Goal: Task Accomplishment & Management: Manage account settings

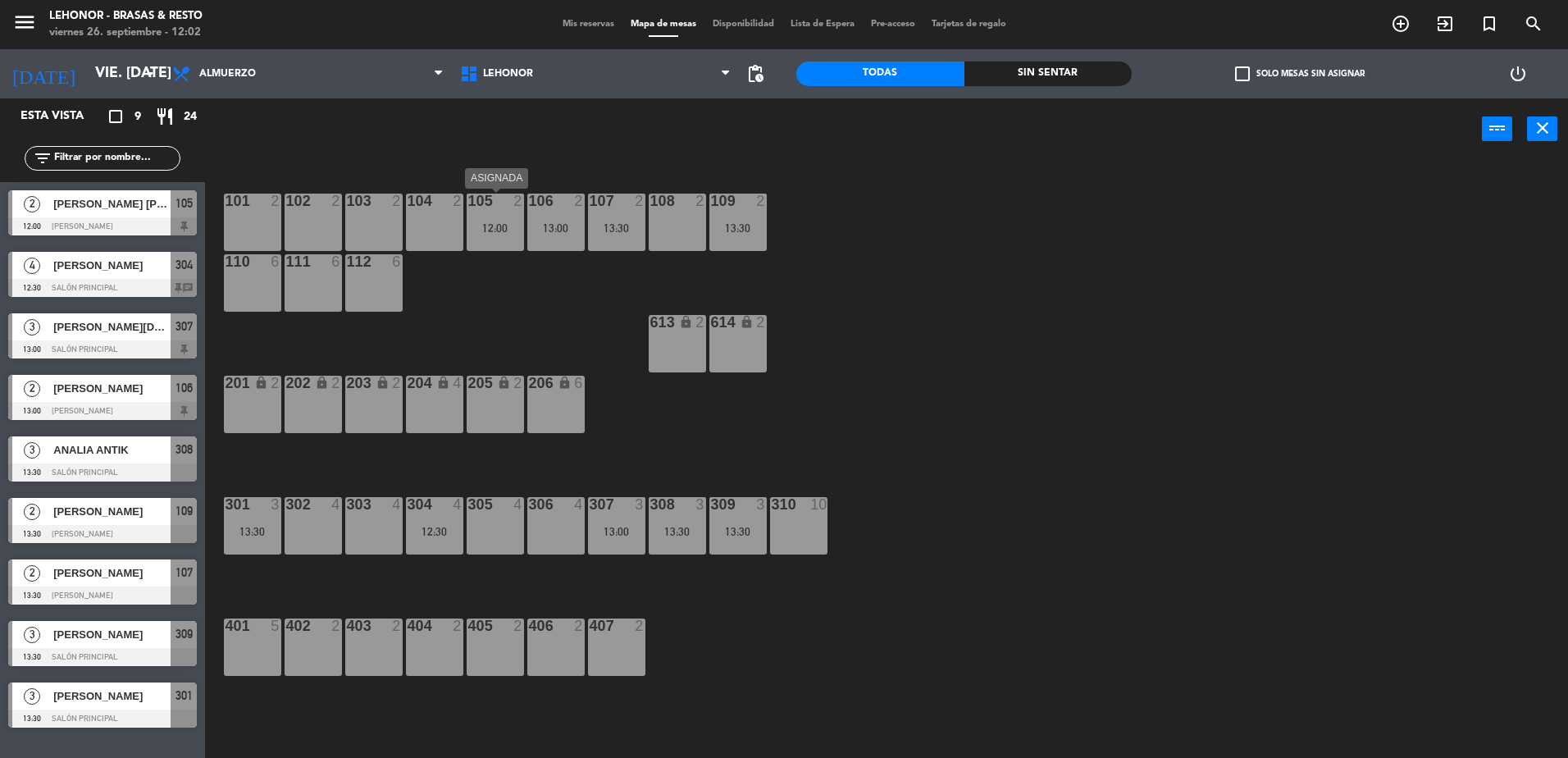
click at [491, 227] on div "12:00" at bounding box center [495, 228] width 57 height 11
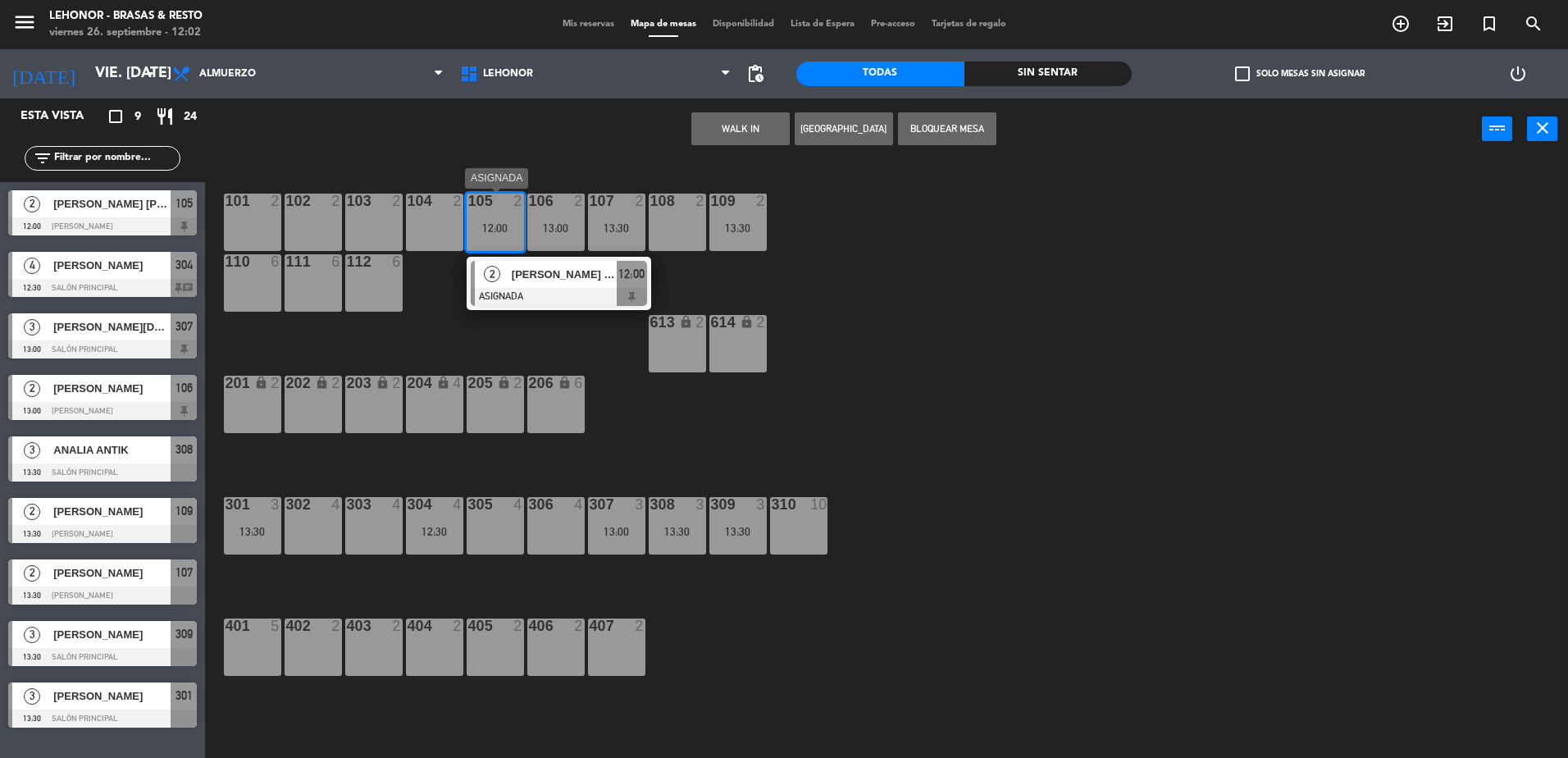
click at [636, 291] on div at bounding box center [559, 296] width 176 height 18
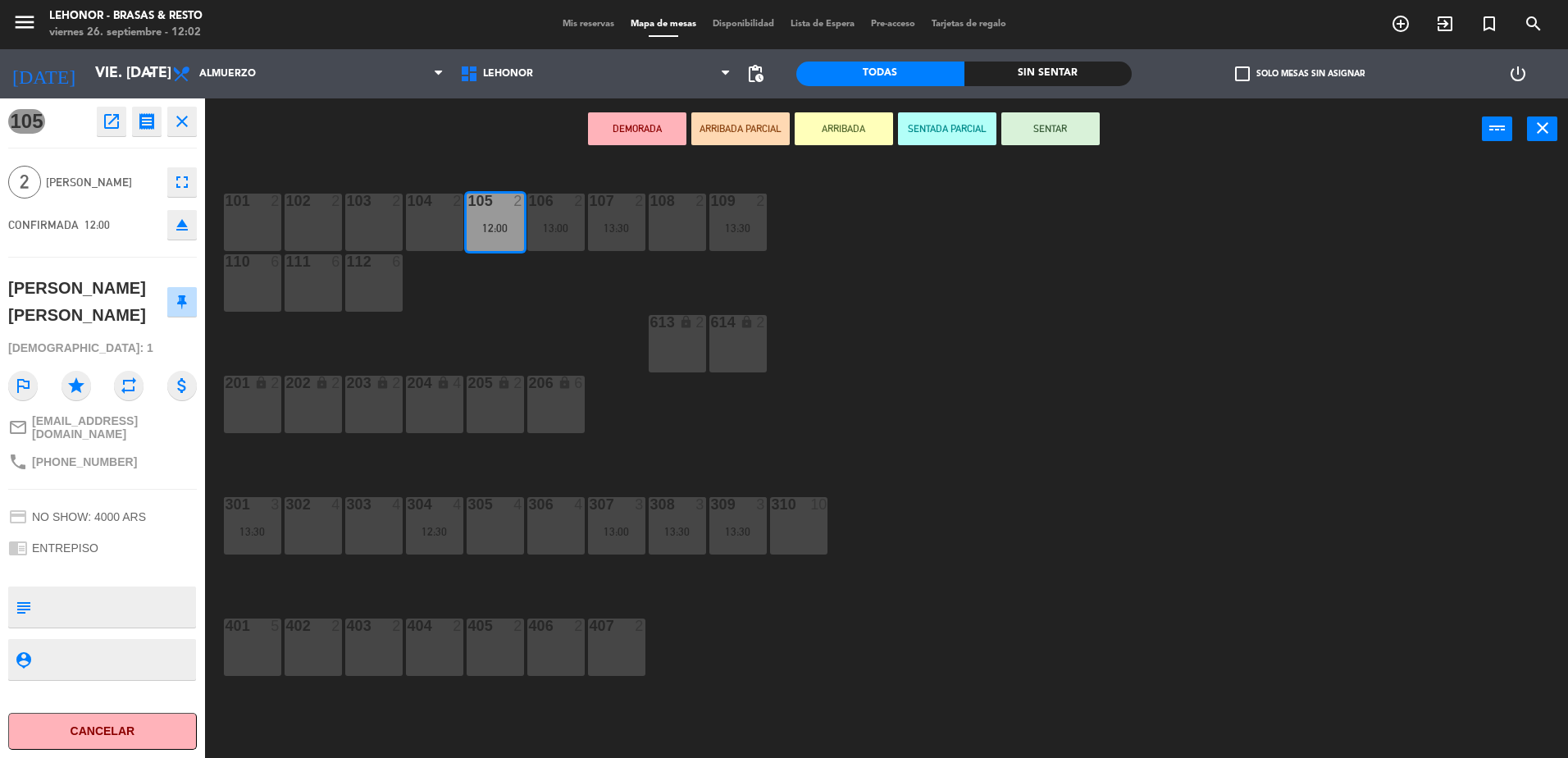
click at [1079, 138] on button "SENTAR" at bounding box center [1050, 128] width 99 height 33
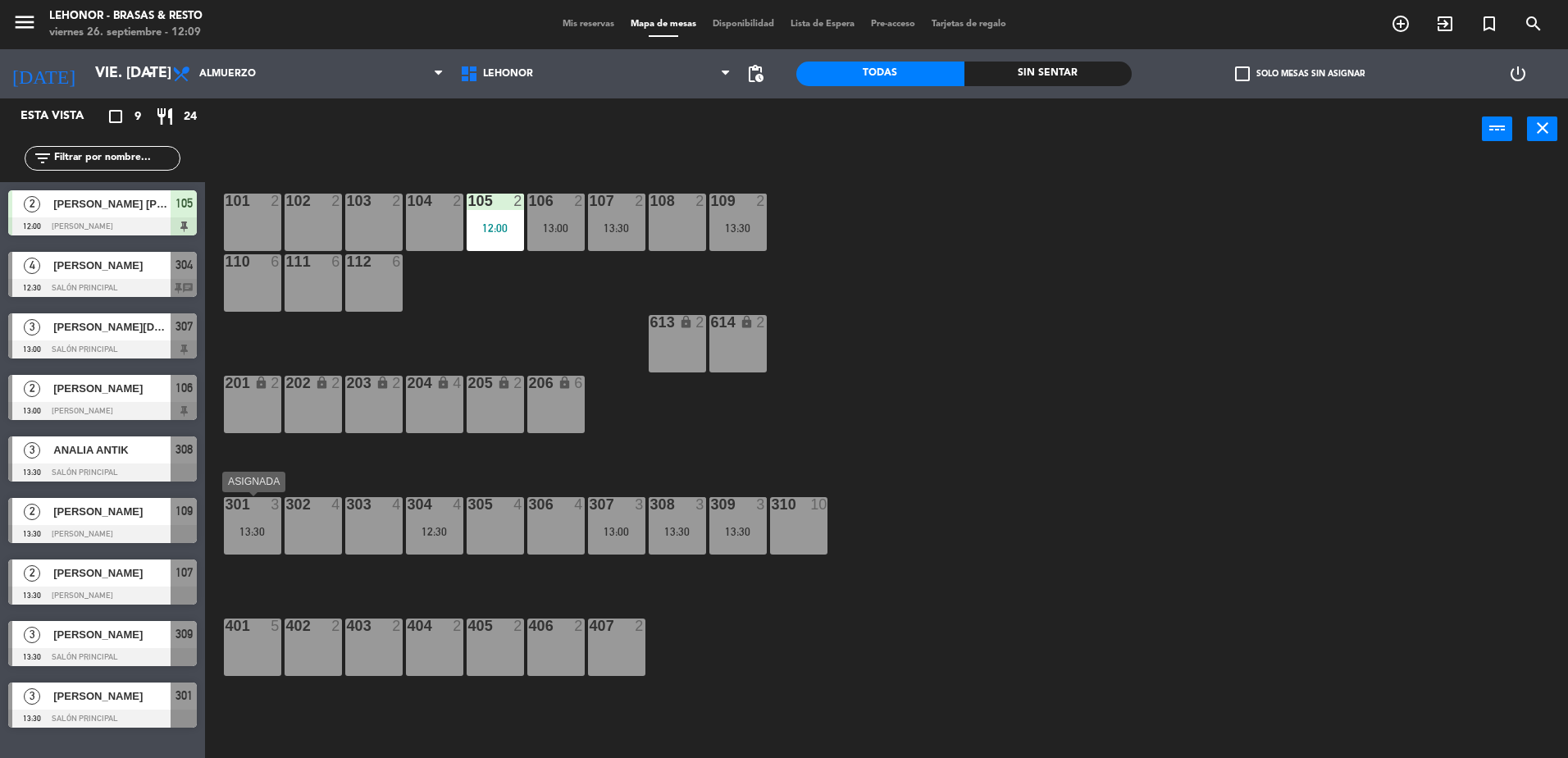
click at [243, 527] on div "13:30" at bounding box center [252, 531] width 57 height 11
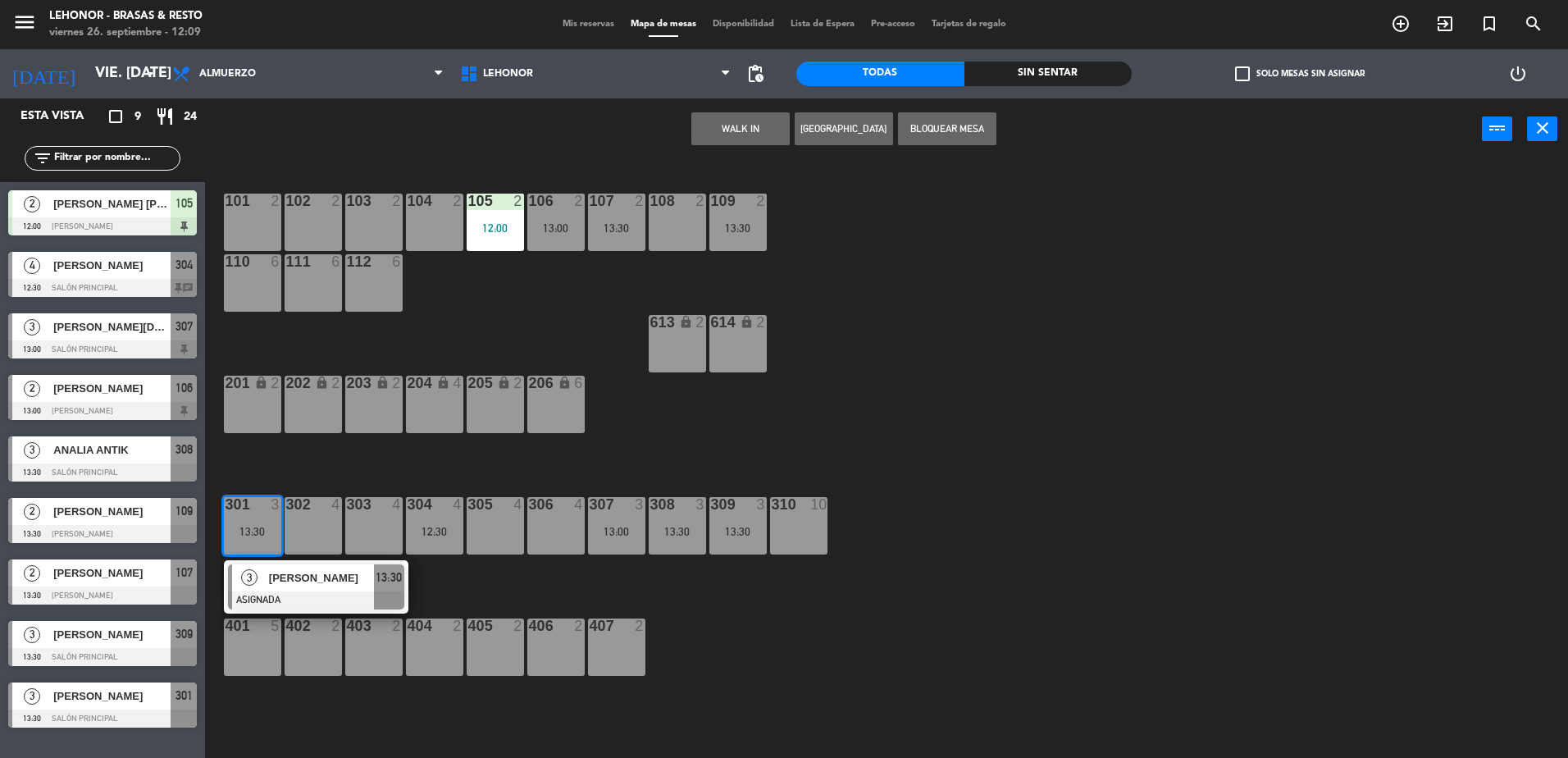
click at [346, 486] on div "101 2 102 2 103 2 104 2 105 2 12:00 106 2 13:00 107 2 13:30 108 2 109 2 13:30 1…" at bounding box center [894, 463] width 1348 height 598
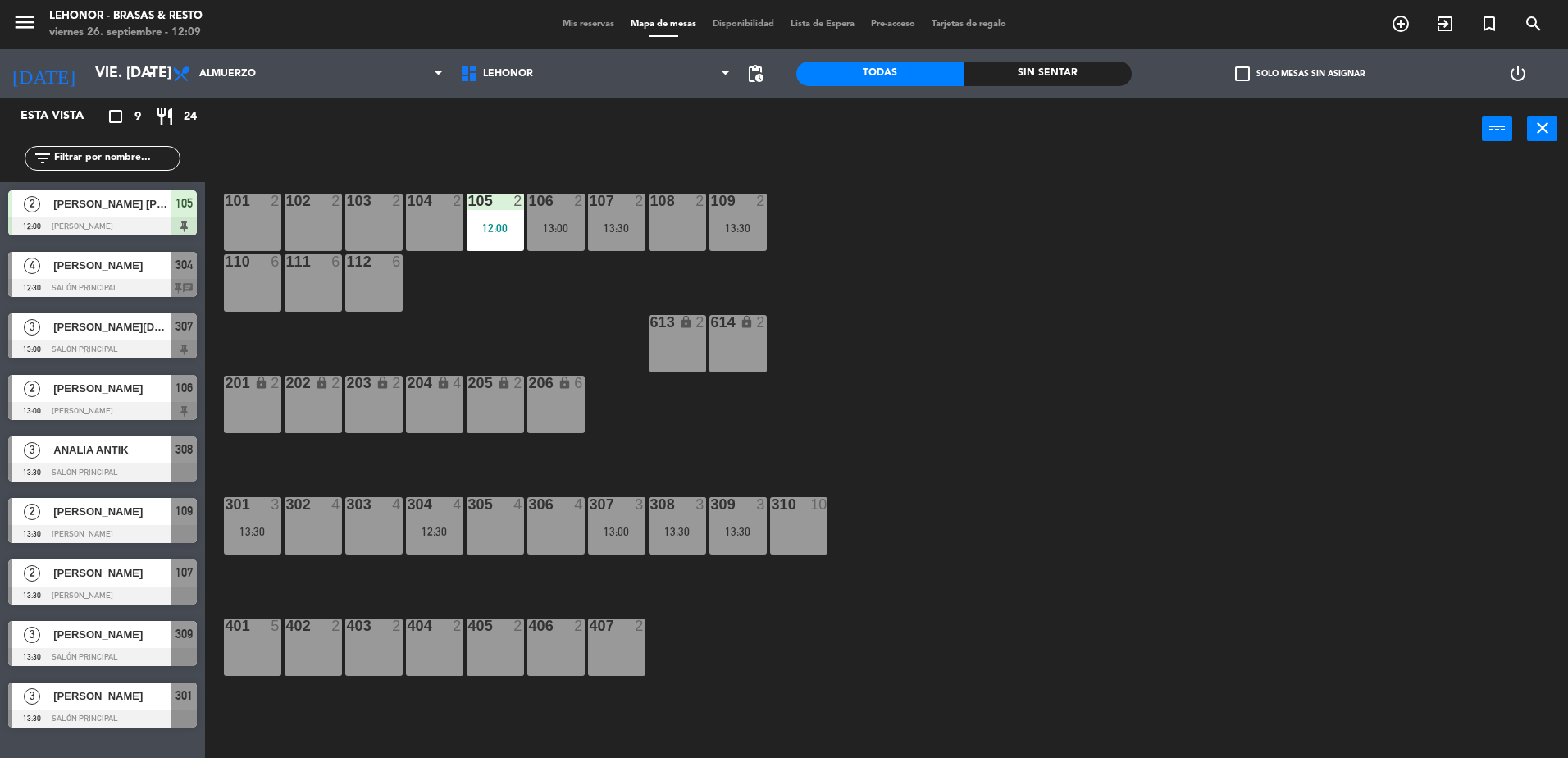
click at [459, 520] on div "304 4 12:30" at bounding box center [434, 525] width 57 height 57
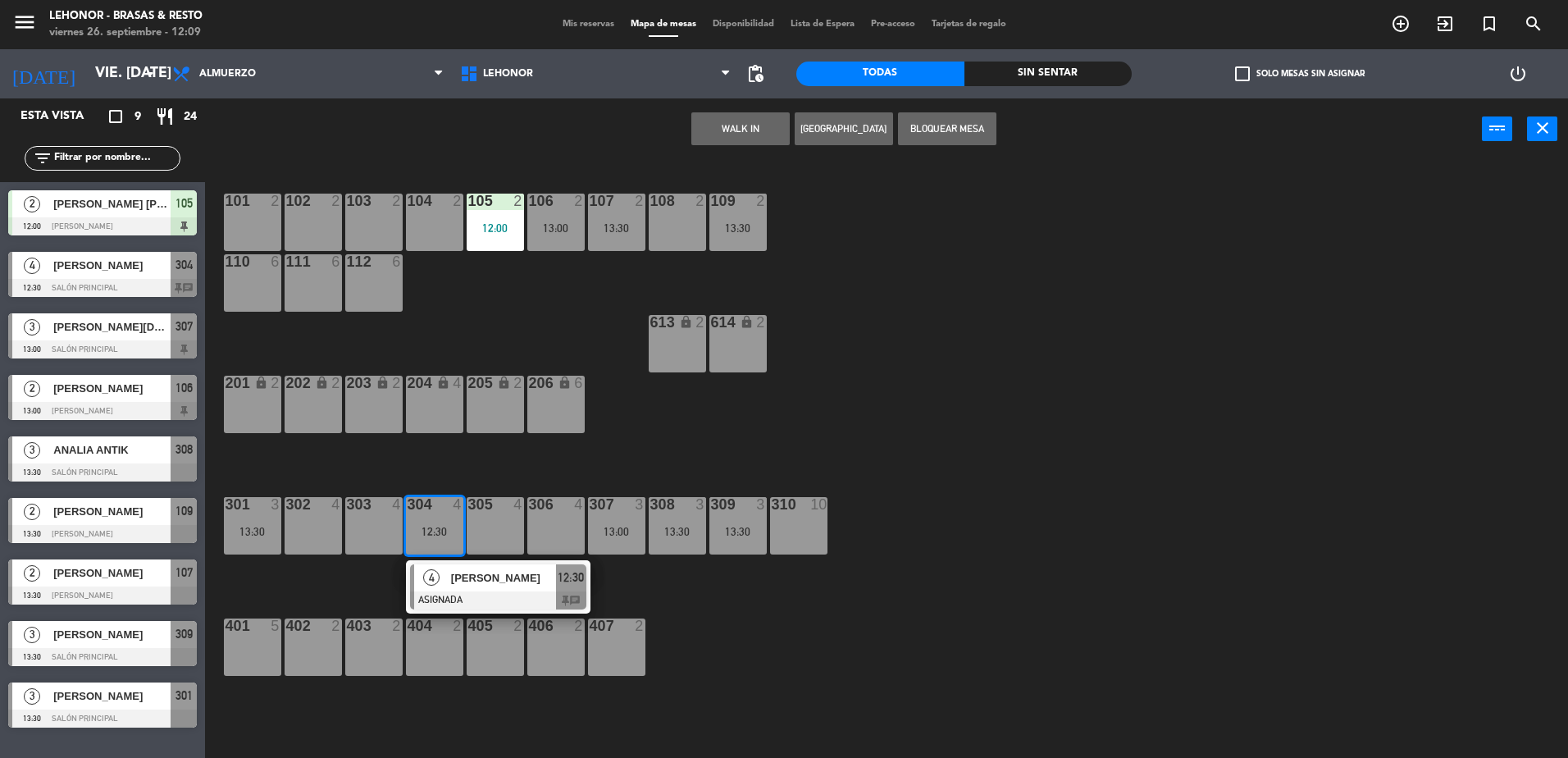
click at [462, 476] on div "101 2 102 2 103 2 104 2 105 2 12:00 106 2 13:00 107 2 13:30 108 2 109 2 13:30 1…" at bounding box center [894, 463] width 1348 height 598
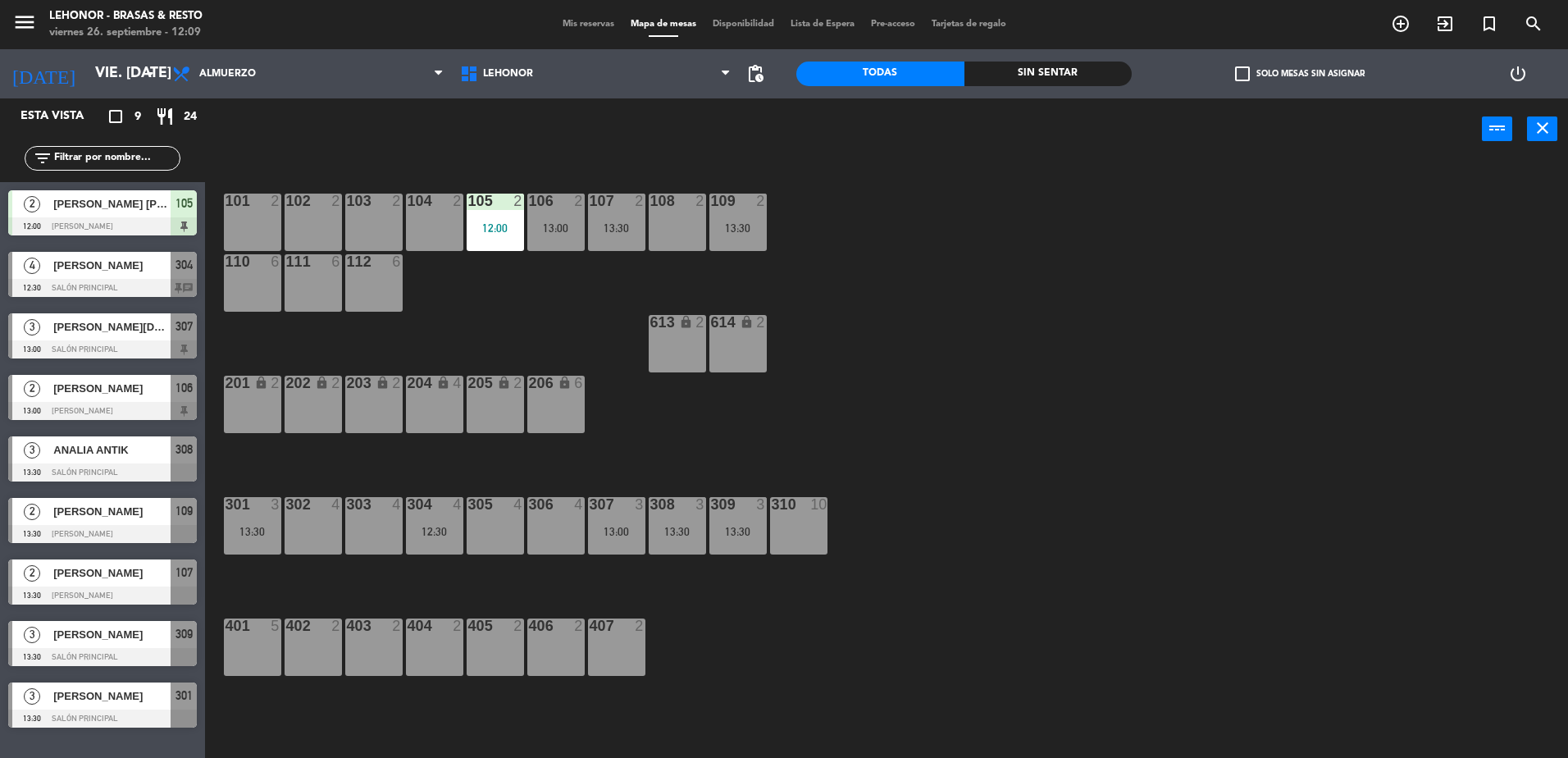
click at [641, 527] on div "13:00" at bounding box center [616, 531] width 57 height 11
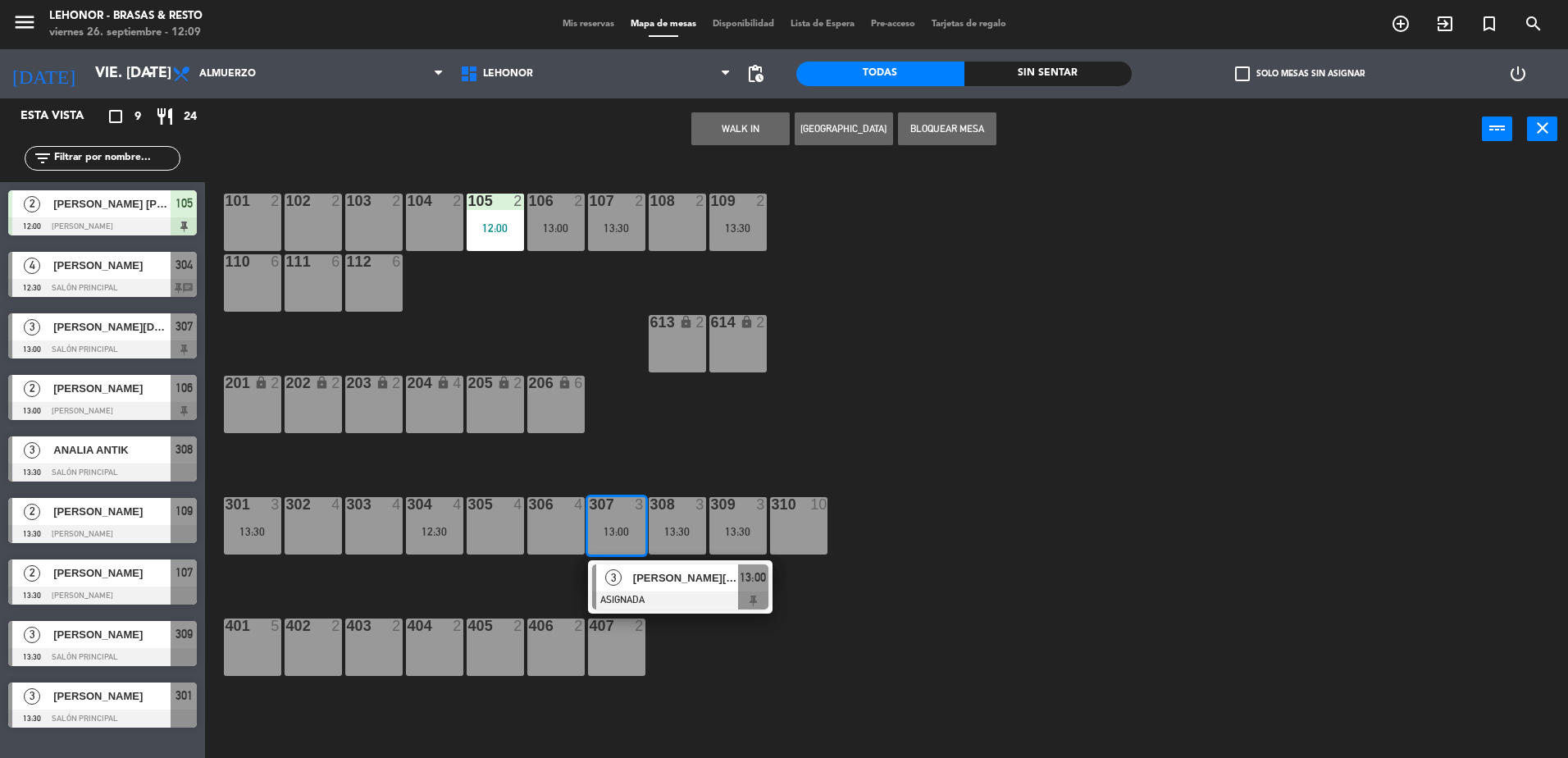
click at [722, 461] on div "101 2 102 2 103 2 104 2 105 2 12:00 106 2 13:00 107 2 13:30 108 2 109 2 13:30 1…" at bounding box center [894, 463] width 1348 height 598
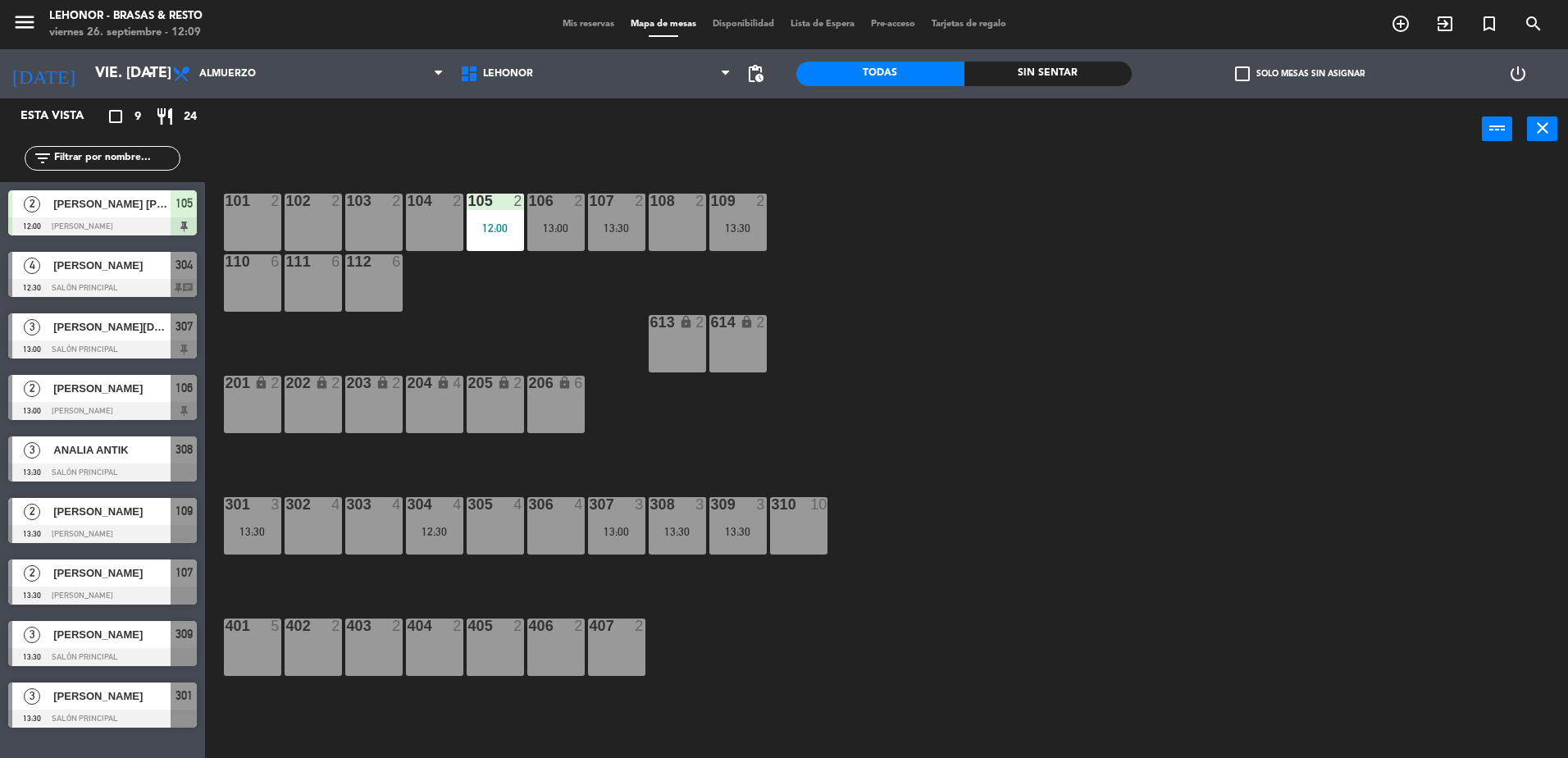
click at [679, 515] on div "308 3 13:30" at bounding box center [676, 525] width 57 height 57
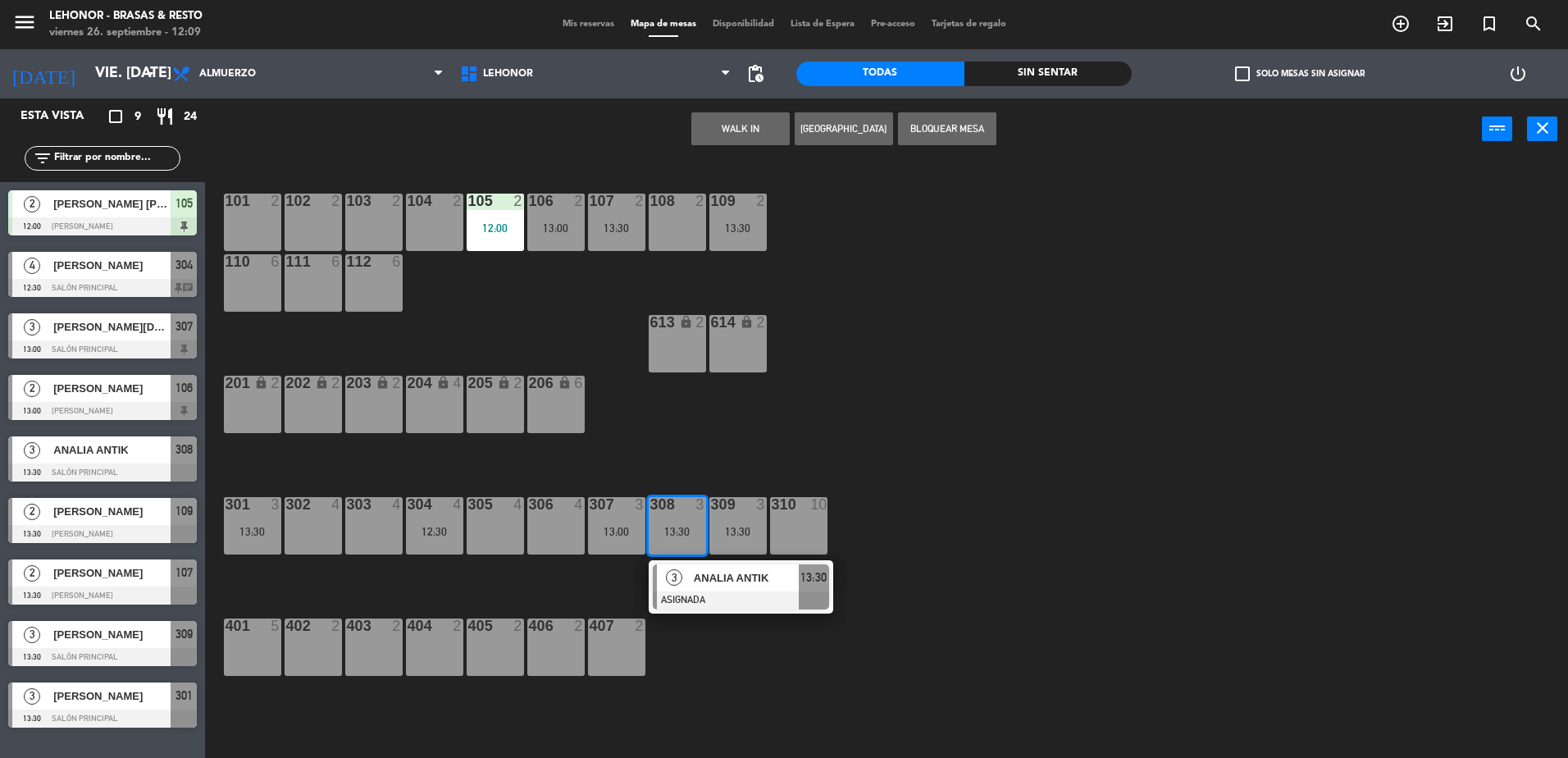
click at [763, 430] on div "101 2 102 2 103 2 104 2 105 2 12:00 106 2 13:00 107 2 13:30 108 2 109 2 13:30 1…" at bounding box center [894, 463] width 1348 height 598
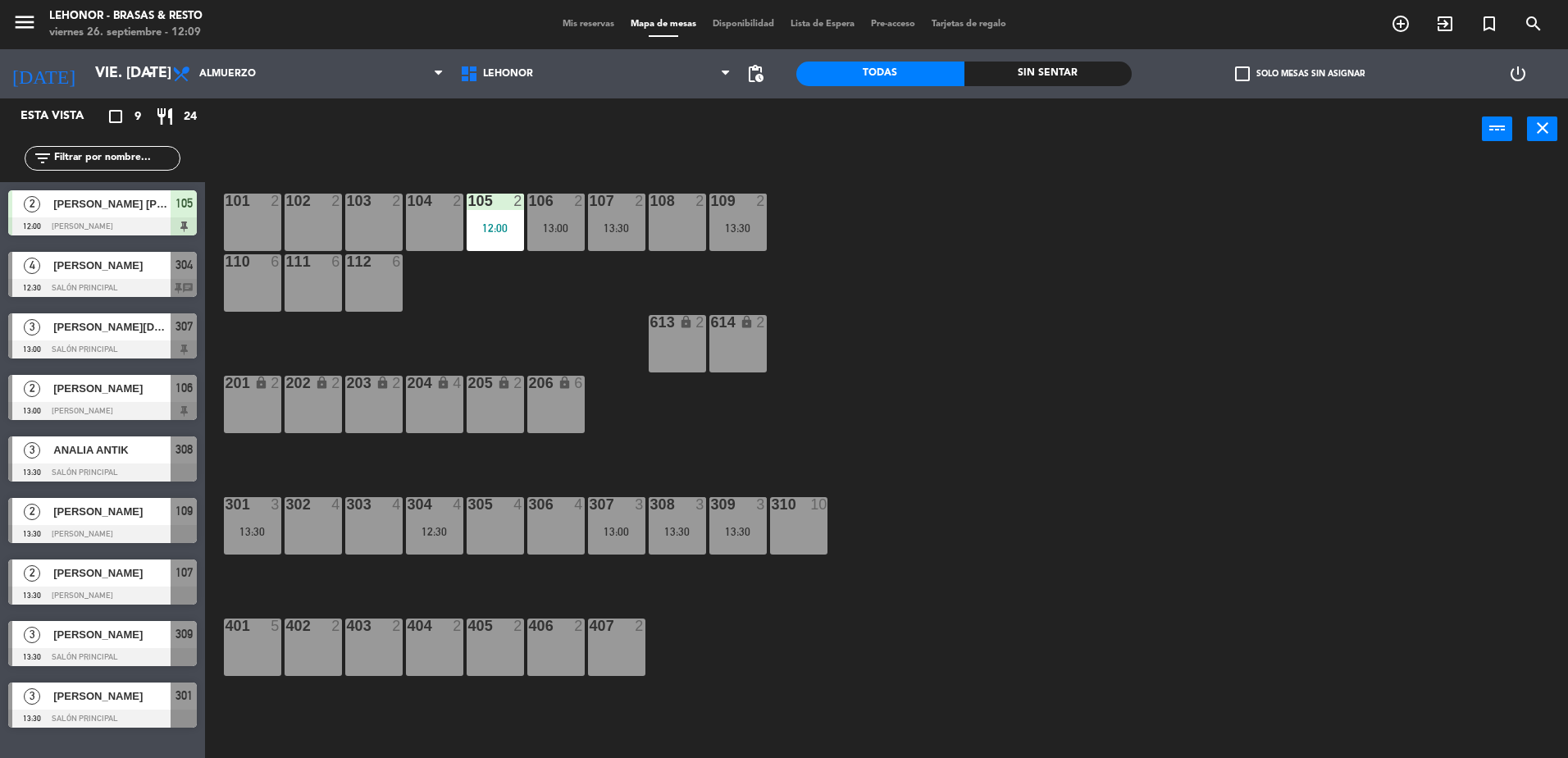
click at [727, 513] on div "309 3" at bounding box center [737, 505] width 57 height 17
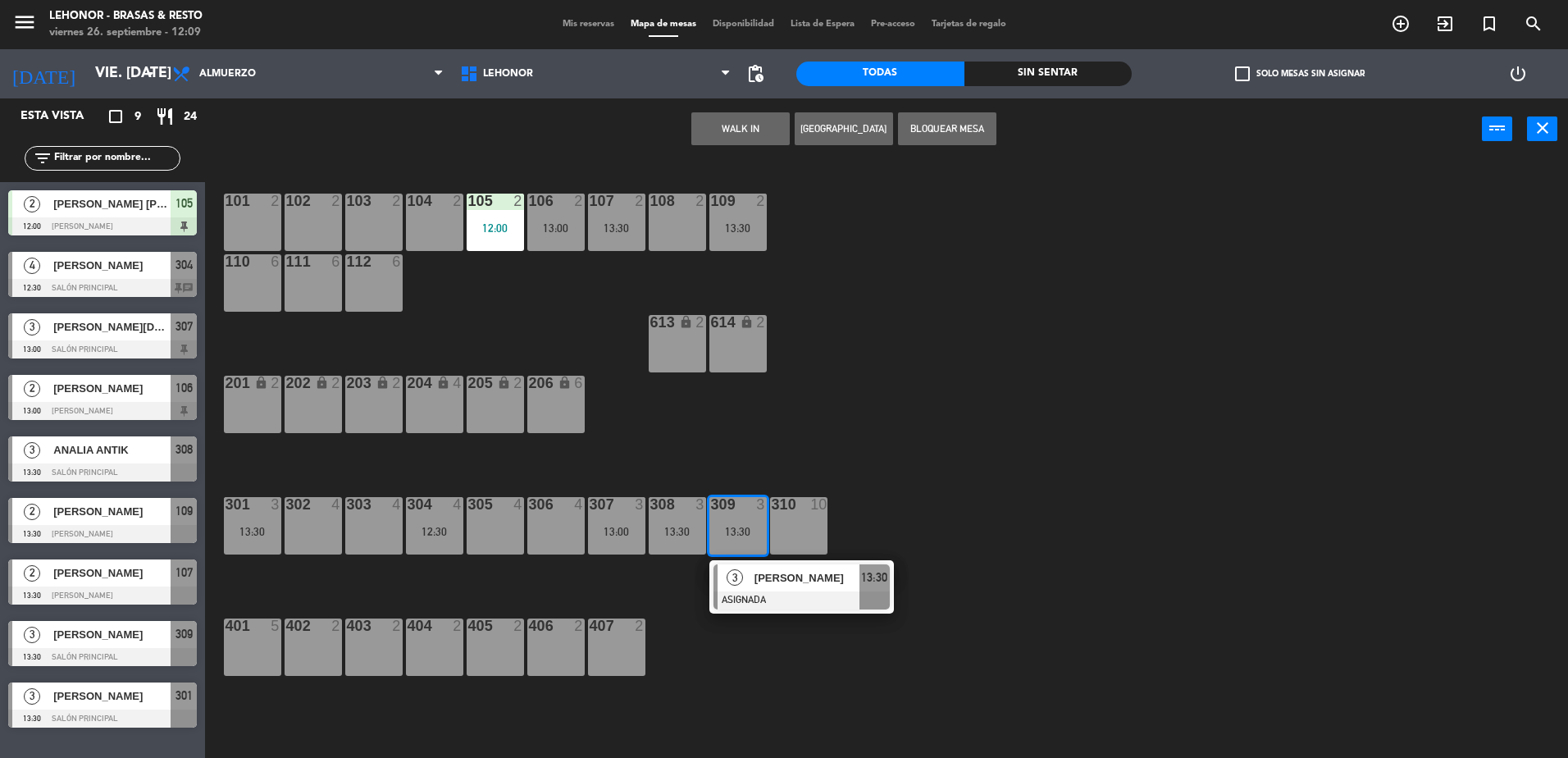
click at [738, 453] on div "101 2 102 2 103 2 104 2 105 2 12:00 106 2 13:00 107 2 13:30 108 2 109 2 13:30 1…" at bounding box center [894, 463] width 1348 height 598
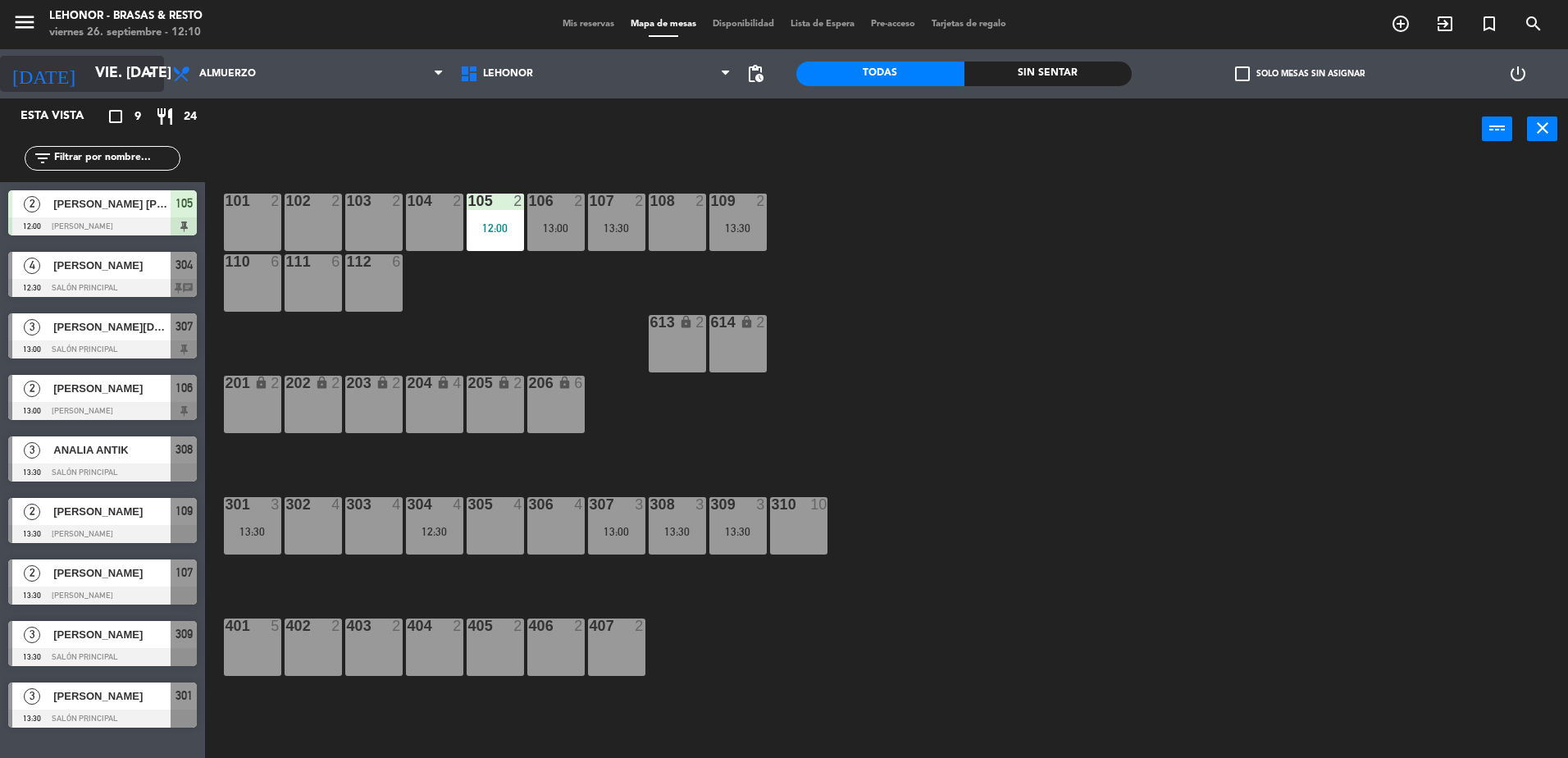
click at [138, 71] on input "vie. [DATE]" at bounding box center [183, 73] width 190 height 33
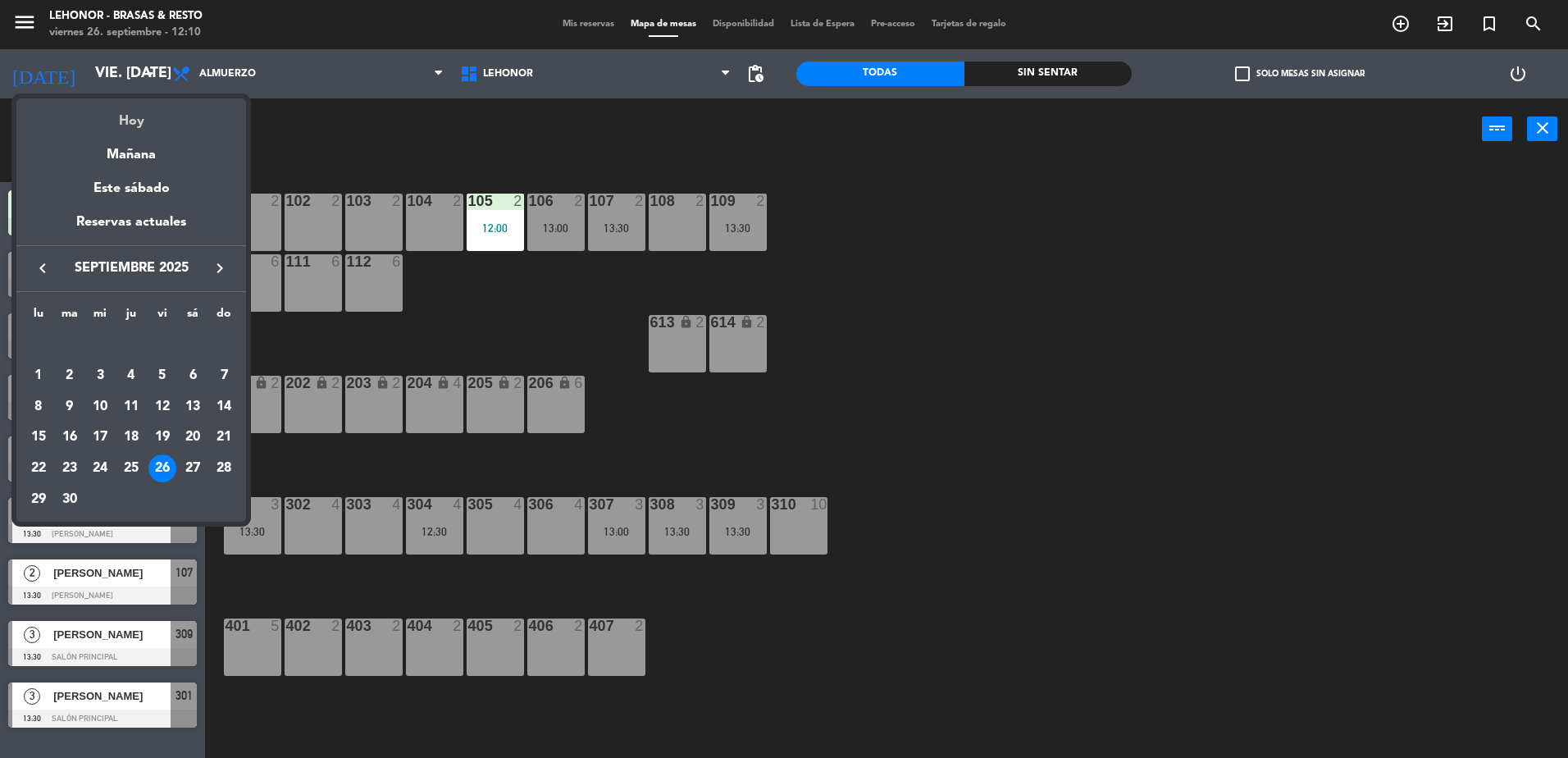
click at [162, 113] on div "Hoy" at bounding box center [131, 116] width 229 height 34
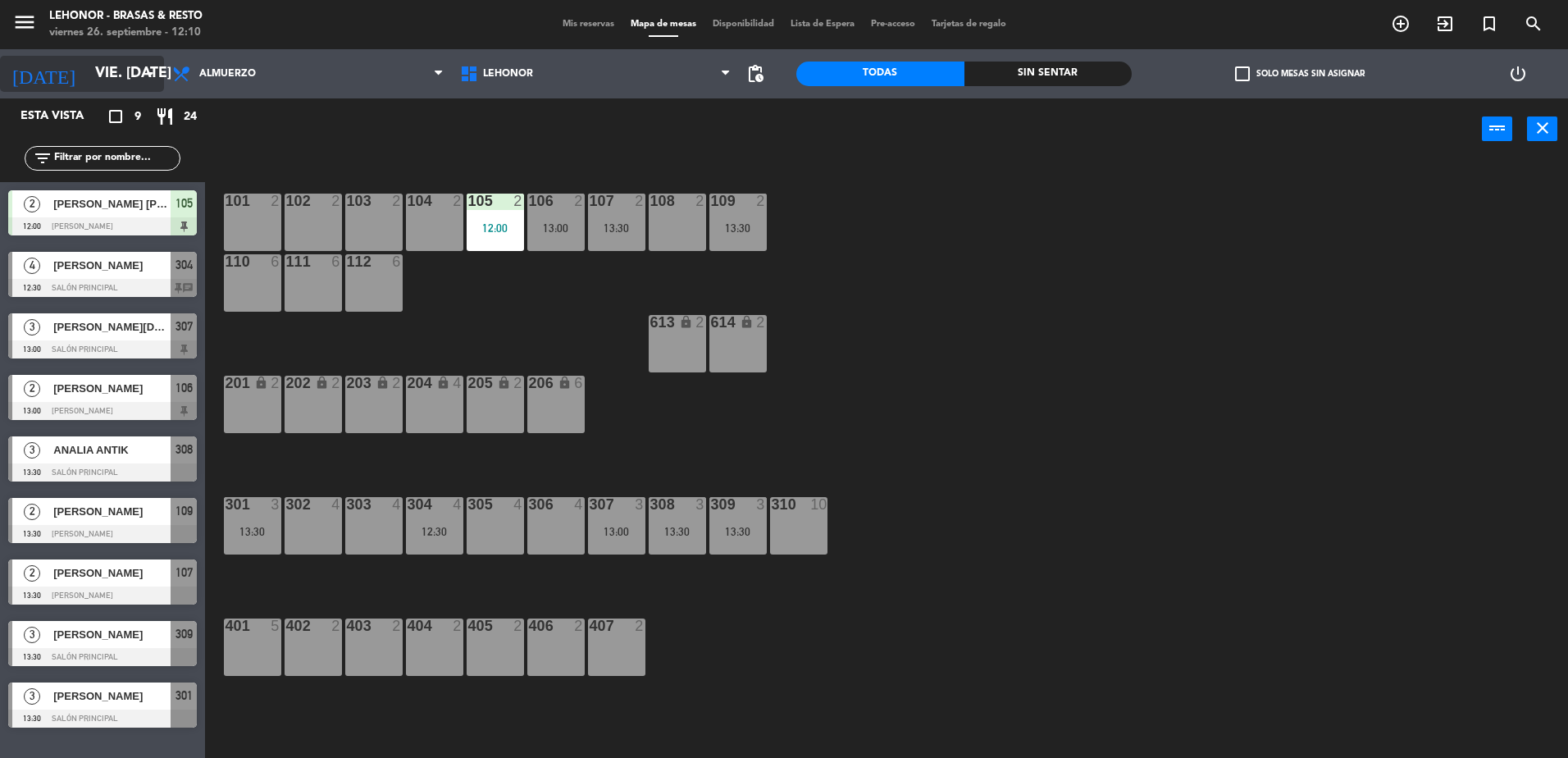
click at [111, 71] on input "vie. [DATE]" at bounding box center [183, 73] width 190 height 33
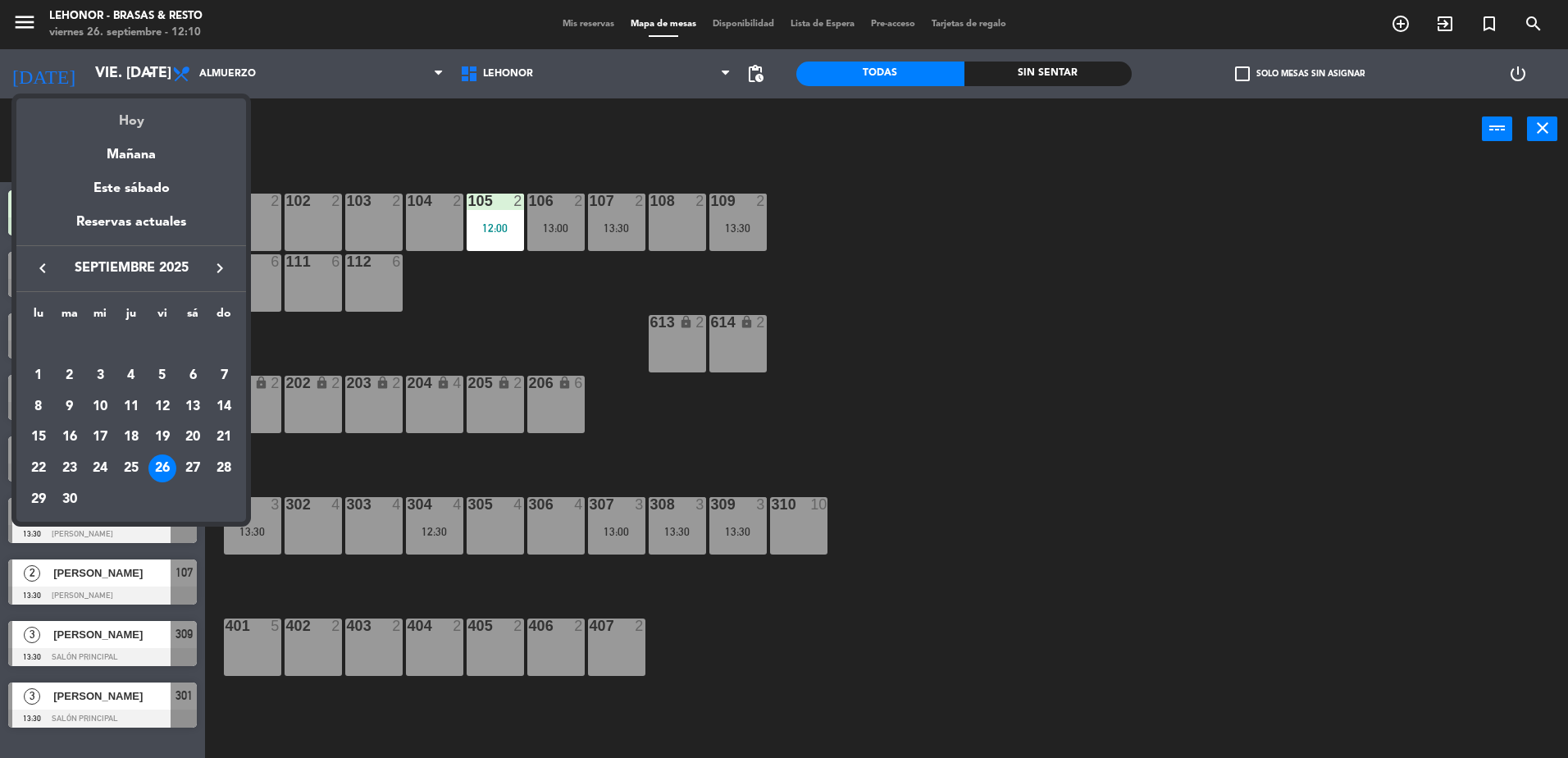
click at [116, 118] on div "Hoy" at bounding box center [131, 116] width 229 height 34
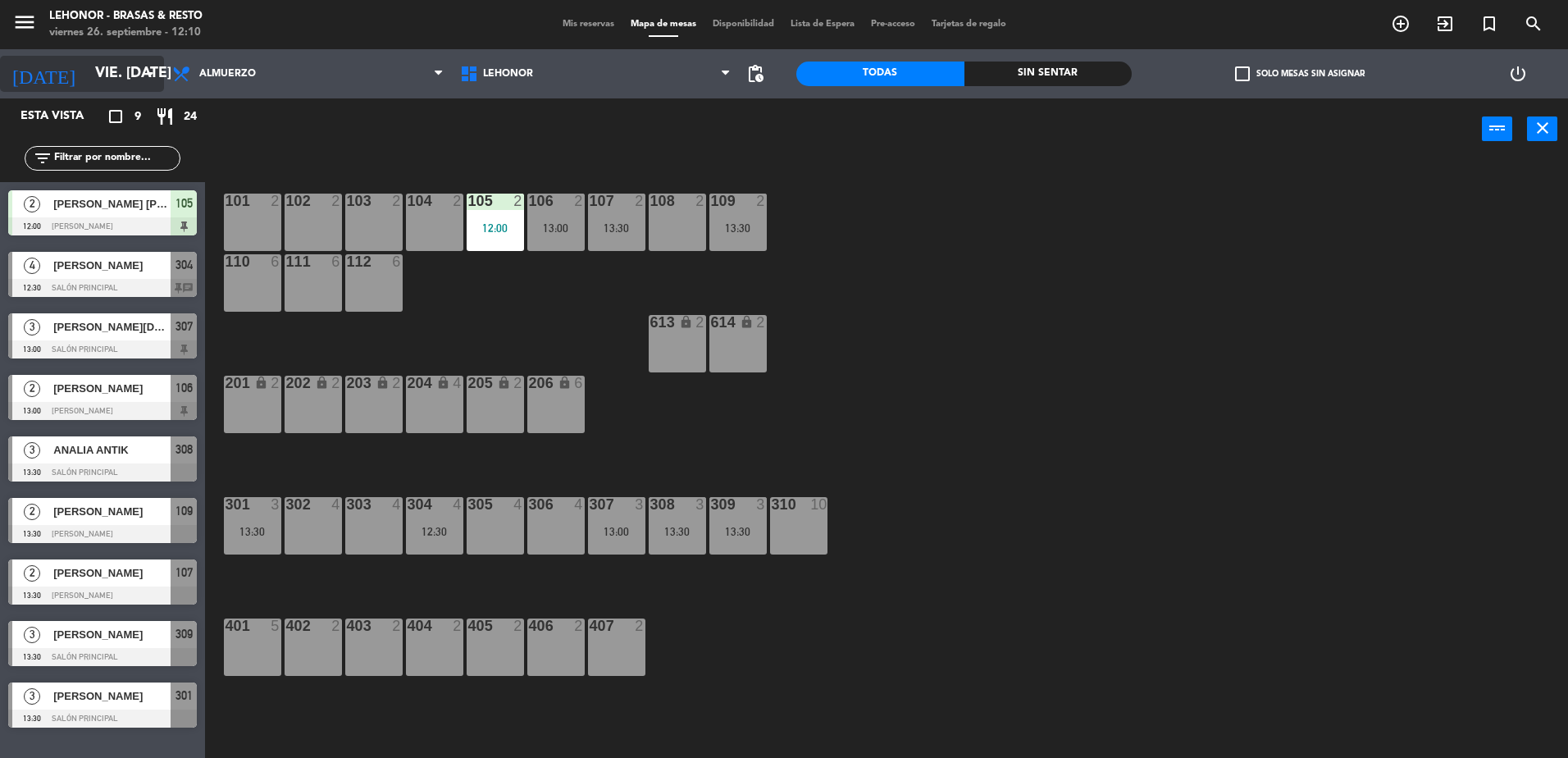
click at [124, 80] on input "vie. [DATE]" at bounding box center [183, 73] width 190 height 33
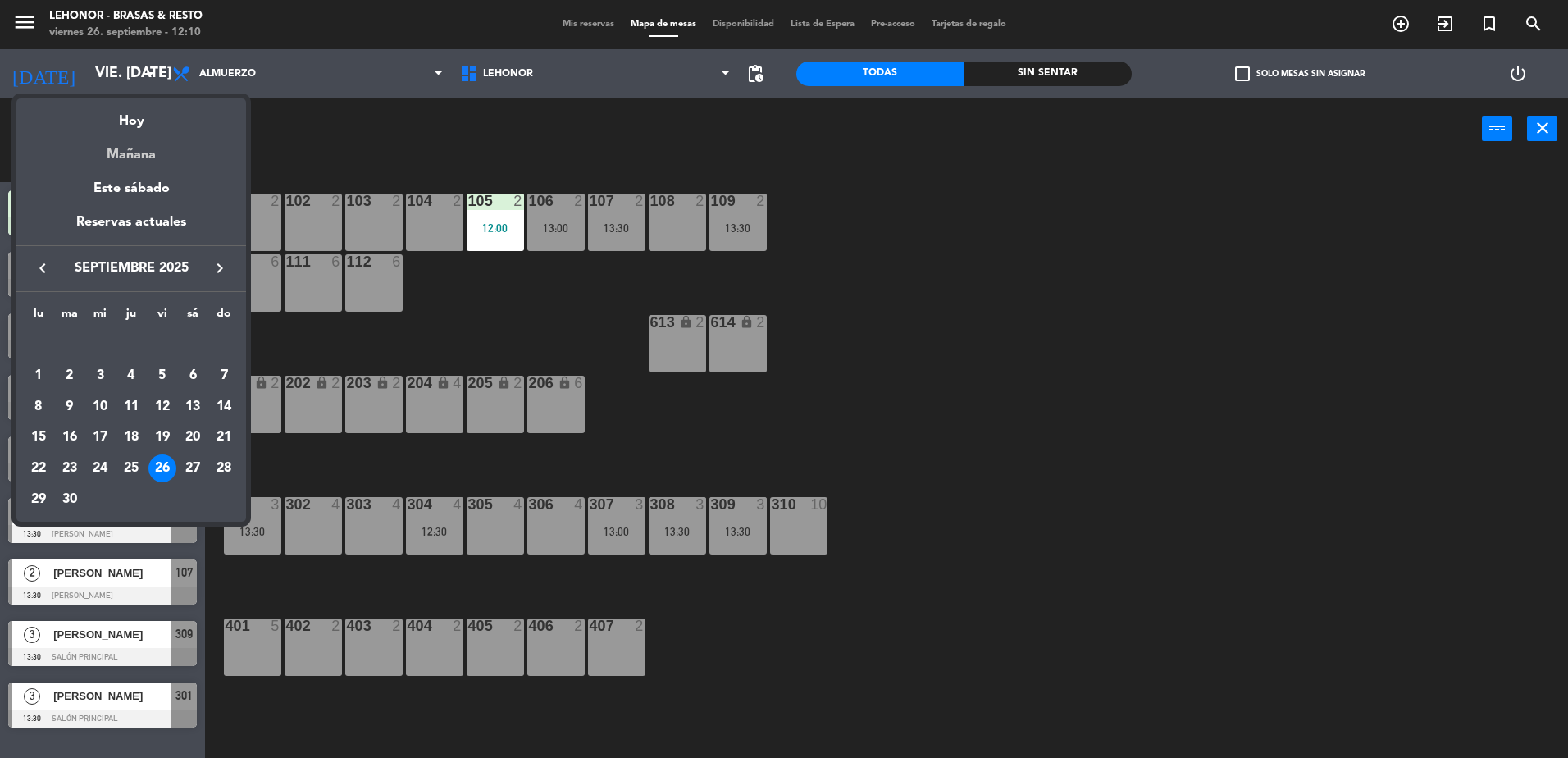
click at [136, 161] on div "Mañana" at bounding box center [131, 149] width 229 height 34
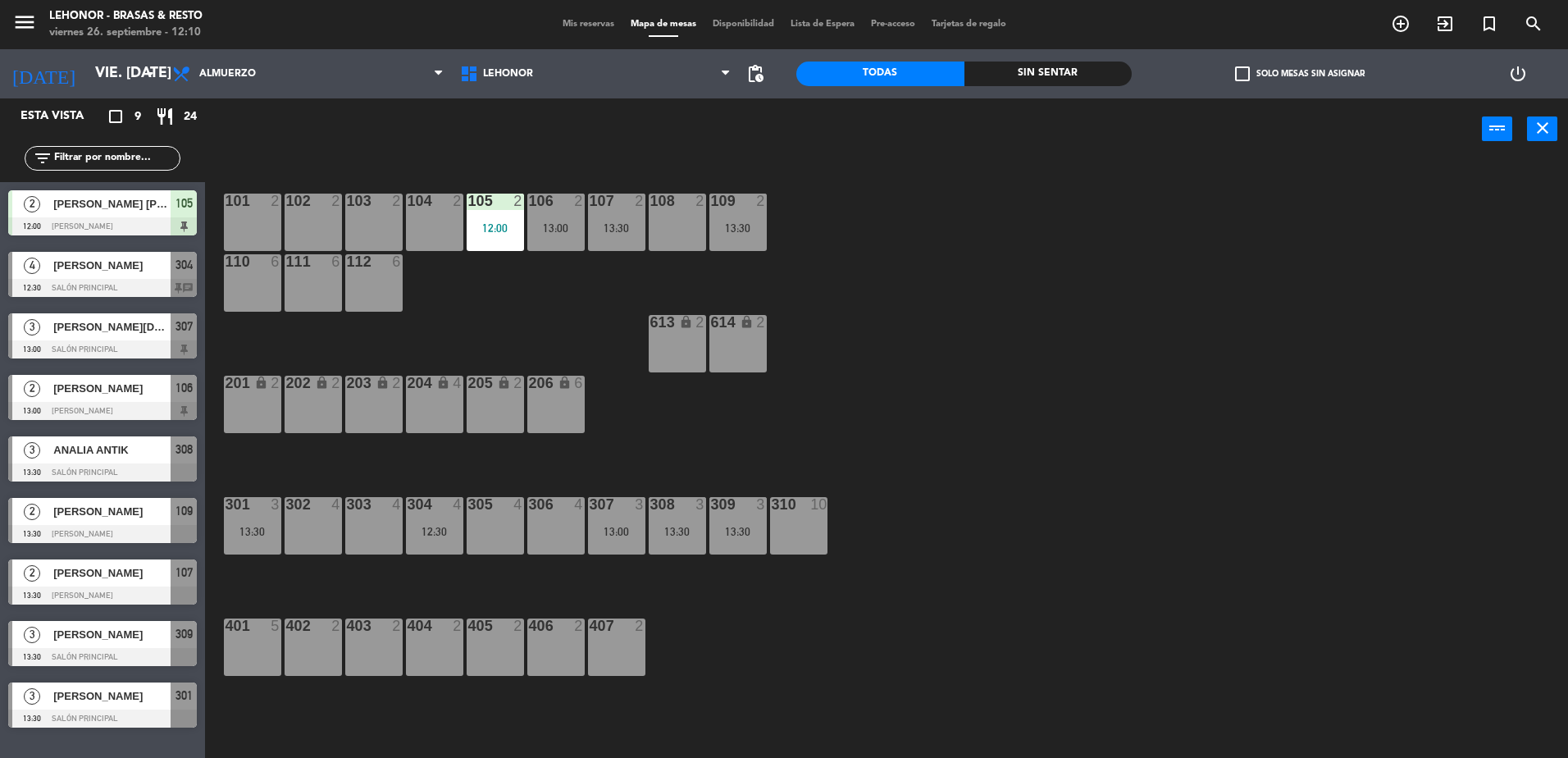
type input "sáb. [DATE]"
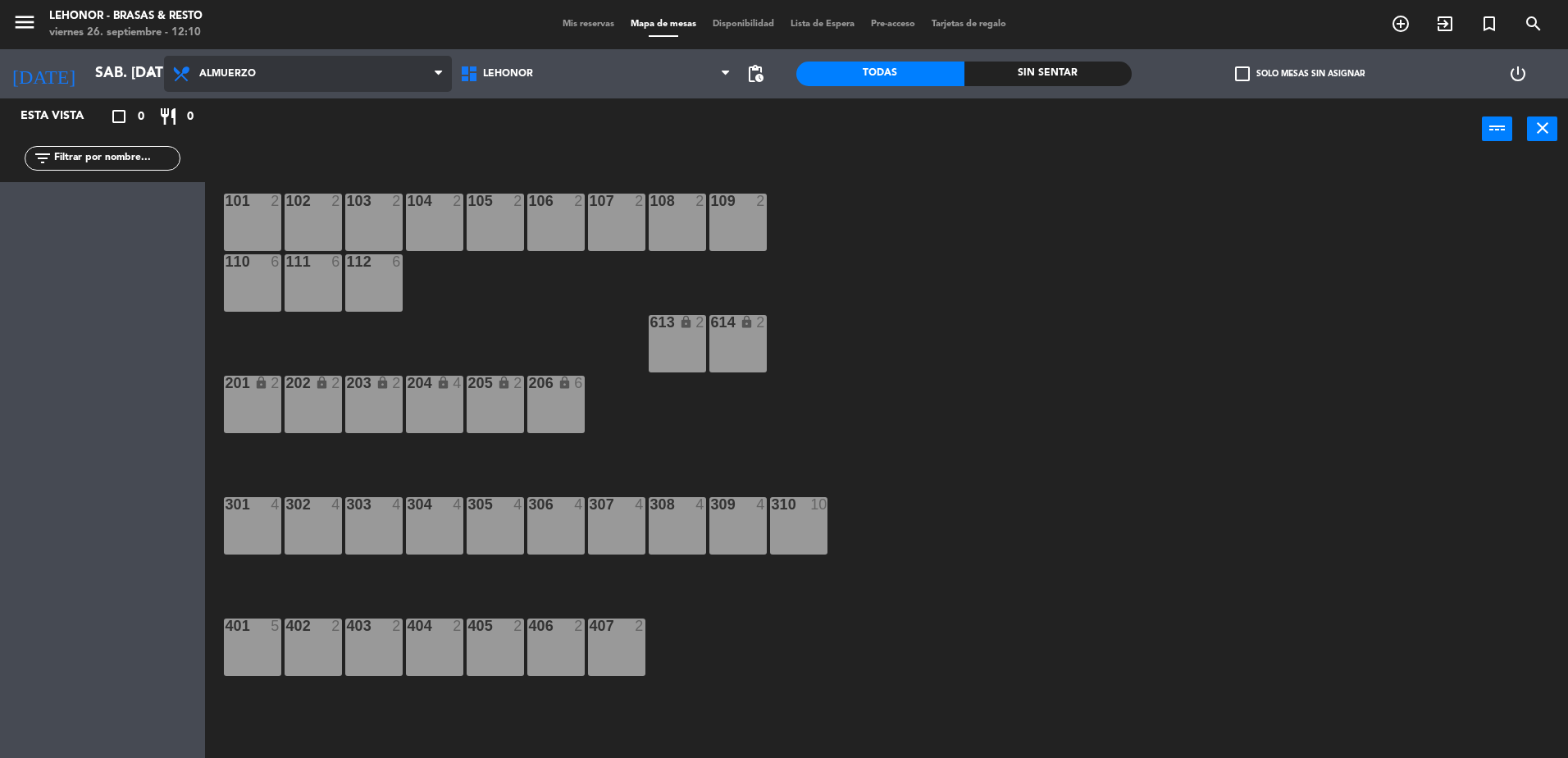
click at [294, 76] on span "Almuerzo" at bounding box center [308, 73] width 287 height 36
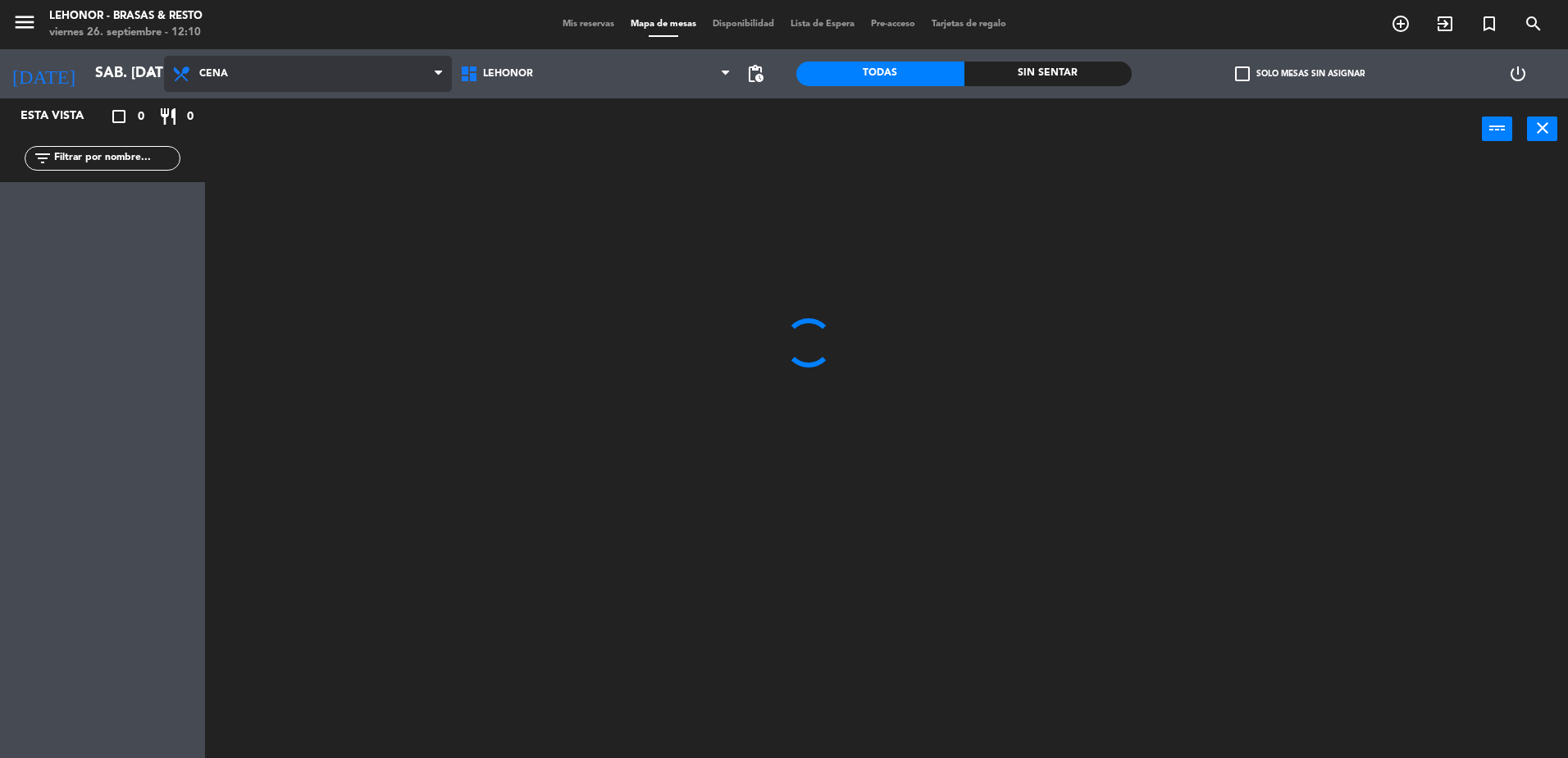
click at [276, 134] on ng-component "menu Lehonor - Brasas & Resto viernes 26. septiembre - 12:10 Mis reservas Mapa …" at bounding box center [784, 381] width 1568 height 762
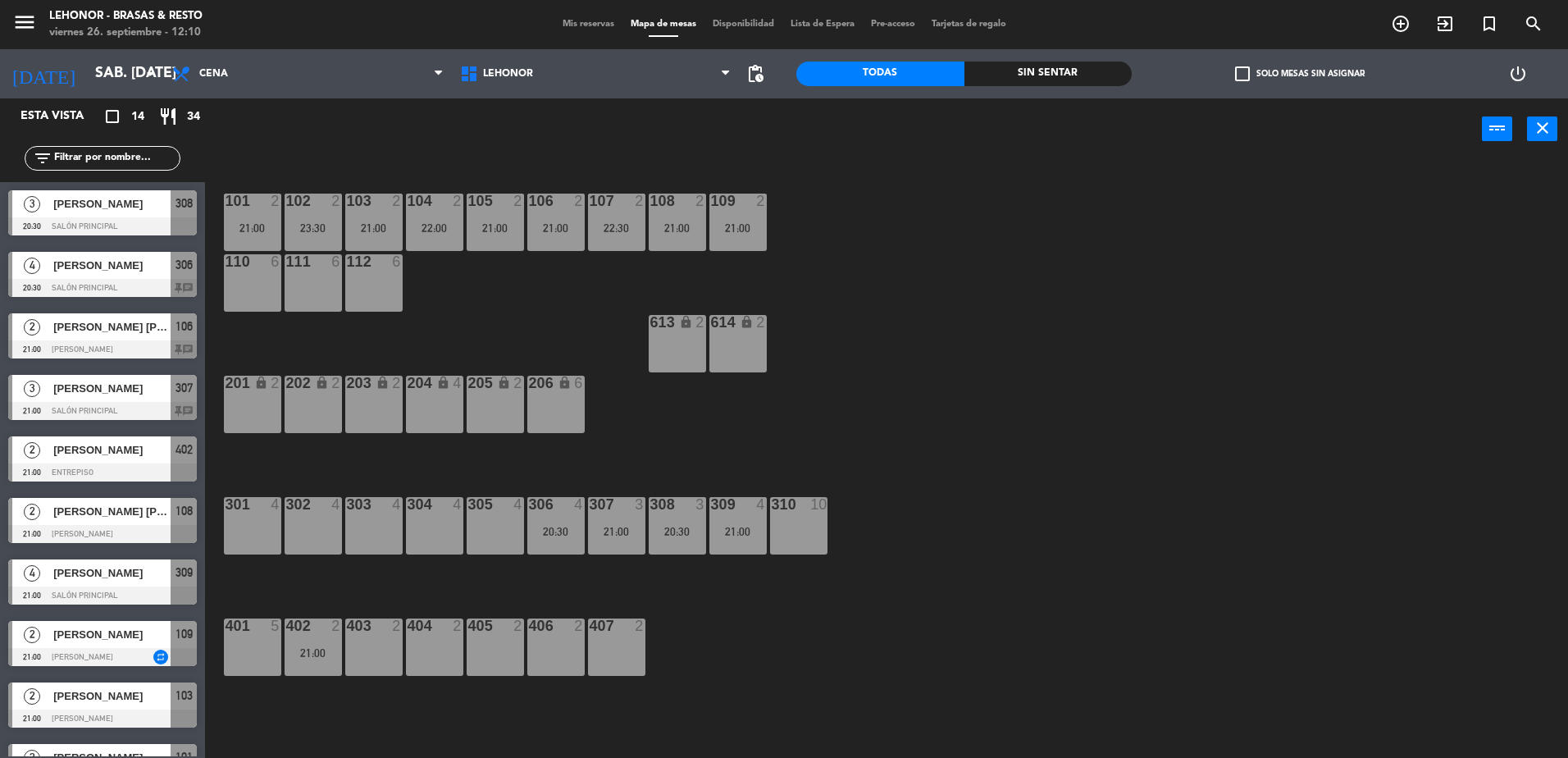
click at [381, 647] on div "403 2" at bounding box center [373, 647] width 57 height 57
click at [778, 693] on div "101 2 21:00 102 2 23:30 103 2 21:00 104 2 22:00 105 2 21:00 106 2 21:00 107 2 2…" at bounding box center [894, 463] width 1348 height 598
click at [367, 666] on div "403 2" at bounding box center [373, 647] width 57 height 57
click at [777, 139] on button "[GEOGRAPHIC_DATA]" at bounding box center [792, 128] width 99 height 33
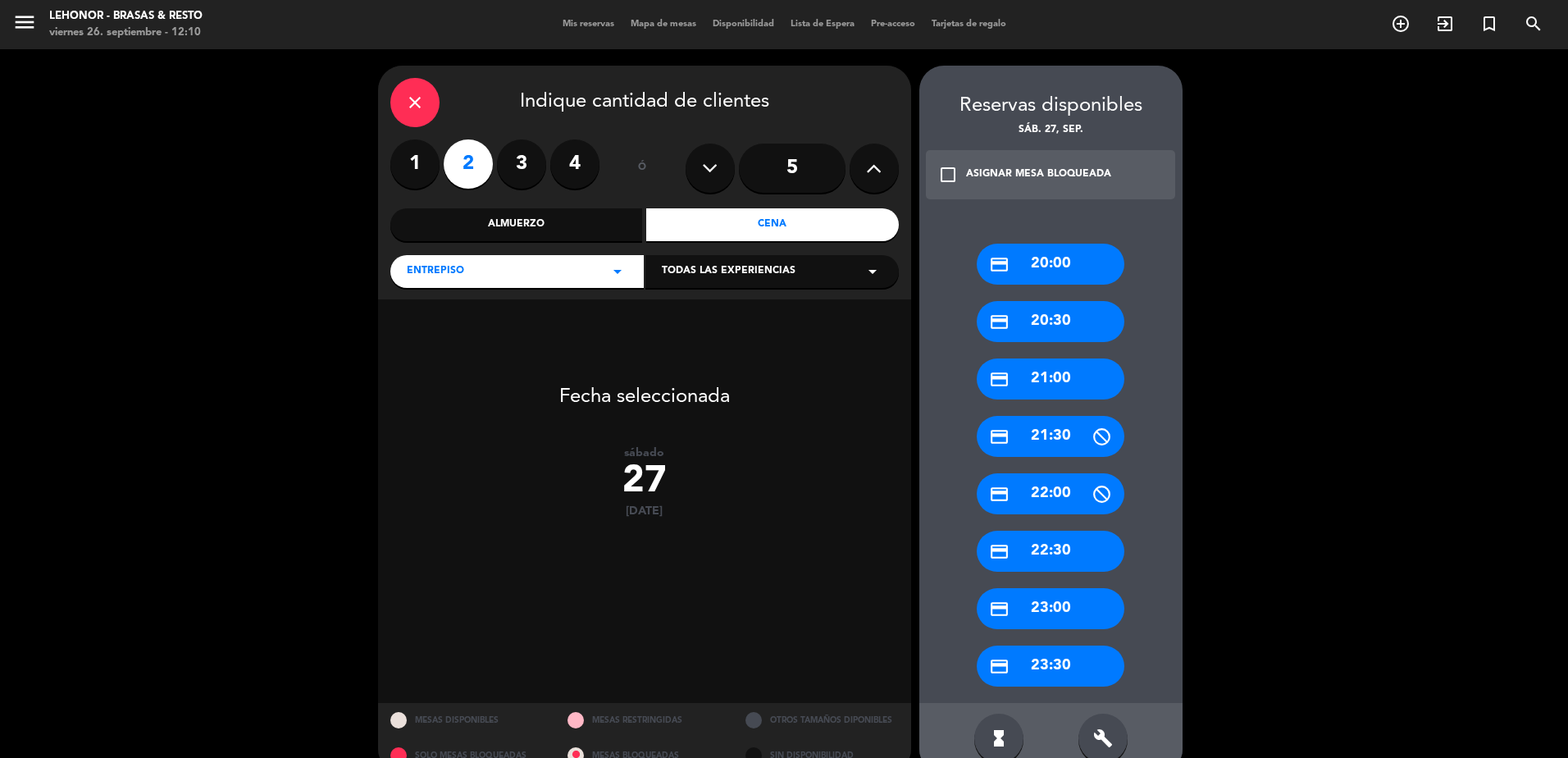
click at [1051, 378] on div "credit_card 21:00" at bounding box center [1049, 379] width 147 height 41
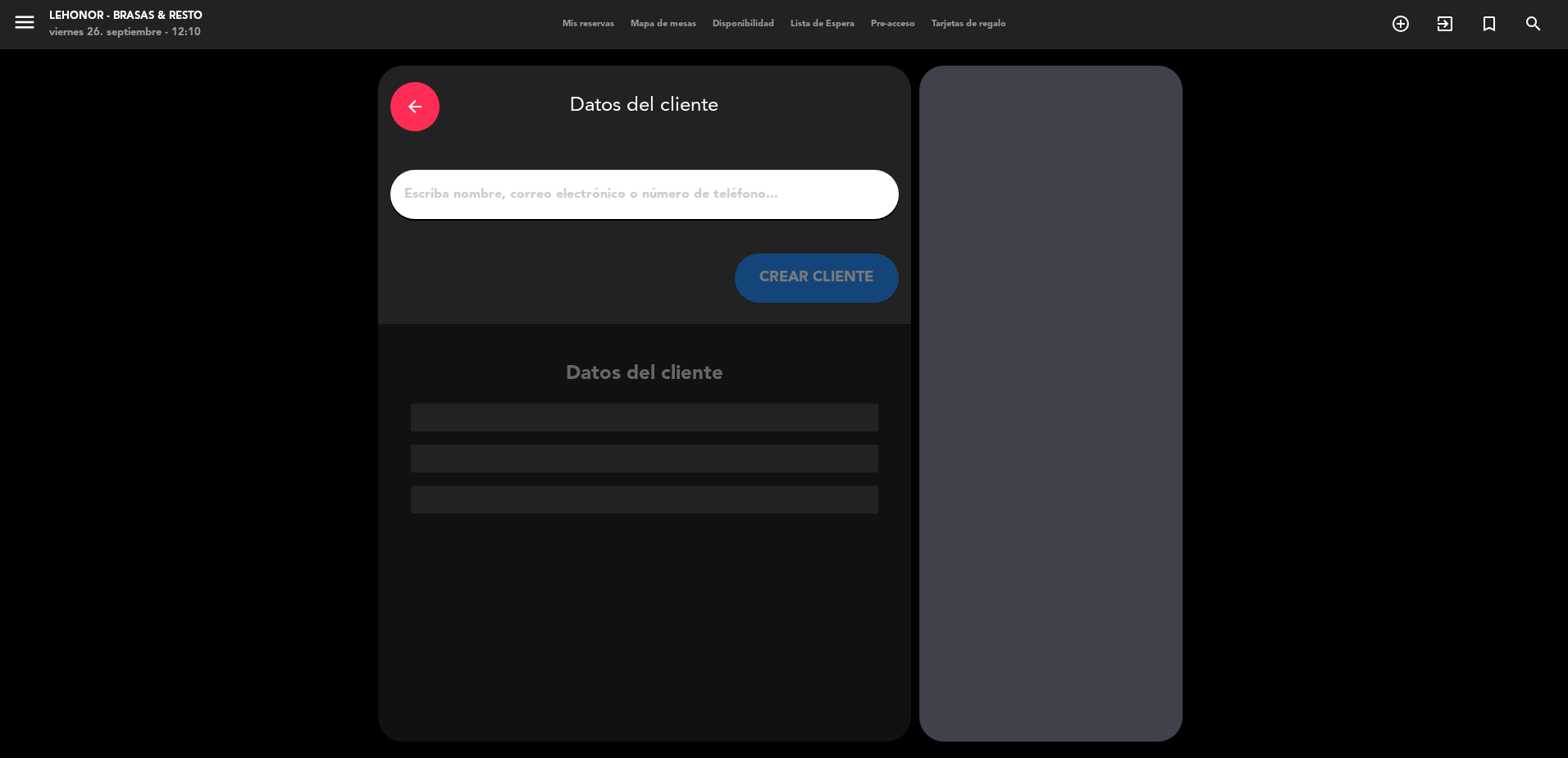
click at [676, 192] on input "1" at bounding box center [645, 194] width 484 height 23
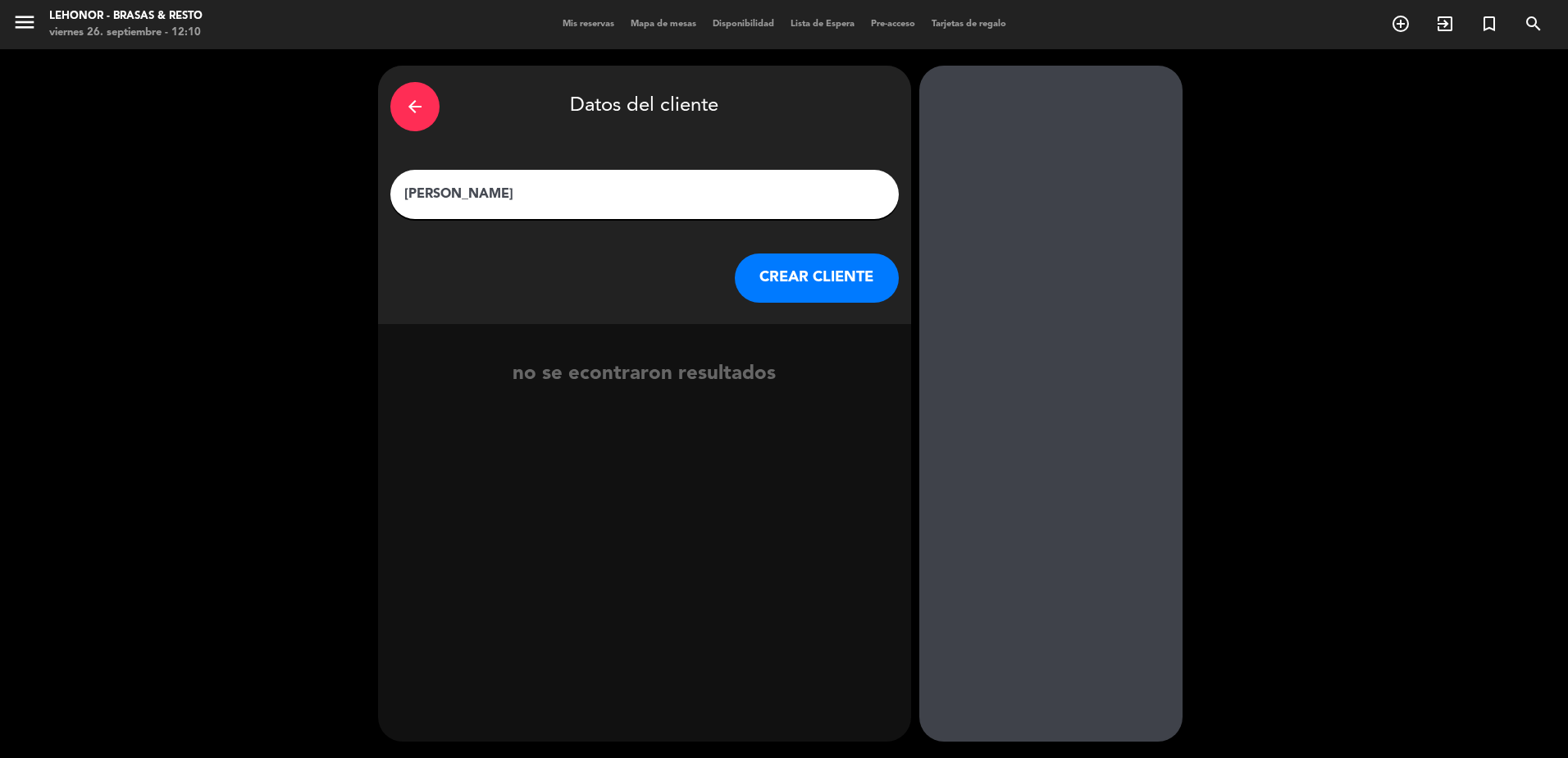
type input "[PERSON_NAME]"
click at [815, 281] on button "CREAR CLIENTE" at bounding box center [817, 278] width 164 height 49
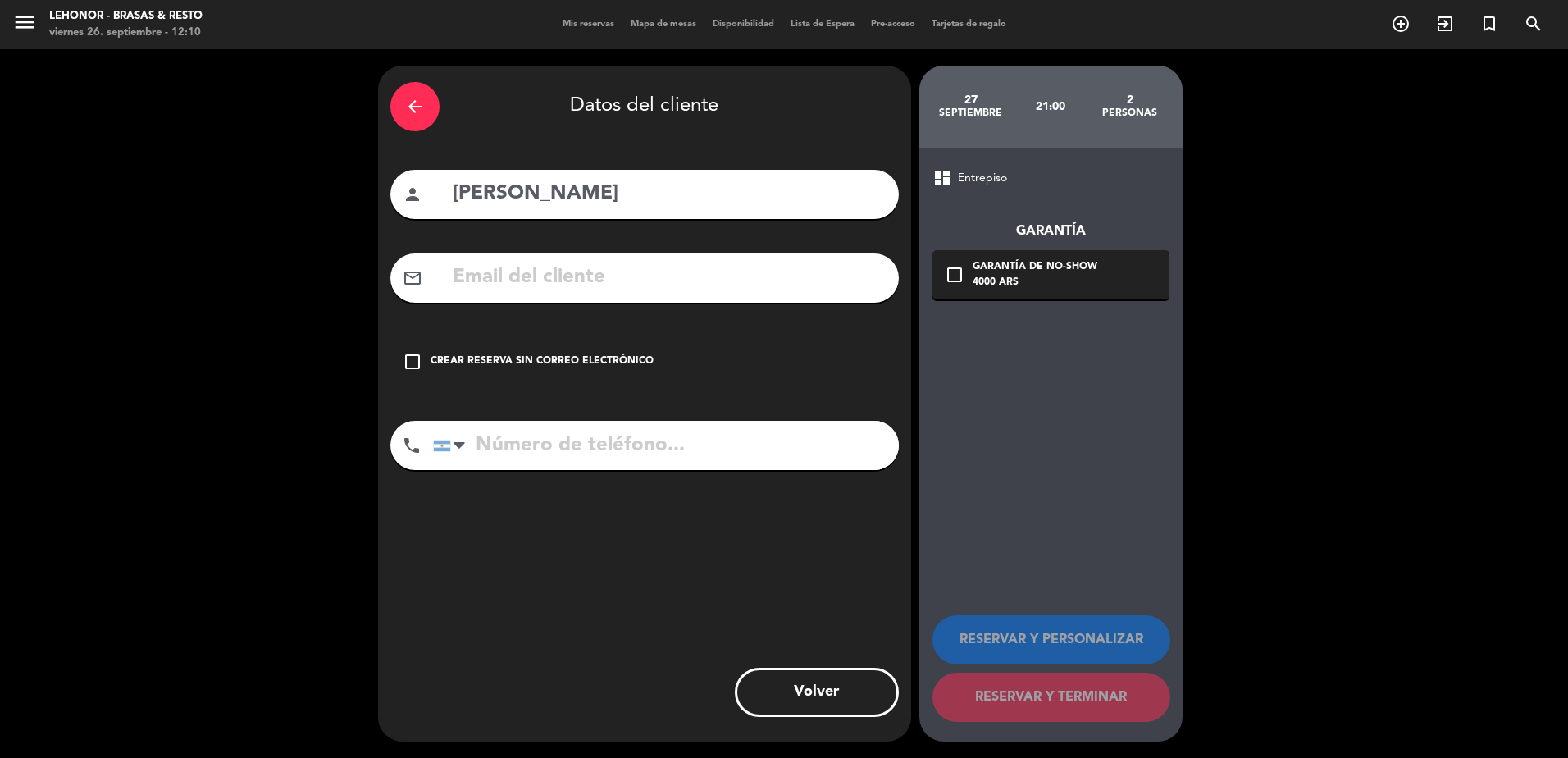
click at [545, 278] on input "text" at bounding box center [668, 278] width 436 height 34
type input "[DOMAIN_NAME]"
click at [546, 457] on input "tel" at bounding box center [666, 446] width 466 height 49
type input "3413272765"
click at [555, 281] on input "[DOMAIN_NAME]" at bounding box center [668, 278] width 436 height 34
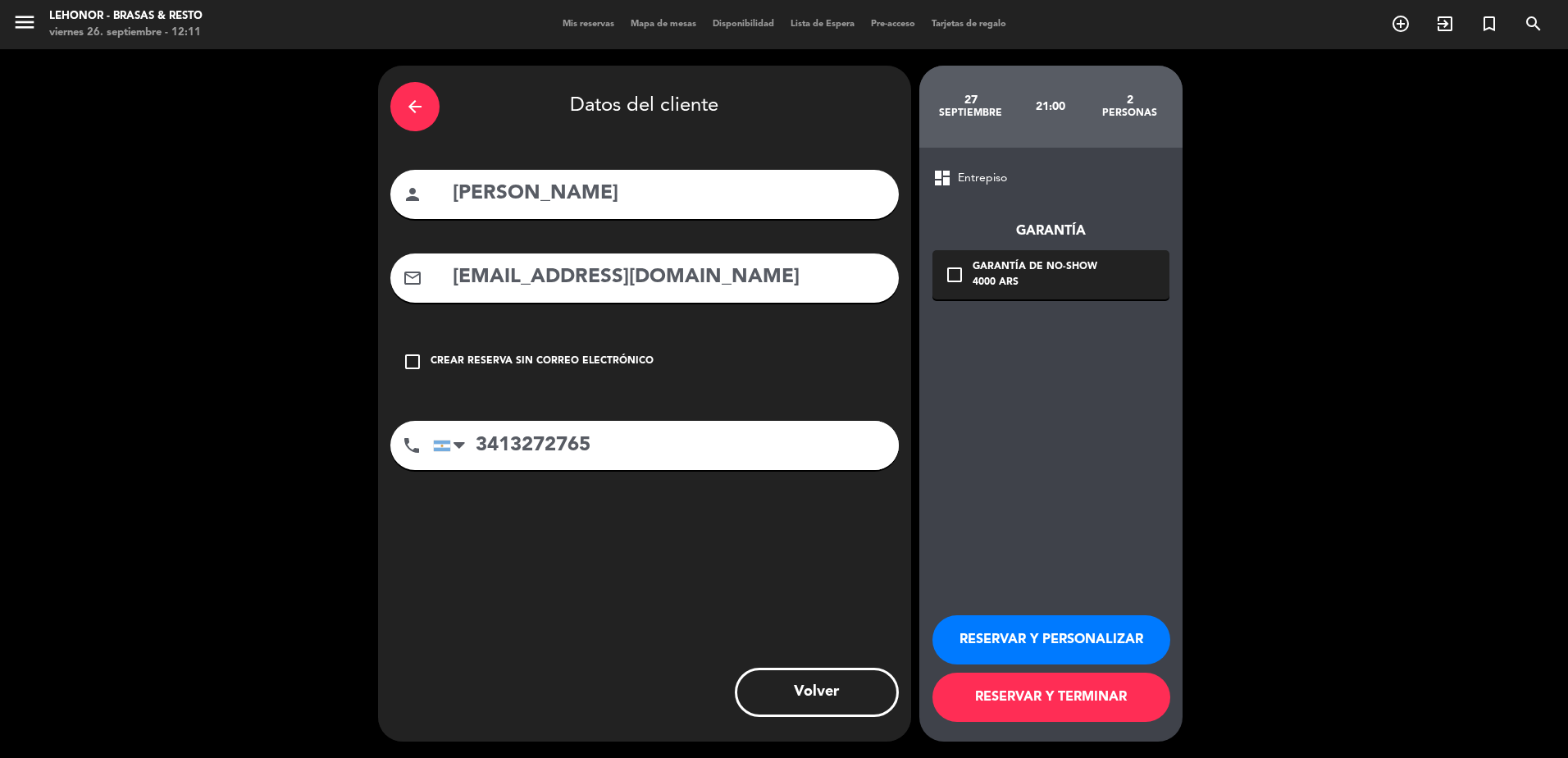
type input "[EMAIL_ADDRESS][DOMAIN_NAME]"
click at [1073, 697] on button "RESERVAR Y TERMINAR" at bounding box center [1051, 697] width 238 height 49
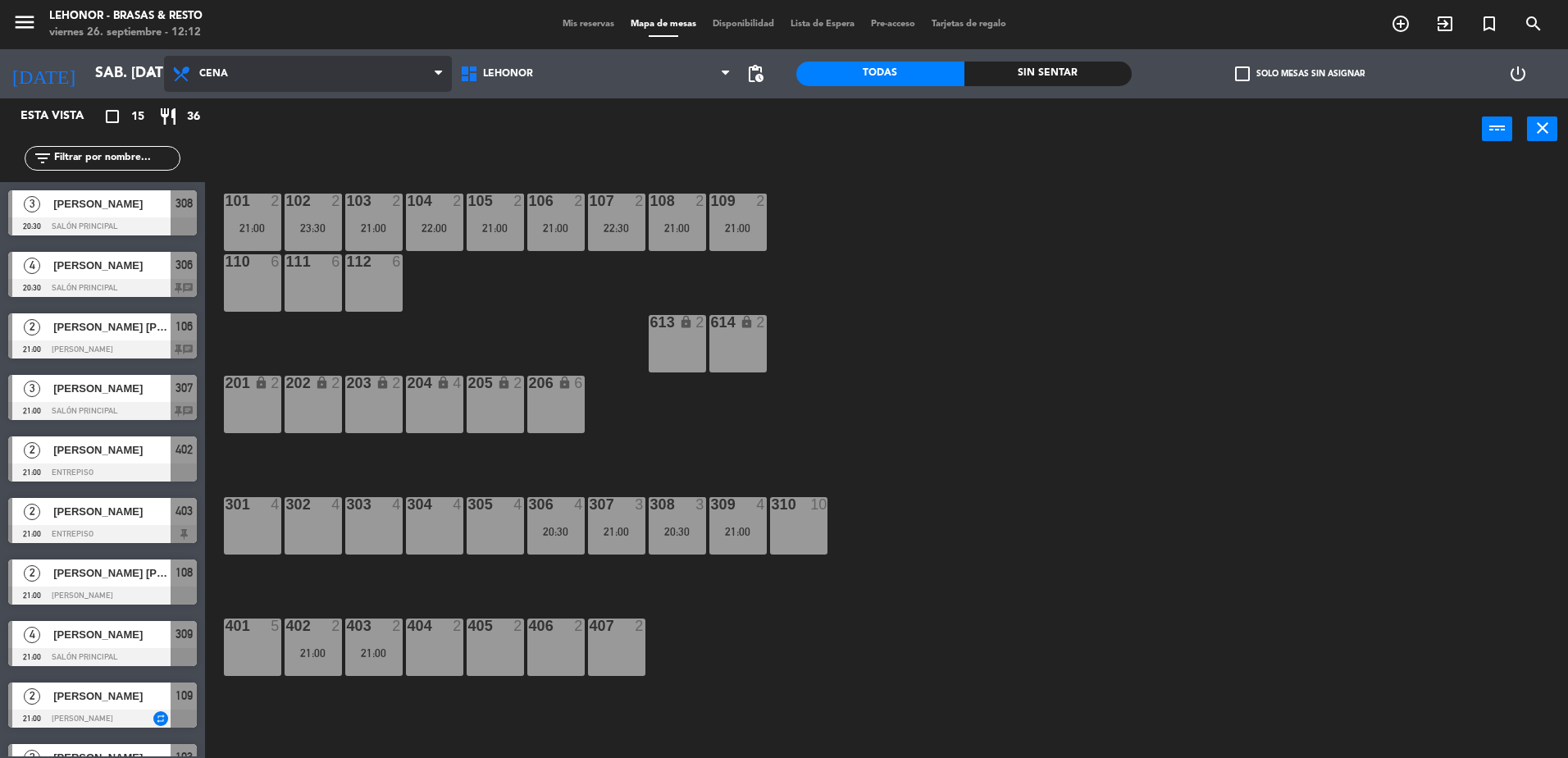
click at [297, 71] on span "Cena" at bounding box center [308, 73] width 287 height 36
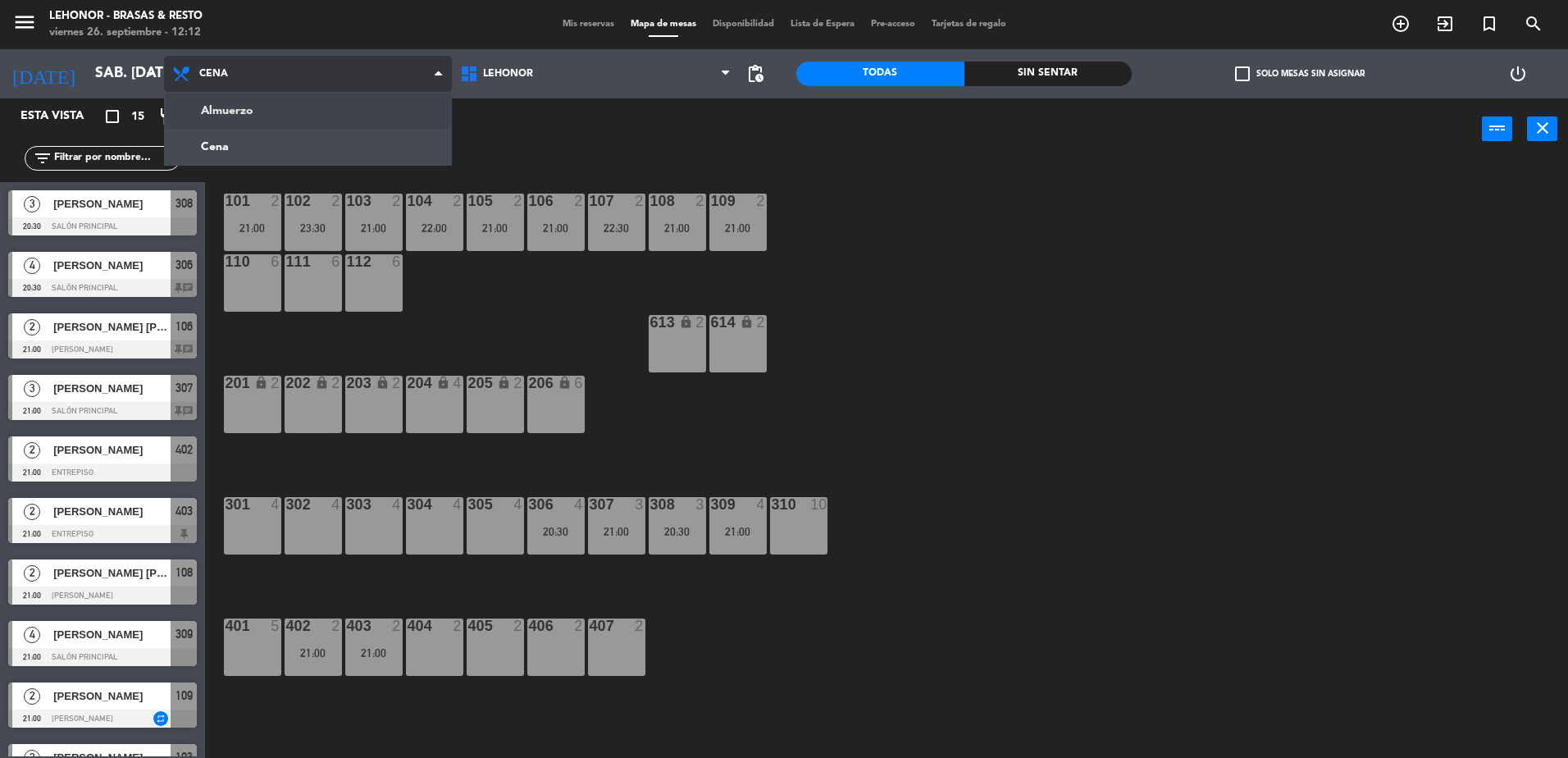
click at [274, 104] on ng-component "menu Lehonor - Brasas & Resto viernes 26. septiembre - 12:12 Mis reservas Mapa …" at bounding box center [784, 381] width 1568 height 762
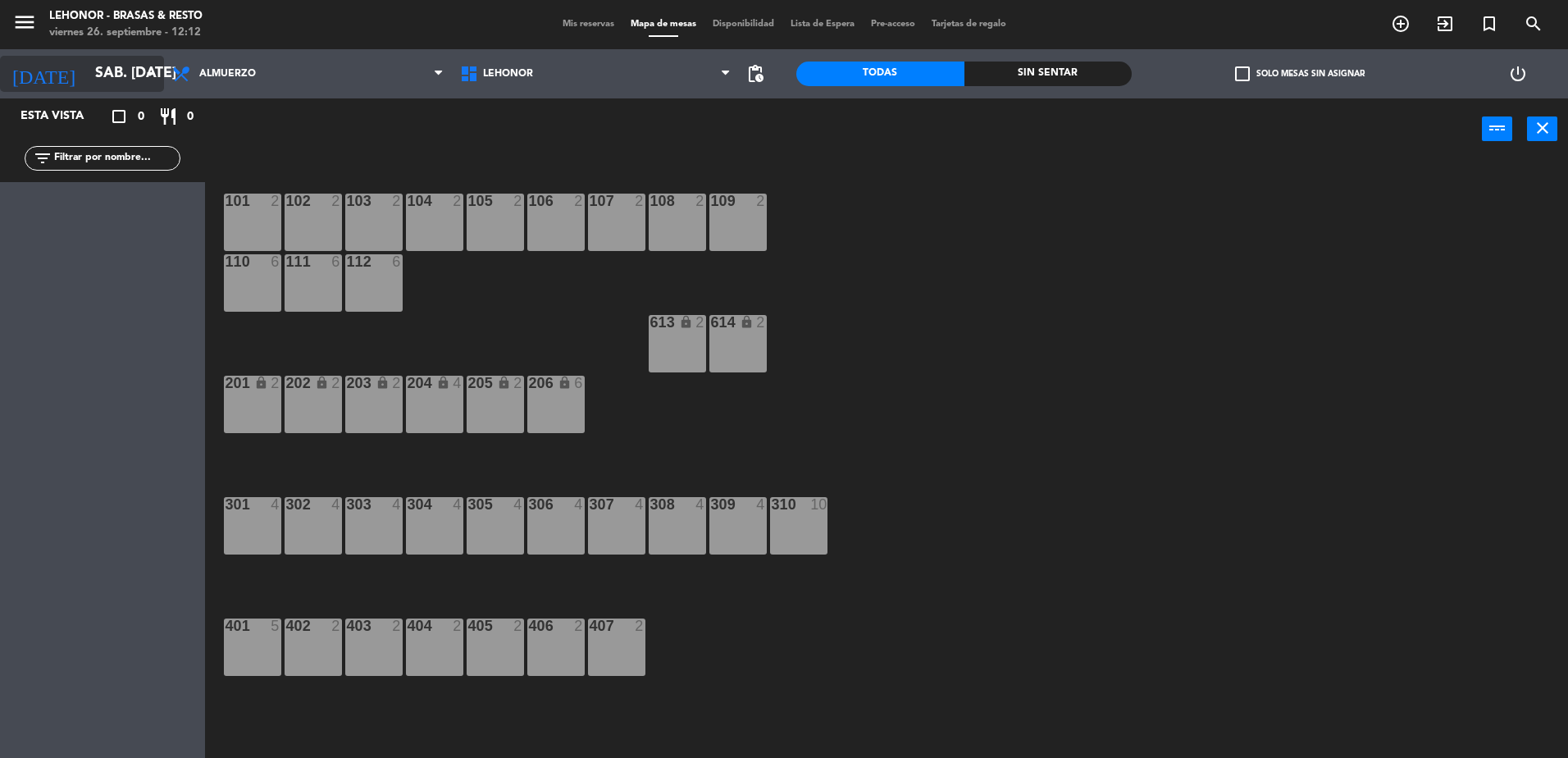
click at [128, 84] on input "sáb. [DATE]" at bounding box center [183, 73] width 190 height 33
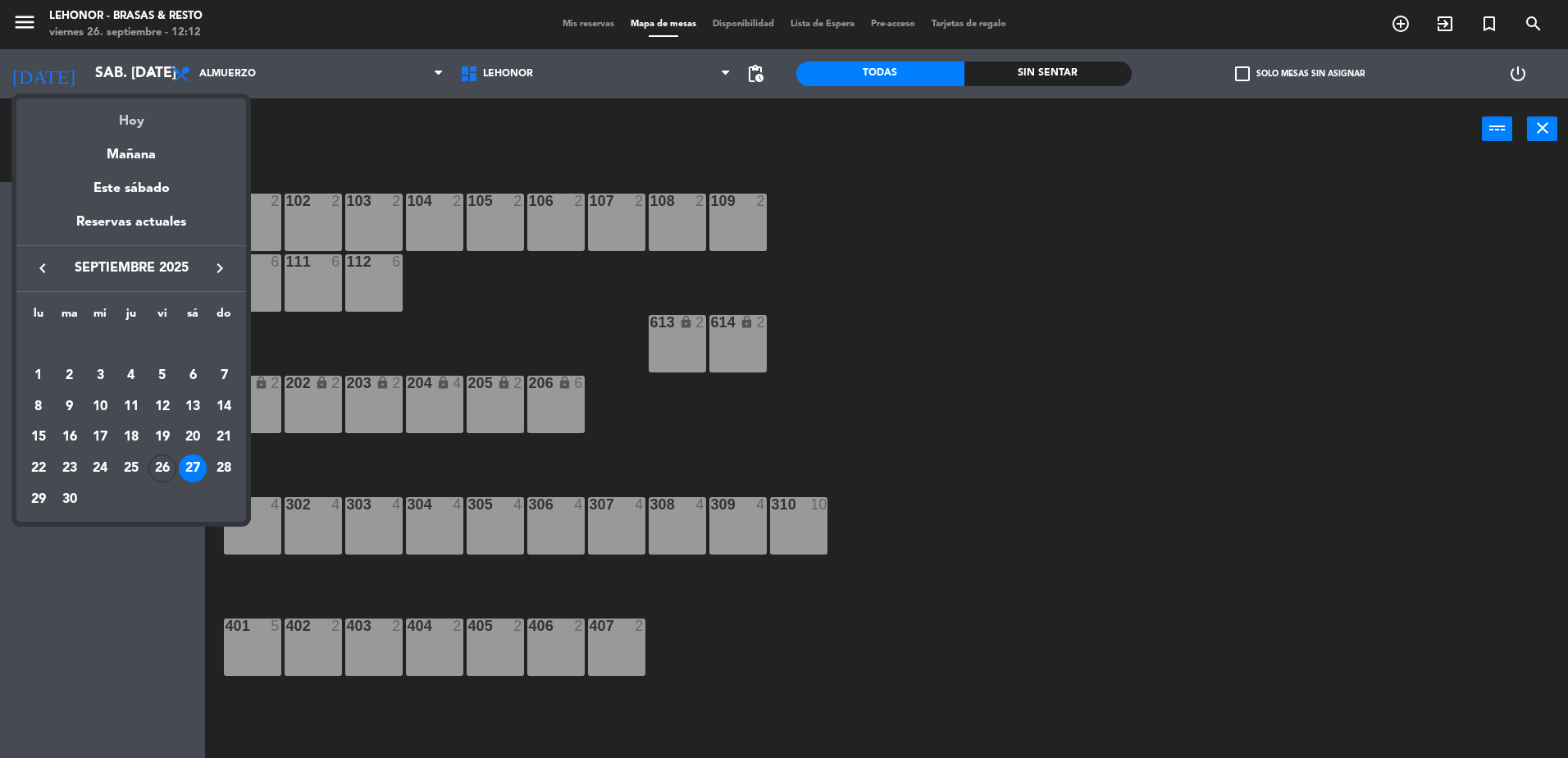
click at [140, 115] on div "Hoy" at bounding box center [131, 116] width 229 height 34
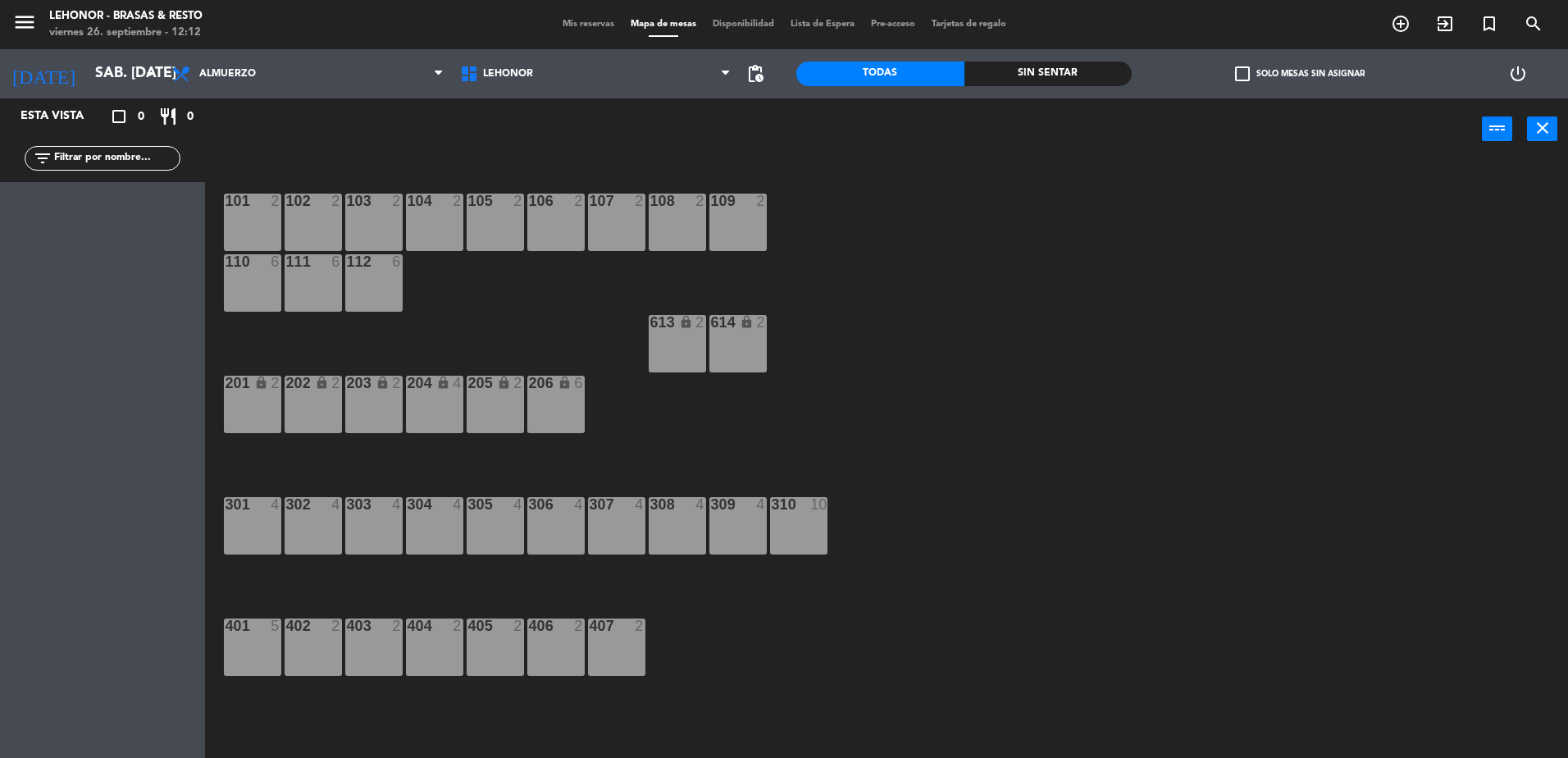
type input "vie. [DATE]"
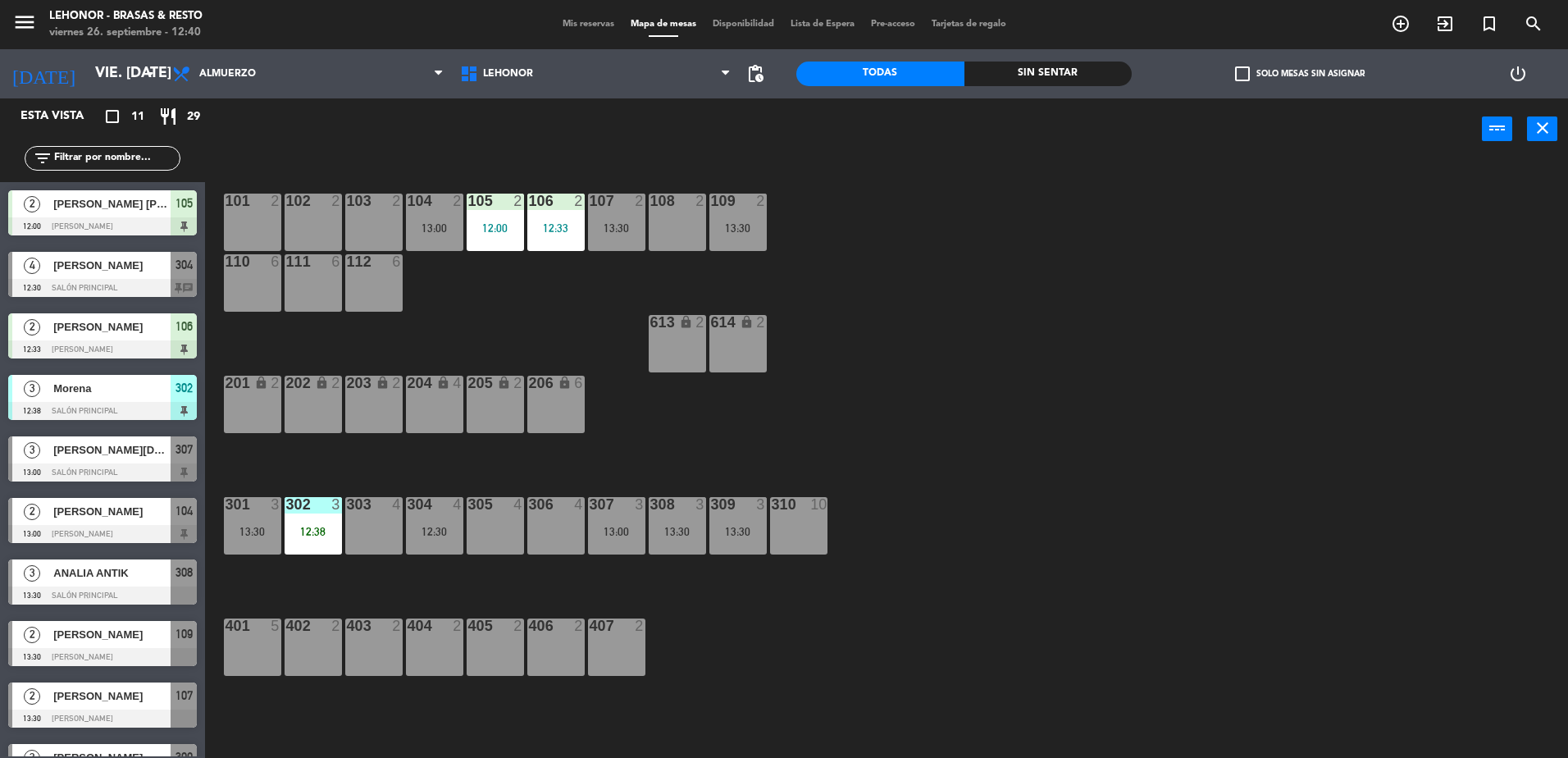
click at [581, 25] on span "Mis reservas" at bounding box center [588, 24] width 68 height 9
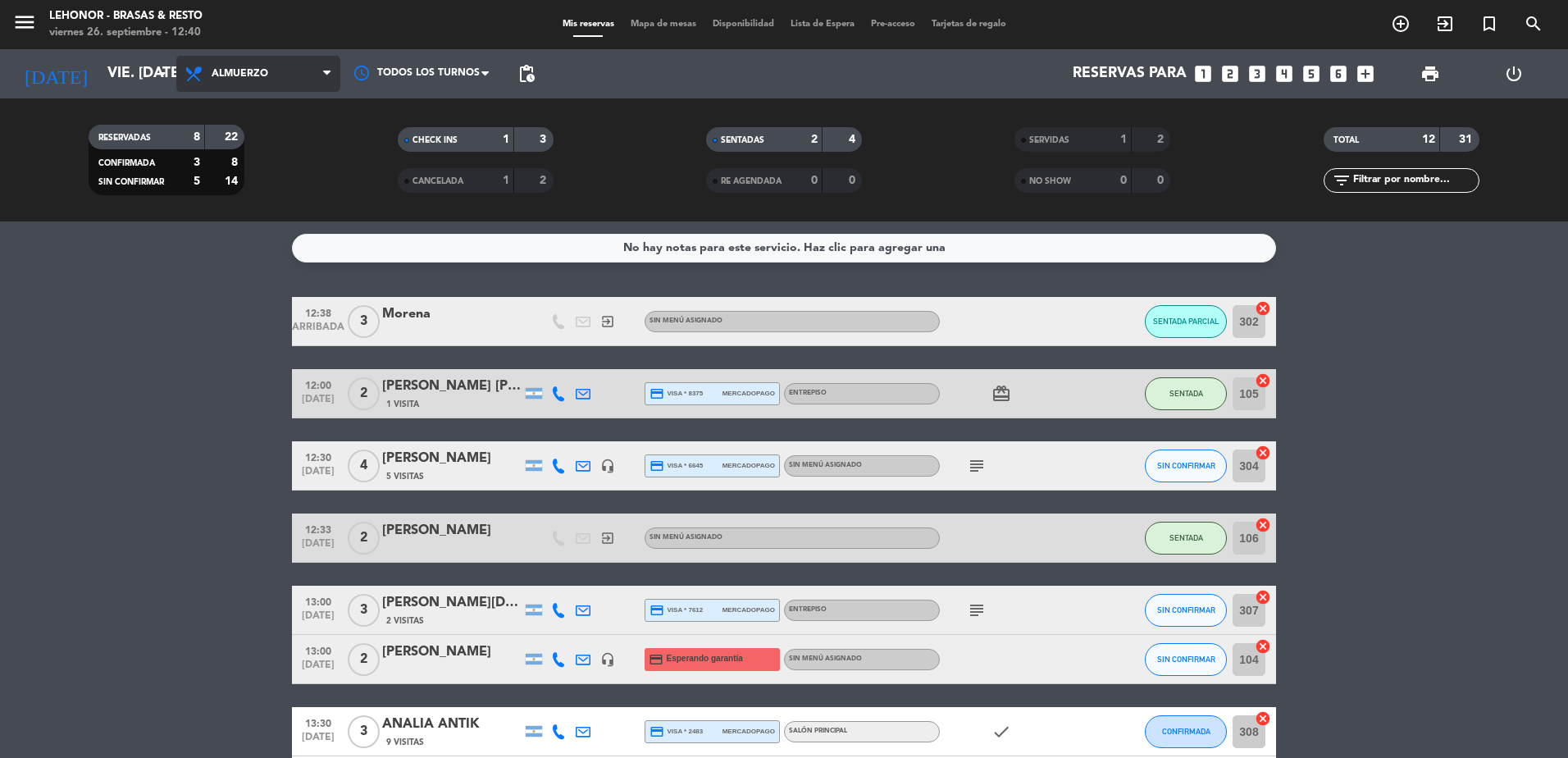
click at [271, 78] on span "Almuerzo" at bounding box center [258, 73] width 164 height 36
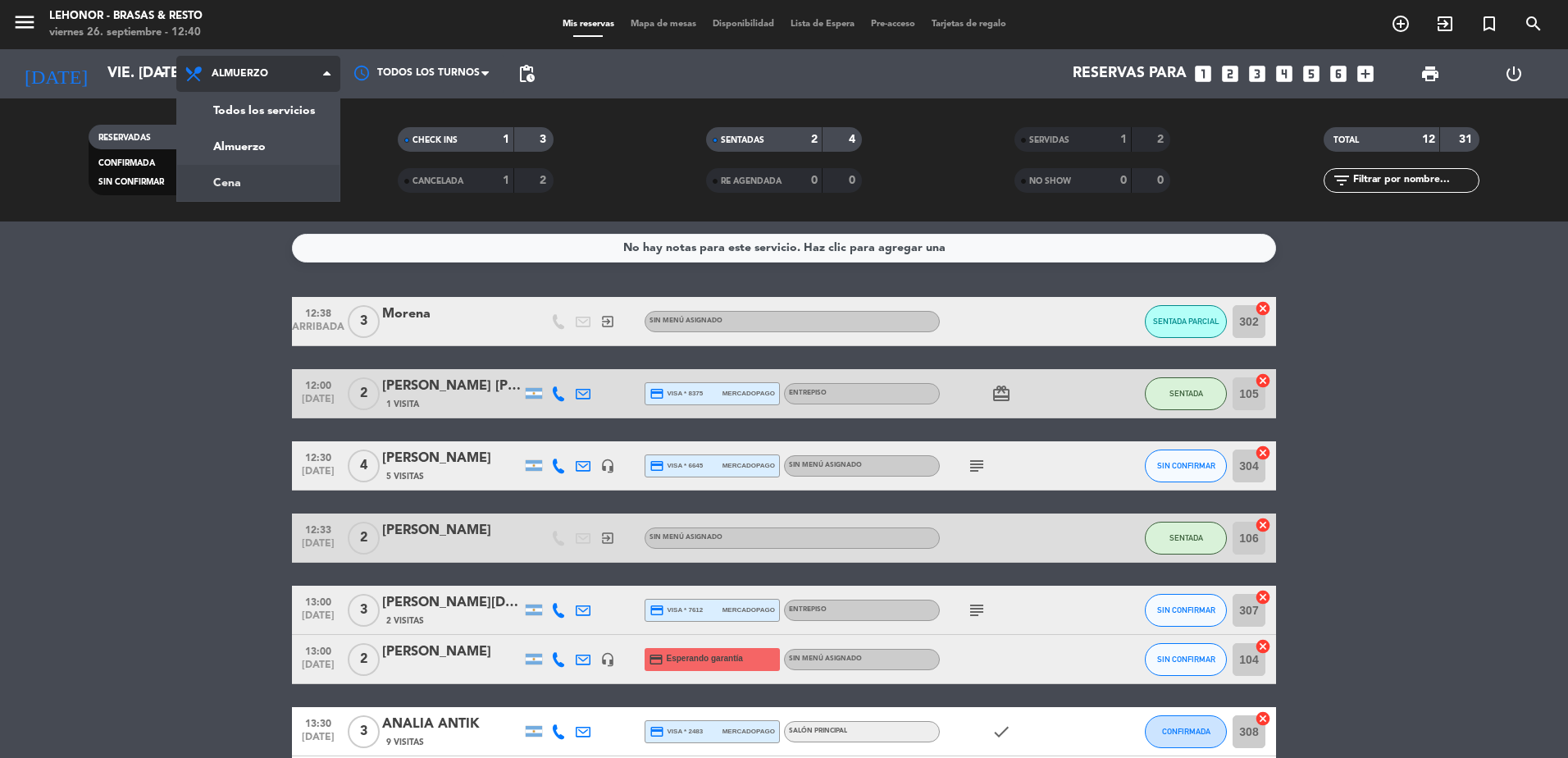
click at [296, 178] on div "menu Lehonor - Brasas & Resto viernes 26. septiembre - 12:40 Mis reservas Mapa …" at bounding box center [784, 110] width 1568 height 221
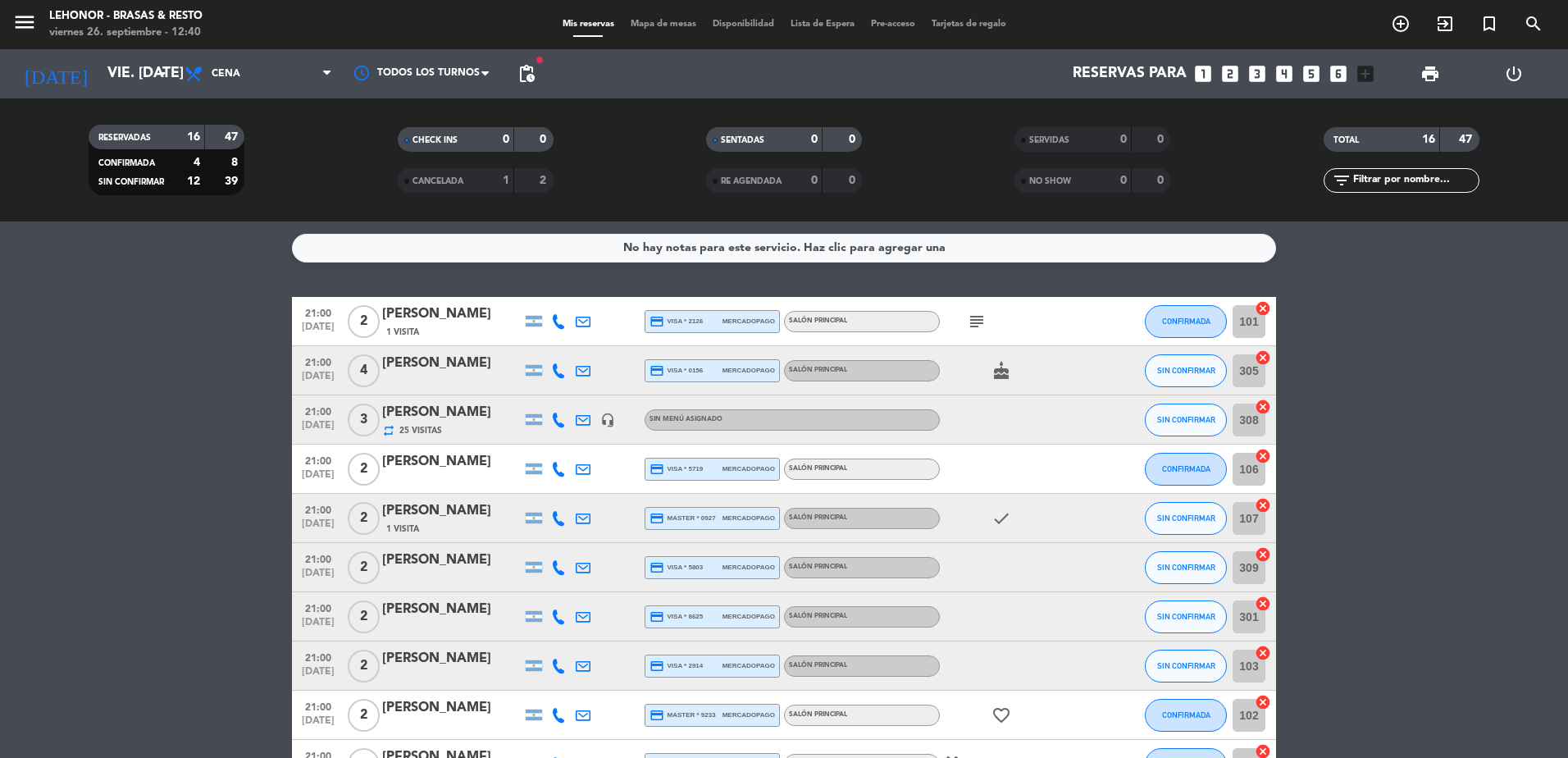
click at [442, 182] on span "CANCELADA" at bounding box center [438, 181] width 51 height 8
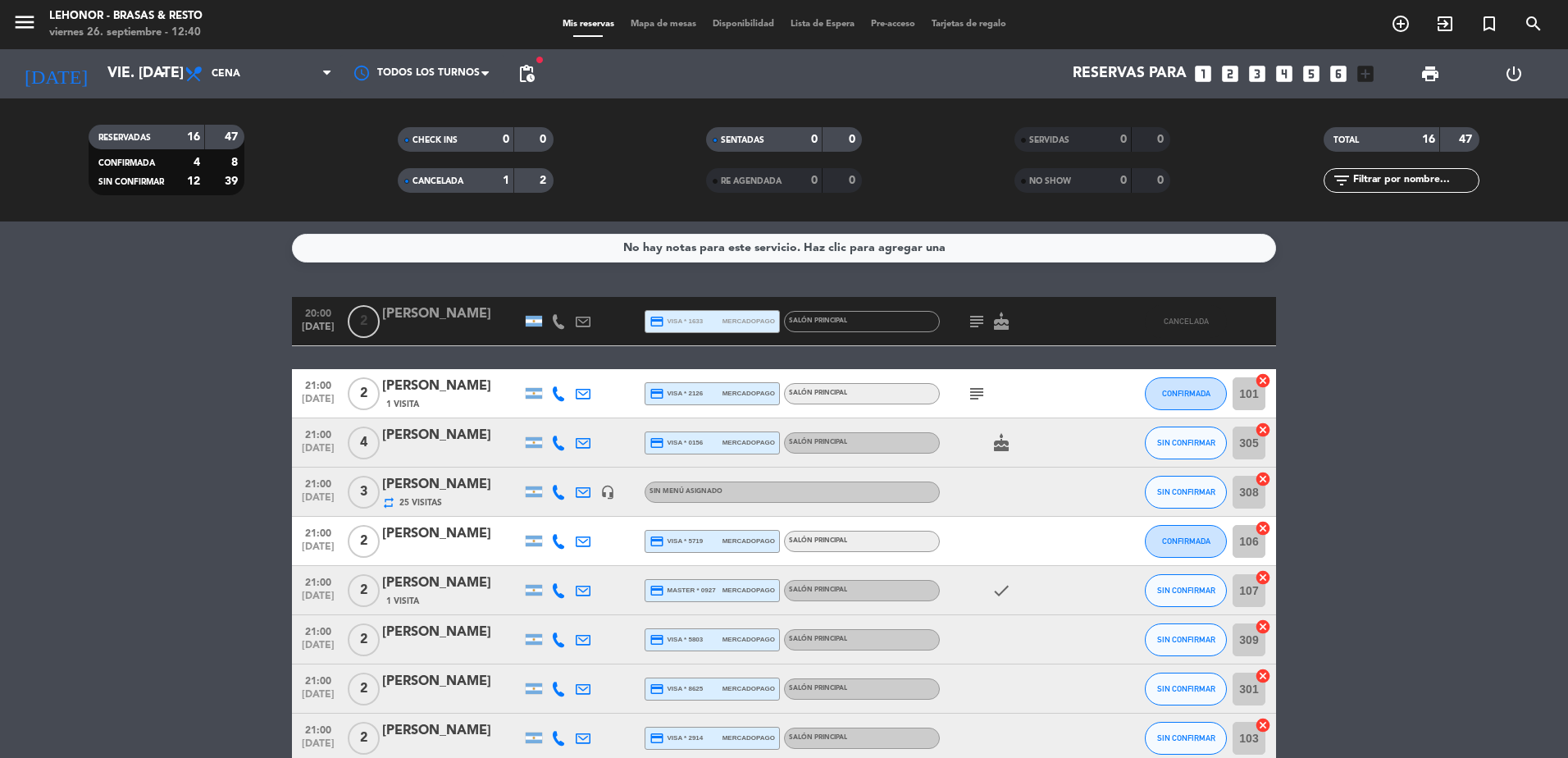
click at [638, 25] on span "Mapa de mesas" at bounding box center [663, 24] width 82 height 9
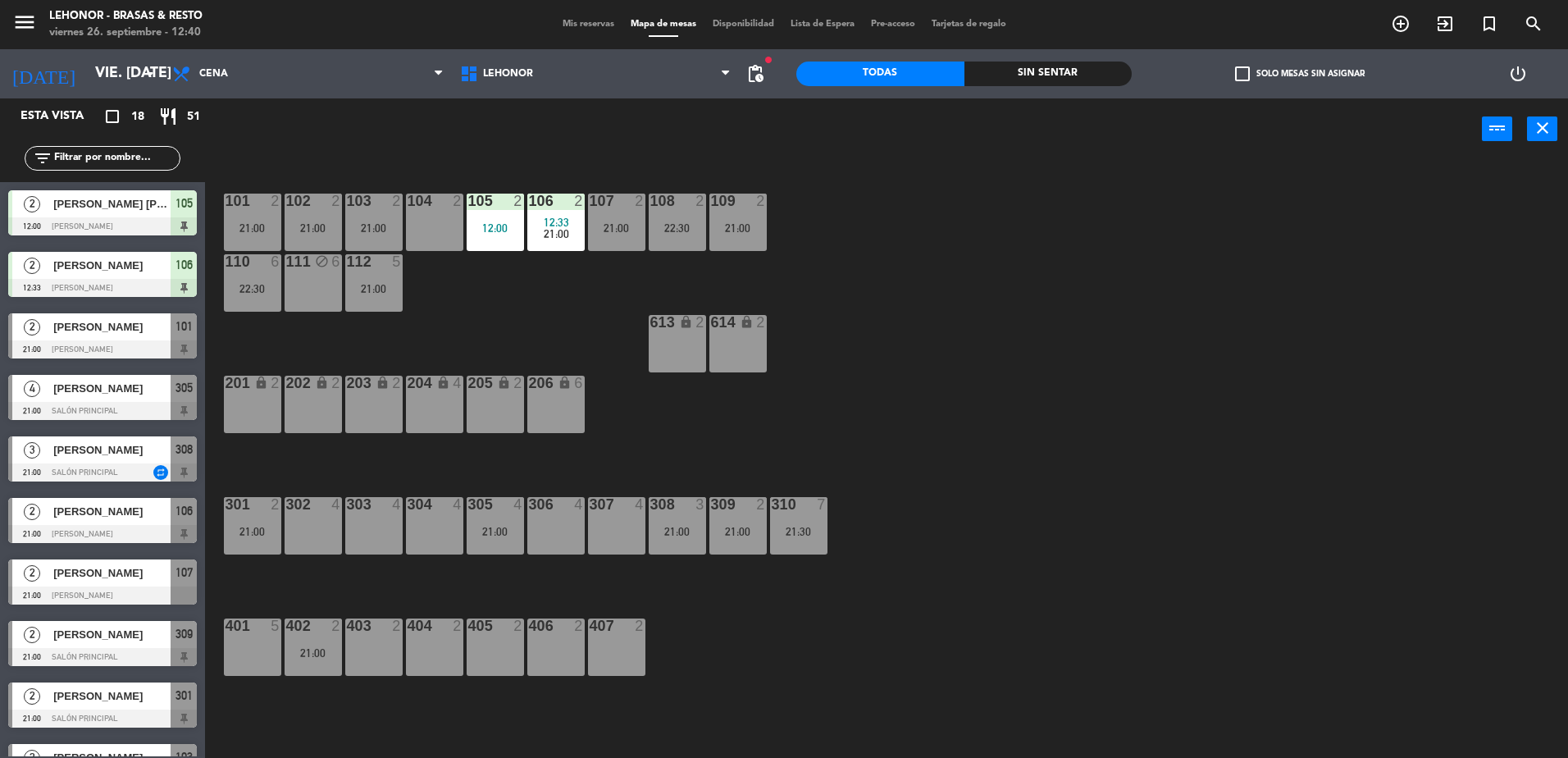
click at [987, 67] on div "Sin sentar" at bounding box center [1048, 74] width 168 height 25
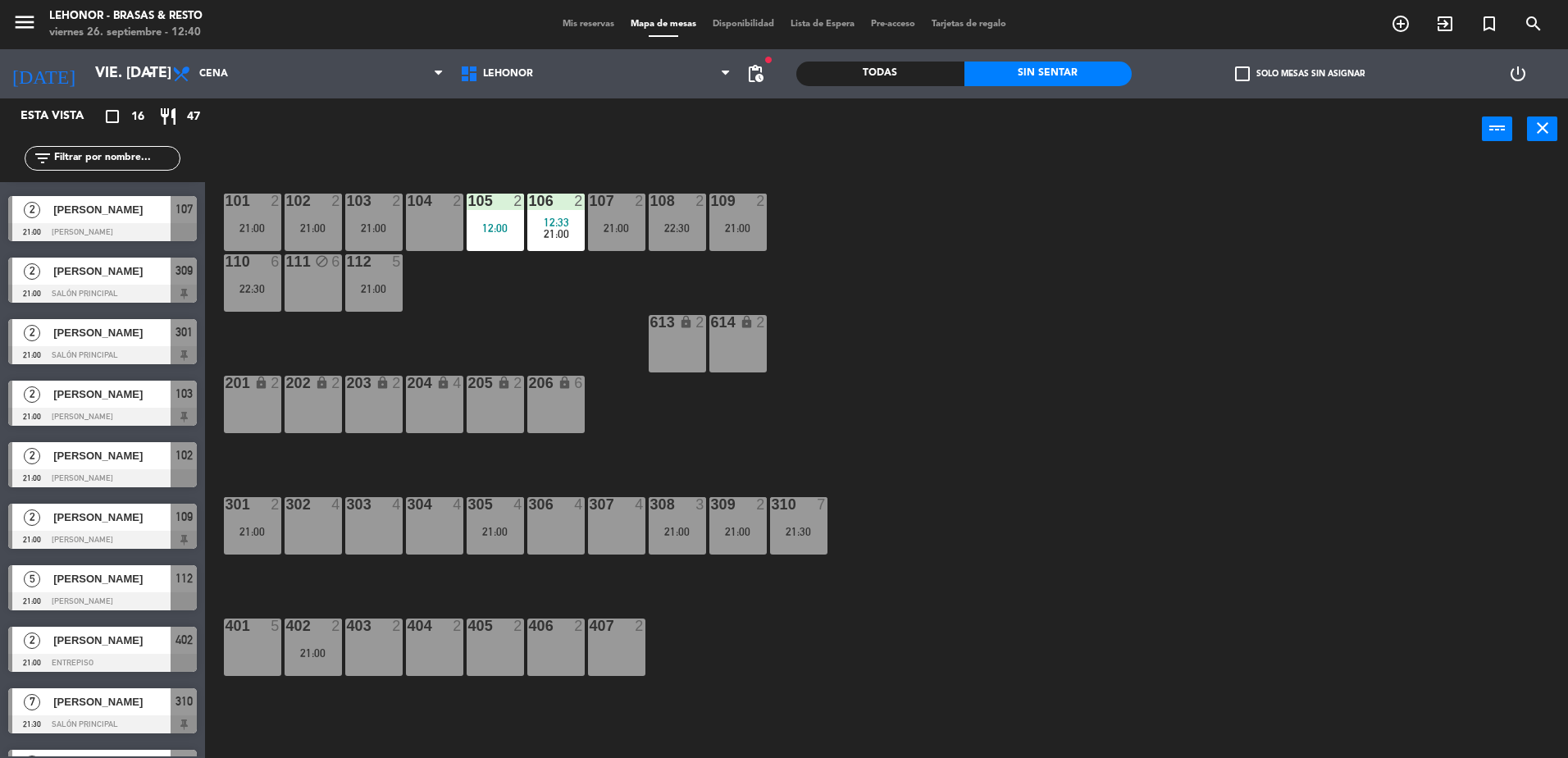
scroll to position [410, 0]
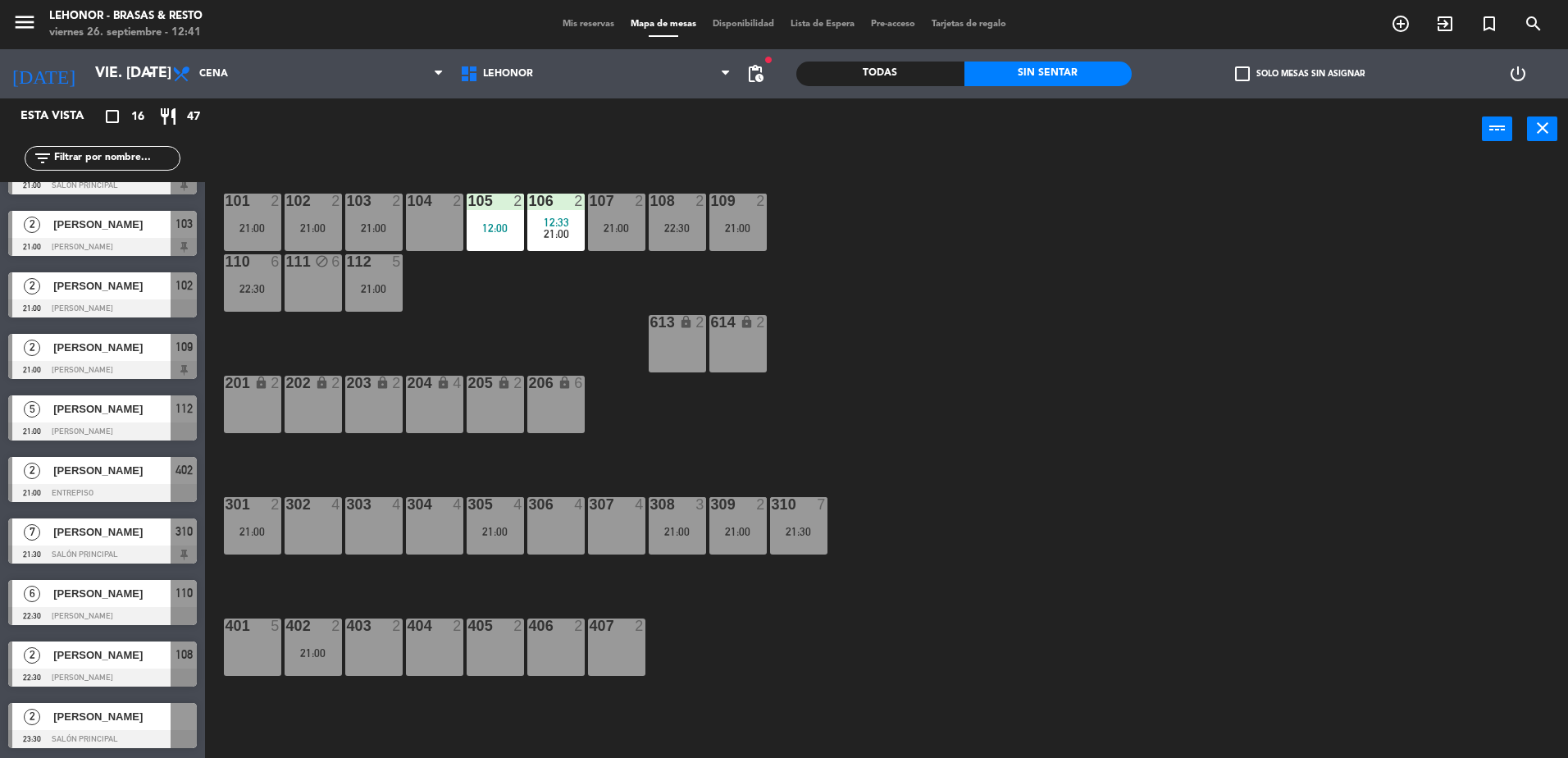
click at [76, 712] on span "[PERSON_NAME]" at bounding box center [111, 717] width 117 height 18
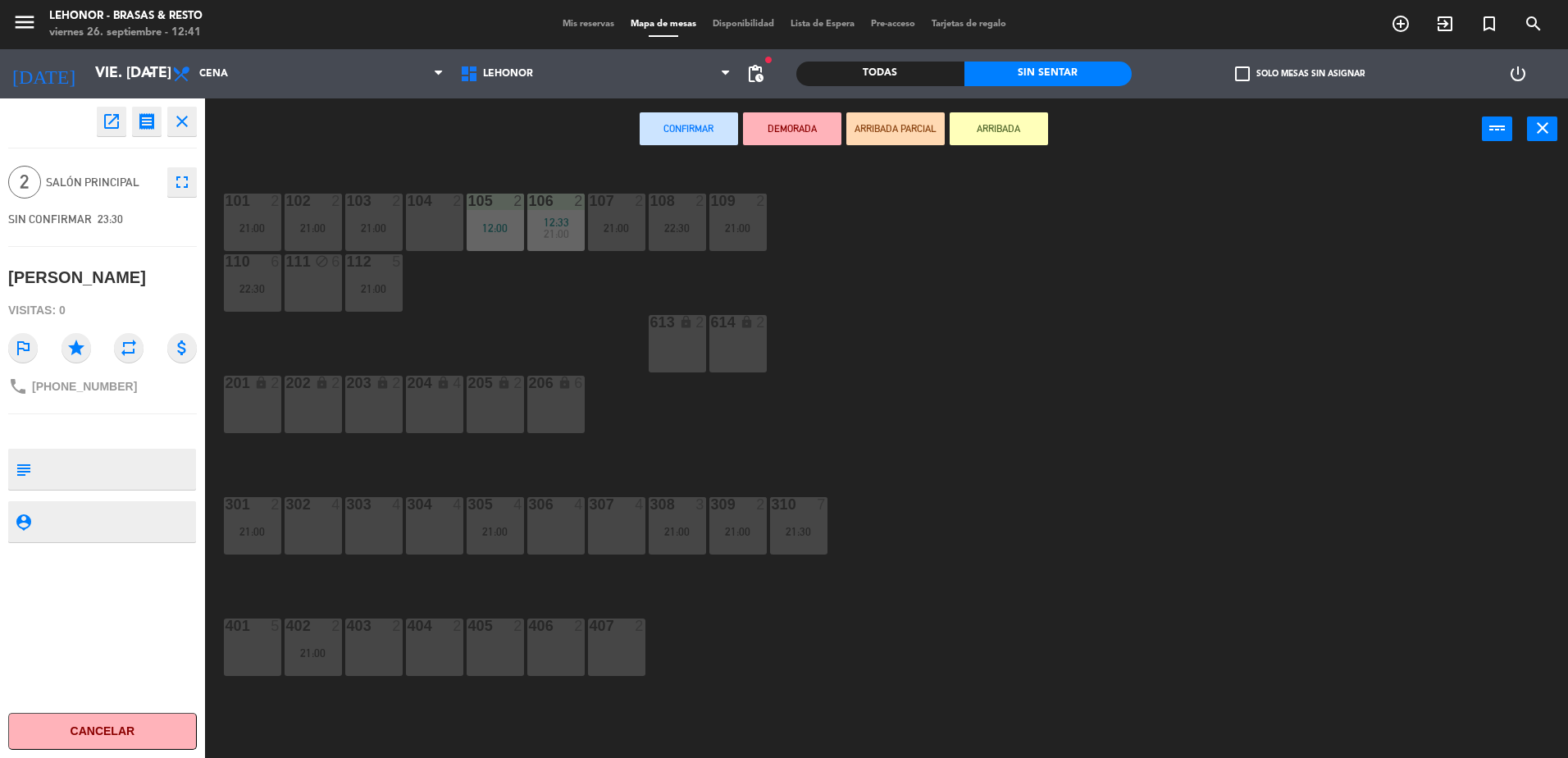
click at [787, 613] on div "101 2 21:00 102 2 21:00 103 2 21:00 104 2 105 2 12:00 106 2 12:33 21:00 107 2 2…" at bounding box center [894, 463] width 1348 height 598
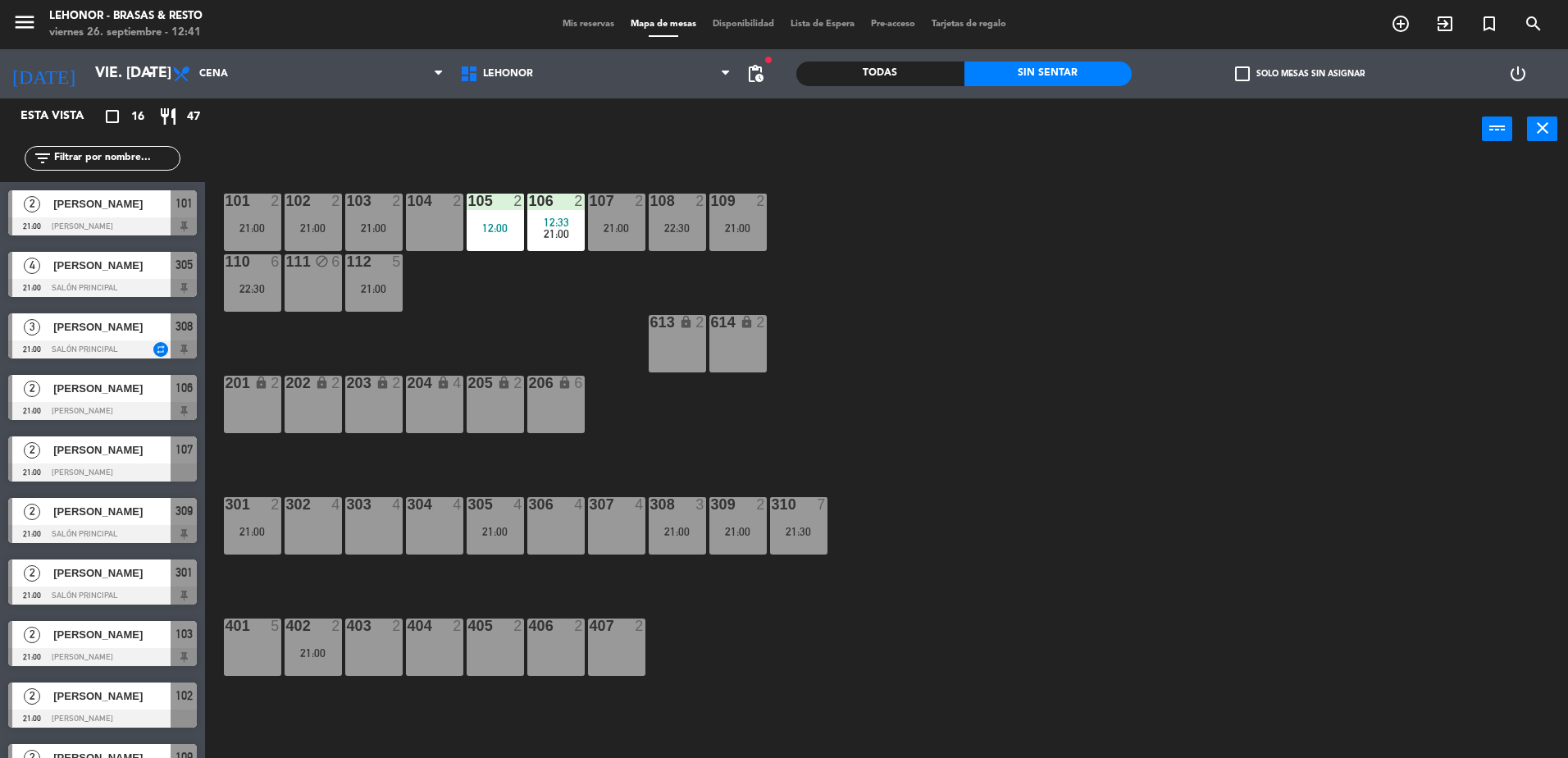
scroll to position [4, 0]
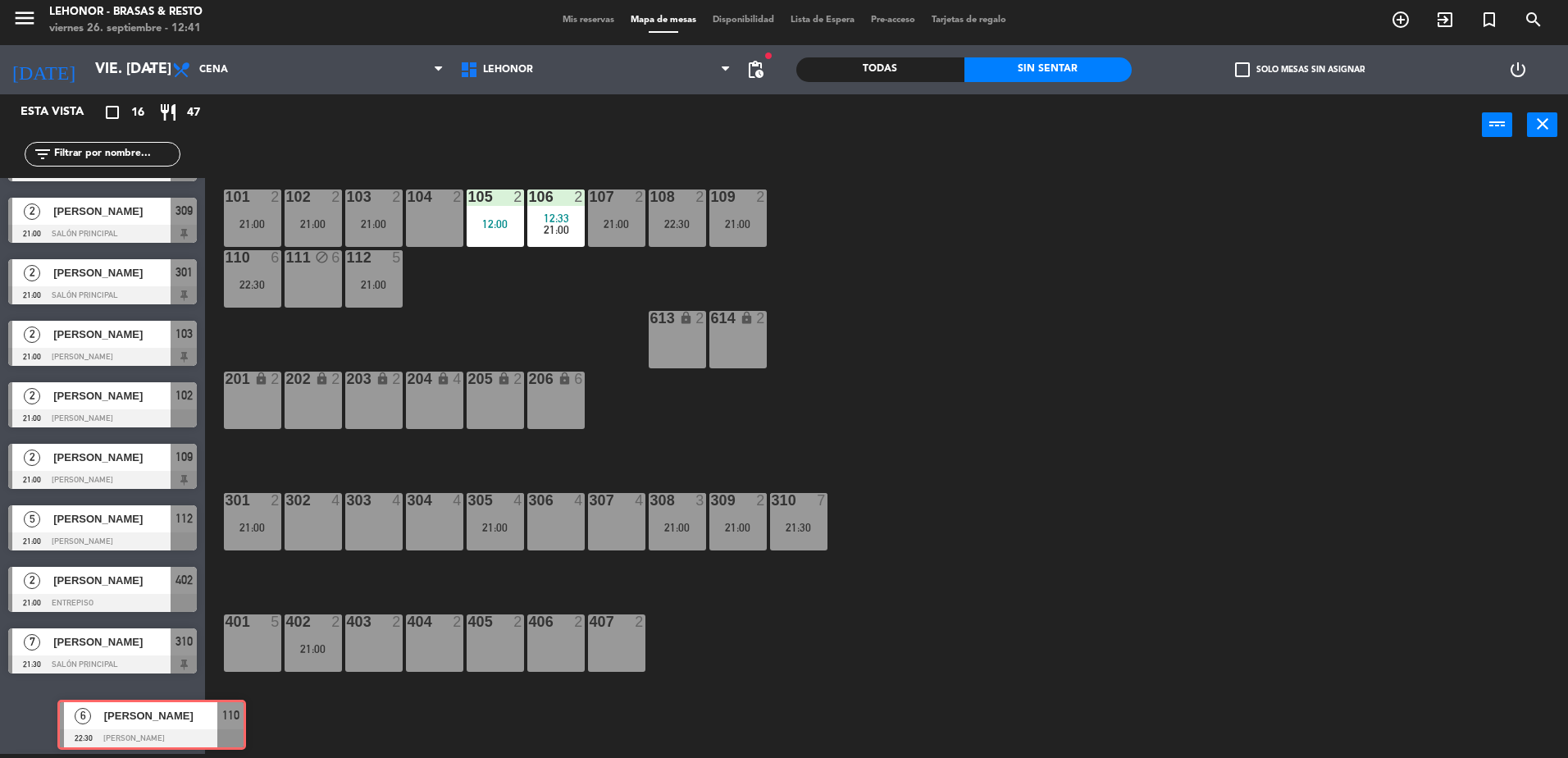
click at [37, 732] on div "6 [PERSON_NAME] 22:30 [PERSON_NAME] 110 6 [PERSON_NAME] 22:30 [PERSON_NAME] 110" at bounding box center [102, 715] width 205 height 66
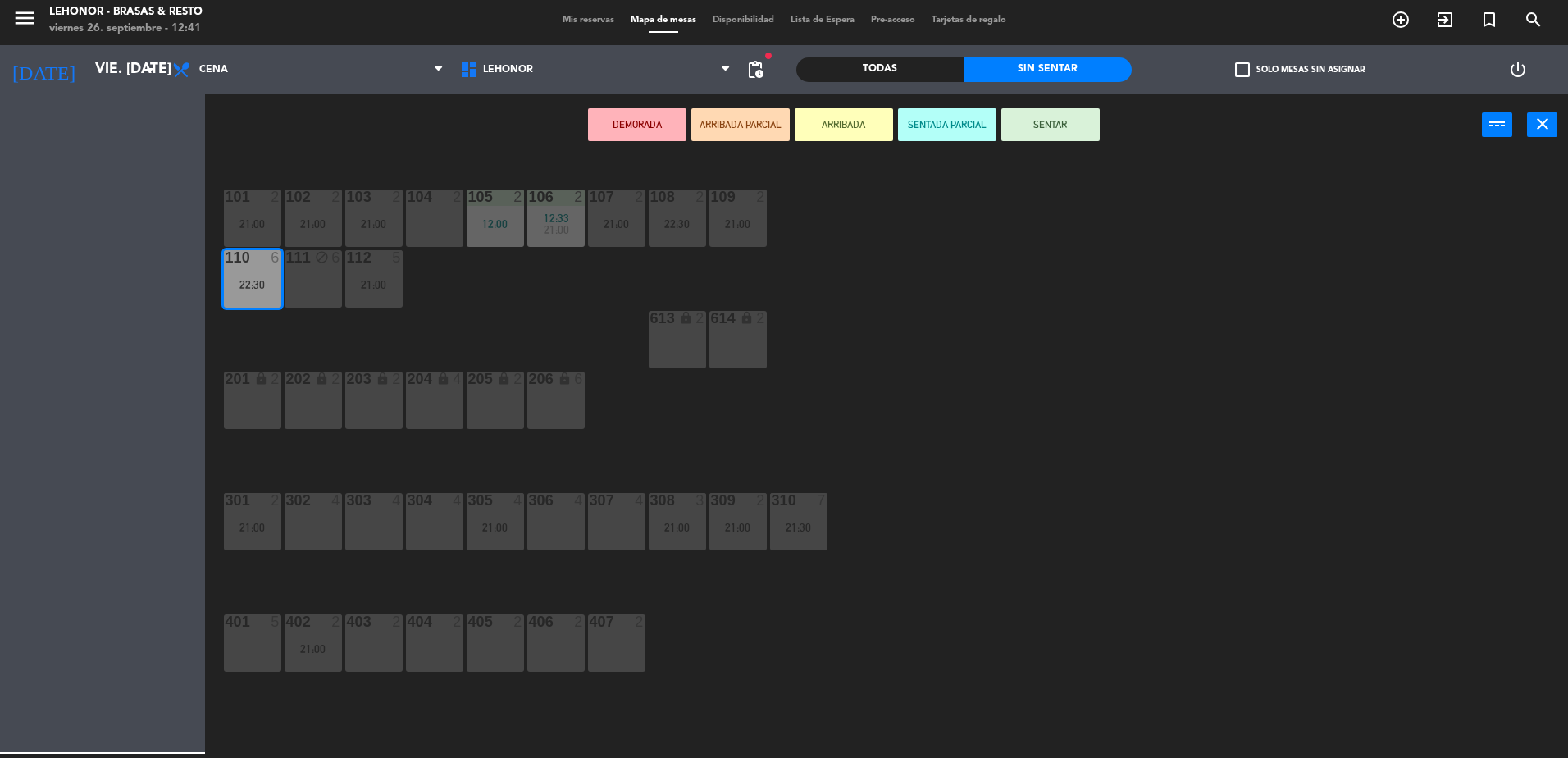
scroll to position [297, 0]
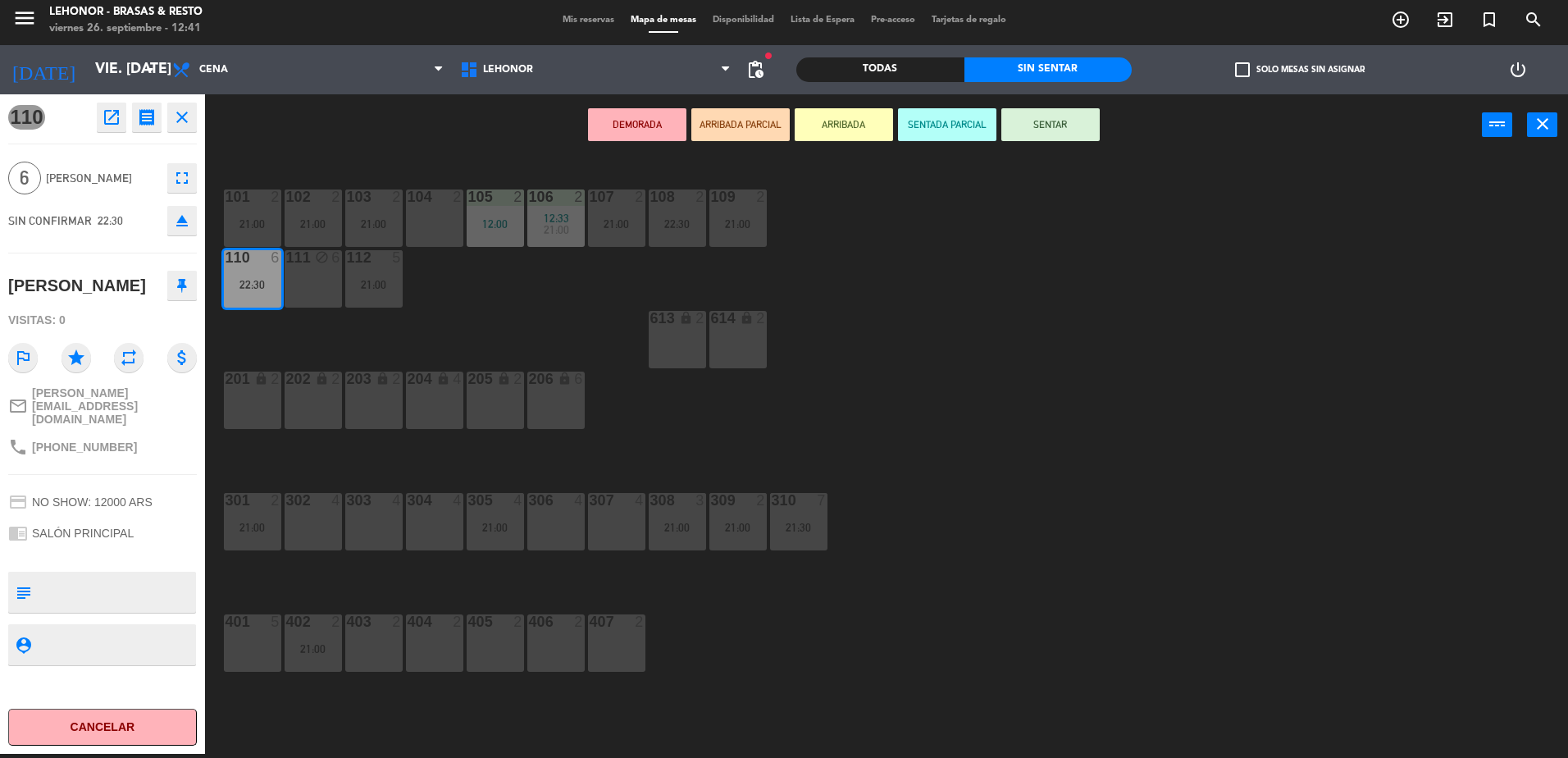
click at [674, 593] on div "101 2 21:00 102 2 21:00 103 2 21:00 104 2 105 2 12:00 106 2 12:33 21:00 107 2 2…" at bounding box center [894, 459] width 1348 height 598
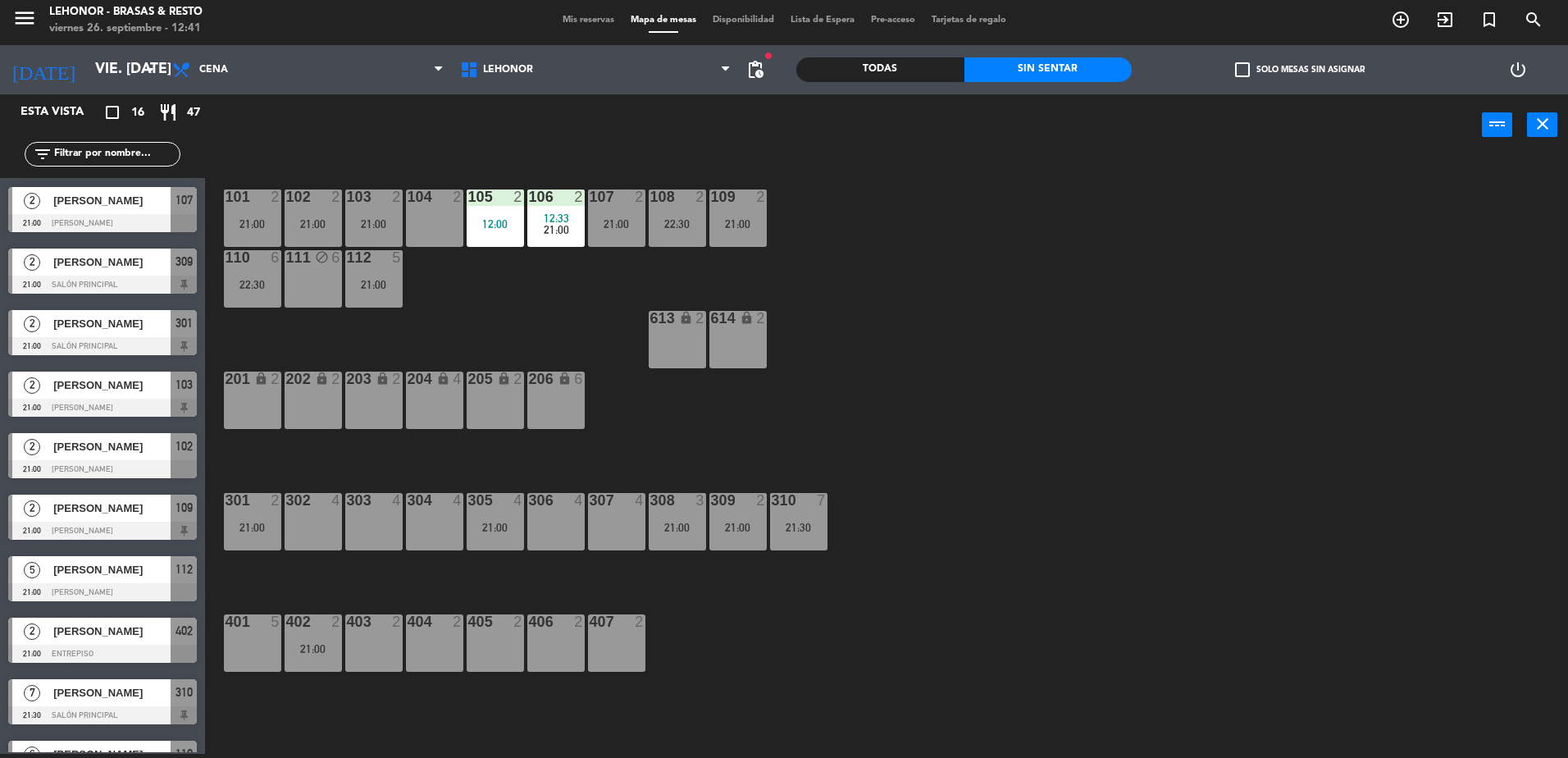
scroll to position [410, 0]
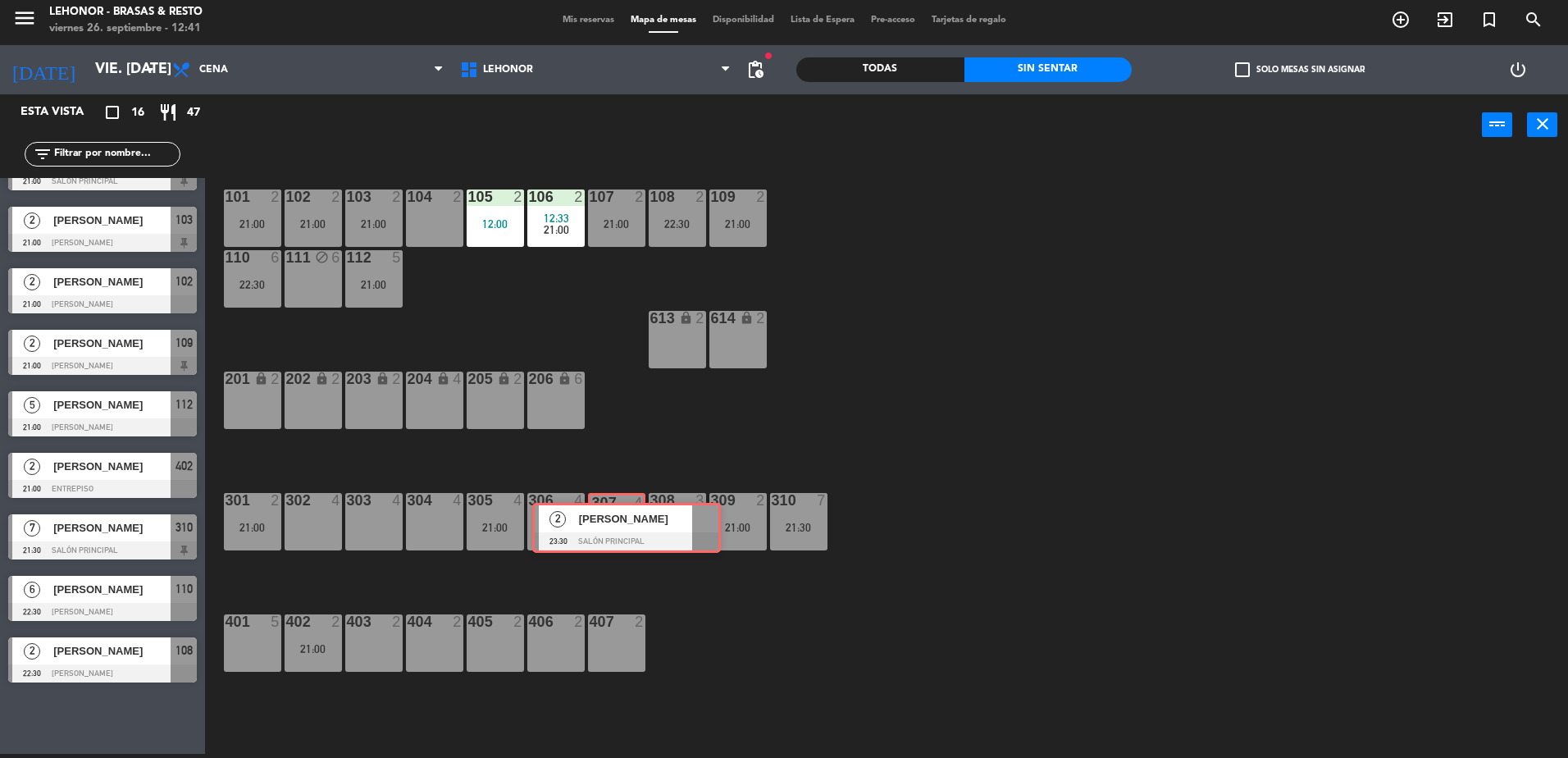
drag, startPoint x: 76, startPoint y: 731, endPoint x: 601, endPoint y: 534, distance: 560.7
click at [601, 534] on div "Esta vista crop_square 16 restaurant 47 filter_list 2 [PERSON_NAME] 21:00 Mirad…" at bounding box center [784, 426] width 1568 height 664
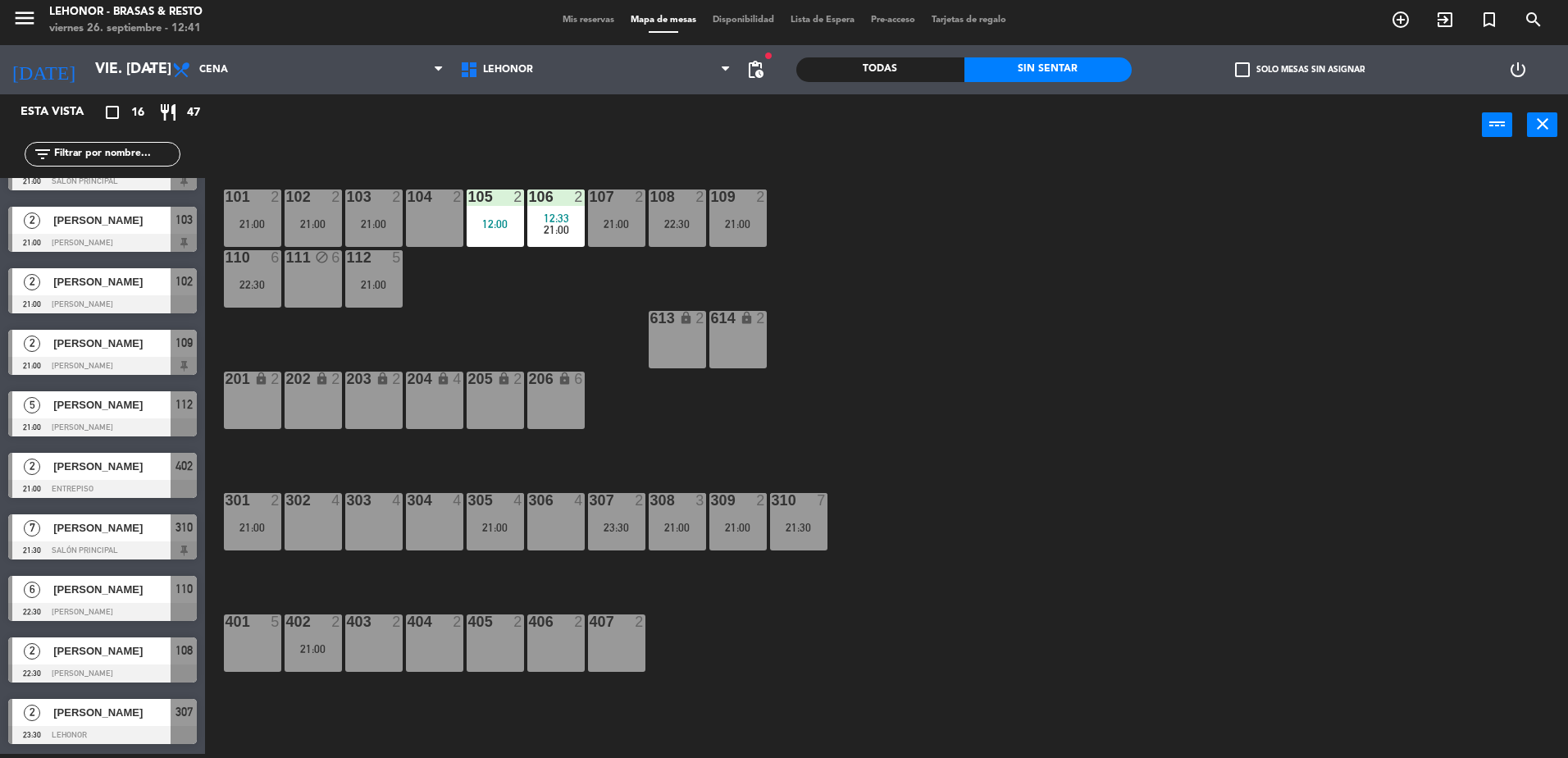
click at [613, 566] on div "101 2 21:00 102 2 21:00 103 2 21:00 104 2 105 2 12:00 106 2 12:33 21:00 107 2 2…" at bounding box center [894, 459] width 1348 height 598
click at [248, 78] on span "Cena" at bounding box center [308, 70] width 287 height 36
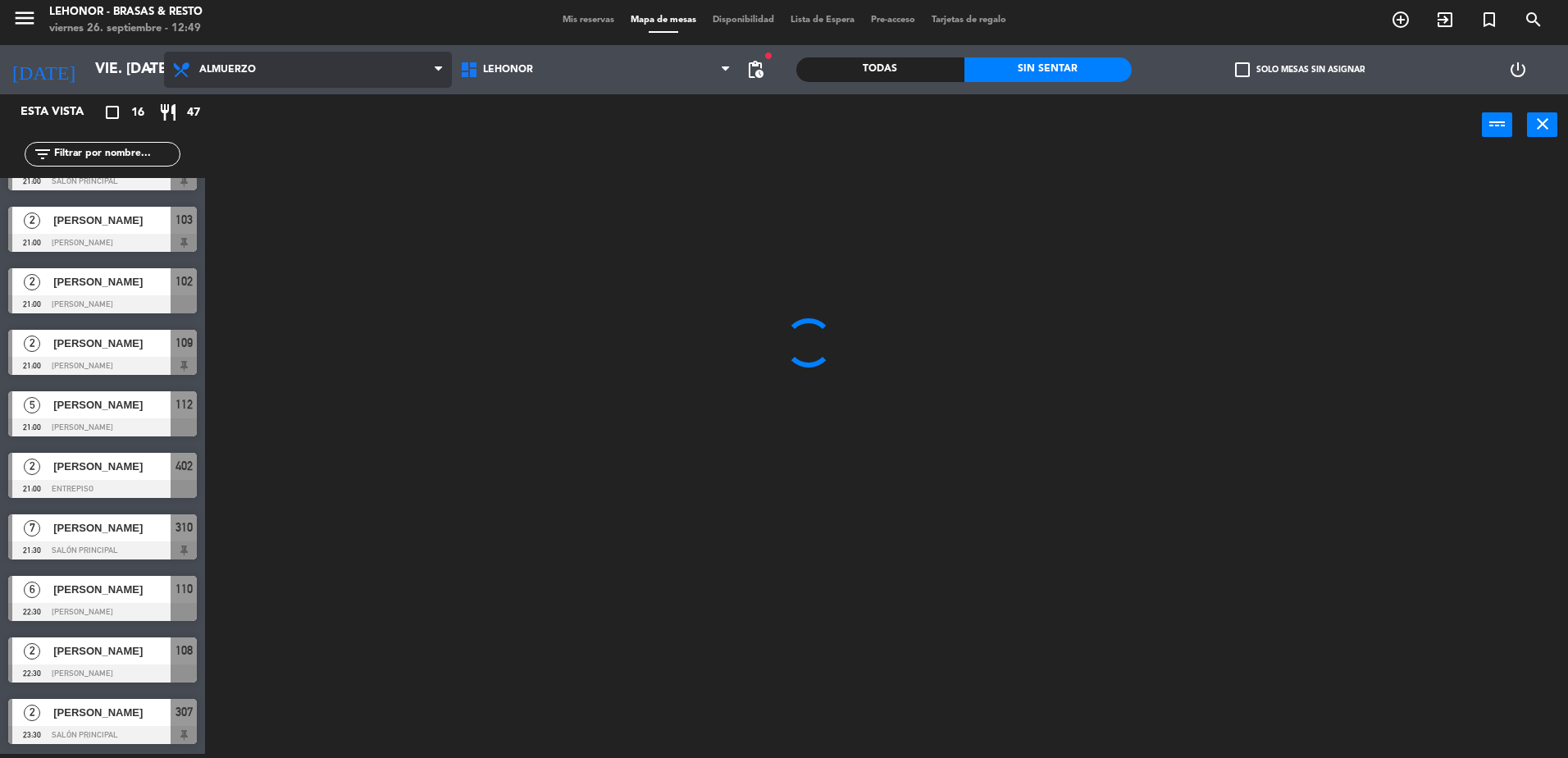
click at [320, 103] on ng-component "menu Lehonor - Brasas & Resto viernes 26. septiembre - 12:49 Mis reservas Mapa …" at bounding box center [784, 377] width 1568 height 762
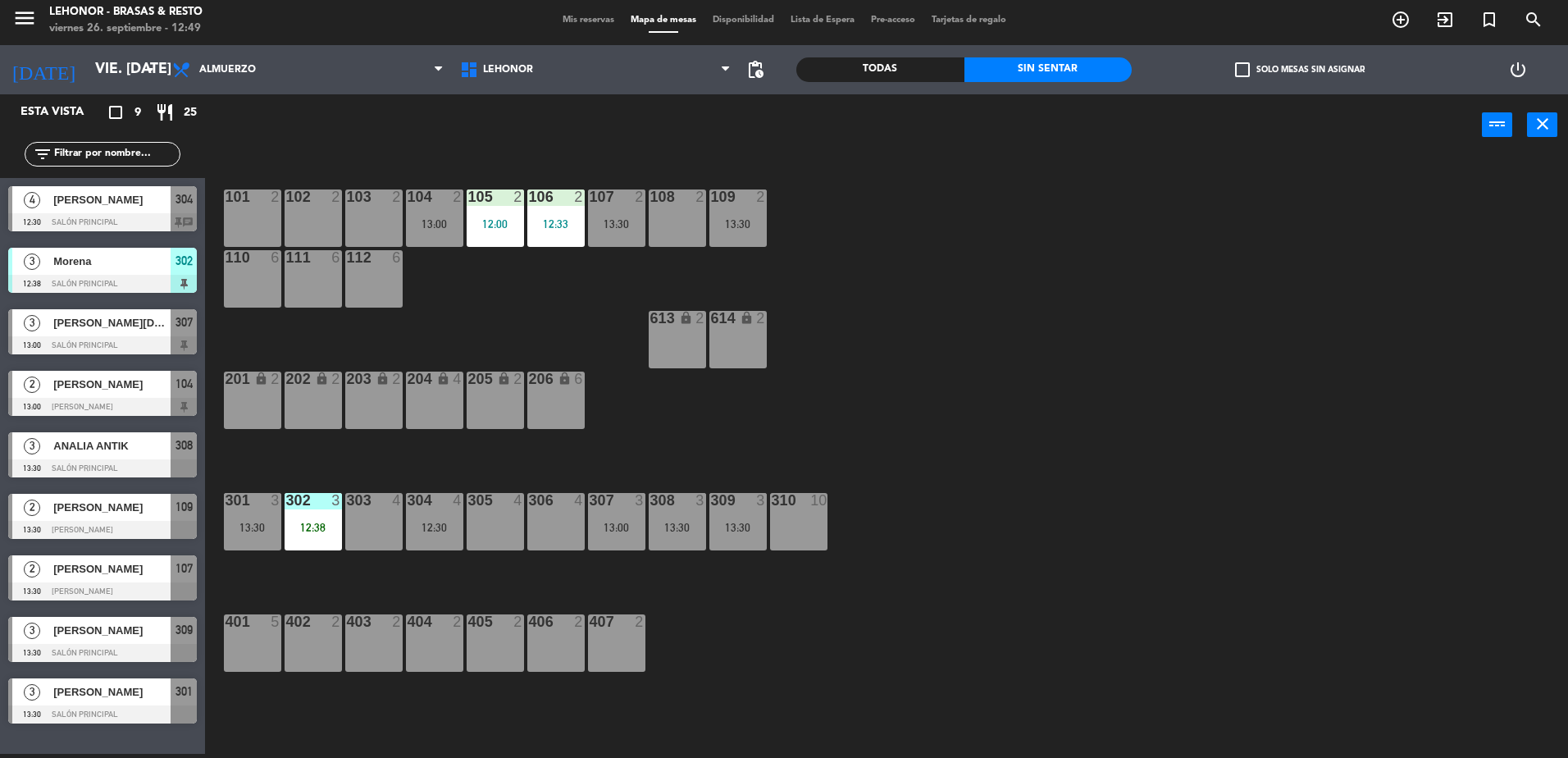
scroll to position [0, 0]
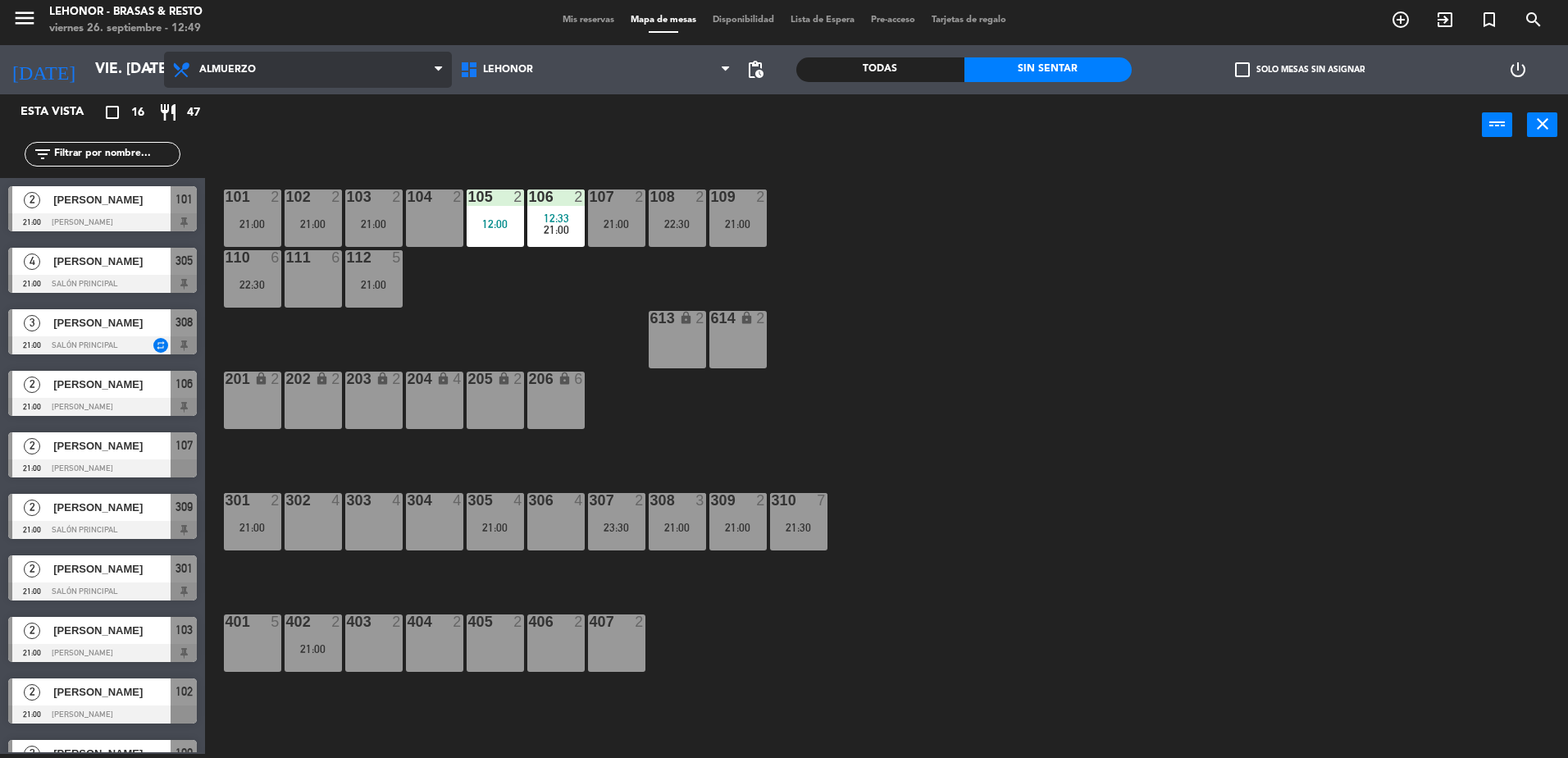
click at [386, 76] on span "Almuerzo" at bounding box center [308, 70] width 287 height 36
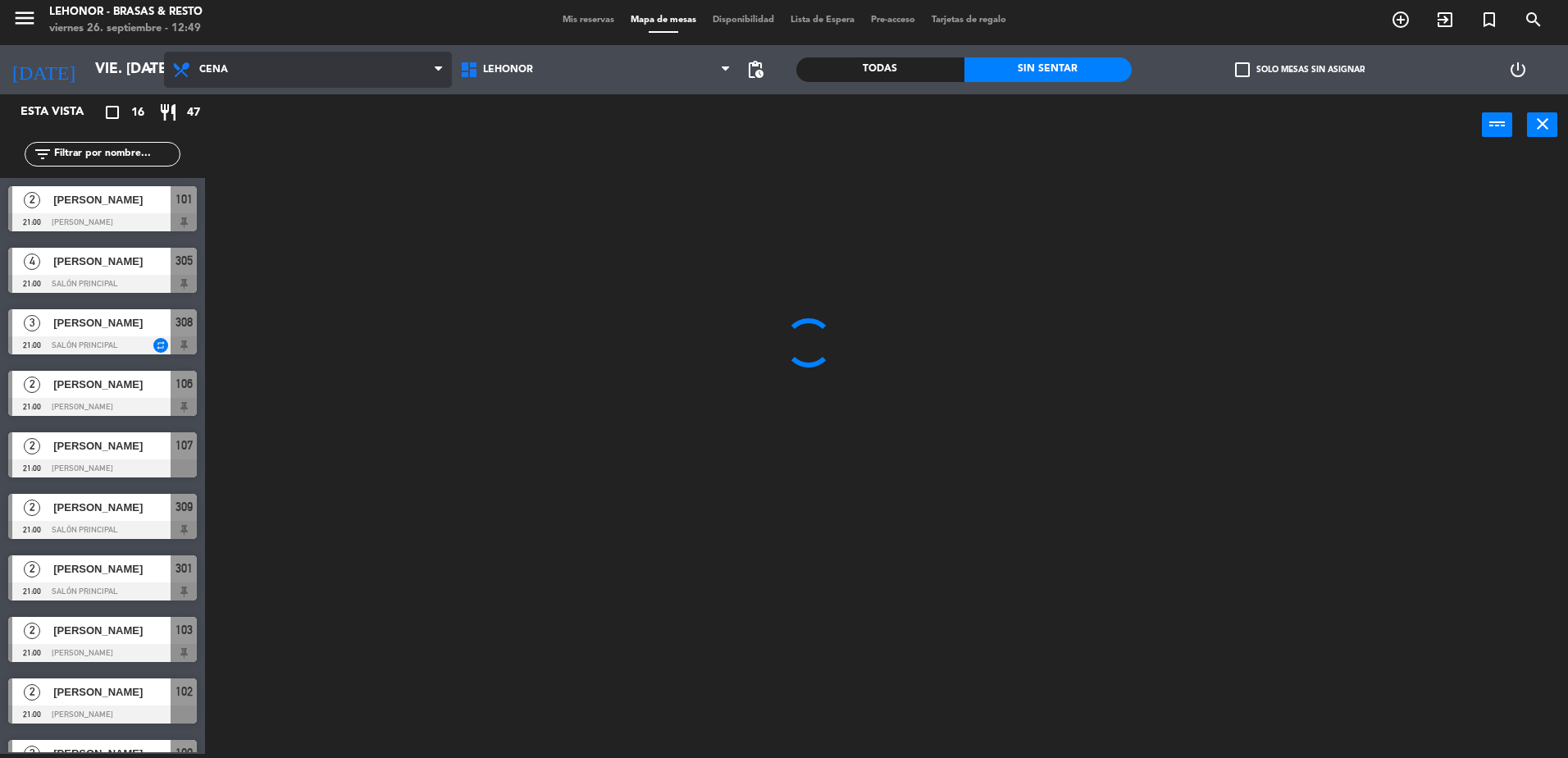
click at [353, 130] on ng-component "menu Lehonor - Brasas & Resto viernes 26. septiembre - 12:49 Mis reservas Mapa …" at bounding box center [784, 377] width 1568 height 762
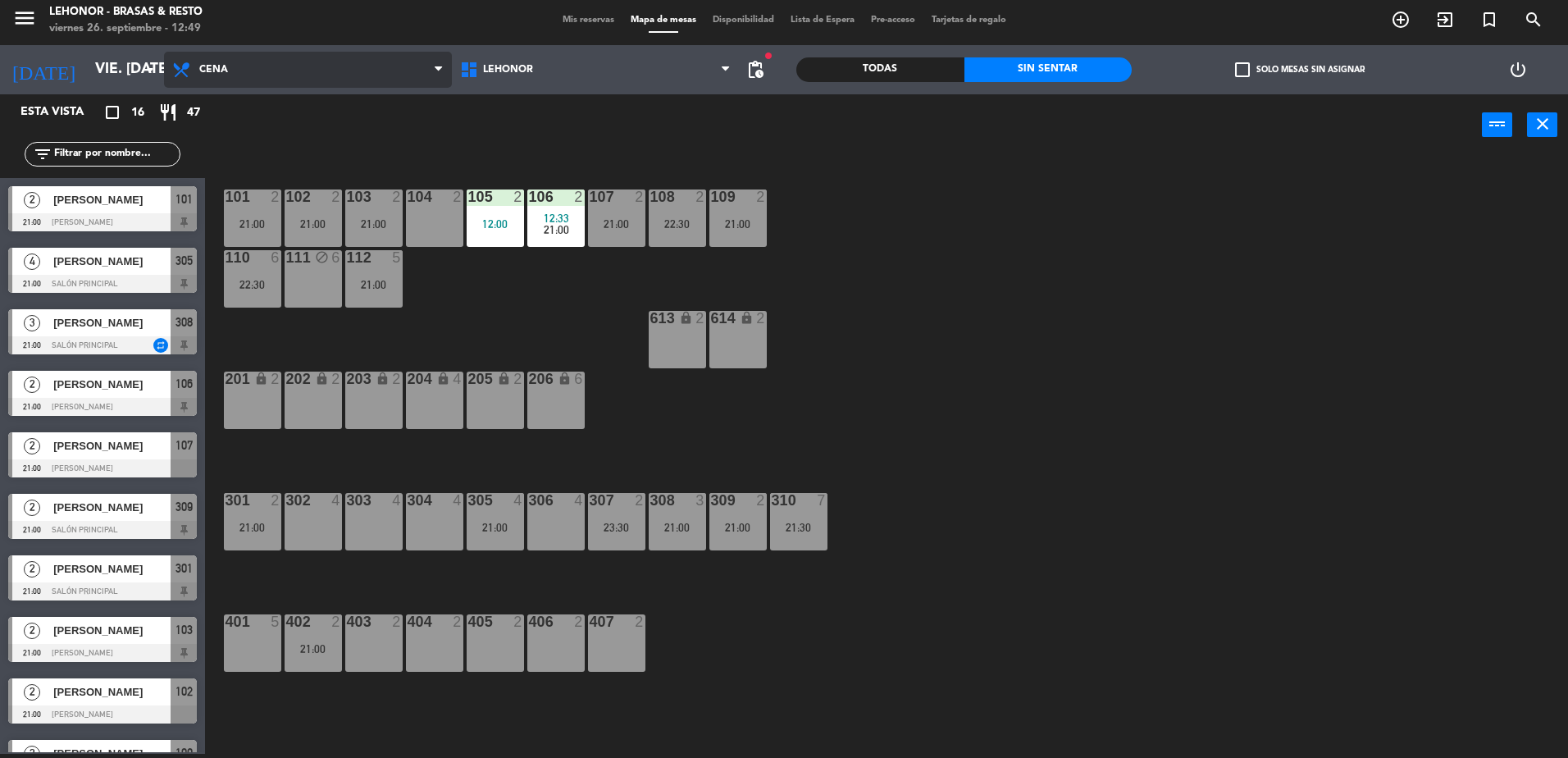
click at [328, 75] on span "Cena" at bounding box center [308, 70] width 287 height 36
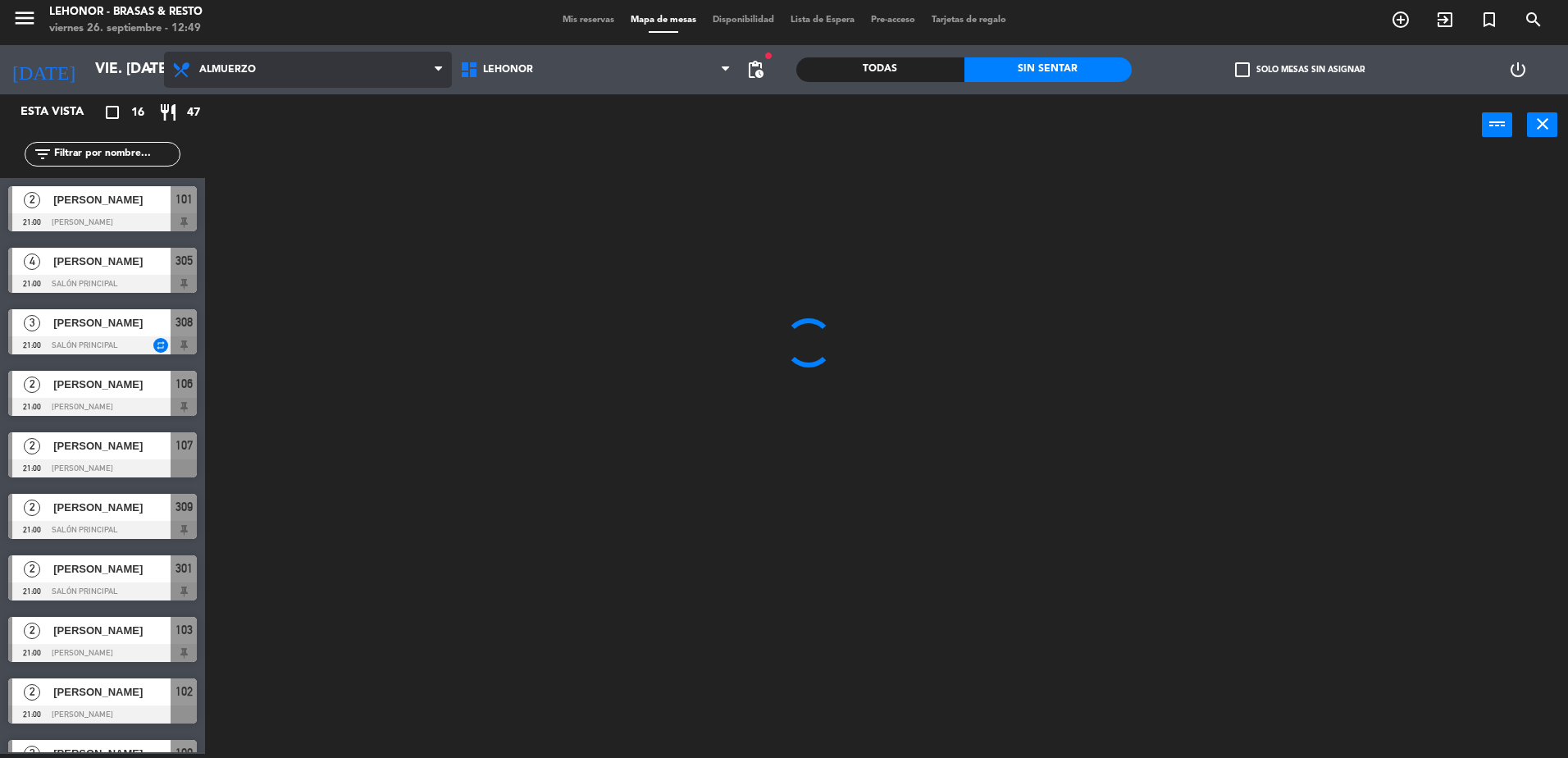
click at [332, 118] on ng-component "menu Lehonor - Brasas & Resto viernes 26. septiembre - 12:49 Mis reservas Mapa …" at bounding box center [784, 377] width 1568 height 762
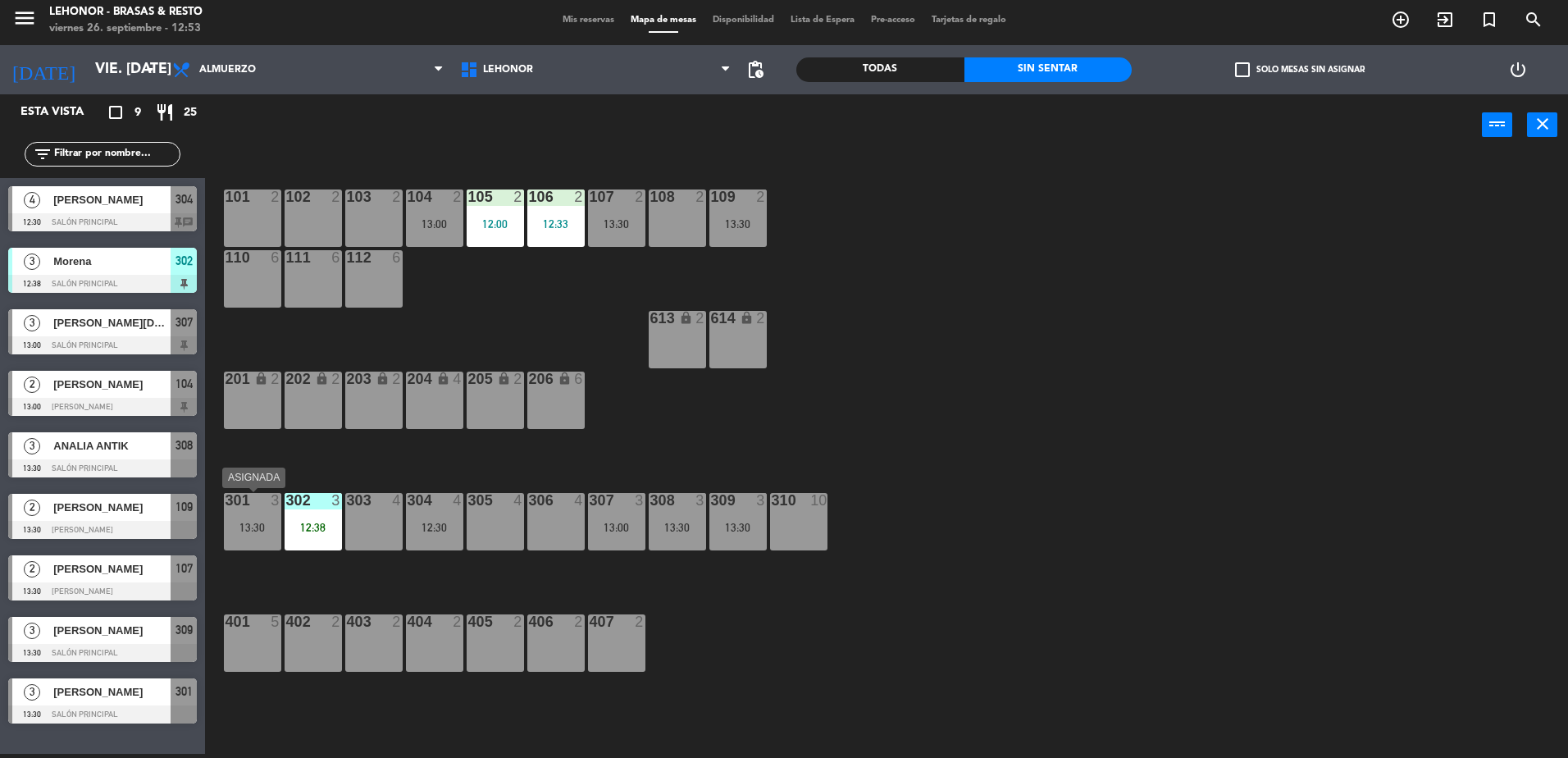
click at [265, 532] on div "13:30" at bounding box center [252, 527] width 57 height 11
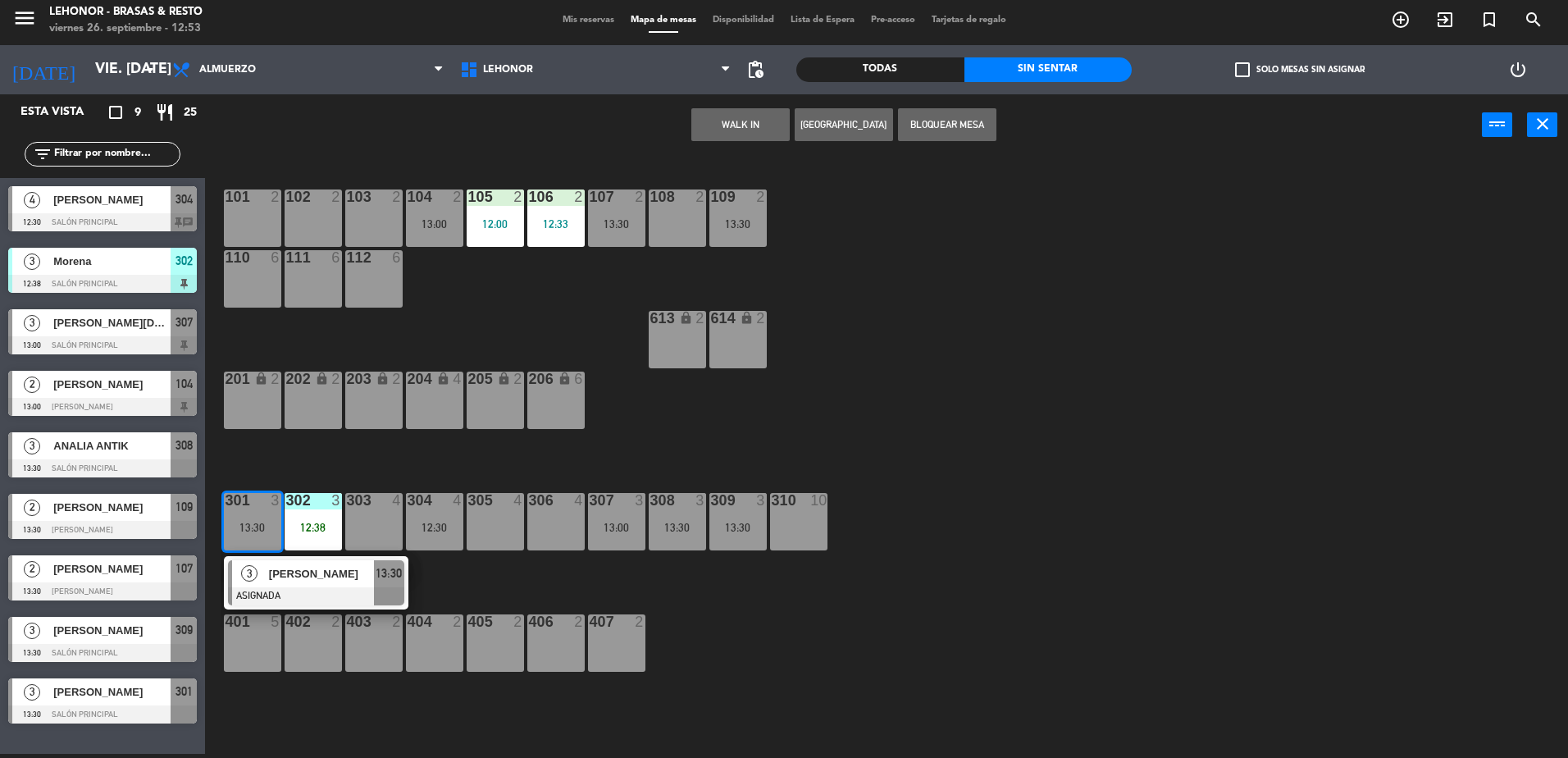
click at [369, 524] on div "303 4" at bounding box center [373, 522] width 57 height 57
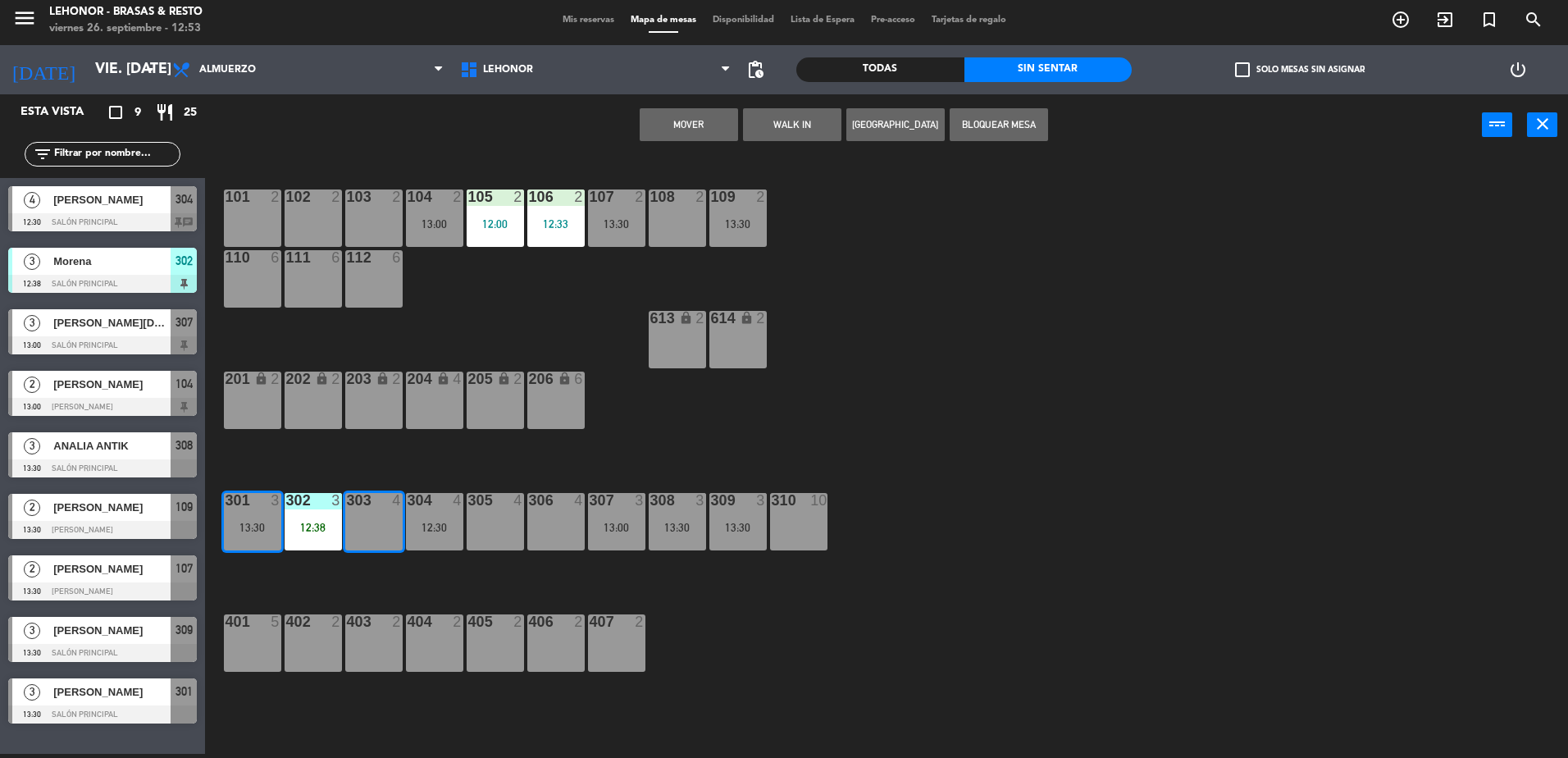
click at [705, 134] on button "Mover" at bounding box center [689, 124] width 99 height 33
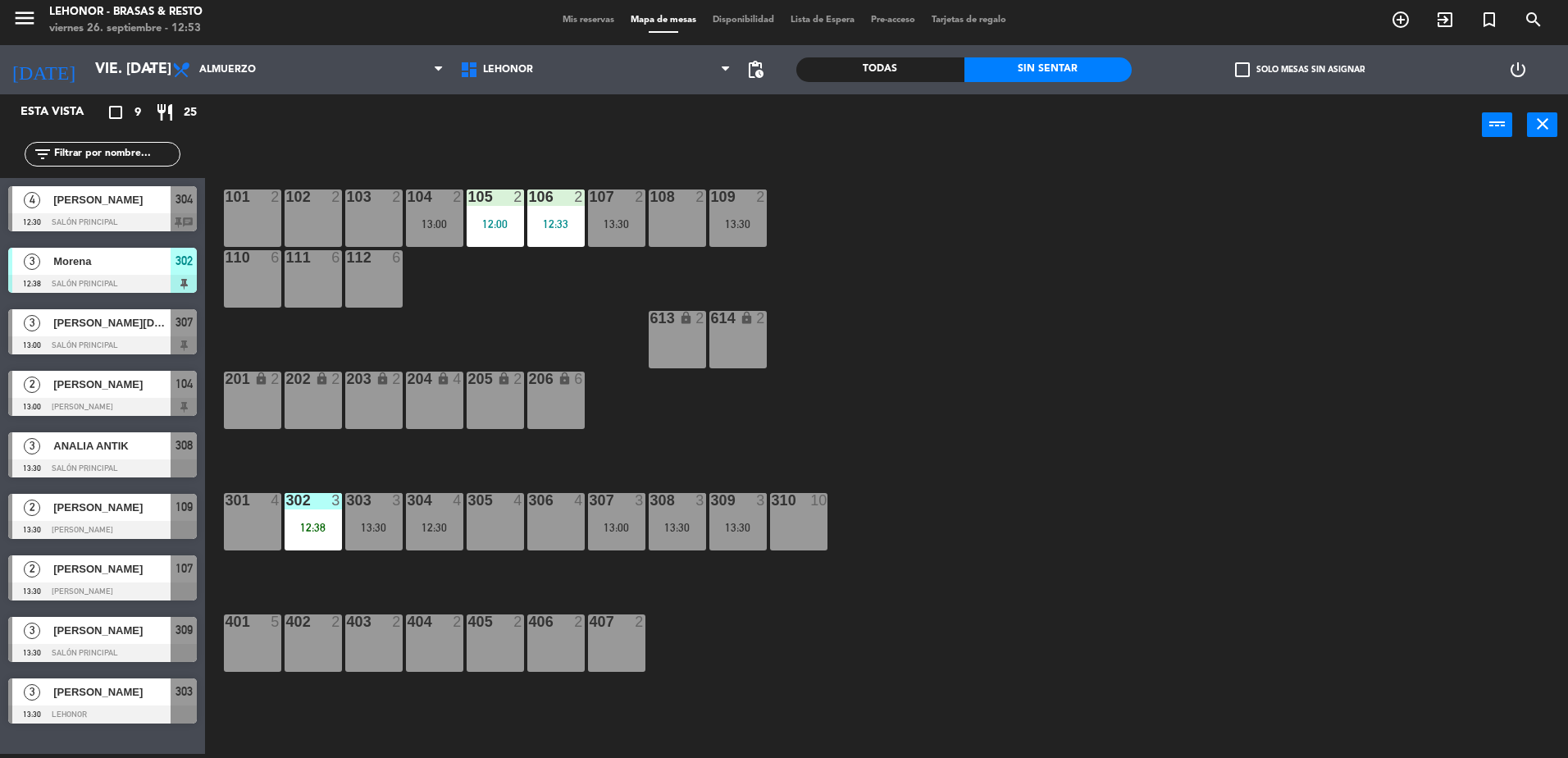
click at [286, 454] on div "101 2 102 2 103 2 104 2 13:00 105 2 12:00 106 2 12:33 107 2 13:30 108 2 109 2 1…" at bounding box center [894, 459] width 1348 height 598
click at [366, 506] on div at bounding box center [373, 500] width 27 height 15
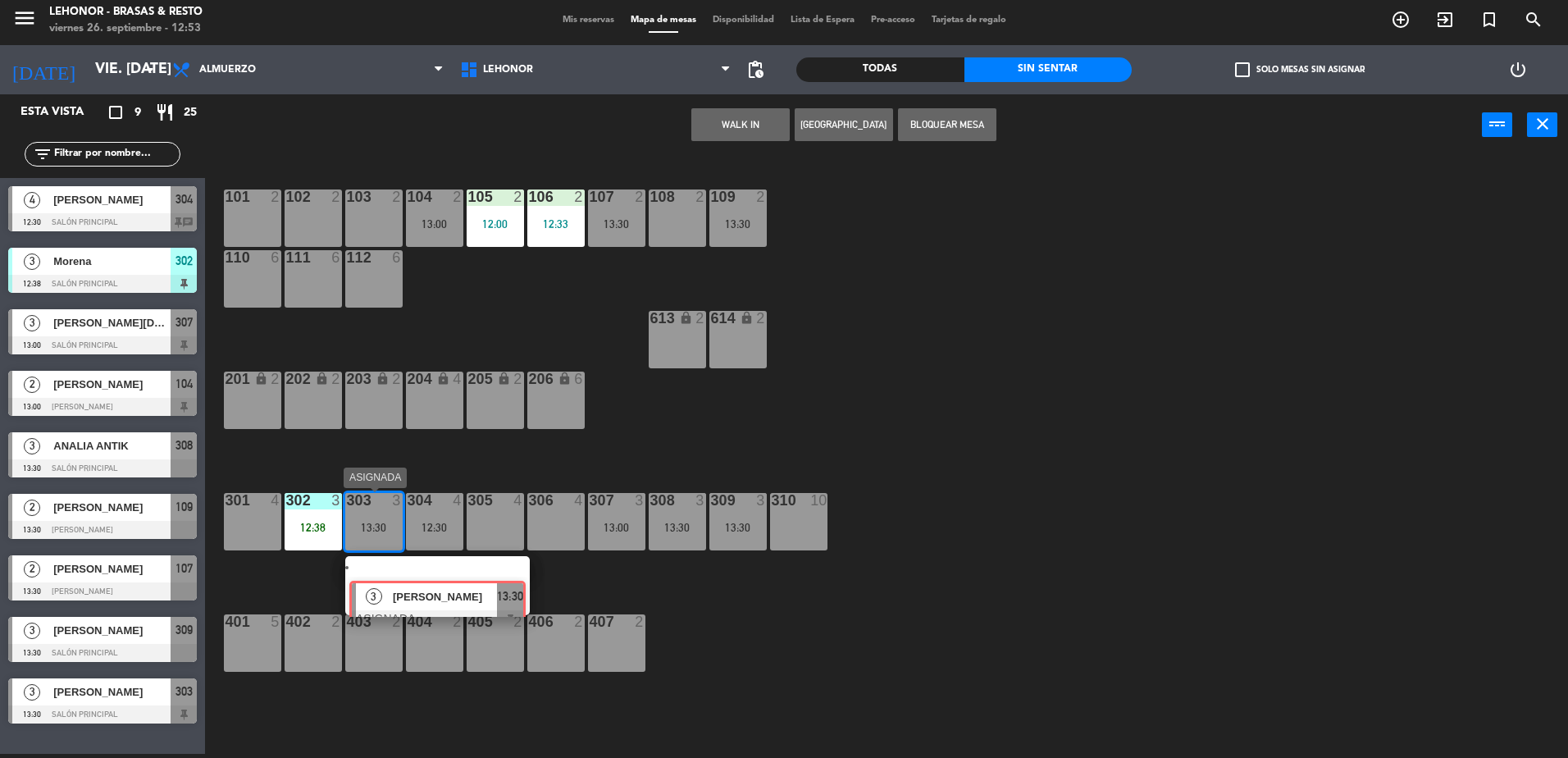
click at [419, 575] on div "3 [PERSON_NAME] ASIGNADA 13:30" at bounding box center [437, 585] width 209 height 59
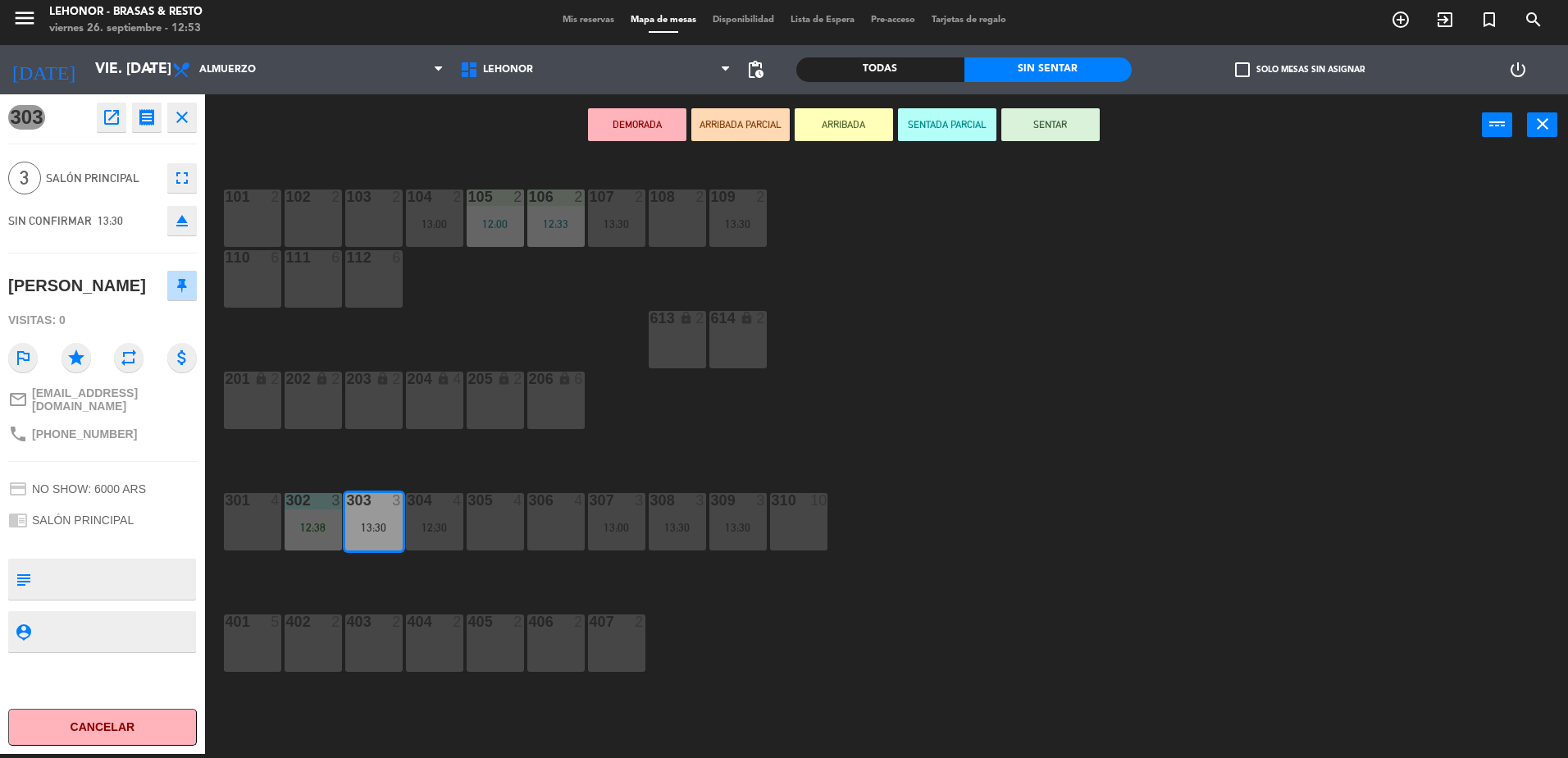
drag, startPoint x: 421, startPoint y: 463, endPoint x: 424, endPoint y: 507, distance: 44.1
click at [420, 463] on div "101 2 102 2 103 2 104 2 13:00 105 2 12:00 106 2 12:33 107 2 13:30 108 2 109 2 1…" at bounding box center [894, 459] width 1348 height 598
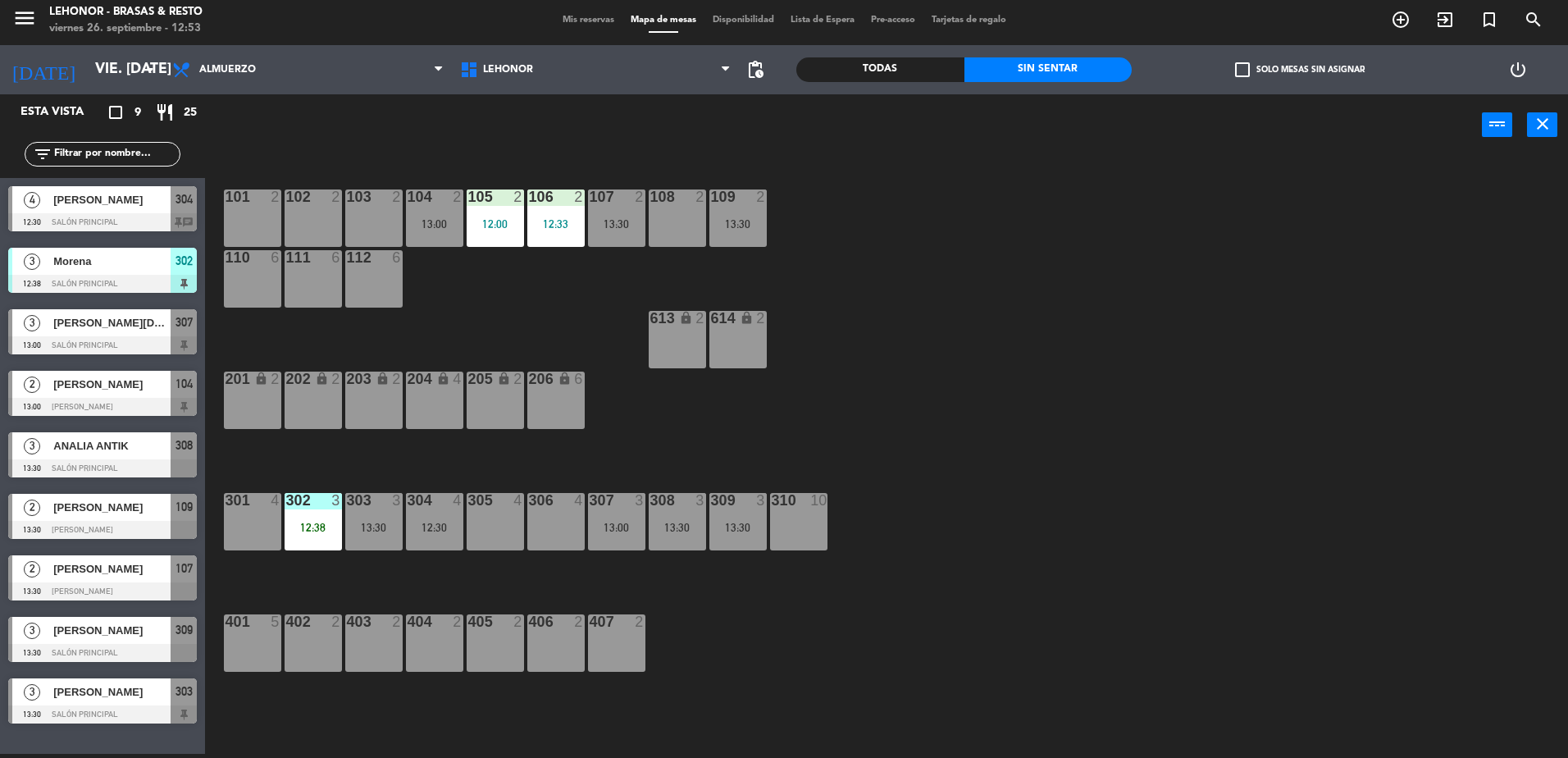
click at [427, 540] on div "304 4 12:30" at bounding box center [434, 522] width 57 height 57
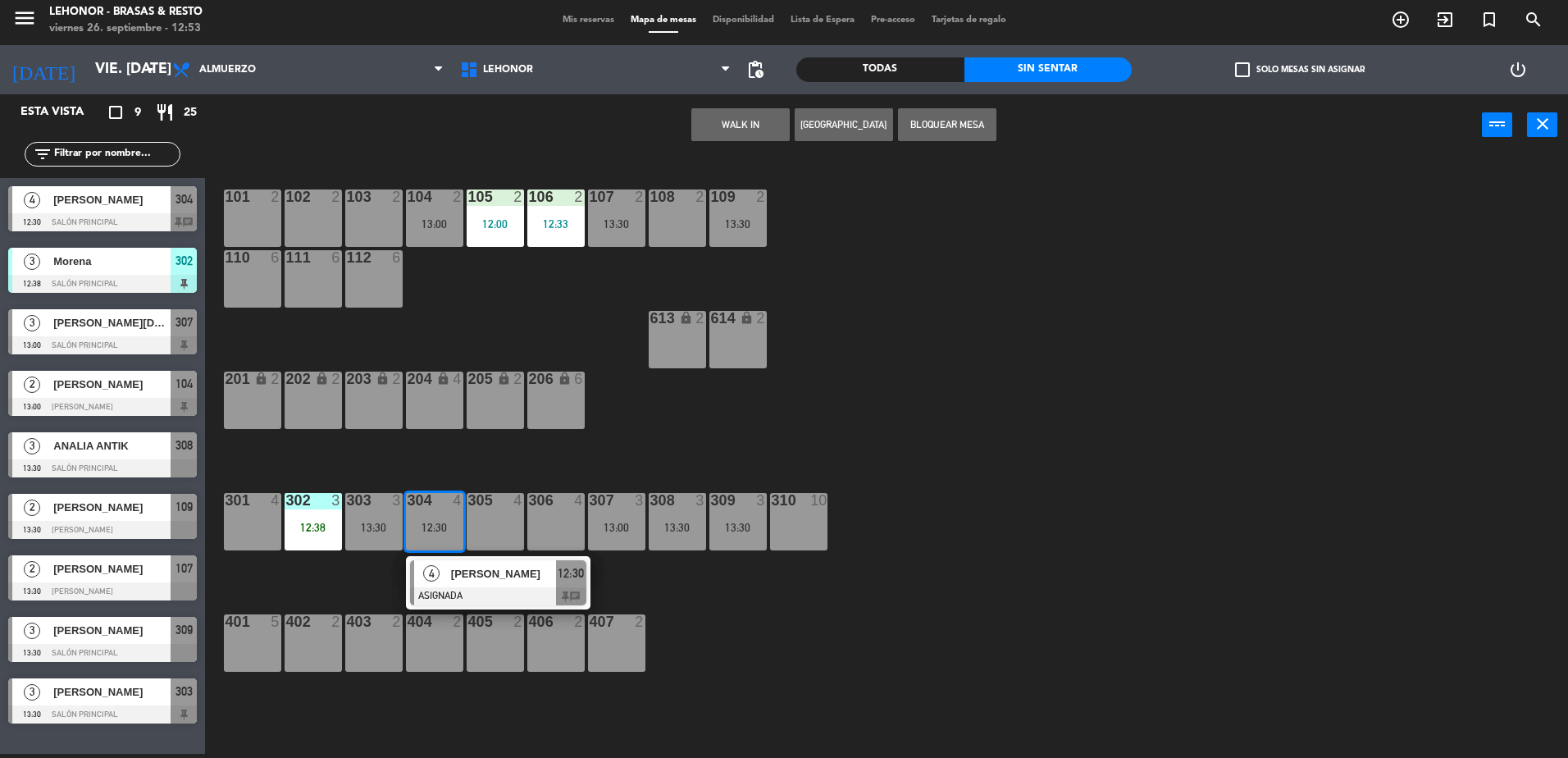
click at [483, 583] on div "4 [PERSON_NAME] ASIGNADA 12:30 chat" at bounding box center [497, 582] width 209 height 53
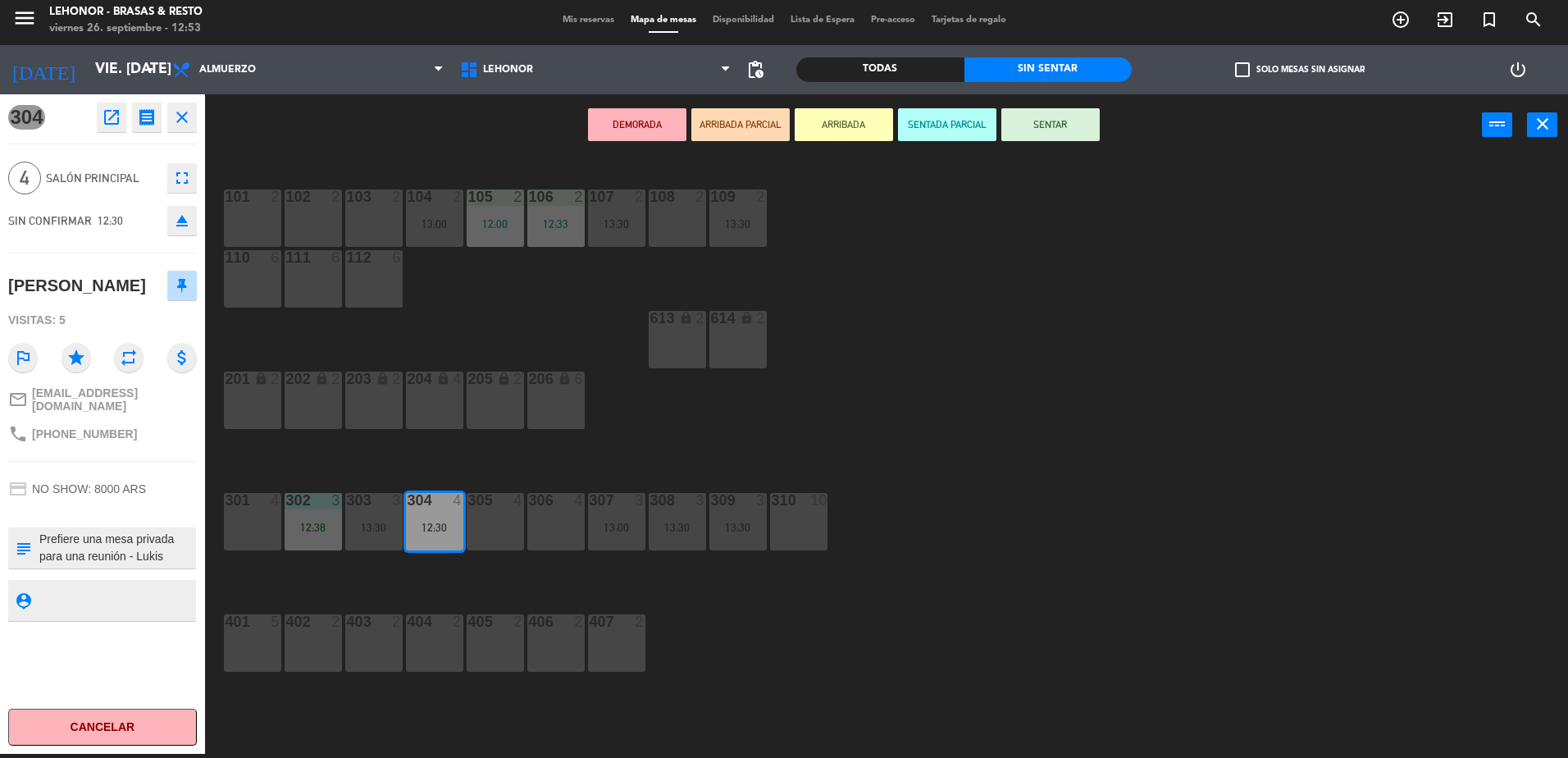
click at [465, 565] on div "101 2 102 2 103 2 104 2 13:00 105 2 12:00 106 2 12:33 107 2 13:30 108 2 109 2 1…" at bounding box center [894, 459] width 1348 height 598
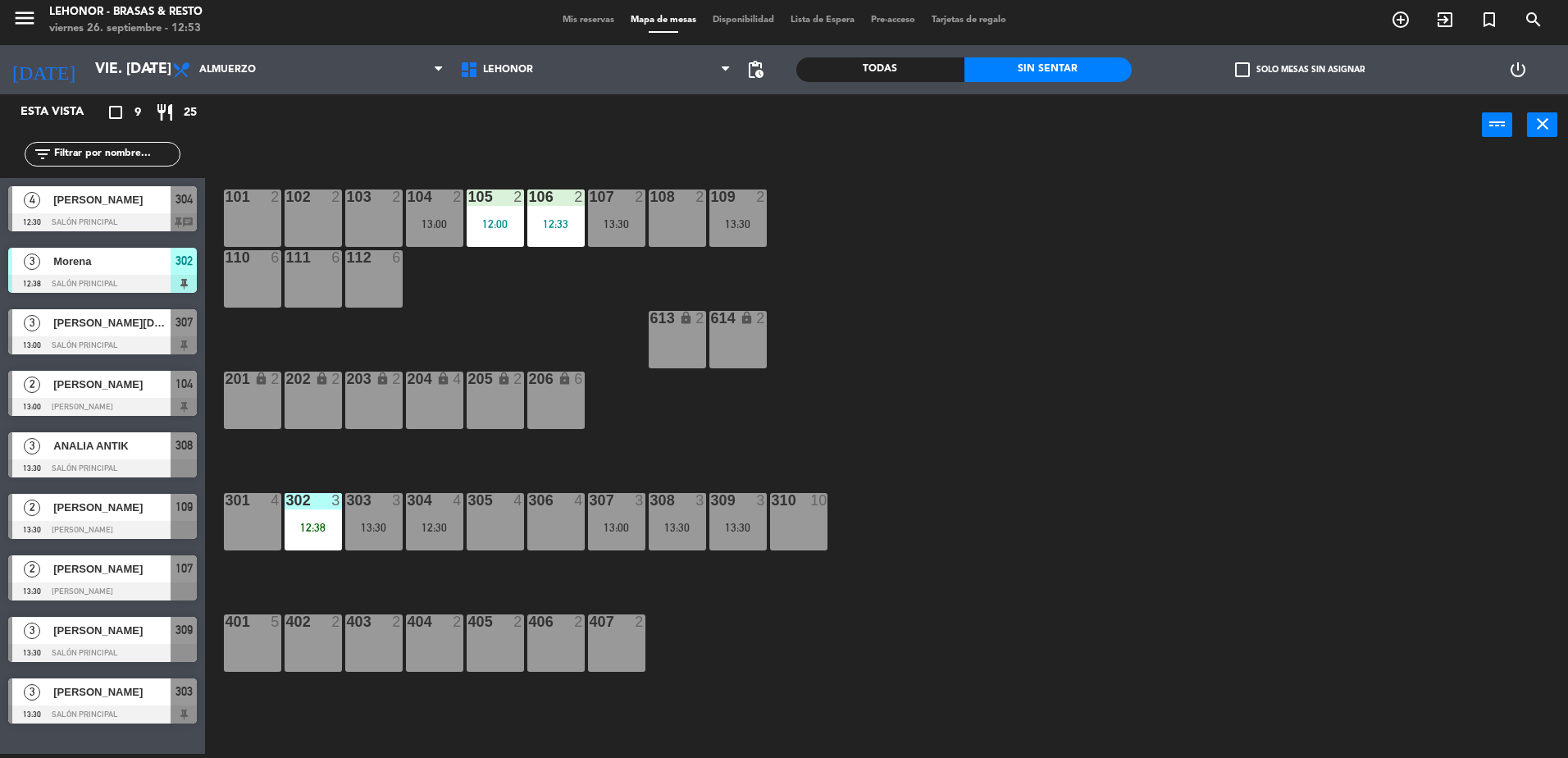
drag, startPoint x: 465, startPoint y: 564, endPoint x: 432, endPoint y: 589, distance: 41.4
click at [431, 590] on div "101 2 102 2 103 2 104 2 13:00 105 2 12:00 106 2 12:33 107 2 13:30 108 2 109 2 1…" at bounding box center [894, 459] width 1348 height 598
click at [442, 529] on div "12:30" at bounding box center [434, 527] width 57 height 11
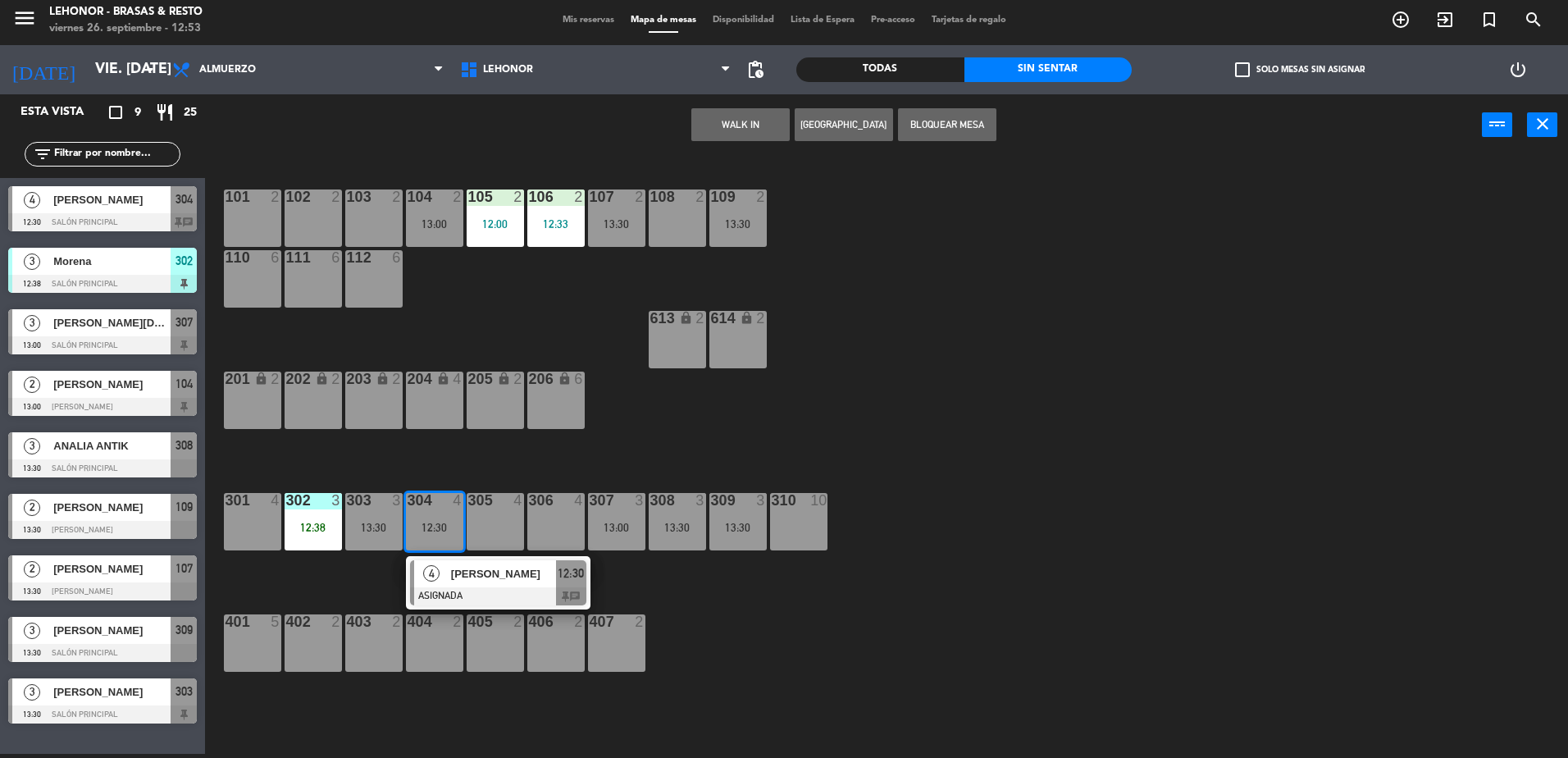
click at [378, 592] on div "101 2 102 2 103 2 104 2 13:00 105 2 12:00 106 2 12:33 107 2 13:30 108 2 109 2 1…" at bounding box center [894, 459] width 1348 height 598
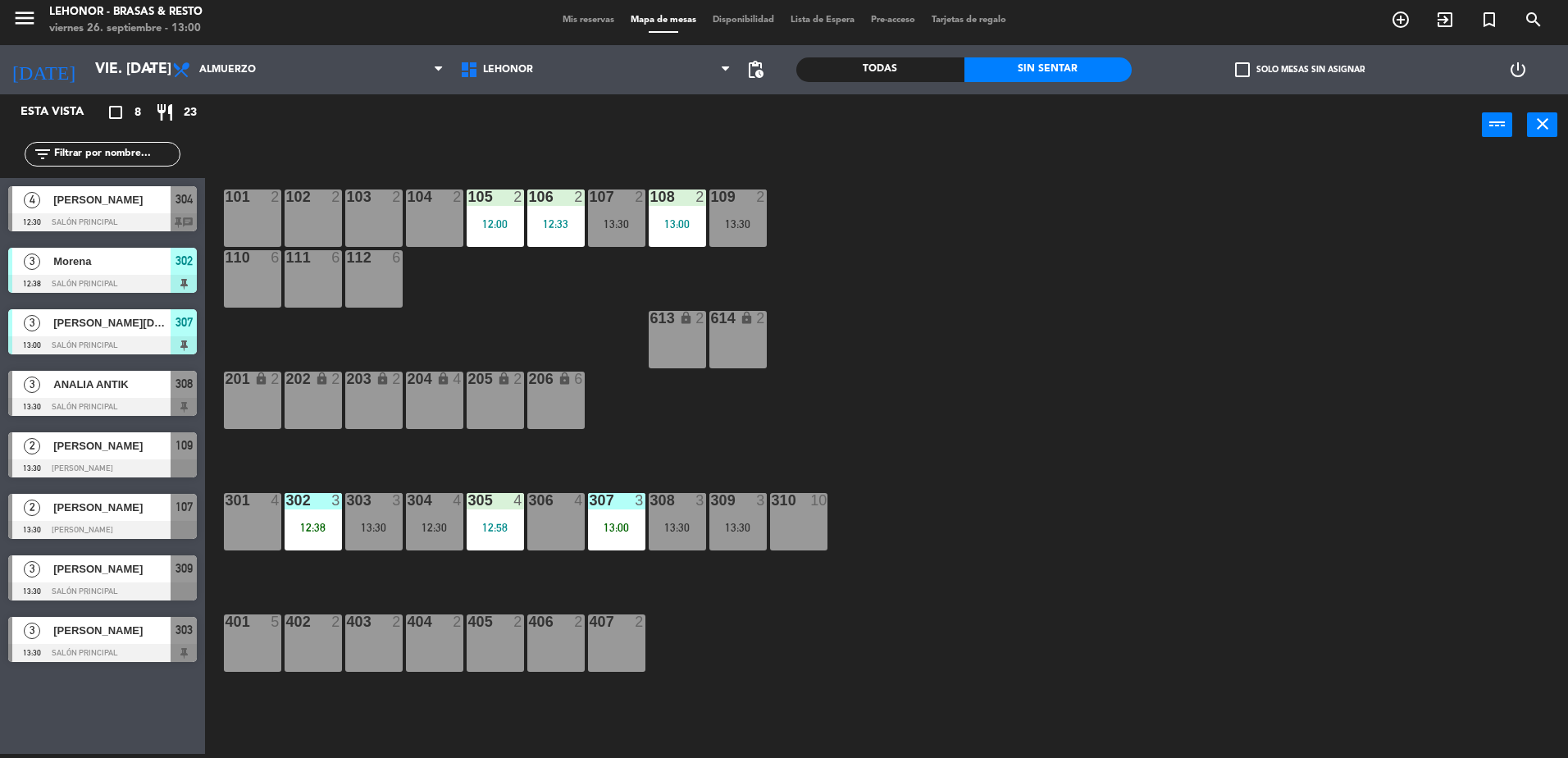
click at [736, 190] on div "109 2 13:30" at bounding box center [737, 218] width 57 height 57
click at [746, 203] on div at bounding box center [737, 197] width 27 height 15
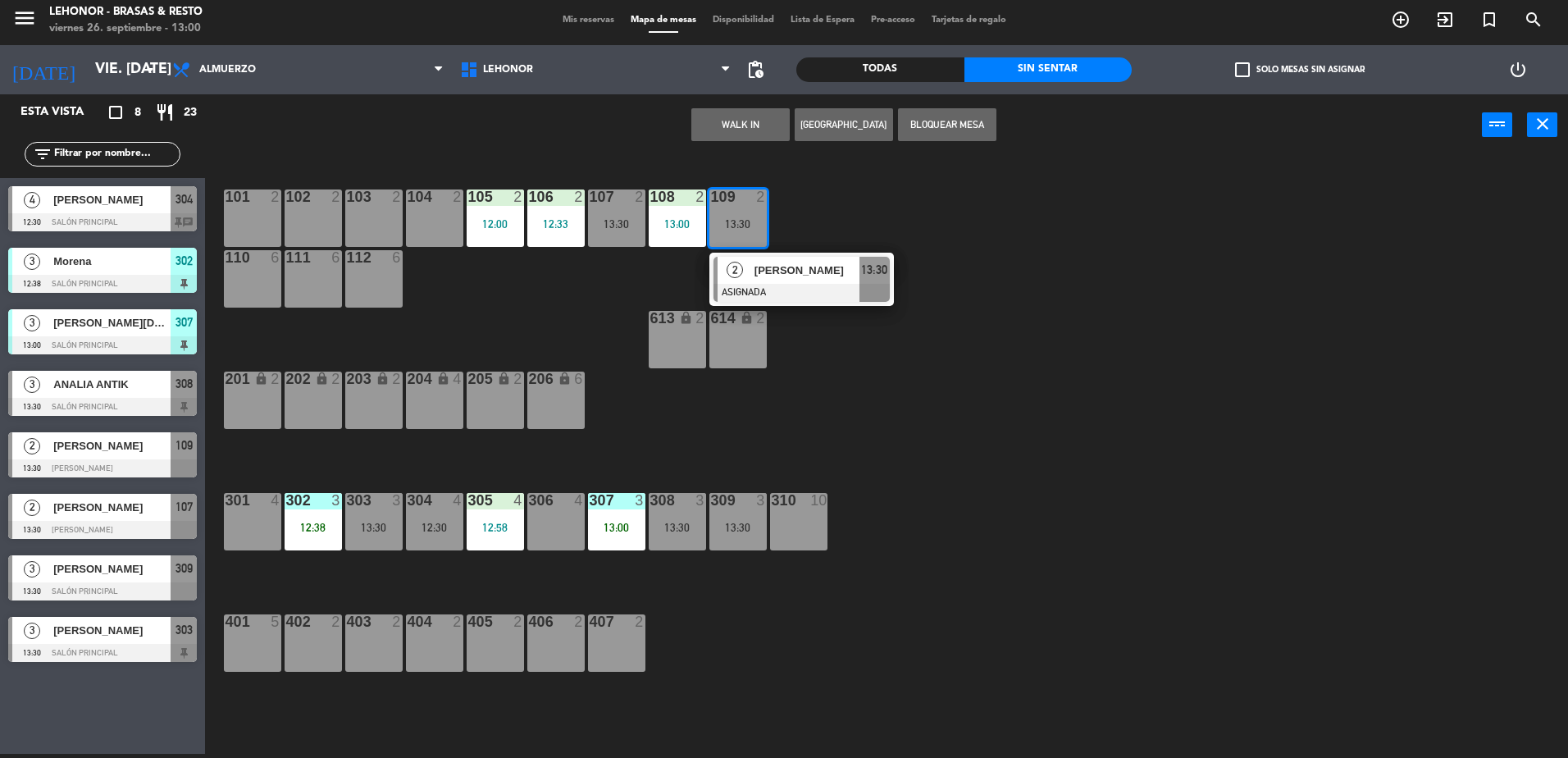
click at [442, 202] on div at bounding box center [434, 197] width 27 height 15
click at [664, 123] on button "Mover" at bounding box center [689, 124] width 99 height 33
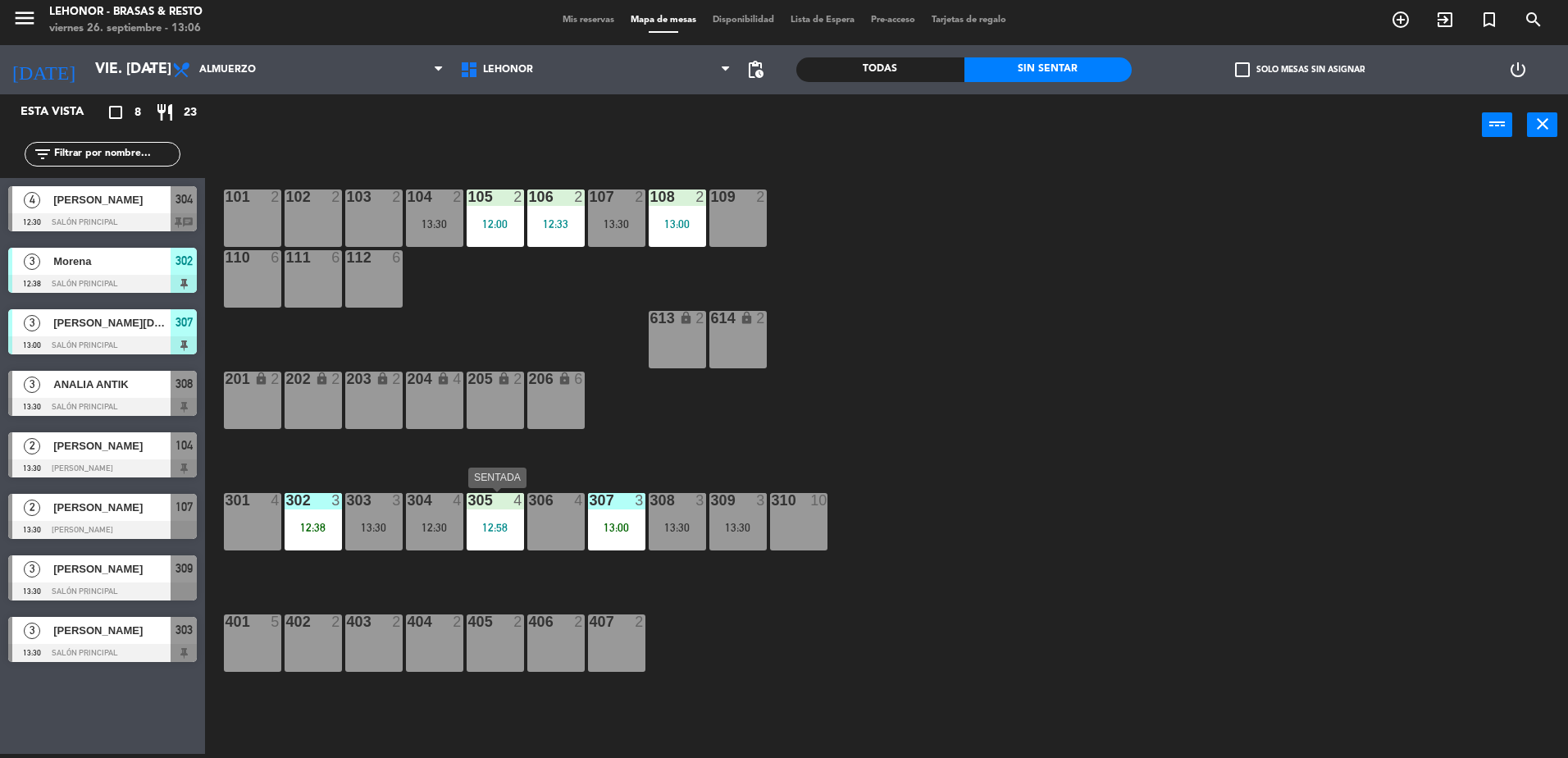
click at [496, 539] on div "305 4 12:58" at bounding box center [495, 522] width 57 height 57
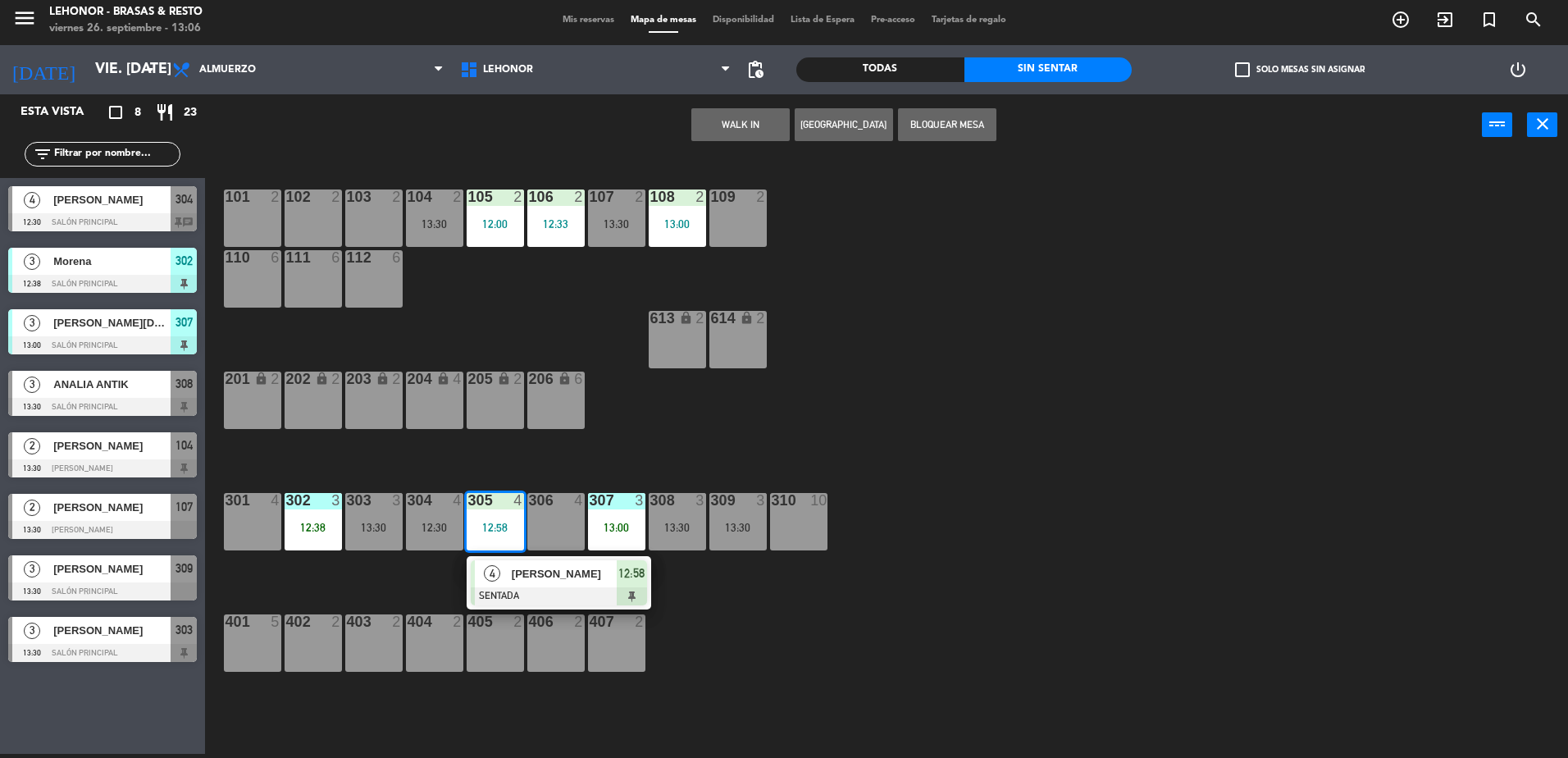
click at [532, 531] on div "306 4" at bounding box center [556, 522] width 57 height 57
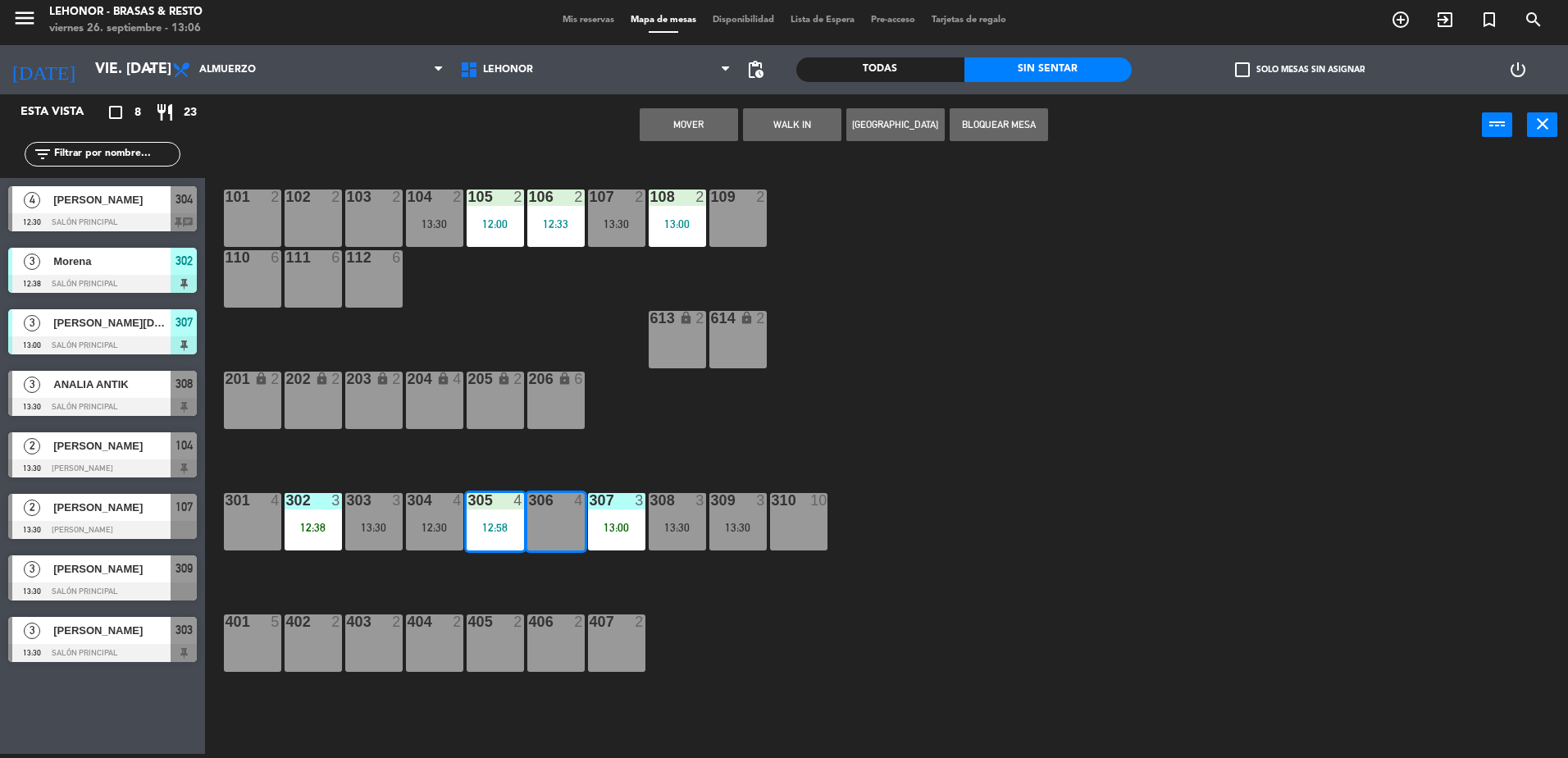
click at [664, 124] on button "Mover" at bounding box center [689, 124] width 99 height 33
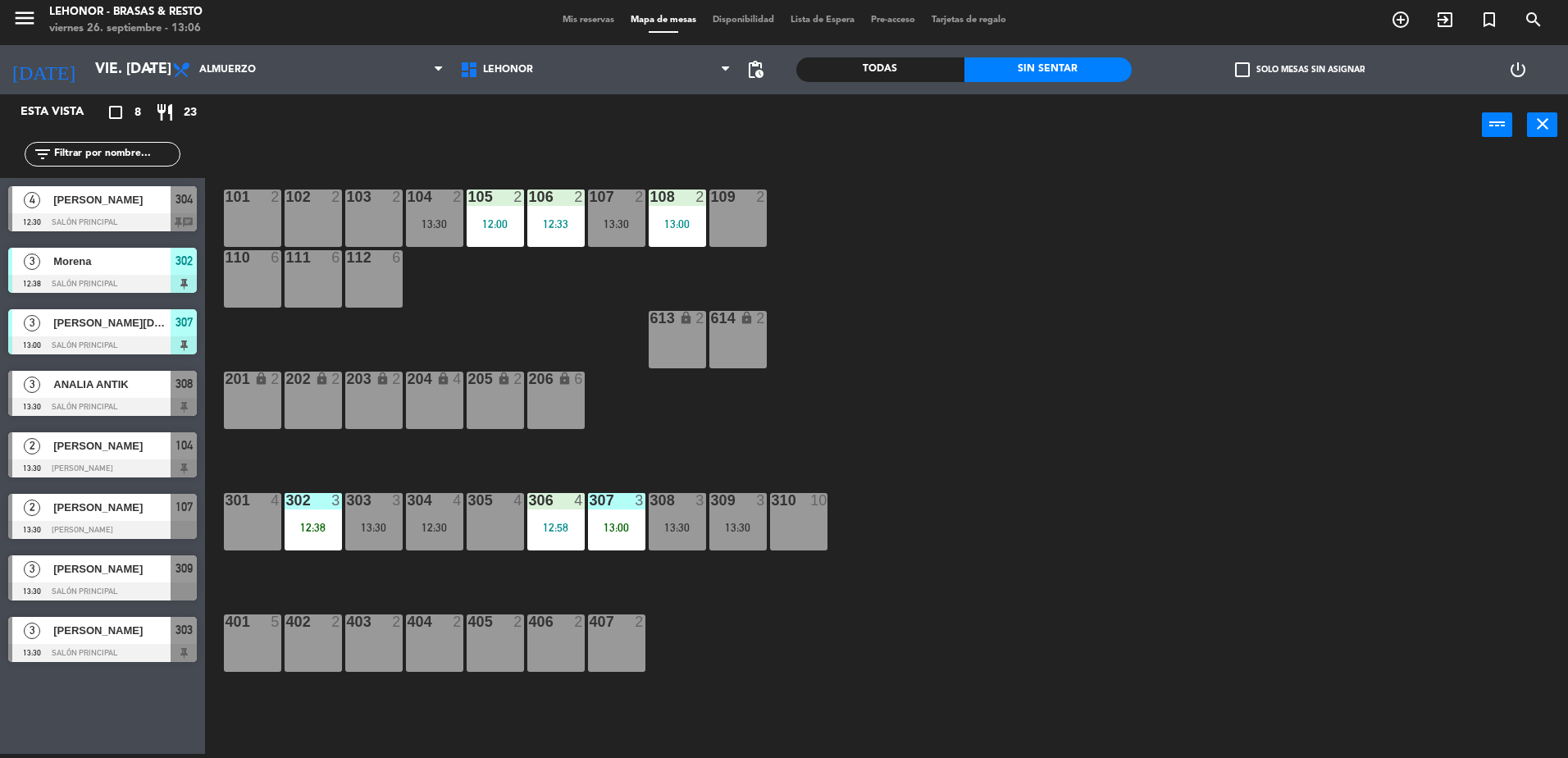
click at [429, 511] on div "304 4 12:30" at bounding box center [434, 522] width 57 height 57
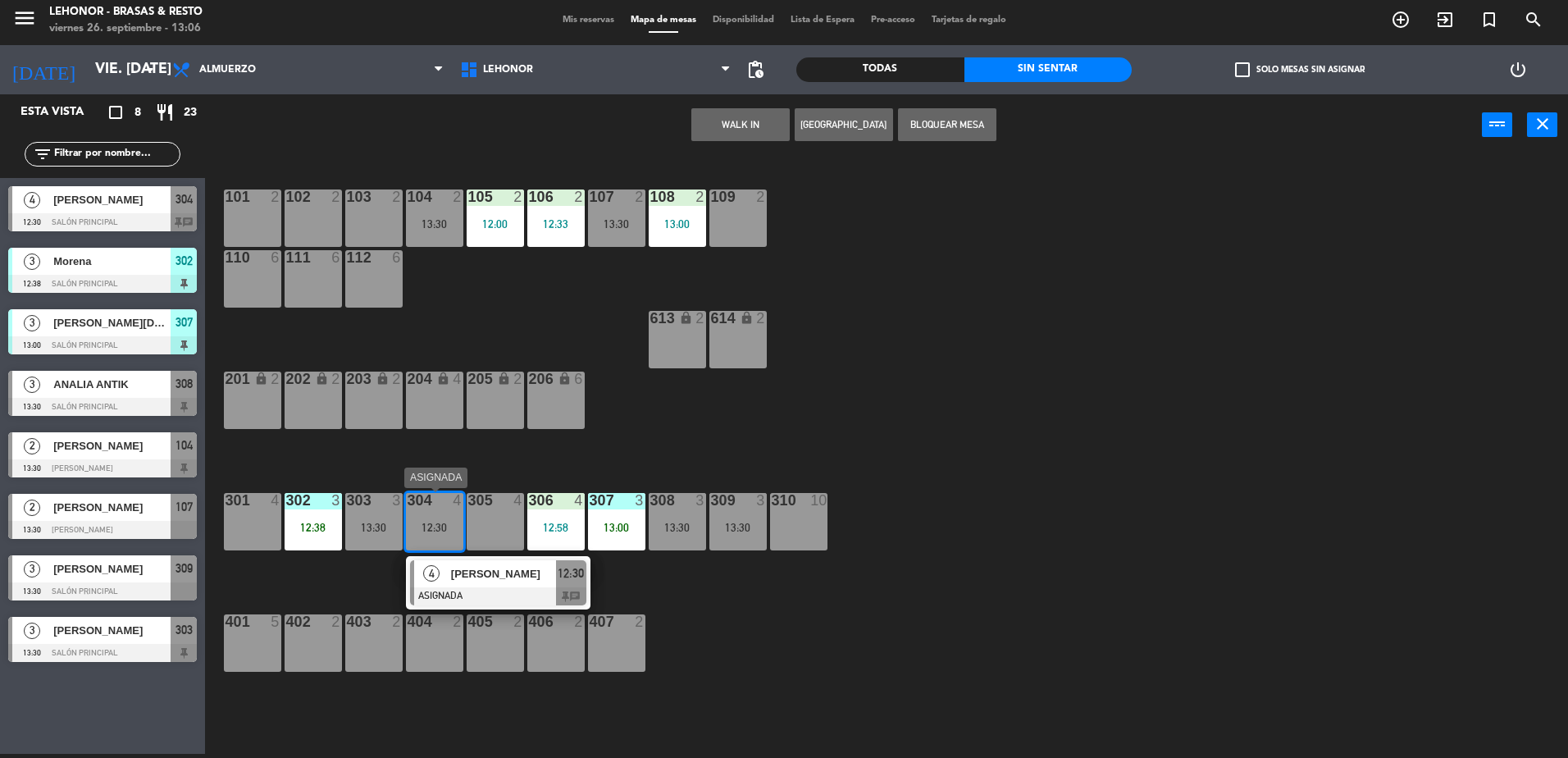
click at [508, 588] on div at bounding box center [498, 597] width 176 height 18
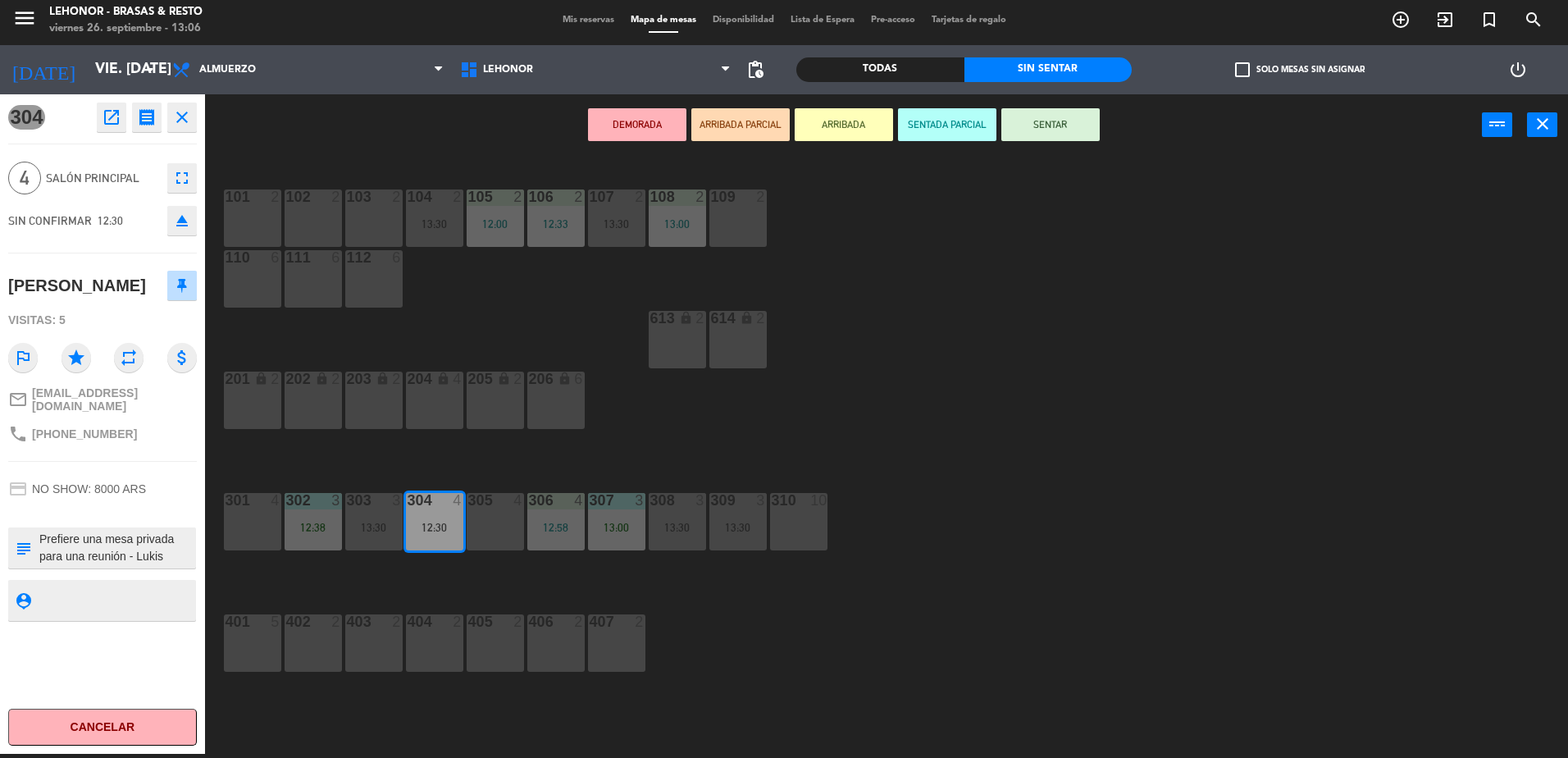
click at [931, 129] on button "SENTADA PARCIAL" at bounding box center [947, 124] width 99 height 33
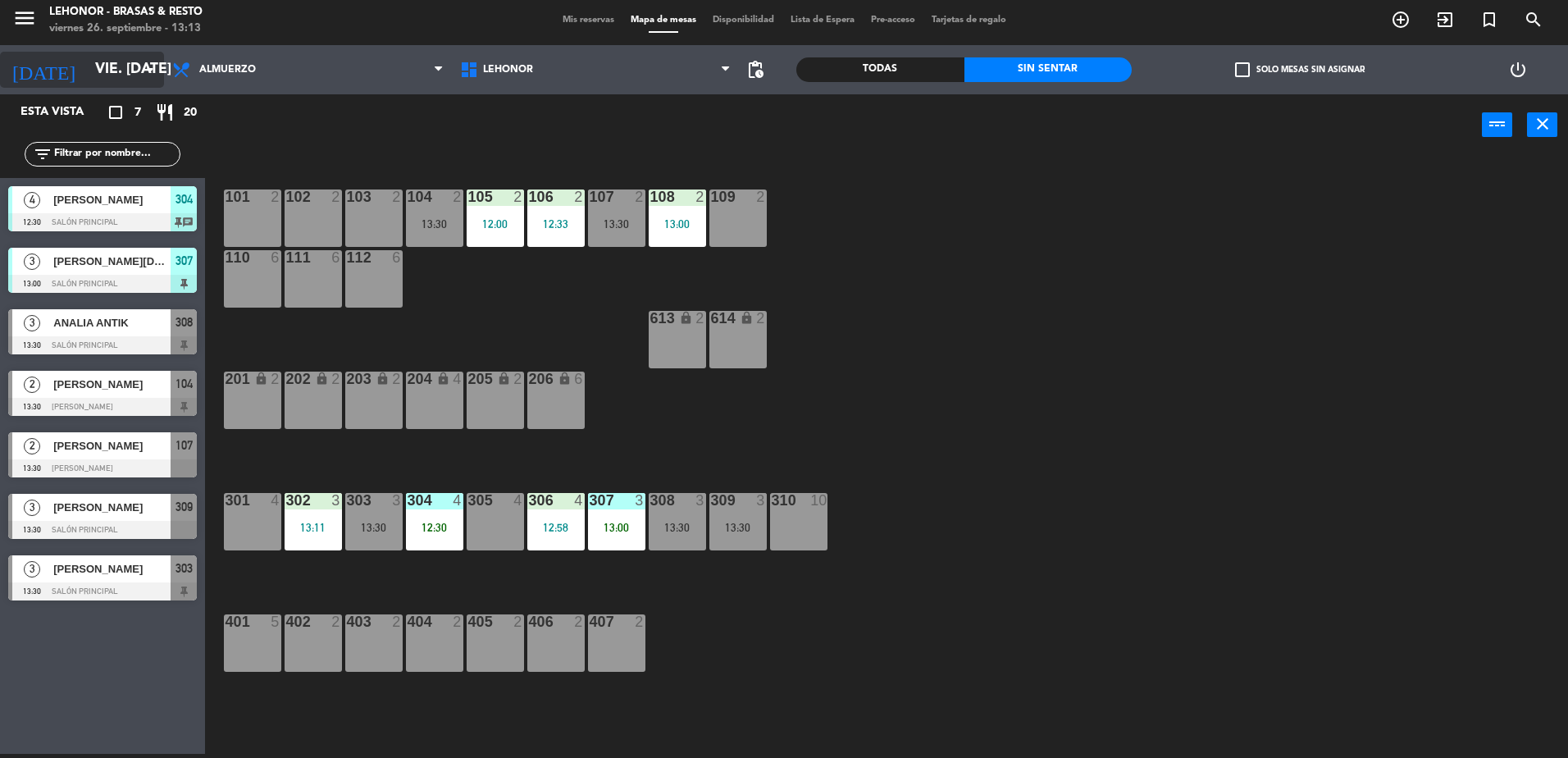
click at [146, 83] on input "vie. [DATE]" at bounding box center [183, 69] width 190 height 33
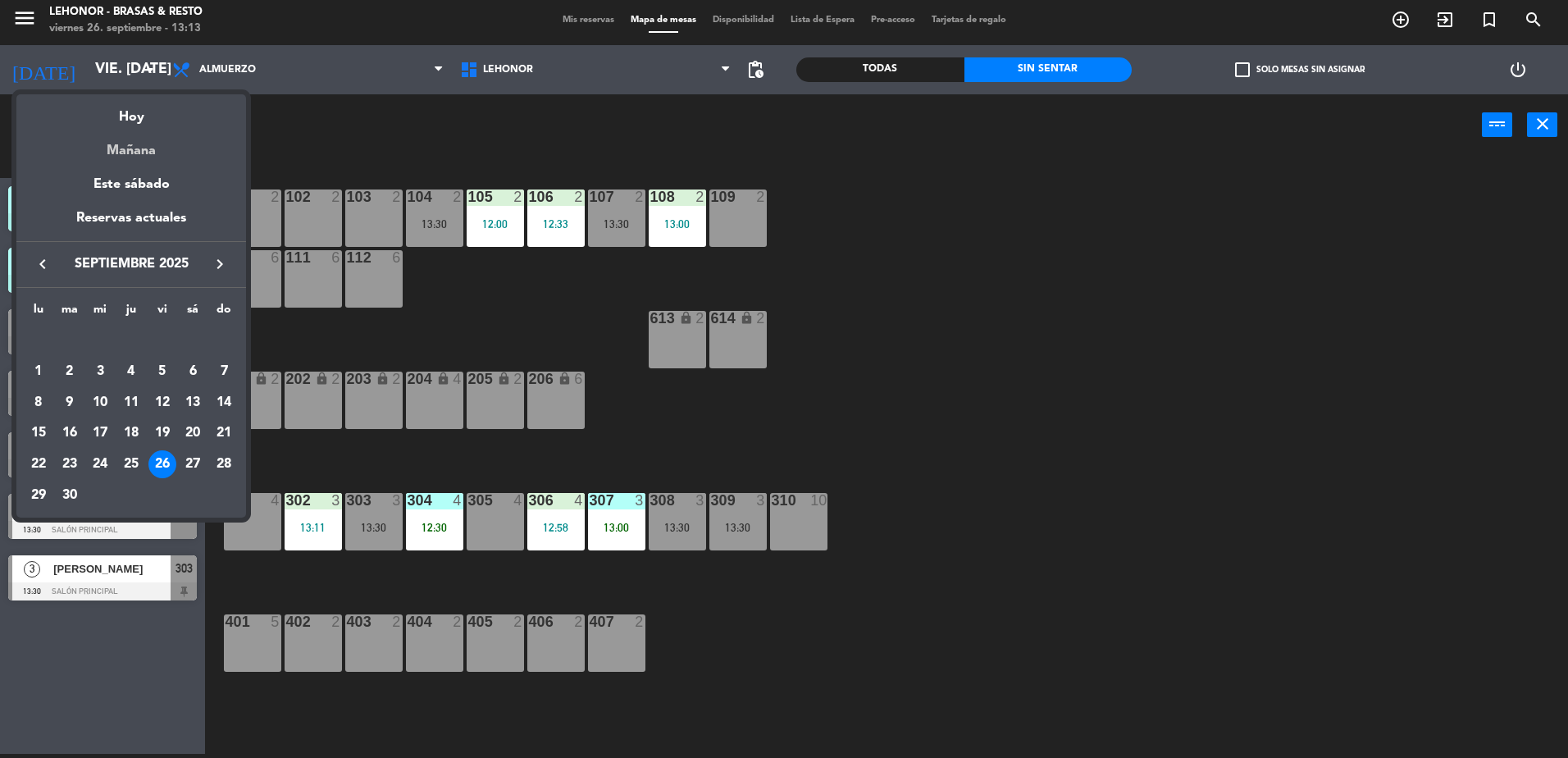
click at [146, 139] on div "Mañana" at bounding box center [131, 145] width 229 height 34
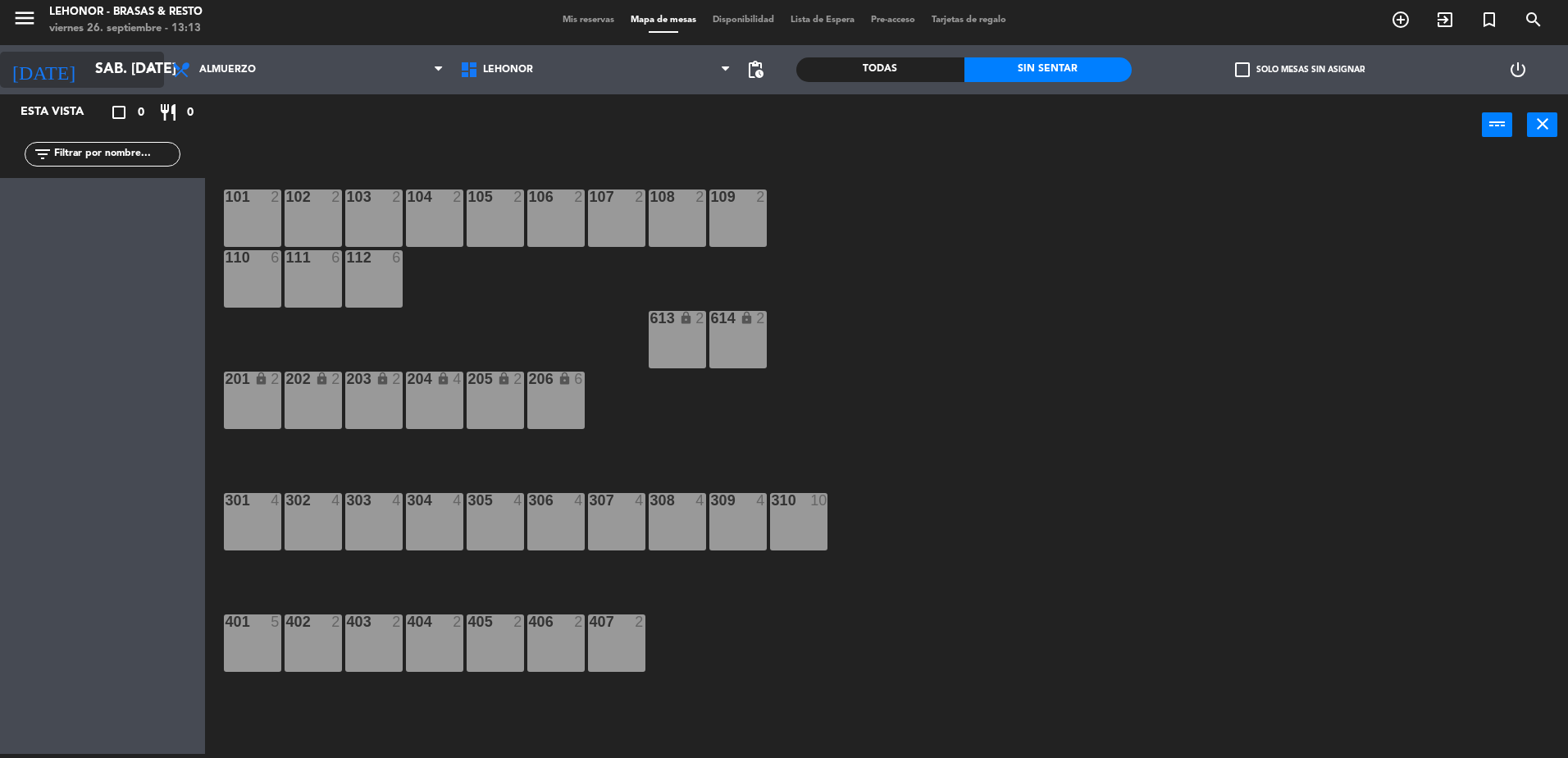
click at [141, 79] on input "sáb. [DATE]" at bounding box center [183, 69] width 190 height 33
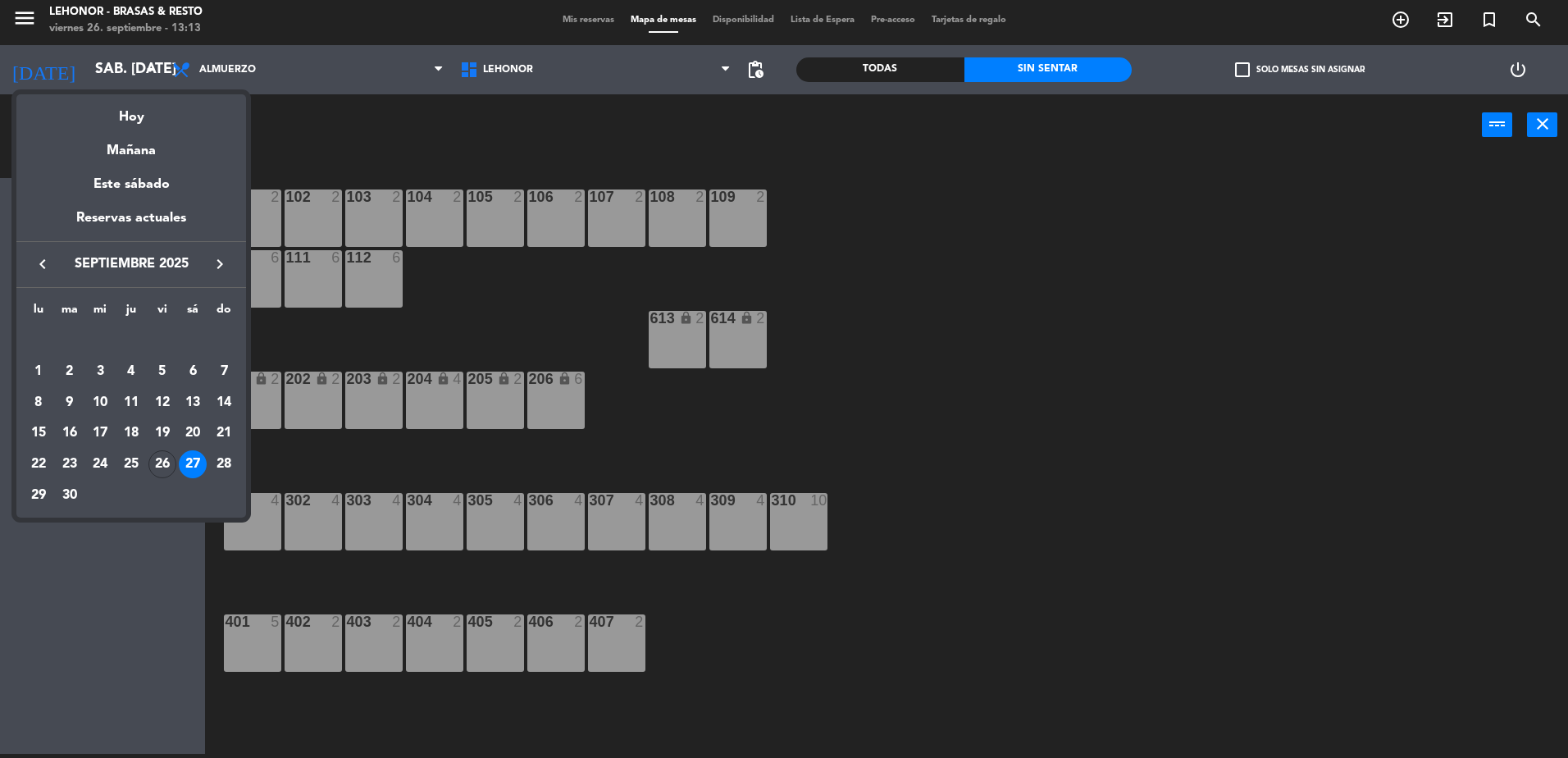
click at [205, 80] on div at bounding box center [784, 379] width 1568 height 758
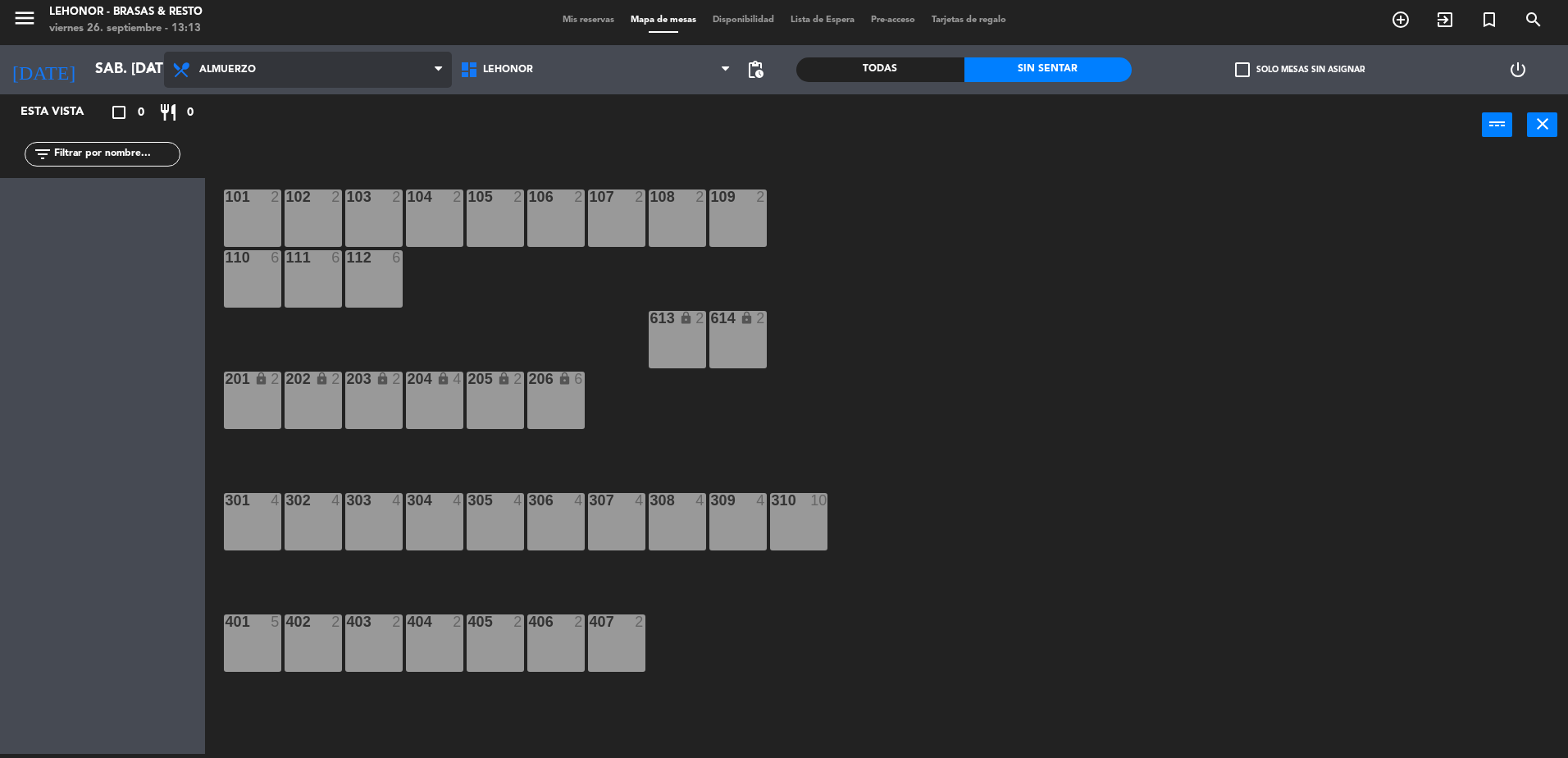
click at [211, 72] on span "Almuerzo" at bounding box center [228, 70] width 56 height 11
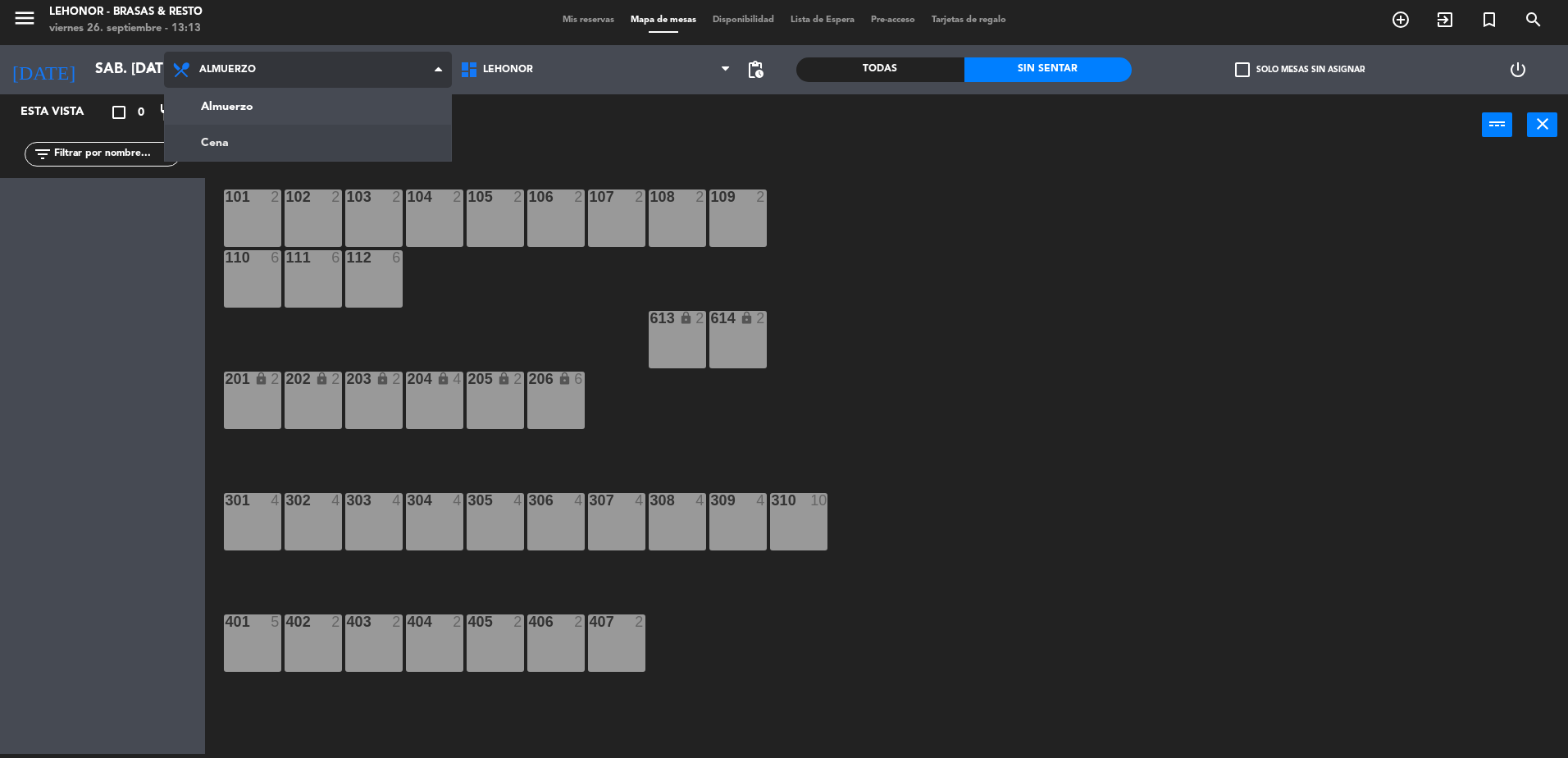
click at [224, 126] on ng-component "menu Lehonor - Brasas & Resto viernes 26. septiembre - 13:13 Mis reservas Mapa …" at bounding box center [784, 377] width 1568 height 762
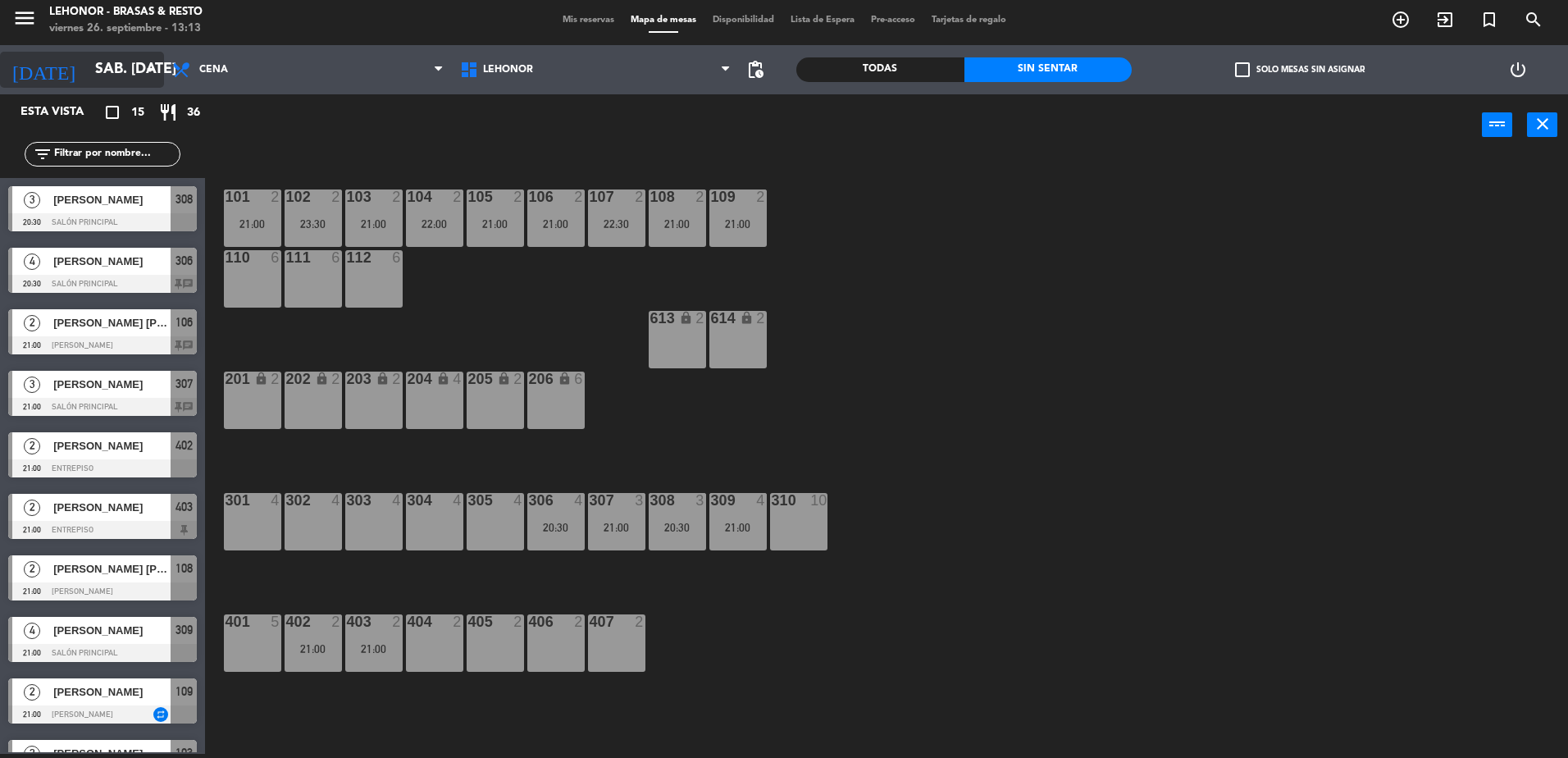
click at [146, 76] on icon "arrow_drop_down" at bounding box center [150, 70] width 19 height 19
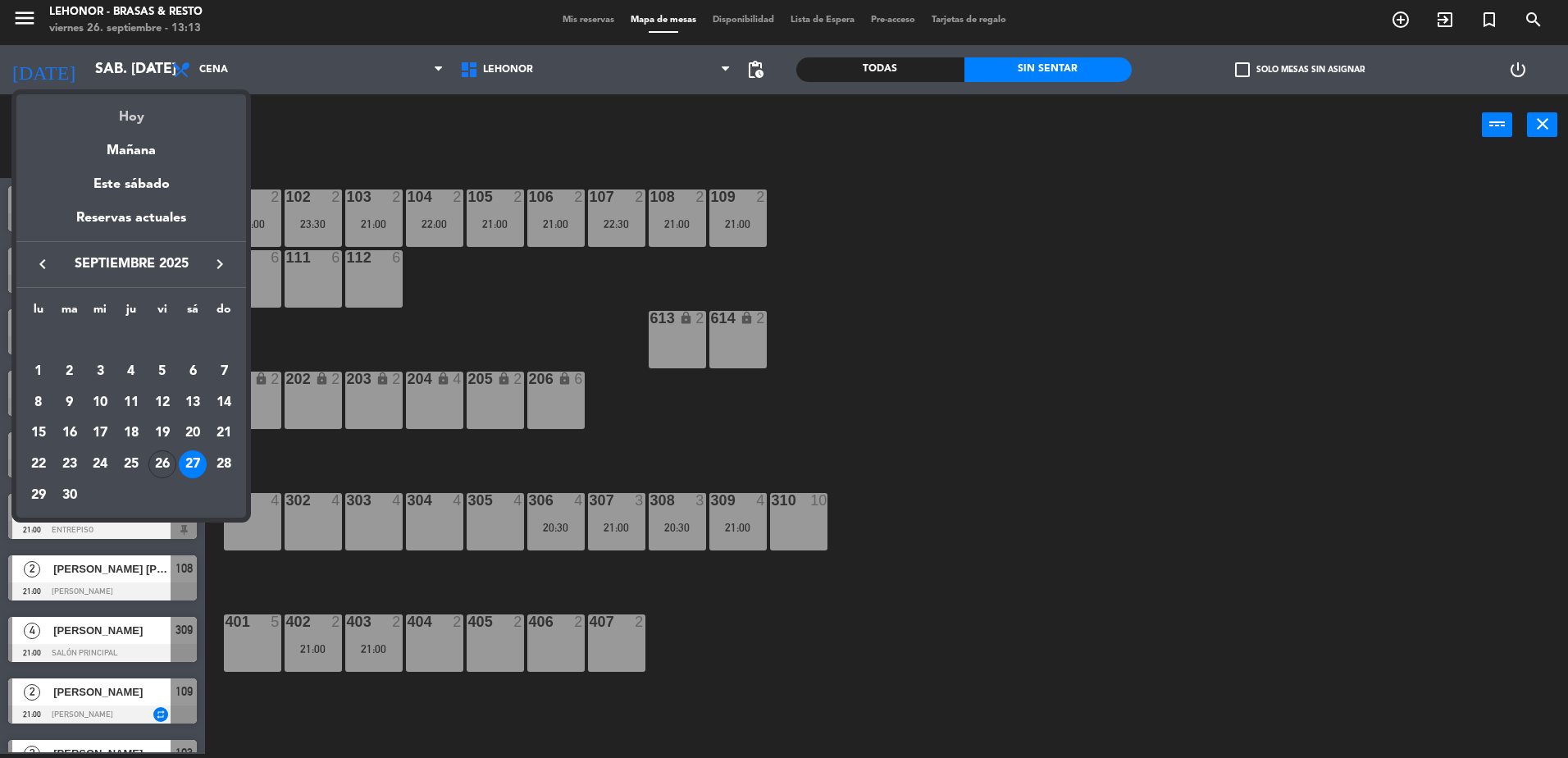
click at [142, 104] on div "Hoy" at bounding box center [131, 111] width 229 height 34
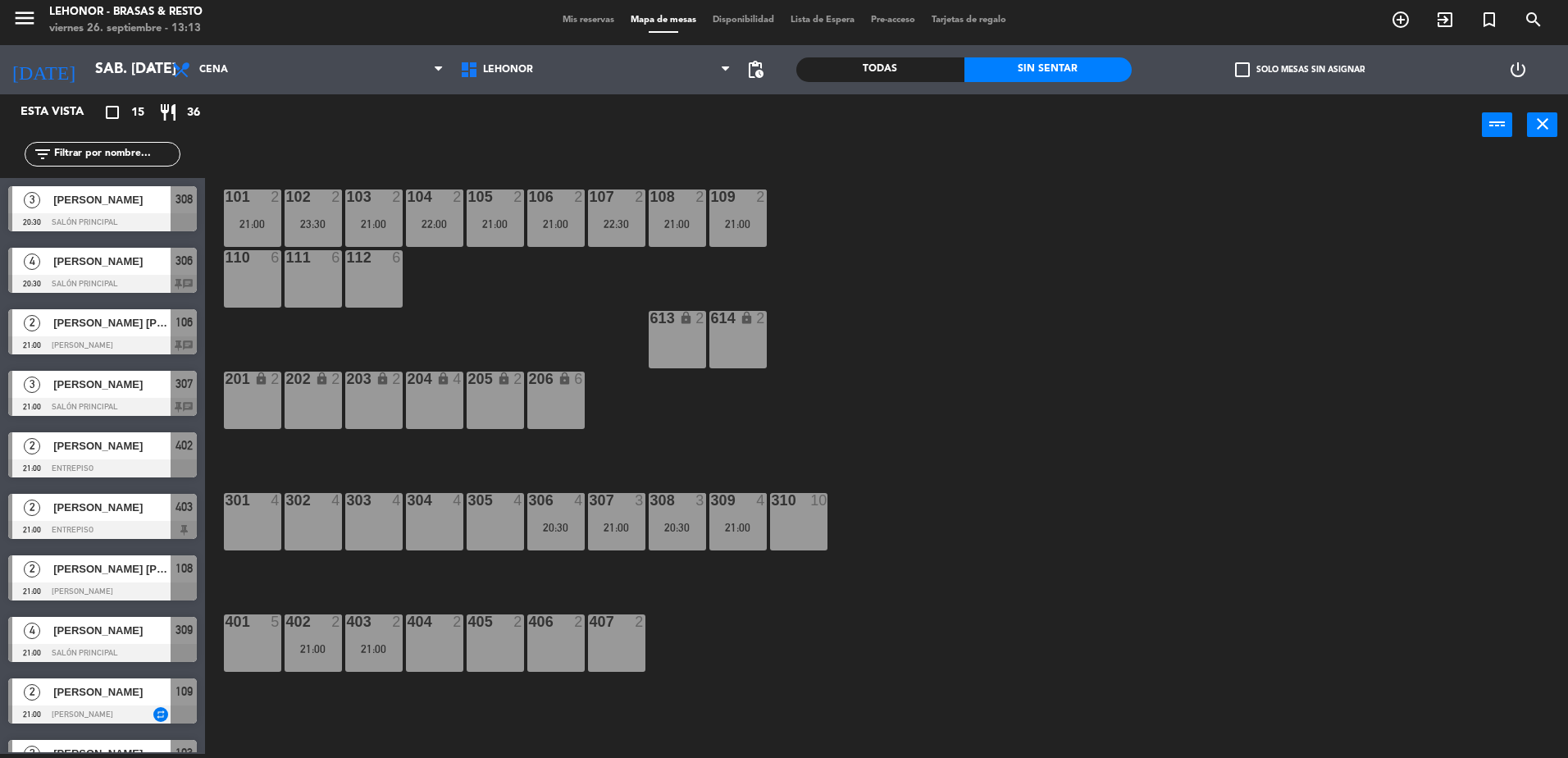
type input "vie. [DATE]"
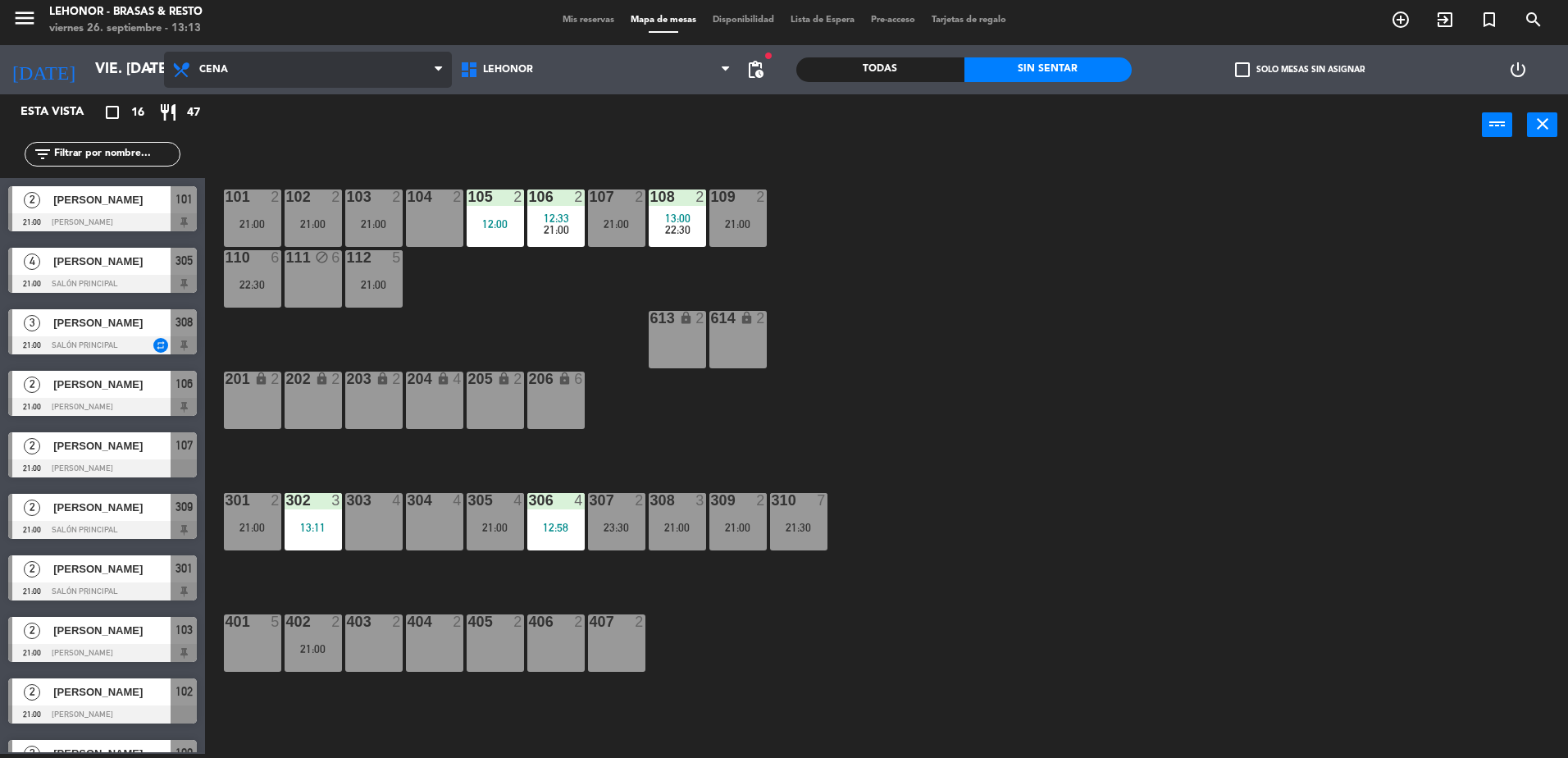
click at [229, 76] on span "Cena" at bounding box center [308, 70] width 287 height 36
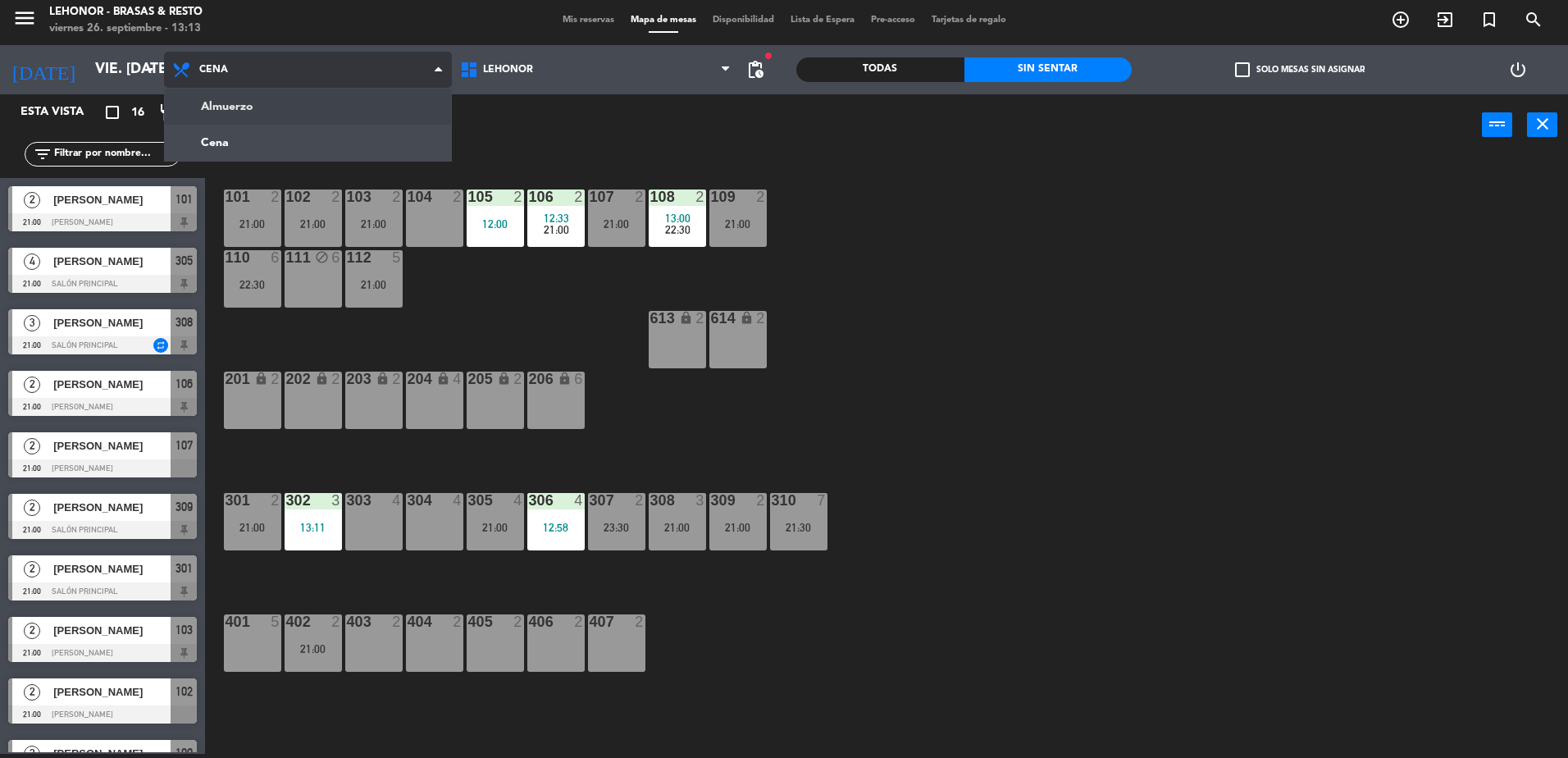
click at [236, 101] on ng-component "menu Lehonor - Brasas & Resto viernes 26. septiembre - 13:13 Mis reservas Mapa …" at bounding box center [784, 377] width 1568 height 762
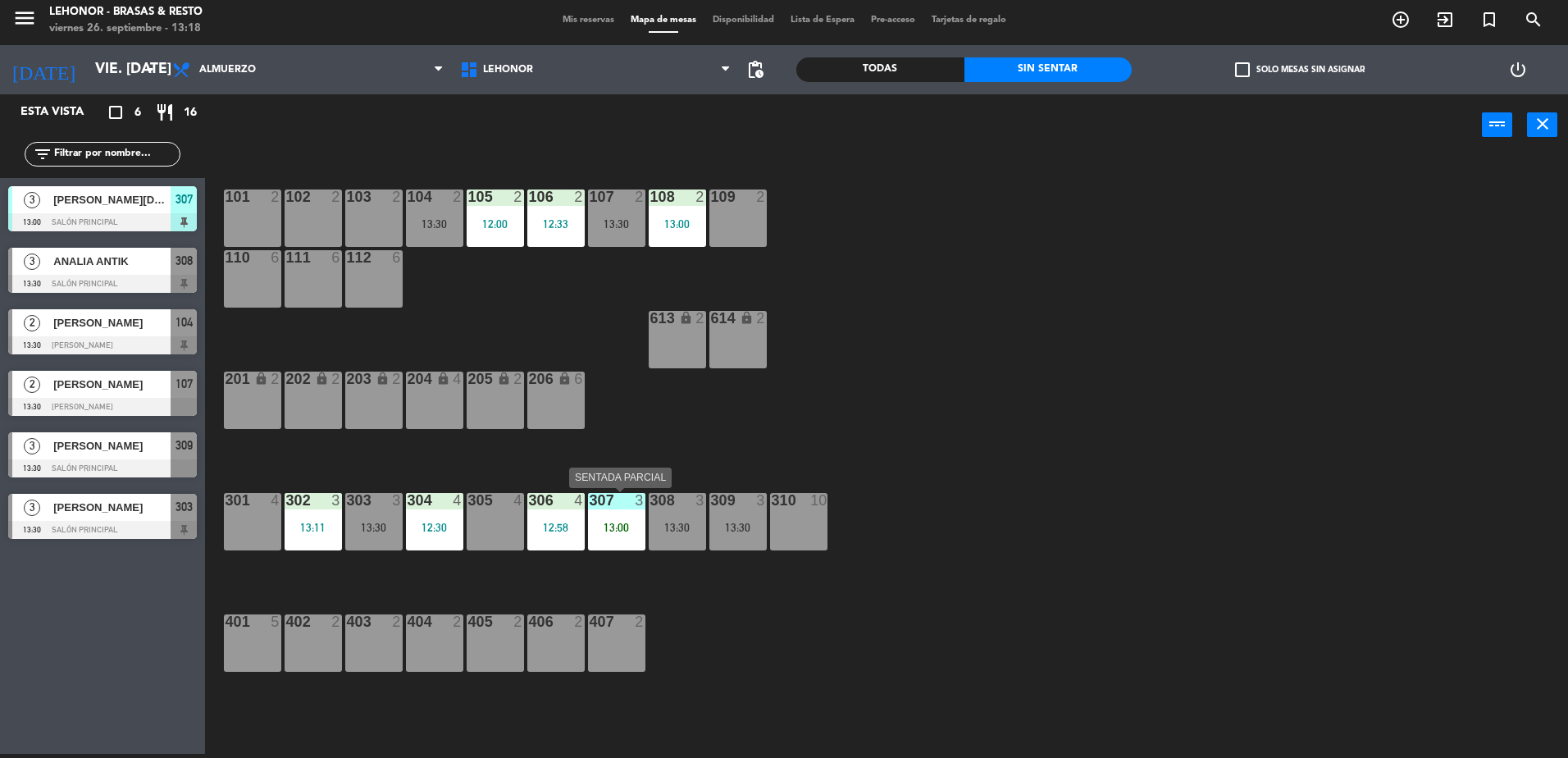
click at [617, 529] on div "13:00" at bounding box center [616, 527] width 57 height 11
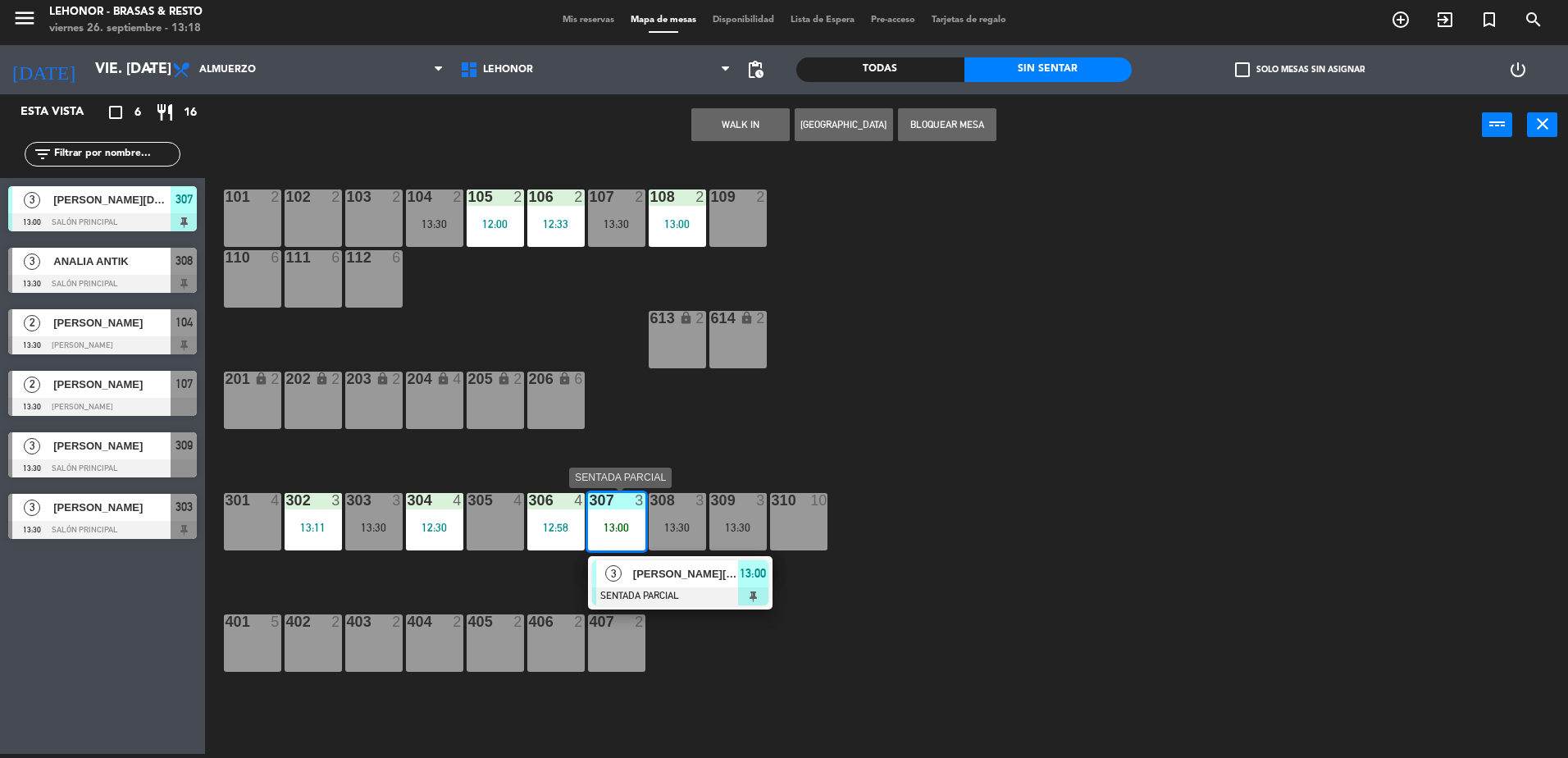
click at [678, 590] on div at bounding box center [680, 597] width 176 height 18
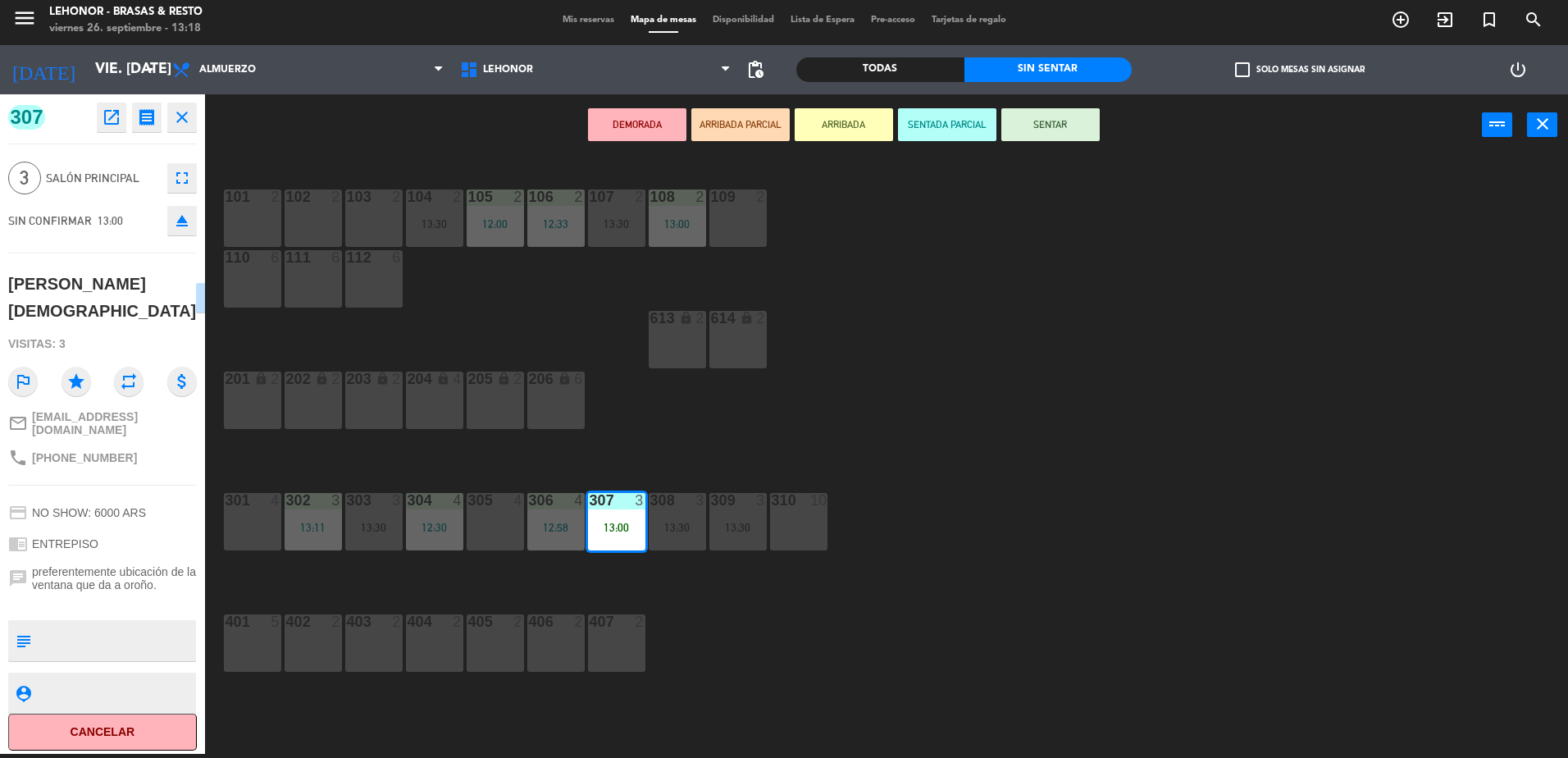
click at [833, 618] on div "101 2 102 2 103 2 104 2 13:30 105 2 12:00 106 2 12:33 107 2 13:30 108 2 13:00 1…" at bounding box center [894, 459] width 1348 height 598
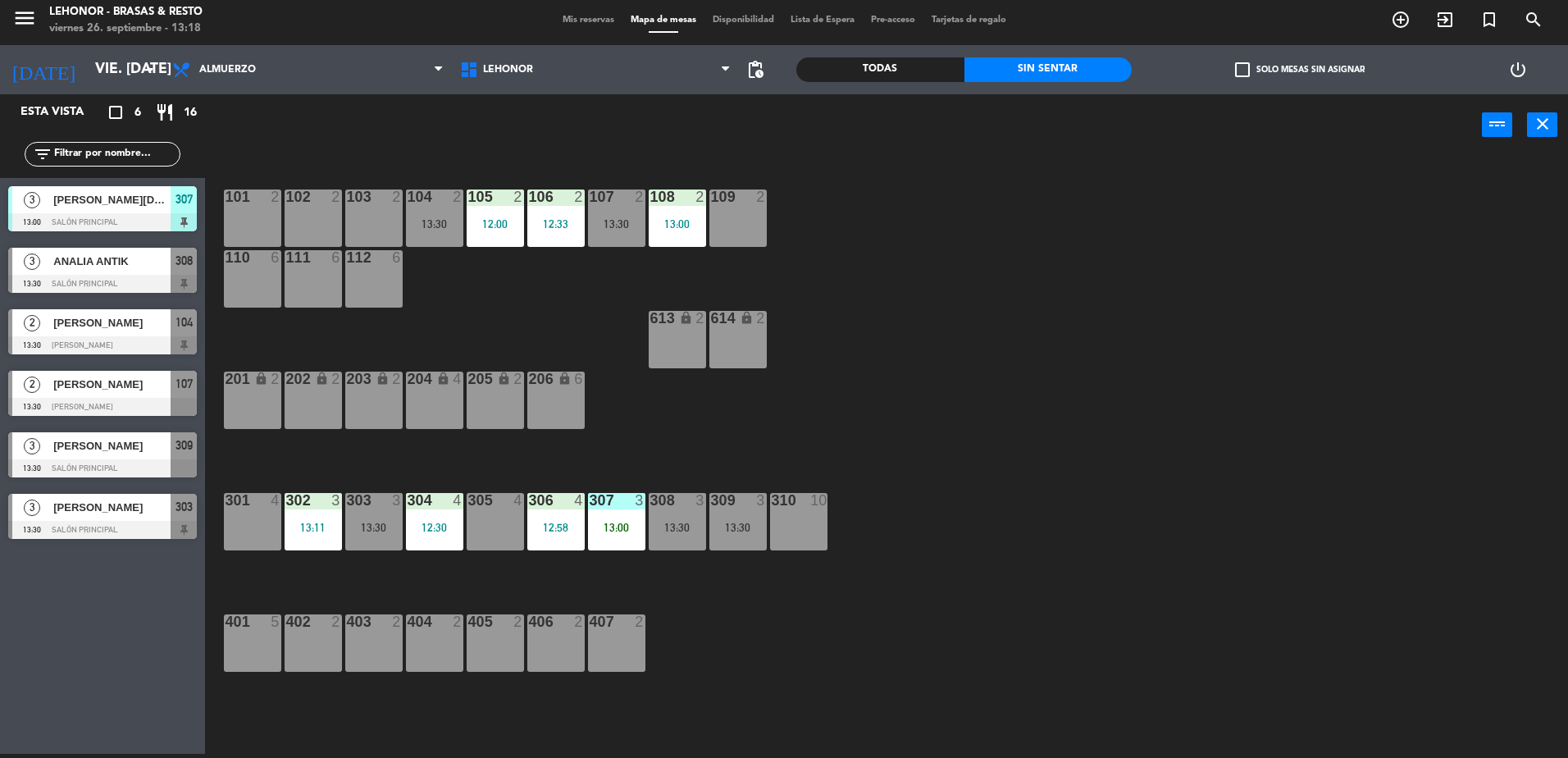
click at [637, 529] on div "13:00" at bounding box center [616, 527] width 57 height 11
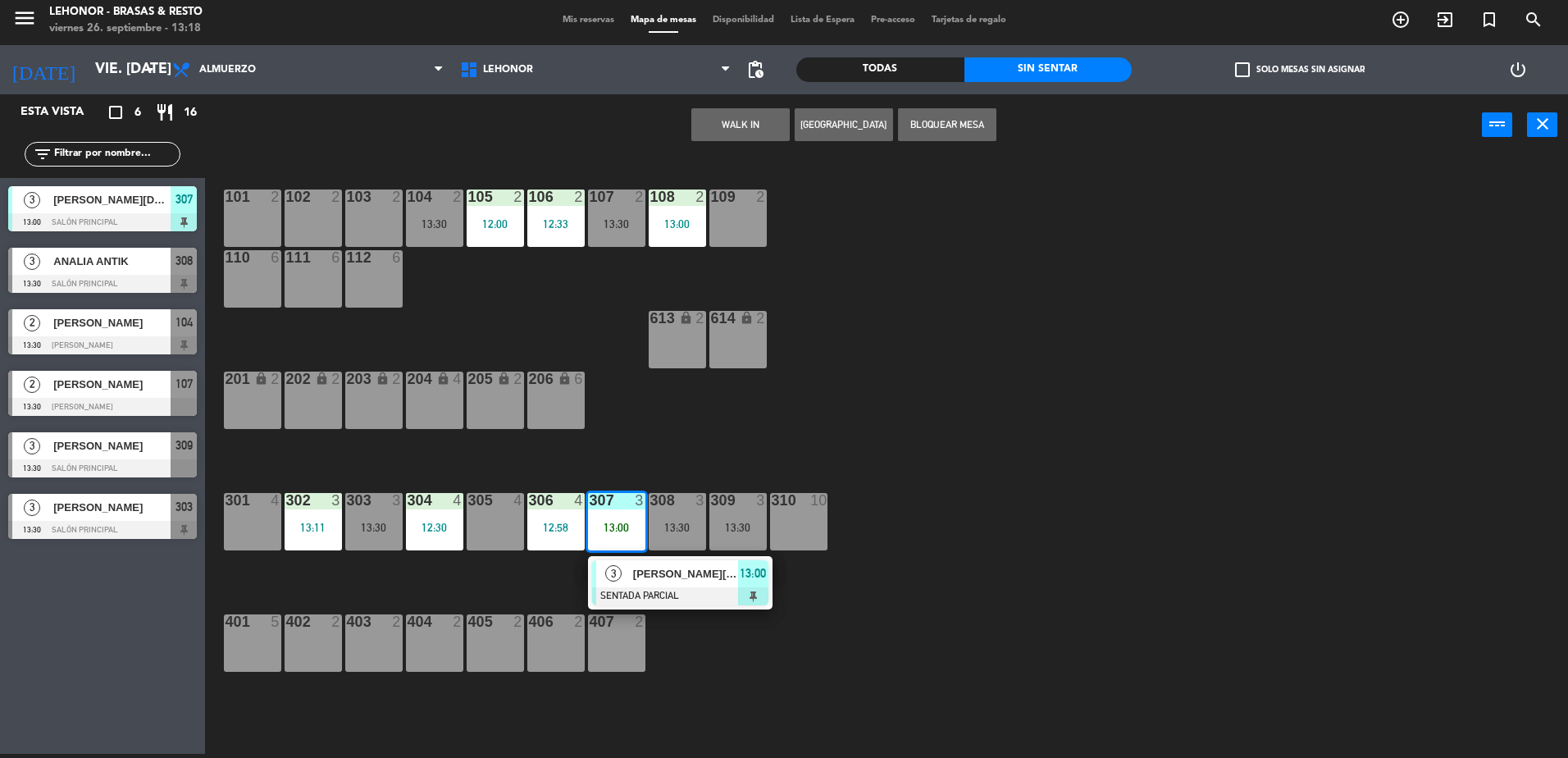
click at [662, 582] on span "[PERSON_NAME][DEMOGRAPHIC_DATA]" at bounding box center [685, 574] width 105 height 18
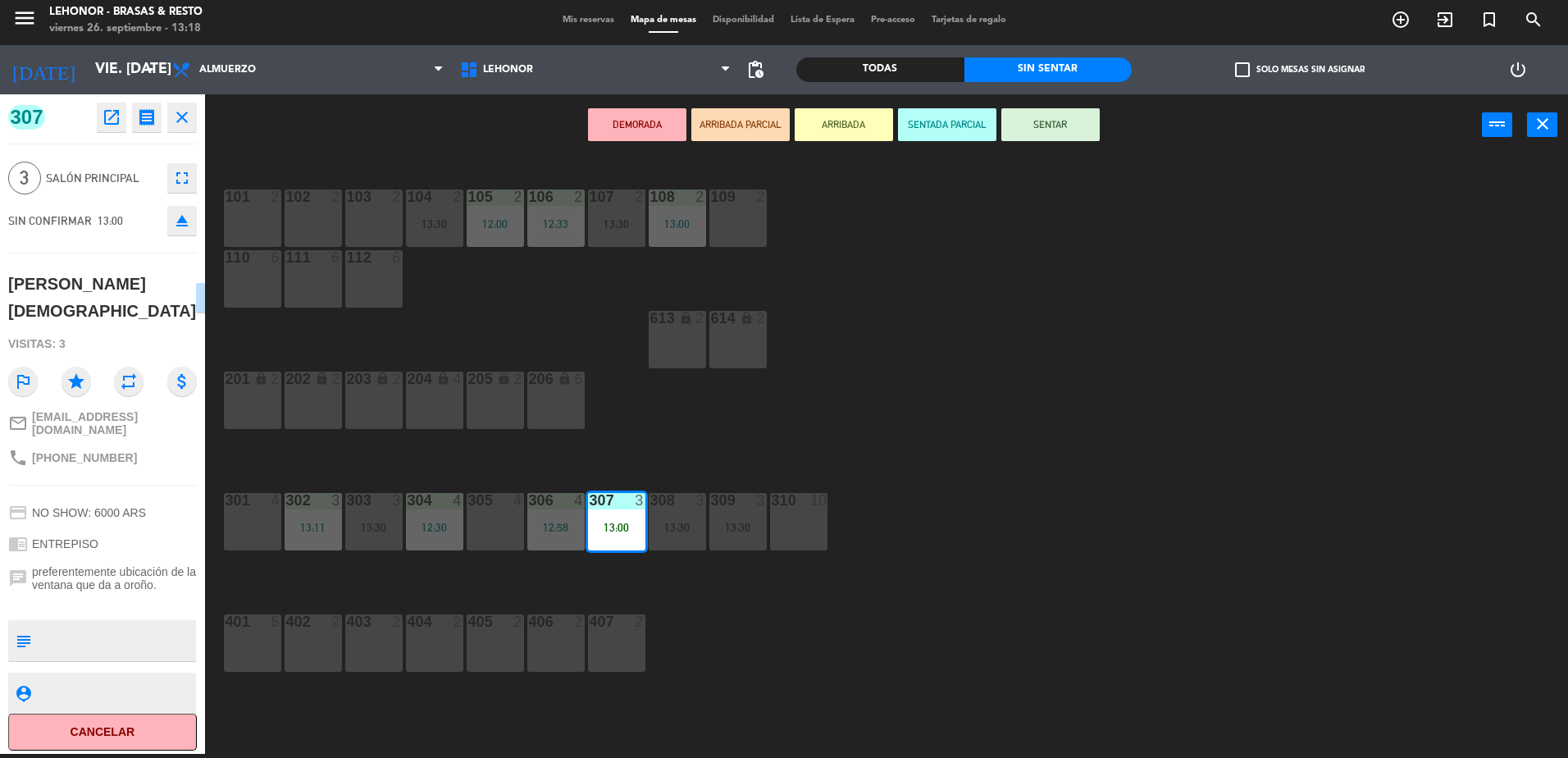
click at [1057, 124] on button "SENTAR" at bounding box center [1050, 124] width 99 height 33
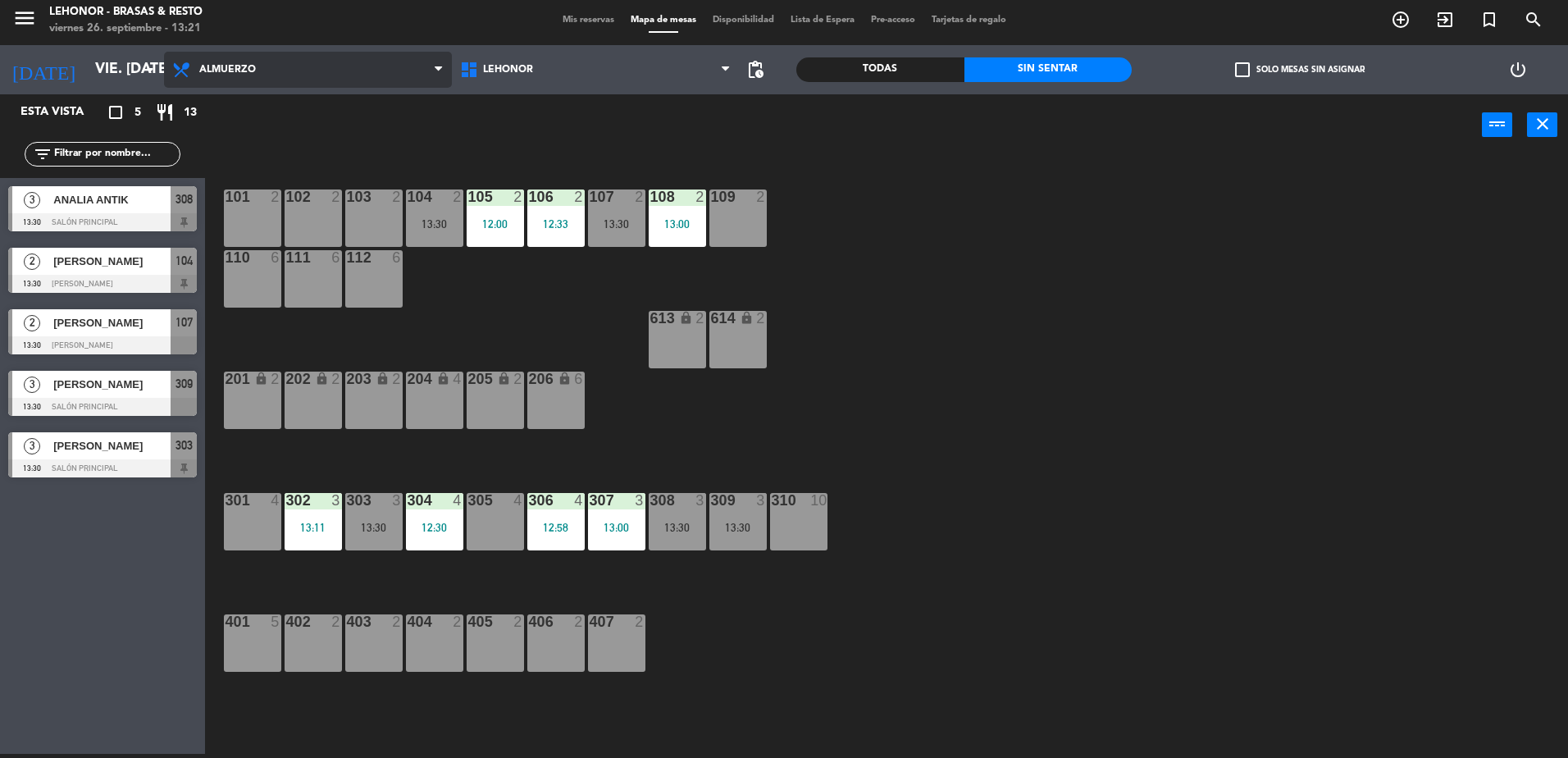
click at [393, 56] on span "Almuerzo" at bounding box center [308, 70] width 287 height 36
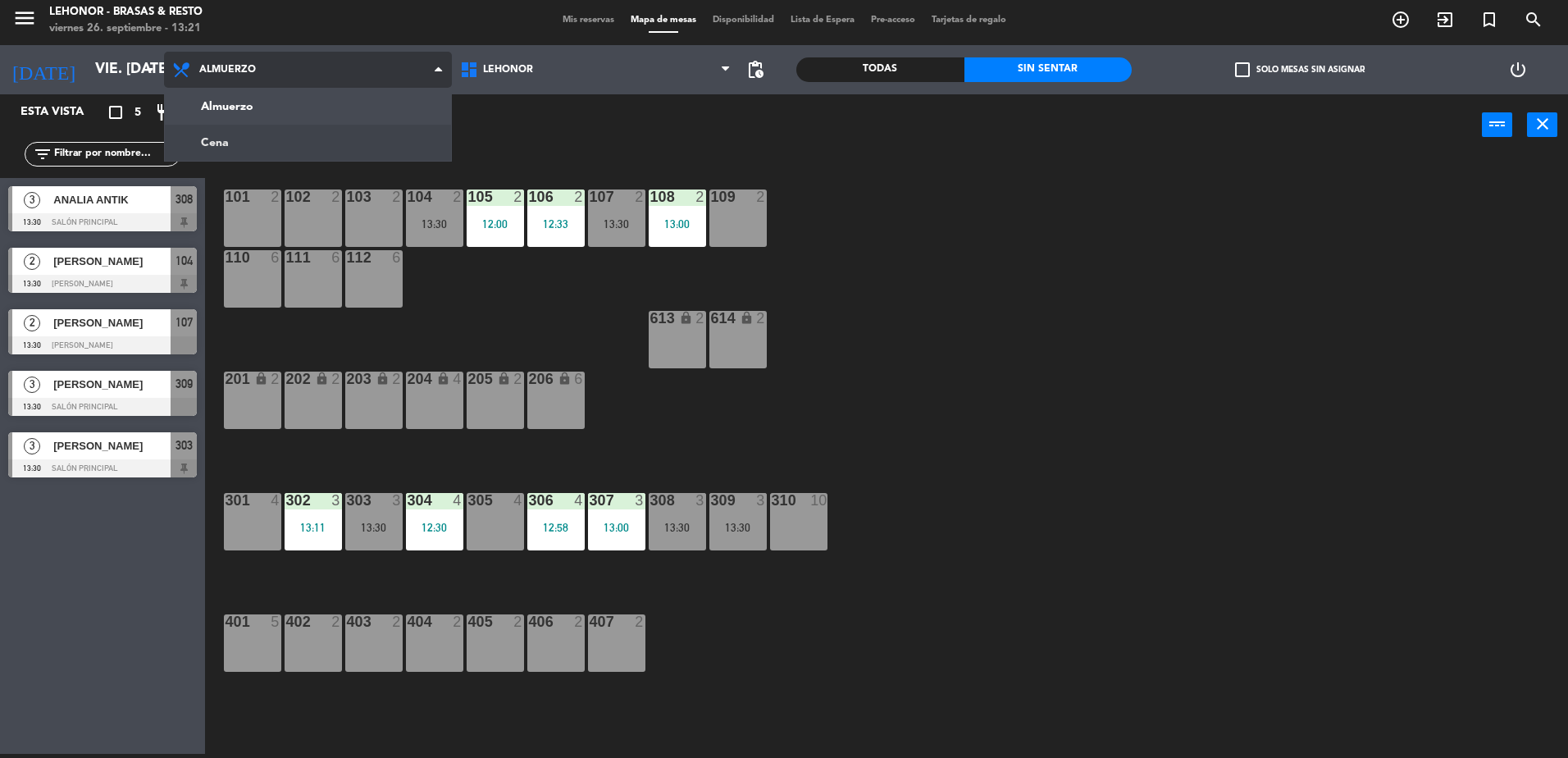
click at [293, 135] on ng-component "menu Lehonor - Brasas & Resto viernes 26. septiembre - 13:21 Mis reservas Mapa …" at bounding box center [784, 377] width 1568 height 762
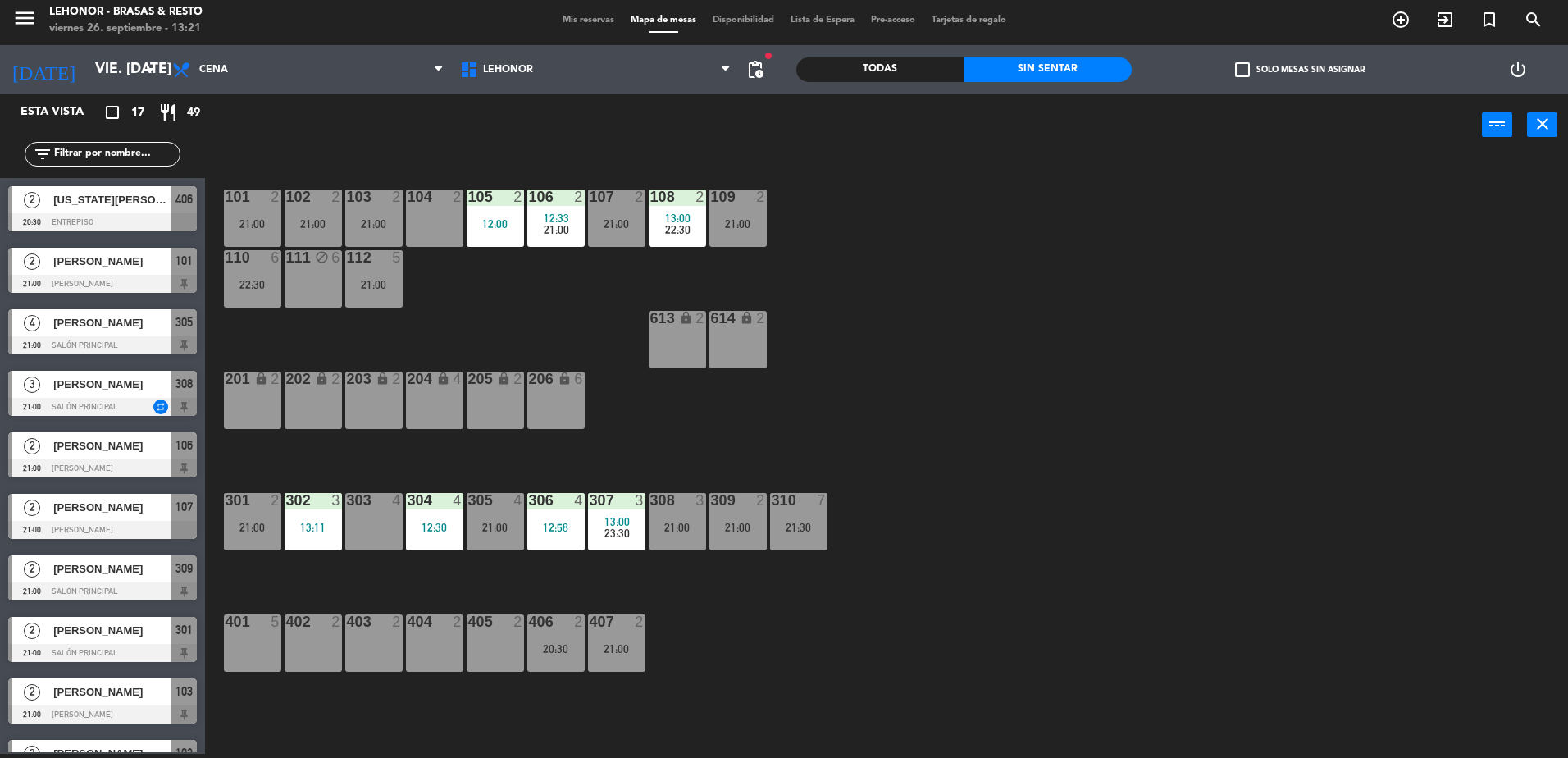
click at [335, 291] on div "111 block 6" at bounding box center [313, 279] width 57 height 57
click at [787, 718] on div "101 2 21:00 102 2 21:00 103 2 21:00 104 2 105 2 12:00 106 2 12:33 21:00 107 2 2…" at bounding box center [894, 459] width 1348 height 598
click at [376, 709] on div "101 2 21:00 102 2 21:00 103 2 21:00 104 2 105 2 12:00 106 2 12:33 21:00 107 2 2…" at bounding box center [894, 459] width 1348 height 598
click at [813, 544] on div "310 7 21:30" at bounding box center [798, 522] width 57 height 57
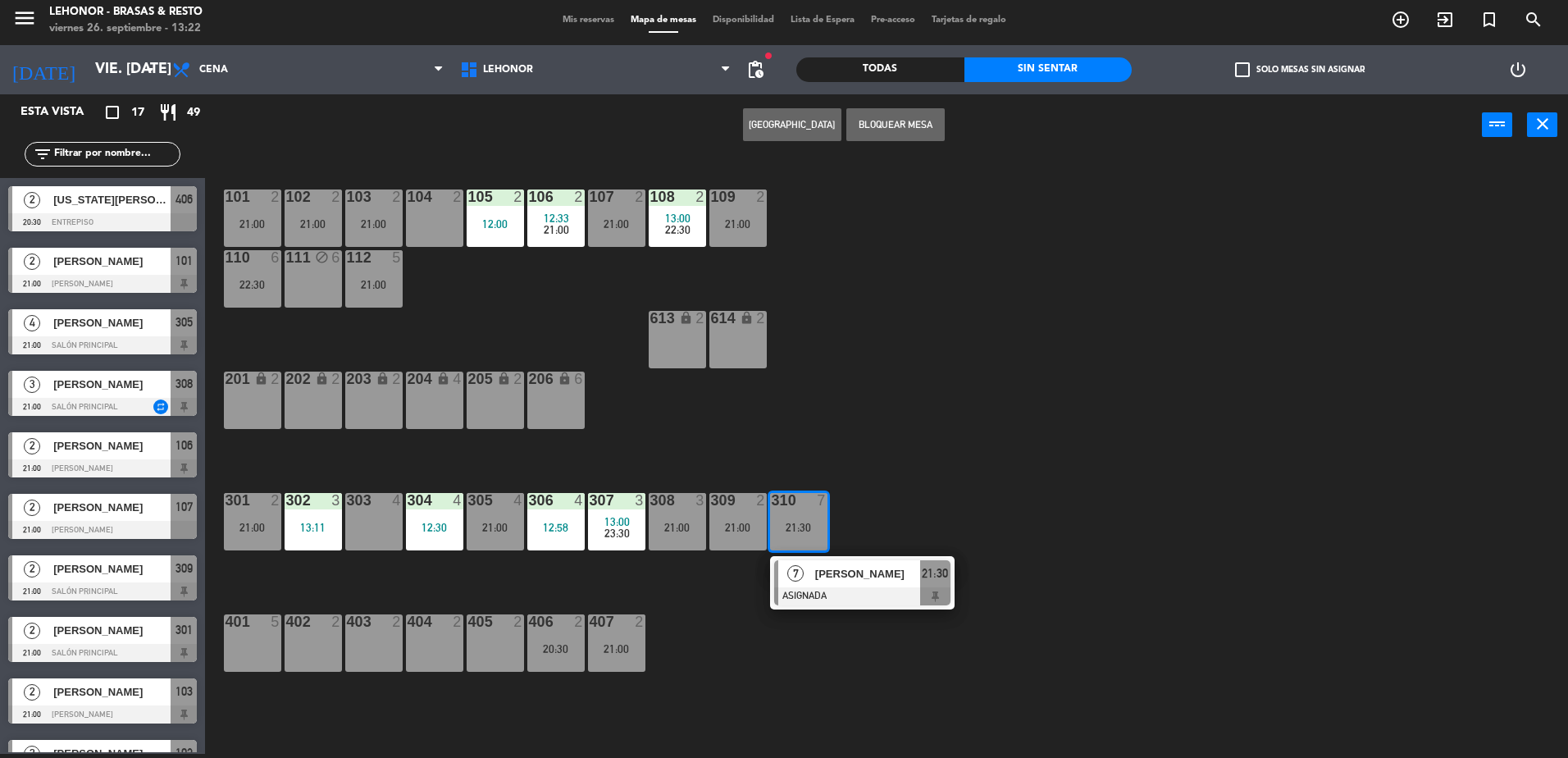
click at [881, 597] on div at bounding box center [862, 597] width 176 height 18
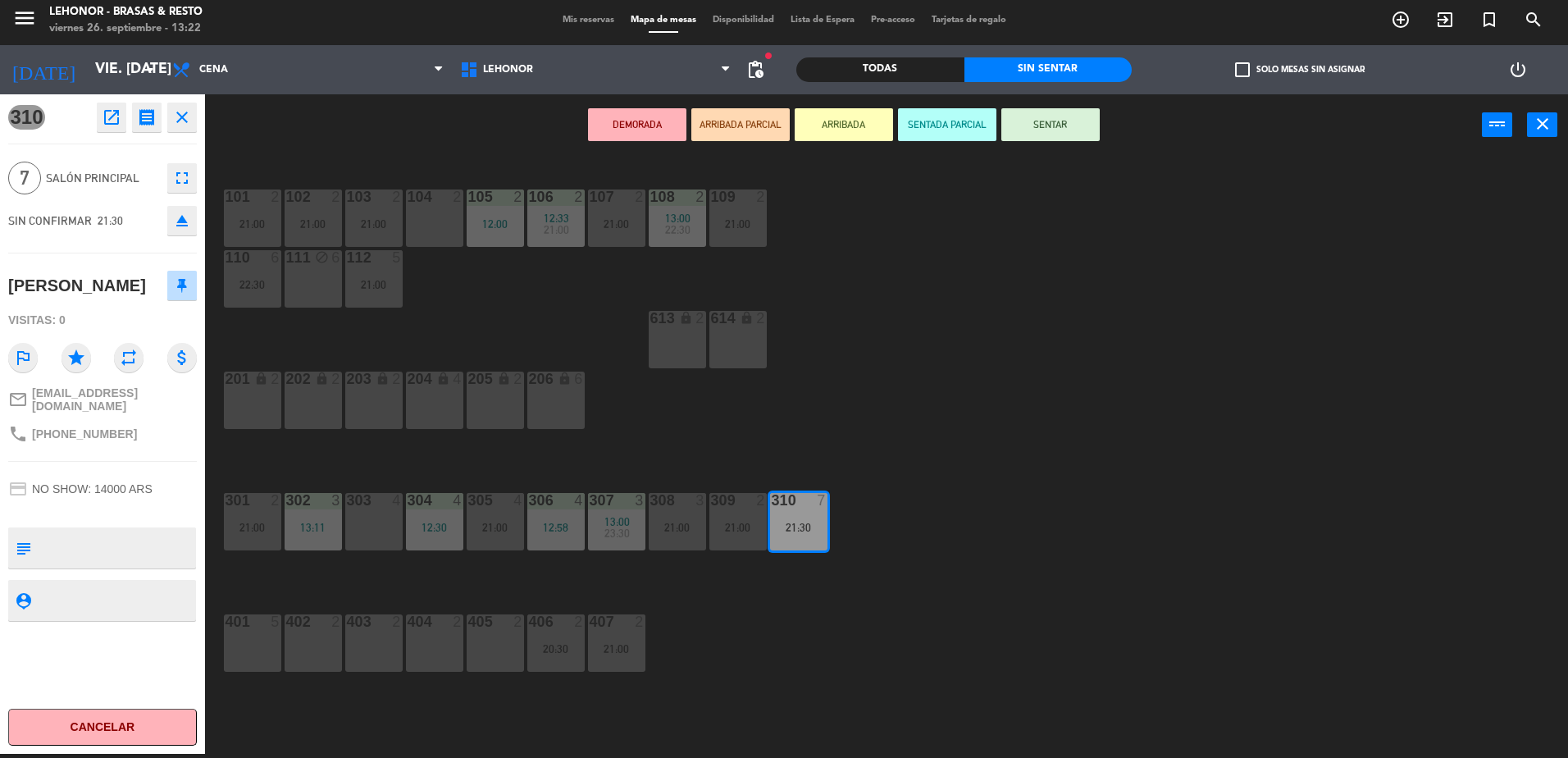
click at [839, 596] on div "101 2 21:00 102 2 21:00 103 2 21:00 104 2 105 2 12:00 106 2 12:33 21:00 107 2 2…" at bounding box center [894, 459] width 1348 height 598
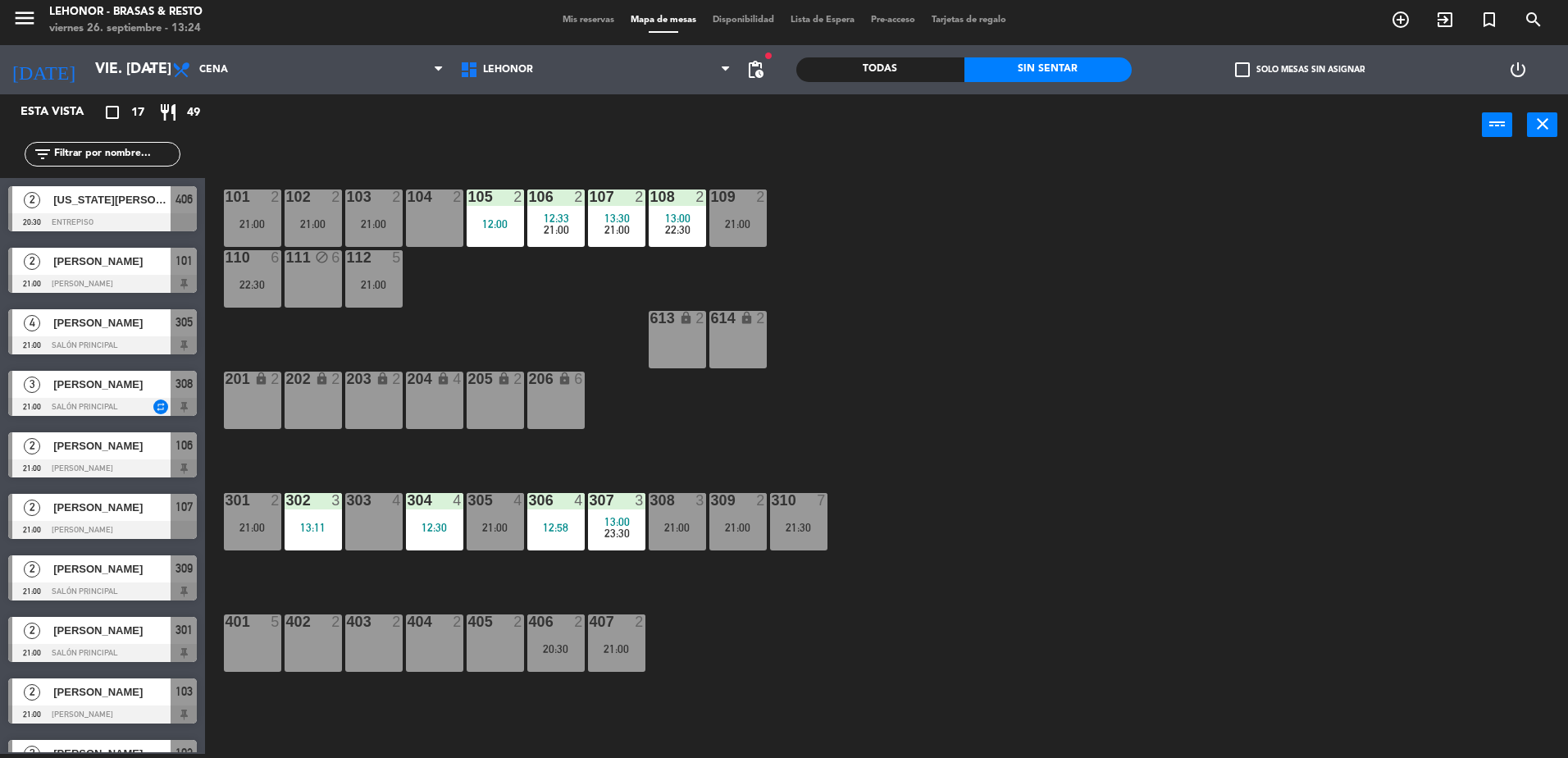
click at [894, 76] on div "Todas" at bounding box center [880, 70] width 168 height 25
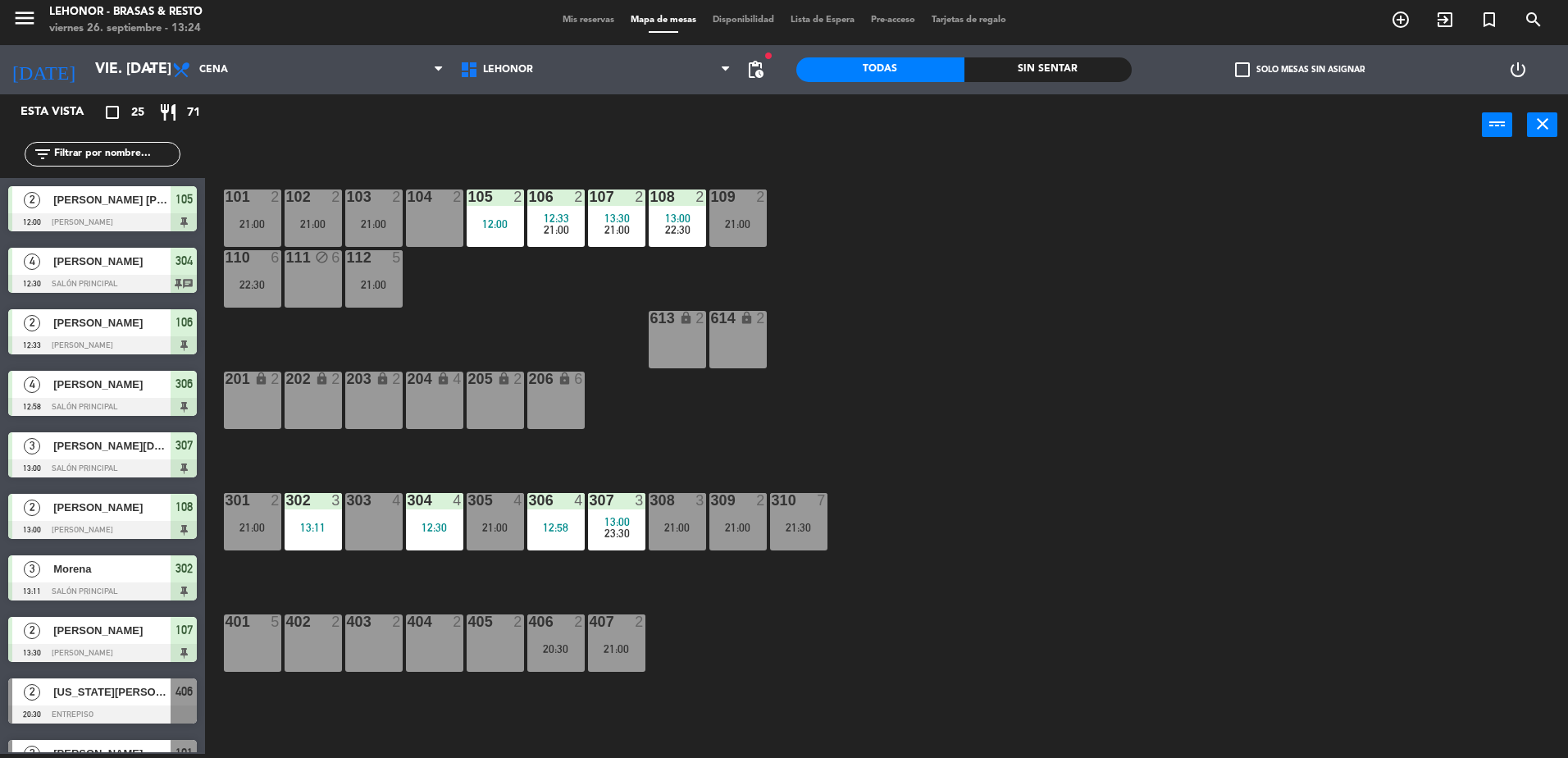
click at [1025, 72] on div "Sin sentar" at bounding box center [1048, 70] width 168 height 25
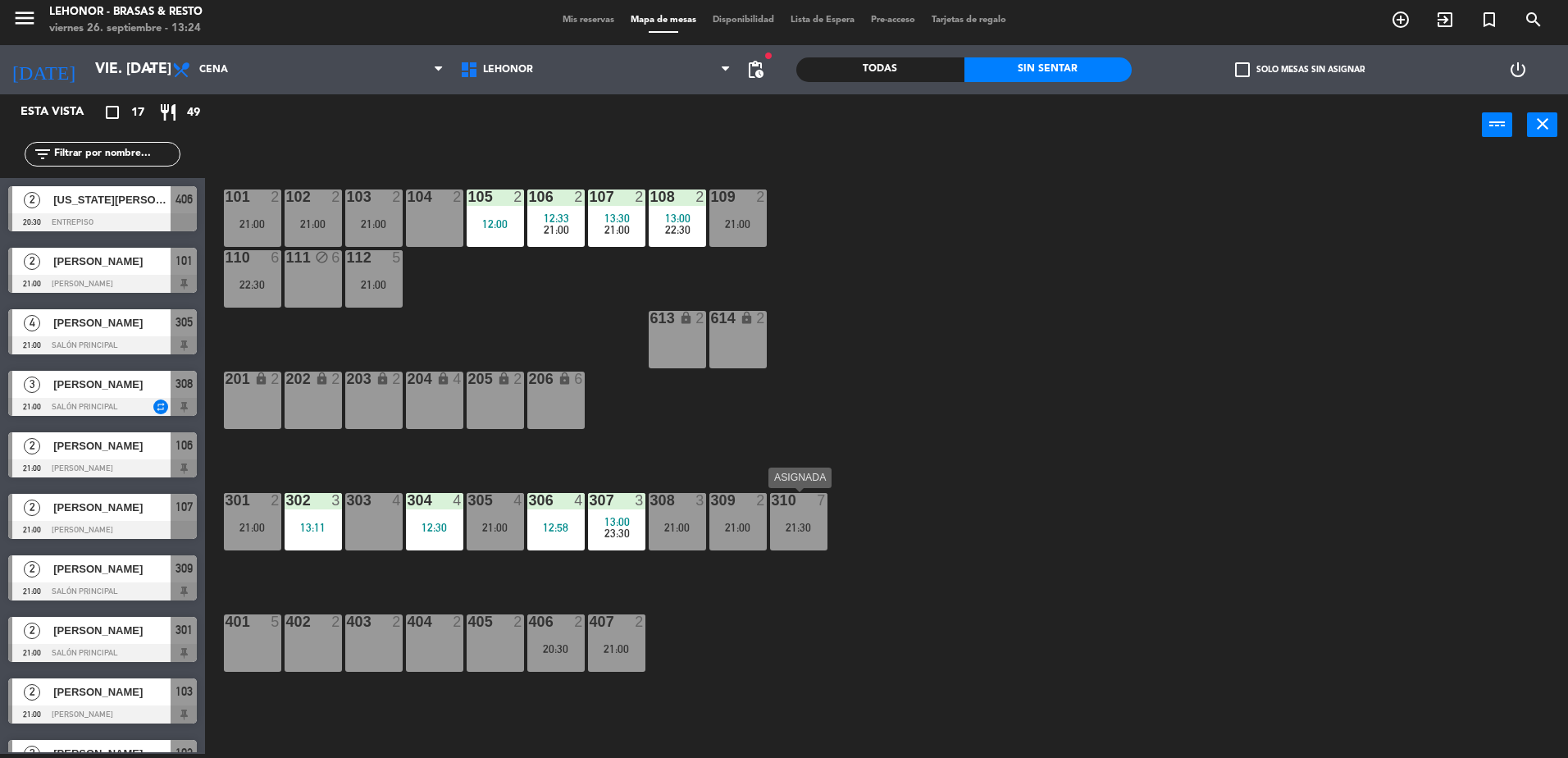
click at [808, 530] on div "21:30" at bounding box center [798, 527] width 57 height 11
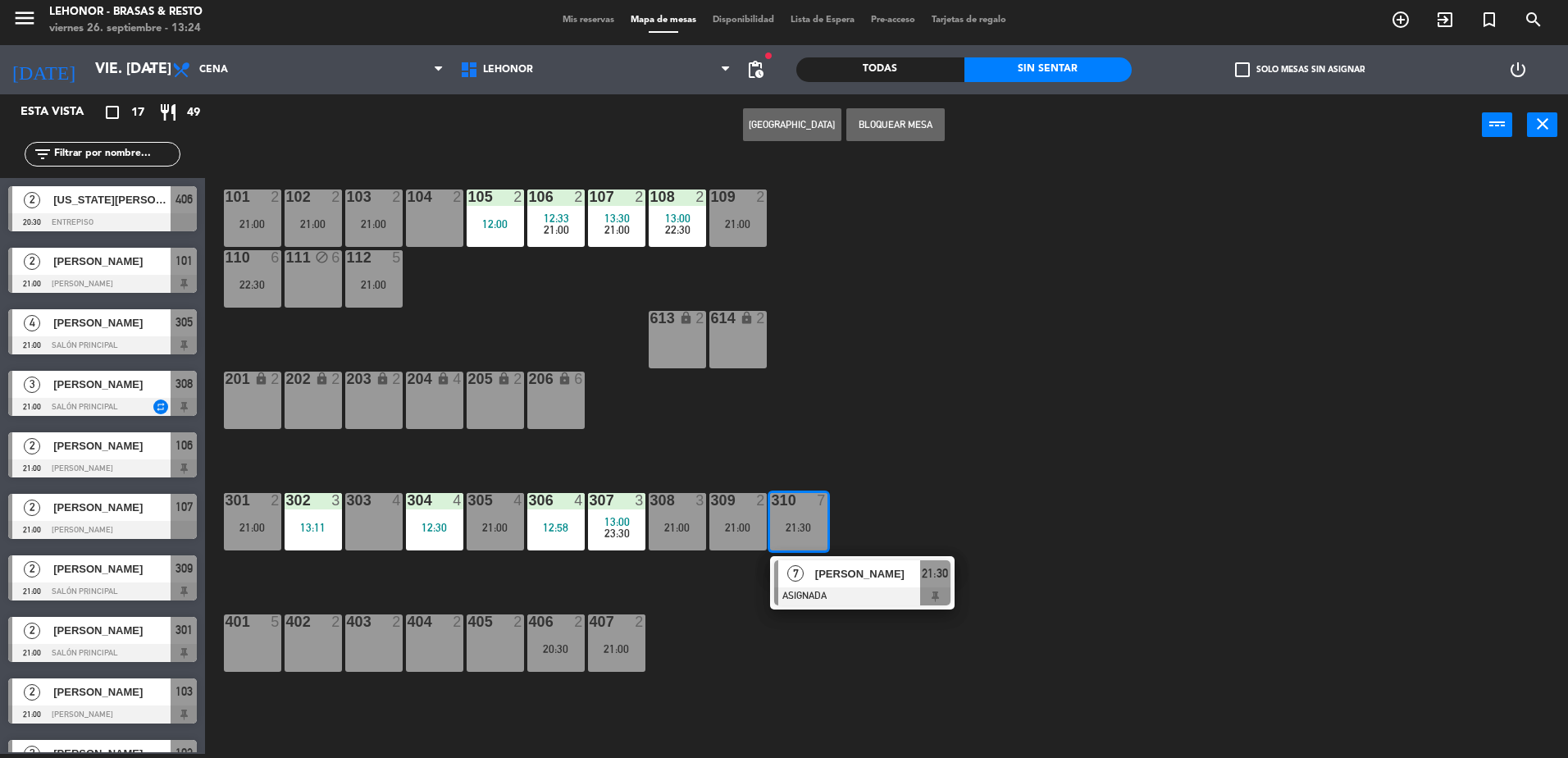
click at [310, 286] on div "111 block 6" at bounding box center [313, 279] width 57 height 57
click at [825, 728] on div "101 2 21:00 102 2 21:00 103 2 21:00 104 2 105 2 12:00 106 2 12:33 21:00 107 2 1…" at bounding box center [894, 459] width 1348 height 598
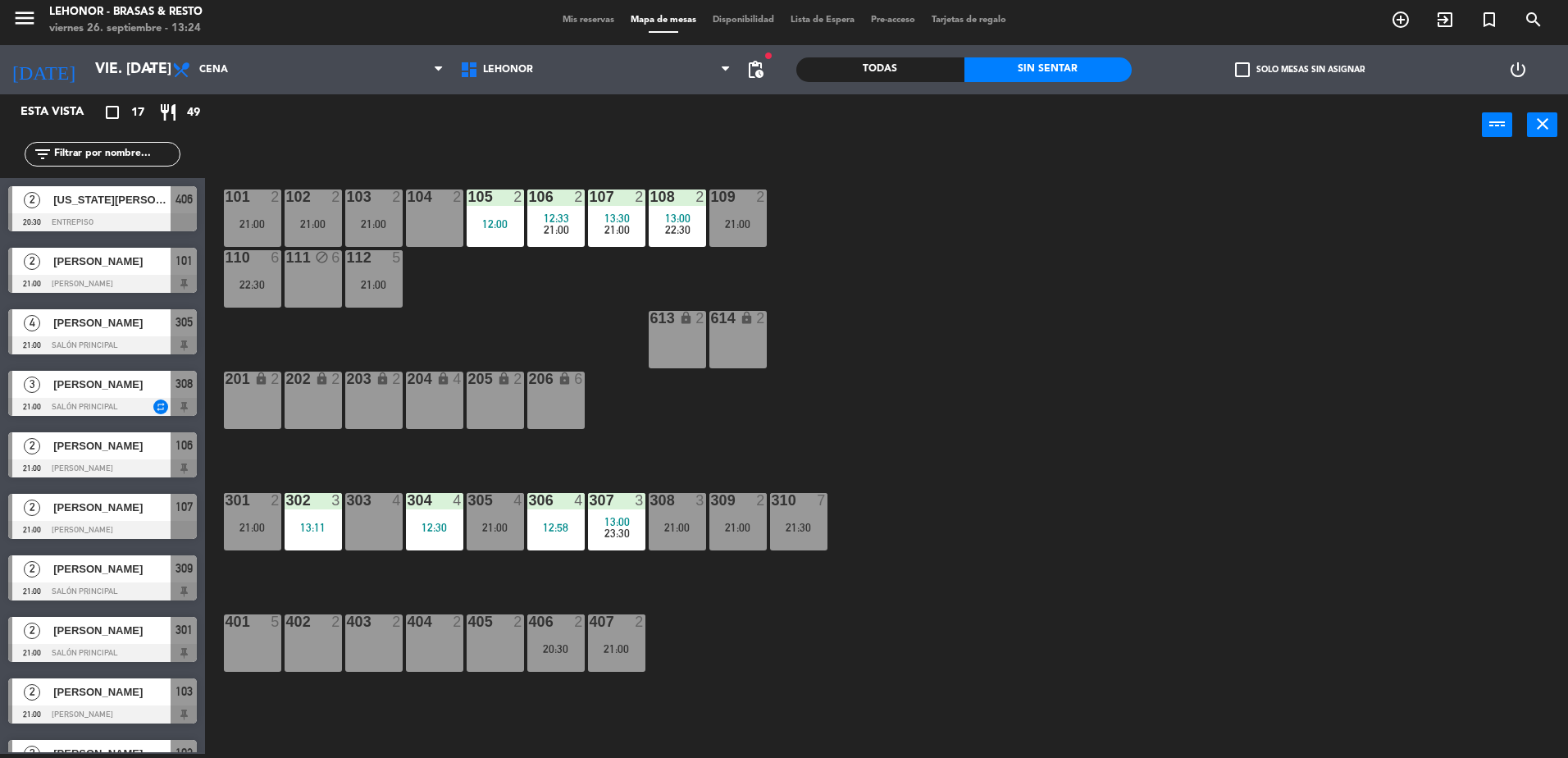
click at [797, 523] on div "21:30" at bounding box center [798, 527] width 57 height 11
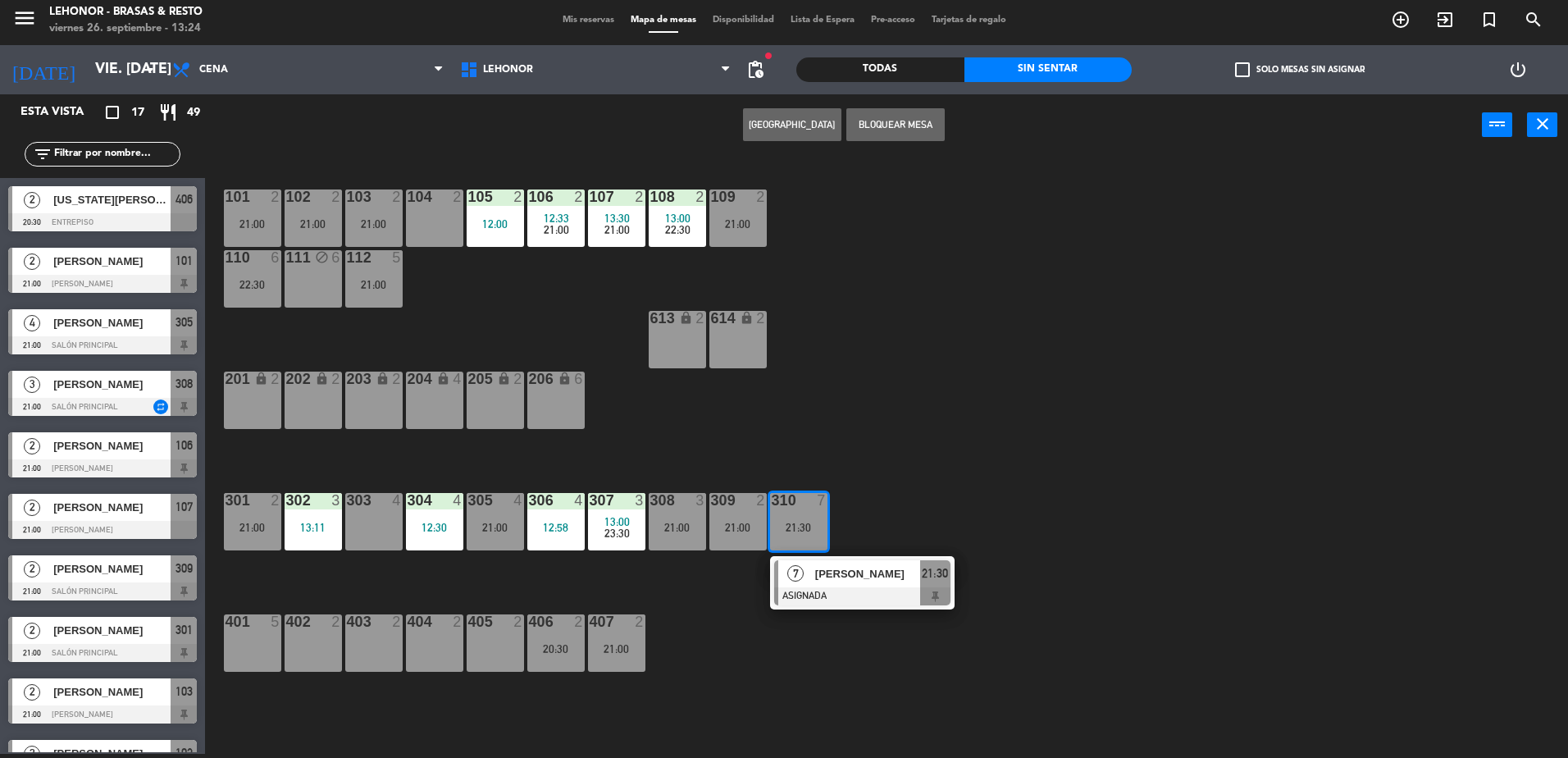
click at [788, 664] on div "101 2 21:00 102 2 21:00 103 2 21:00 104 2 105 2 12:00 106 2 12:33 21:00 107 2 1…" at bounding box center [894, 459] width 1348 height 598
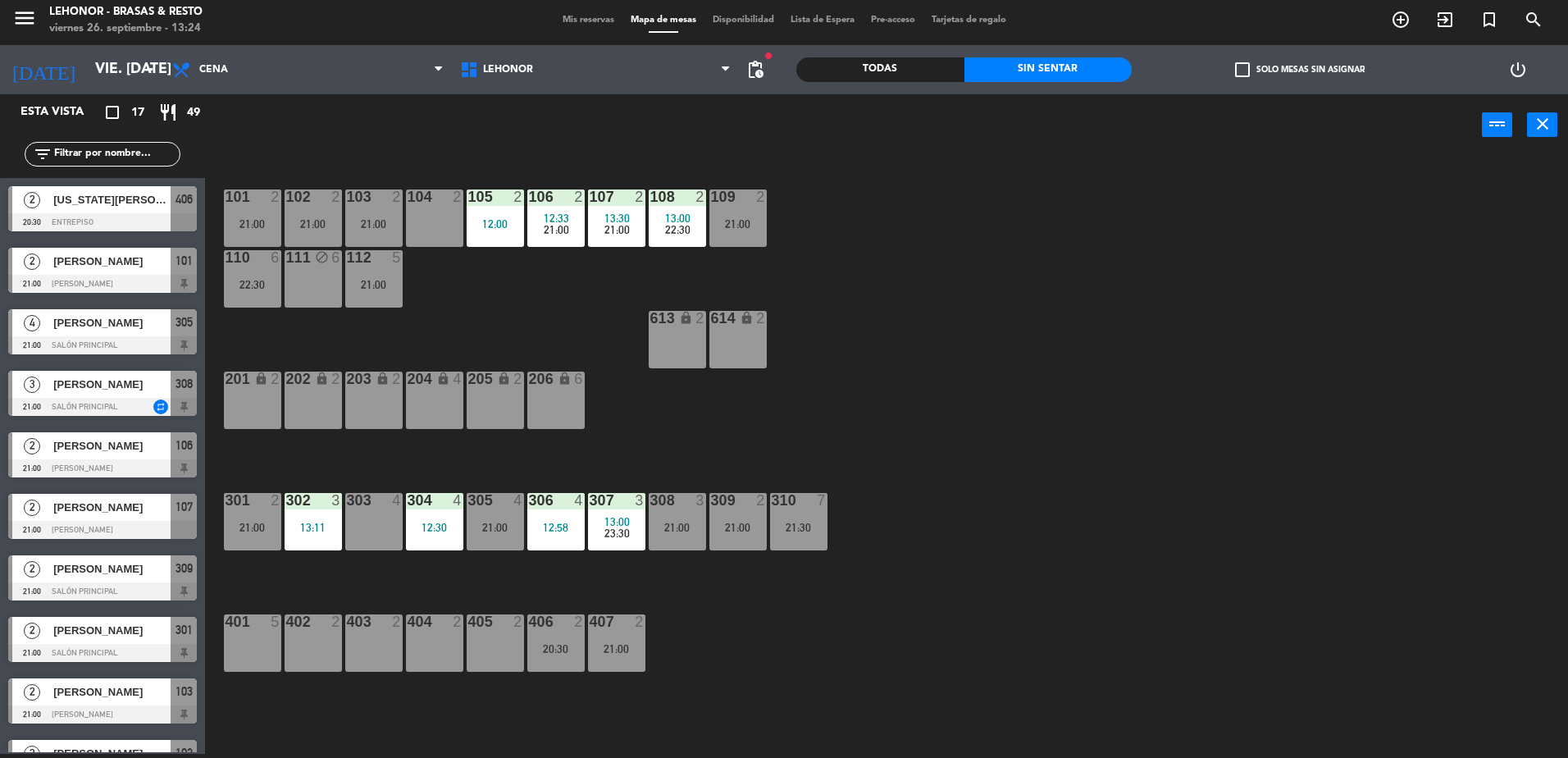
click at [242, 283] on div "22:30" at bounding box center [252, 284] width 57 height 11
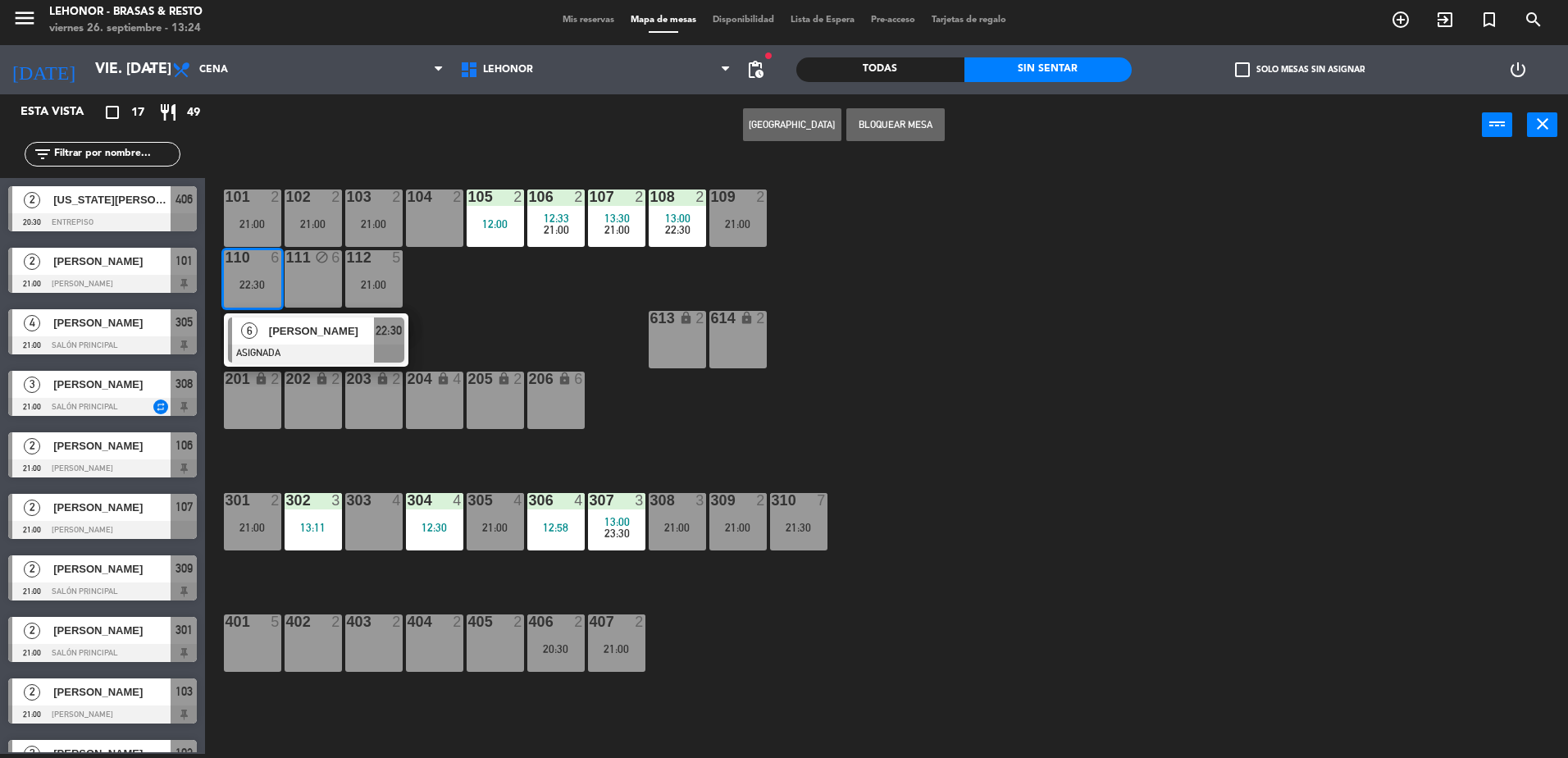
click at [308, 281] on div "111 block 6" at bounding box center [313, 279] width 57 height 57
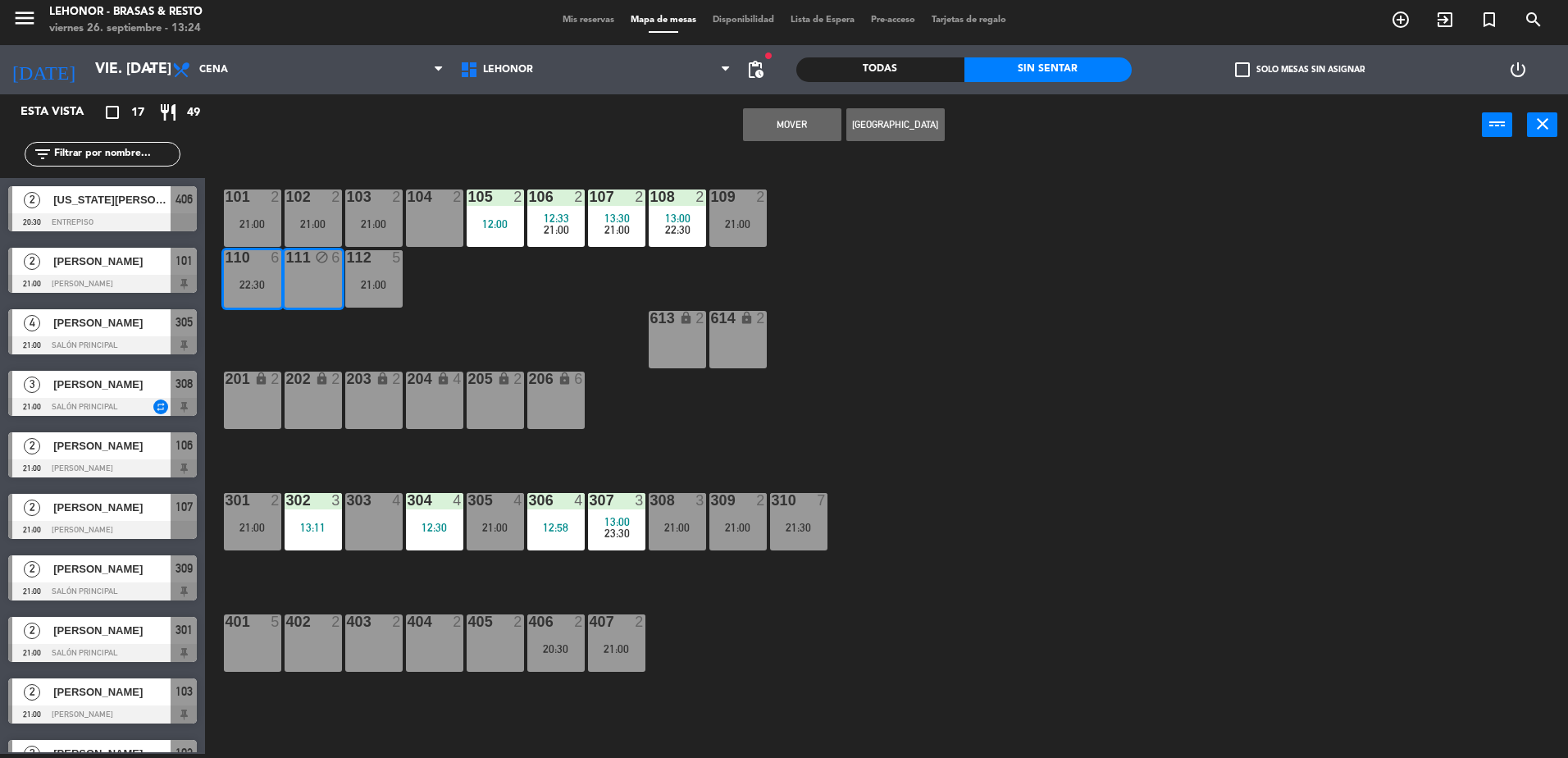
click at [787, 132] on button "Mover" at bounding box center [792, 124] width 99 height 33
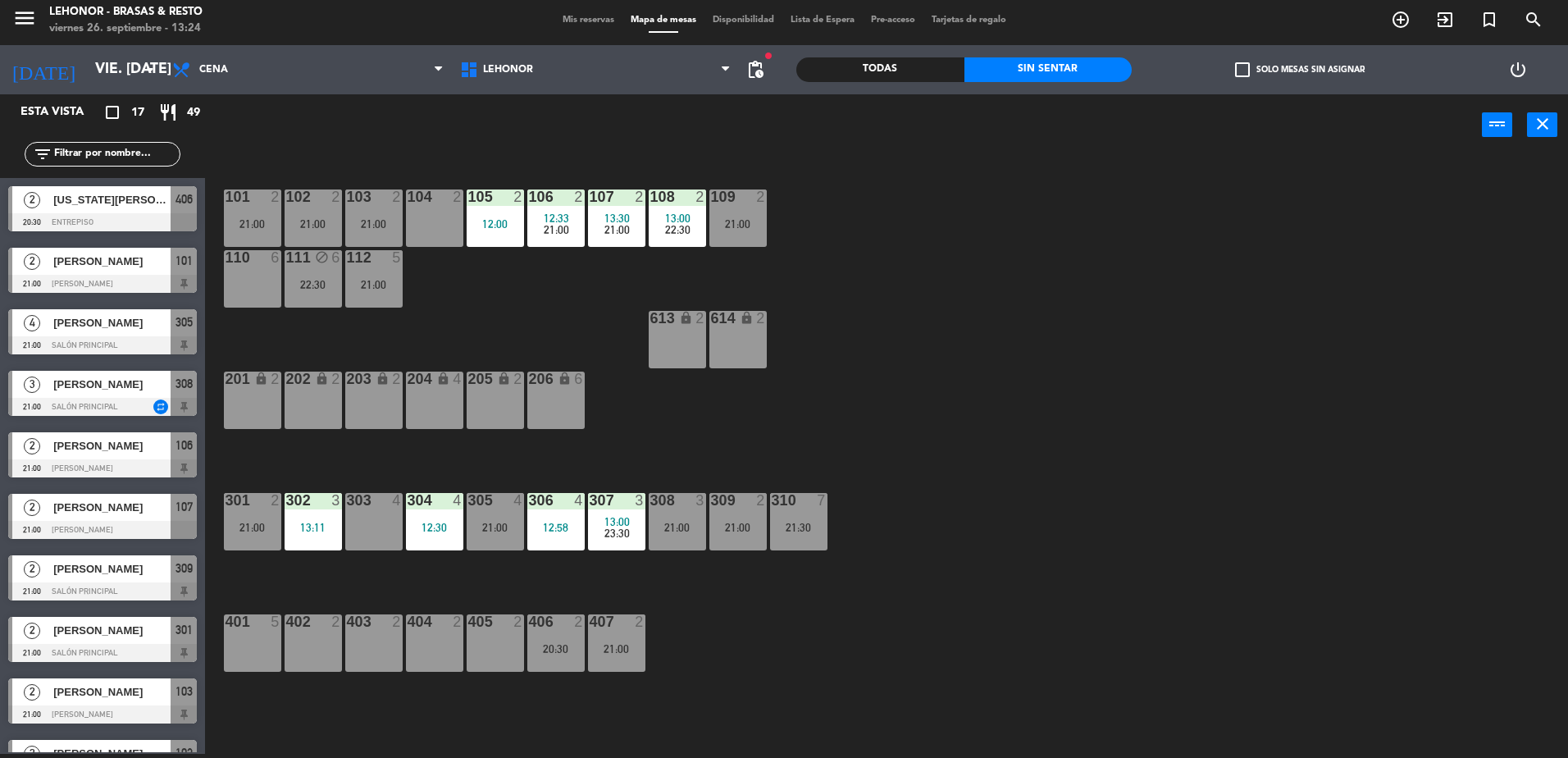
click at [800, 532] on div "21:30" at bounding box center [798, 527] width 57 height 11
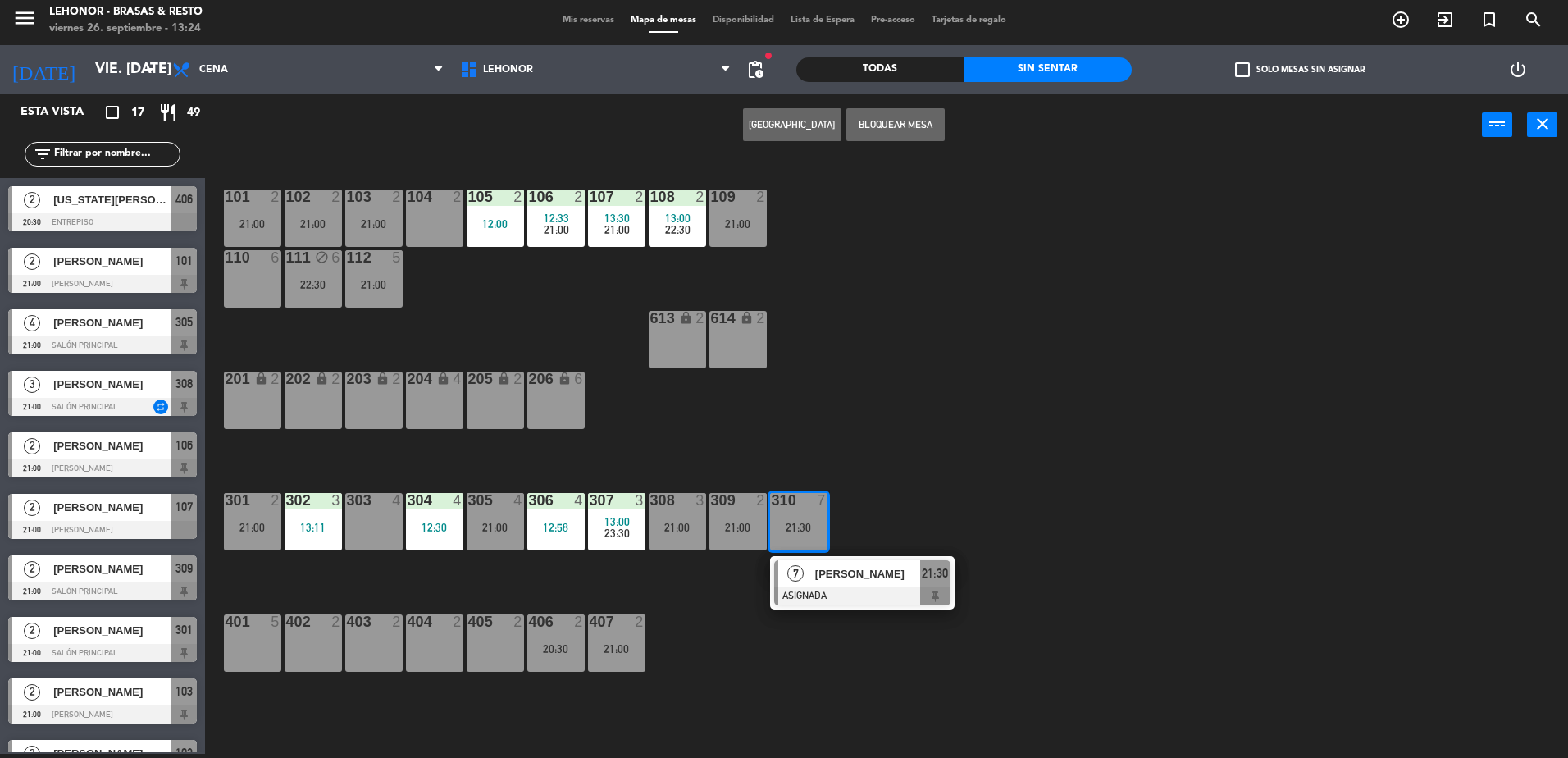
click at [248, 287] on div "110 6" at bounding box center [252, 279] width 57 height 57
click at [803, 127] on button "Mover" at bounding box center [792, 124] width 99 height 33
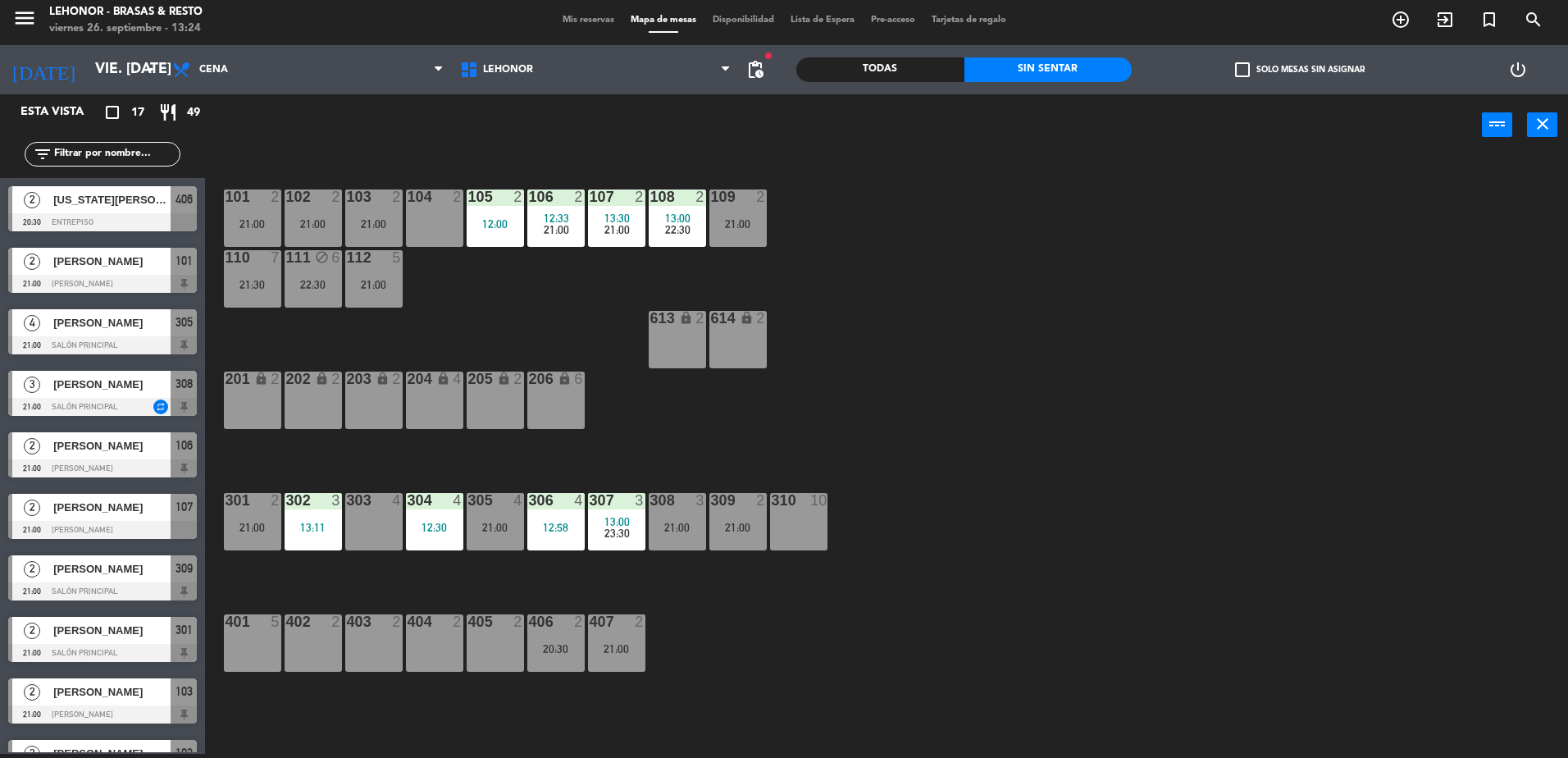
click at [805, 516] on div "310 10" at bounding box center [798, 522] width 57 height 57
click at [777, 132] on button "[GEOGRAPHIC_DATA]" at bounding box center [792, 124] width 99 height 33
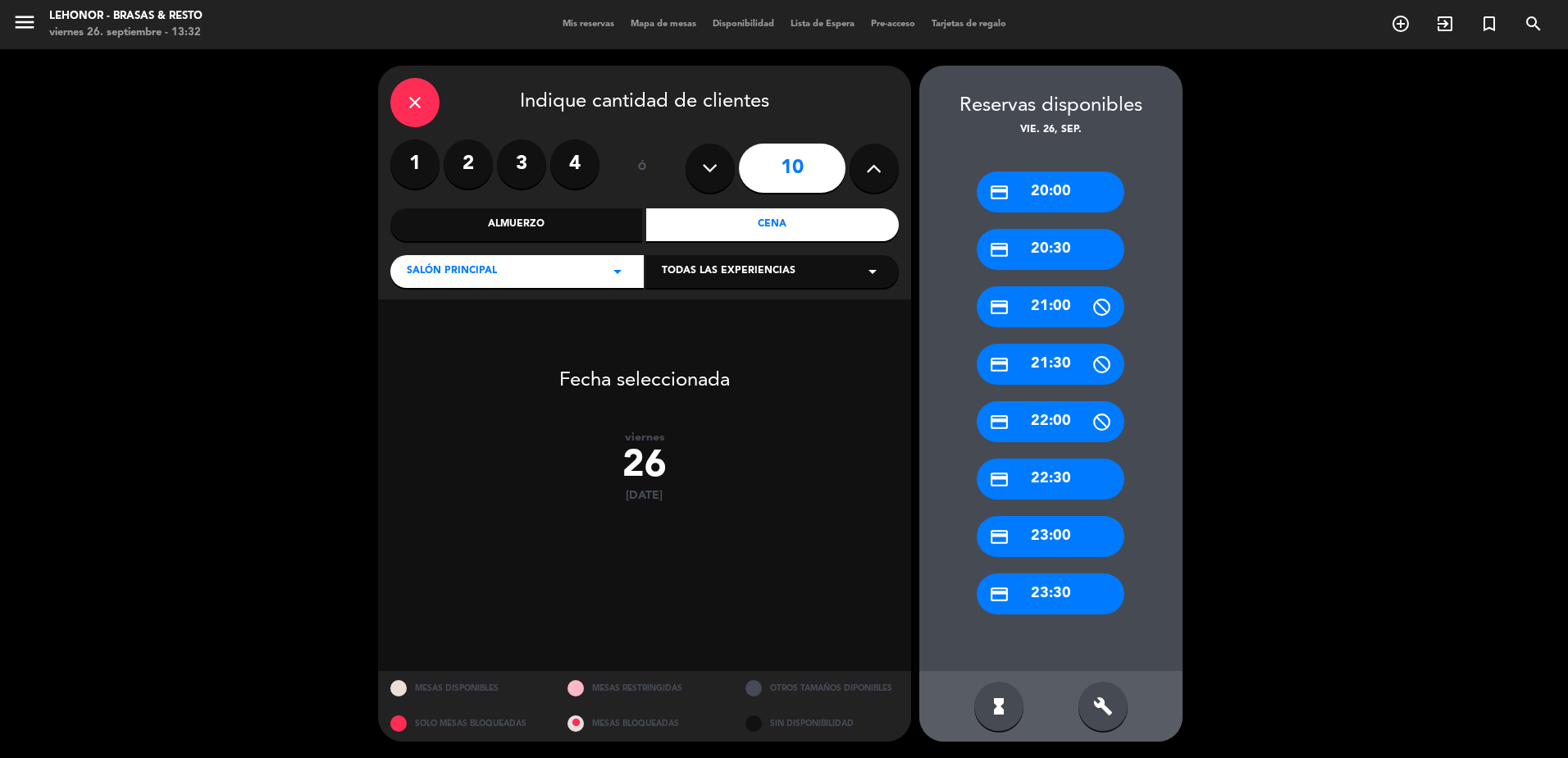
click at [1046, 312] on div "credit_card 21:00" at bounding box center [1049, 306] width 147 height 41
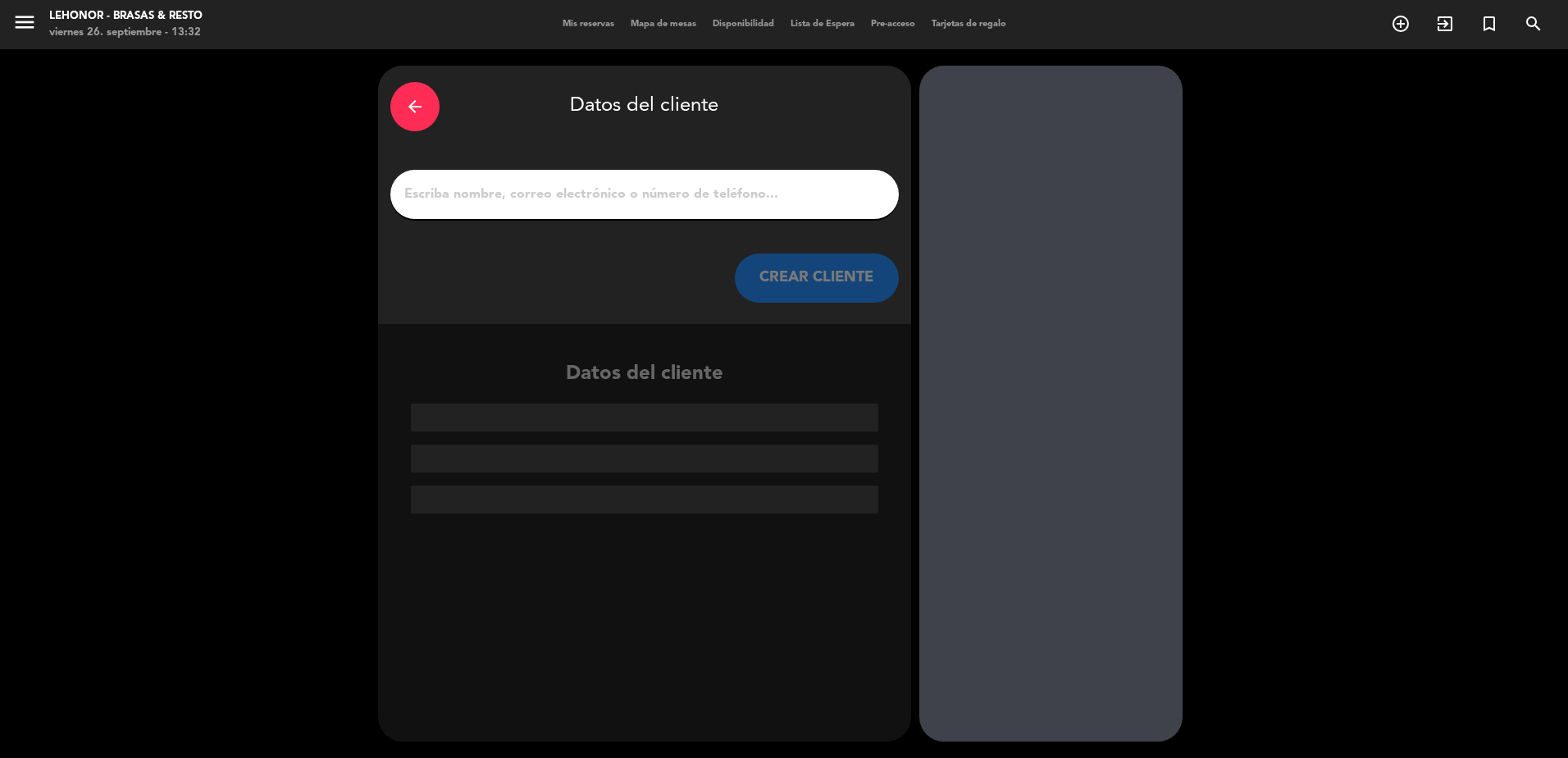
click at [413, 120] on div "arrow_back" at bounding box center [415, 107] width 49 height 49
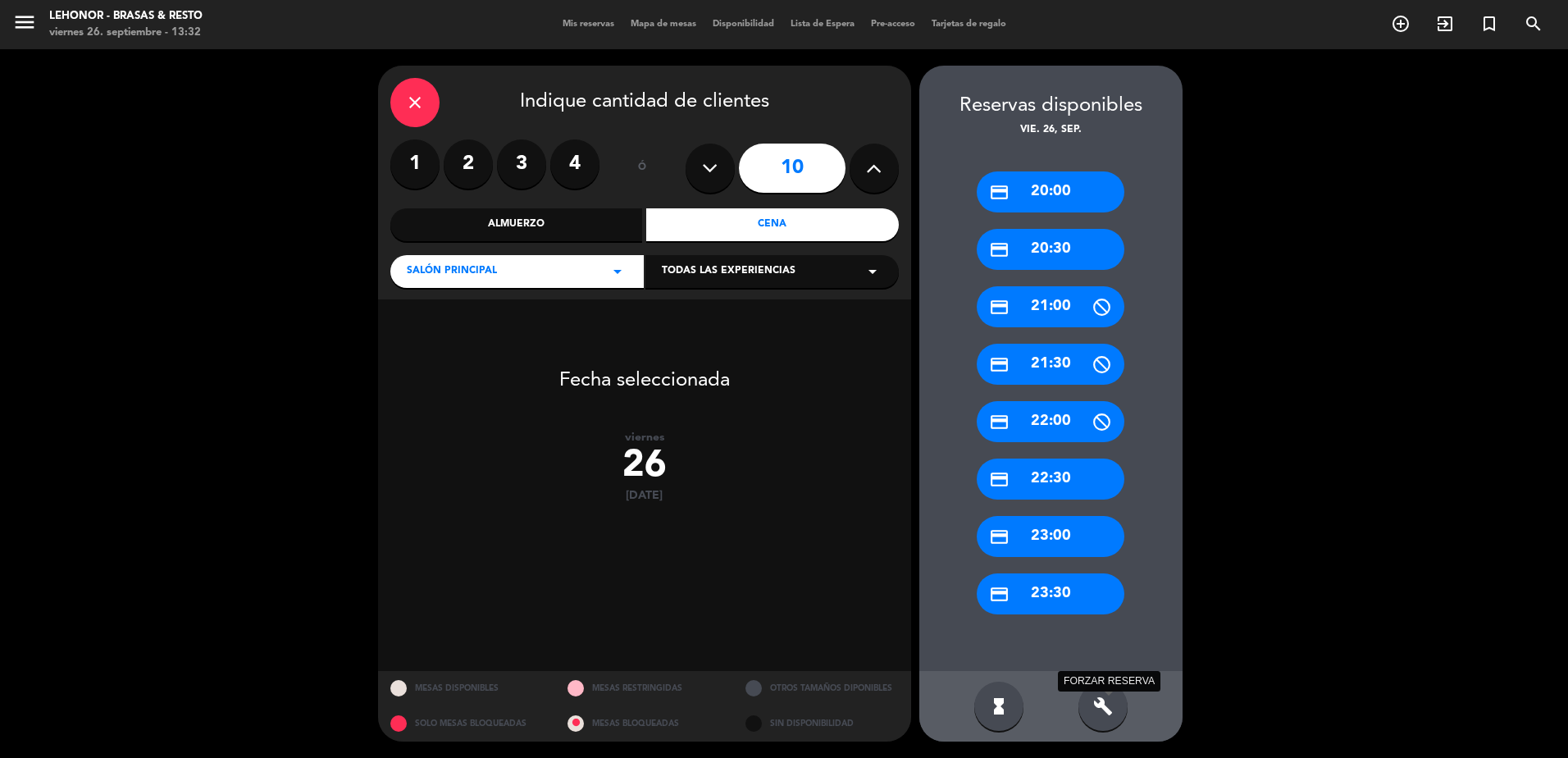
click at [1109, 698] on icon "build" at bounding box center [1102, 706] width 19 height 19
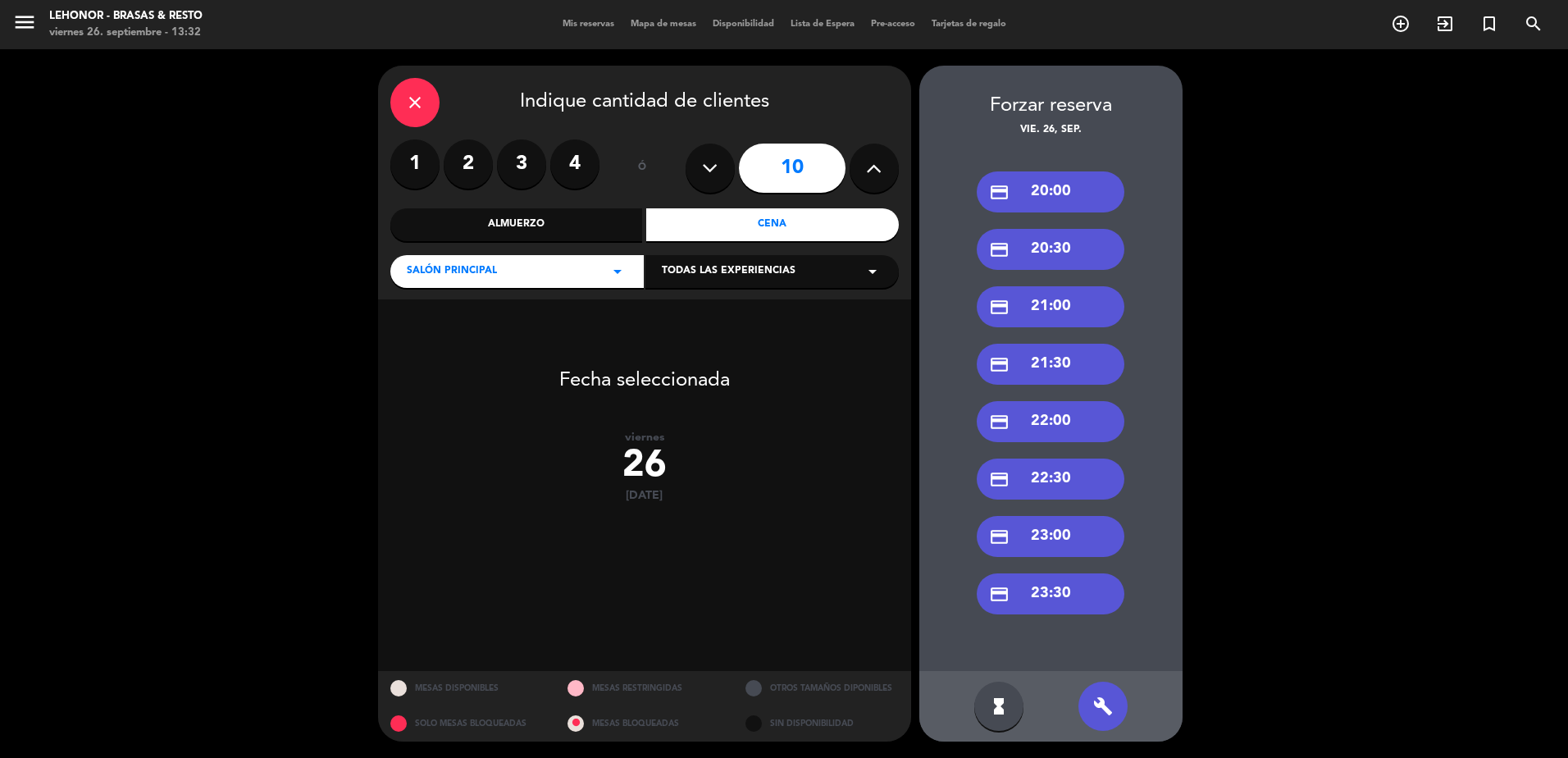
click at [1043, 311] on div "credit_card 21:00" at bounding box center [1049, 306] width 147 height 41
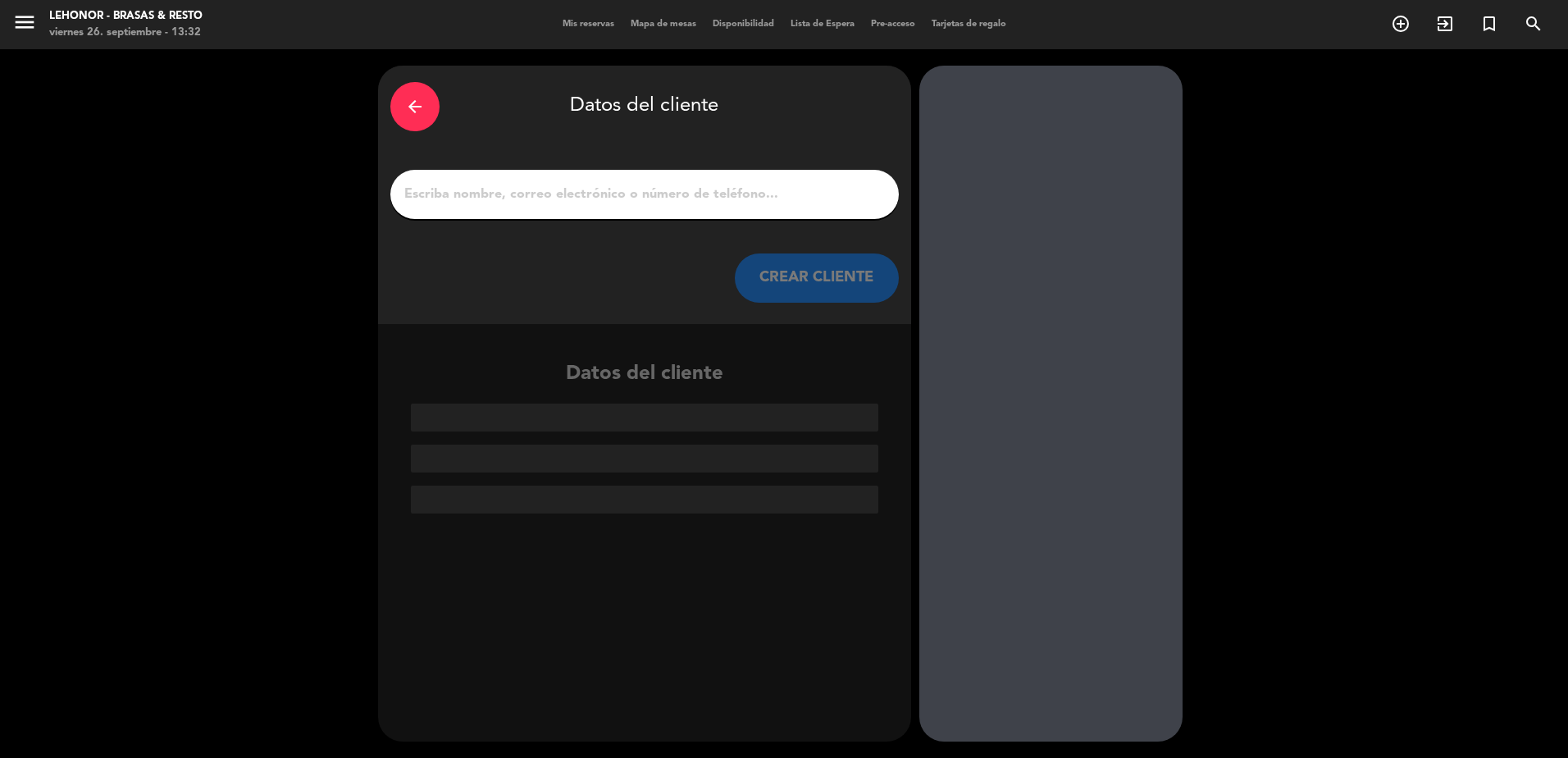
click at [653, 190] on input "1" at bounding box center [645, 194] width 484 height 23
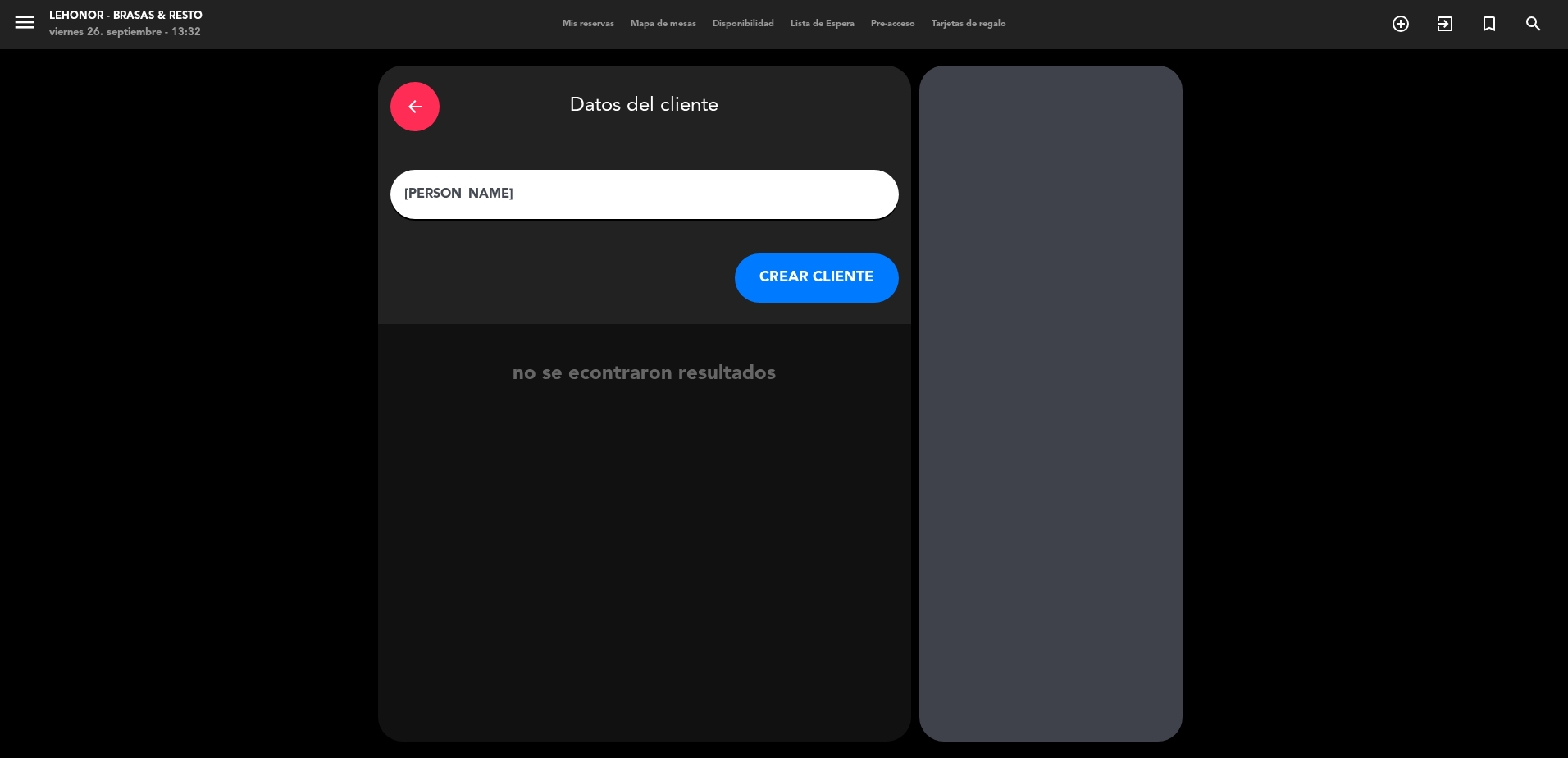
type input "[PERSON_NAME]"
click at [408, 100] on icon "arrow_back" at bounding box center [414, 107] width 19 height 19
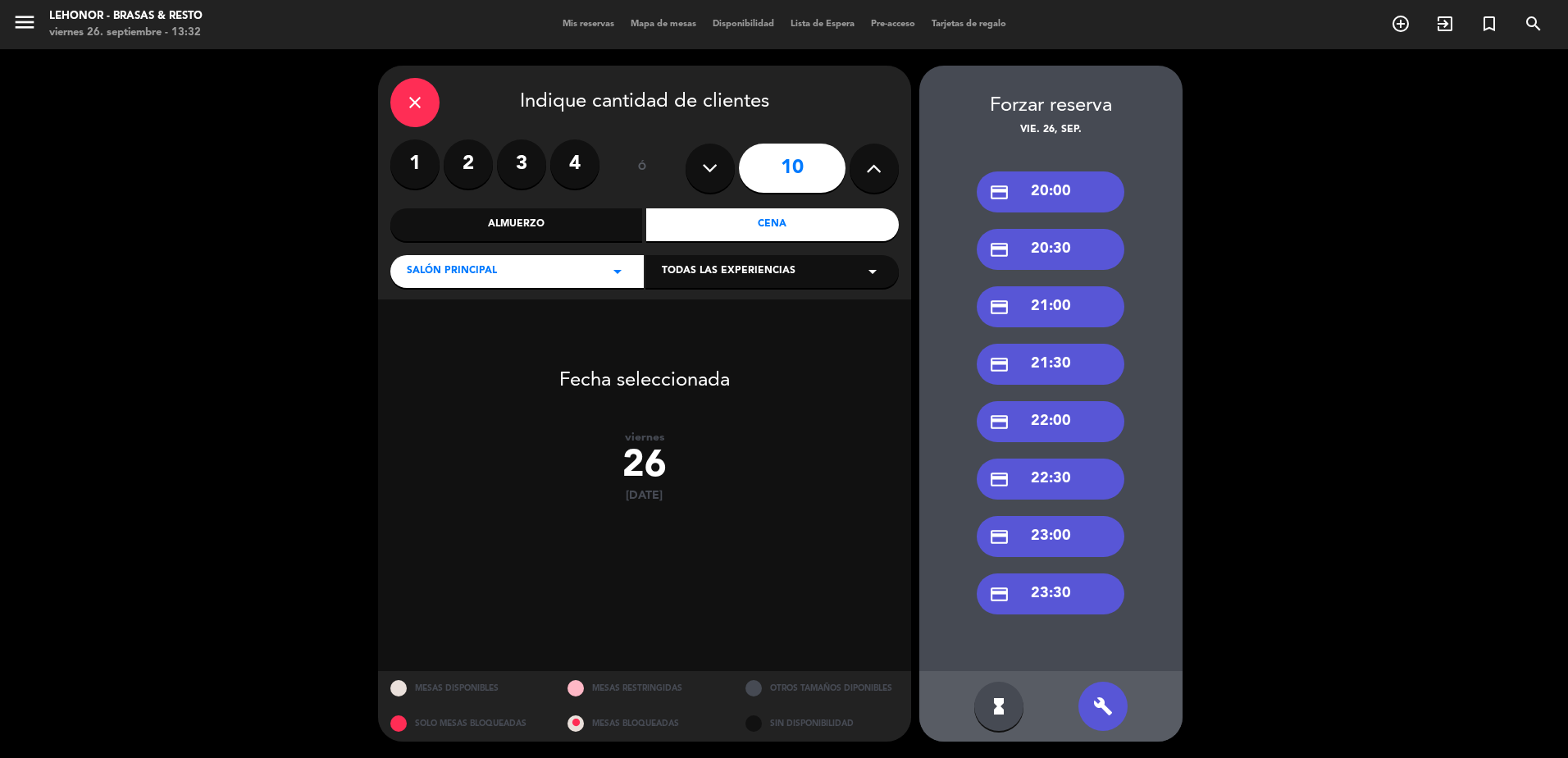
click at [424, 94] on icon "close" at bounding box center [414, 102] width 19 height 19
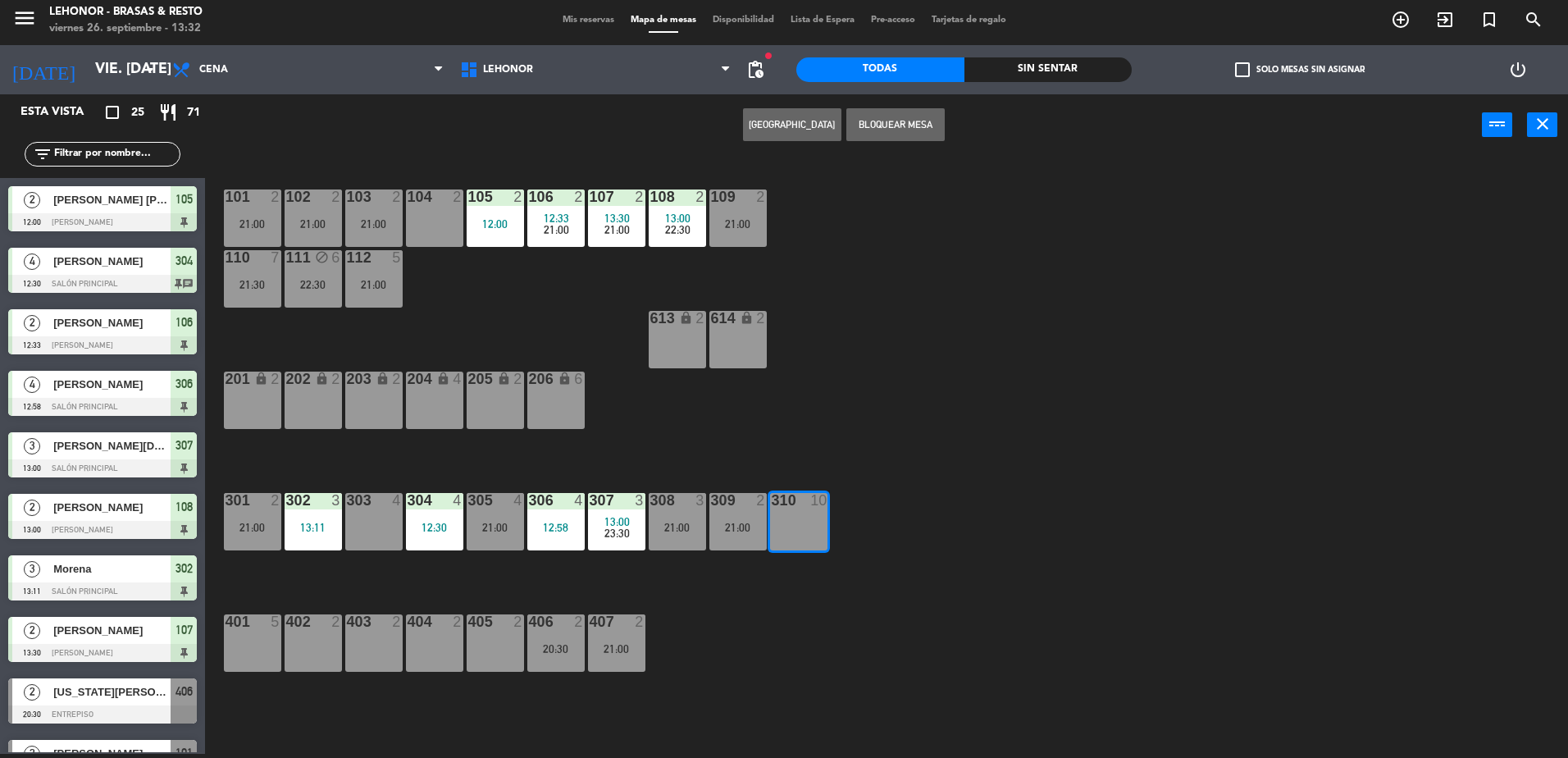
click at [798, 122] on button "[GEOGRAPHIC_DATA]" at bounding box center [792, 124] width 99 height 33
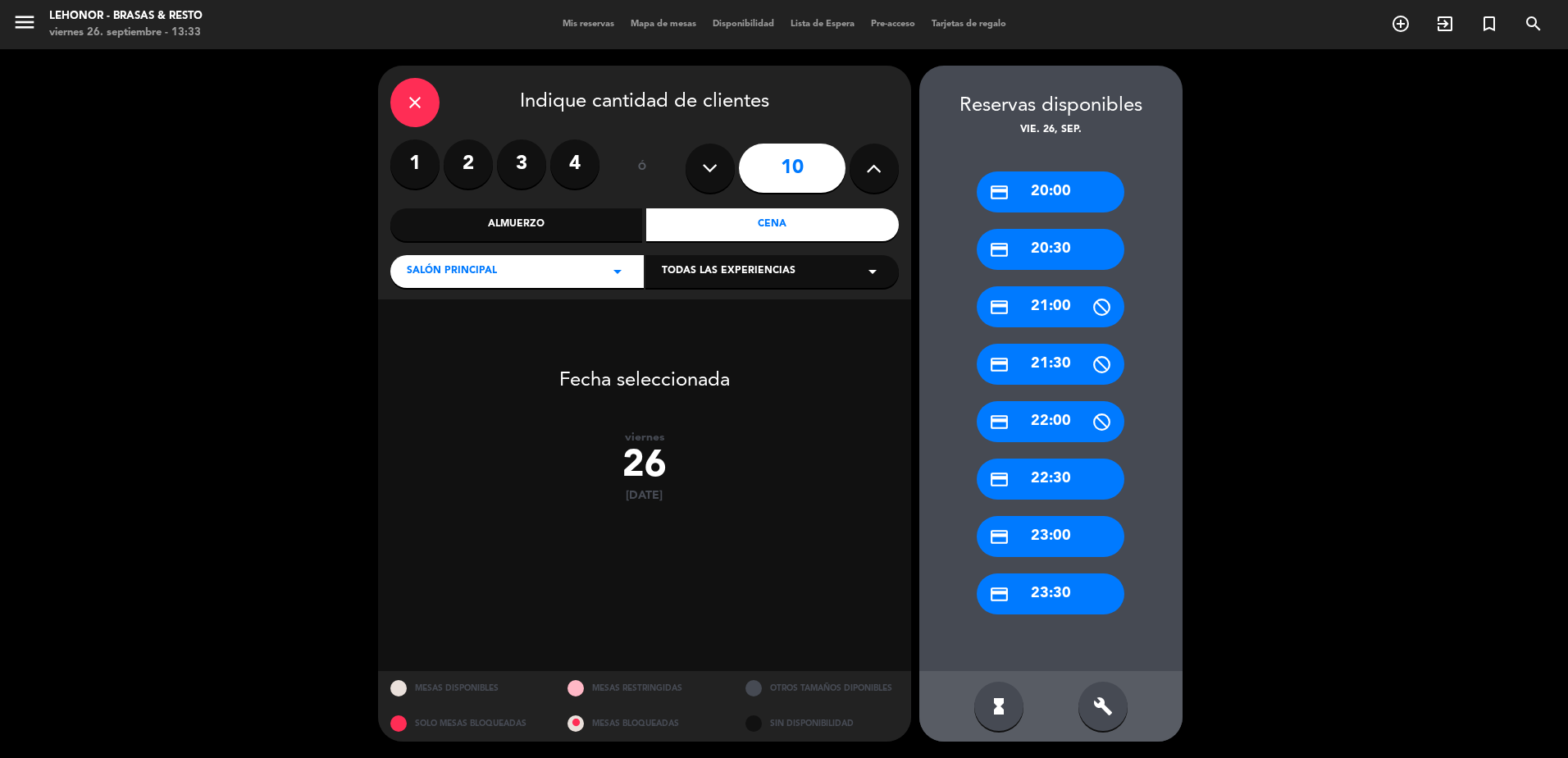
click at [417, 109] on icon "close" at bounding box center [414, 102] width 19 height 19
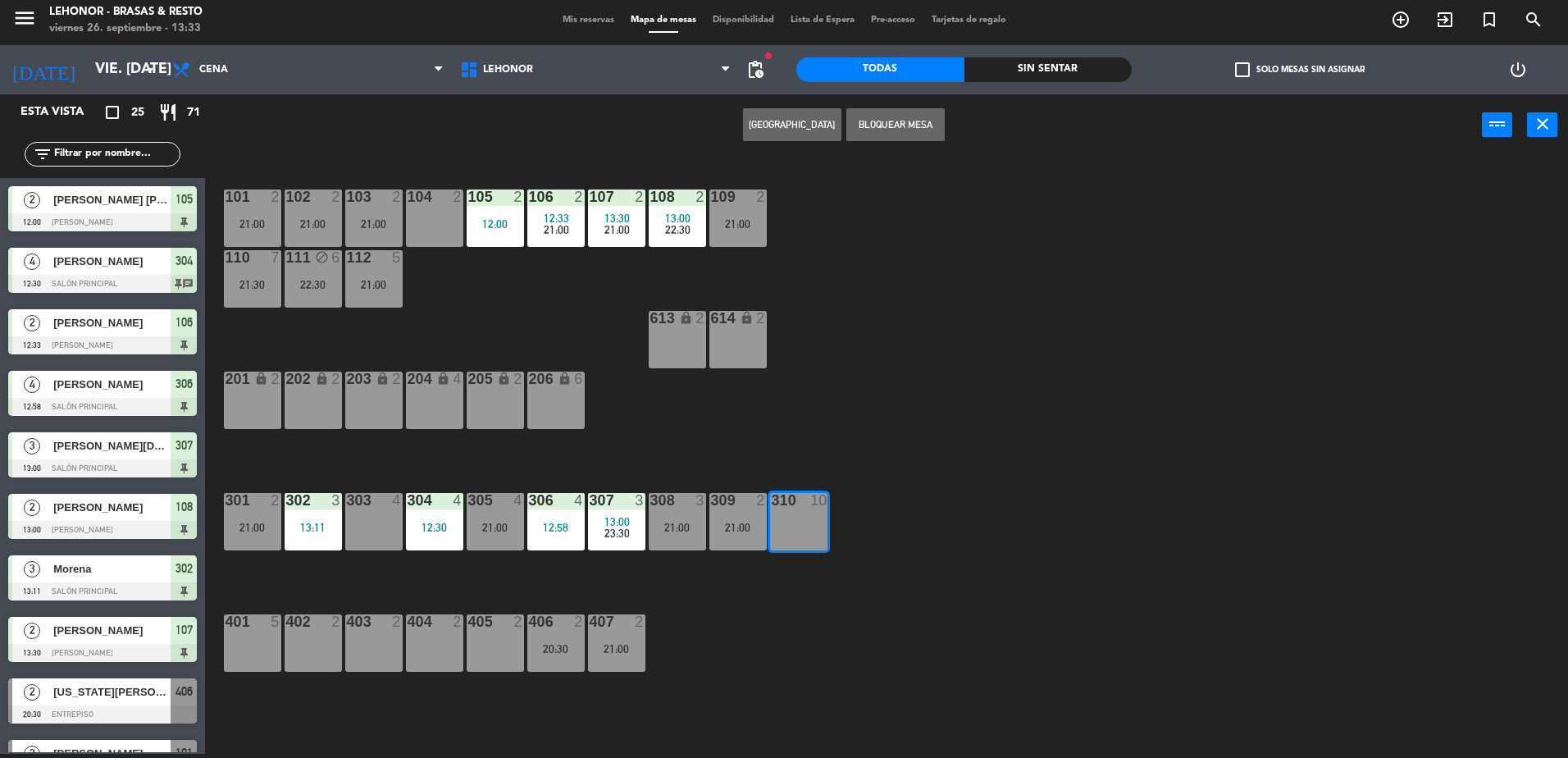
click at [925, 671] on div "101 2 21:00 102 2 21:00 103 2 21:00 104 2 105 2 12:00 106 2 12:33 21:00 107 2 1…" at bounding box center [894, 459] width 1348 height 598
click at [266, 217] on div "101 2 21:00" at bounding box center [252, 218] width 57 height 57
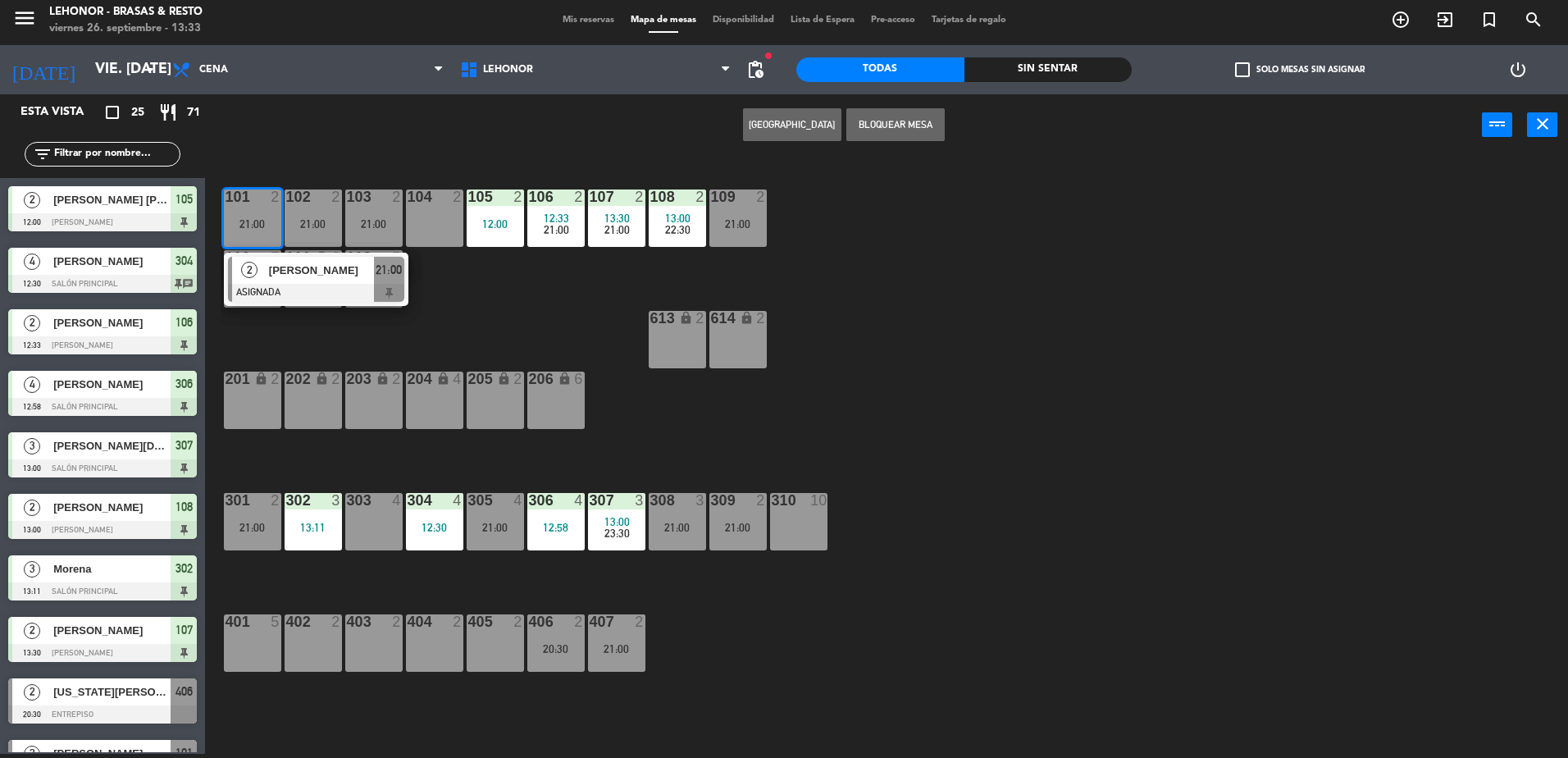
click at [310, 220] on div "102 2 21:00" at bounding box center [313, 218] width 57 height 57
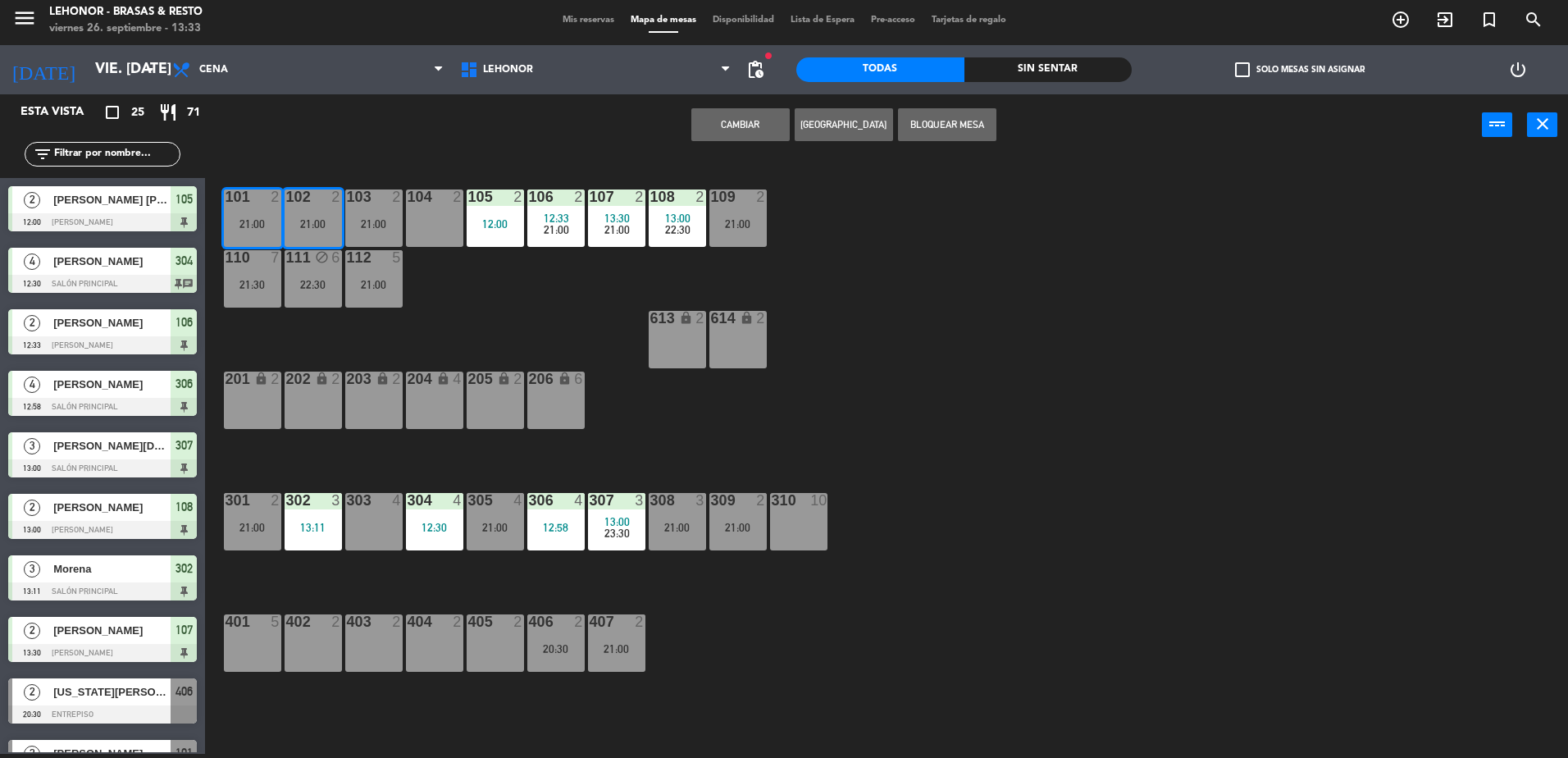
click at [377, 221] on div "103 2 21:00" at bounding box center [373, 218] width 57 height 57
click at [728, 229] on div "21:00" at bounding box center [737, 223] width 57 height 11
click at [377, 300] on div "112 5 21:00" at bounding box center [373, 279] width 57 height 57
click at [823, 705] on div "101 2 21:00 102 2 21:00 103 2 21:00 104 2 105 2 12:00 106 2 12:33 21:00 107 2 1…" at bounding box center [894, 459] width 1348 height 598
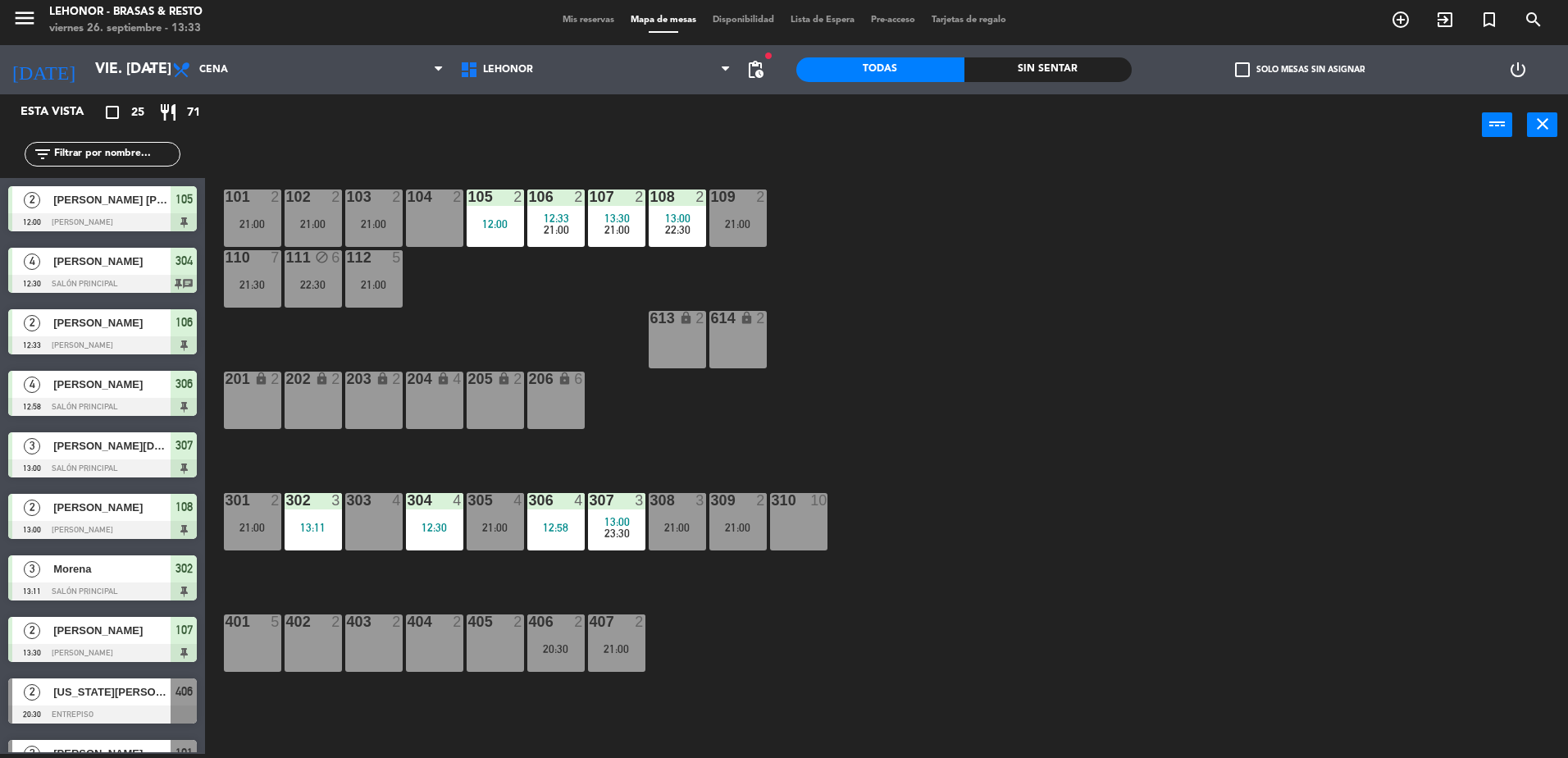
click at [497, 540] on div "305 4 21:00" at bounding box center [495, 522] width 57 height 57
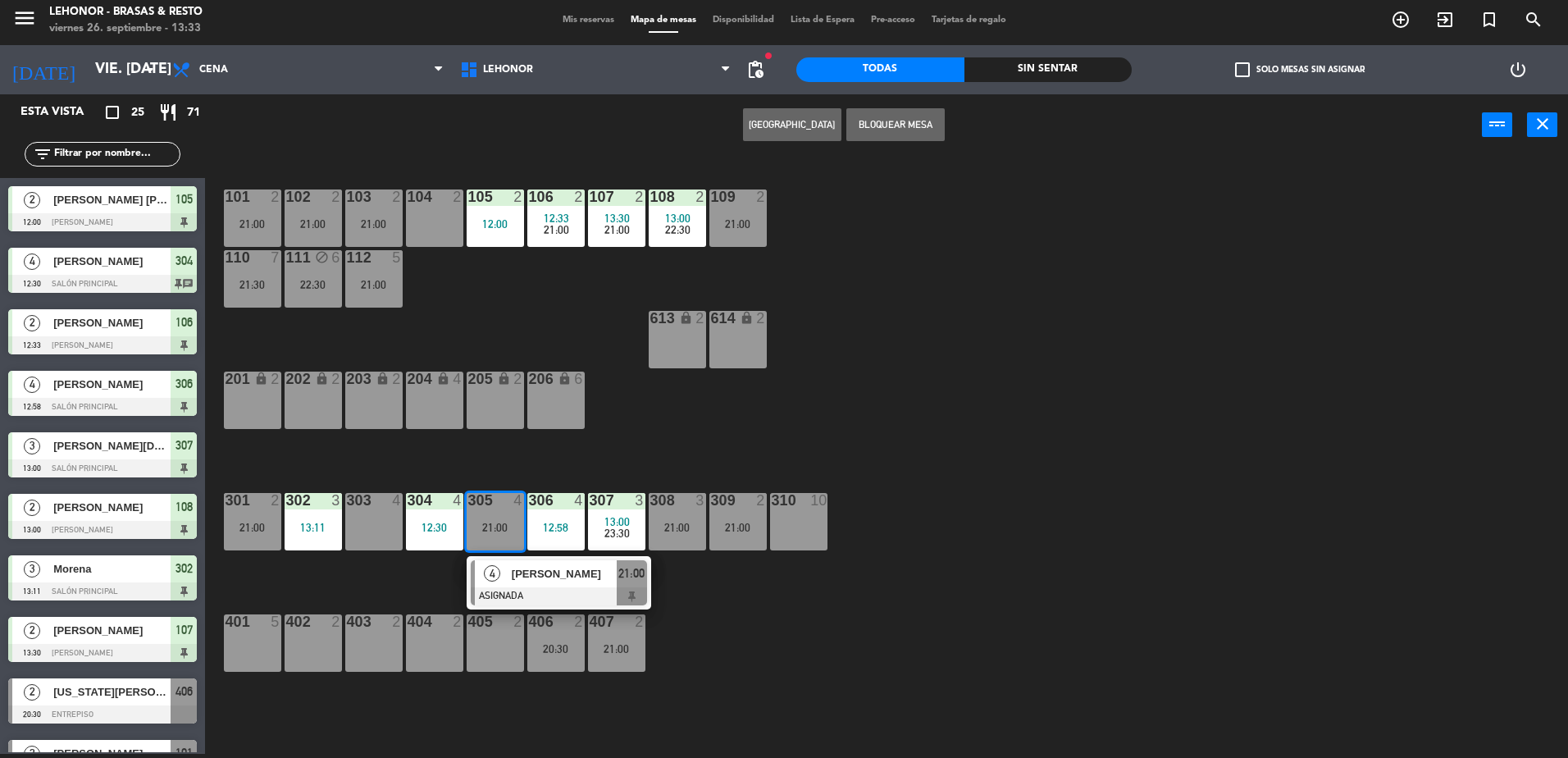
click at [493, 724] on div "101 2 21:00 102 2 21:00 103 2 21:00 104 2 105 2 12:00 106 2 12:33 21:00 107 2 1…" at bounding box center [894, 459] width 1348 height 598
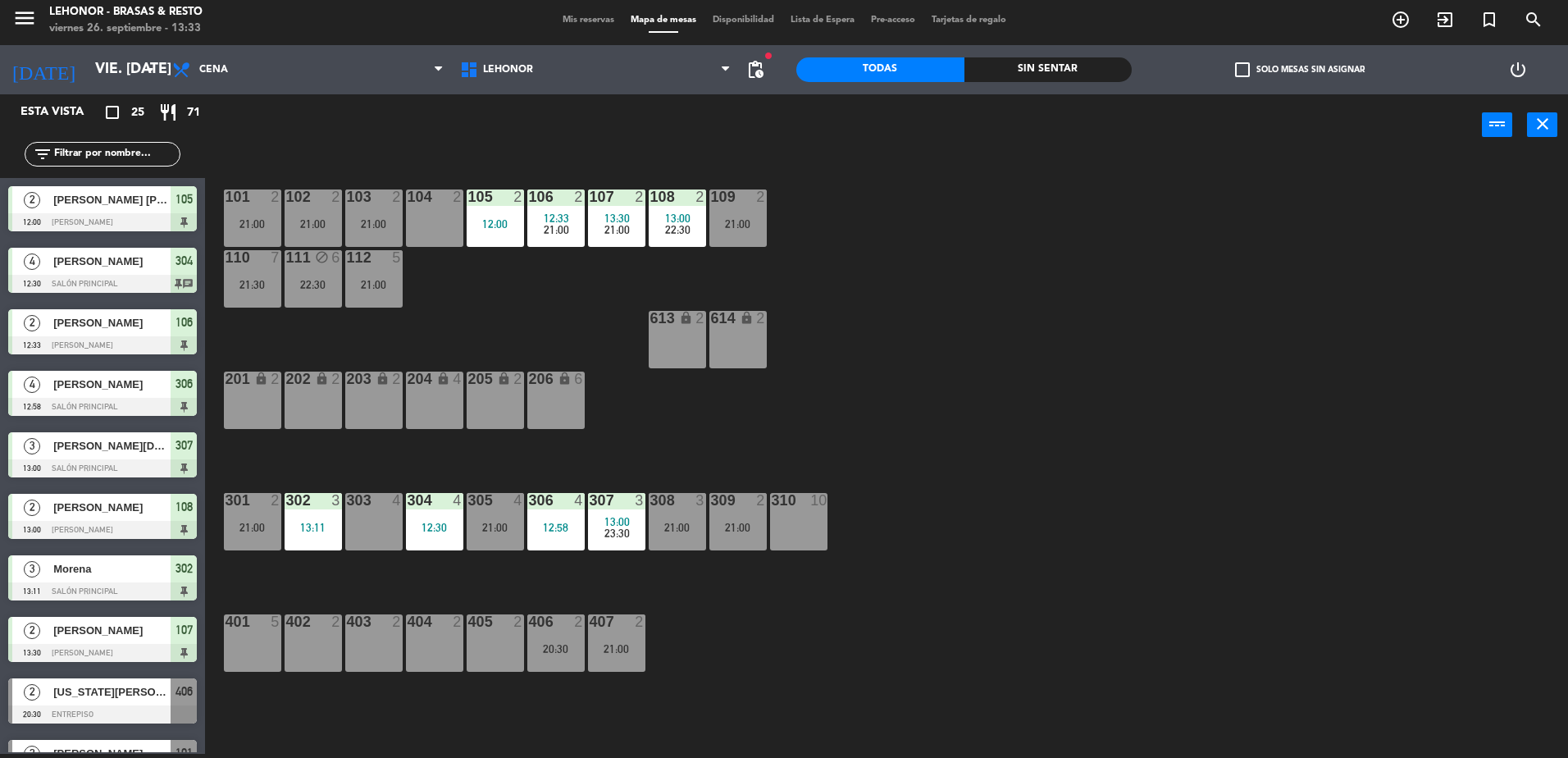
click at [262, 529] on div "21:00" at bounding box center [252, 527] width 57 height 11
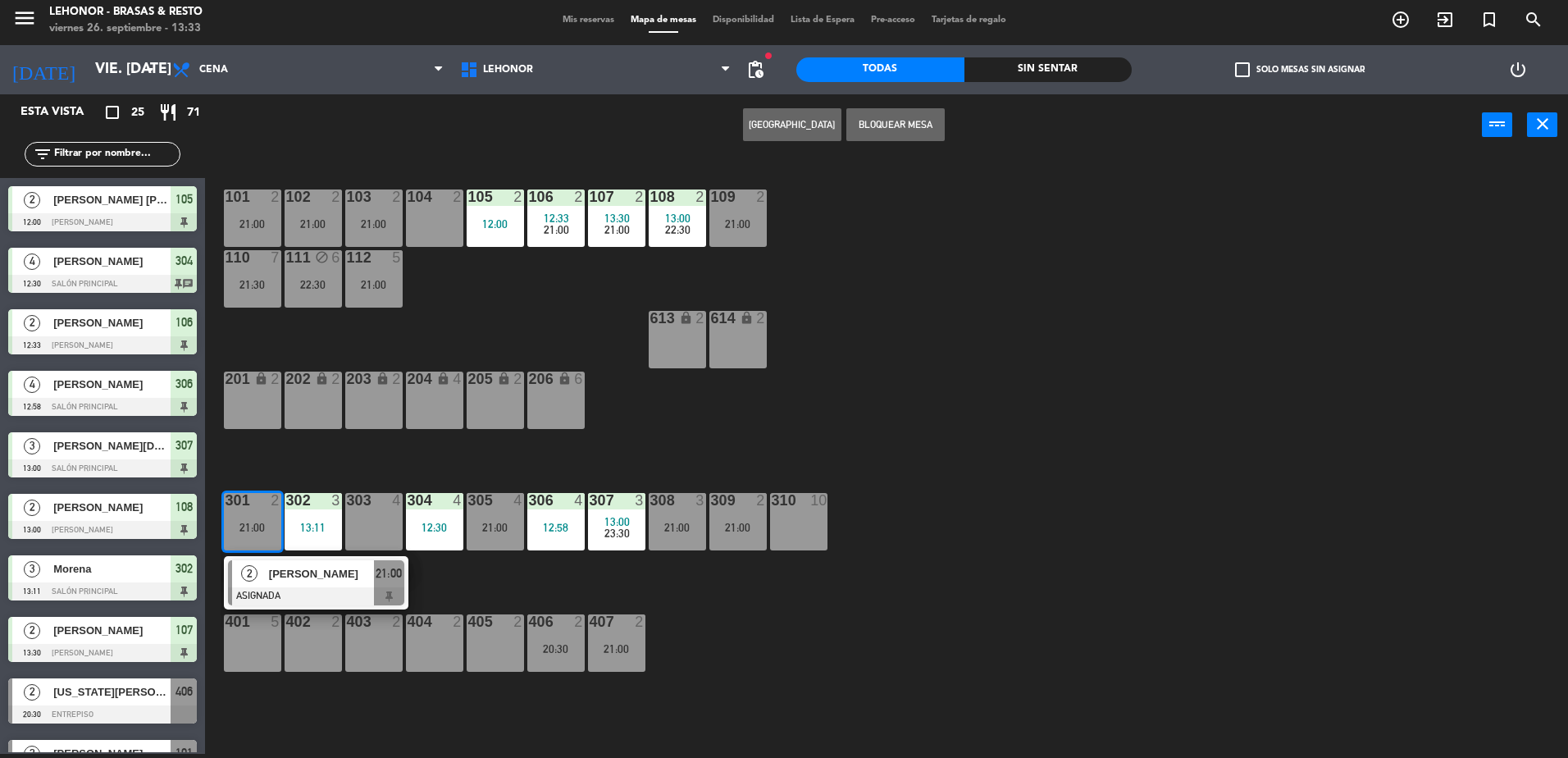
click at [616, 649] on div "21:00" at bounding box center [616, 649] width 57 height 11
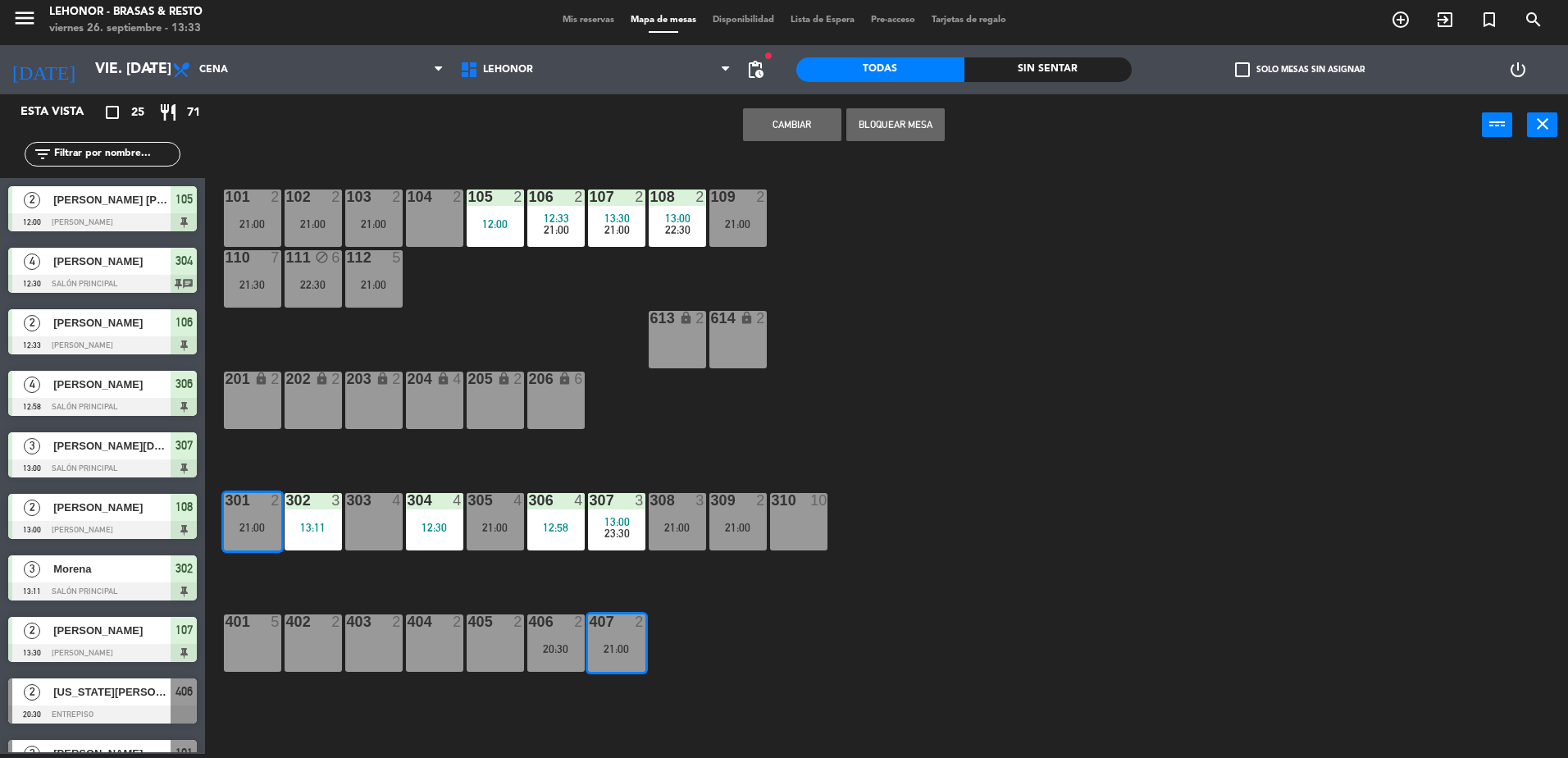
click at [636, 736] on div "101 2 21:00 102 2 21:00 103 2 21:00 104 2 105 2 12:00 106 2 12:33 21:00 107 2 1…" at bounding box center [894, 459] width 1348 height 598
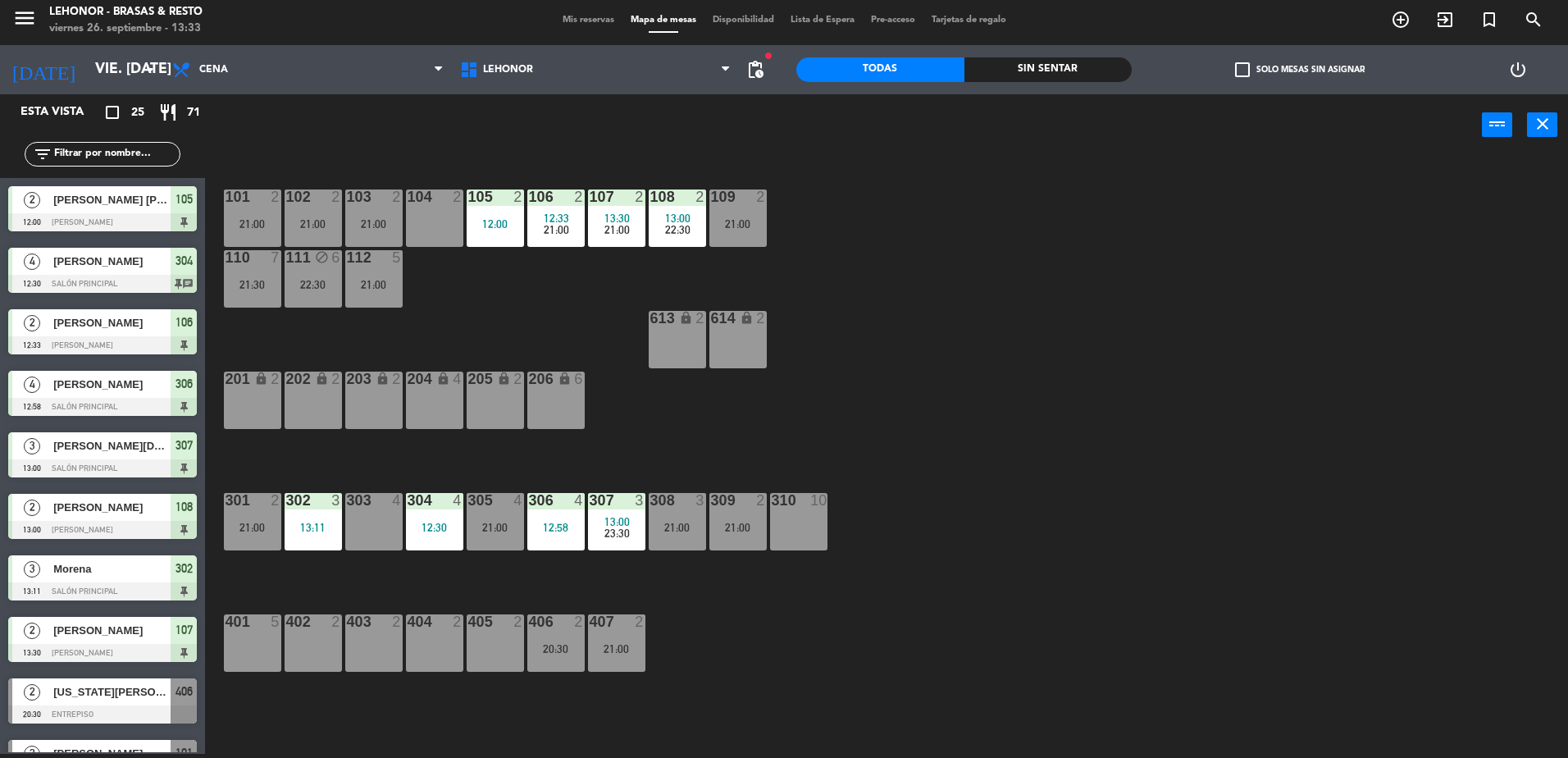
click at [683, 533] on div "21:00" at bounding box center [676, 527] width 57 height 11
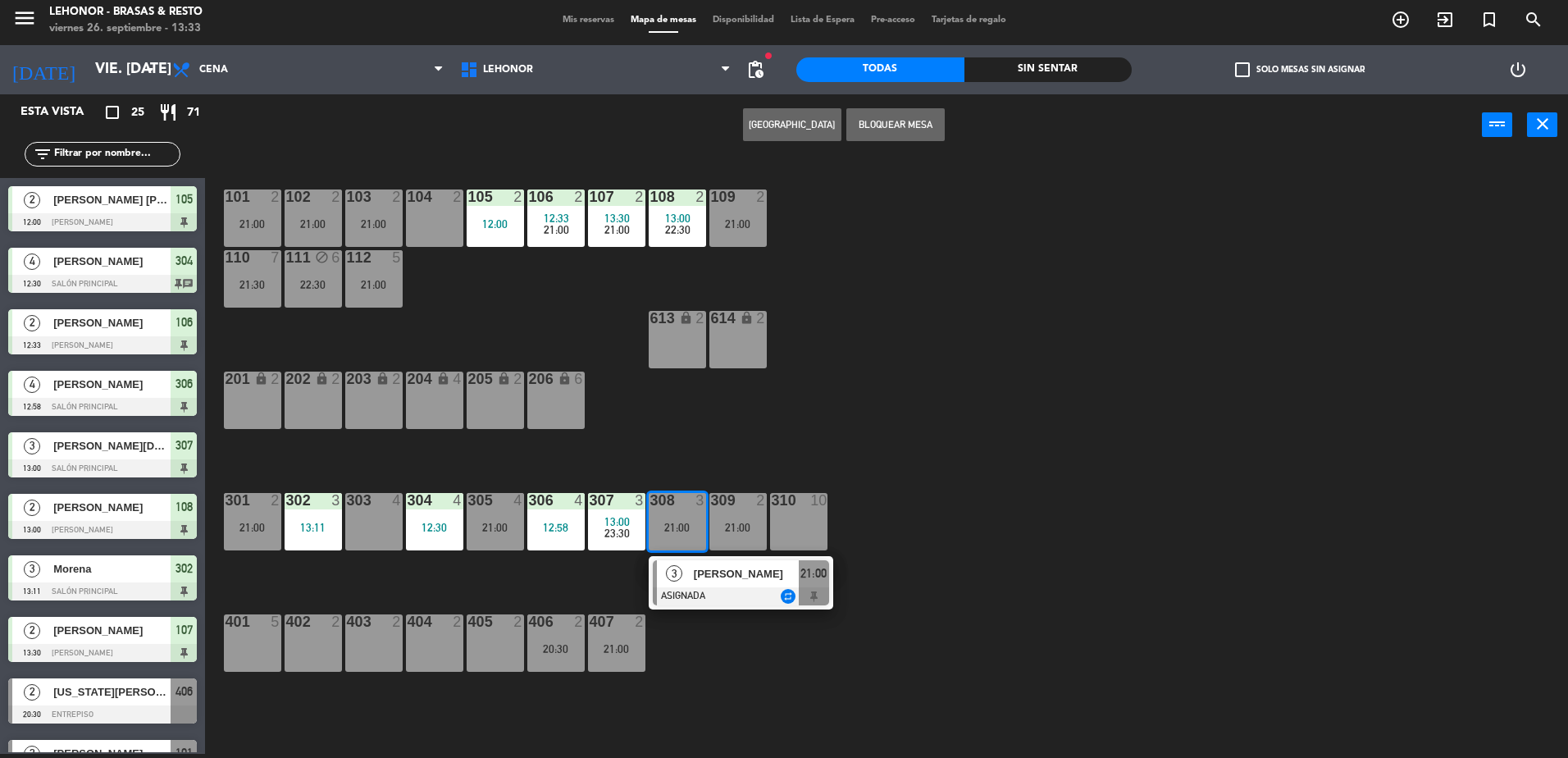
click at [724, 522] on div "309 2 21:00" at bounding box center [737, 522] width 57 height 57
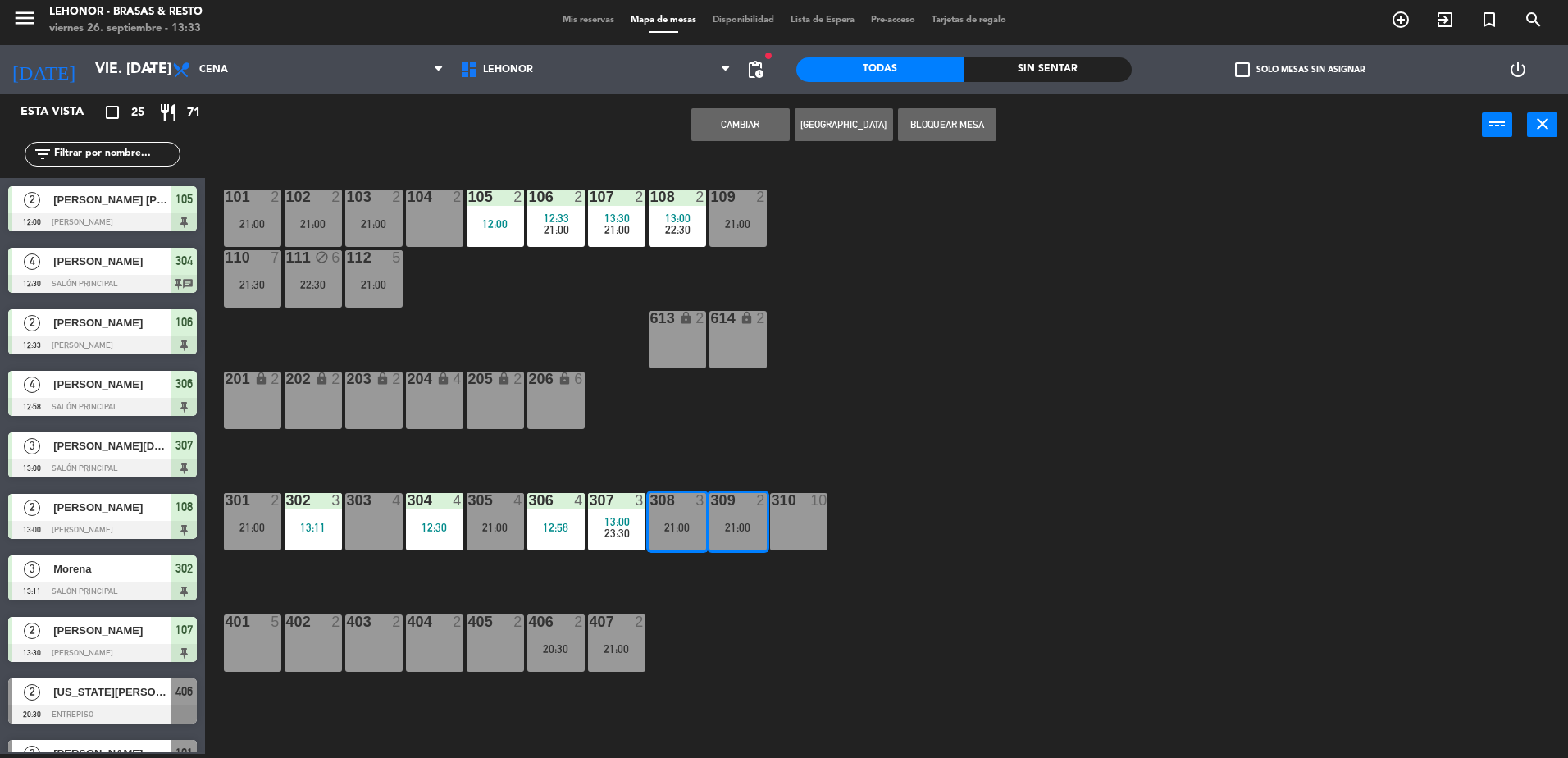
click at [730, 743] on div "101 2 21:00 102 2 21:00 103 2 21:00 104 2 105 2 12:00 106 2 12:33 21:00 107 2 1…" at bounding box center [894, 459] width 1348 height 598
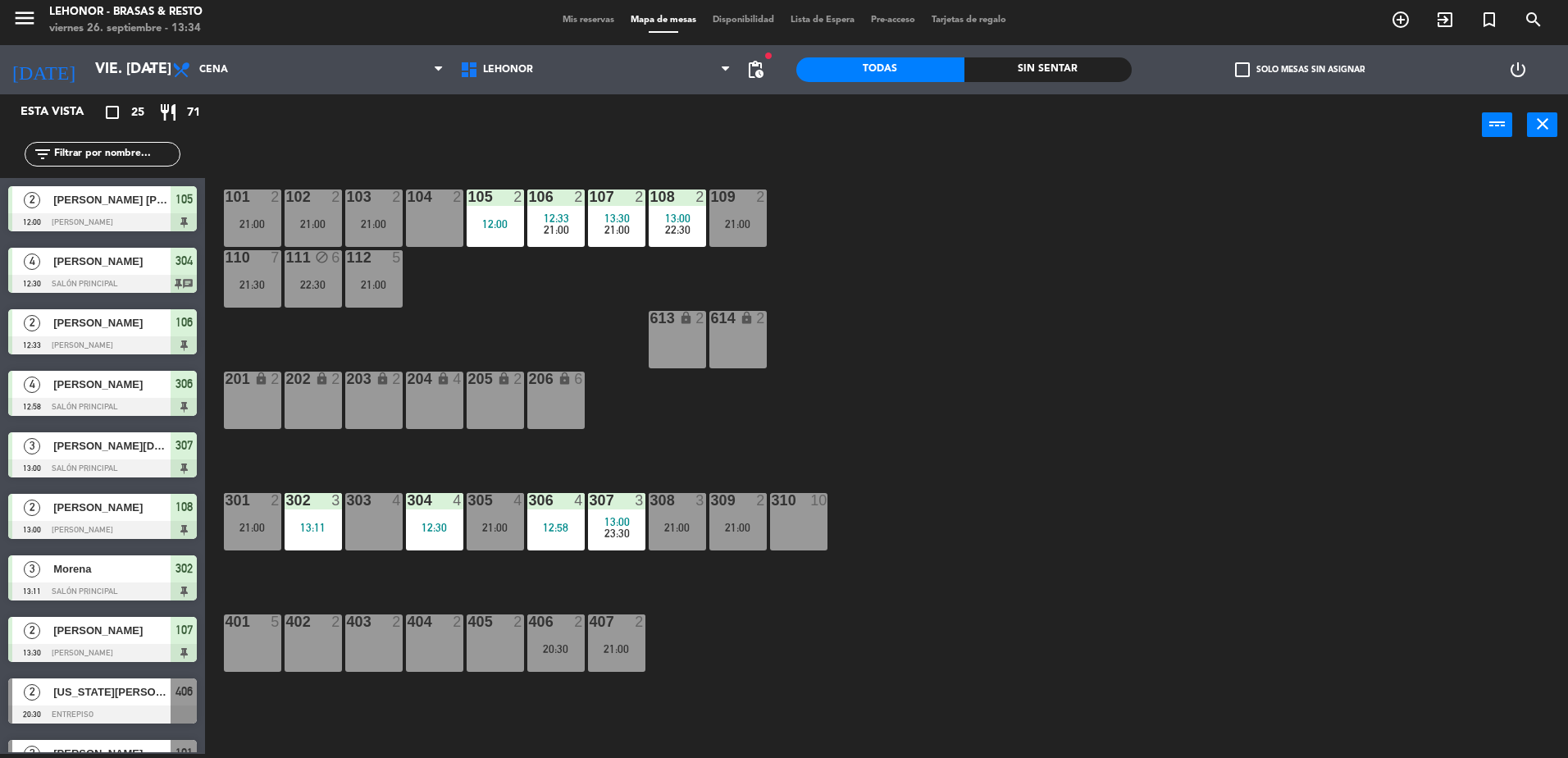
click at [511, 539] on div "305 4 21:00" at bounding box center [495, 522] width 57 height 57
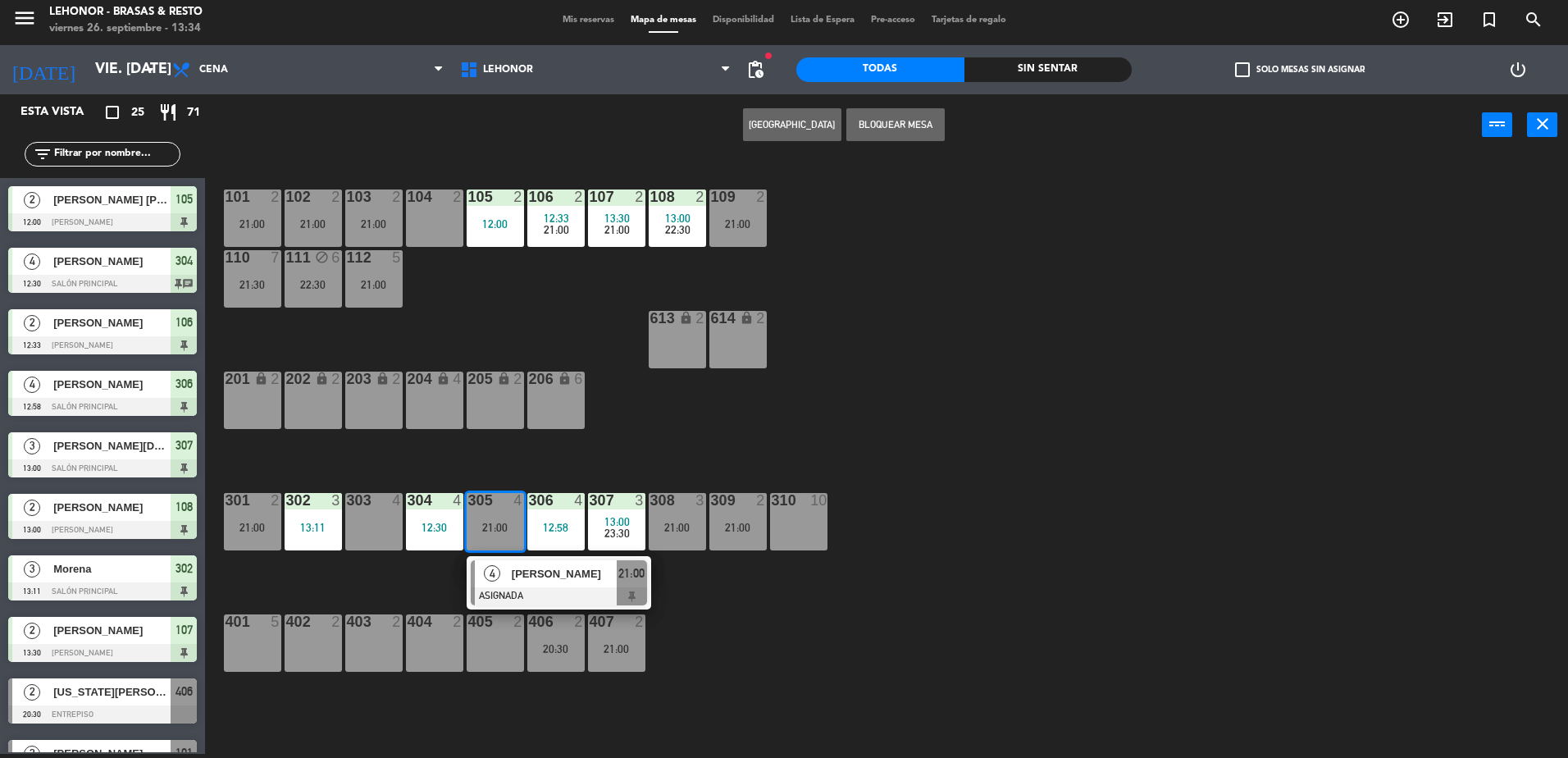
click at [502, 696] on div "101 2 21:00 102 2 21:00 103 2 21:00 104 2 105 2 12:00 106 2 12:33 21:00 107 2 1…" at bounding box center [894, 459] width 1348 height 598
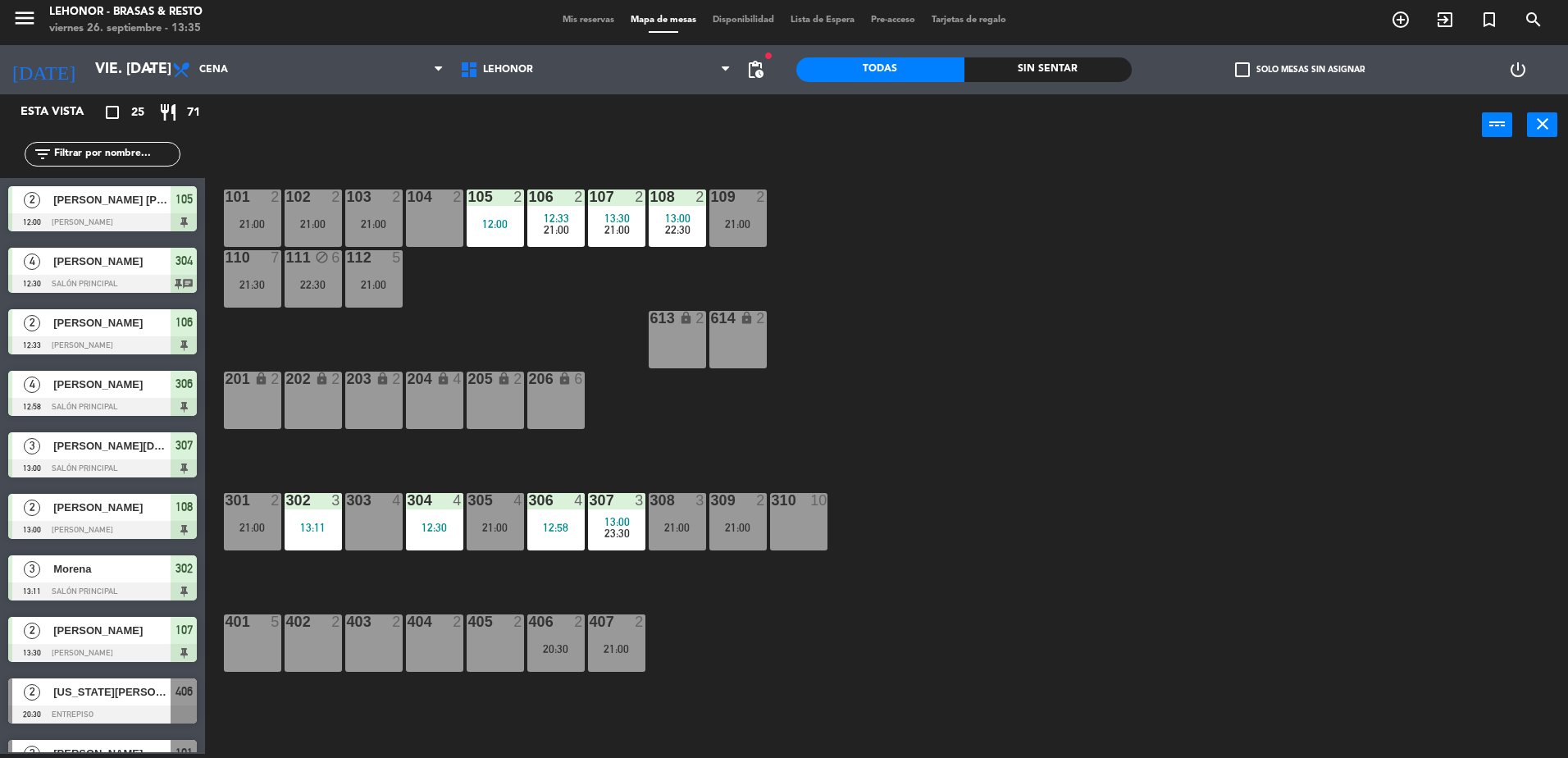
click at [265, 540] on div "301 2 21:00" at bounding box center [252, 522] width 57 height 57
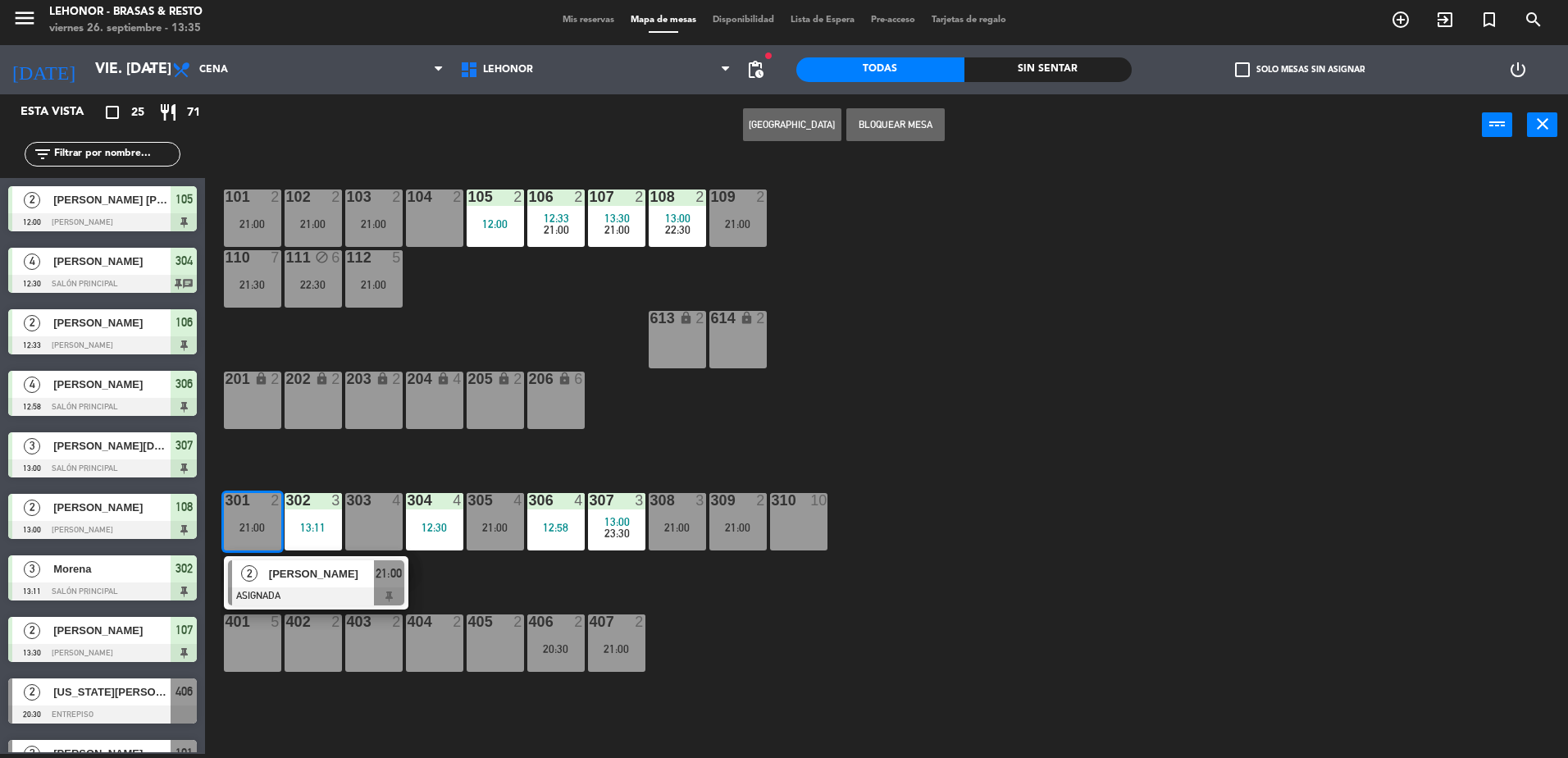
click at [447, 216] on div "104 2" at bounding box center [434, 218] width 57 height 57
drag, startPoint x: 796, startPoint y: 119, endPoint x: 791, endPoint y: 129, distance: 11.2
click at [791, 129] on button "Mover" at bounding box center [792, 124] width 99 height 33
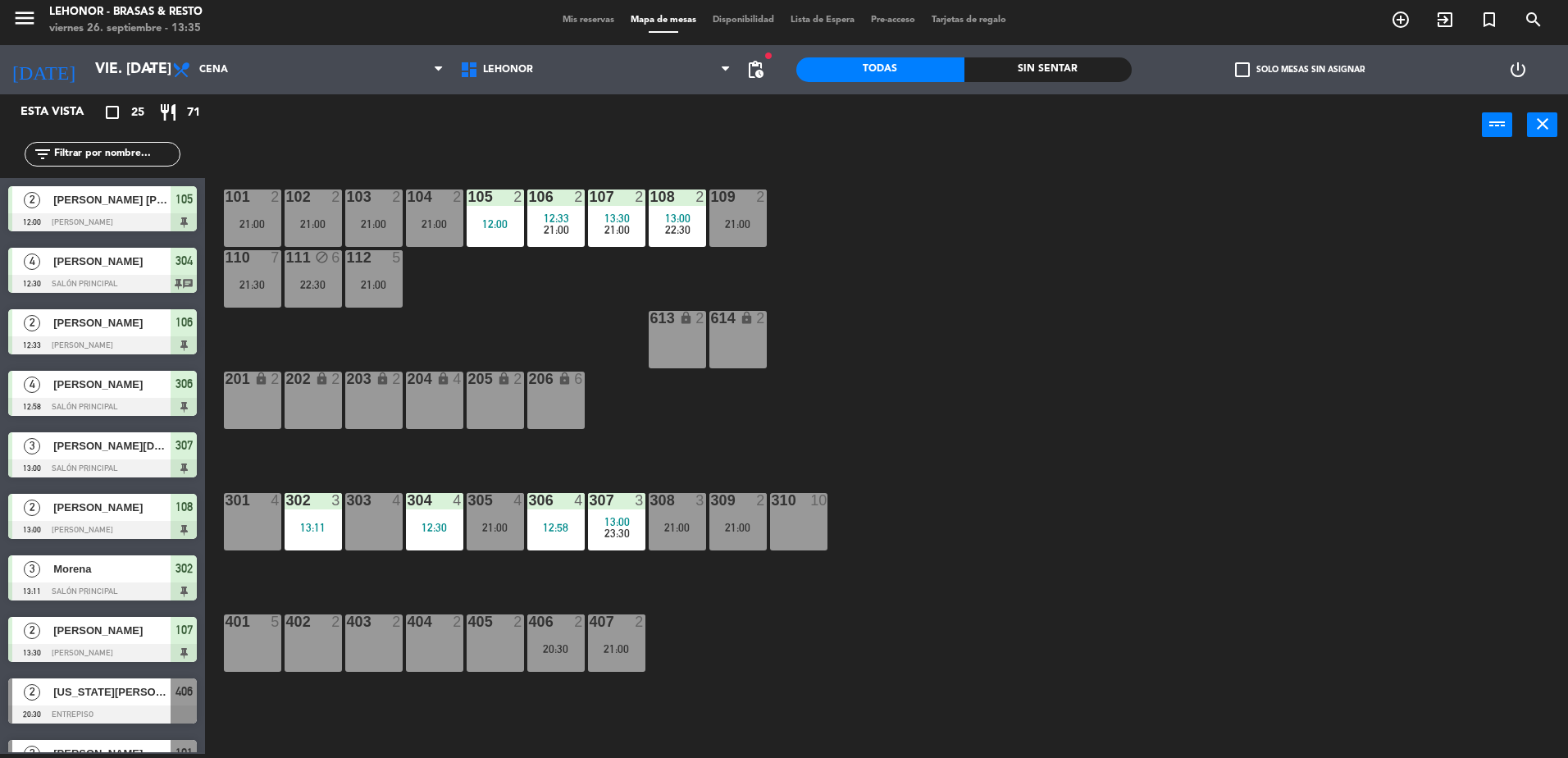
click at [972, 219] on div "101 2 21:00 102 2 21:00 103 2 21:00 104 2 21:00 105 2 12:00 106 2 12:33 21:00 1…" at bounding box center [894, 459] width 1348 height 598
click at [771, 226] on div "101 2 21:00 102 2 21:00 103 2 21:00 104 2 21:00 105 2 12:00 106 2 12:33 21:00 1…" at bounding box center [894, 459] width 1348 height 598
click at [429, 236] on div "104 2 21:00" at bounding box center [434, 218] width 57 height 57
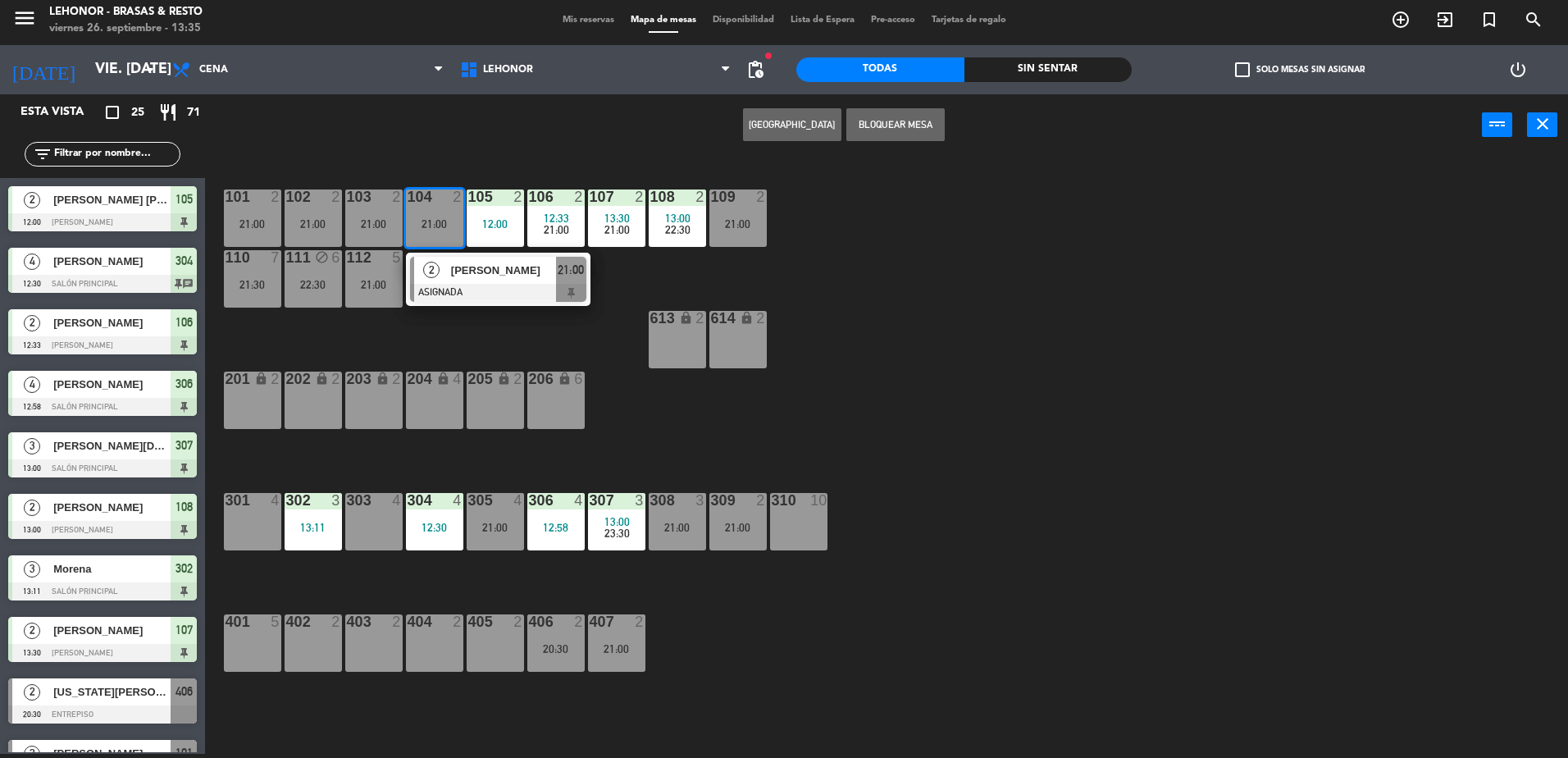
click at [429, 236] on div "104 2 21:00" at bounding box center [434, 218] width 57 height 57
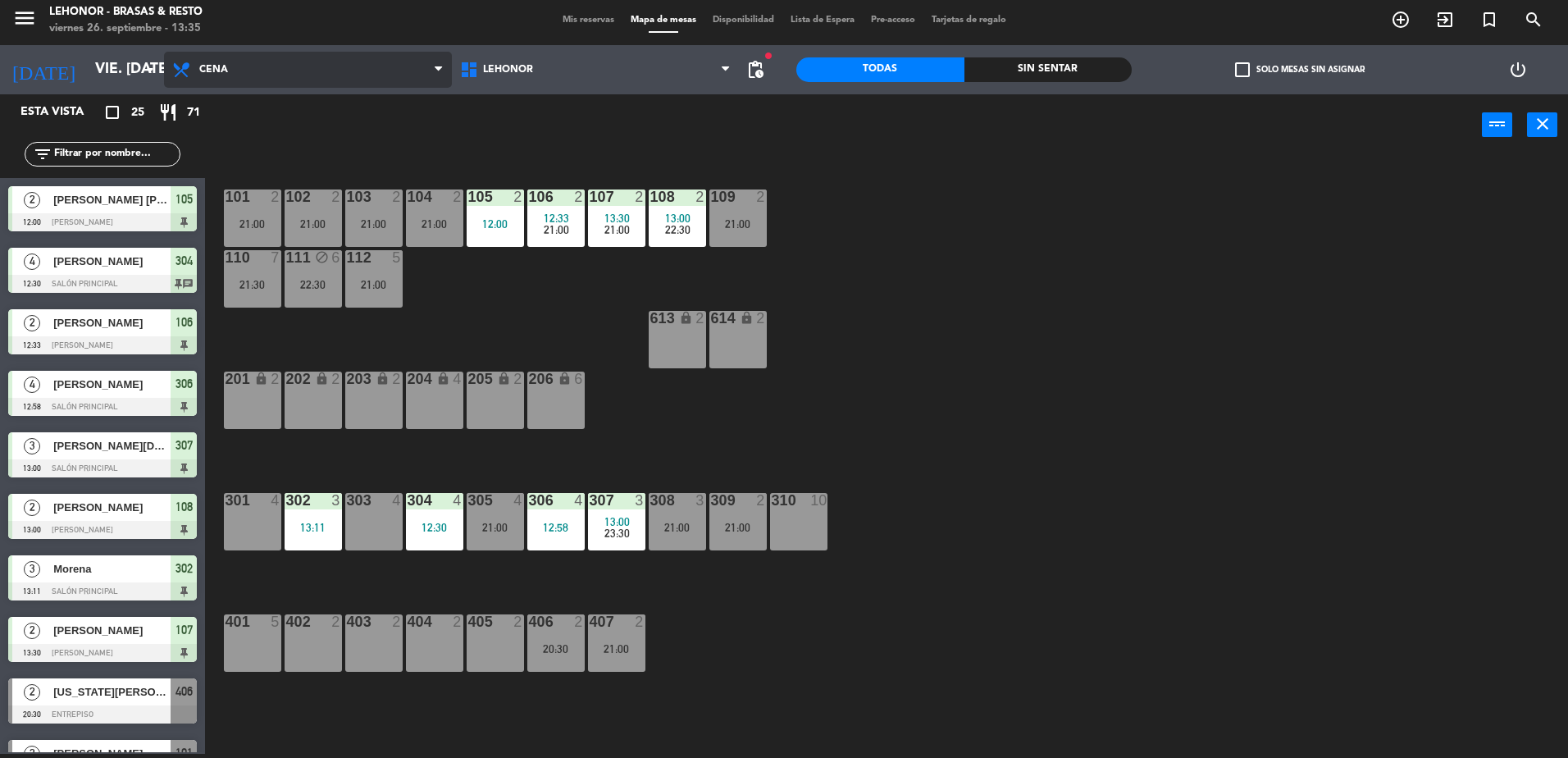
click at [280, 73] on span "Cena" at bounding box center [308, 70] width 287 height 36
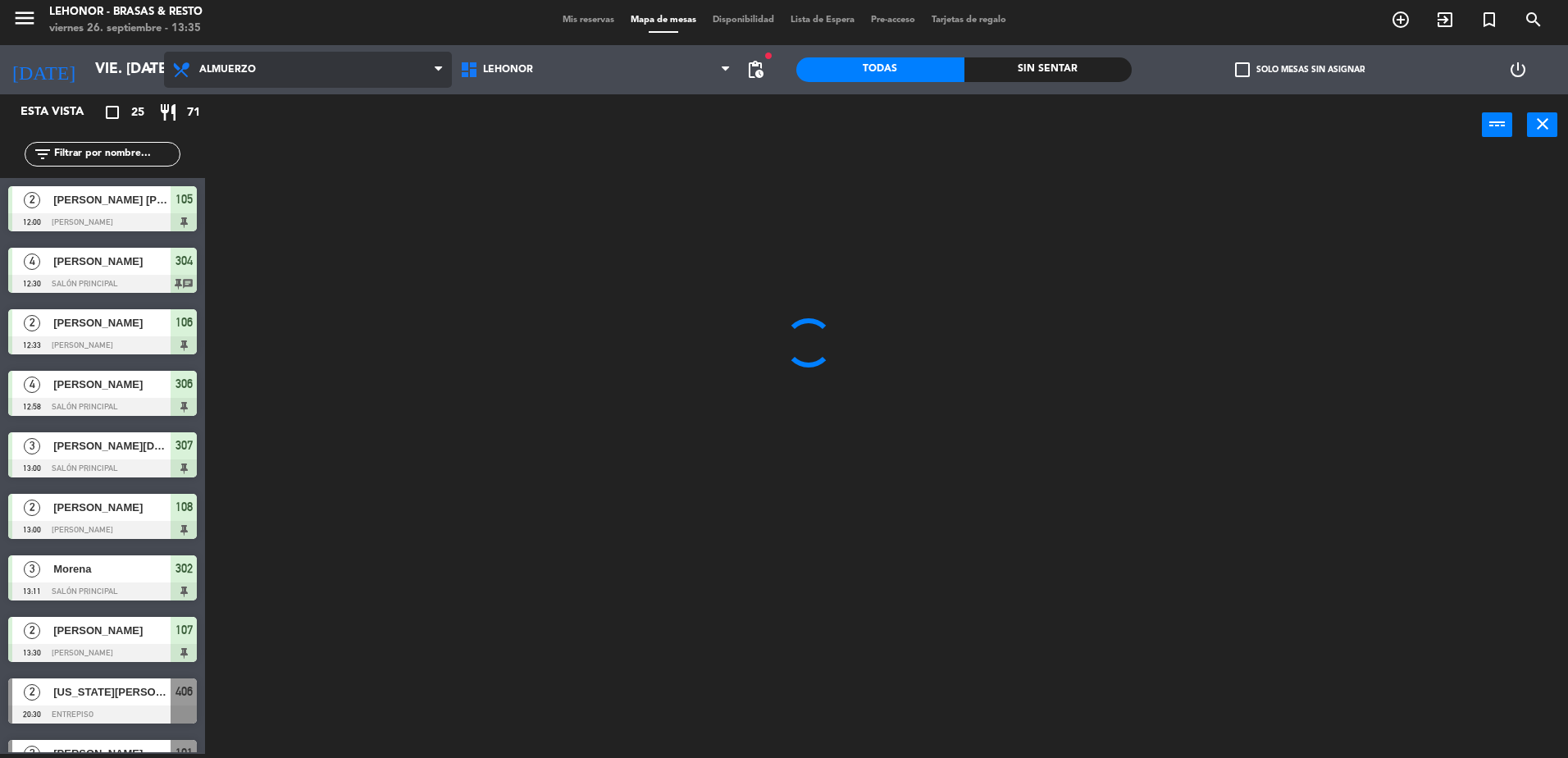
click at [281, 116] on ng-component "menu Lehonor - Brasas & Resto viernes 26. septiembre - 13:35 Mis reservas Mapa …" at bounding box center [784, 377] width 1568 height 762
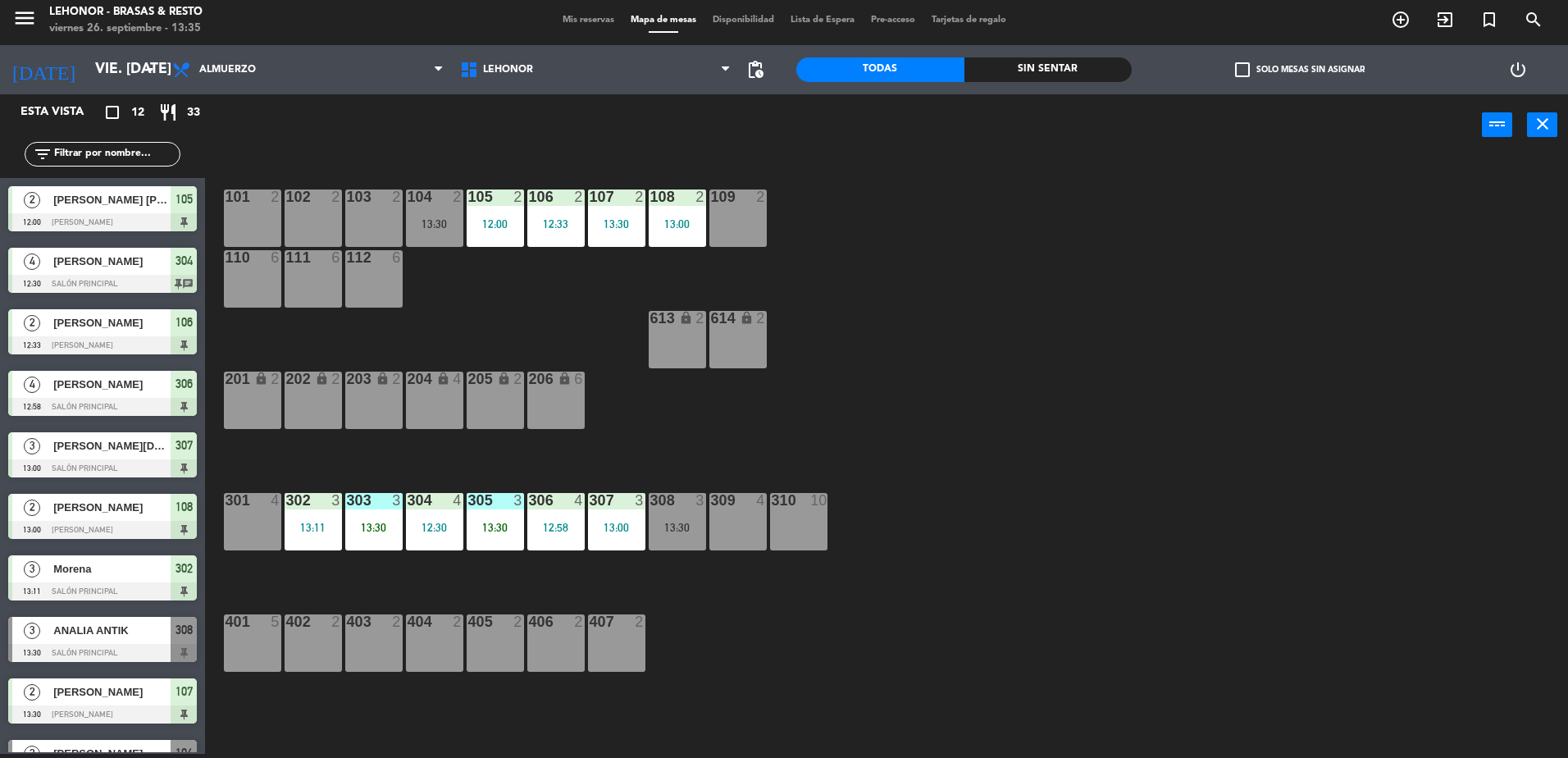
click at [285, 157] on div "power_input close" at bounding box center [843, 125] width 1277 height 63
click at [612, 371] on div "101 2 102 2 103 2 104 2 13:30 105 2 12:00 106 2 12:33 107 2 13:30 108 2 13:00 1…" at bounding box center [894, 459] width 1348 height 598
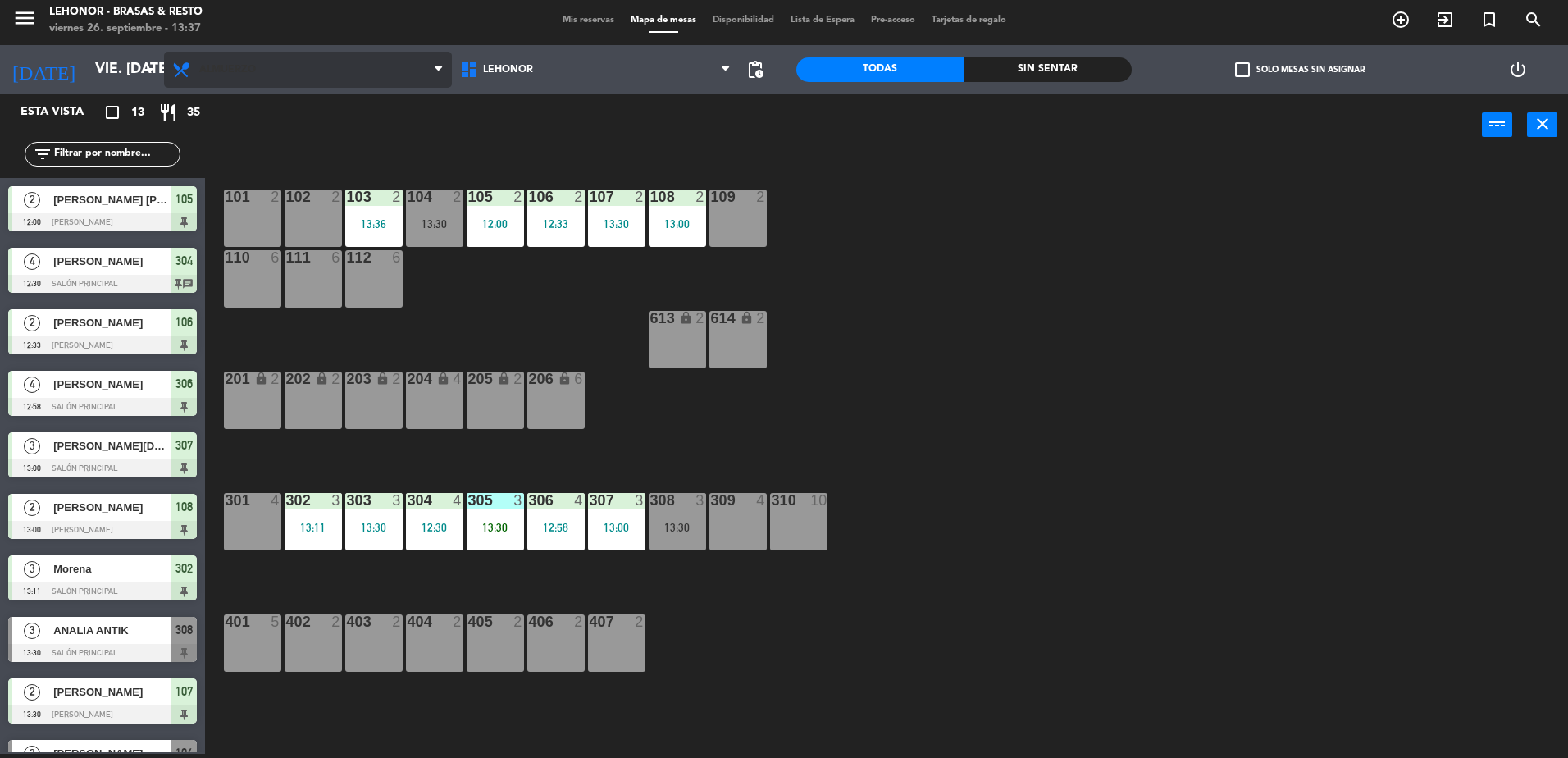
click at [247, 80] on span "Almuerzo" at bounding box center [308, 70] width 287 height 36
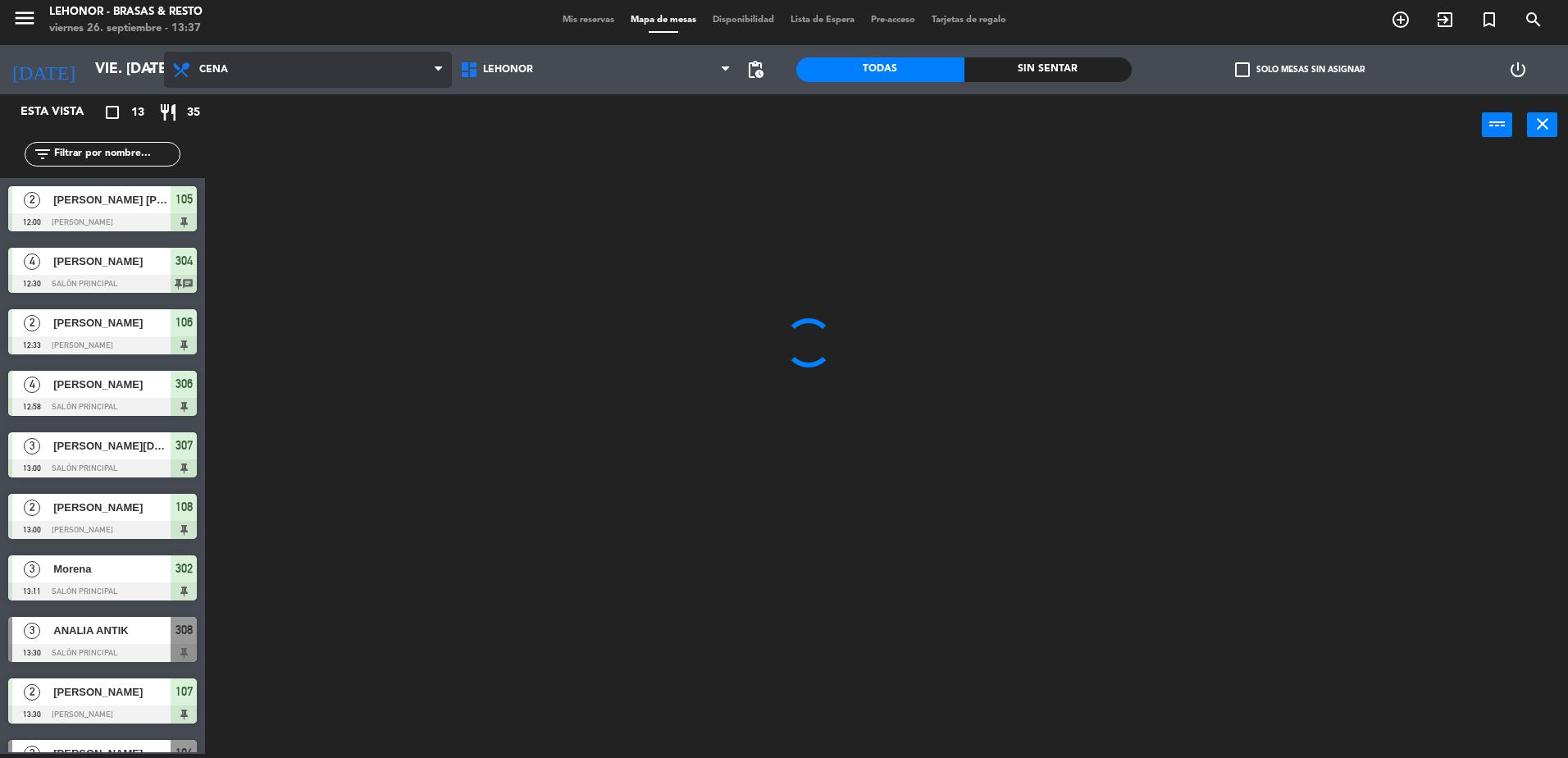
click at [239, 136] on ng-component "menu Lehonor - Brasas & Resto viernes 26. septiembre - 13:37 Mis reservas Mapa …" at bounding box center [784, 377] width 1568 height 762
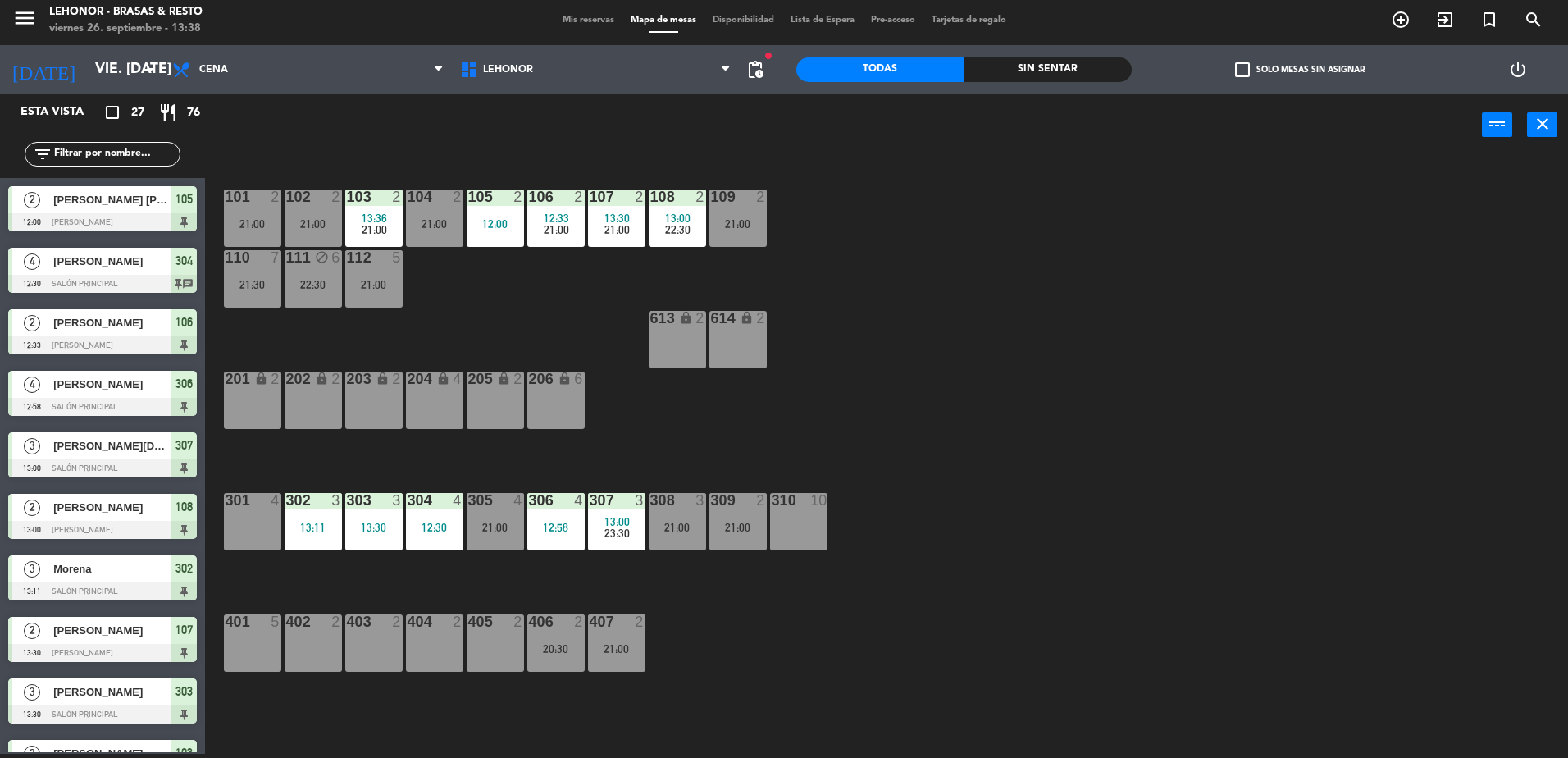
click at [805, 531] on div "310 10" at bounding box center [798, 522] width 57 height 57
click at [754, 119] on button "[GEOGRAPHIC_DATA]" at bounding box center [792, 124] width 99 height 33
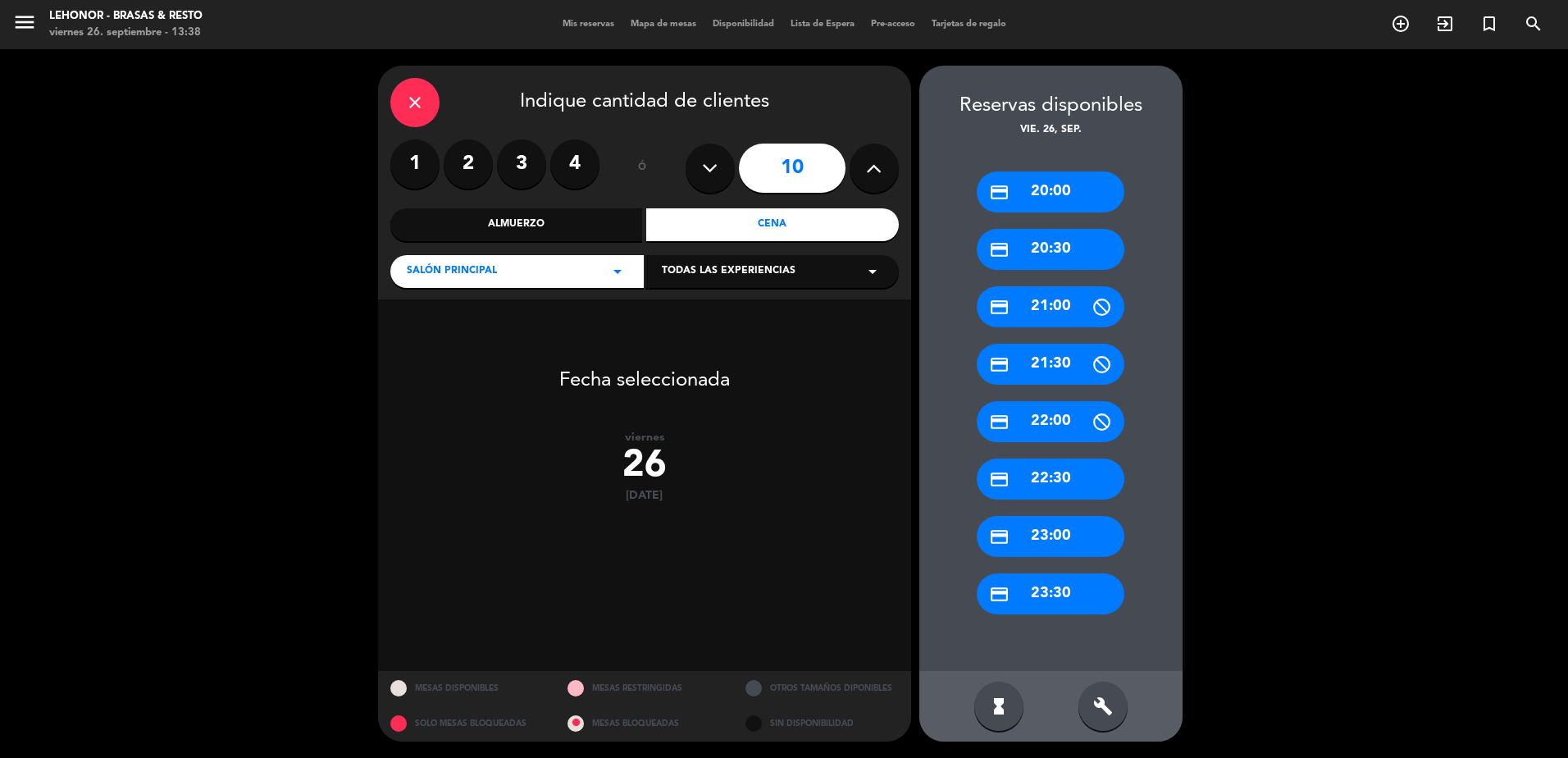
click at [1018, 248] on div "credit_card 20:30" at bounding box center [1049, 249] width 147 height 41
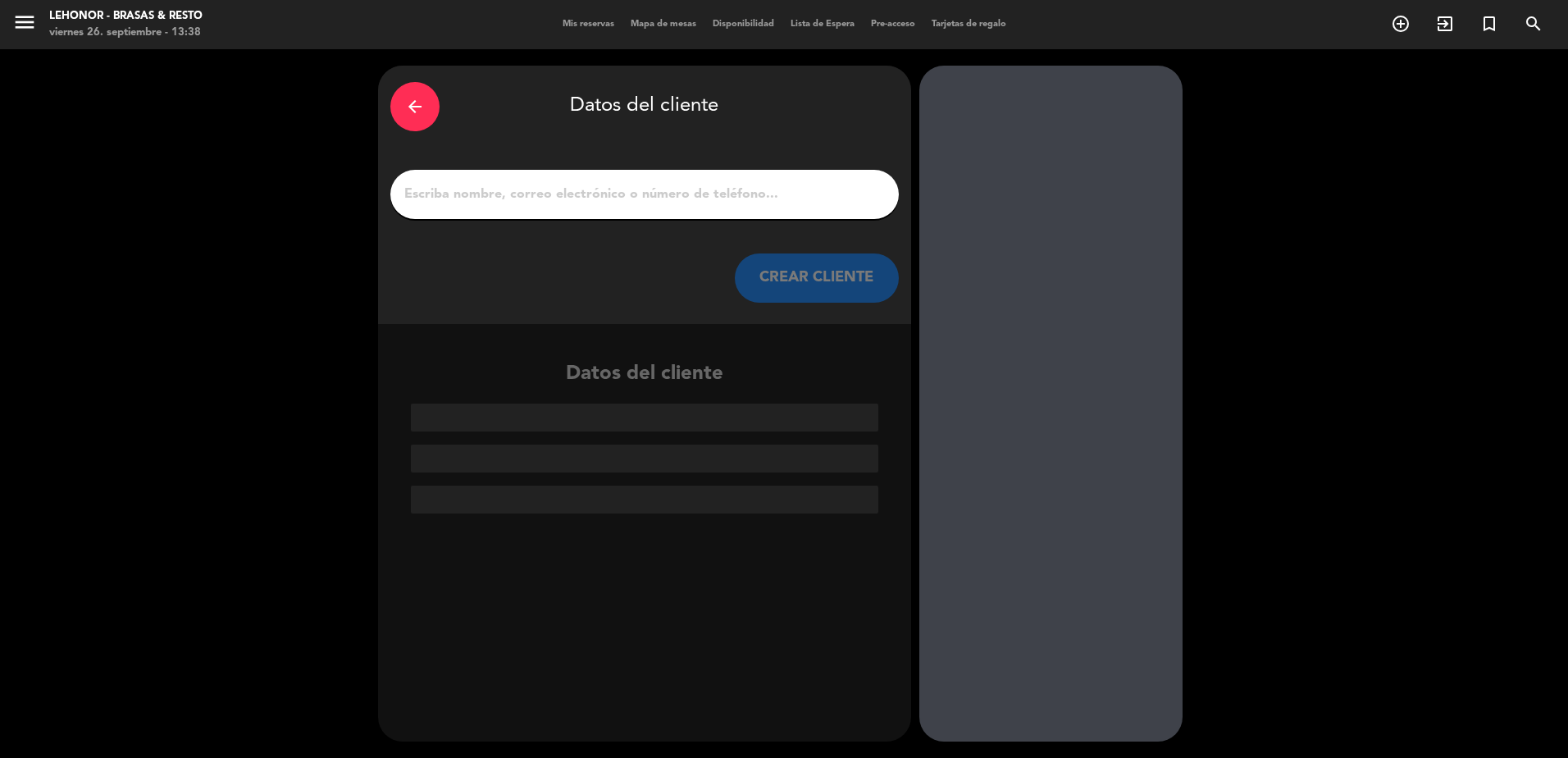
click at [643, 171] on div at bounding box center [645, 194] width 508 height 49
click at [624, 189] on input "1" at bounding box center [645, 194] width 484 height 23
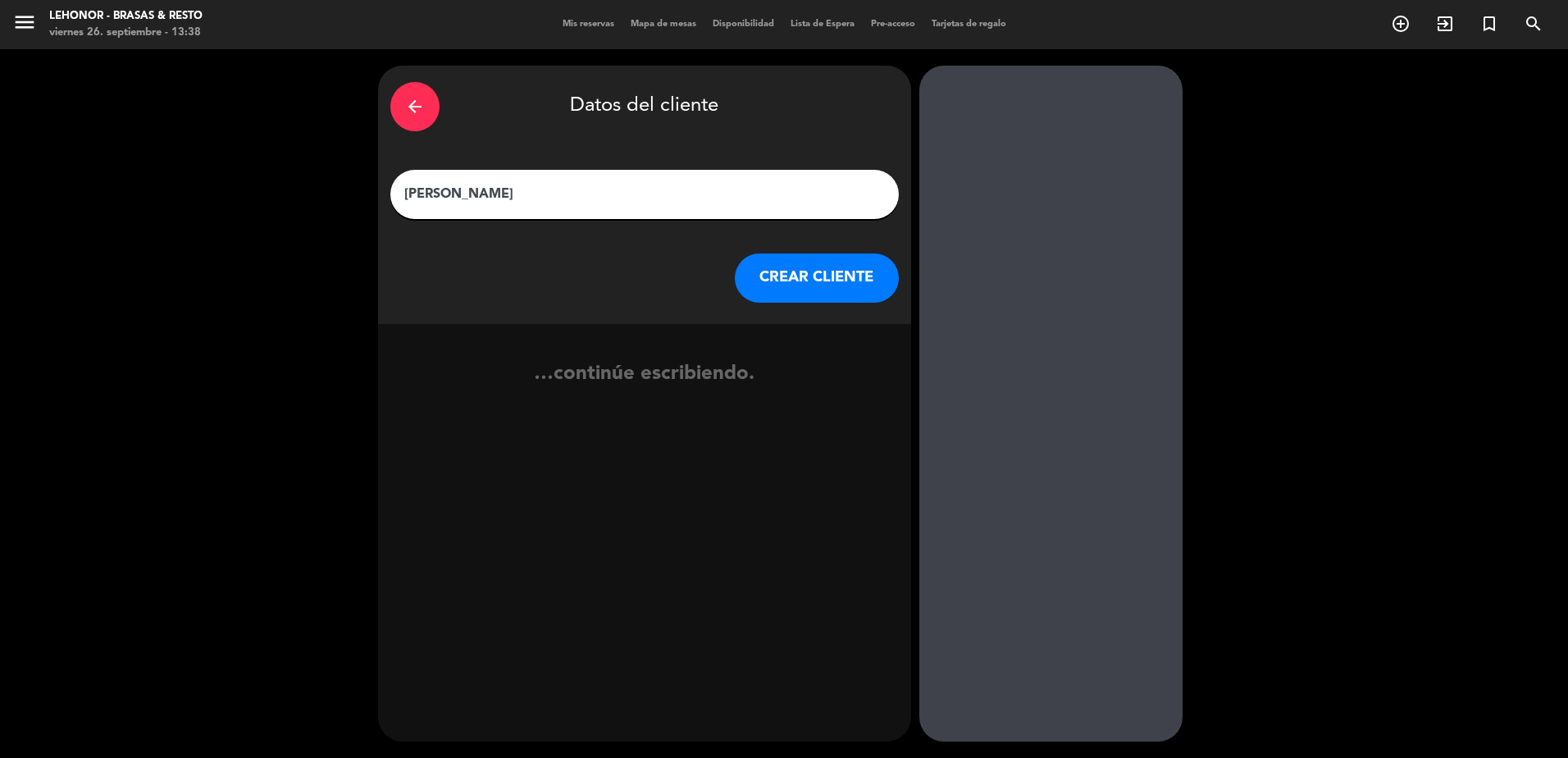
type input "[PERSON_NAME]"
click at [795, 283] on button "CREAR CLIENTE" at bounding box center [817, 278] width 164 height 49
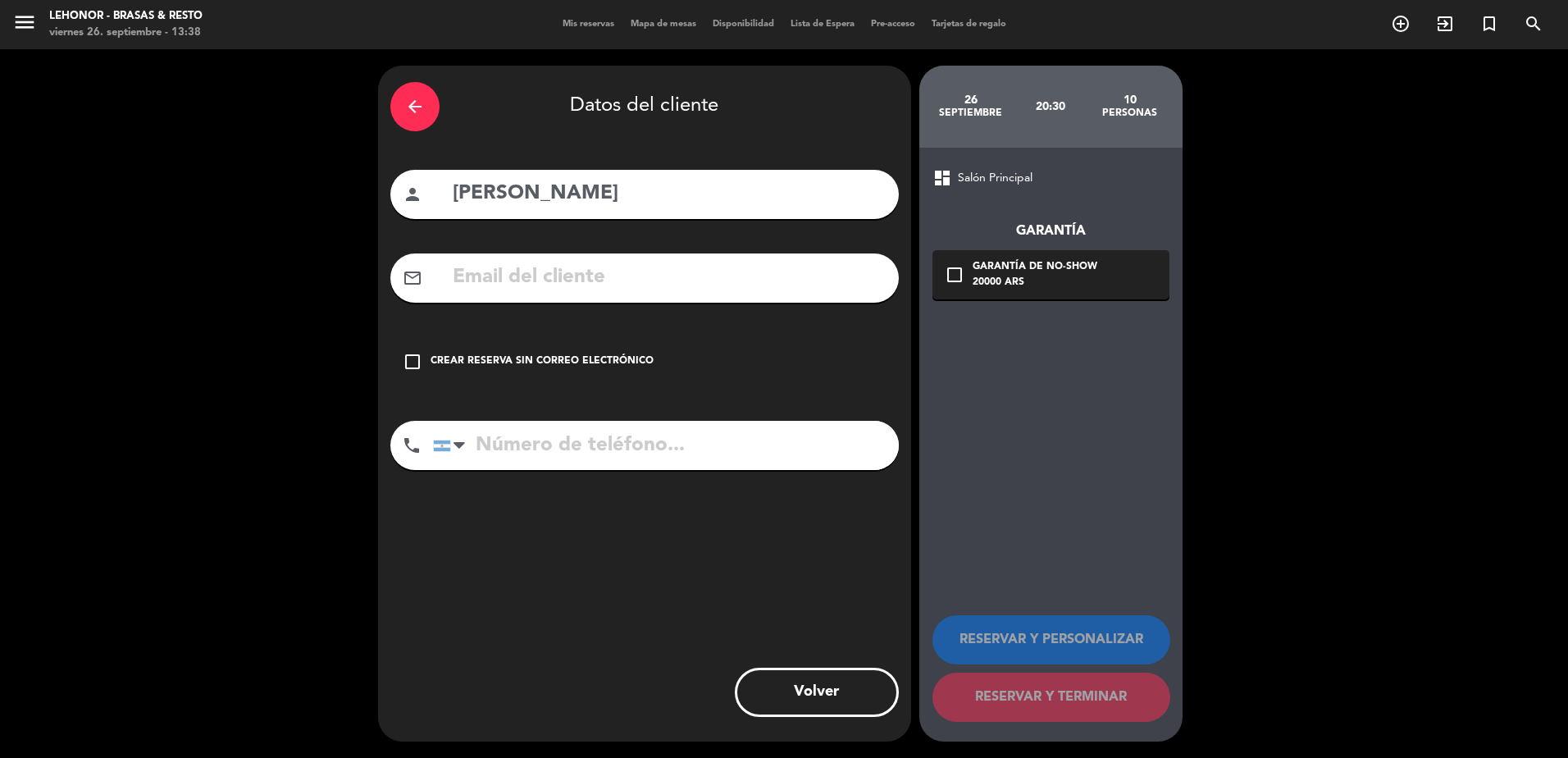
click at [778, 283] on input "text" at bounding box center [668, 278] width 436 height 34
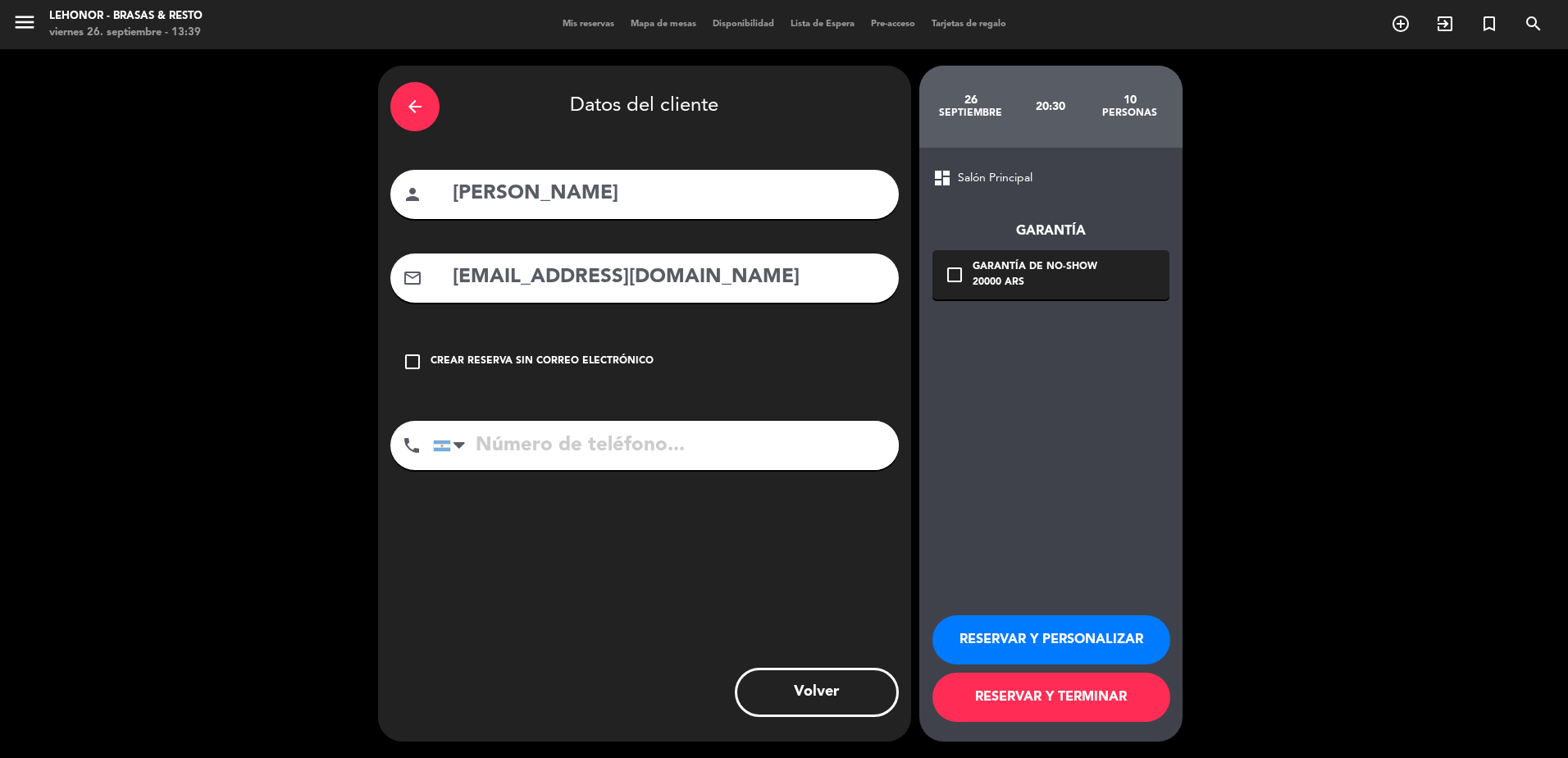
click at [585, 274] on input "[EMAIL_ADDRESS][DOMAIN_NAME]" at bounding box center [668, 278] width 436 height 34
type input "[PERSON_NAME][EMAIL_ADDRESS][DOMAIN_NAME]"
click at [592, 196] on input "[PERSON_NAME]" at bounding box center [668, 194] width 436 height 34
type input "[PERSON_NAME]"
click at [532, 455] on input "tel" at bounding box center [666, 446] width 466 height 49
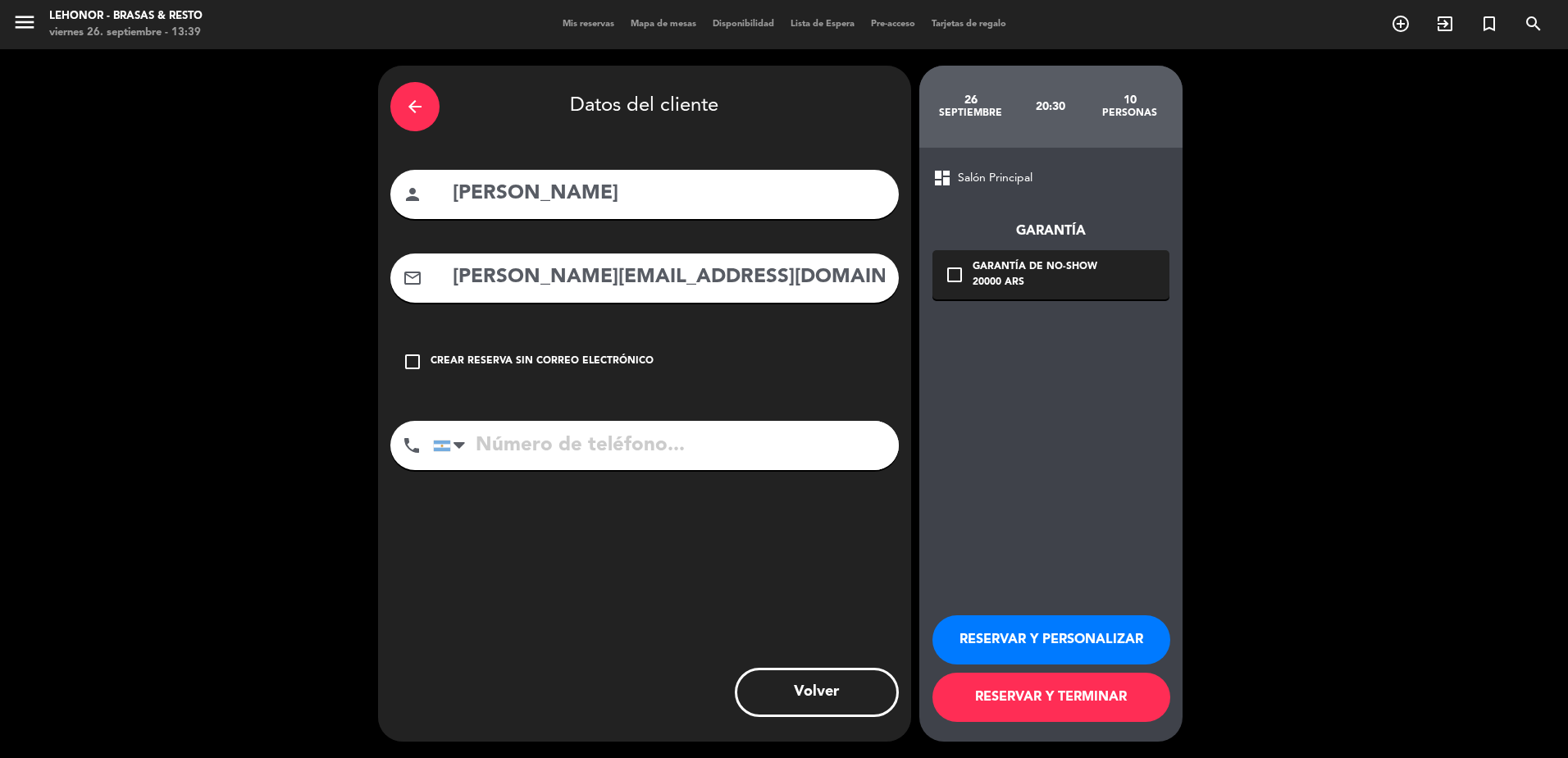
click at [532, 455] on input "tel" at bounding box center [666, 446] width 466 height 49
click at [773, 460] on input "tel" at bounding box center [666, 446] width 466 height 49
click at [459, 450] on div at bounding box center [459, 446] width 11 height 19
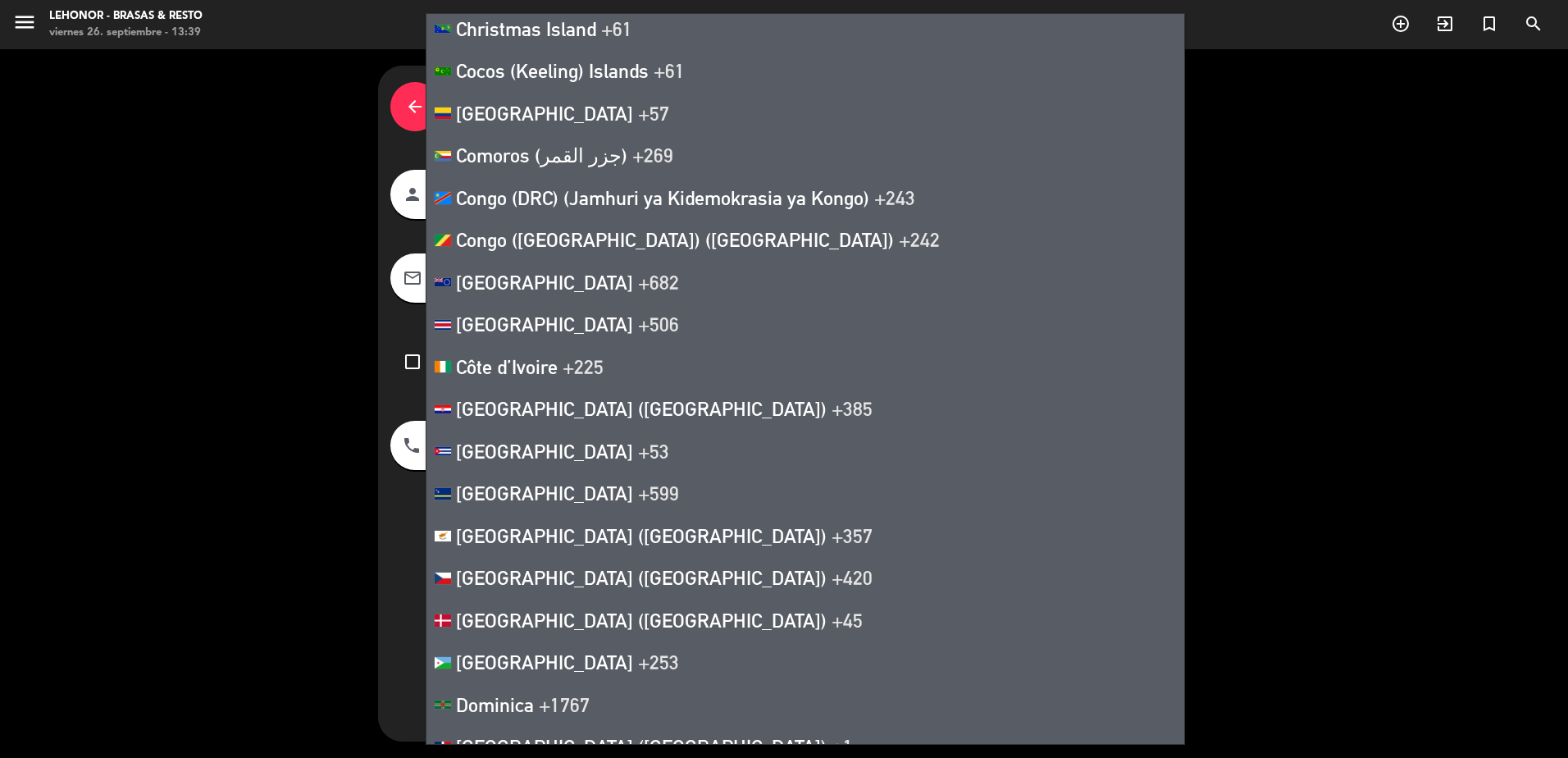
scroll to position [2133, 0]
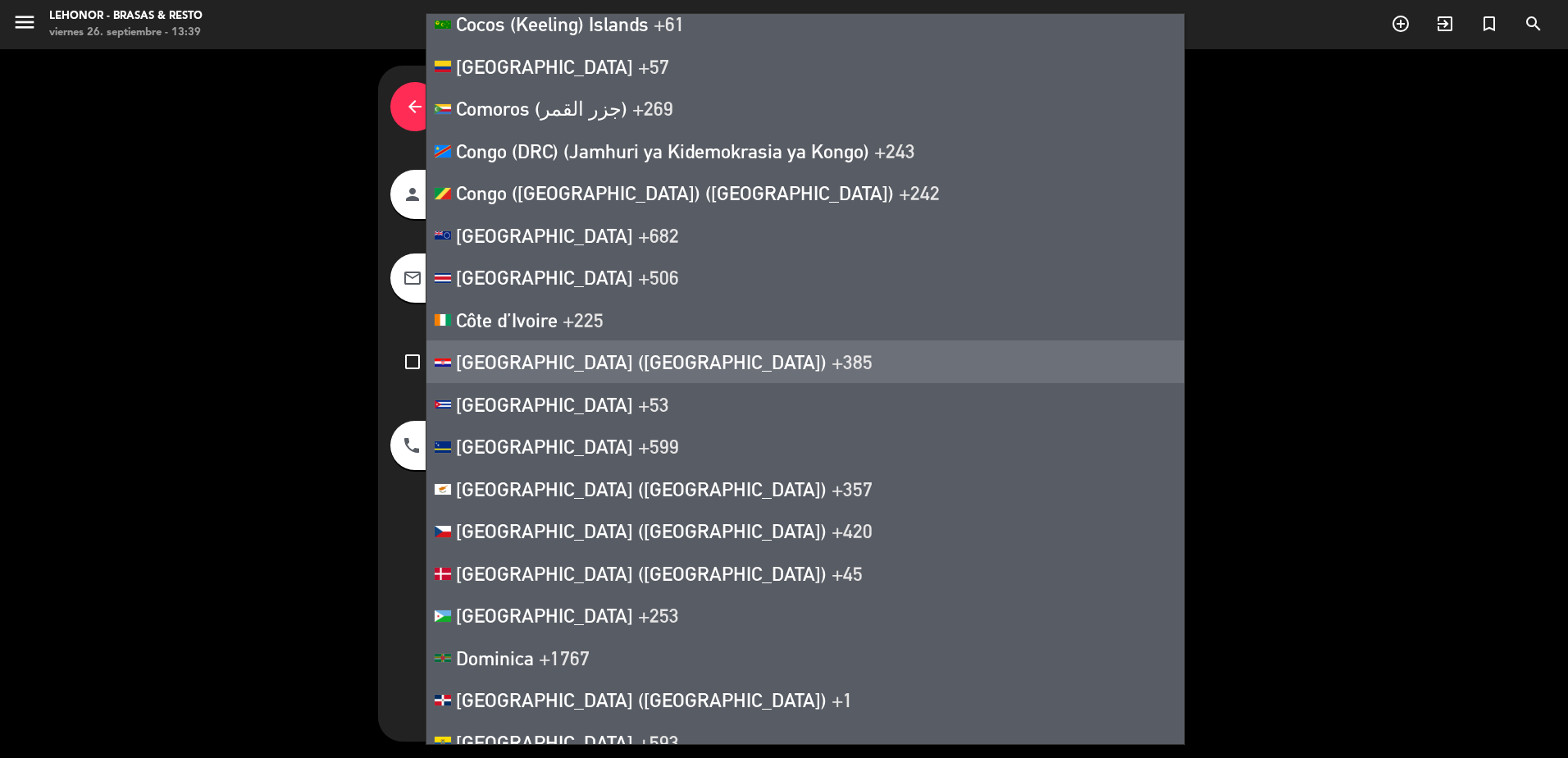
click at [1534, 465] on div "arrow_back Datos del cliente person [PERSON_NAME] mail_outline [EMAIL_ADDRESS][…" at bounding box center [784, 403] width 1568 height 709
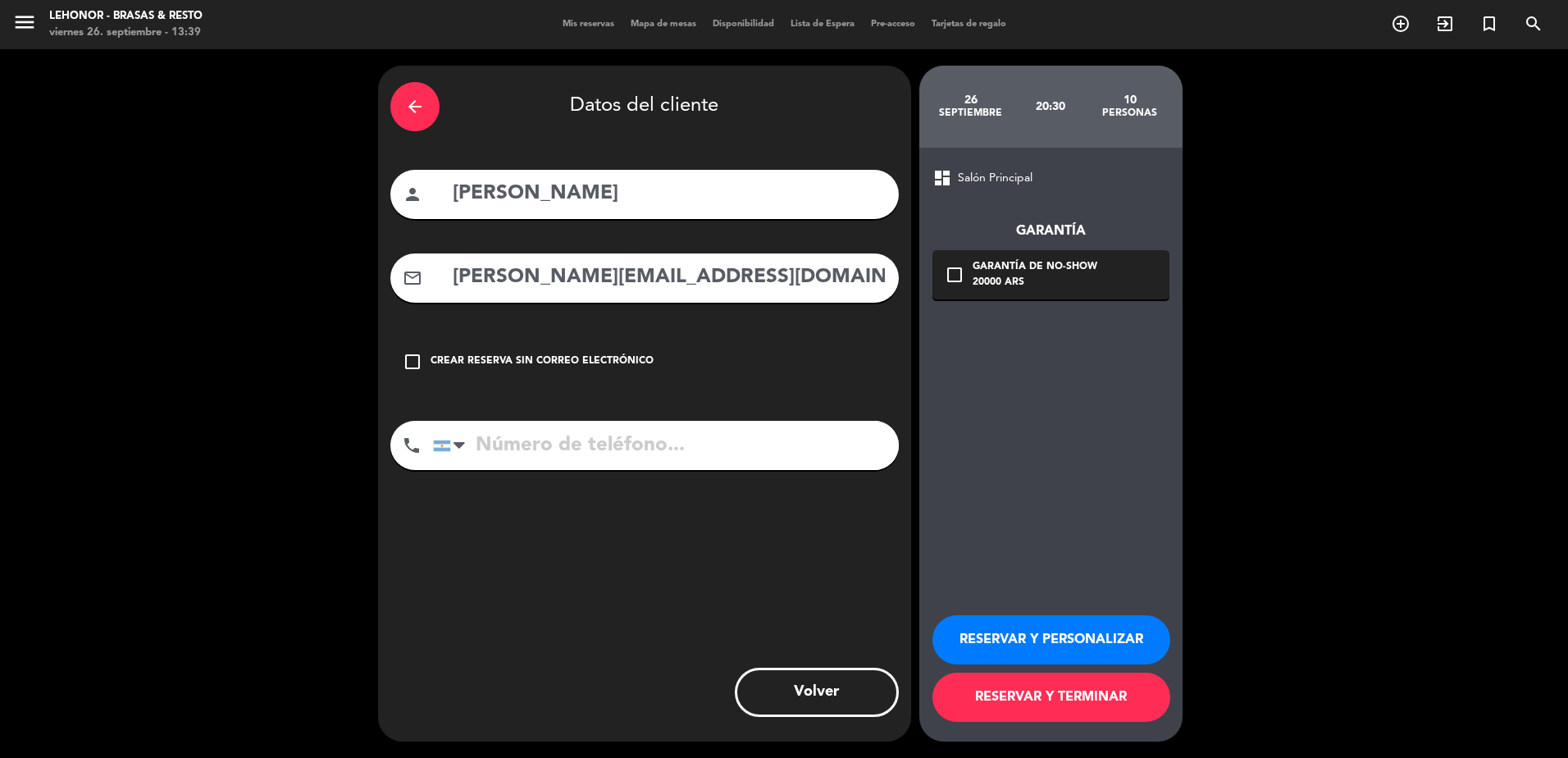
click at [695, 446] on input "tel" at bounding box center [666, 446] width 466 height 49
paste input "[PHONE_NUMBER]"
type input "[PHONE_NUMBER]"
click at [1073, 690] on button "RESERVAR Y TERMINAR" at bounding box center [1051, 697] width 238 height 49
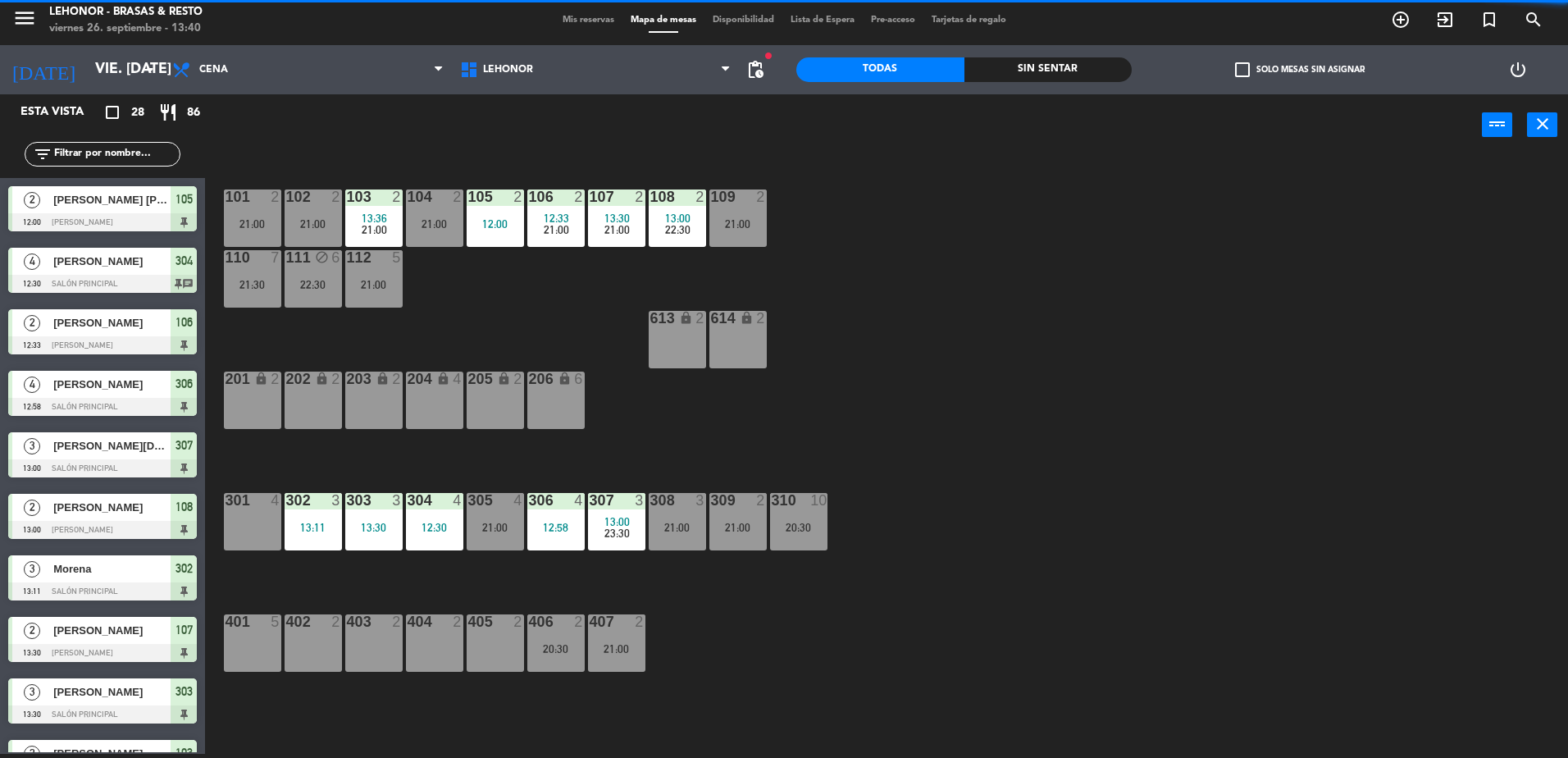
click at [1040, 686] on div "101 2 21:00 102 2 21:00 103 2 13:36 21:00 104 2 21:00 105 2 12:00 106 2 12:33 2…" at bounding box center [894, 459] width 1348 height 598
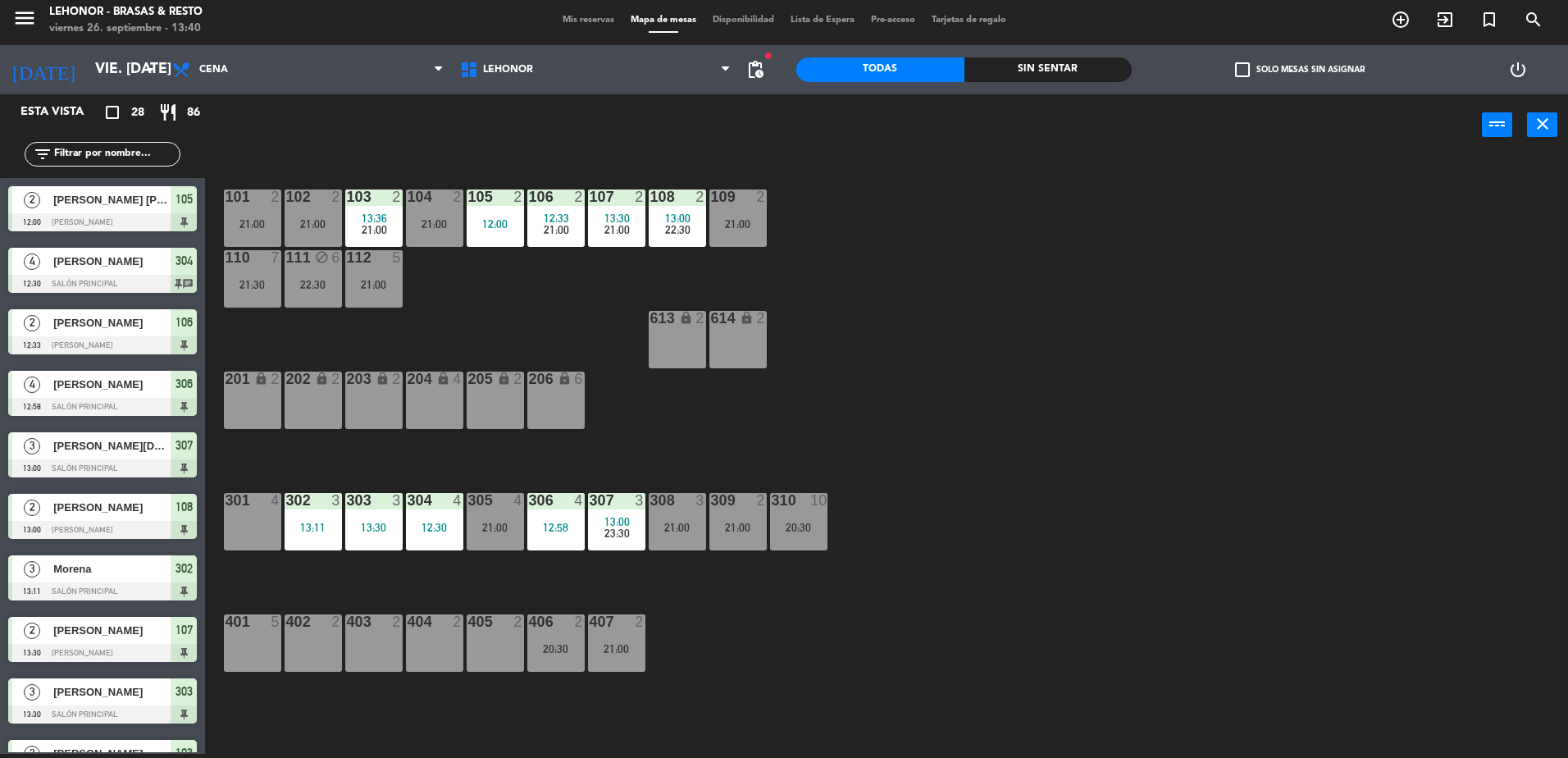
click at [1037, 80] on div "Sin sentar" at bounding box center [1048, 70] width 168 height 25
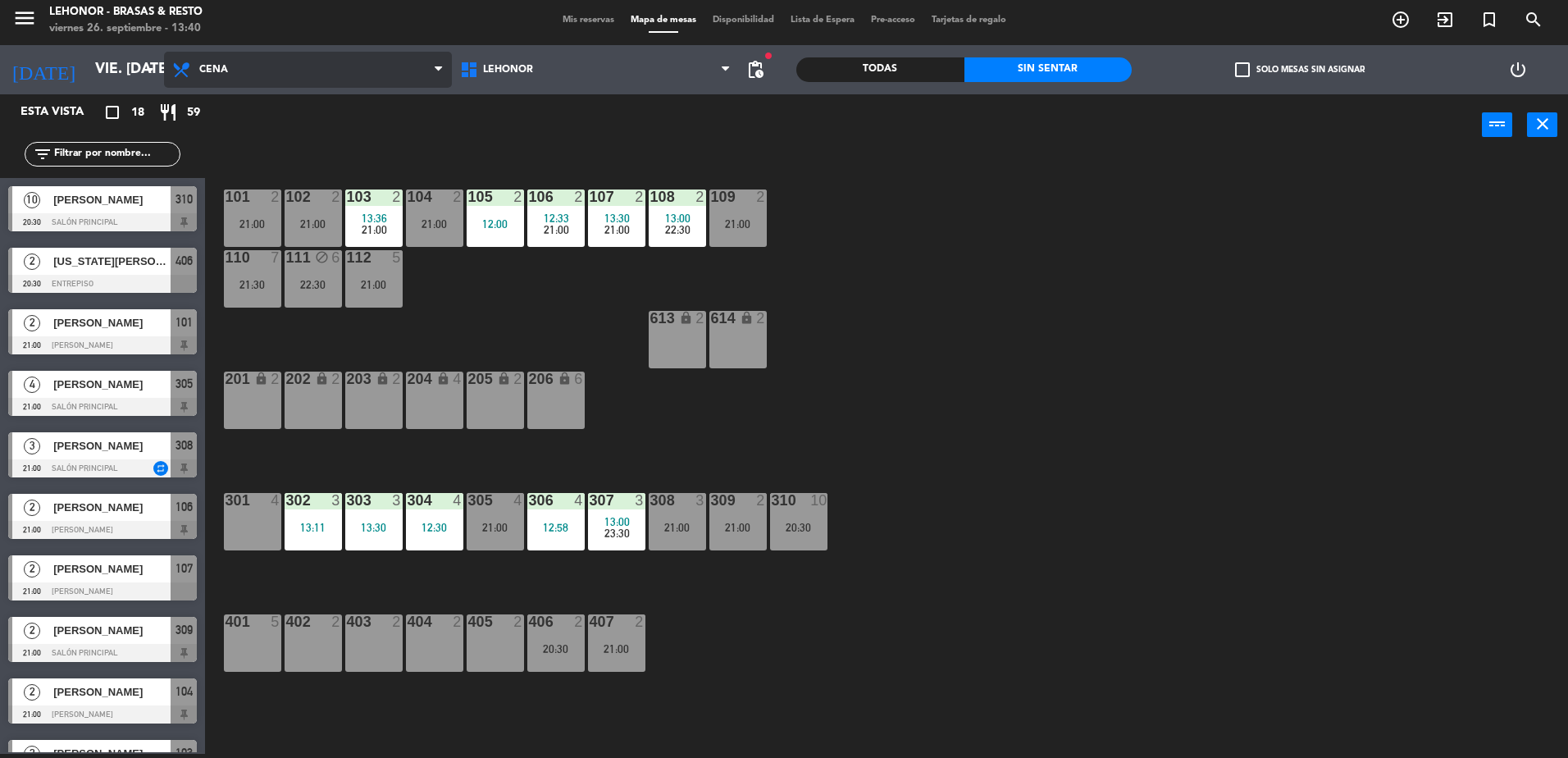
click at [403, 71] on span "Cena" at bounding box center [308, 70] width 287 height 36
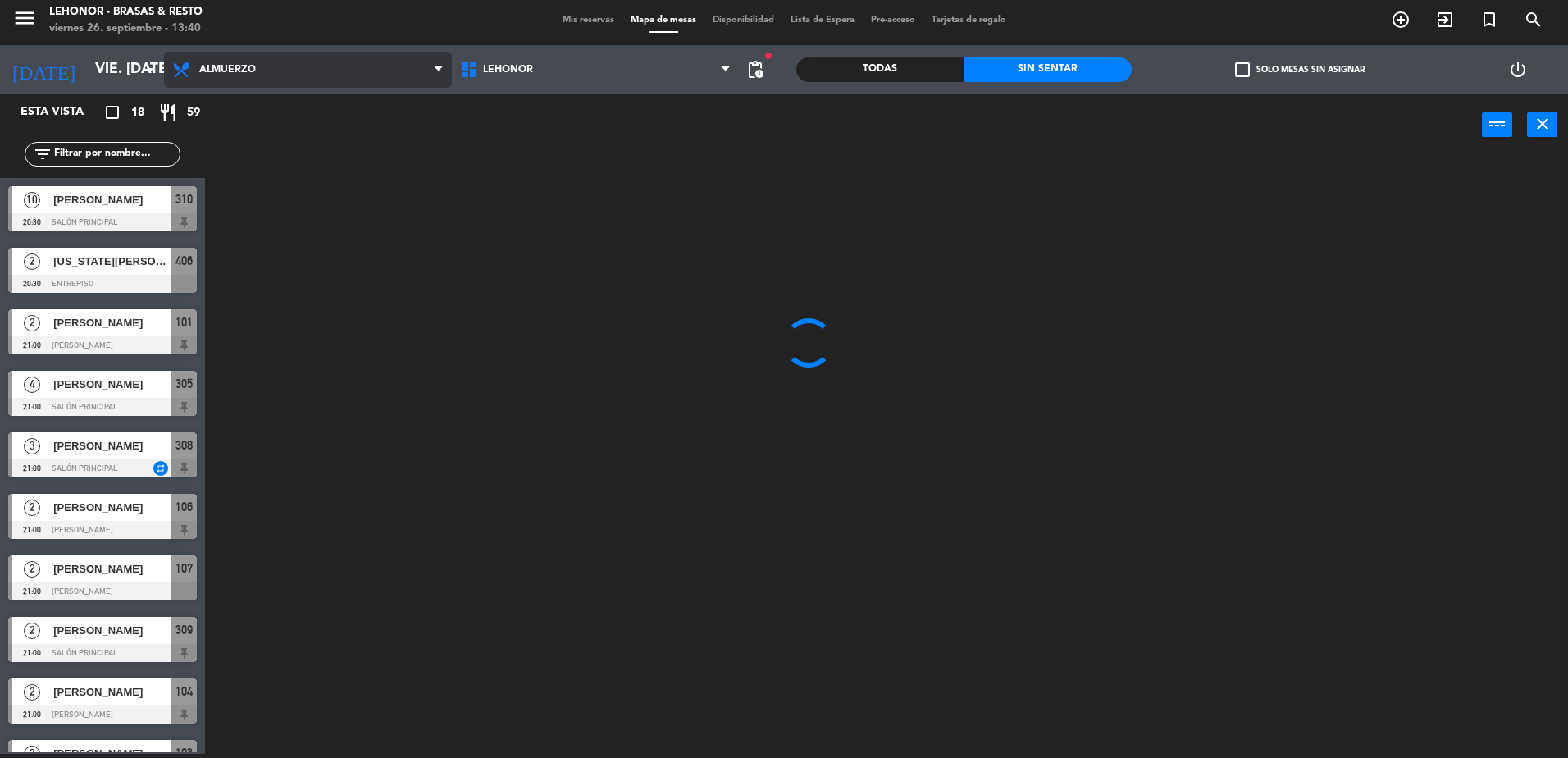
click at [377, 102] on ng-component "menu Lehonor - Brasas & Resto viernes 26. septiembre - 13:40 Mis reservas Mapa …" at bounding box center [784, 377] width 1568 height 762
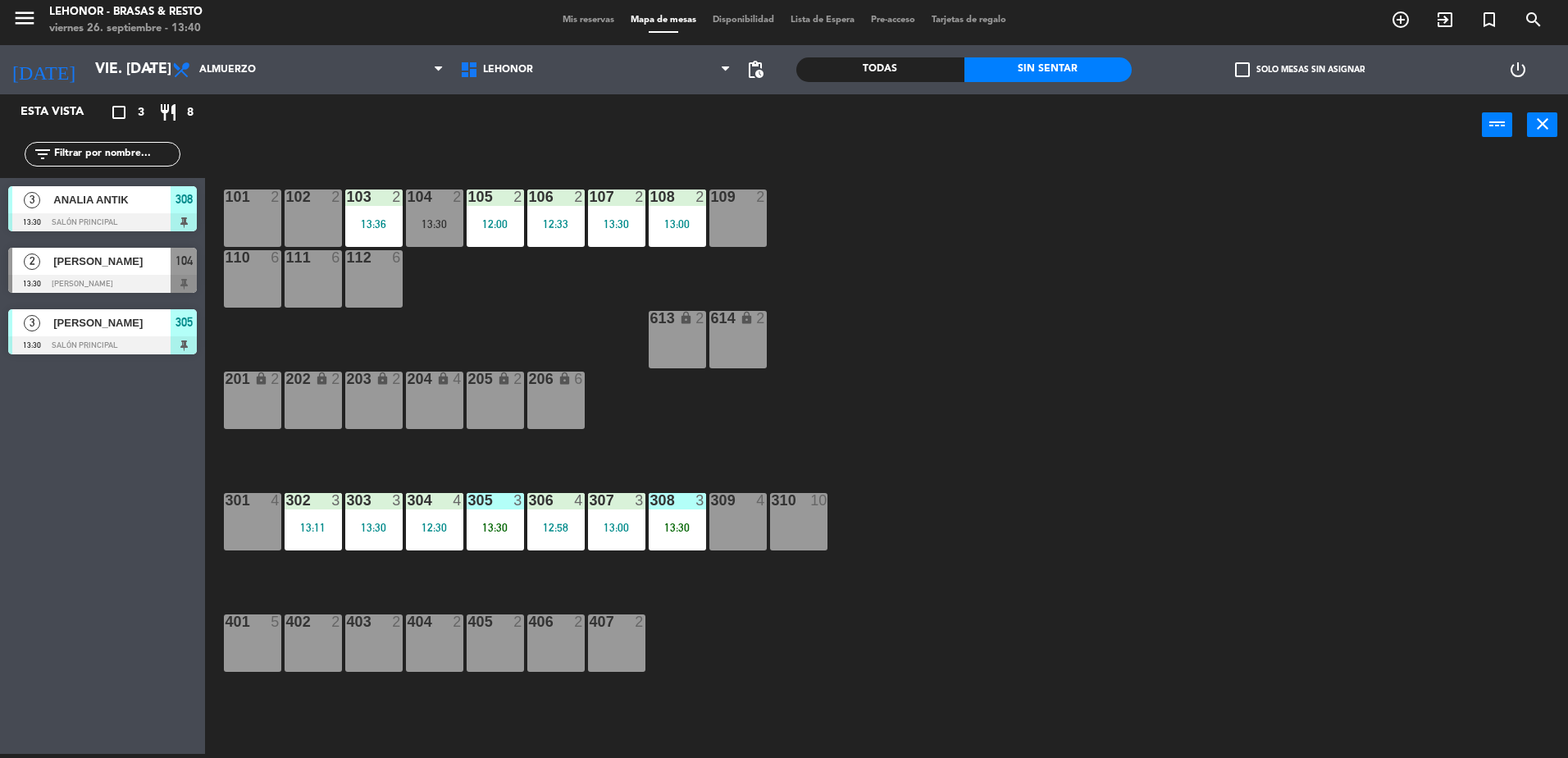
click at [859, 79] on div "Todas" at bounding box center [880, 70] width 168 height 25
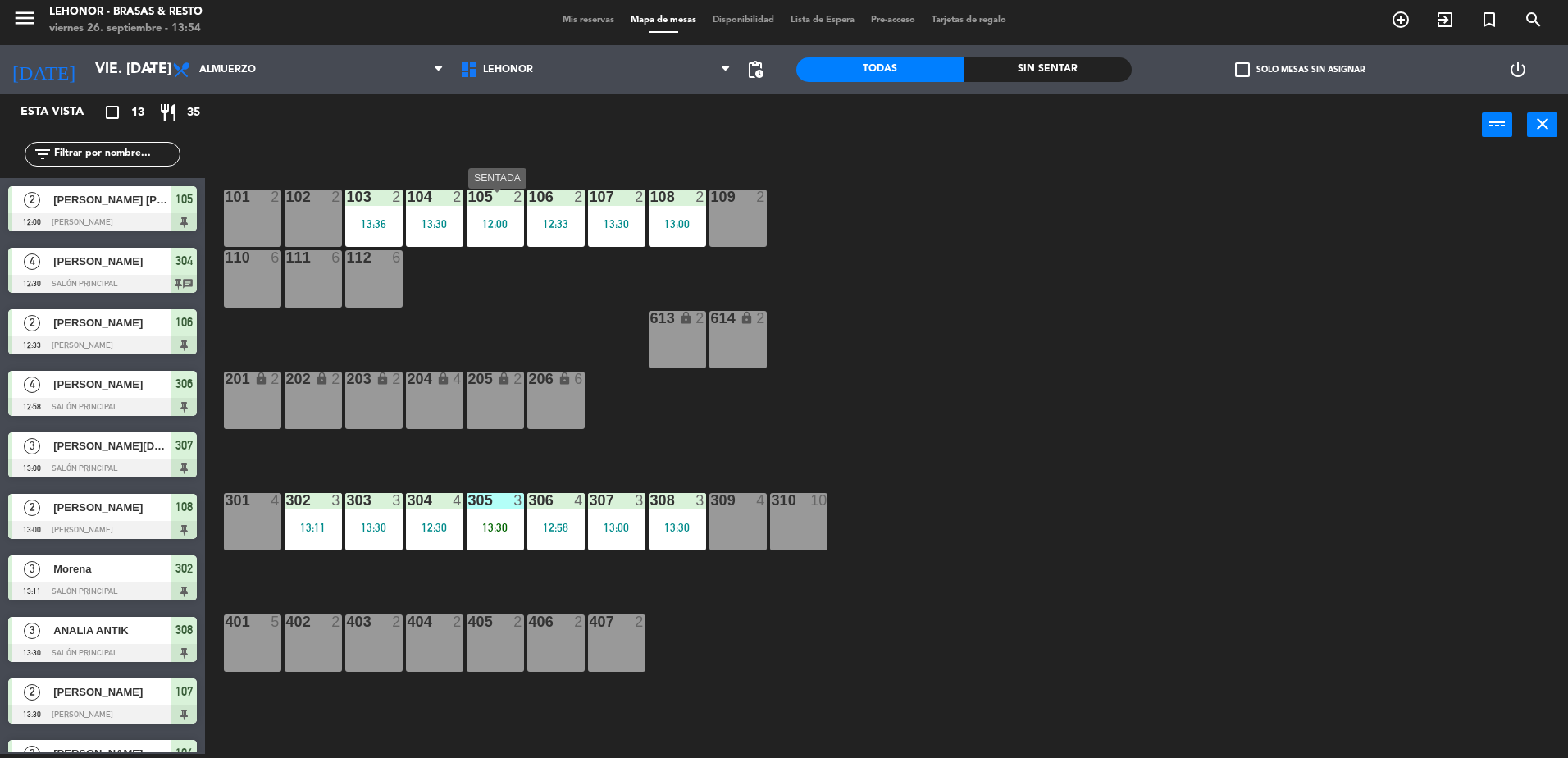
click at [497, 236] on div "105 2 12:00" at bounding box center [495, 218] width 57 height 57
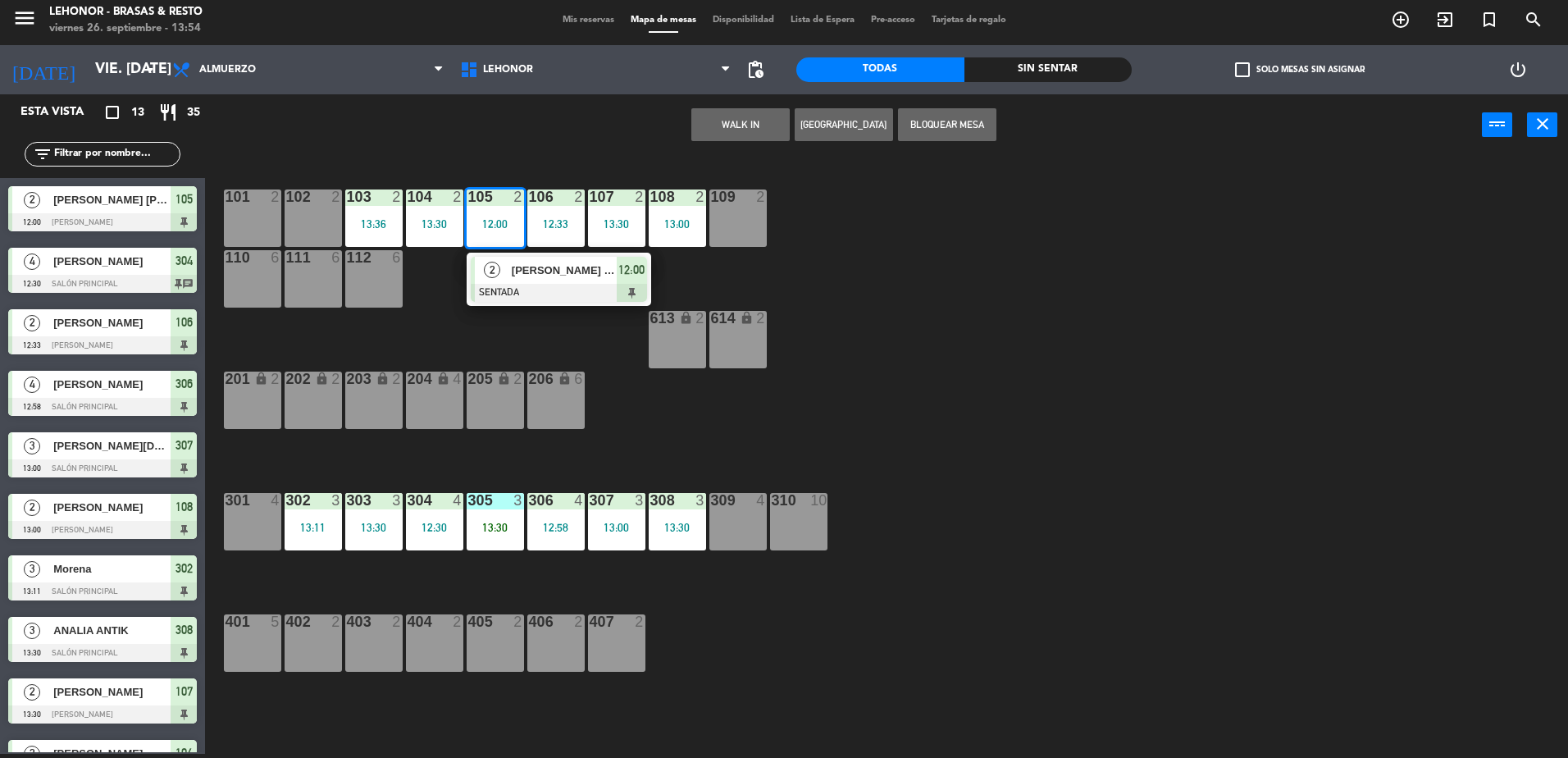
click at [546, 284] on div "[PERSON_NAME] [PERSON_NAME]" at bounding box center [563, 270] width 107 height 27
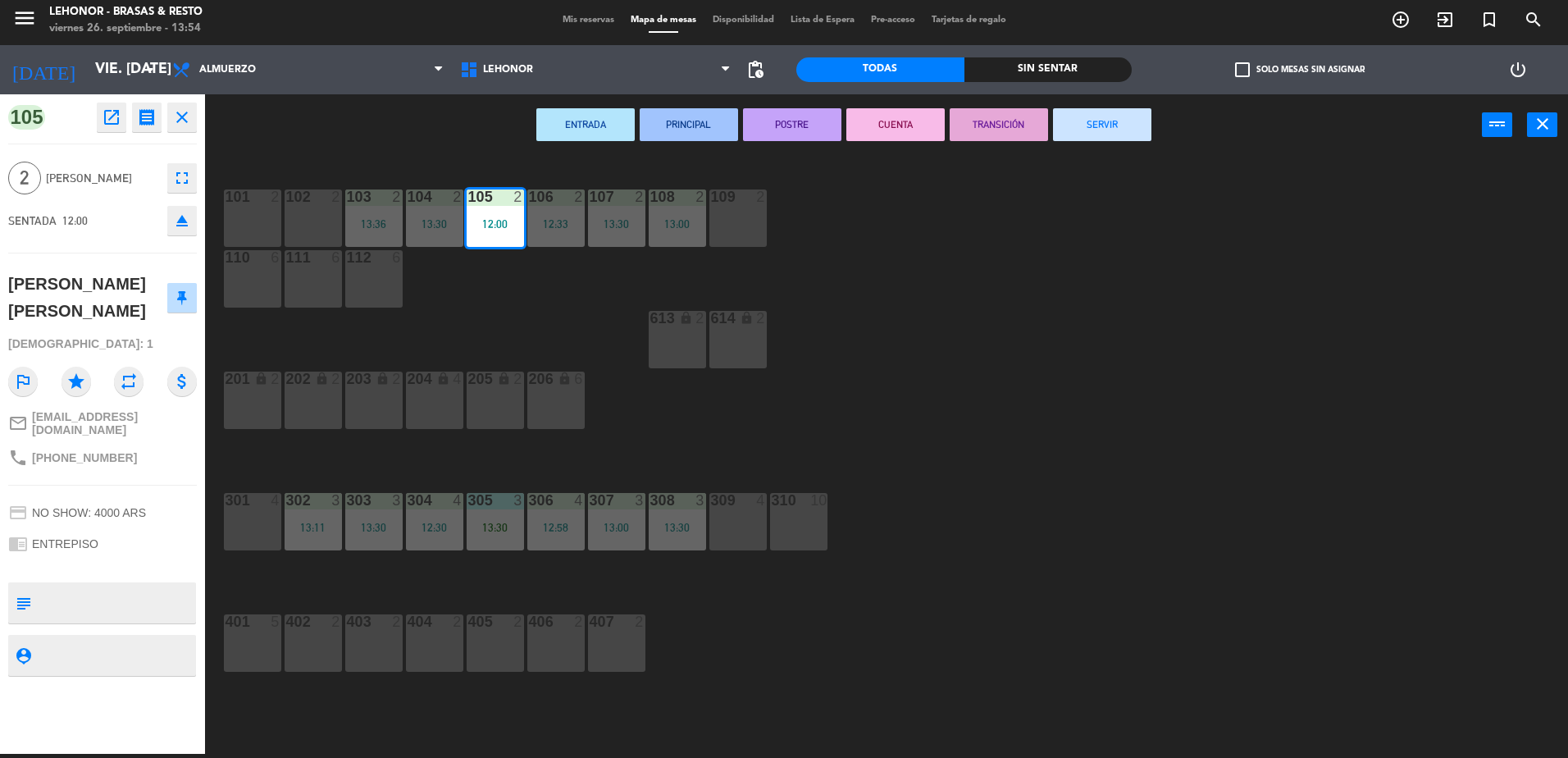
click at [913, 124] on button "CUENTA" at bounding box center [896, 124] width 99 height 33
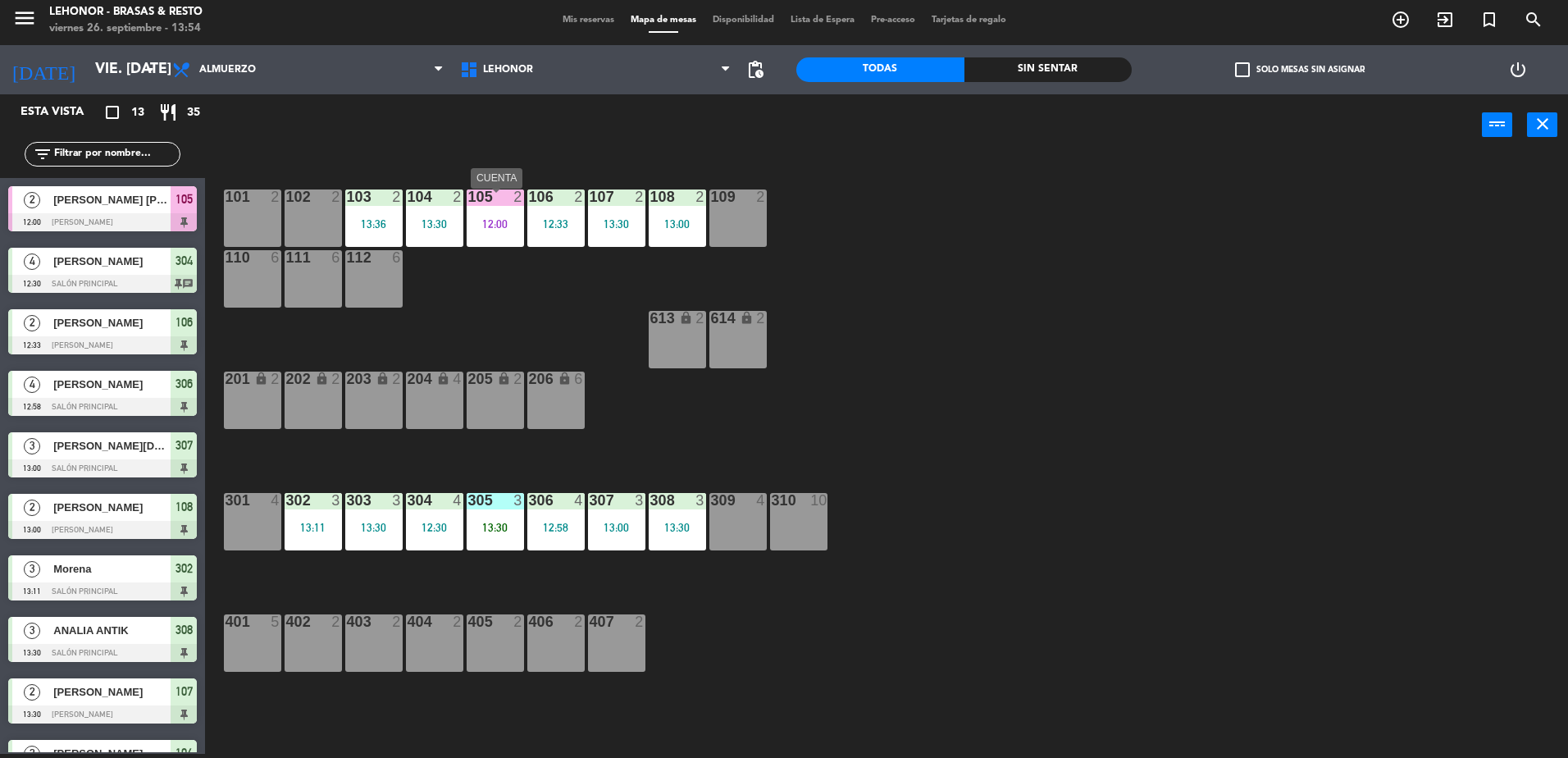
click at [484, 228] on div "12:00" at bounding box center [495, 223] width 57 height 11
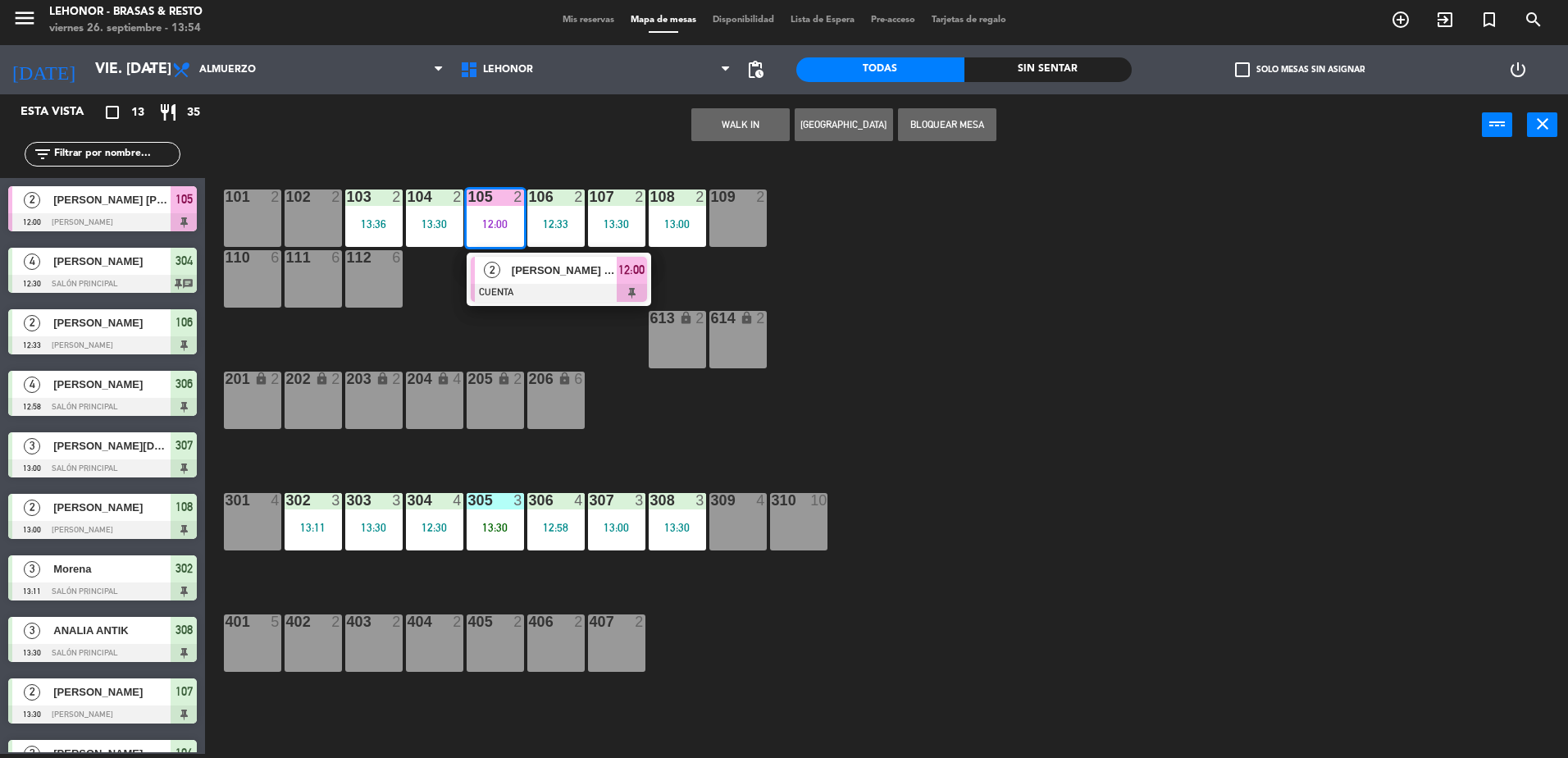
click at [519, 276] on span "[PERSON_NAME] [PERSON_NAME]" at bounding box center [564, 271] width 105 height 18
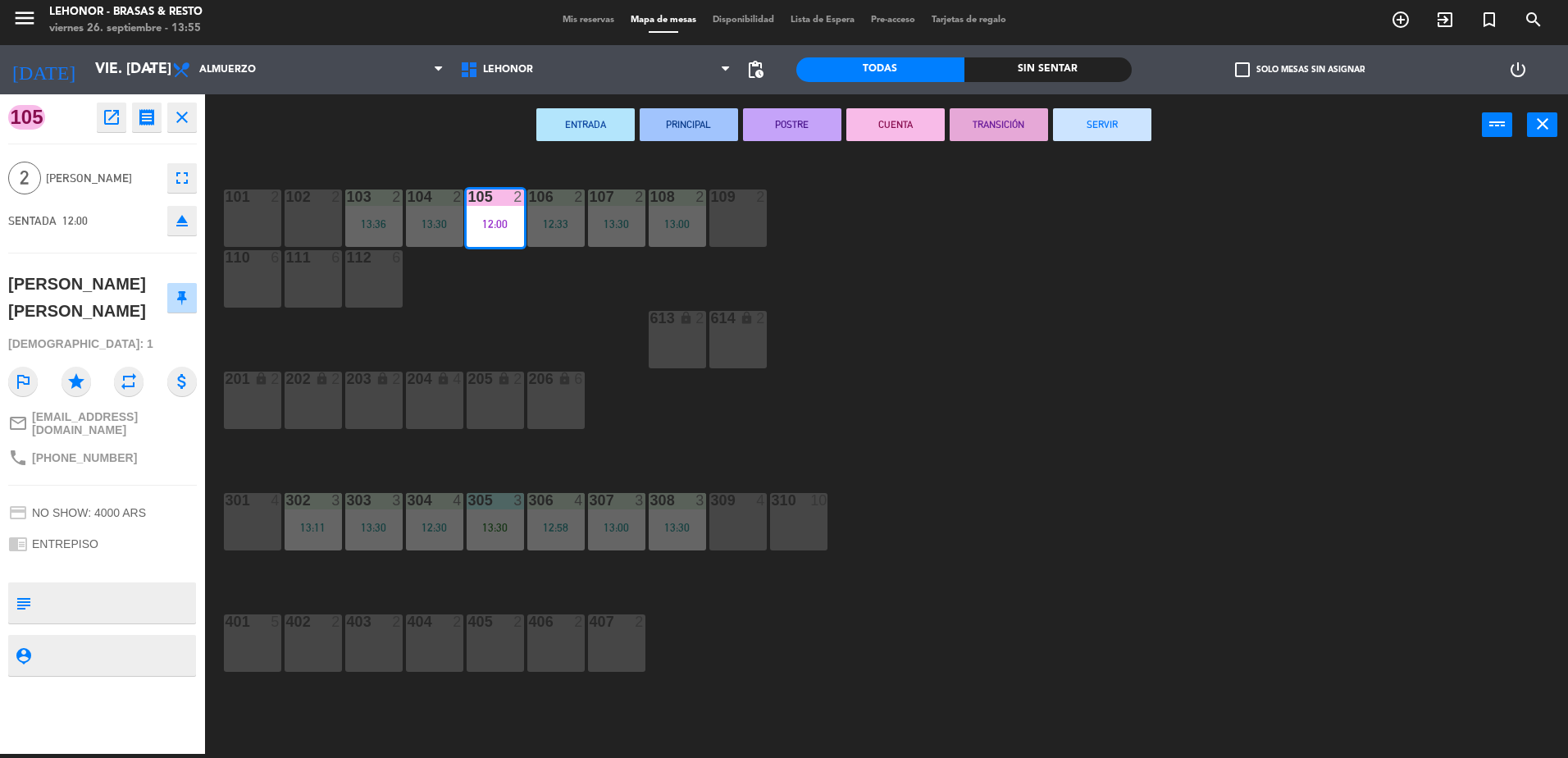
click at [1110, 138] on button "SERVIR" at bounding box center [1102, 124] width 99 height 33
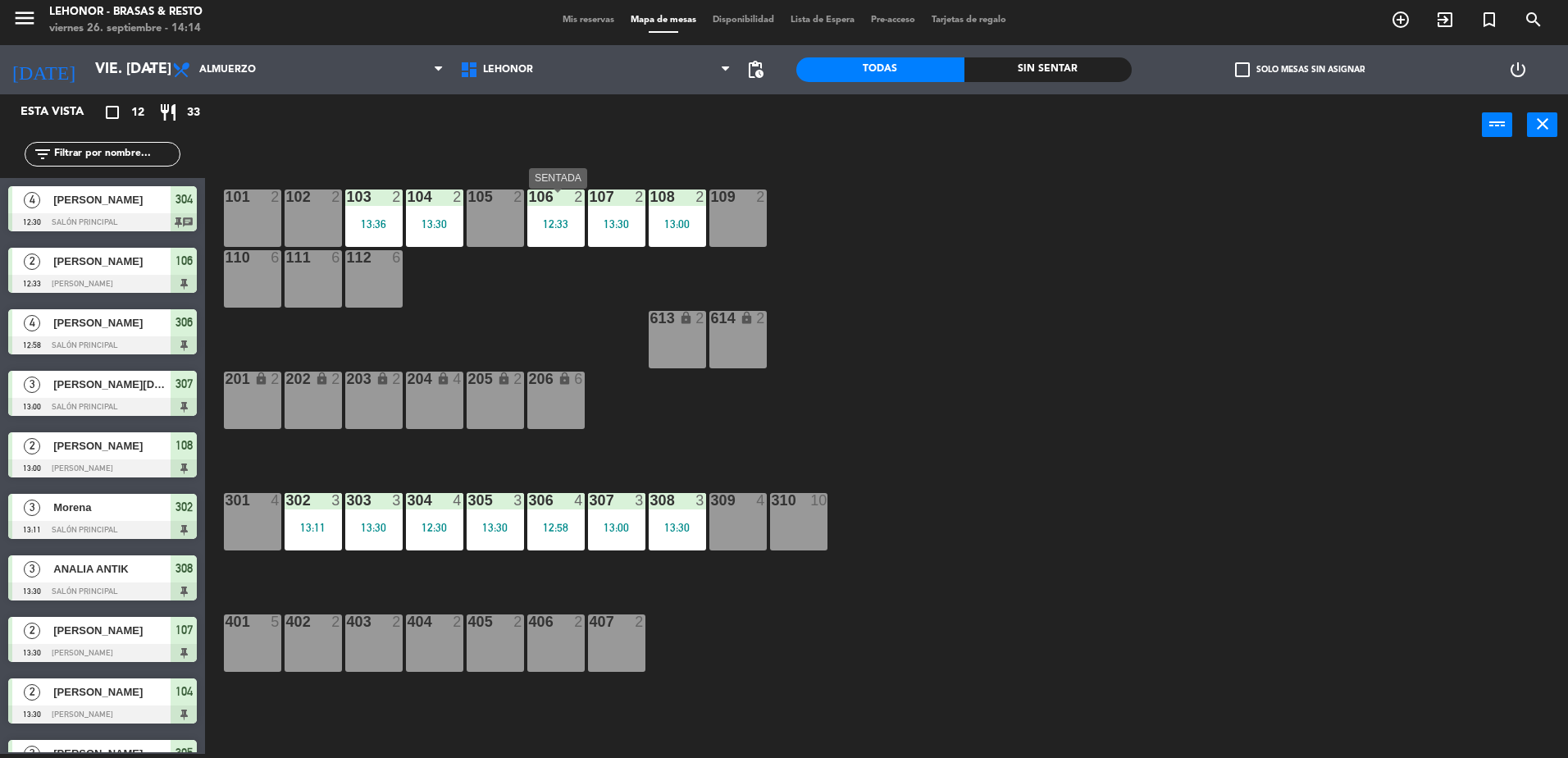
click at [541, 239] on div "106 2 12:33" at bounding box center [556, 218] width 57 height 57
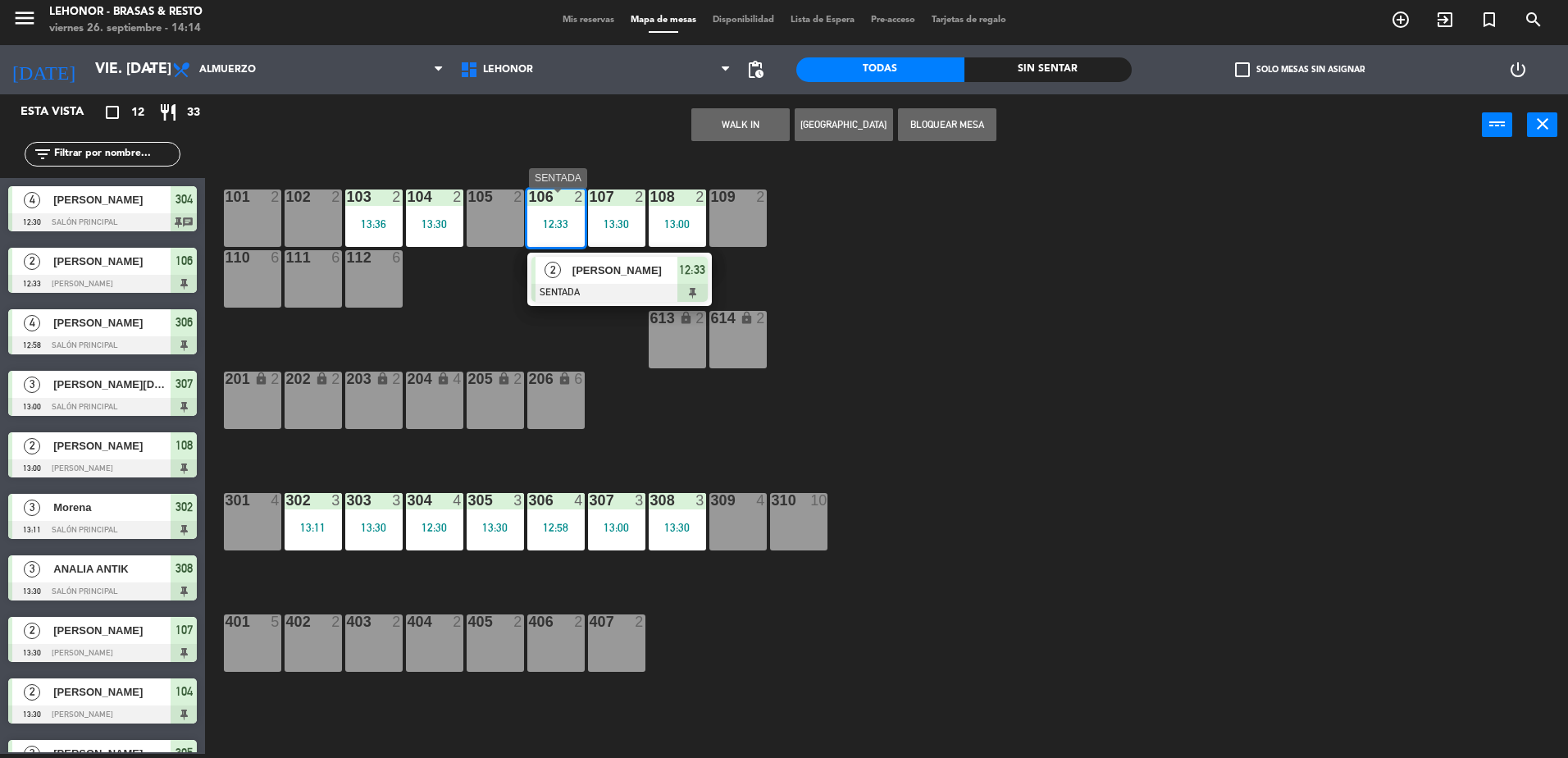
click at [609, 298] on div at bounding box center [620, 293] width 176 height 18
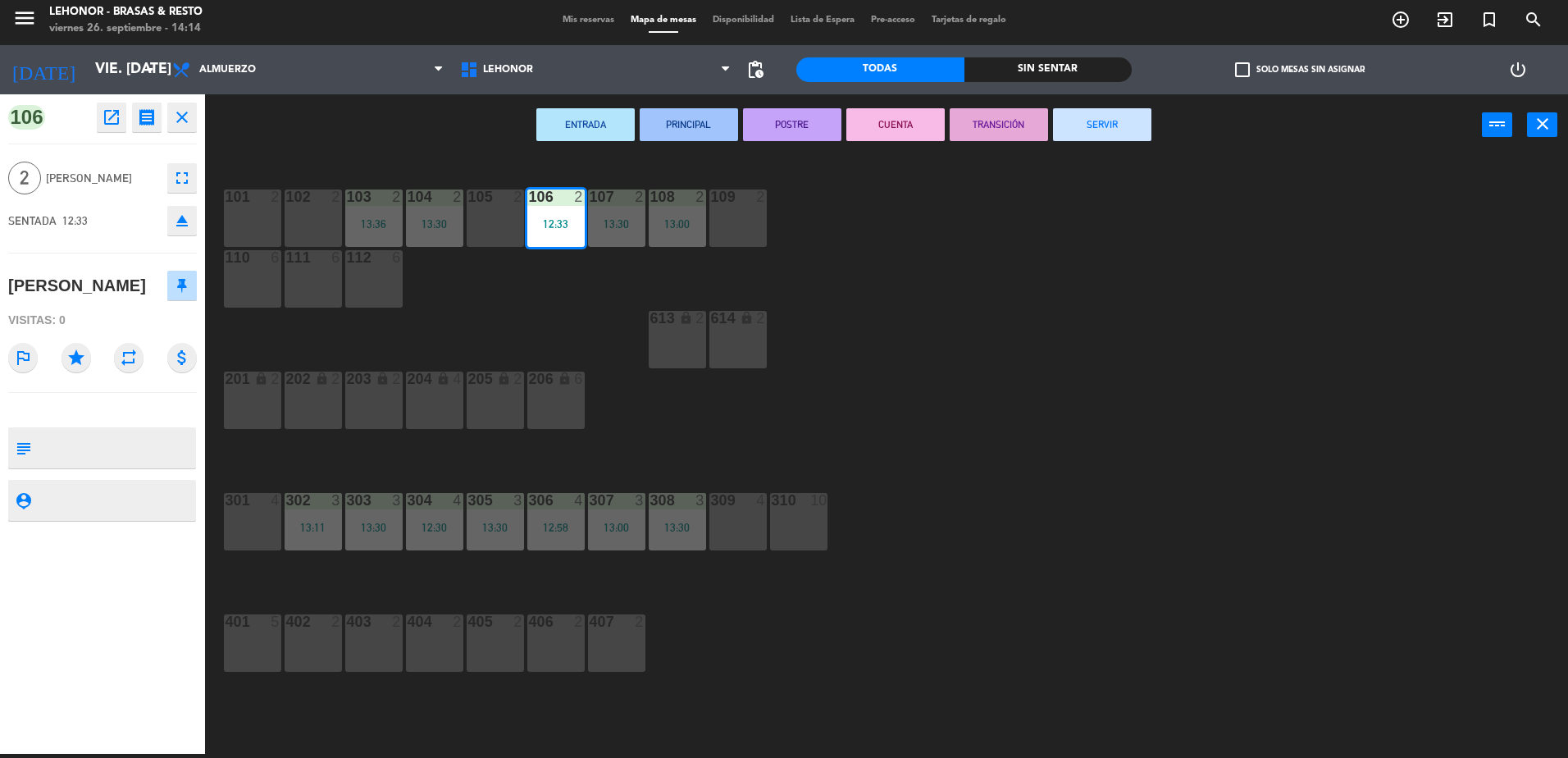
click at [1136, 116] on button "SERVIR" at bounding box center [1102, 124] width 99 height 33
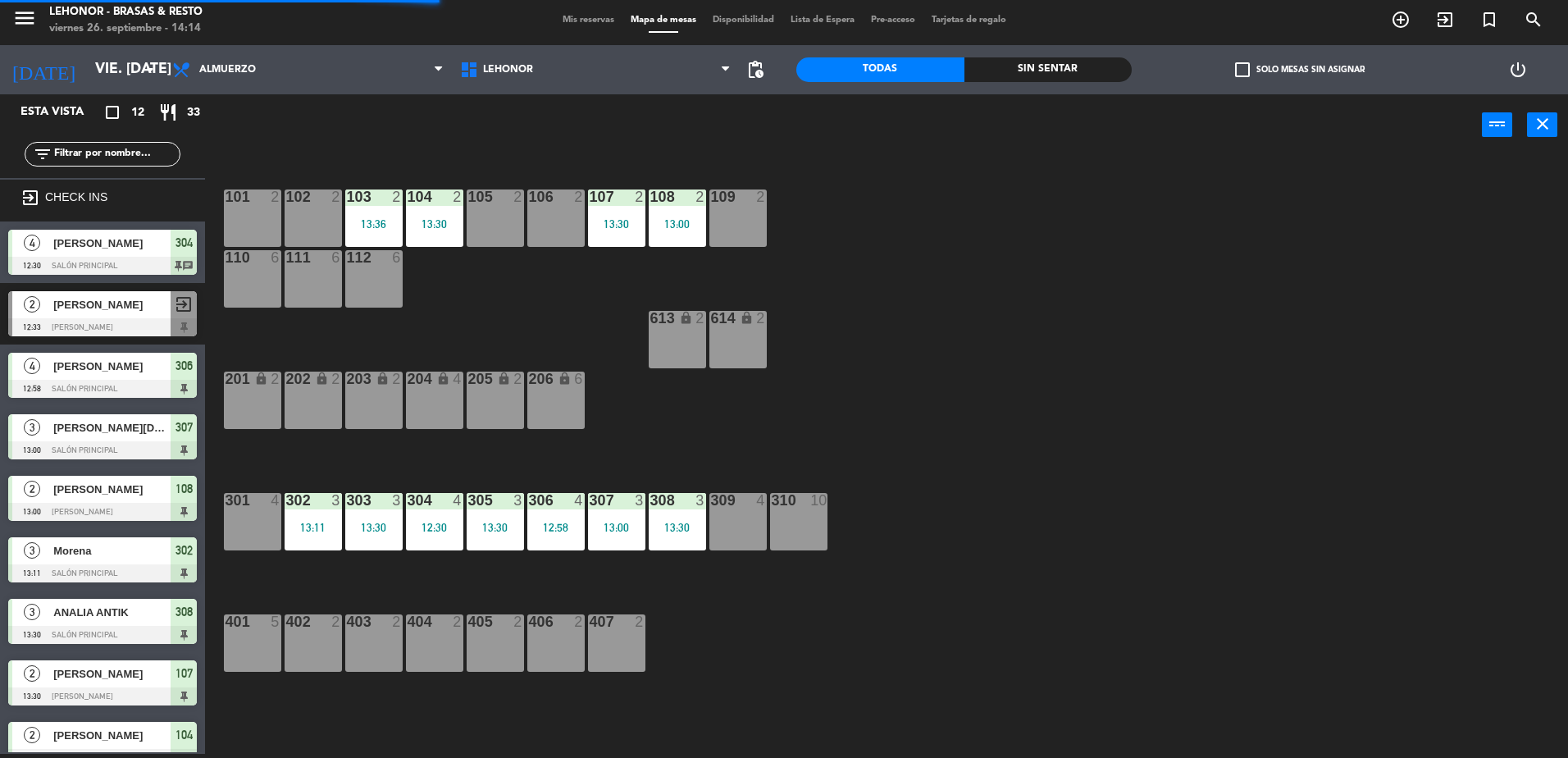
click at [497, 234] on div "105 2" at bounding box center [495, 218] width 57 height 57
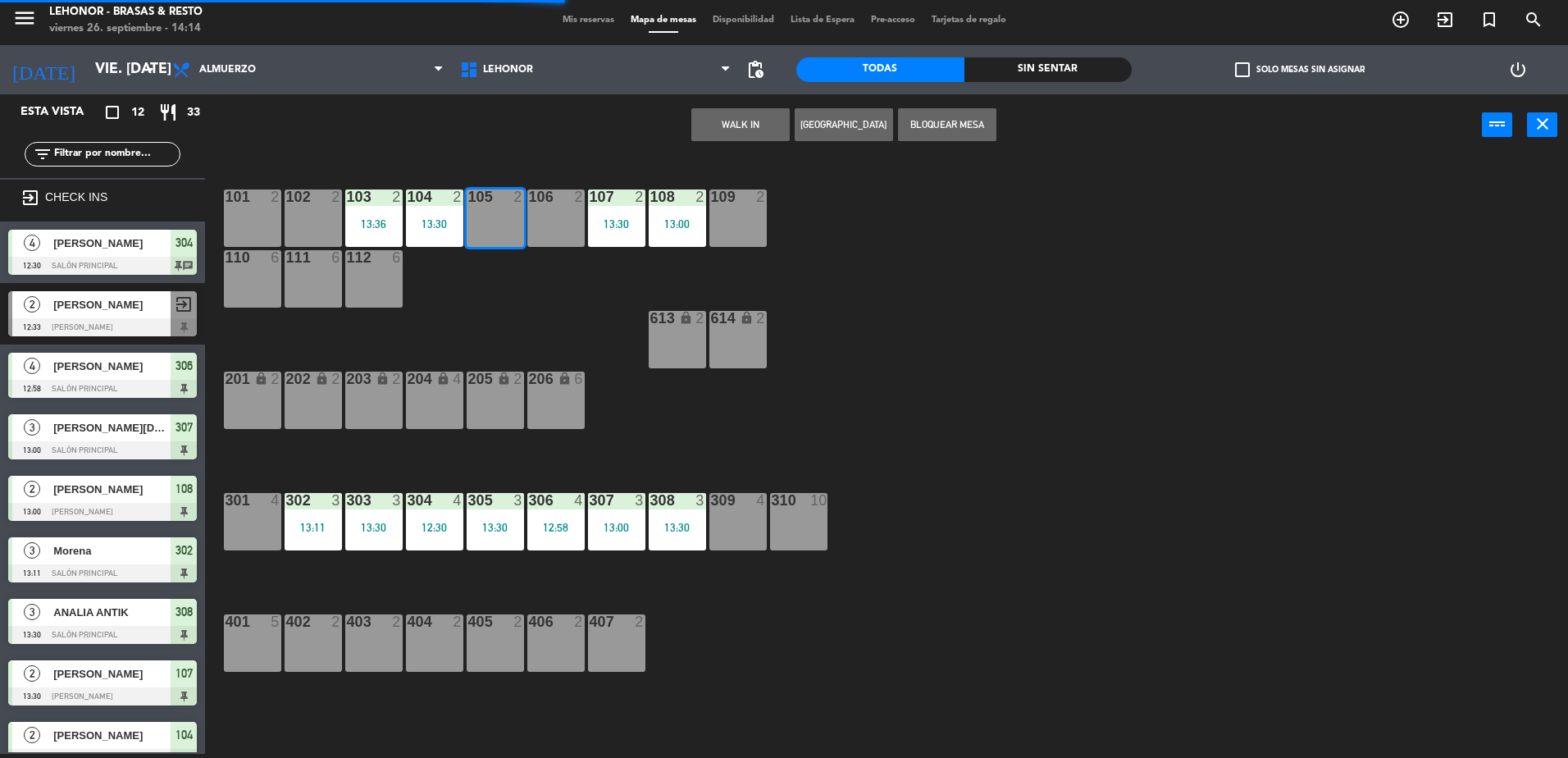
click at [717, 130] on button "WALK IN" at bounding box center [741, 124] width 99 height 33
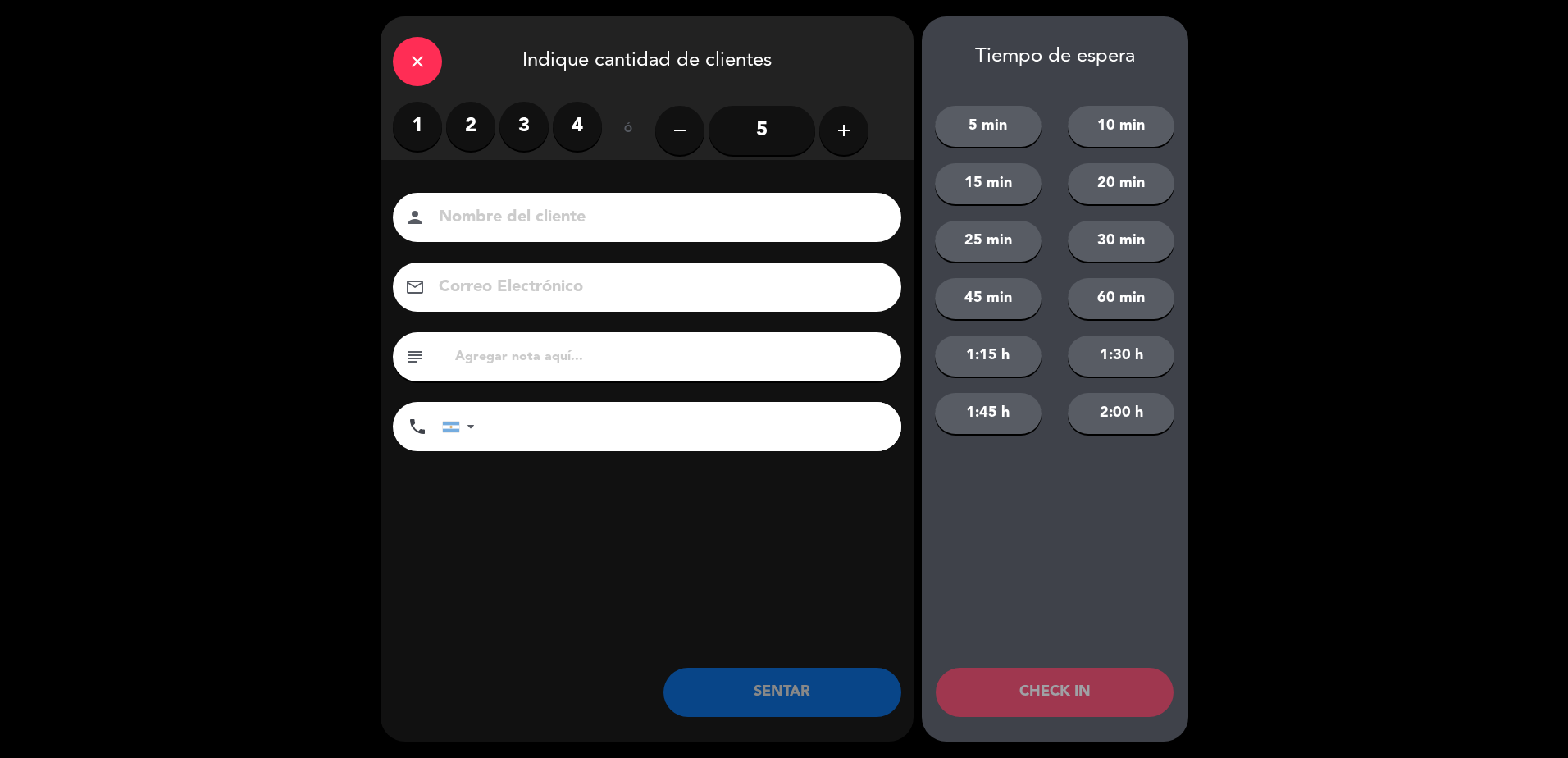
click at [473, 116] on label "2" at bounding box center [471, 126] width 49 height 49
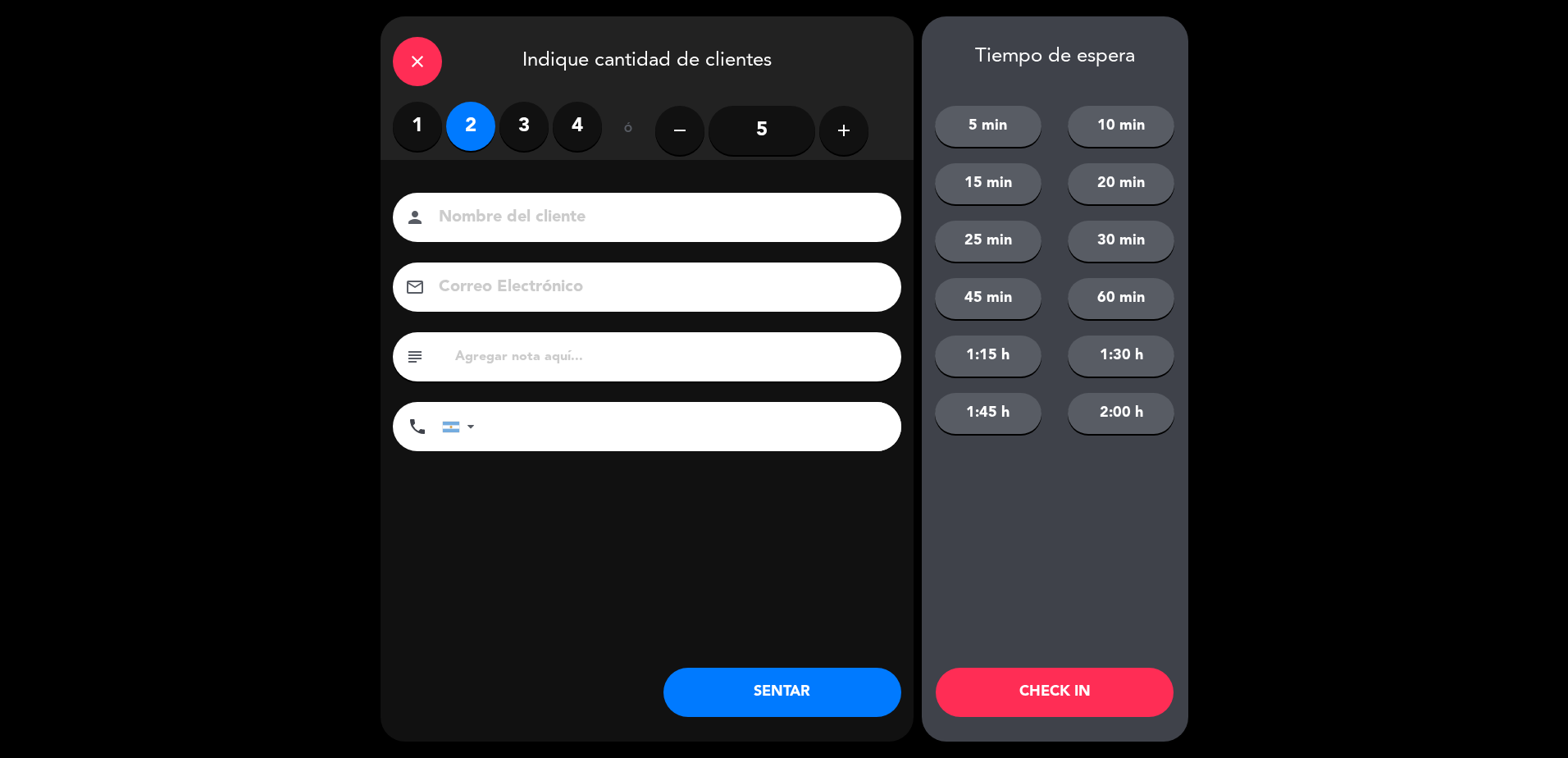
click at [485, 229] on input at bounding box center [659, 218] width 443 height 29
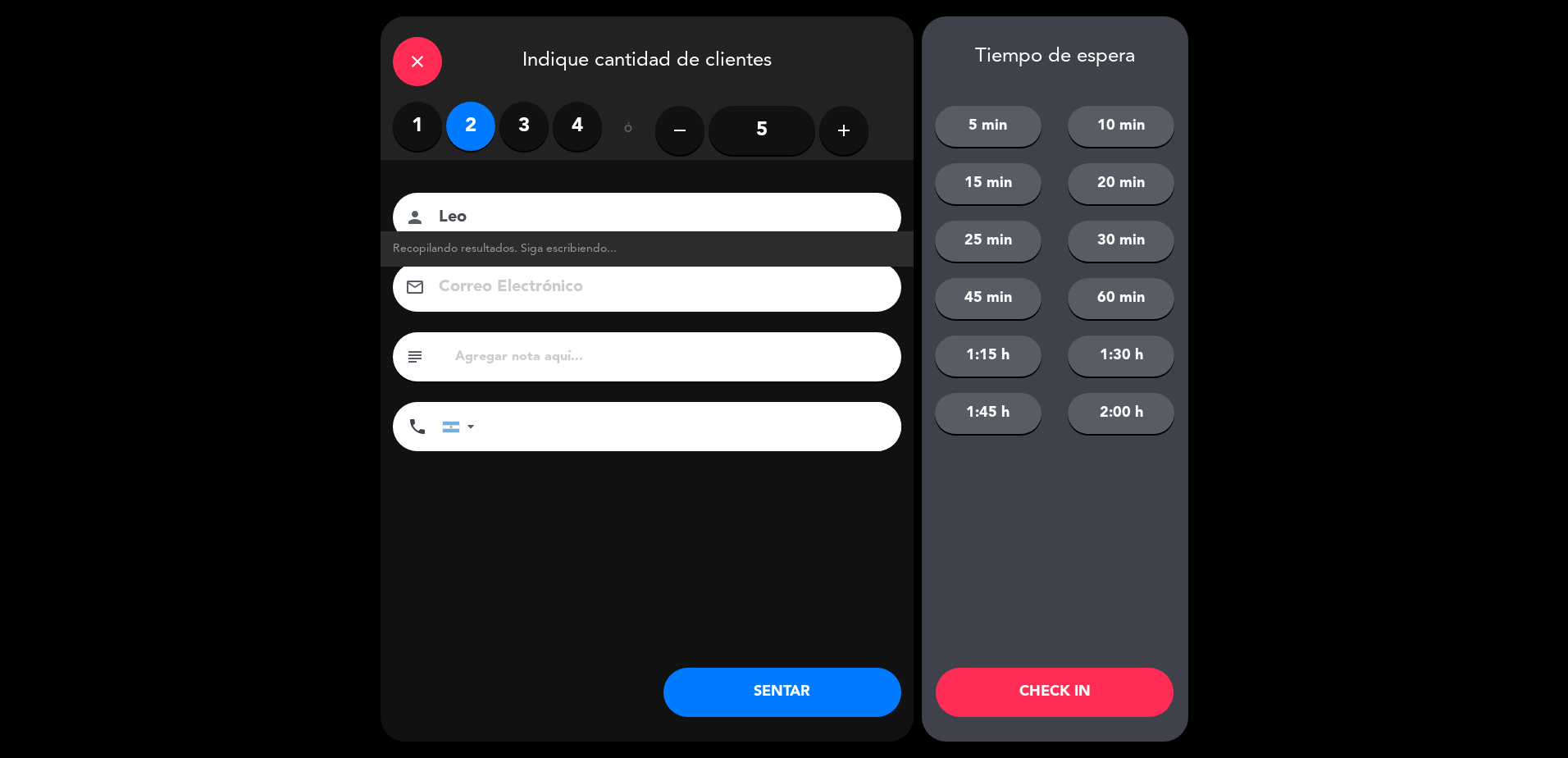
type input "Leo"
click at [760, 703] on button "SENTAR" at bounding box center [782, 693] width 238 height 49
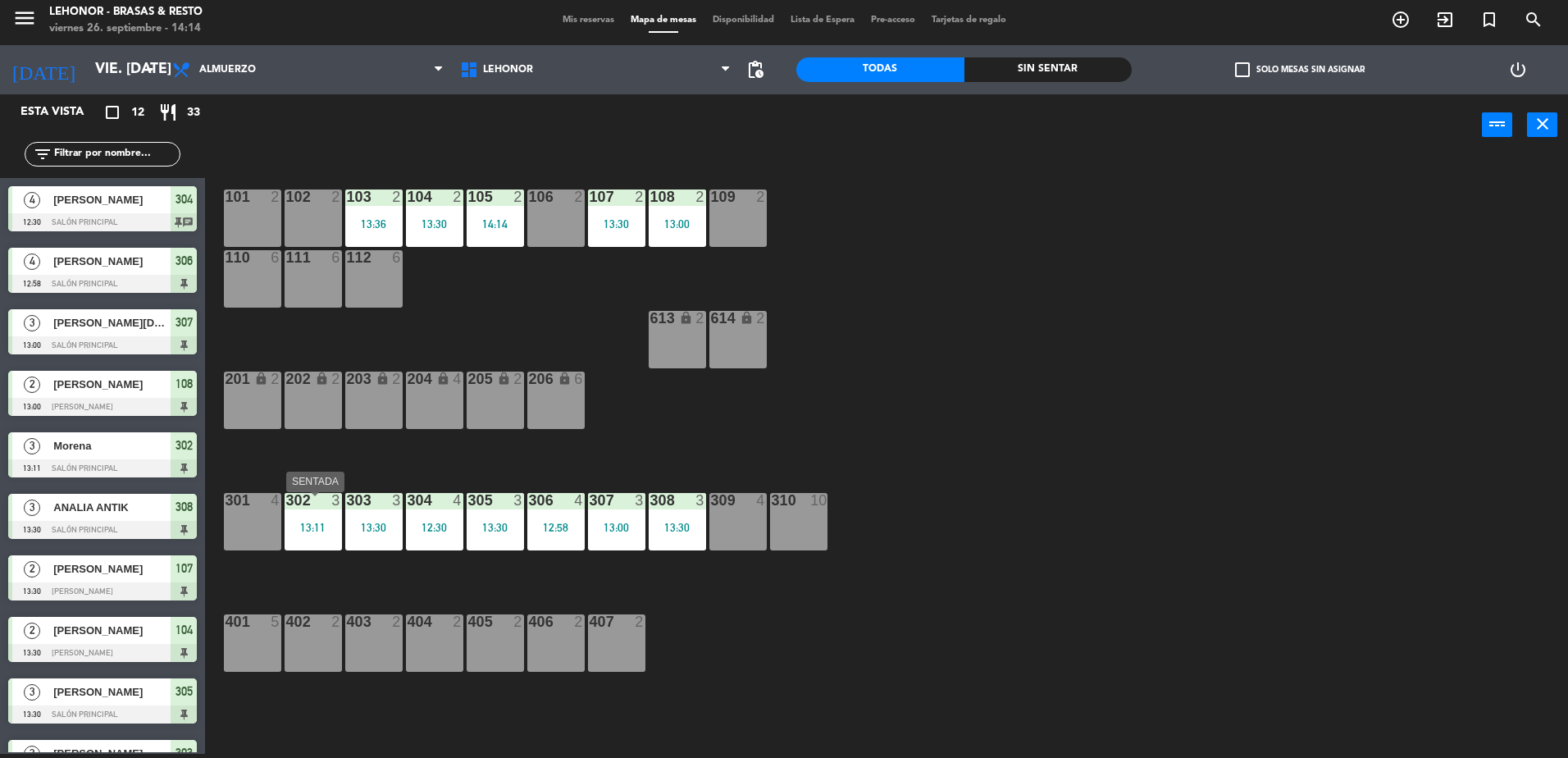
click at [321, 529] on div "13:11" at bounding box center [313, 527] width 57 height 11
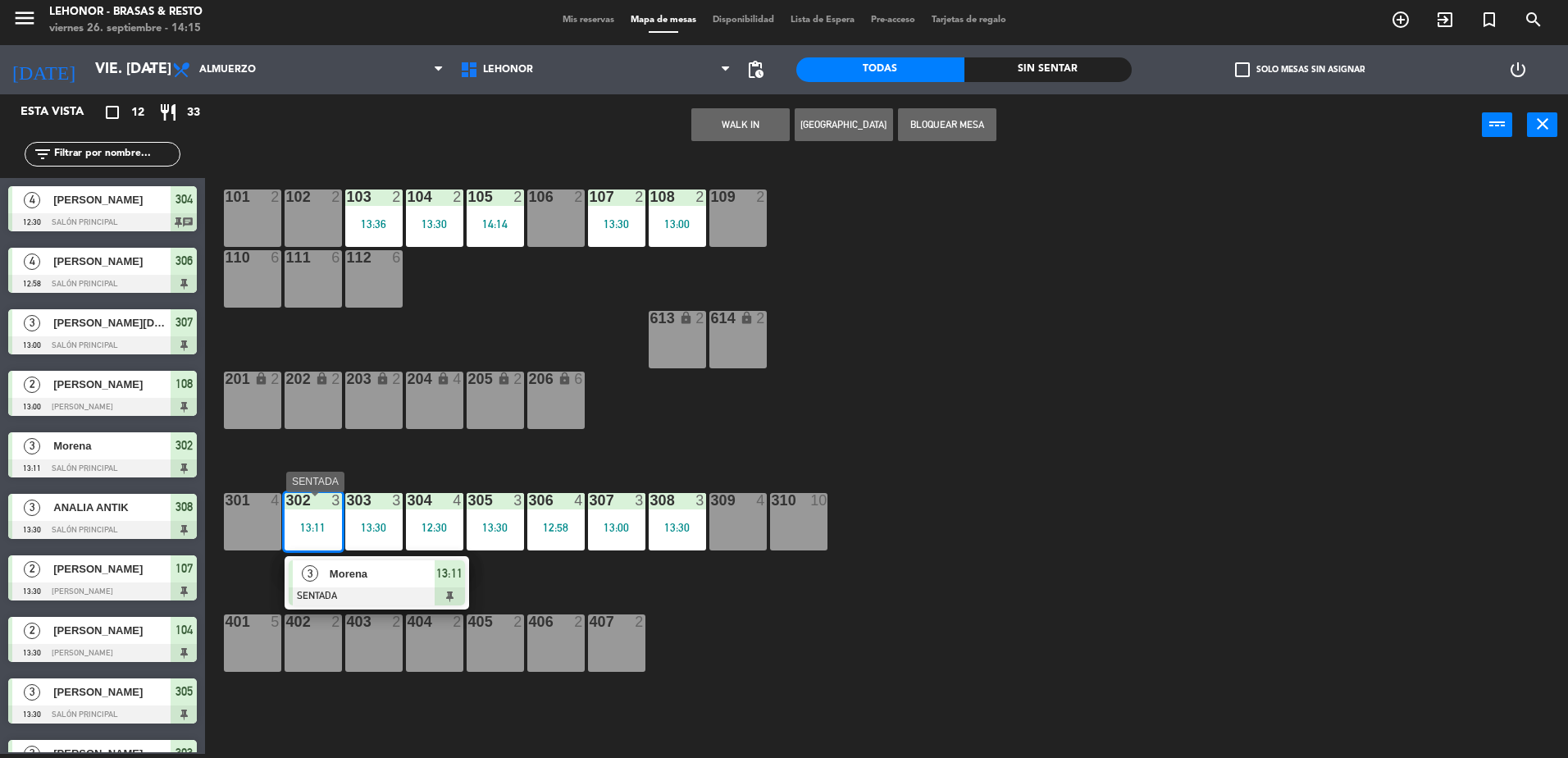
click at [359, 573] on span "Morena" at bounding box center [382, 574] width 105 height 18
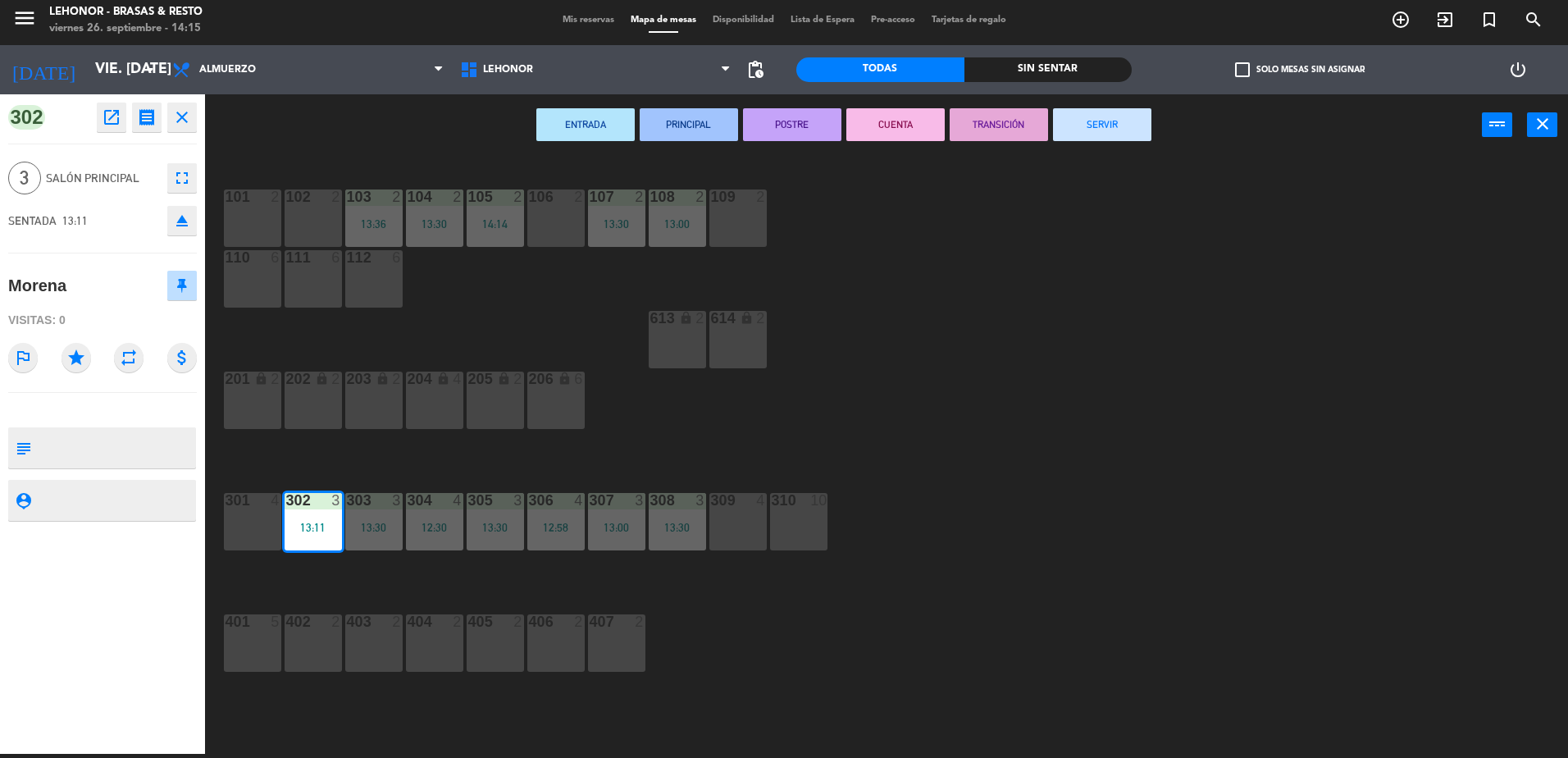
click at [877, 137] on button "CUENTA" at bounding box center [896, 124] width 99 height 33
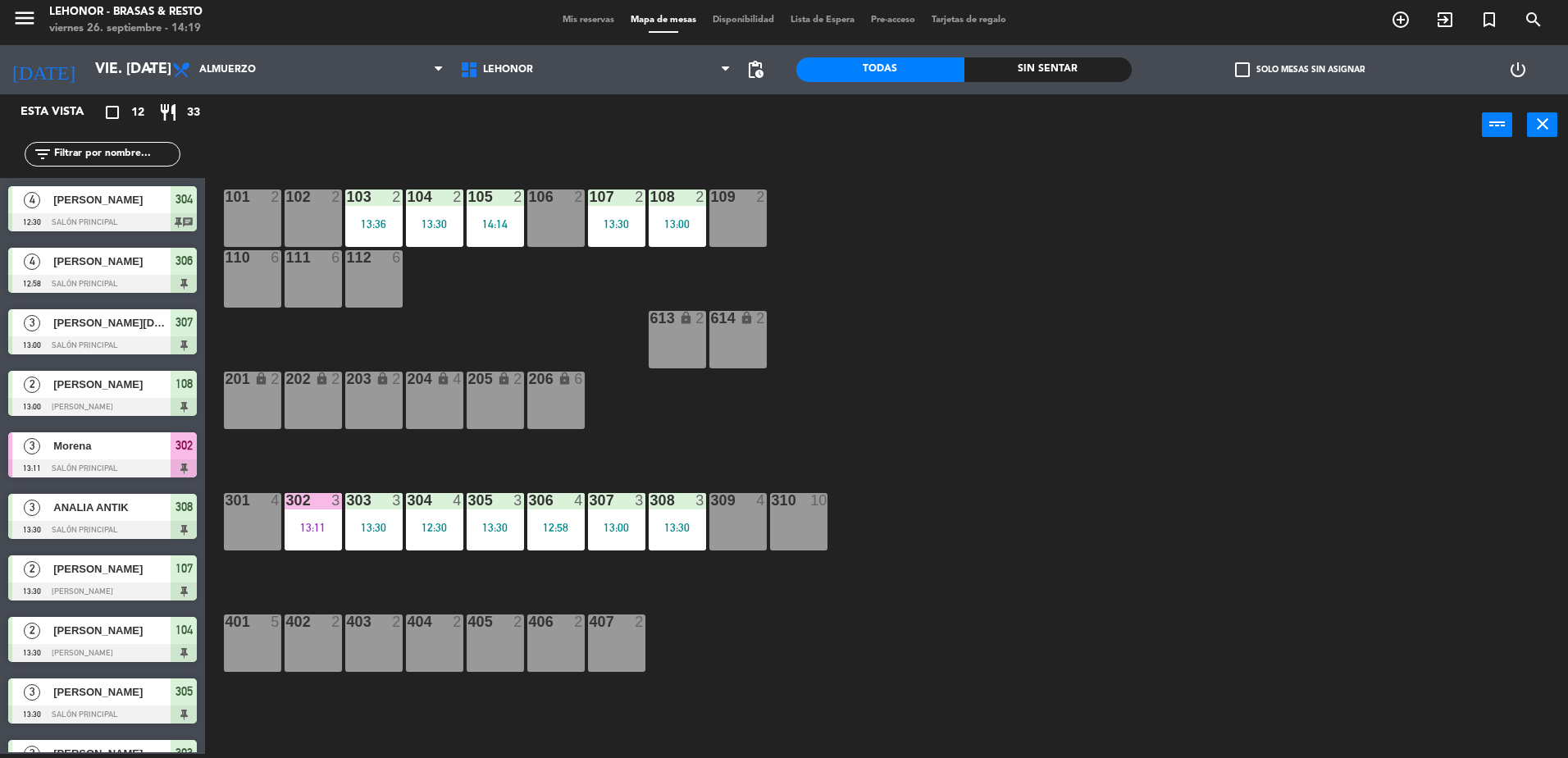
click at [248, 525] on div "301 4" at bounding box center [252, 522] width 57 height 57
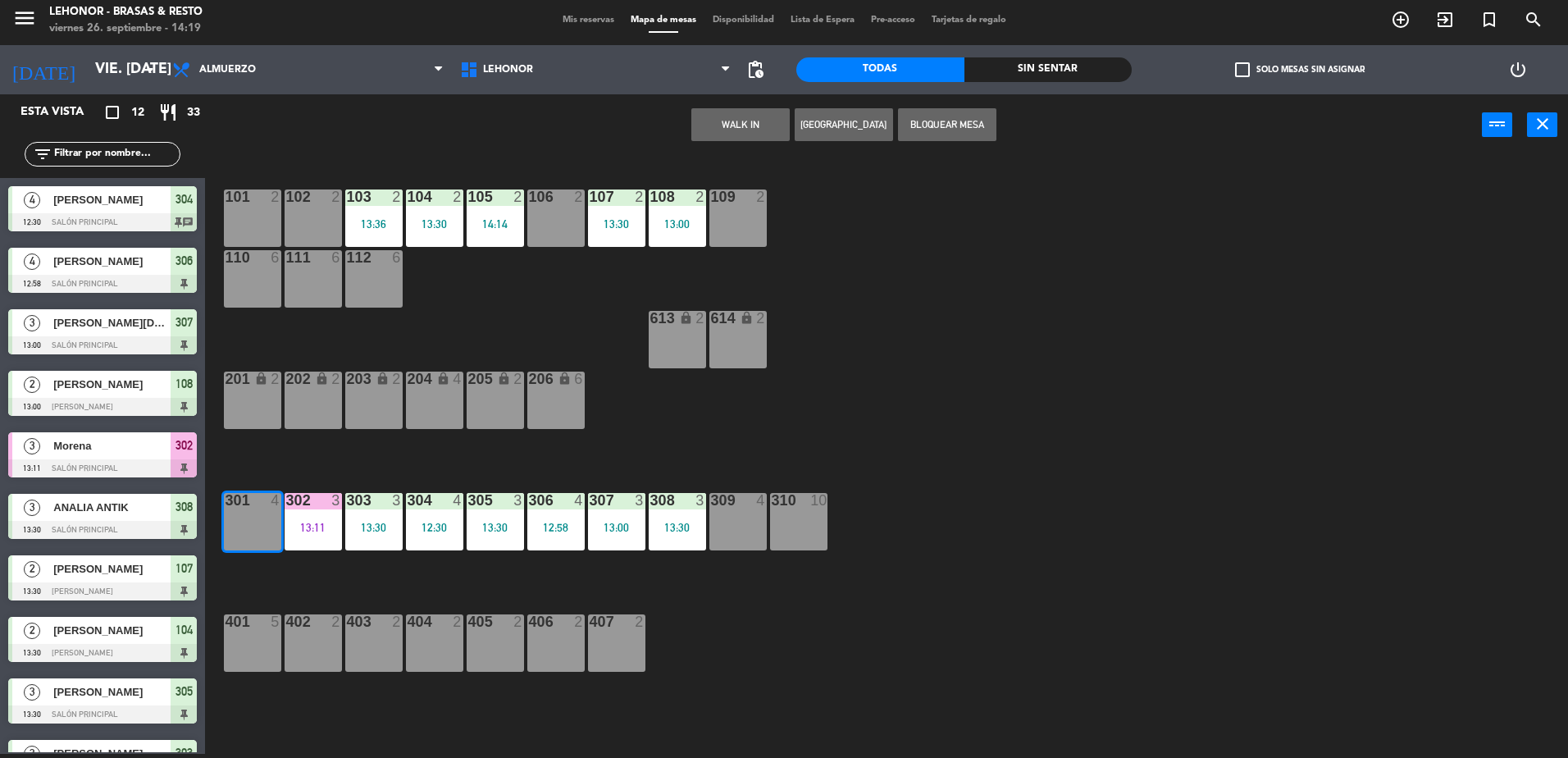
click at [759, 141] on button "WALK IN" at bounding box center [741, 124] width 99 height 33
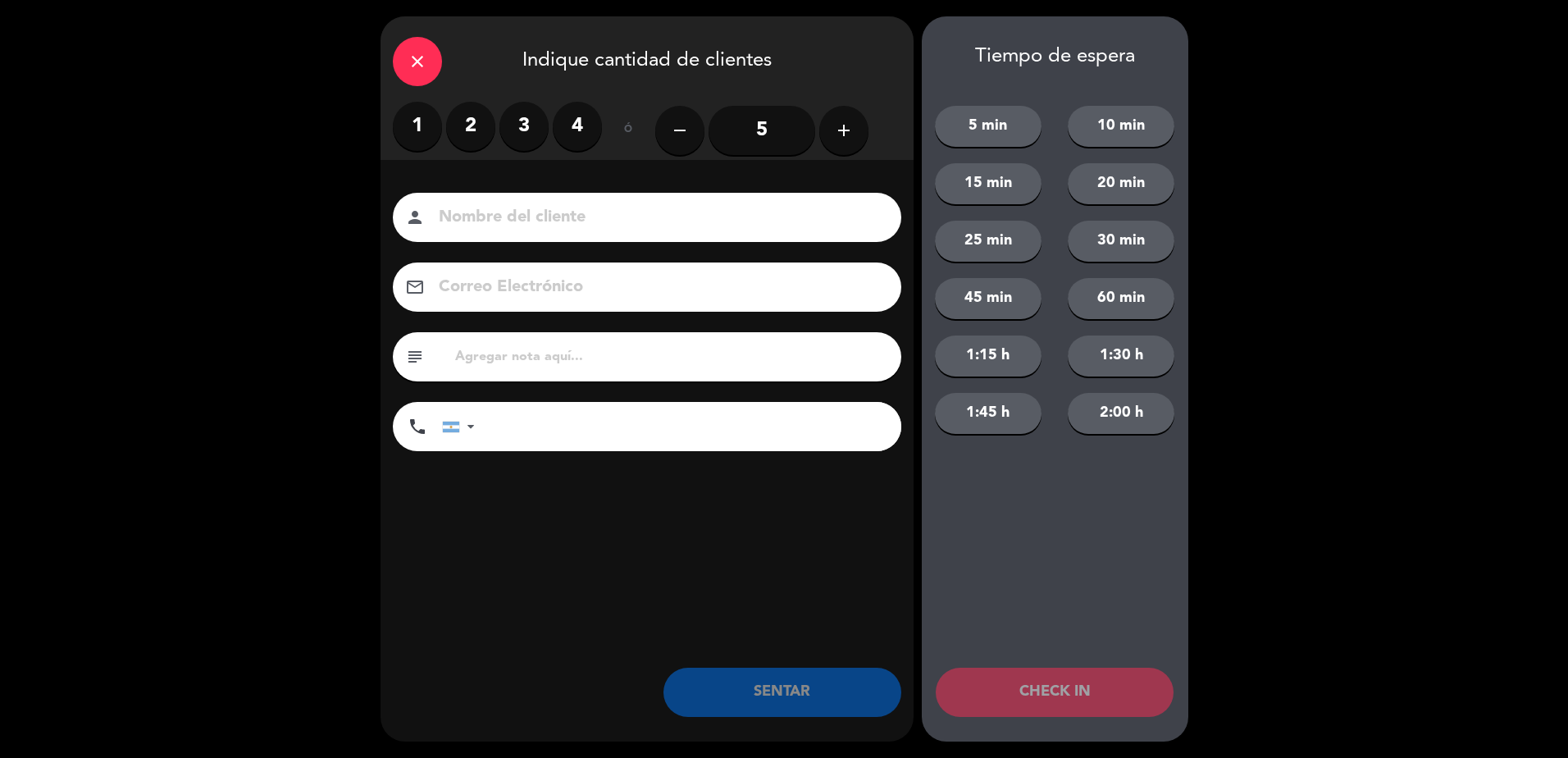
click at [519, 136] on label "3" at bounding box center [524, 126] width 49 height 49
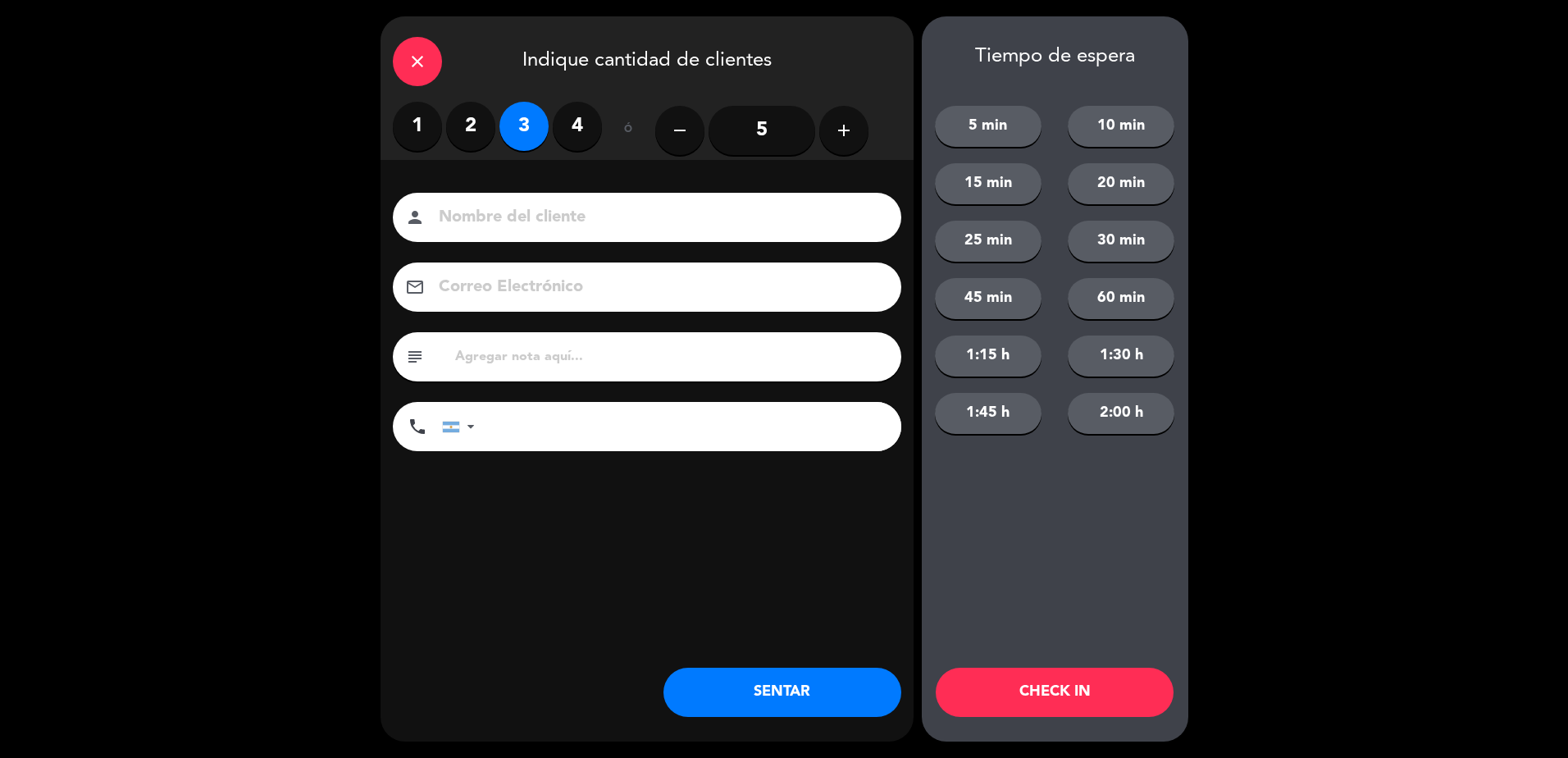
click at [494, 218] on input at bounding box center [659, 218] width 443 height 29
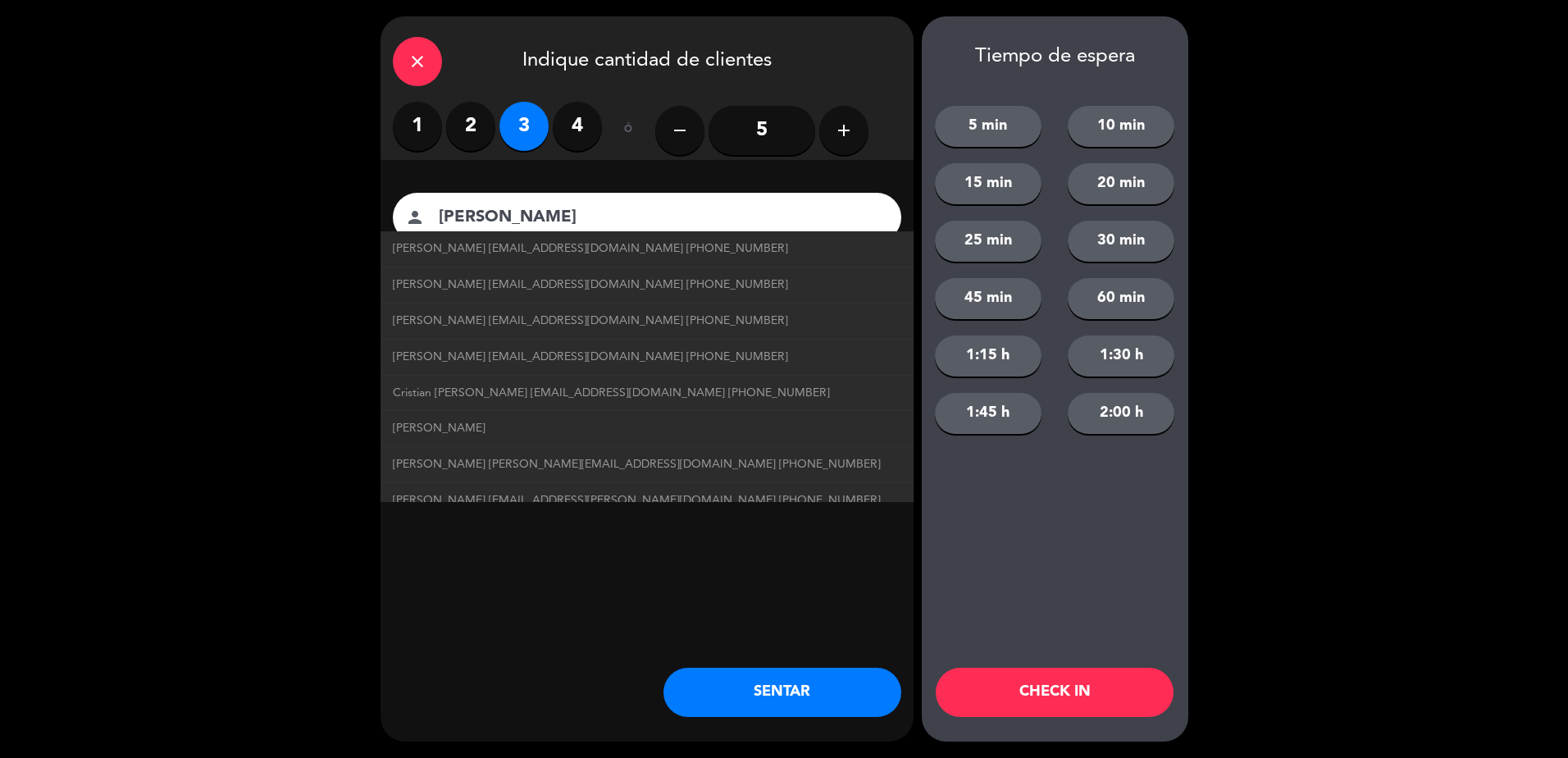
type input "[PERSON_NAME]"
click at [1048, 690] on button "CHECK IN" at bounding box center [1055, 693] width 238 height 49
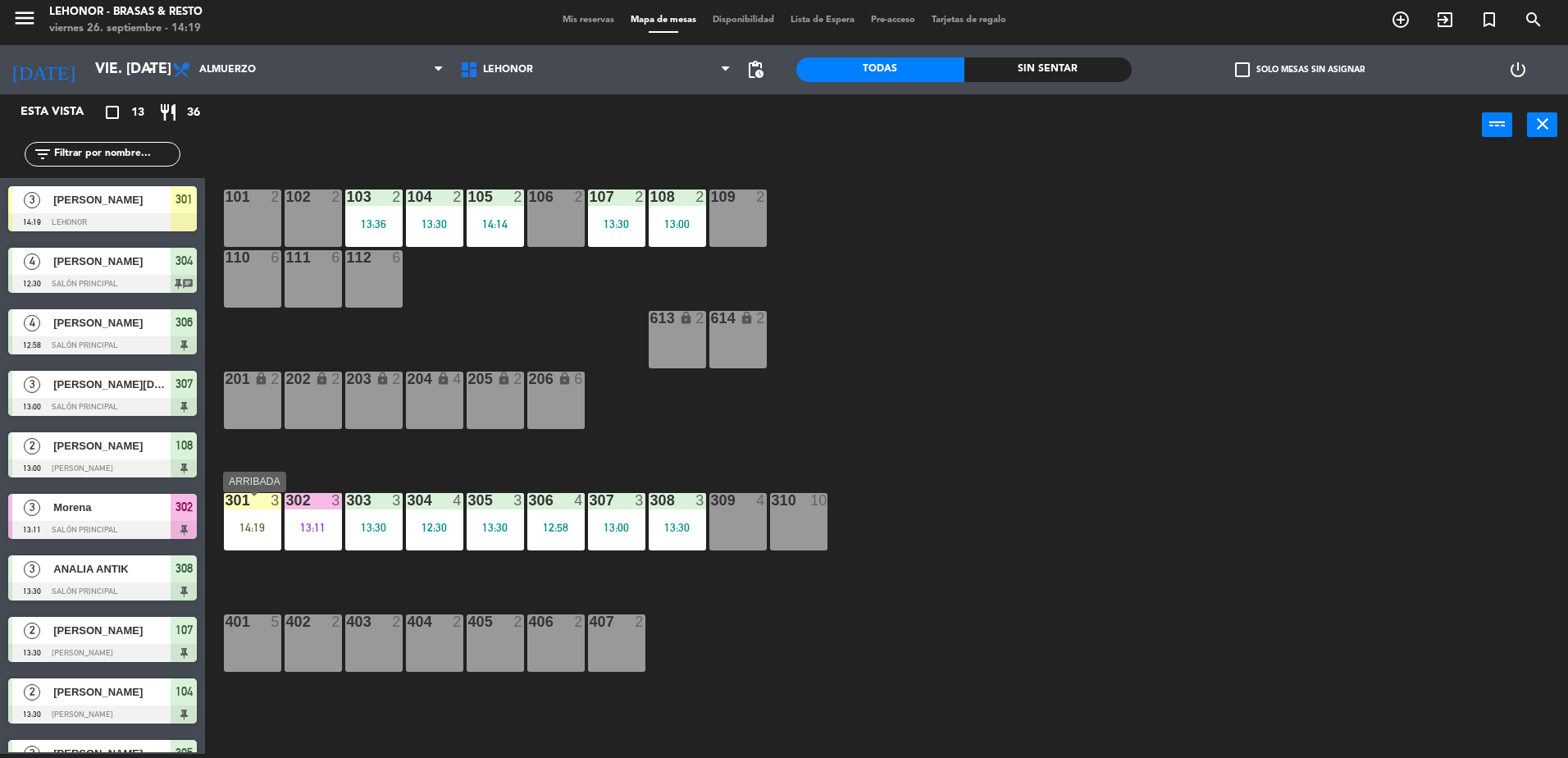
click at [262, 527] on div "14:19" at bounding box center [252, 527] width 57 height 11
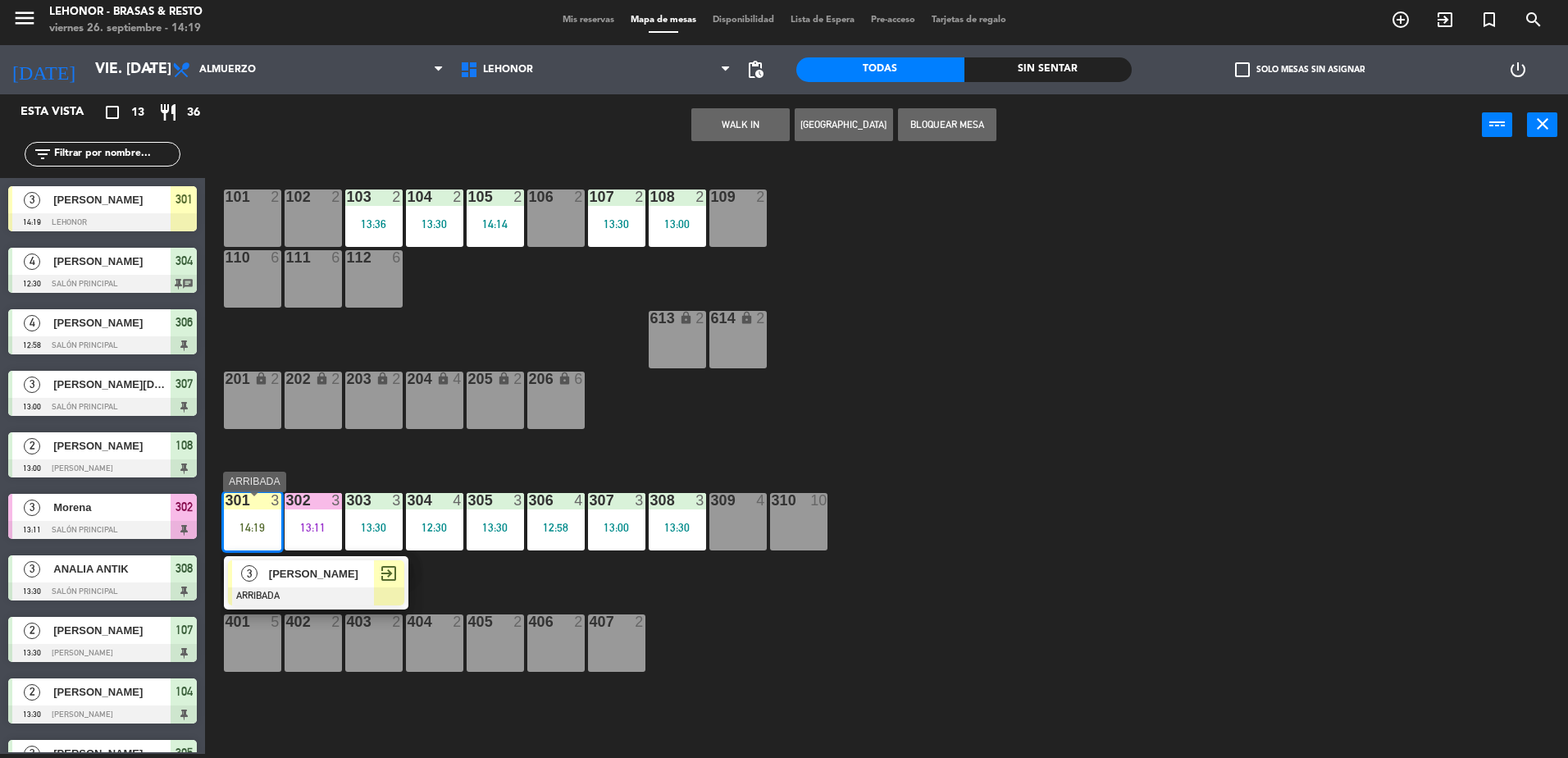
click at [331, 582] on span "[PERSON_NAME]" at bounding box center [321, 574] width 105 height 18
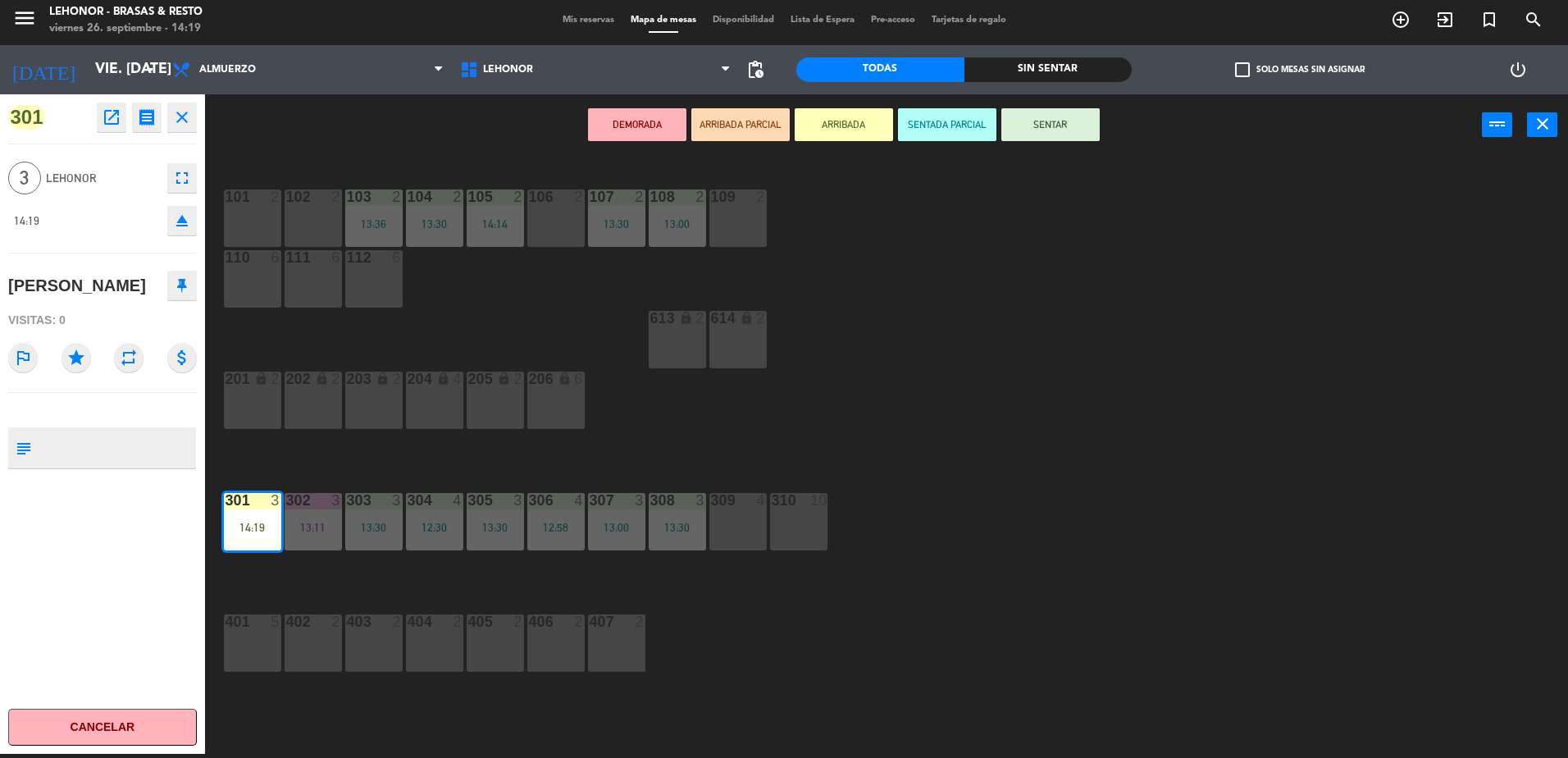
click at [920, 134] on button "SENTADA PARCIAL" at bounding box center [947, 124] width 99 height 33
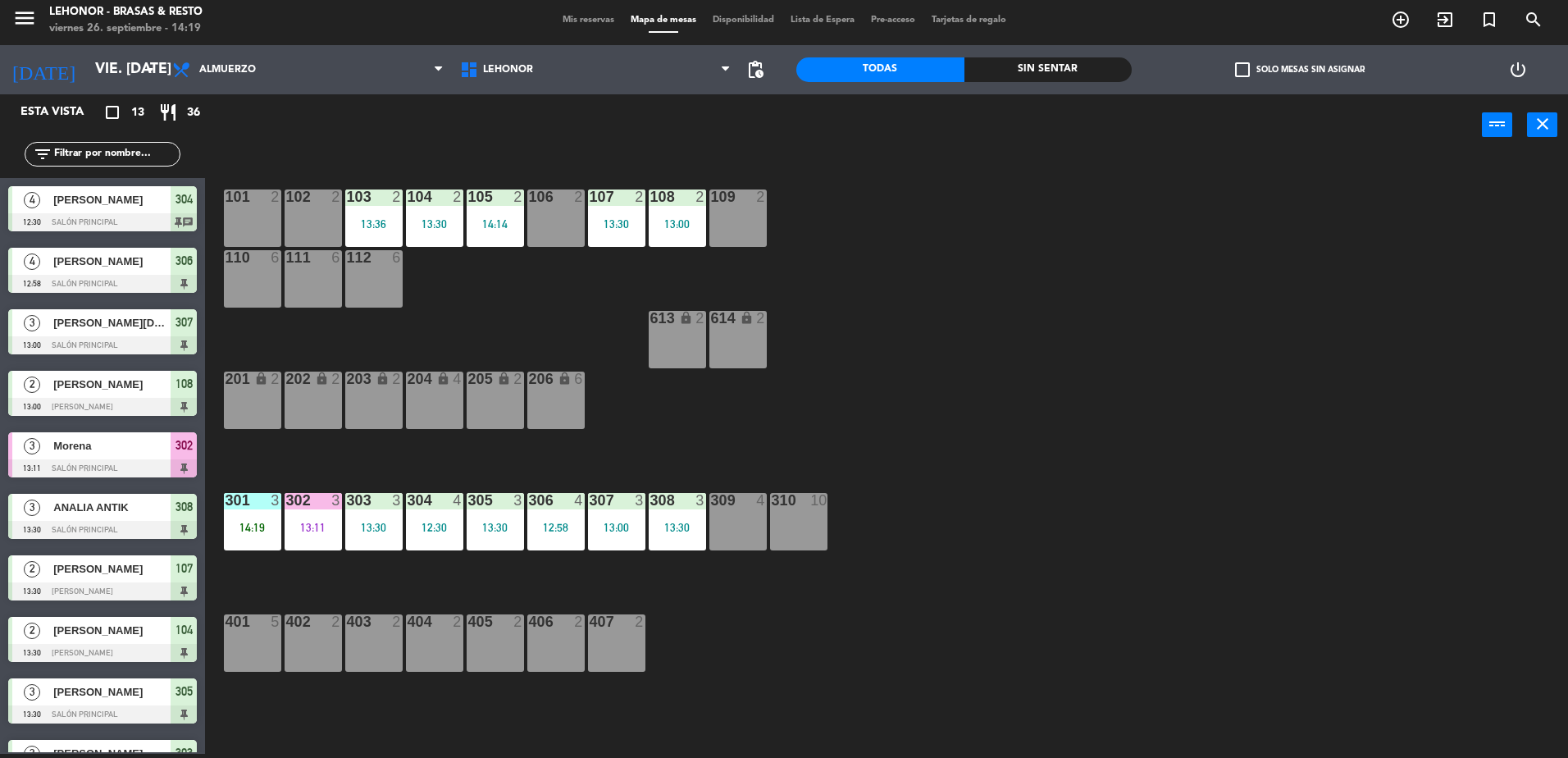
click at [1055, 58] on div "Todas Sin sentar" at bounding box center [964, 70] width 335 height 49
click at [1051, 64] on div "Sin sentar" at bounding box center [1048, 70] width 168 height 25
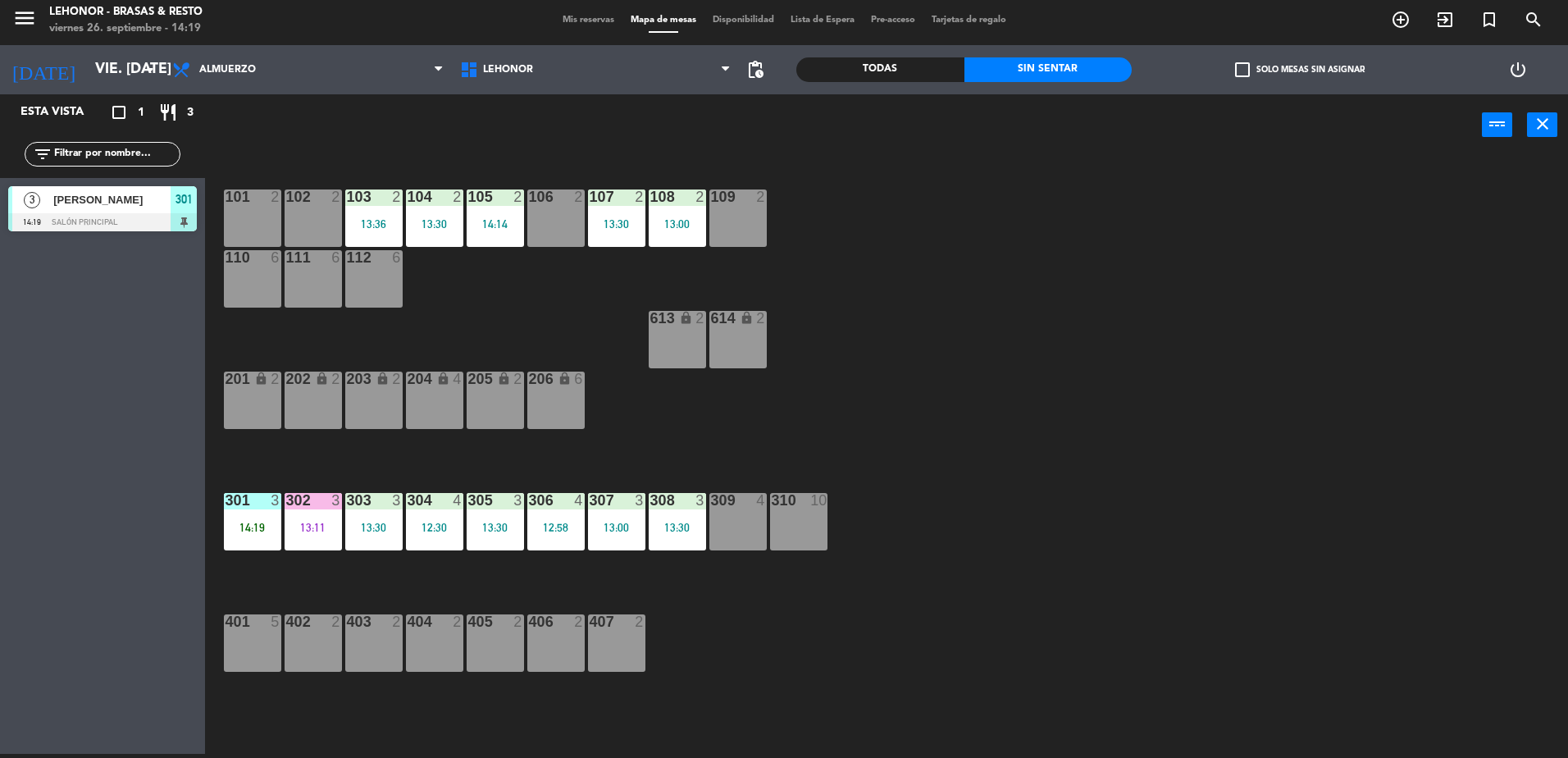
click at [912, 76] on div "Todas" at bounding box center [880, 70] width 168 height 25
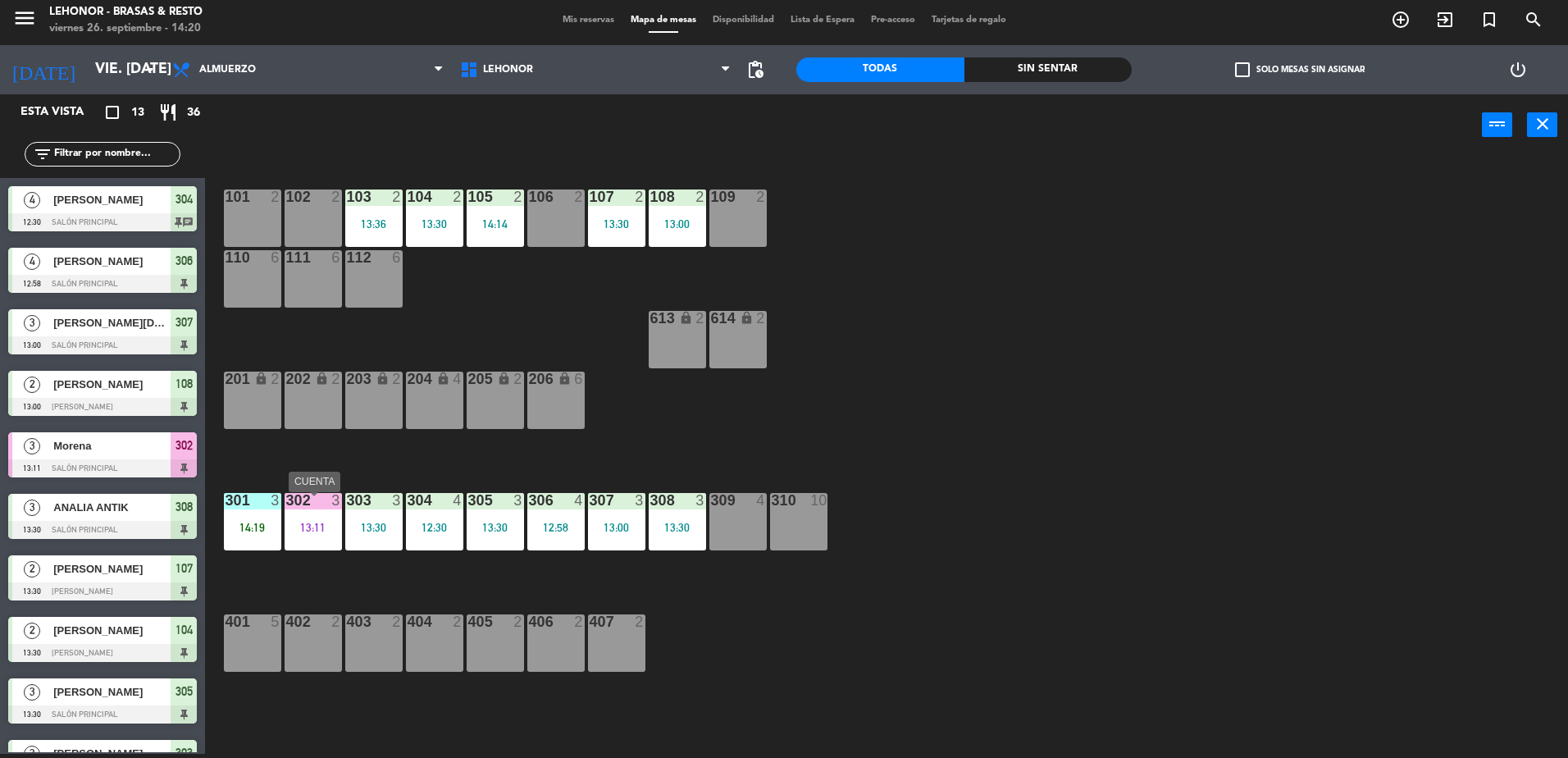
click at [325, 524] on div "302 3 13:11" at bounding box center [313, 522] width 57 height 57
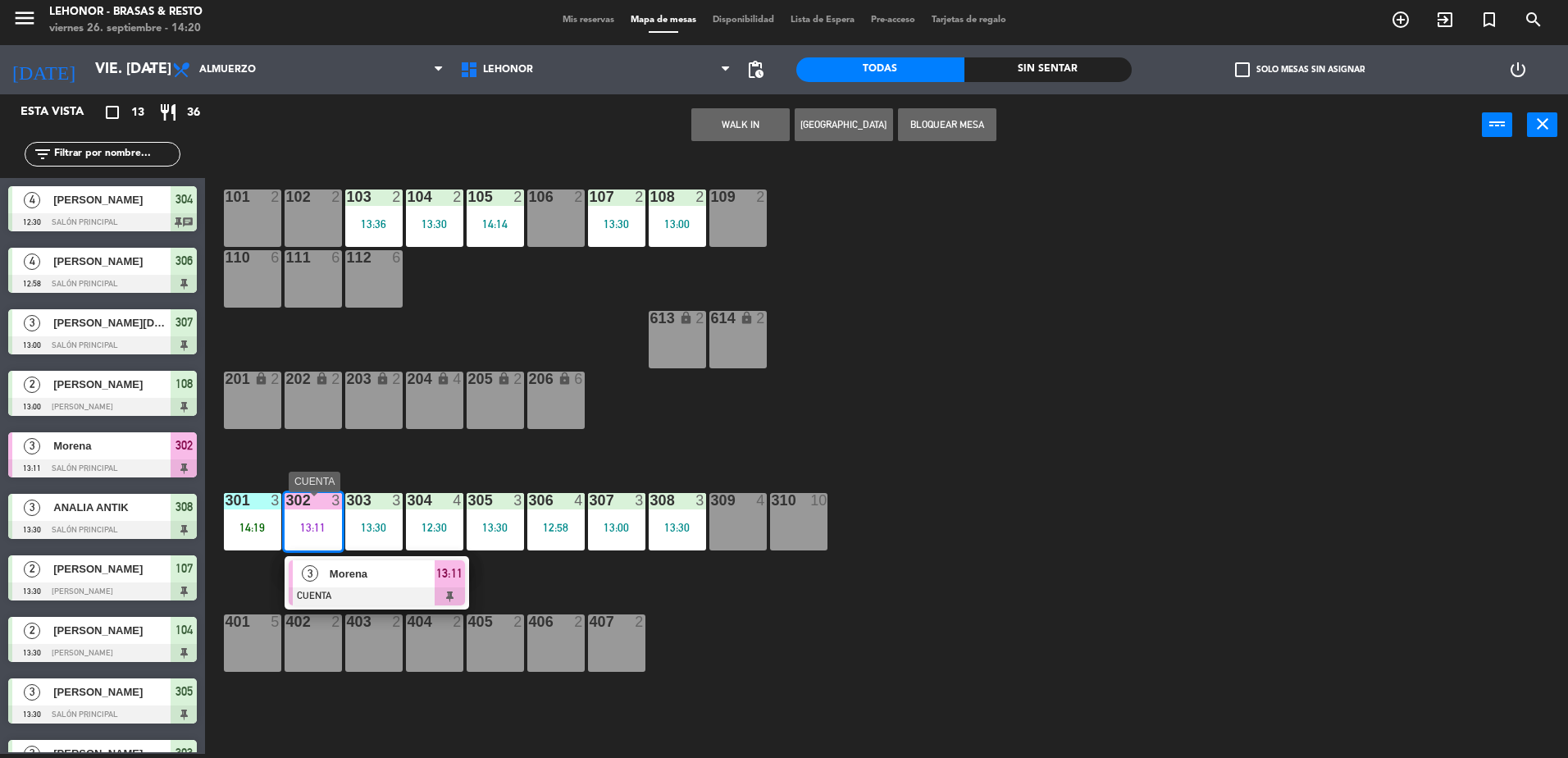
click at [362, 582] on span "Morena" at bounding box center [382, 574] width 105 height 18
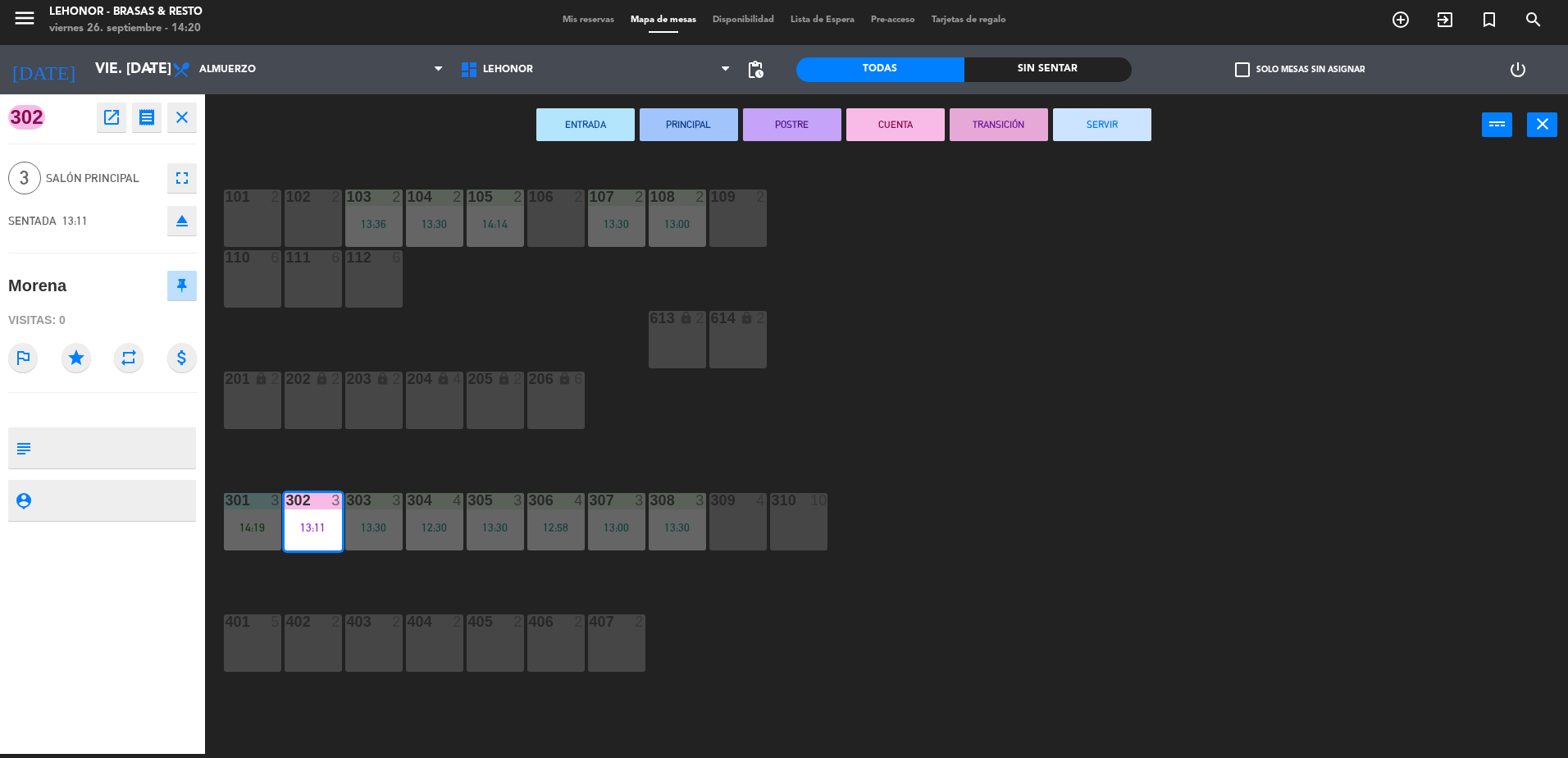
click at [1103, 132] on button "SERVIR" at bounding box center [1102, 124] width 99 height 33
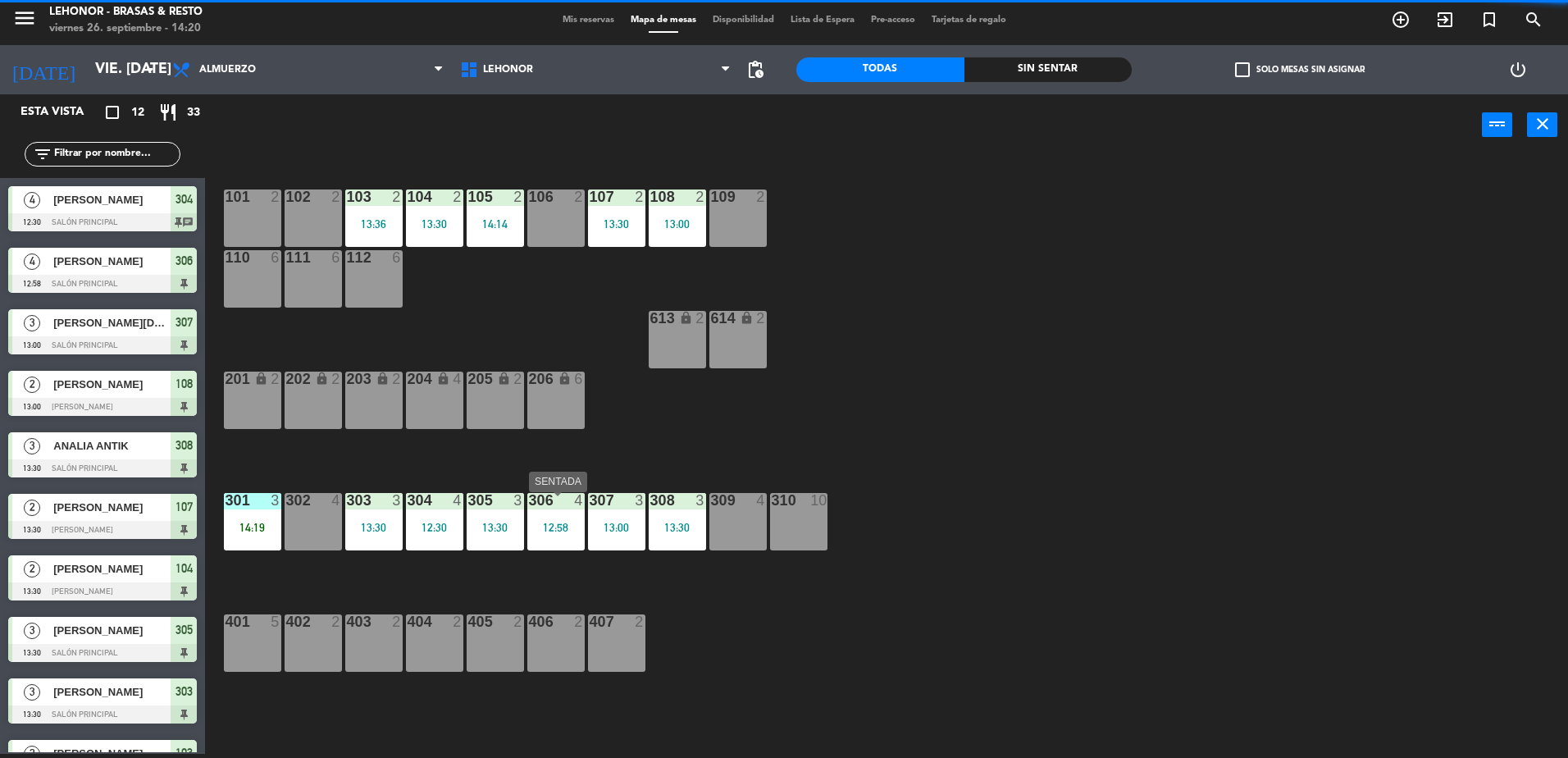
click at [543, 522] on div "306 4 12:58" at bounding box center [556, 522] width 57 height 57
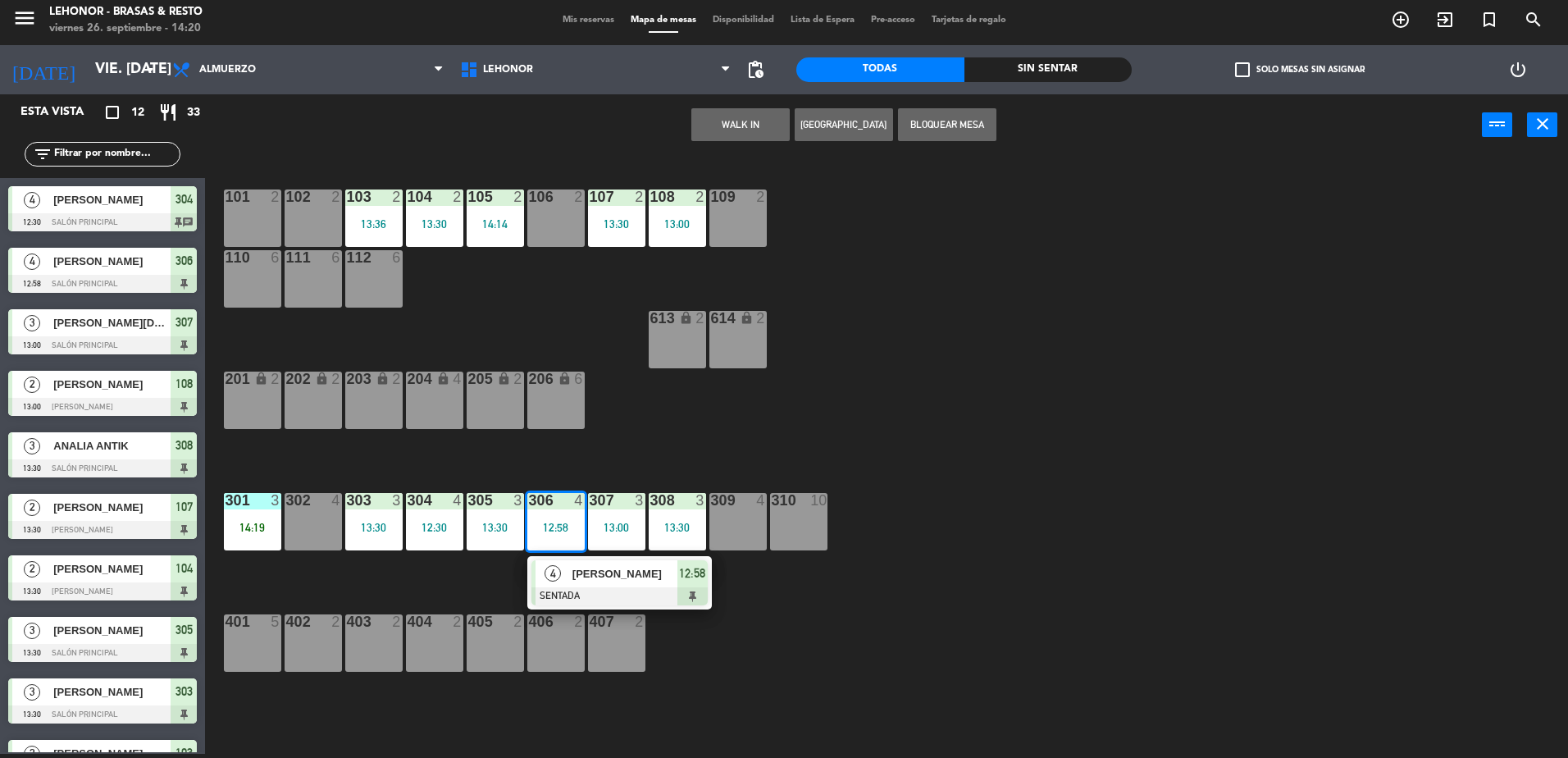
click at [590, 575] on span "[PERSON_NAME]" at bounding box center [624, 574] width 105 height 18
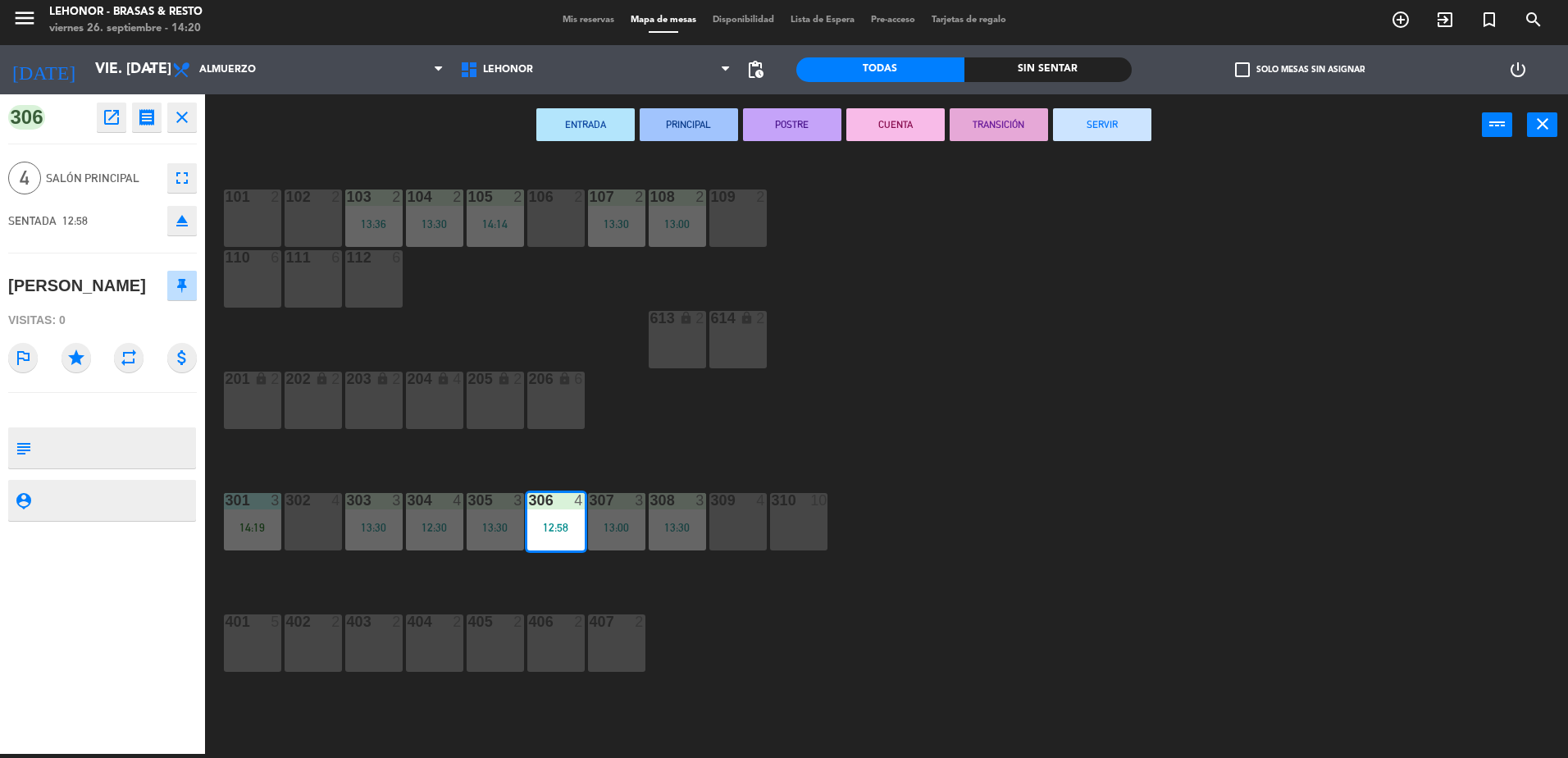
click at [1111, 131] on button "SERVIR" at bounding box center [1102, 124] width 99 height 33
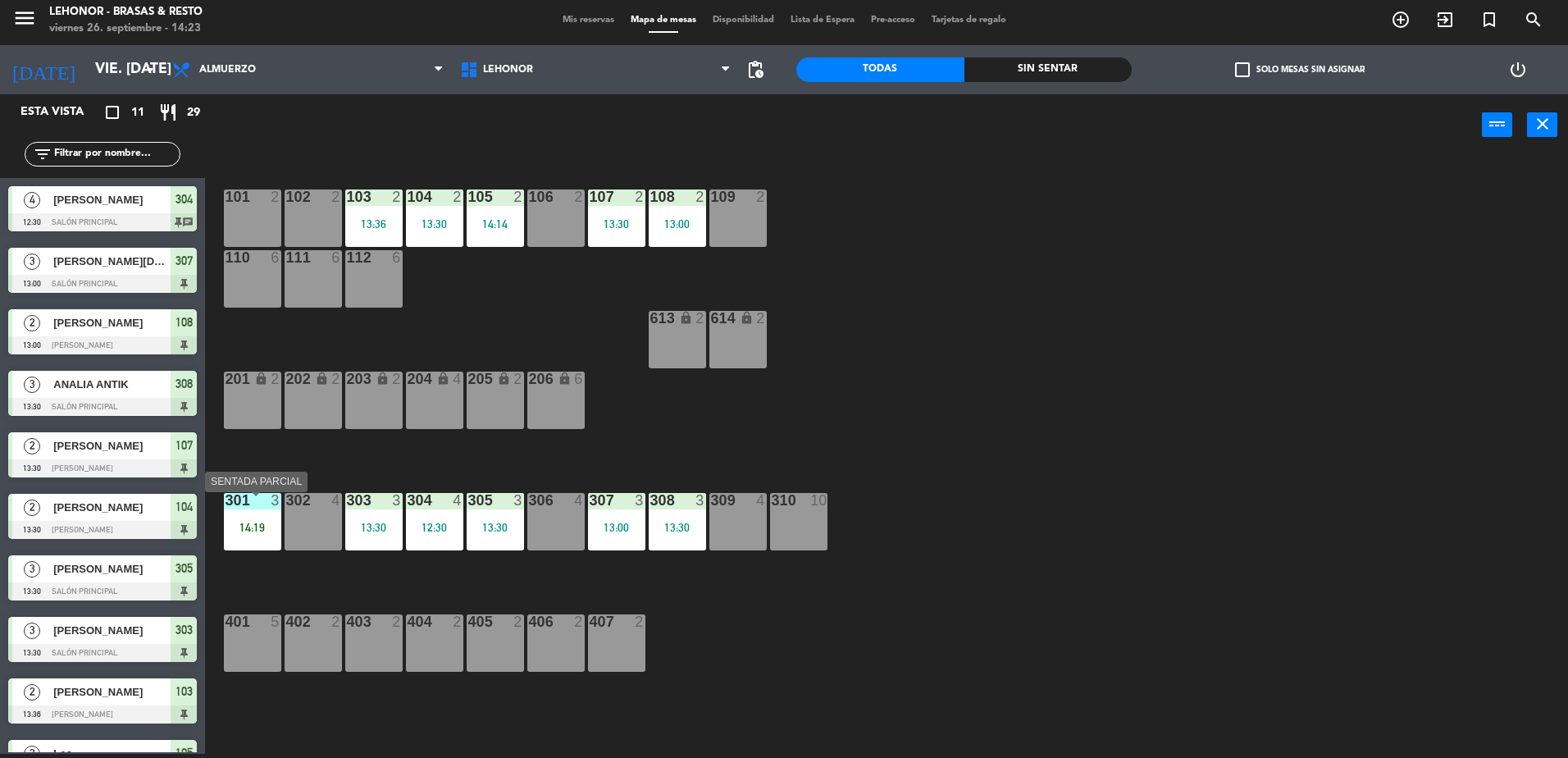
click at [257, 520] on div "301 3 14:19" at bounding box center [252, 522] width 57 height 57
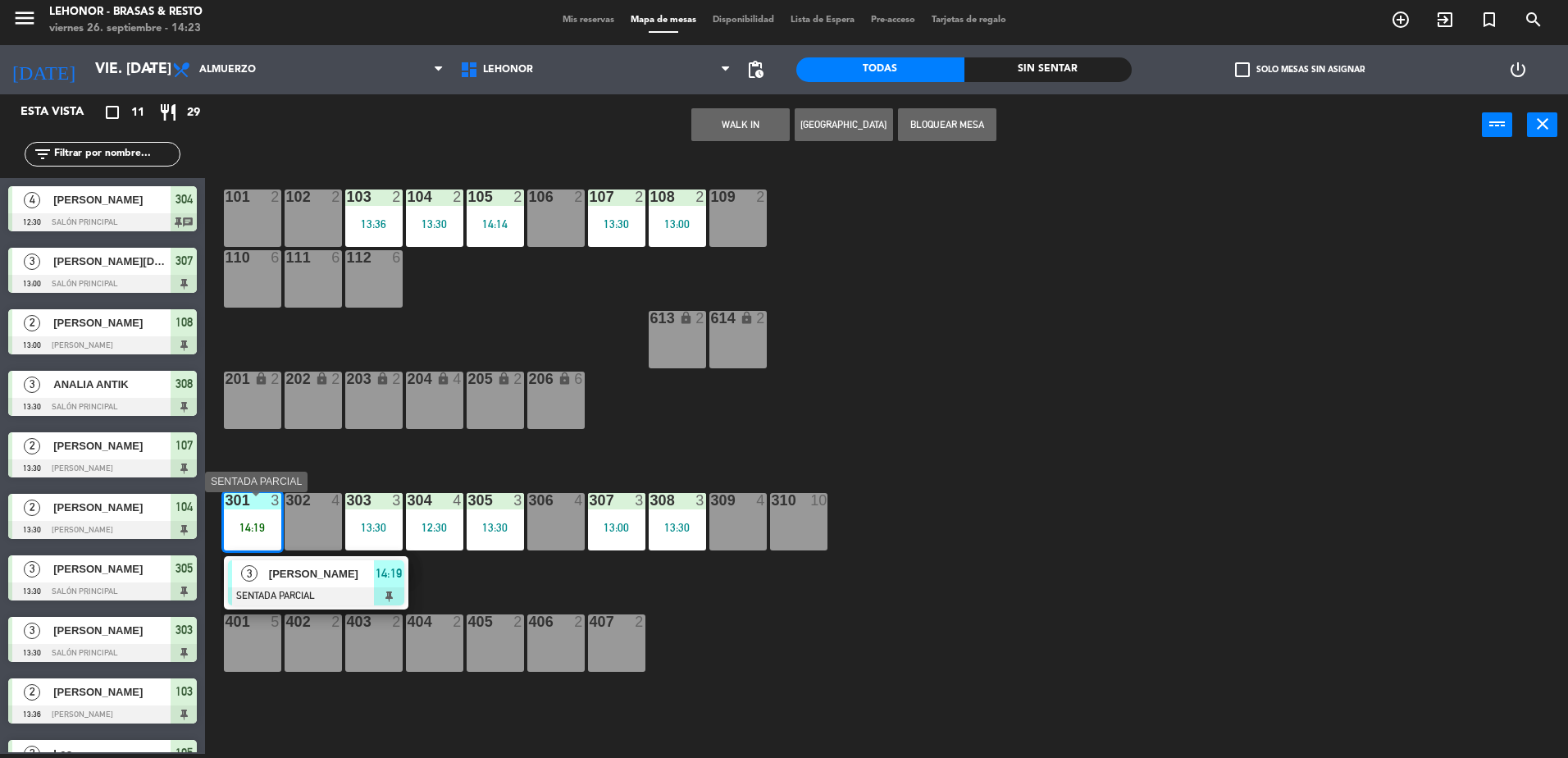
click at [313, 578] on span "[PERSON_NAME]" at bounding box center [321, 574] width 105 height 18
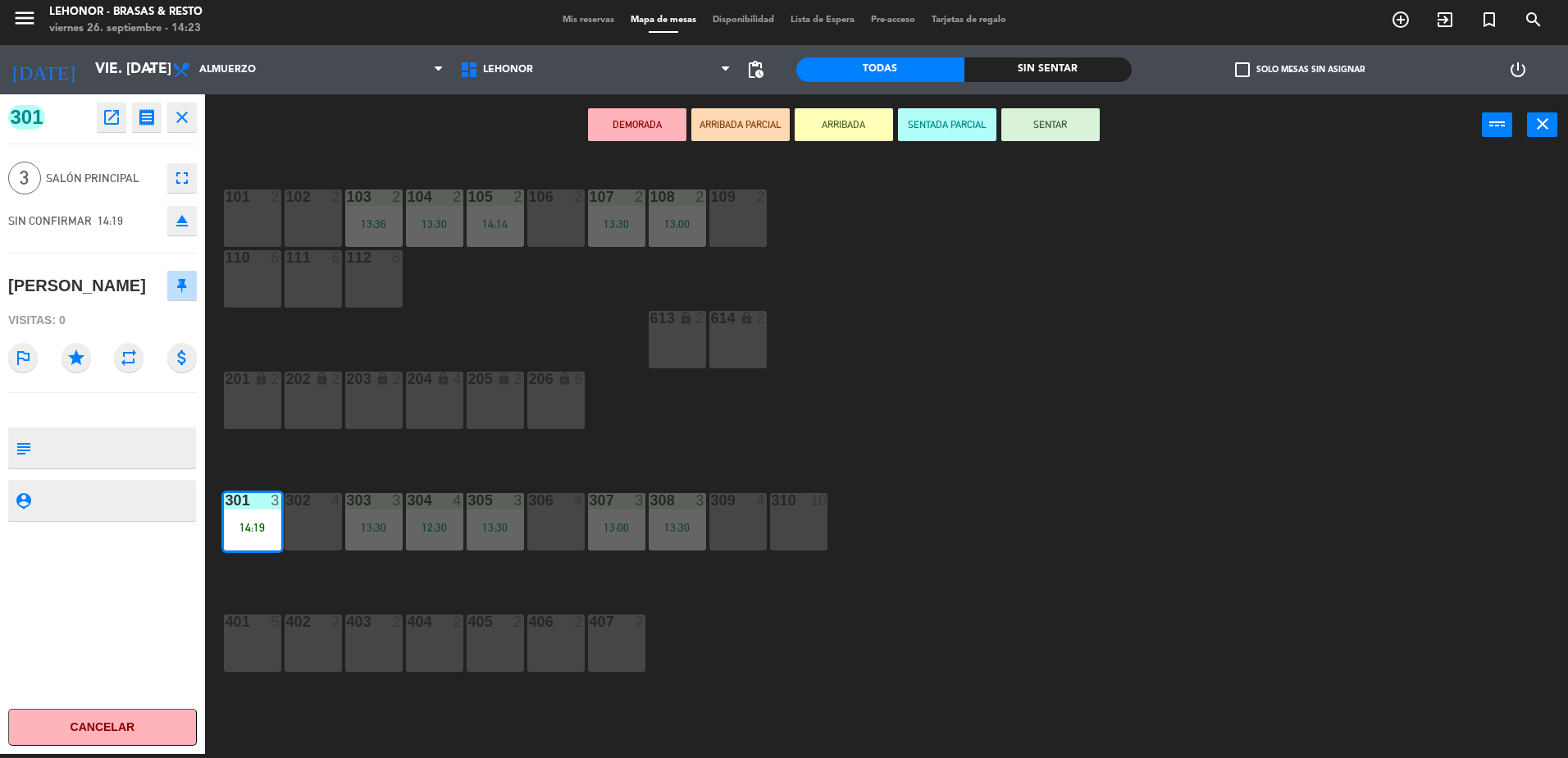
click at [1053, 140] on button "SENTAR" at bounding box center [1050, 124] width 99 height 33
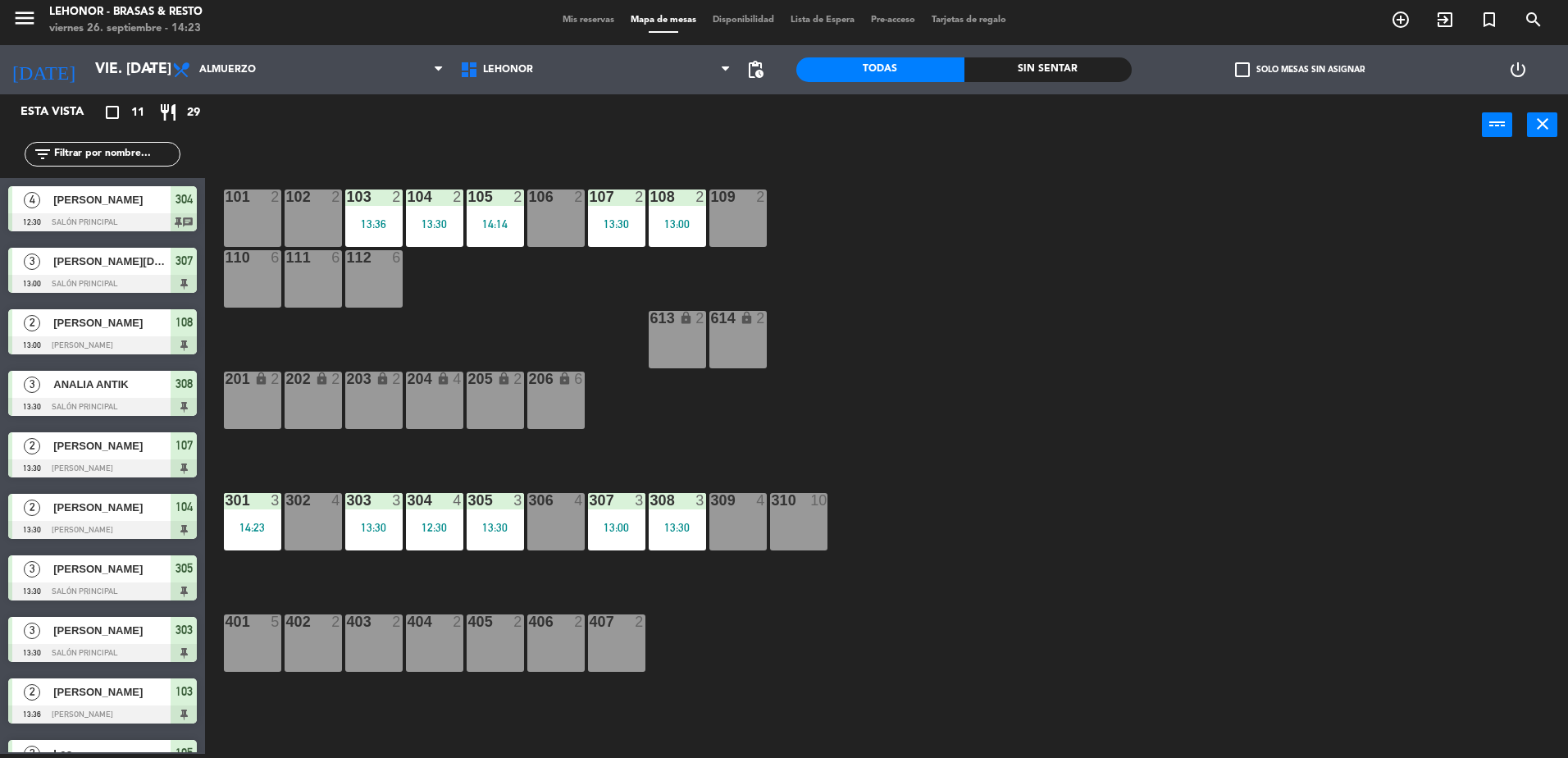
scroll to position [102, 0]
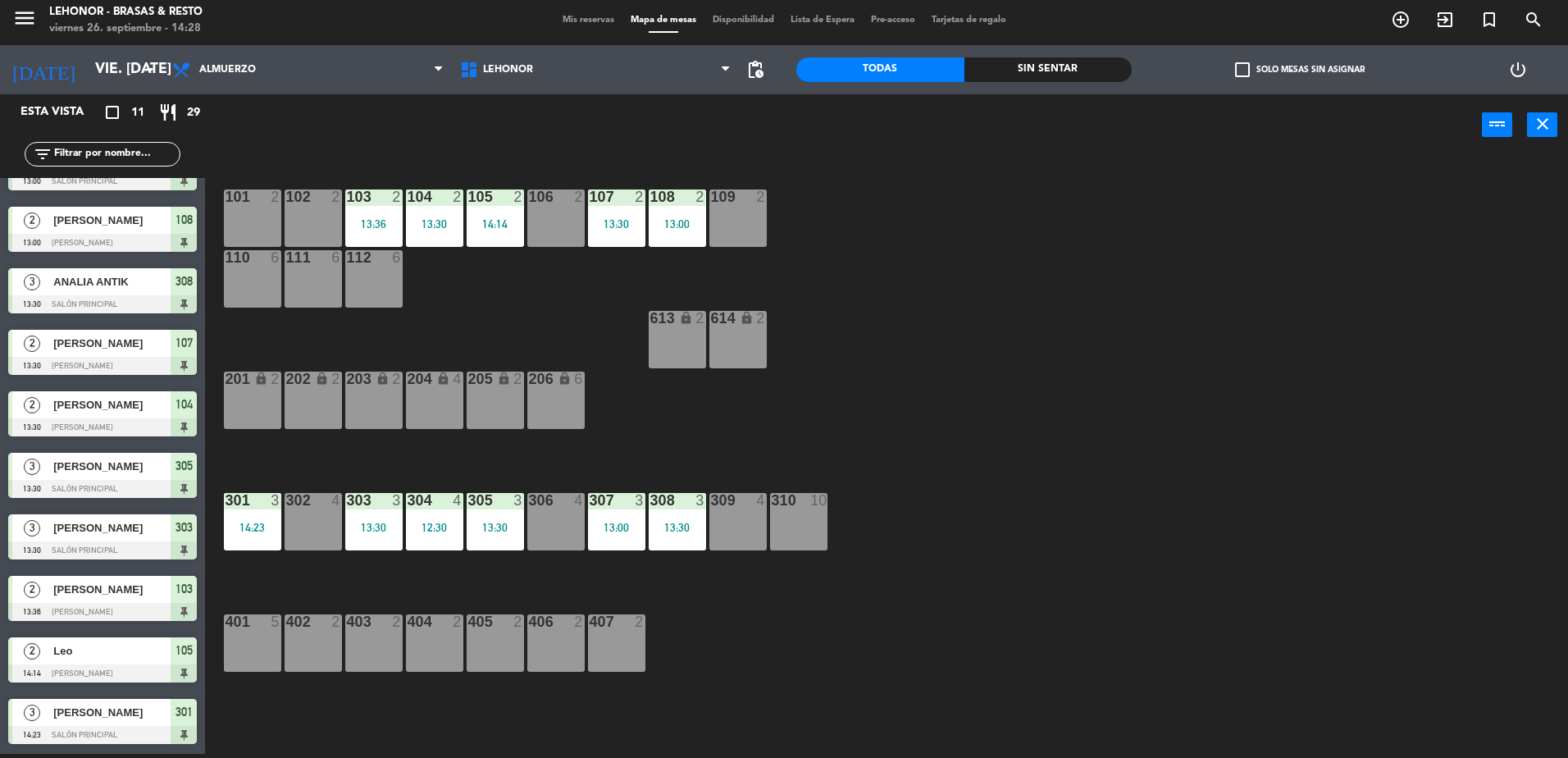
click at [741, 214] on div "109 2" at bounding box center [737, 218] width 57 height 57
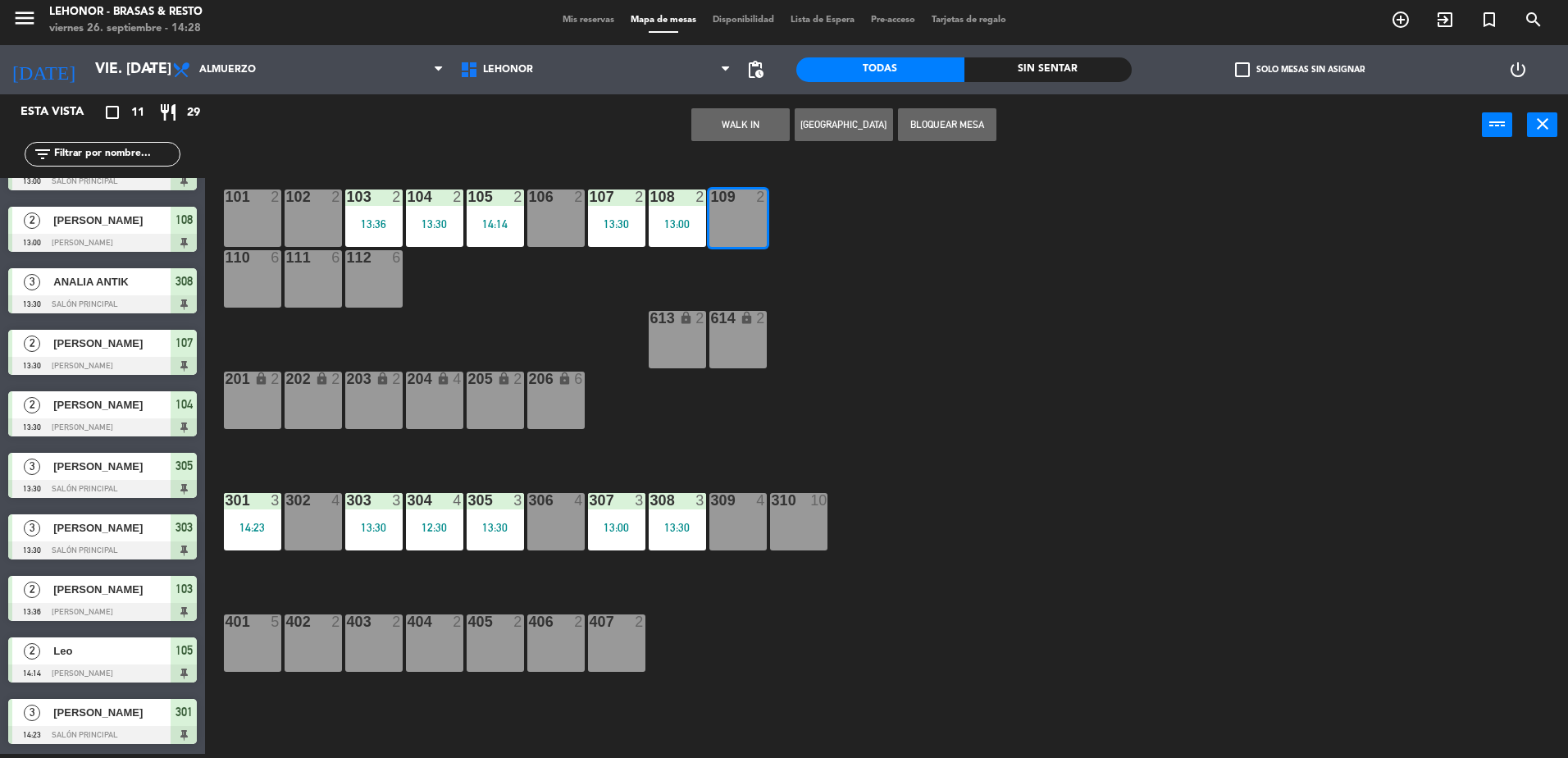
click at [727, 127] on button "WALK IN" at bounding box center [741, 124] width 99 height 33
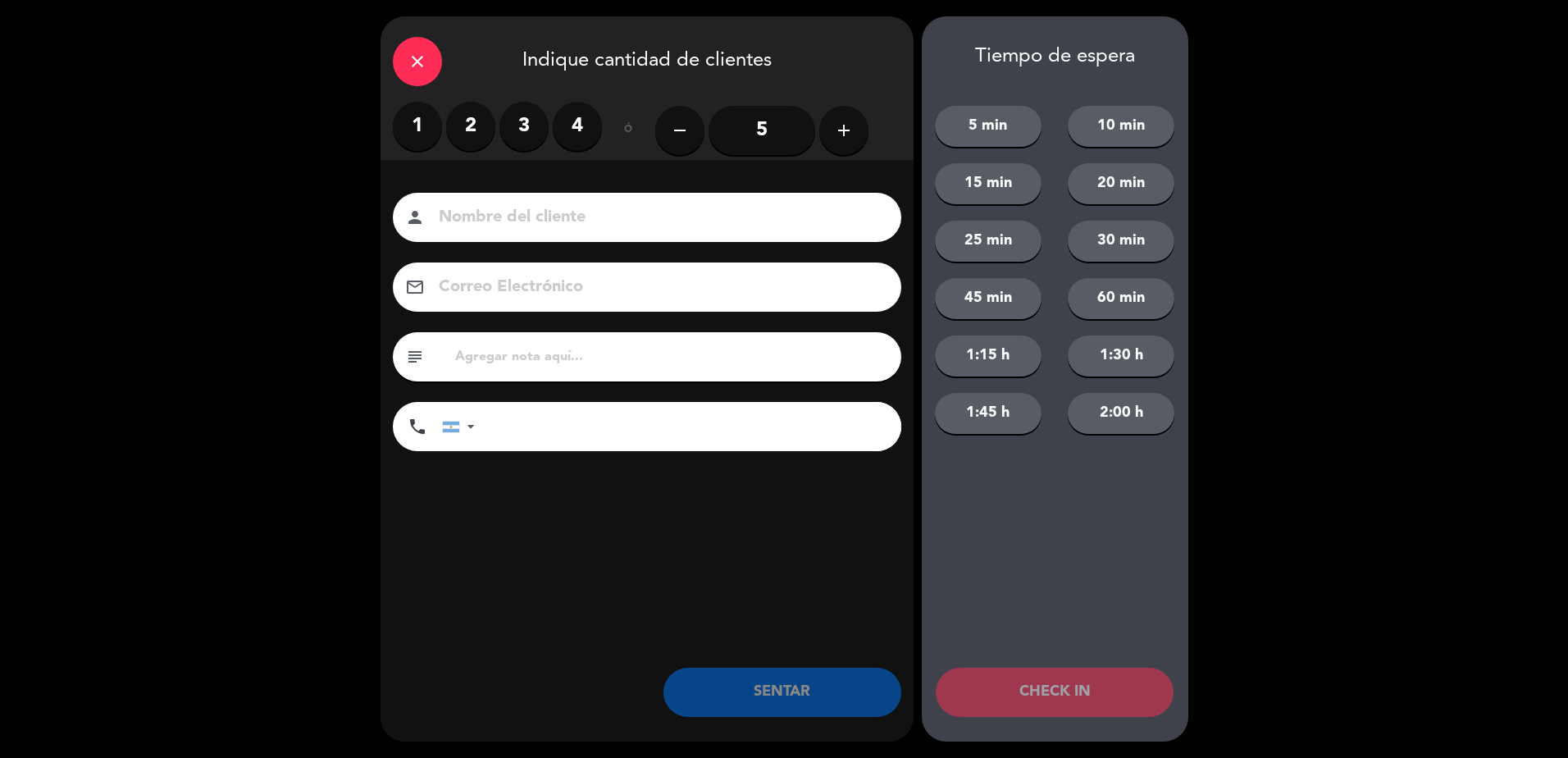
click at [481, 126] on label "2" at bounding box center [471, 126] width 49 height 49
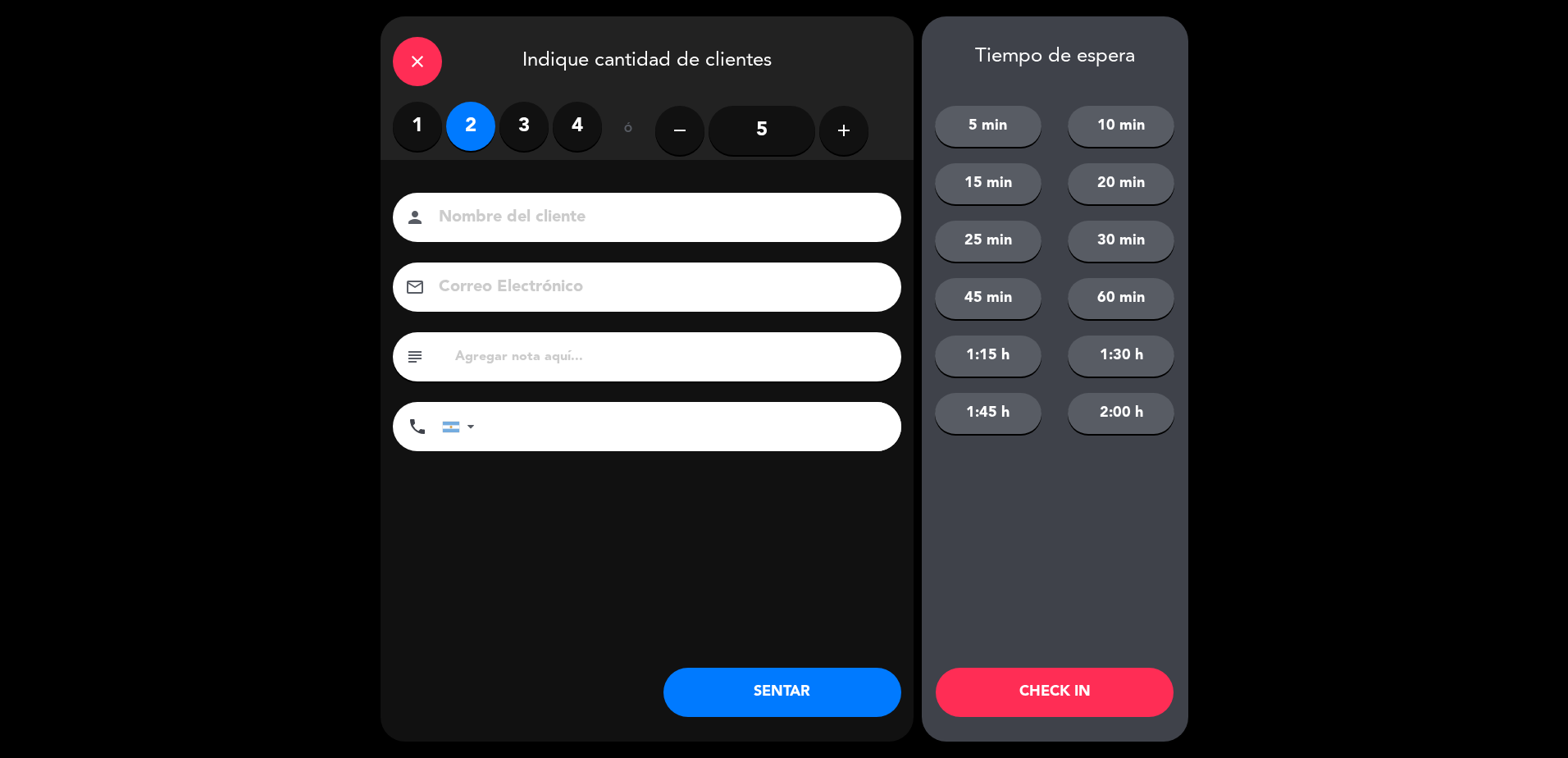
click at [511, 229] on input at bounding box center [659, 218] width 443 height 29
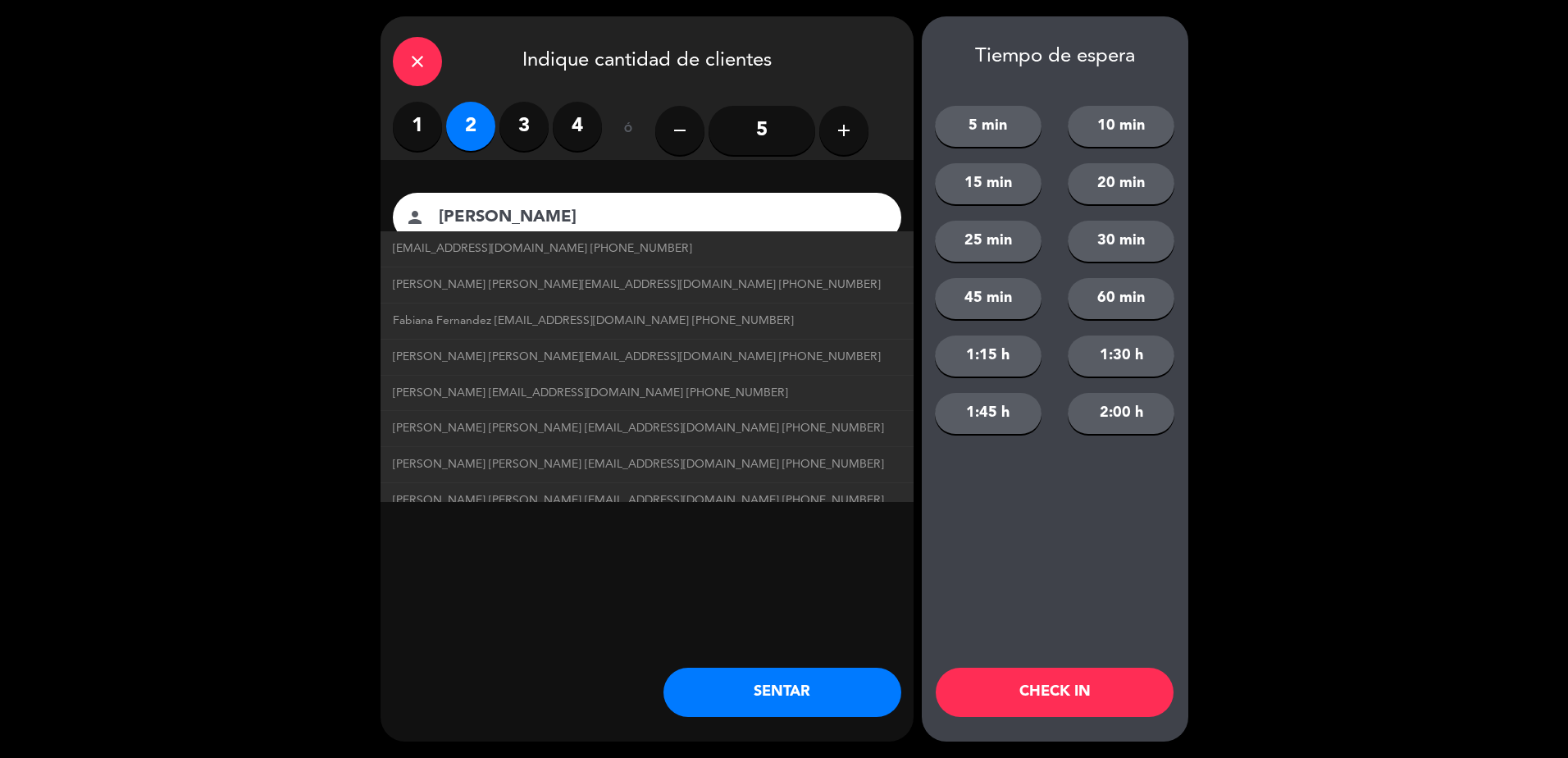
type input "[PERSON_NAME]"
click at [810, 707] on button "SENTAR" at bounding box center [782, 693] width 238 height 49
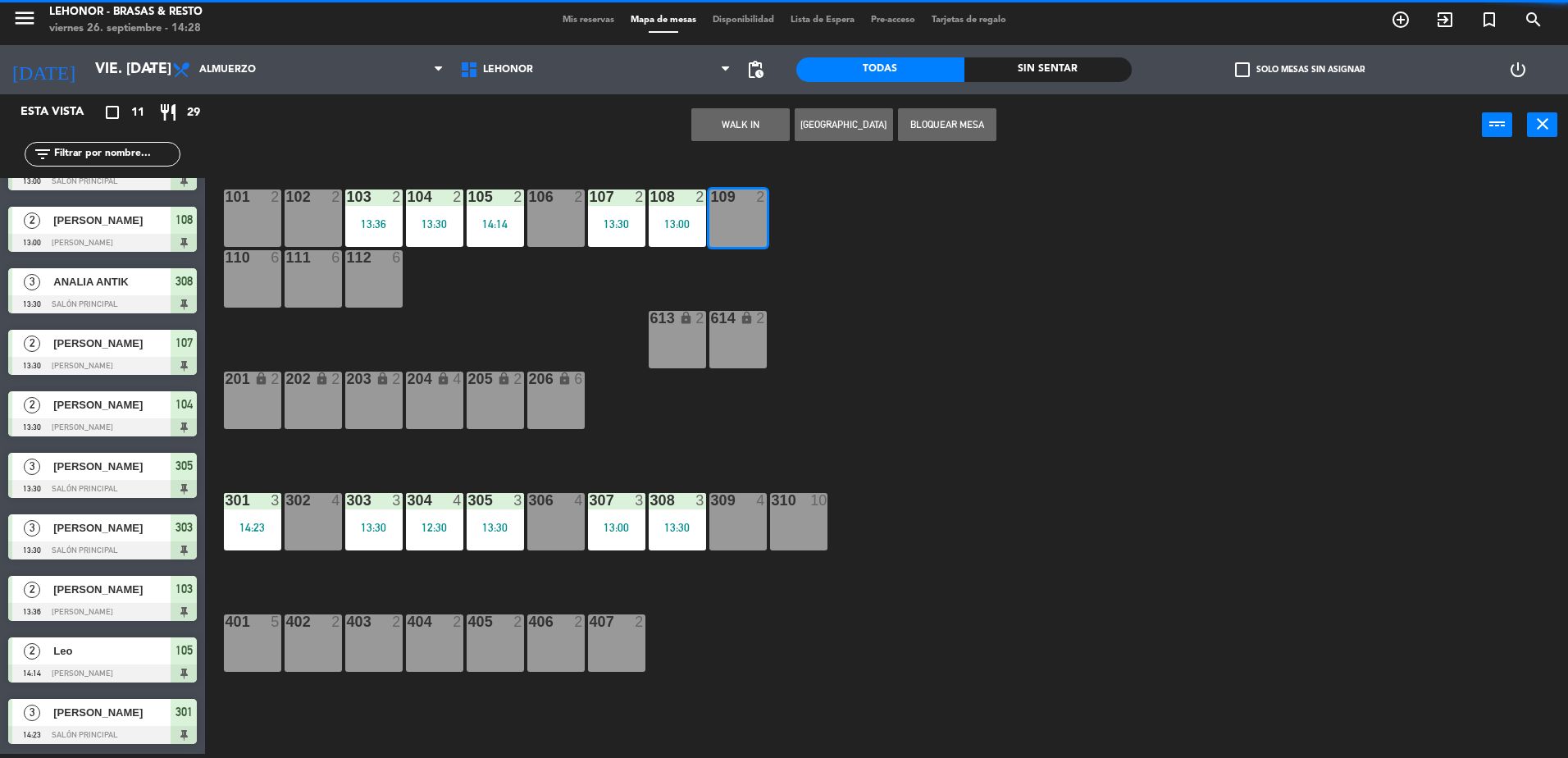
scroll to position [0, 0]
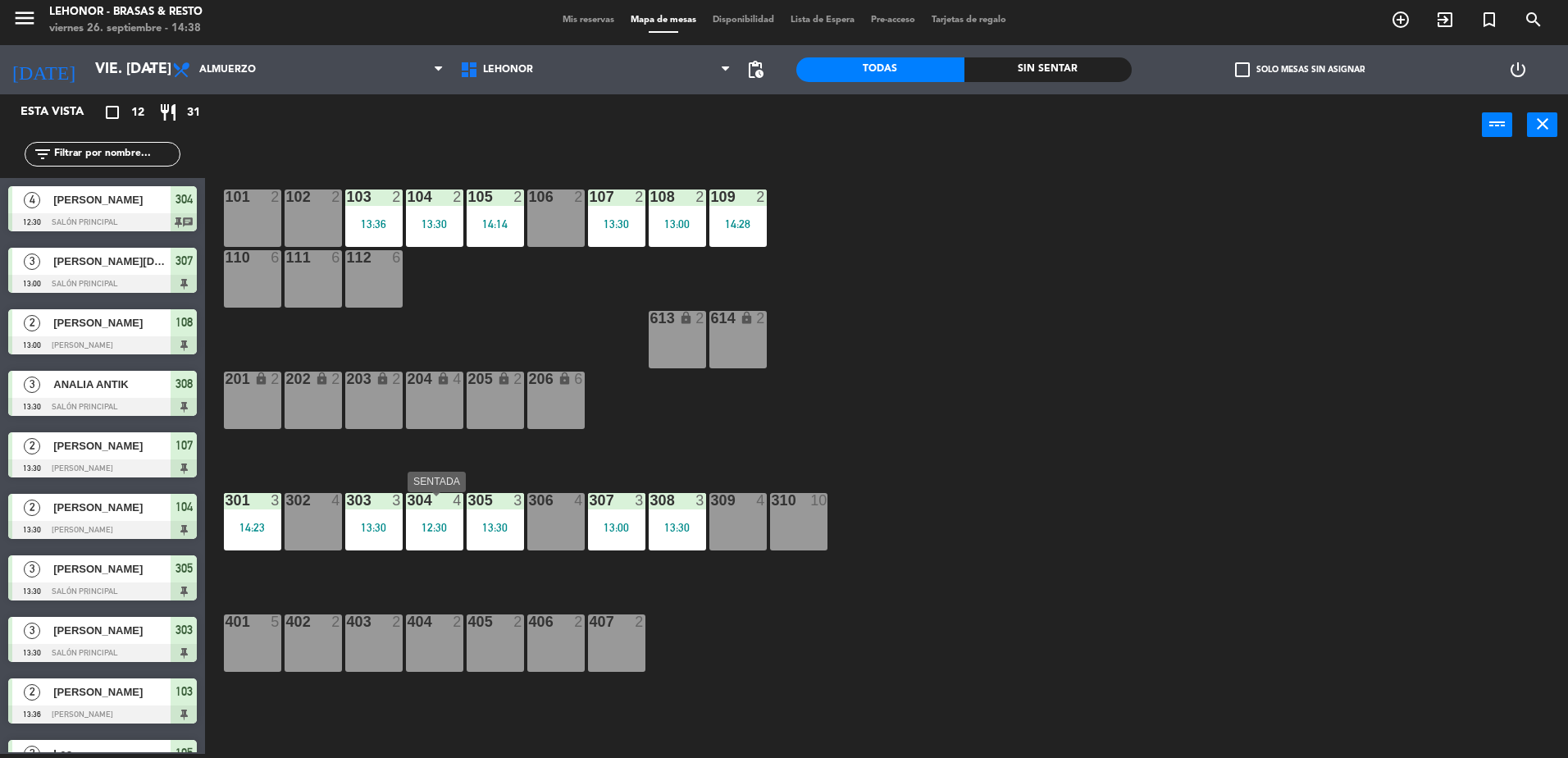
click at [441, 533] on div "12:30" at bounding box center [434, 527] width 57 height 11
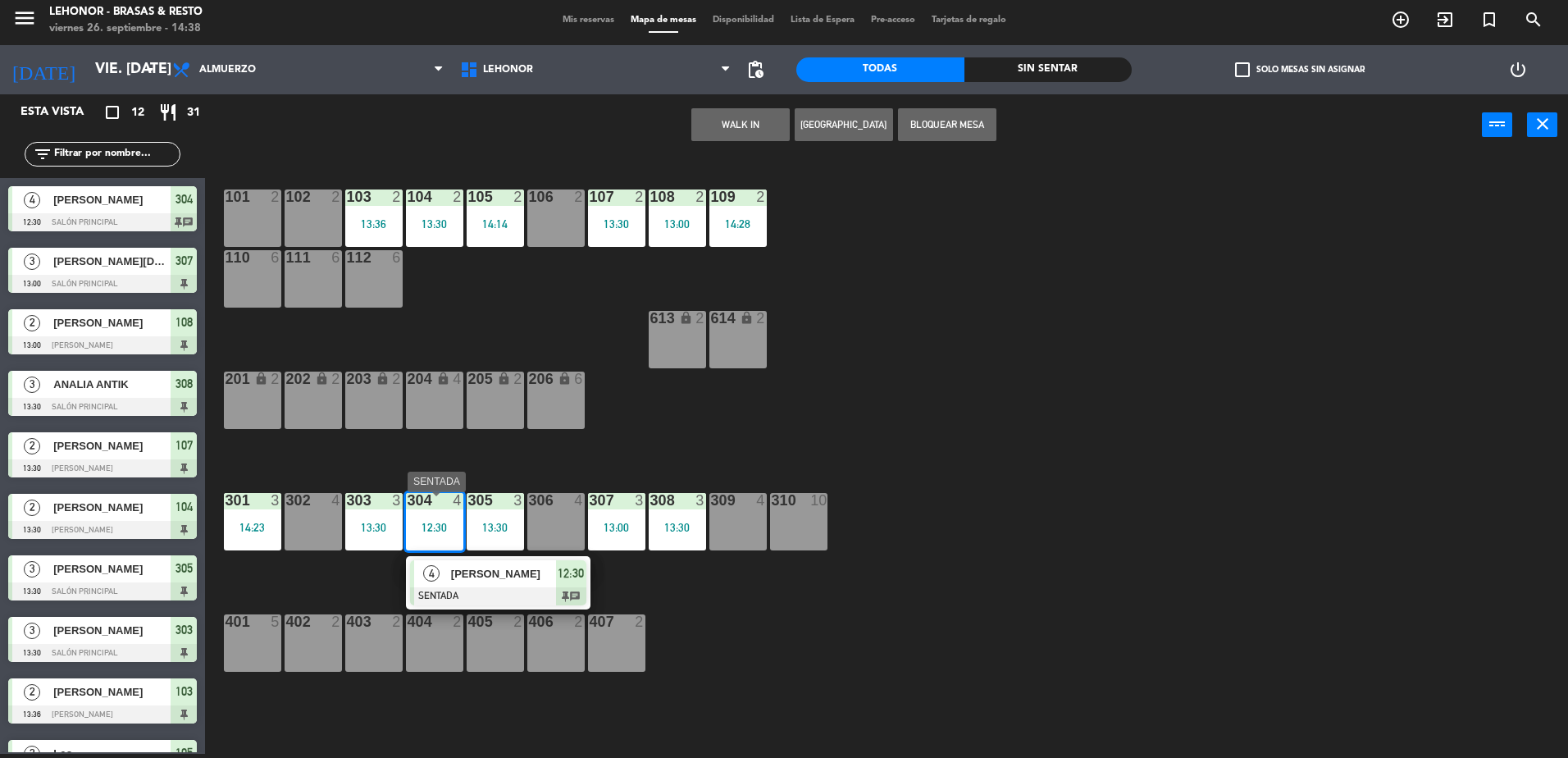
click at [520, 594] on div at bounding box center [498, 597] width 176 height 18
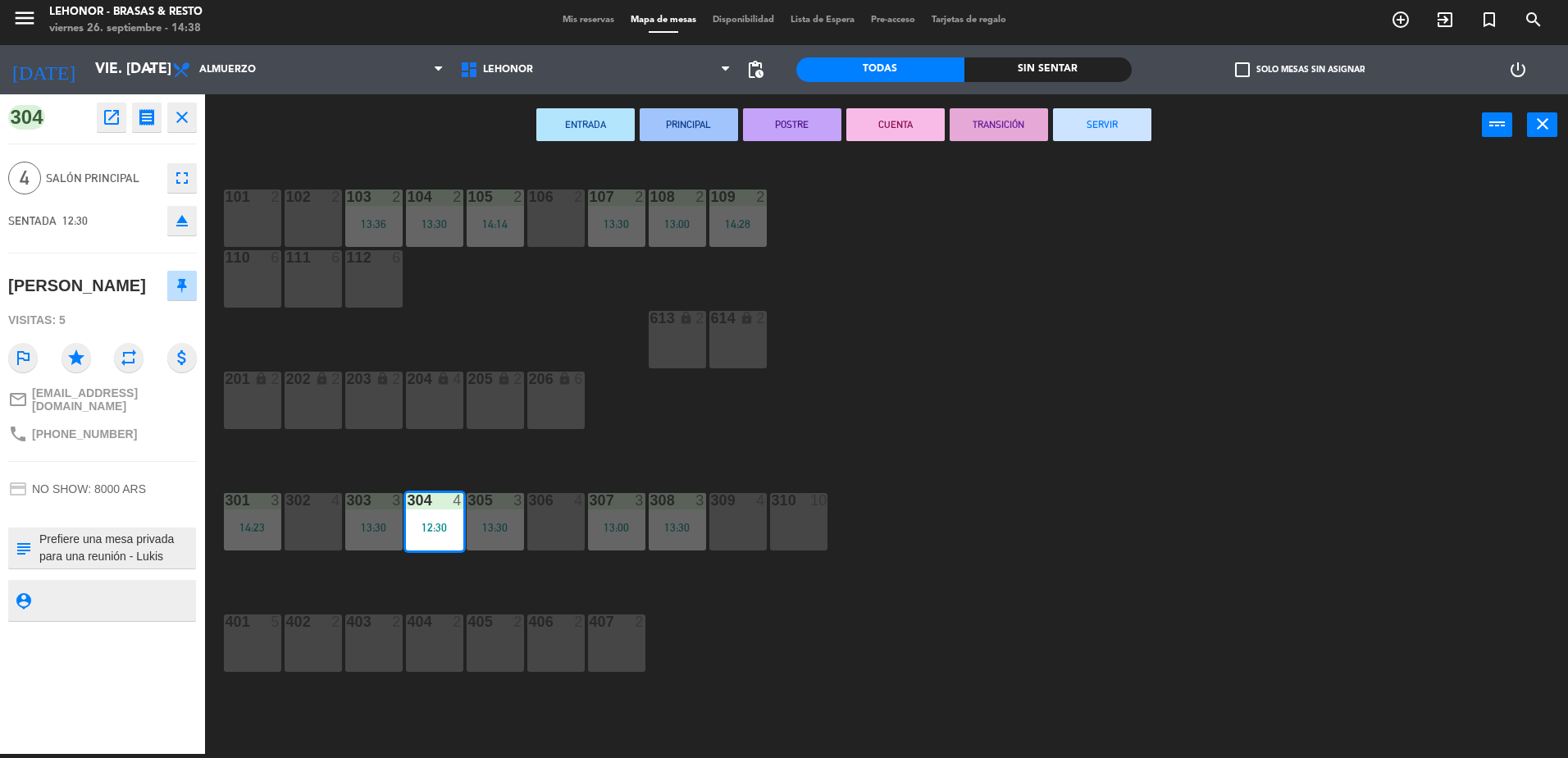
click at [893, 139] on button "CUENTA" at bounding box center [896, 124] width 99 height 33
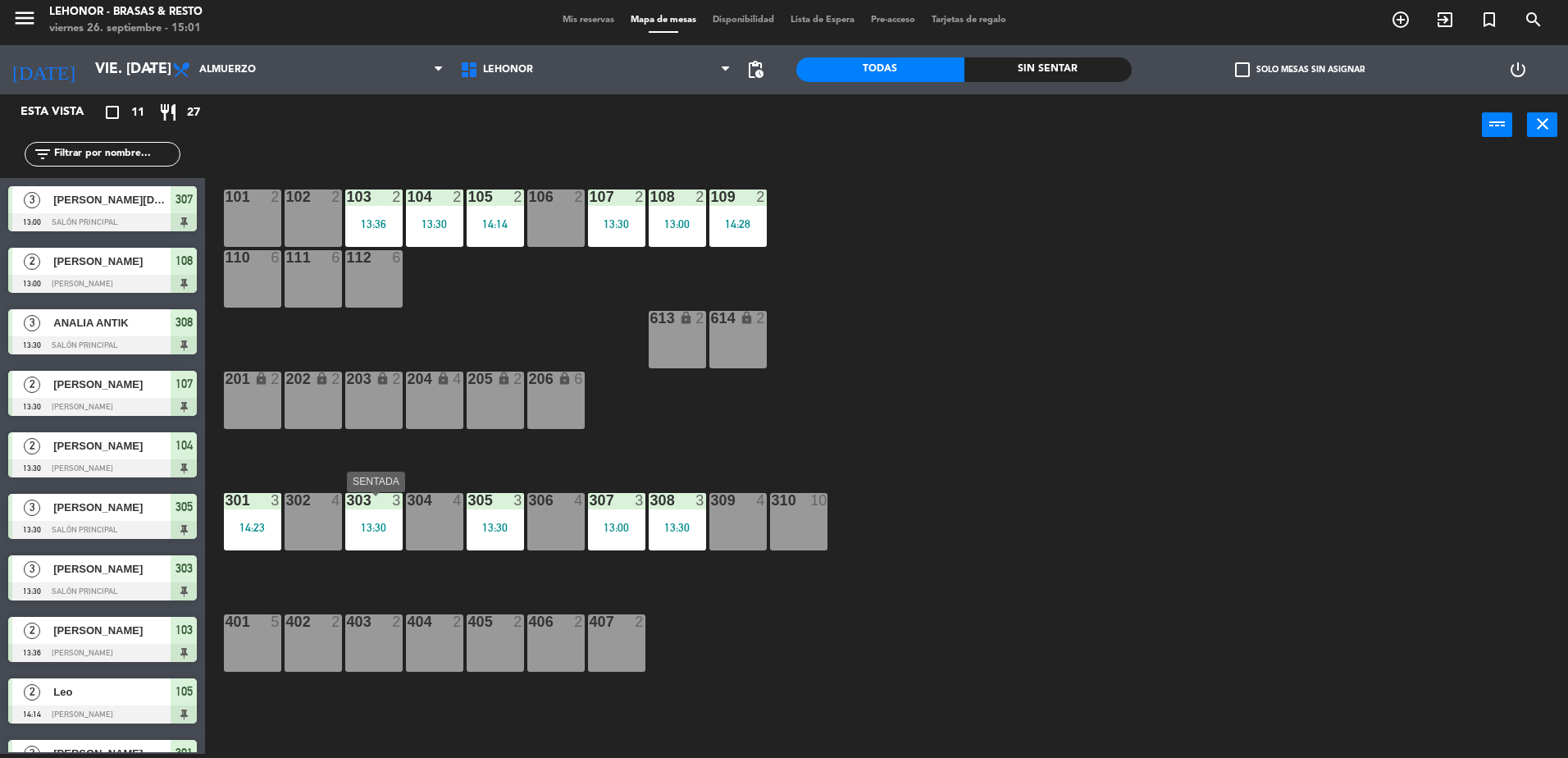
click at [390, 533] on div "13:30" at bounding box center [373, 527] width 57 height 11
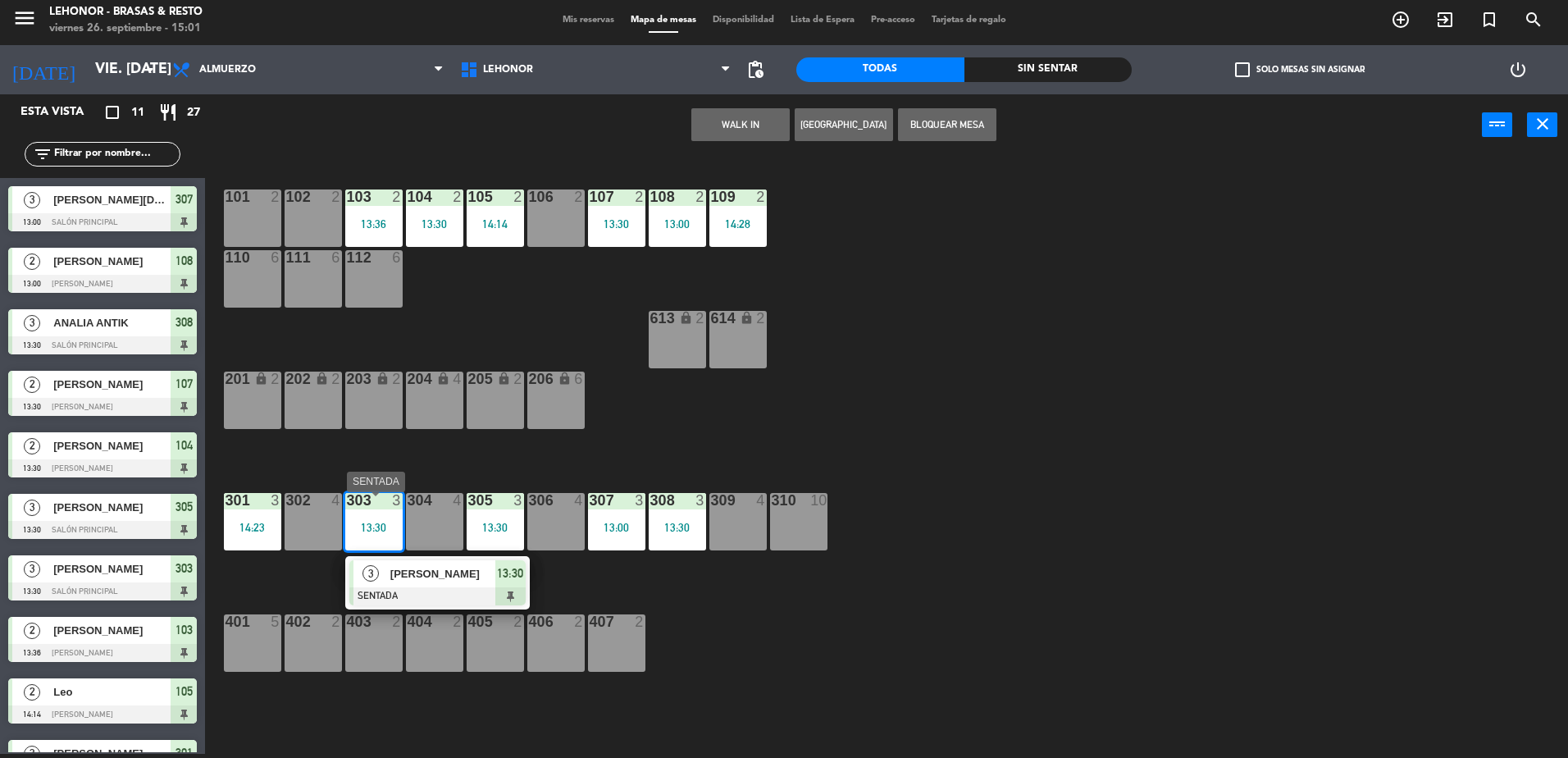
click at [508, 583] on span "13:30" at bounding box center [510, 574] width 26 height 19
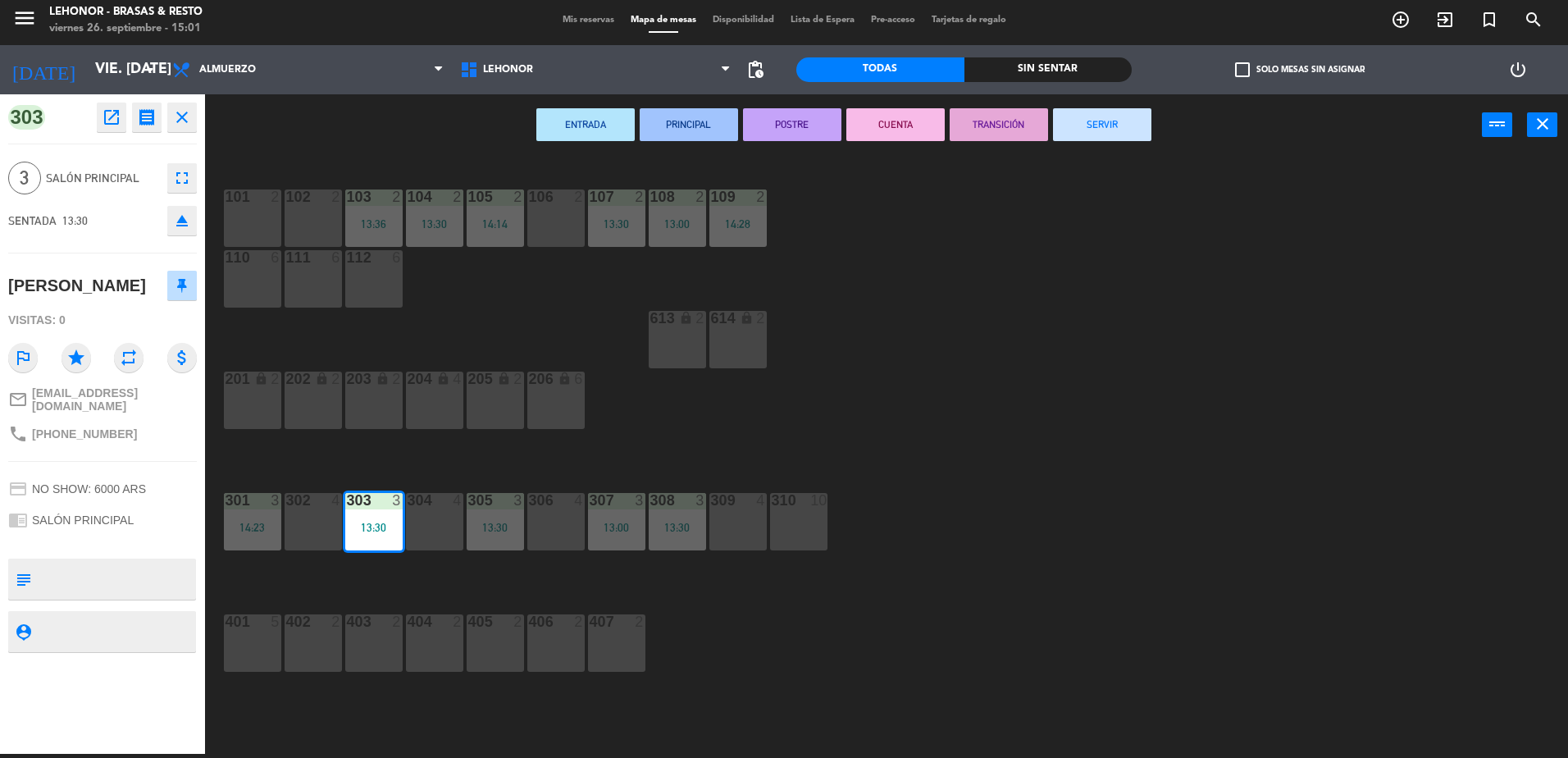
click at [1090, 129] on button "SERVIR" at bounding box center [1102, 124] width 99 height 33
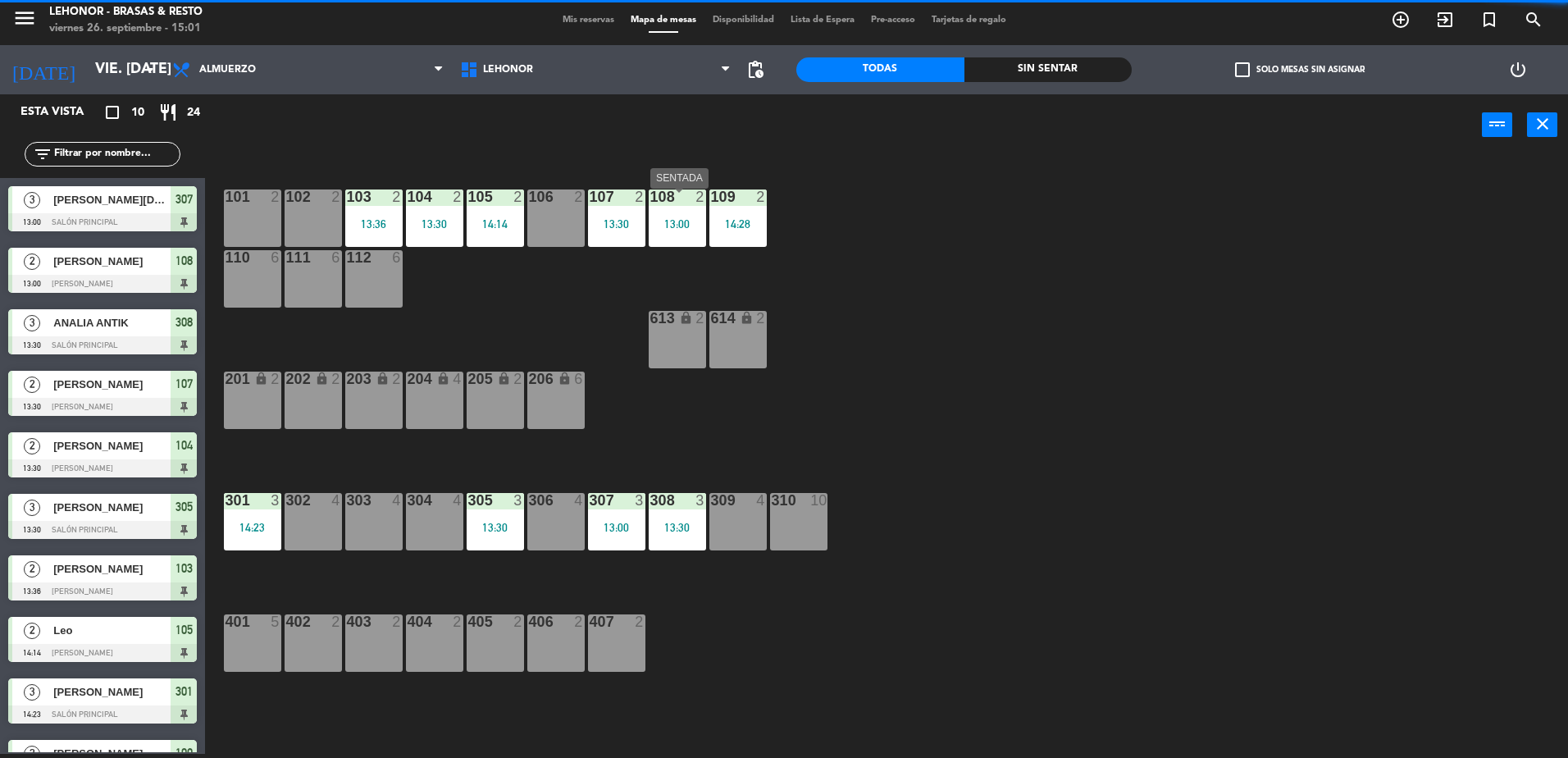
click at [678, 214] on div "108 2 13:00" at bounding box center [676, 218] width 57 height 57
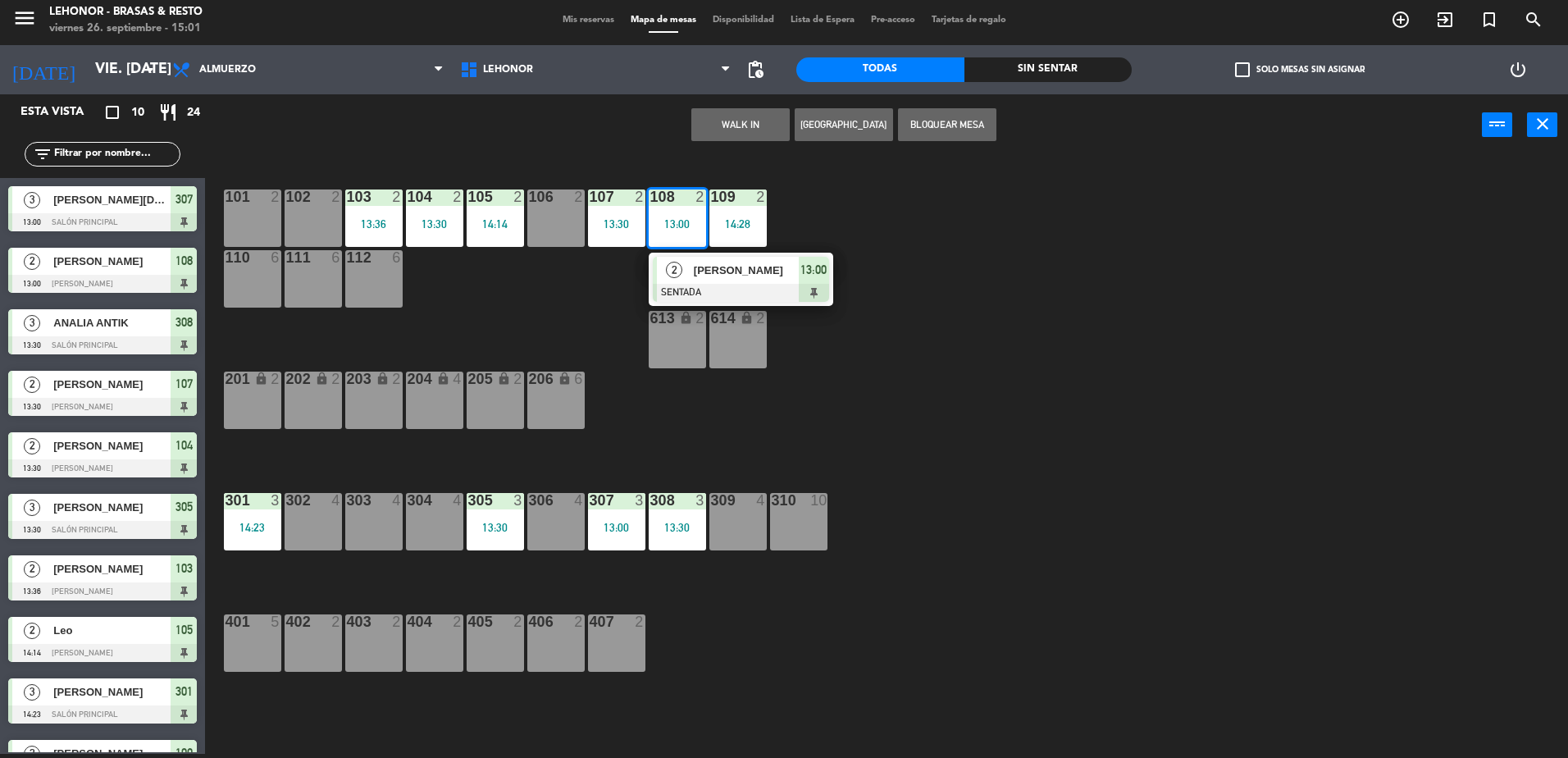
click at [943, 247] on div "101 2 102 2 103 2 13:36 104 2 13:30 105 2 14:14 106 2 107 2 13:30 108 2 13:00 2…" at bounding box center [894, 459] width 1348 height 598
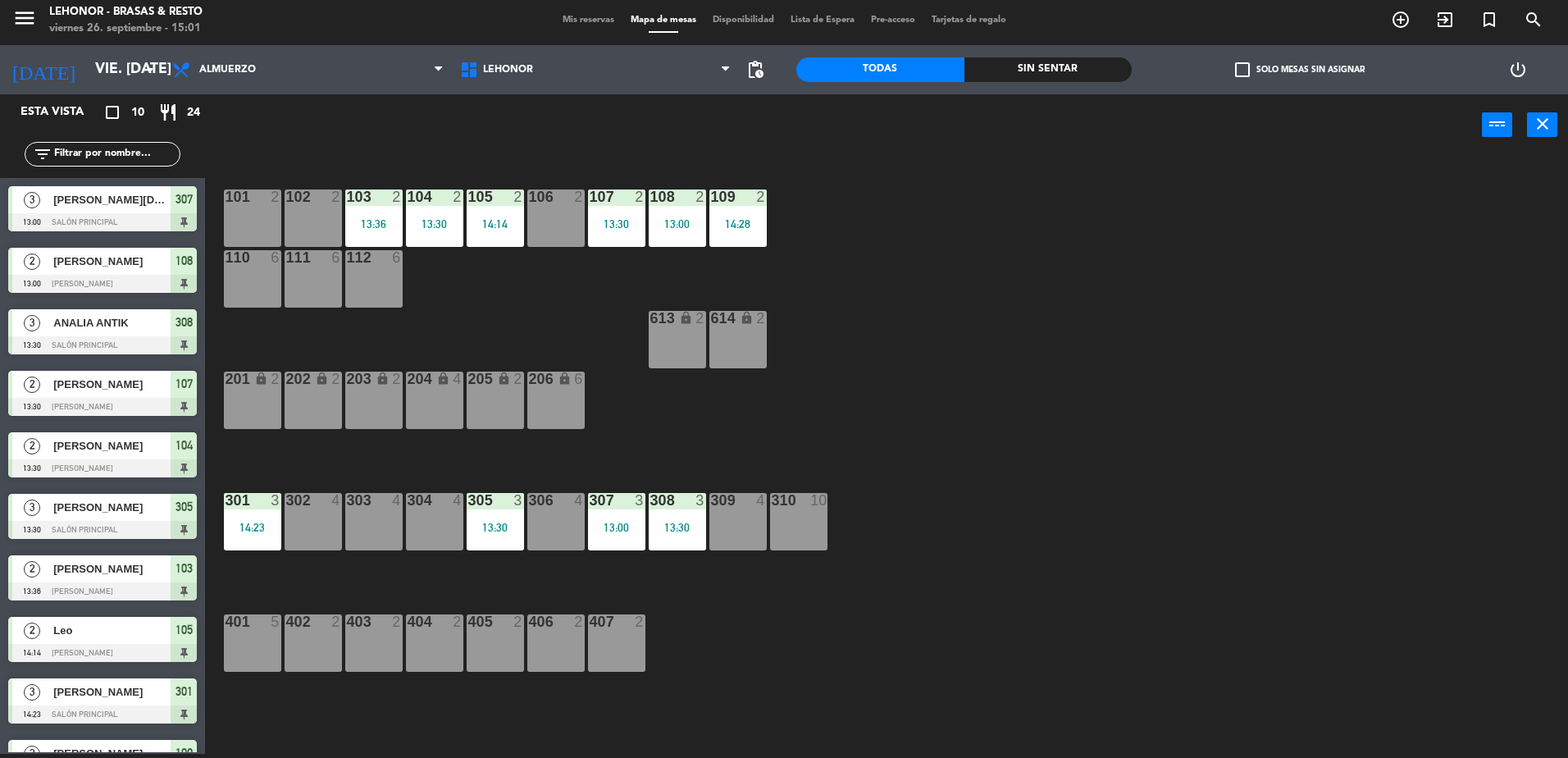
click at [605, 229] on div "13:30" at bounding box center [616, 223] width 57 height 11
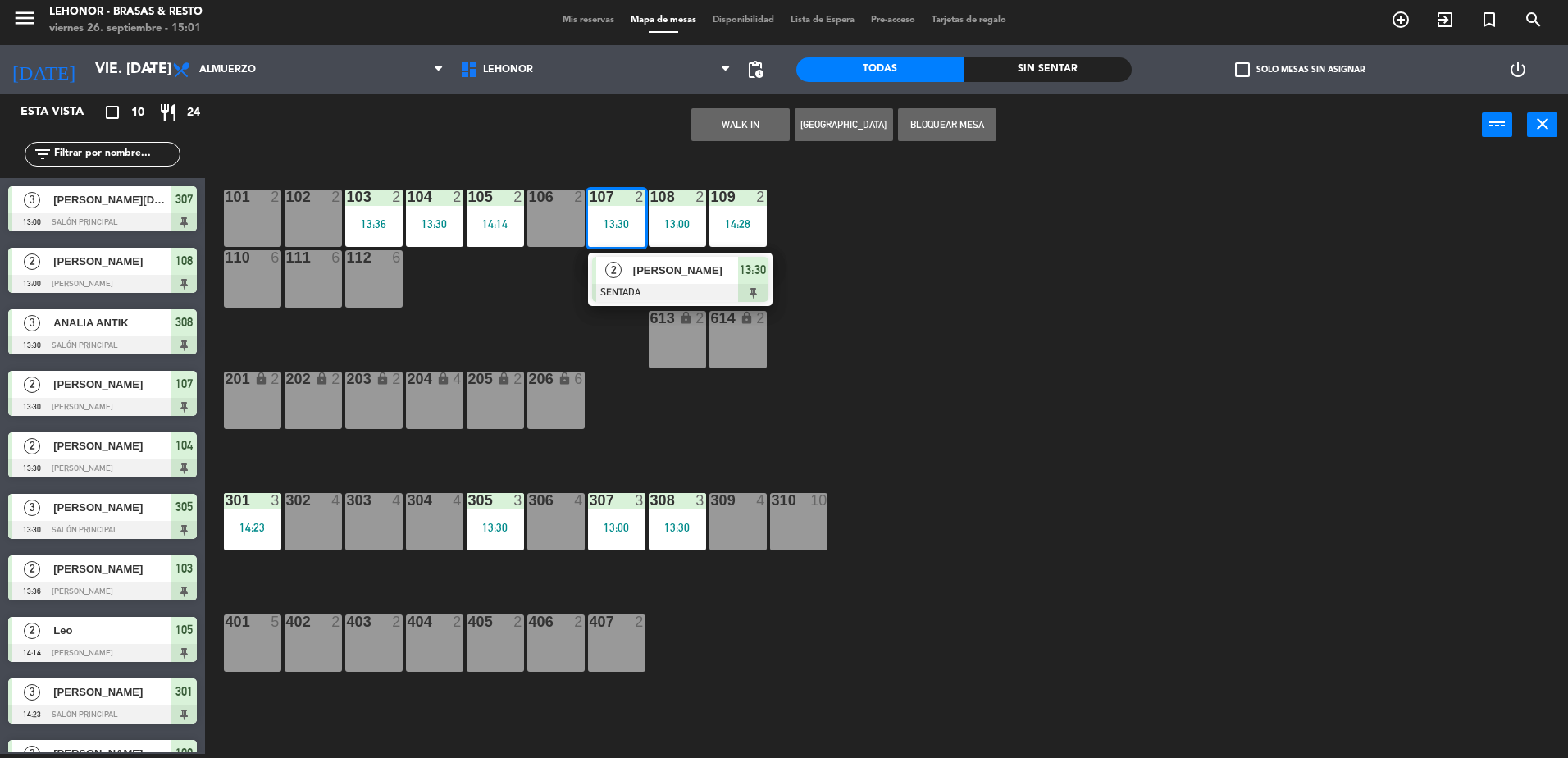
click at [779, 286] on div "2 [PERSON_NAME] SENTADA 13:30" at bounding box center [680, 279] width 209 height 53
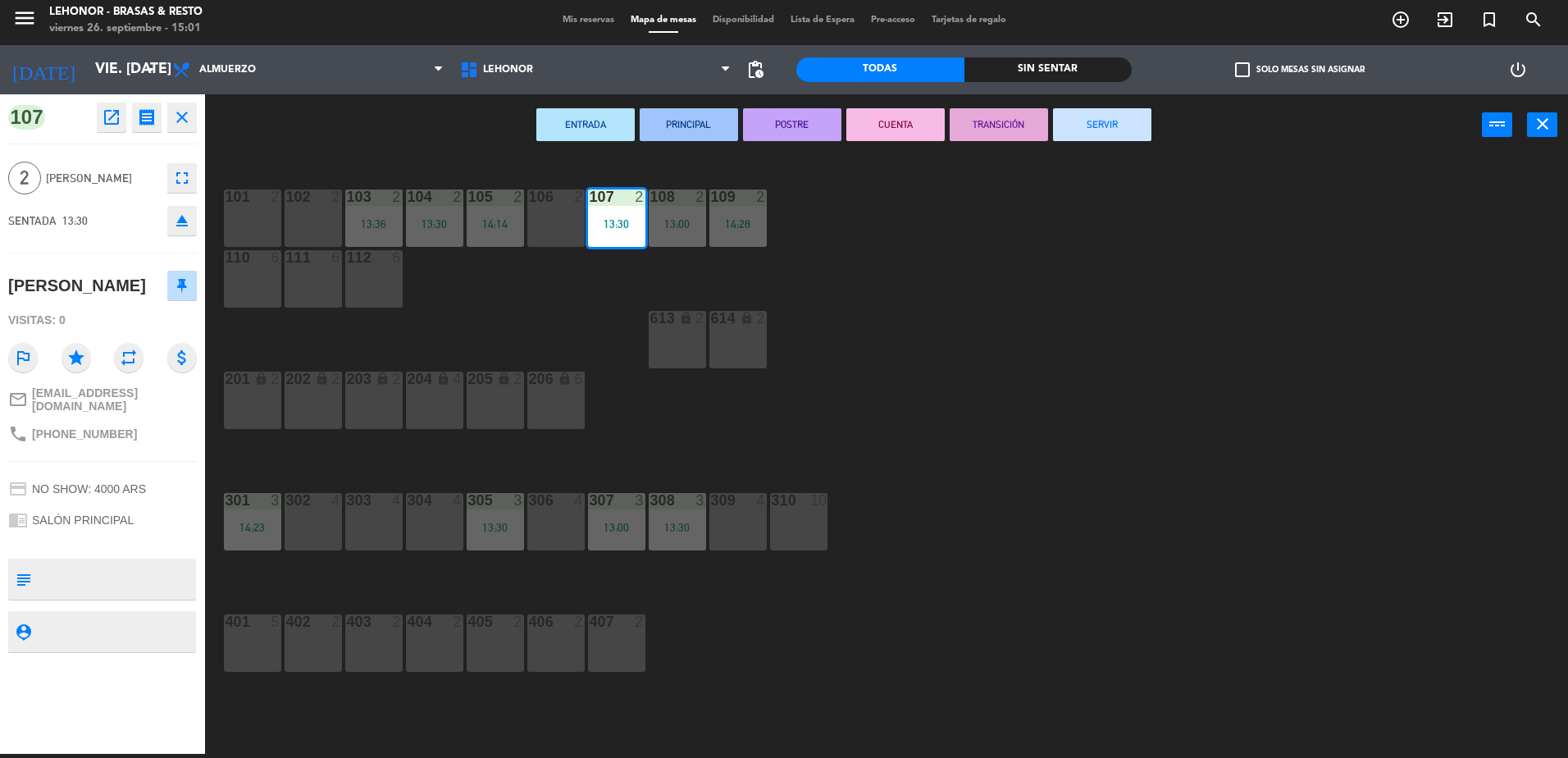
click at [1067, 134] on button "SERVIR" at bounding box center [1102, 124] width 99 height 33
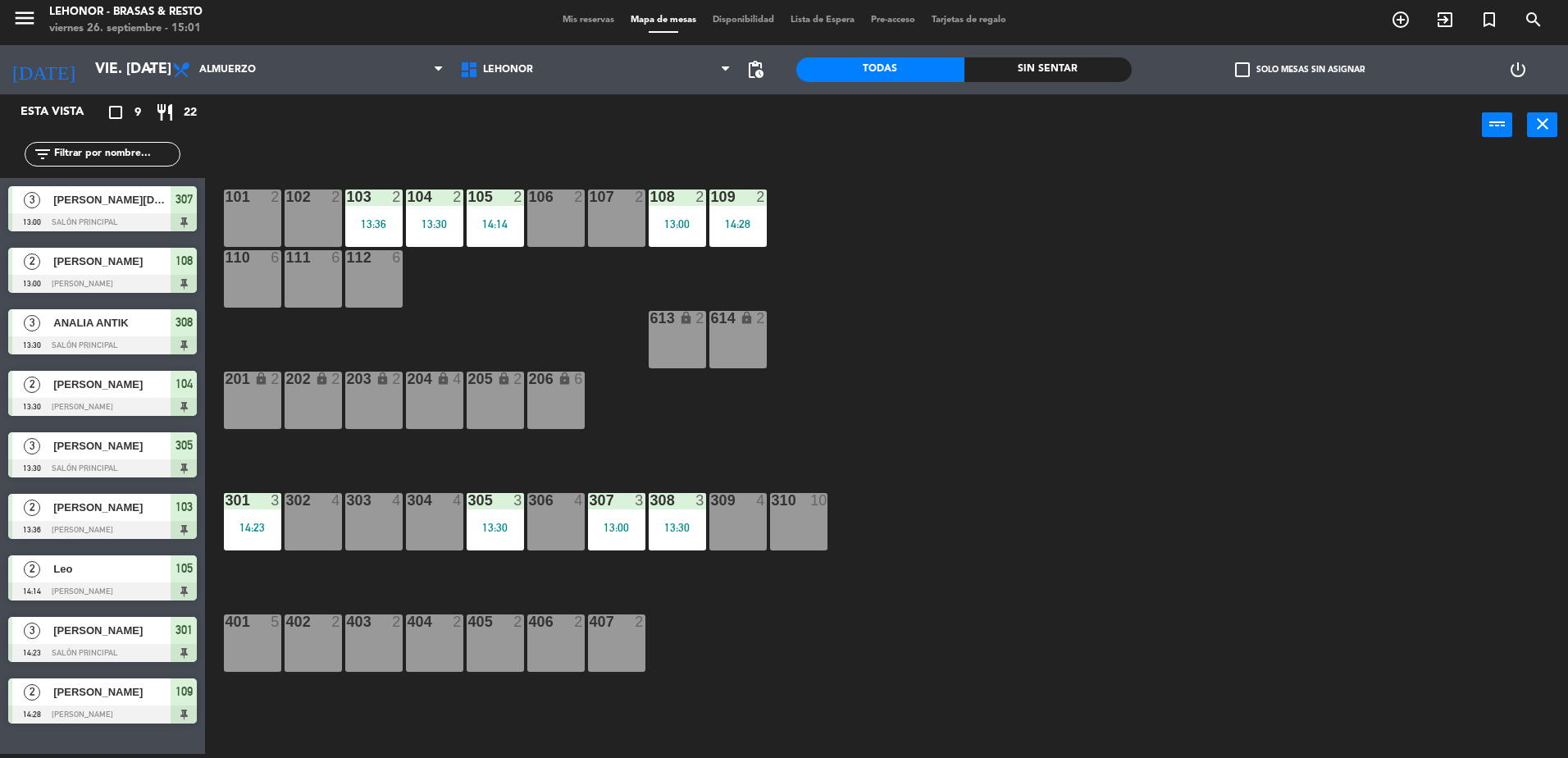
click at [1022, 87] on div "Todas Sin sentar" at bounding box center [964, 70] width 335 height 49
drag, startPoint x: 1022, startPoint y: 87, endPoint x: 952, endPoint y: 287, distance: 211.9
click at [952, 287] on div "101 2 102 2 103 2 13:36 104 2 13:30 105 2 14:14 106 2 107 2 108 2 13:00 109 2 1…" at bounding box center [894, 459] width 1348 height 598
click at [1032, 77] on div "Sin sentar" at bounding box center [1048, 70] width 168 height 25
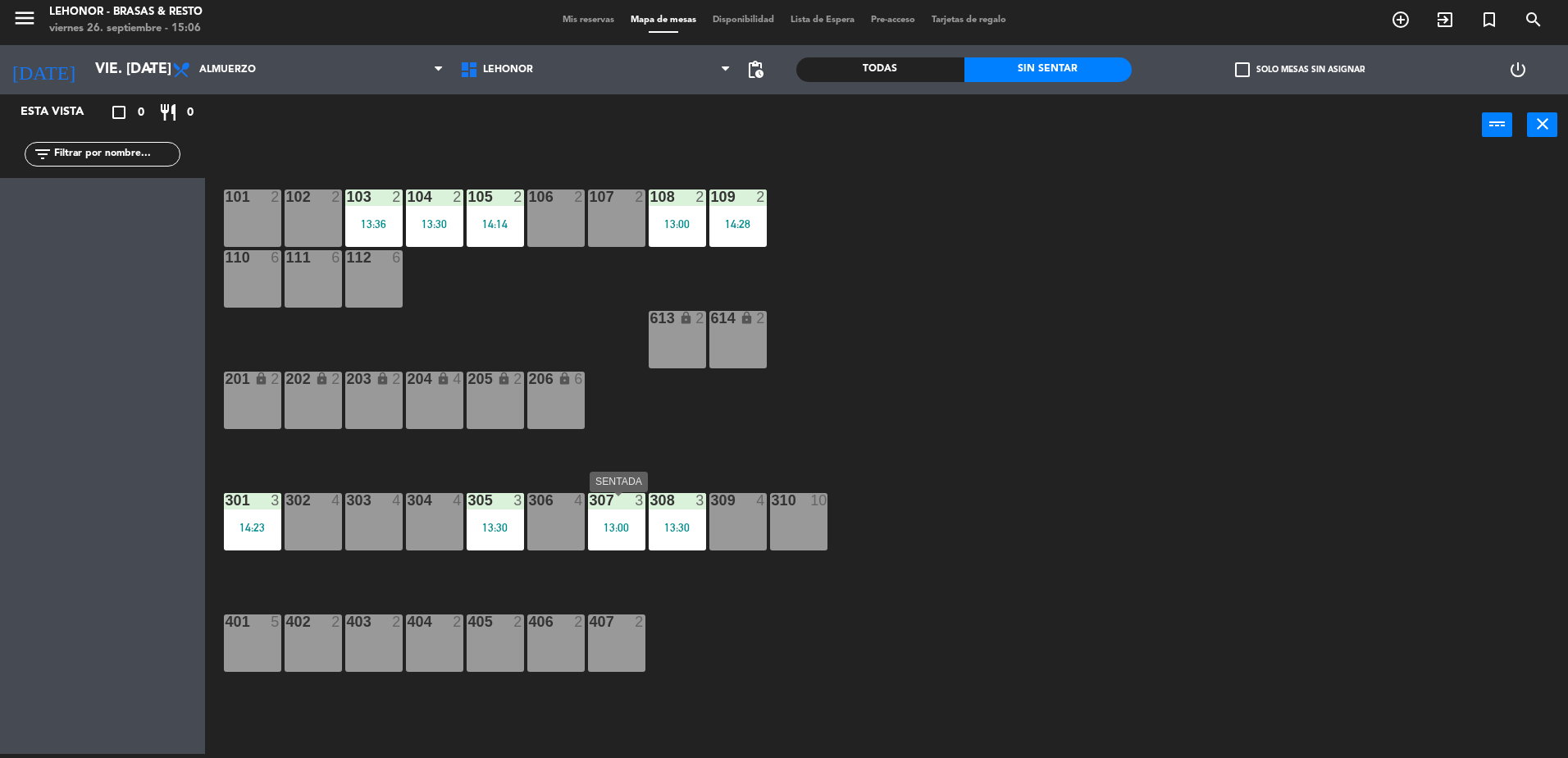
click at [620, 516] on div "307 3 13:00" at bounding box center [616, 522] width 57 height 57
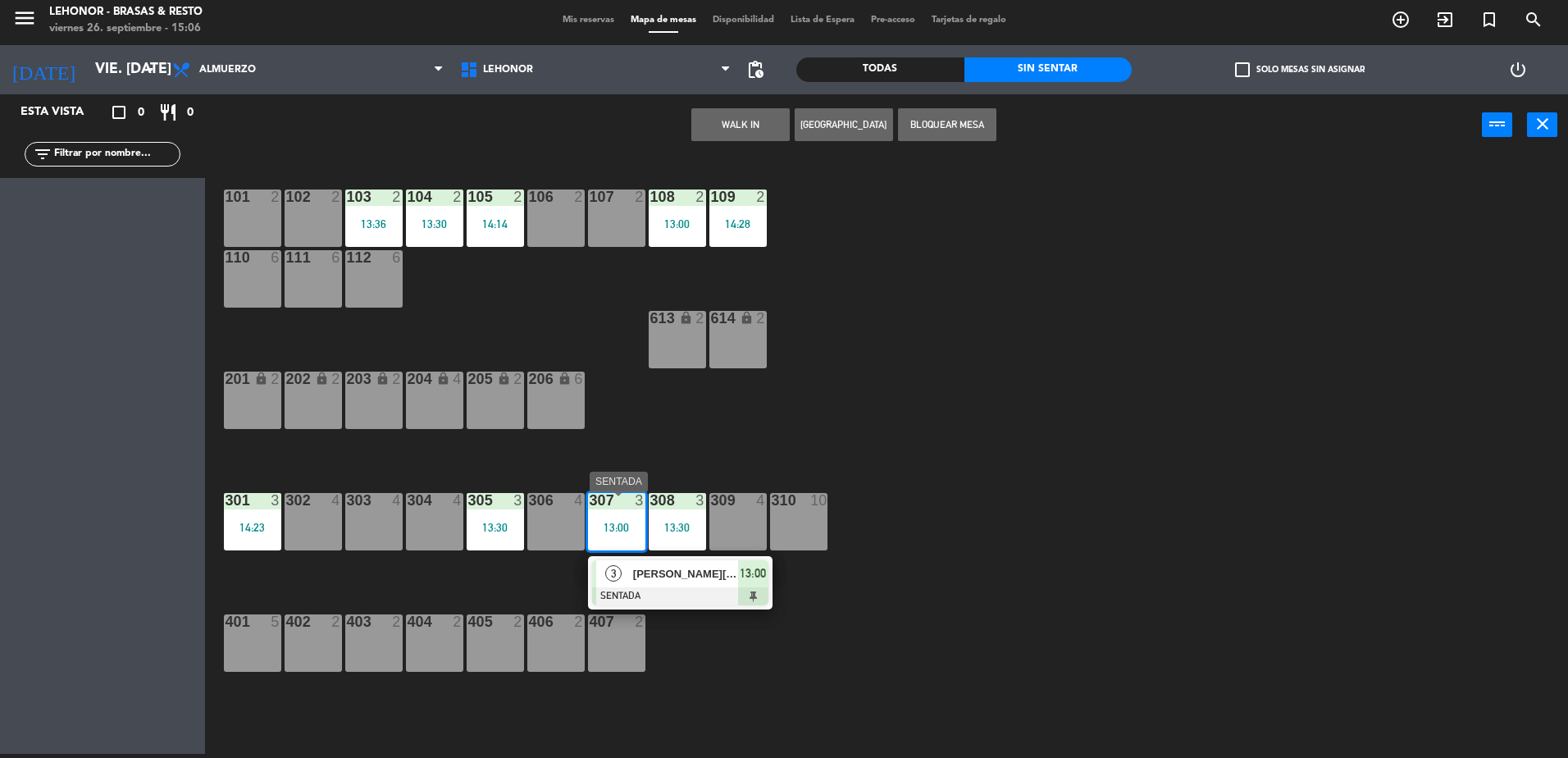
click at [661, 580] on div "3 [PERSON_NAME] SENTADA 13:00" at bounding box center [680, 582] width 209 height 53
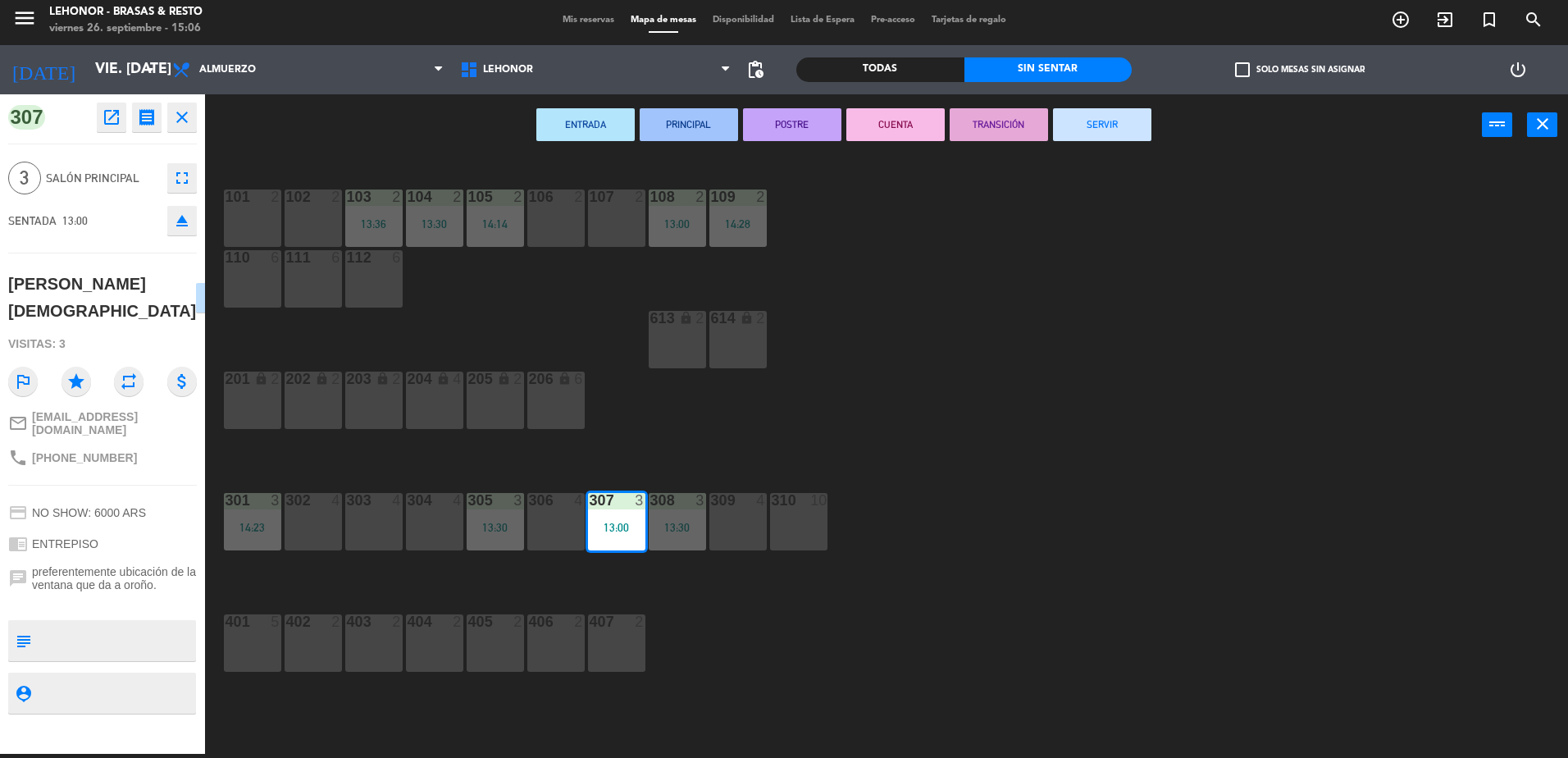
click at [1097, 141] on button "SERVIR" at bounding box center [1102, 124] width 99 height 33
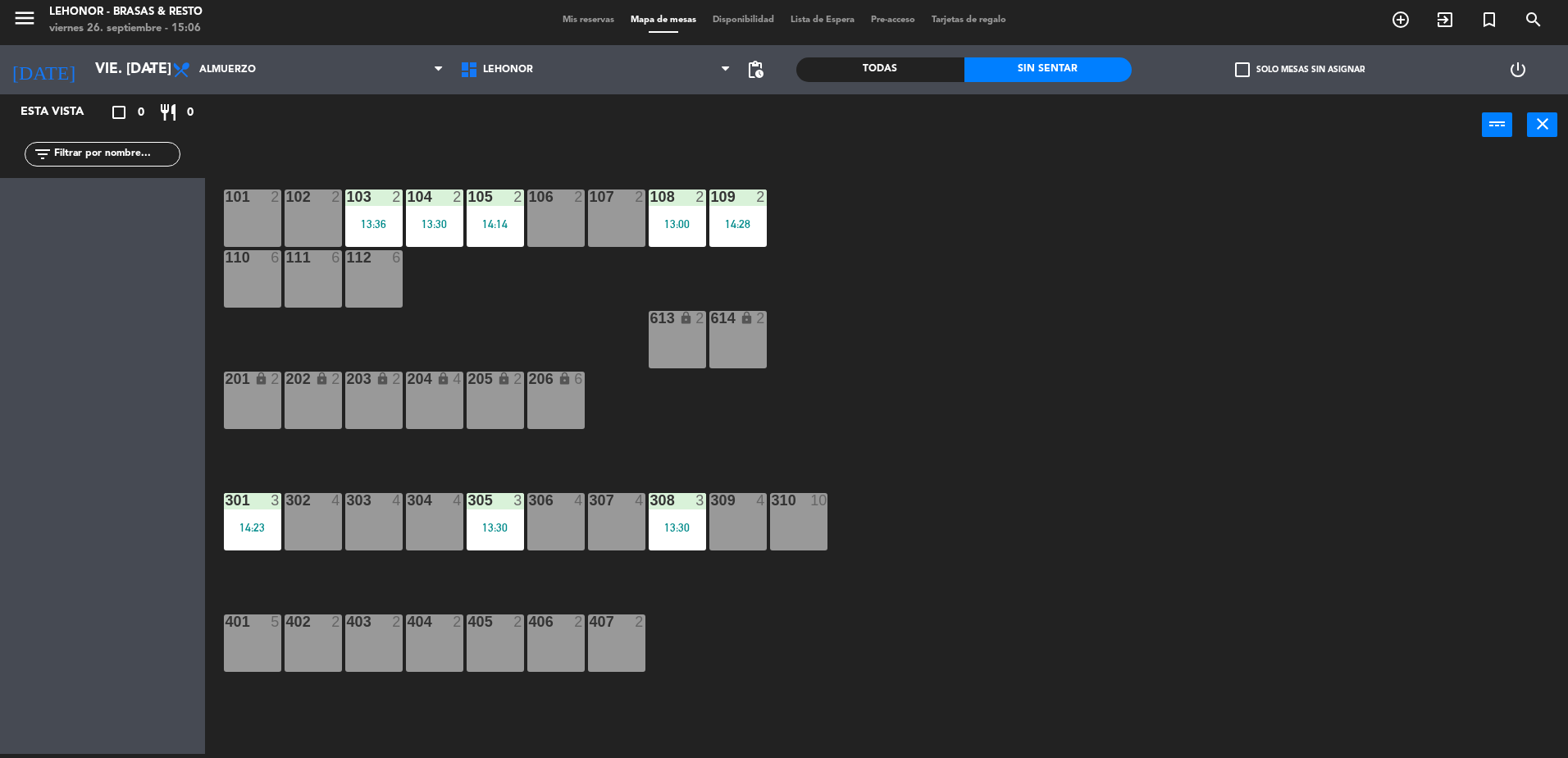
click at [562, 231] on div "106 2" at bounding box center [556, 218] width 57 height 57
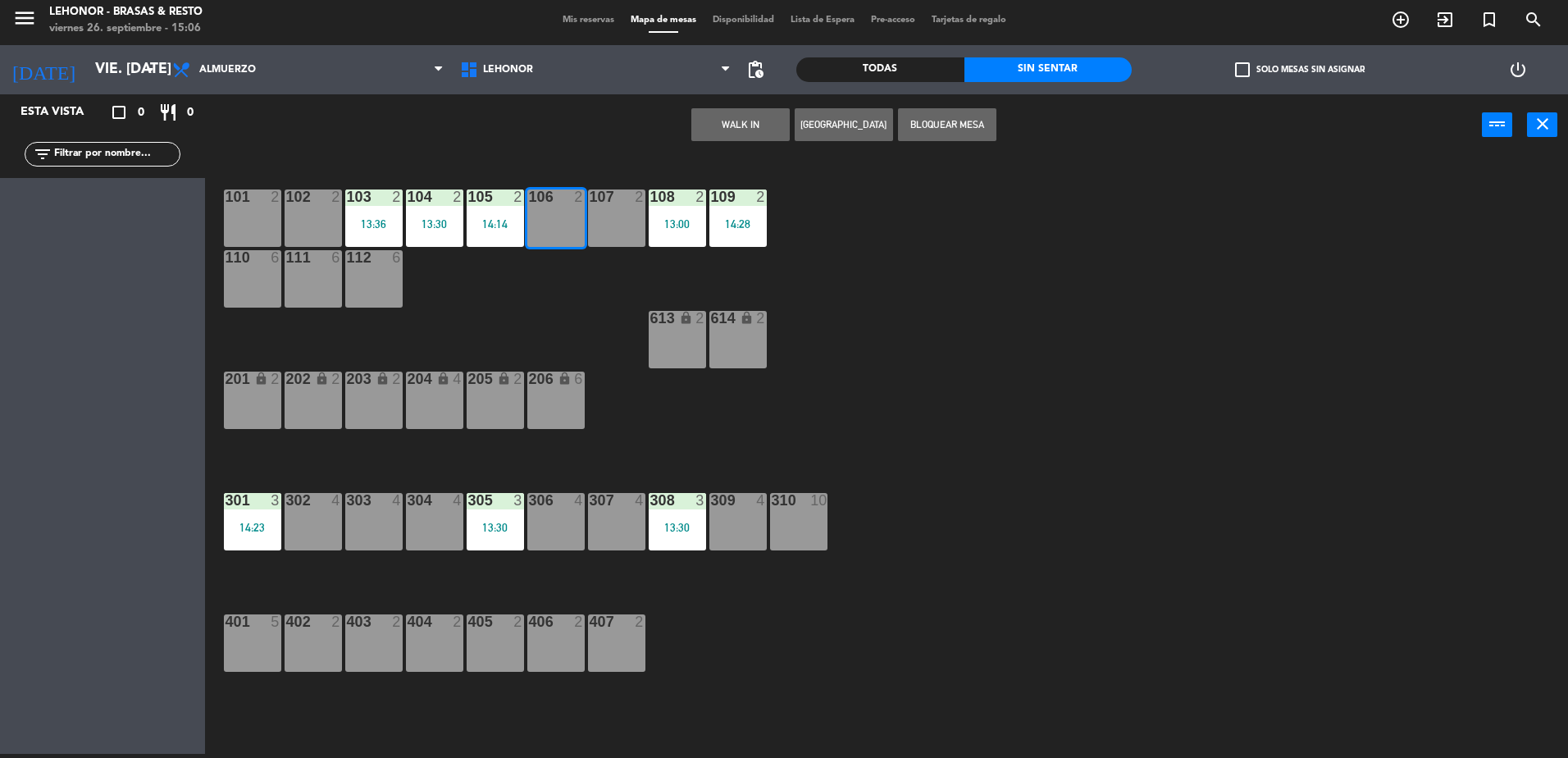
click at [773, 130] on button "WALK IN" at bounding box center [741, 124] width 99 height 33
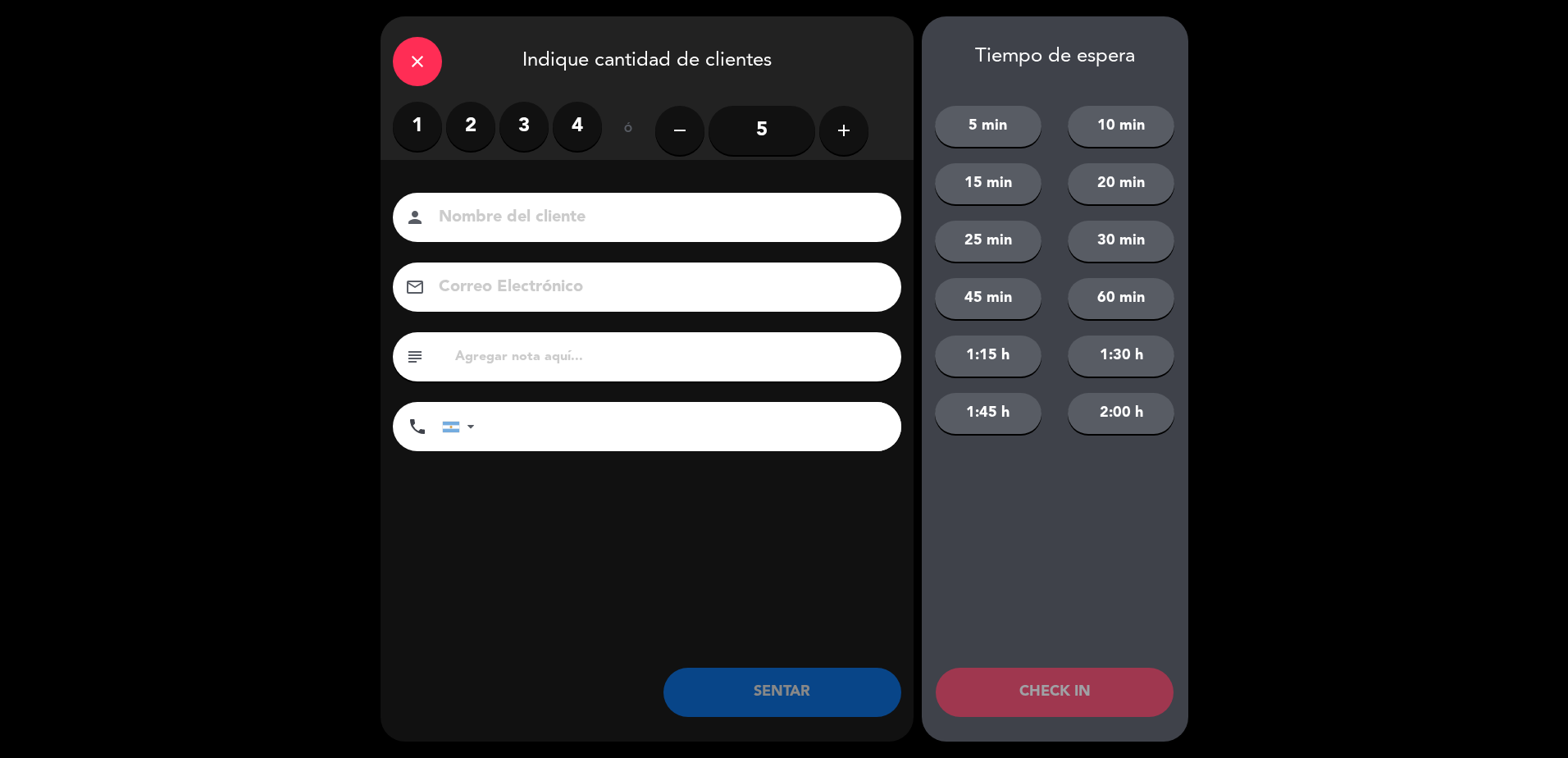
click at [465, 125] on label "2" at bounding box center [471, 126] width 49 height 49
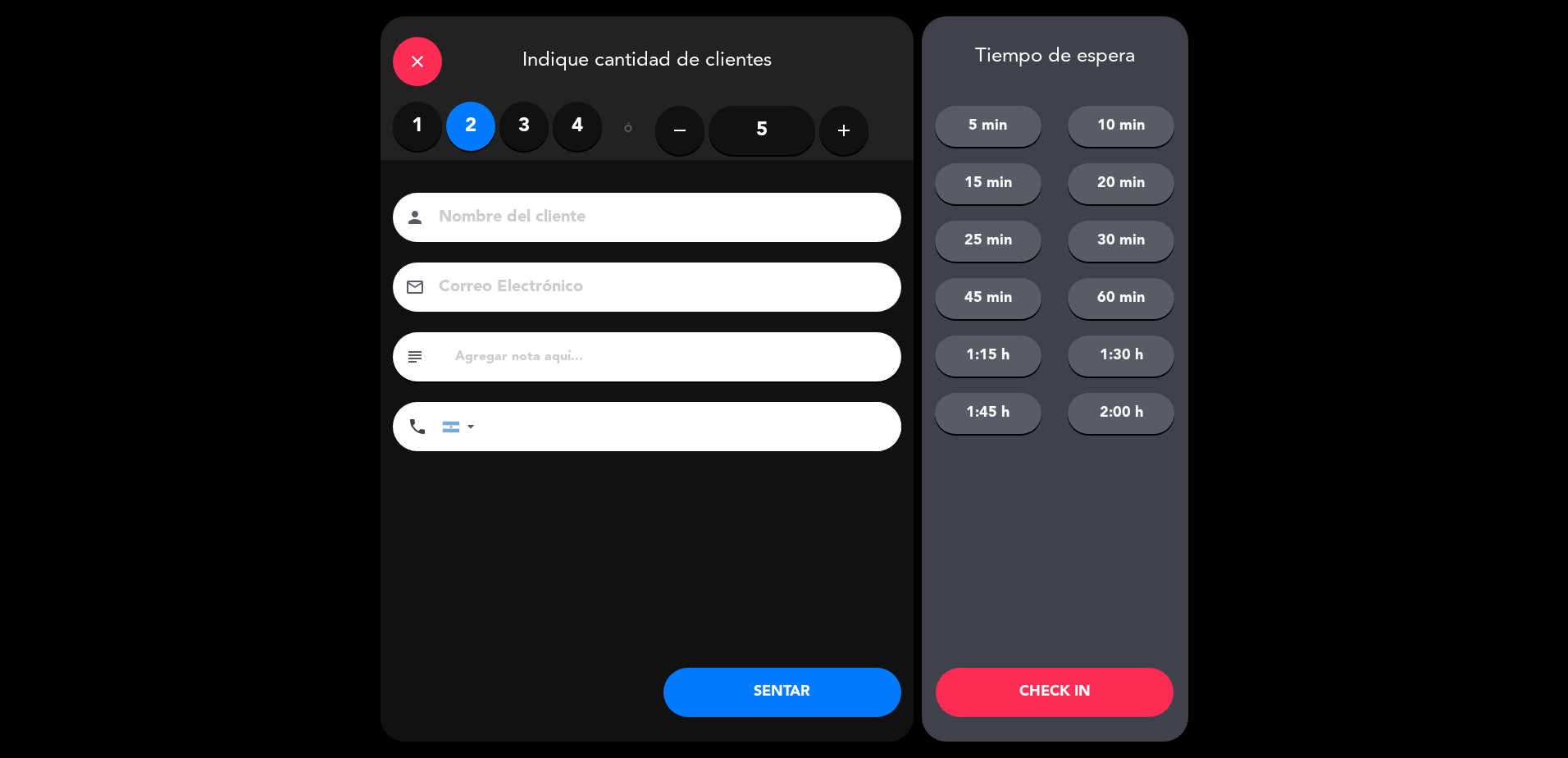
click at [463, 233] on div "person" at bounding box center [646, 218] width 508 height 49
click at [472, 224] on input at bounding box center [659, 218] width 443 height 29
type input "[PERSON_NAME]"
click at [777, 687] on button "SENTAR" at bounding box center [782, 693] width 238 height 49
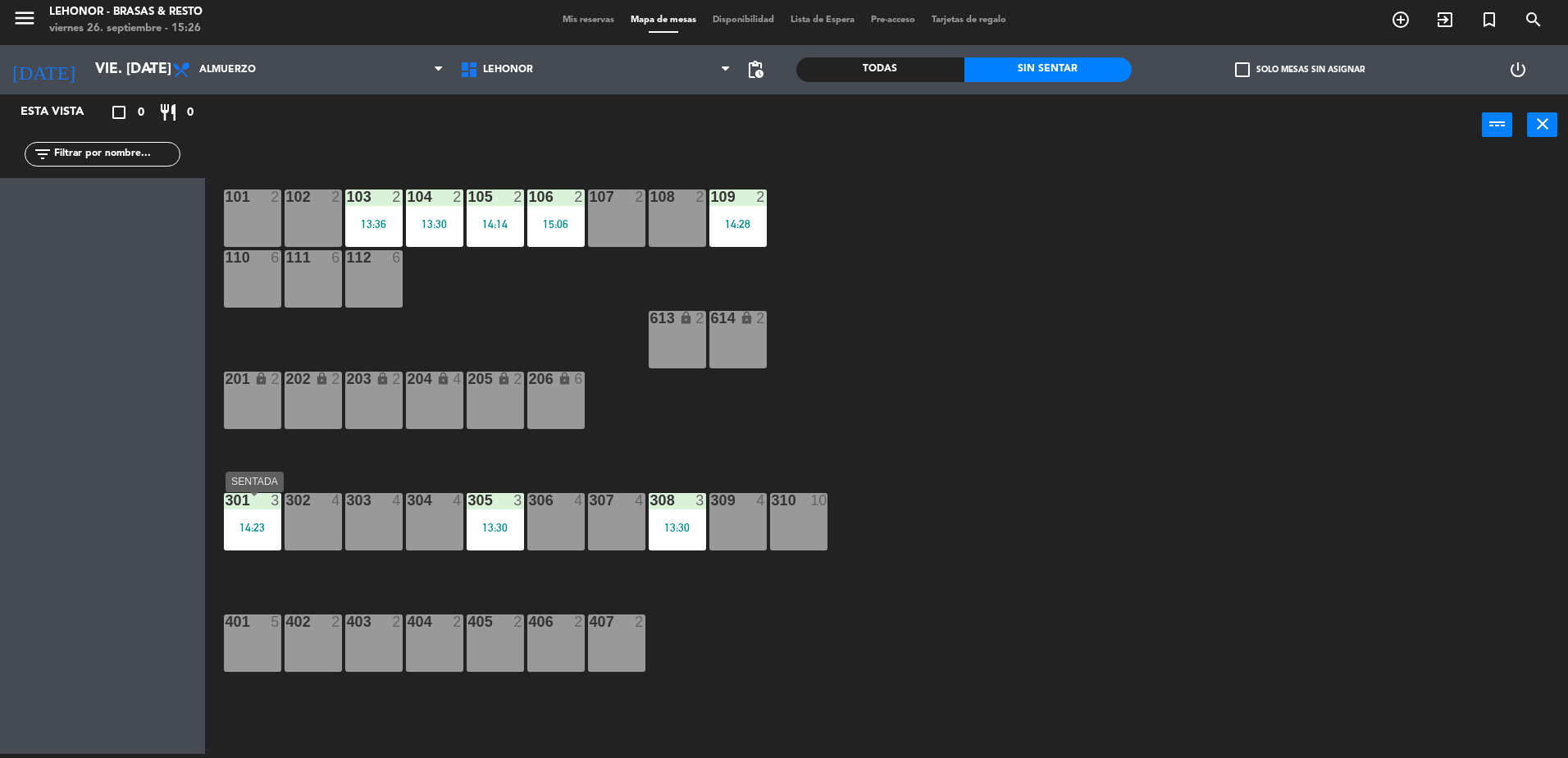
click at [256, 529] on div "14:23" at bounding box center [252, 527] width 57 height 11
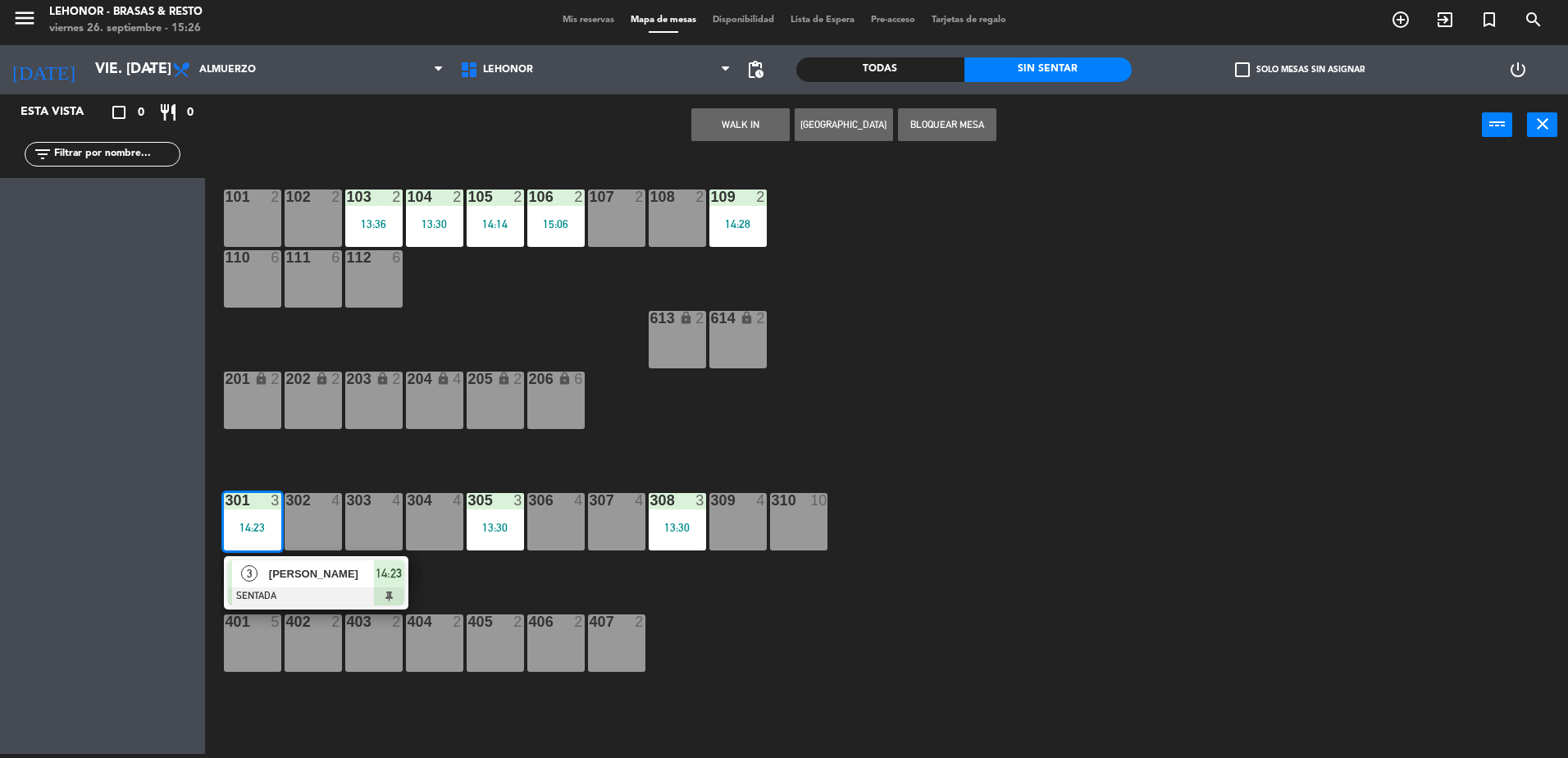
click at [280, 574] on span "[PERSON_NAME]" at bounding box center [321, 574] width 105 height 18
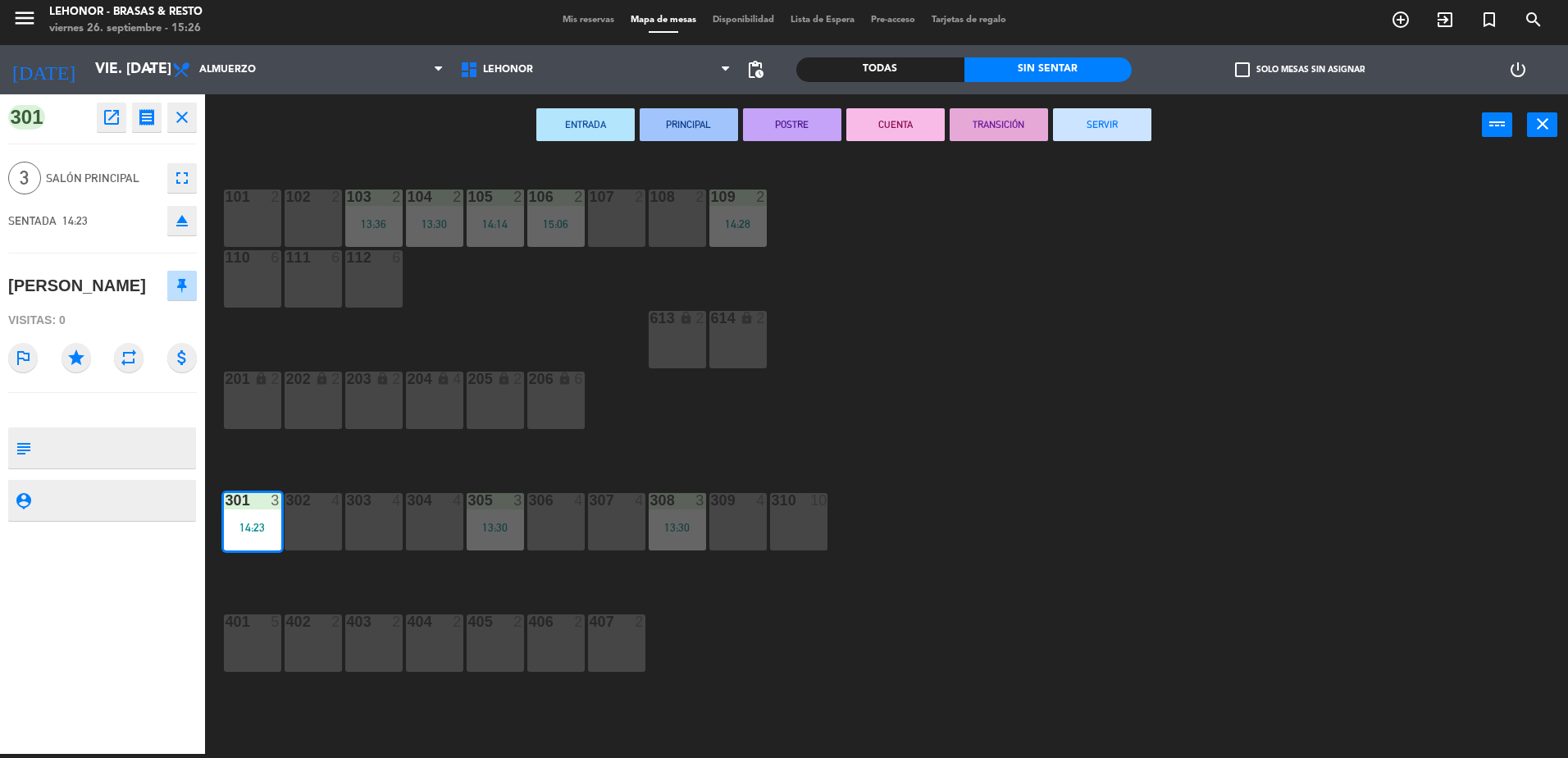
click at [1109, 133] on button "SERVIR" at bounding box center [1102, 124] width 99 height 33
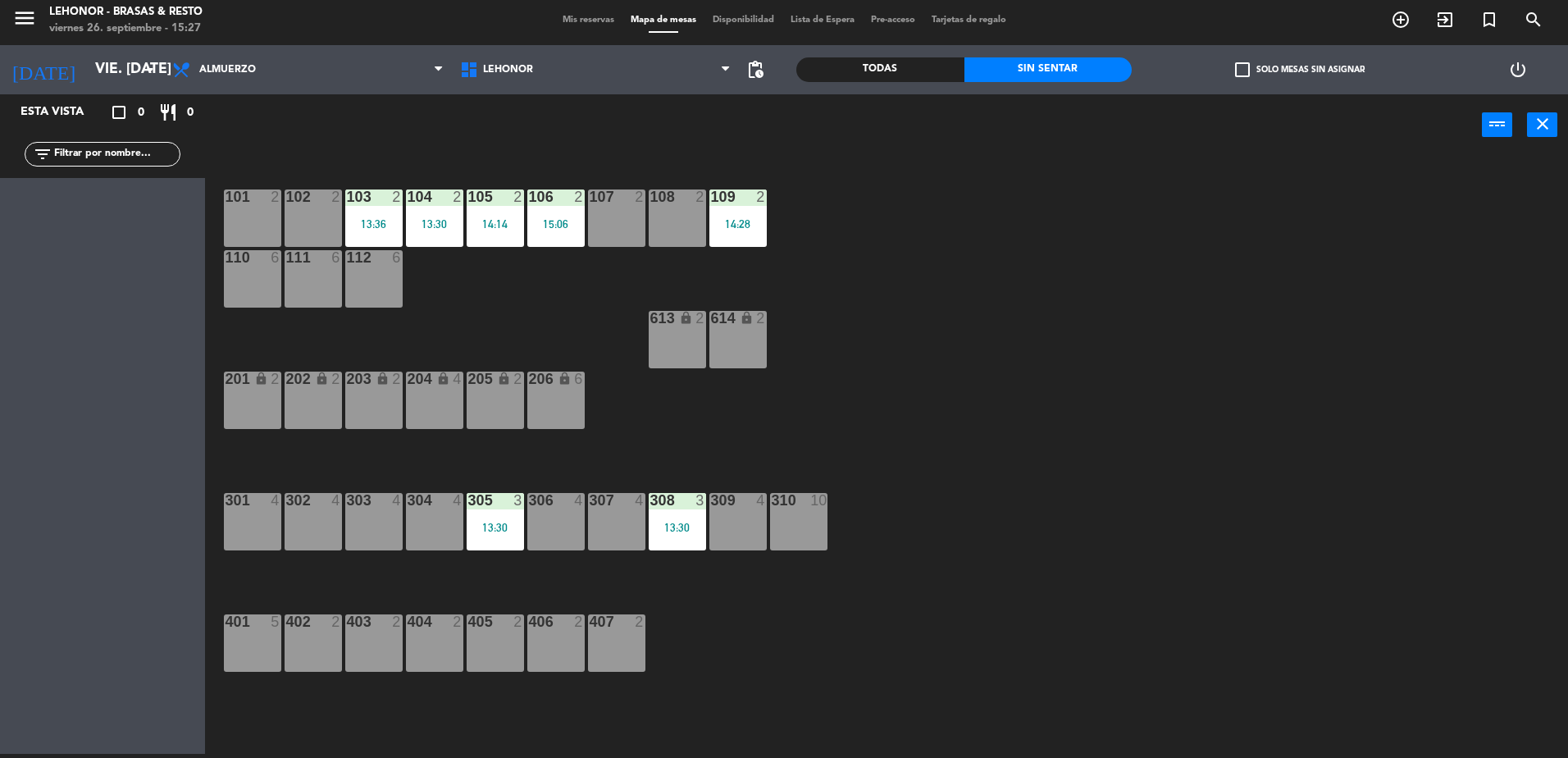
click at [379, 229] on div "13:36" at bounding box center [373, 223] width 57 height 11
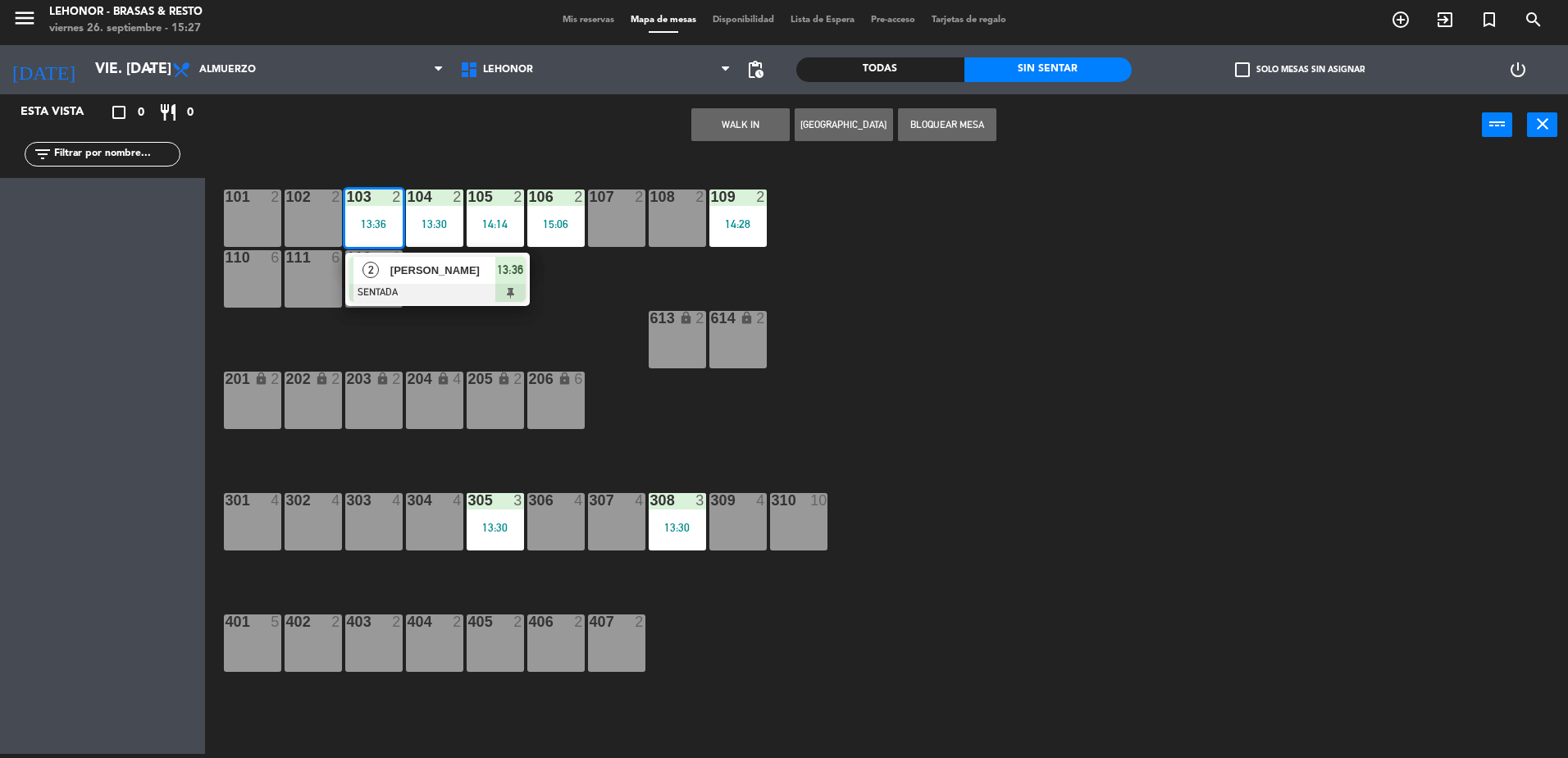
click at [401, 279] on span "[PERSON_NAME]" at bounding box center [443, 271] width 105 height 18
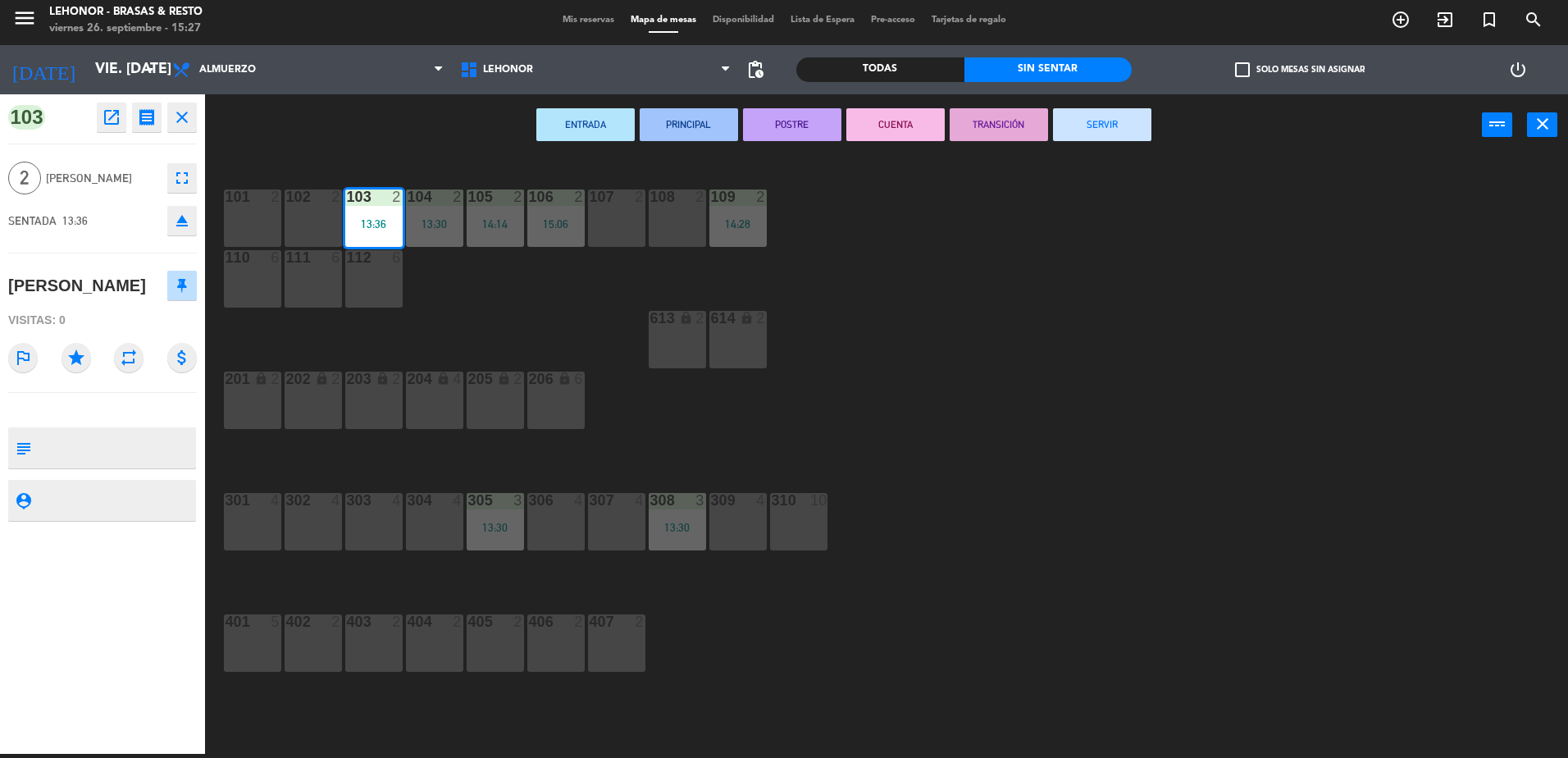
click at [1113, 138] on button "SERVIR" at bounding box center [1102, 124] width 99 height 33
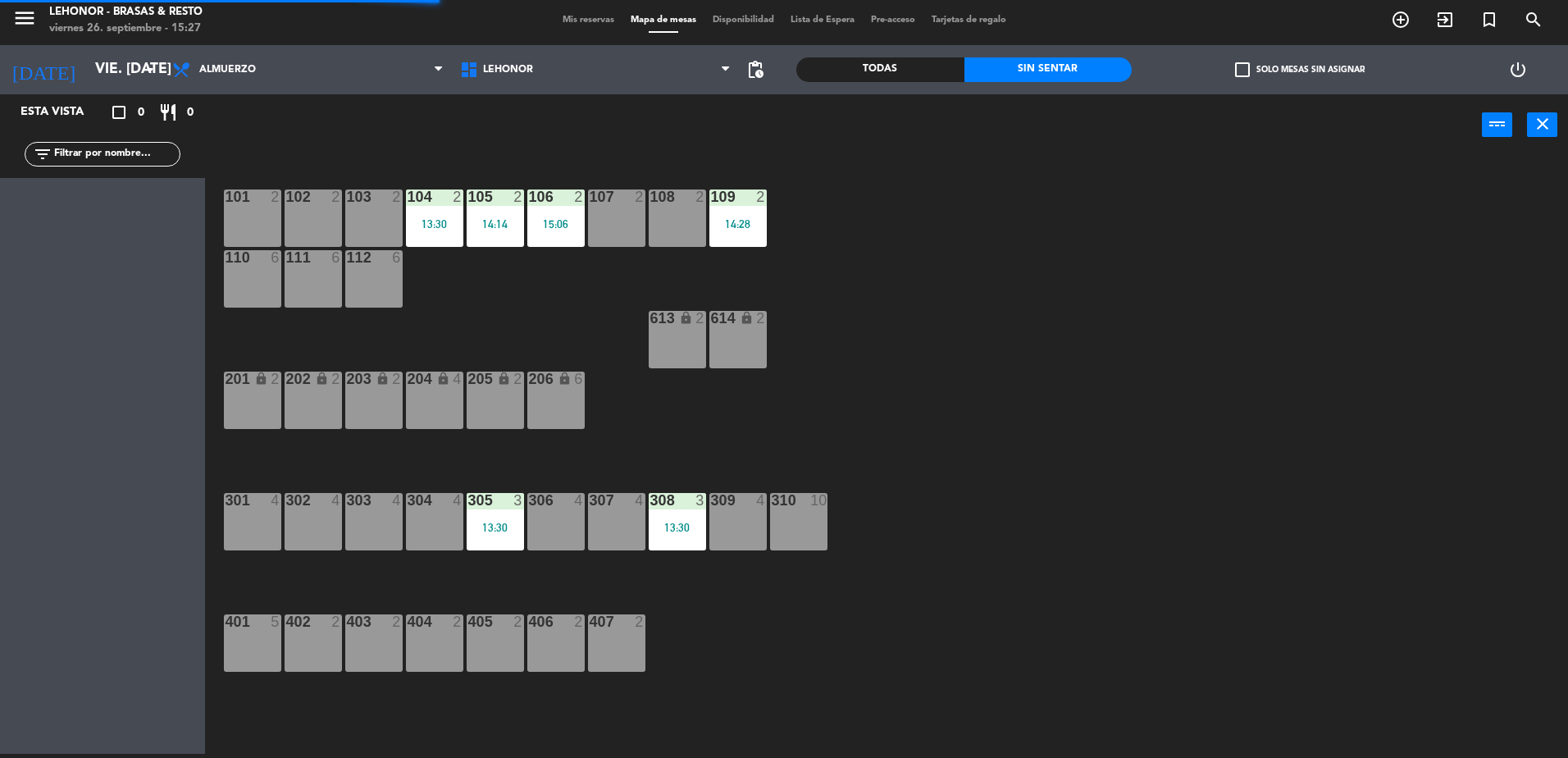
click at [431, 224] on div "13:30" at bounding box center [434, 223] width 57 height 11
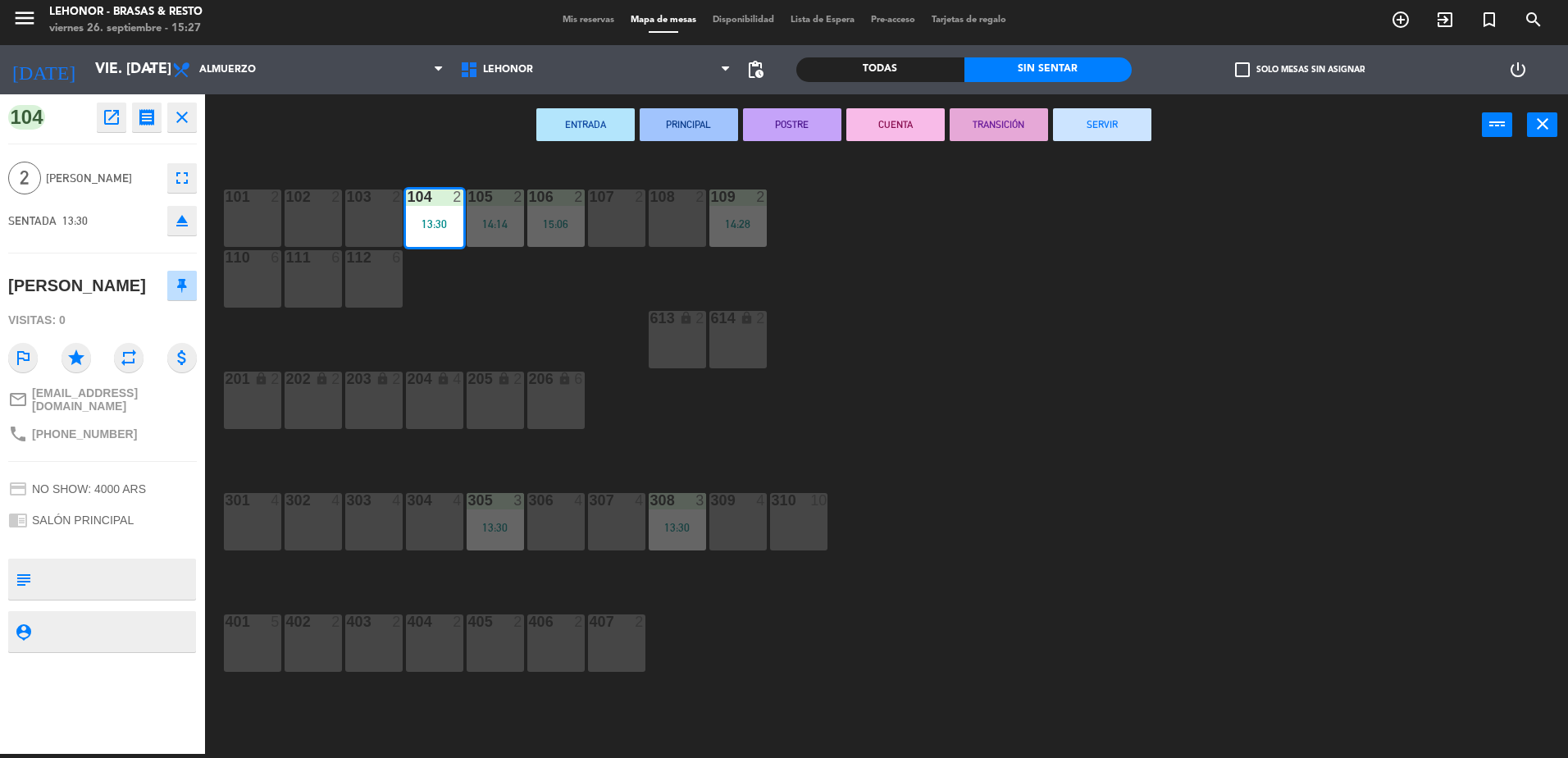
click at [1103, 128] on button "SERVIR" at bounding box center [1102, 124] width 99 height 33
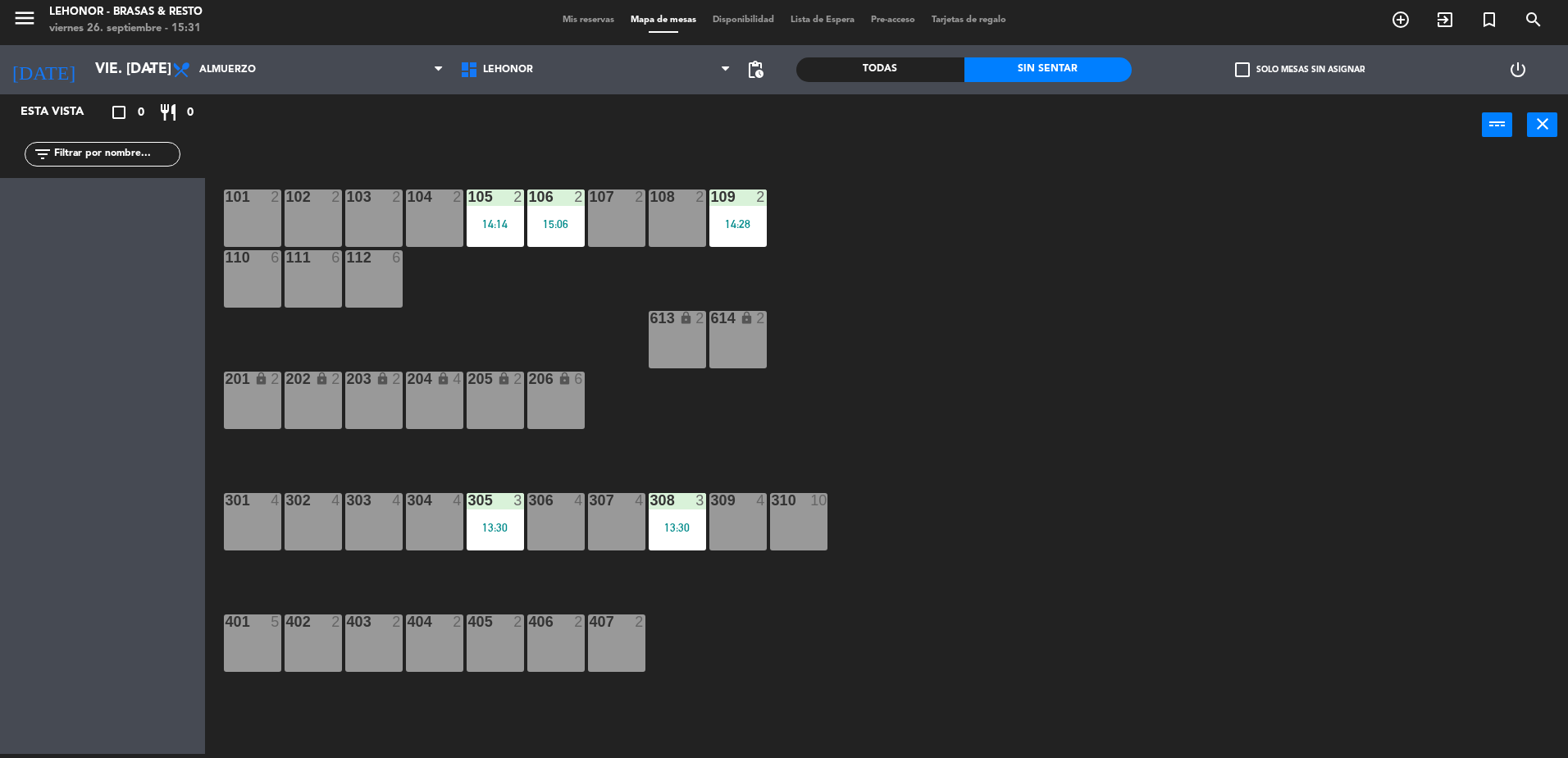
click at [866, 72] on div "Todas" at bounding box center [880, 70] width 168 height 25
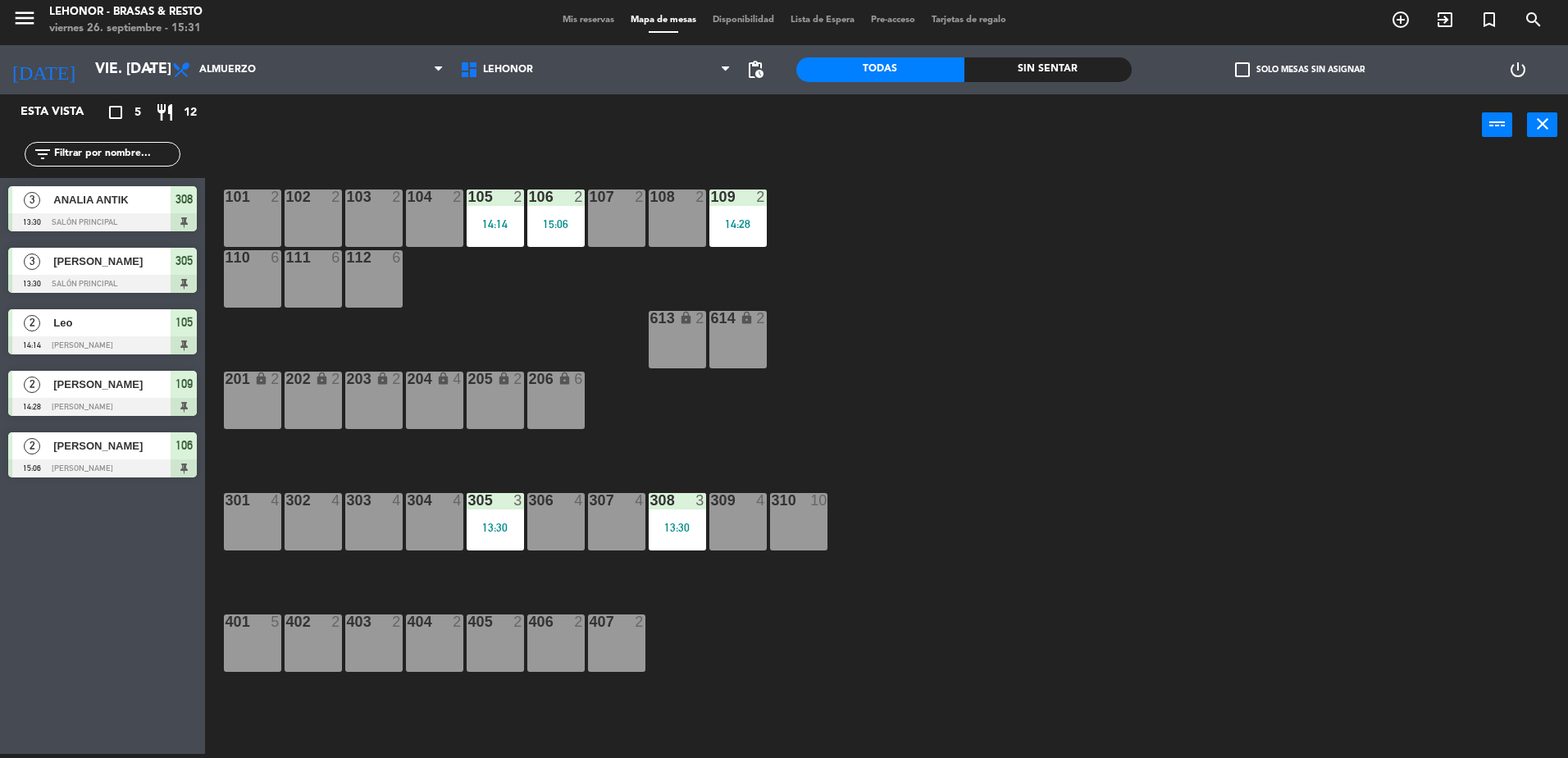
click at [175, 220] on div at bounding box center [102, 222] width 189 height 18
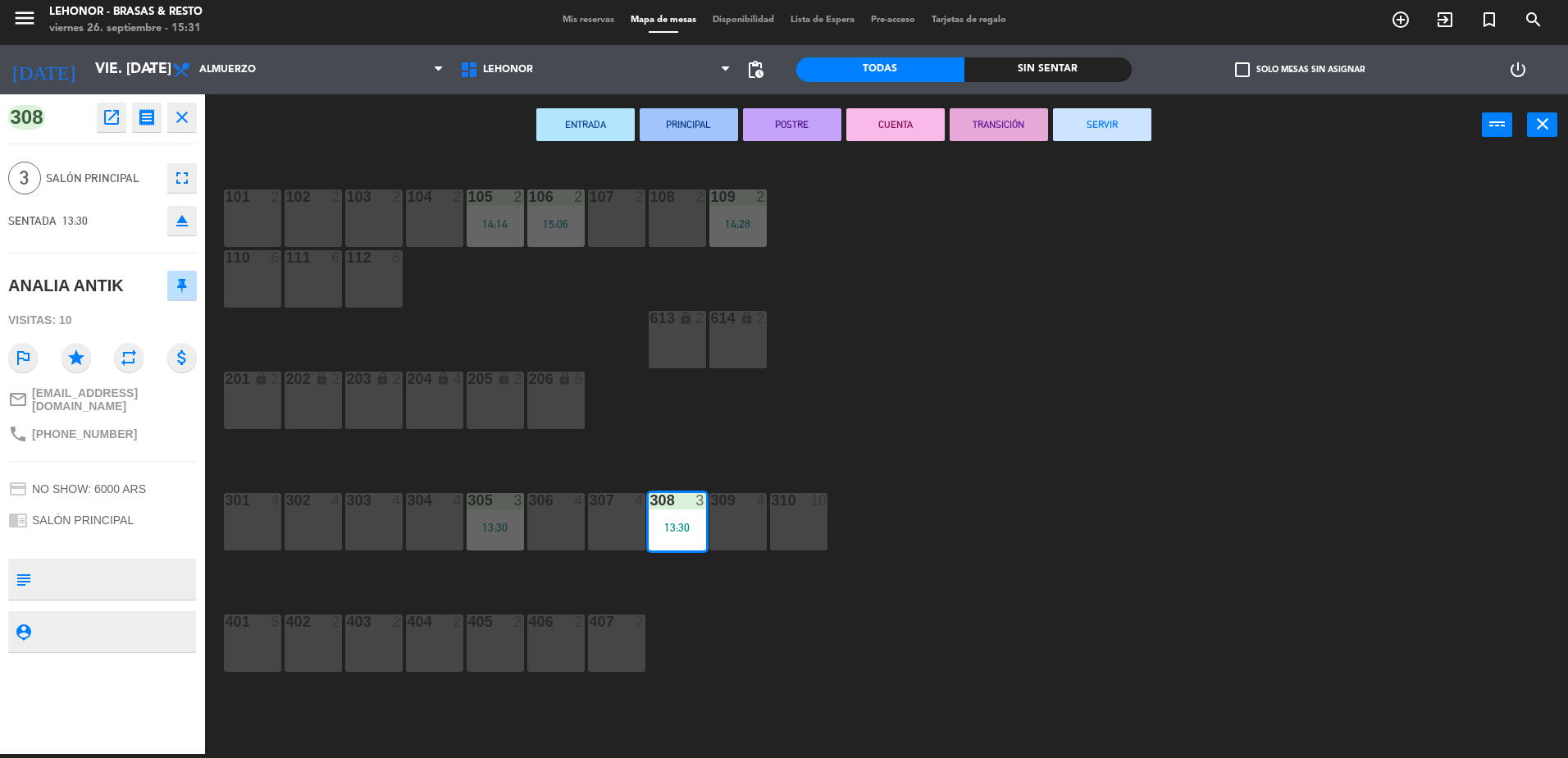
click at [1148, 533] on div "101 2 102 2 103 2 104 2 105 2 14:14 106 2 15:06 107 2 108 2 109 2 14:28 110 6 1…" at bounding box center [894, 459] width 1348 height 598
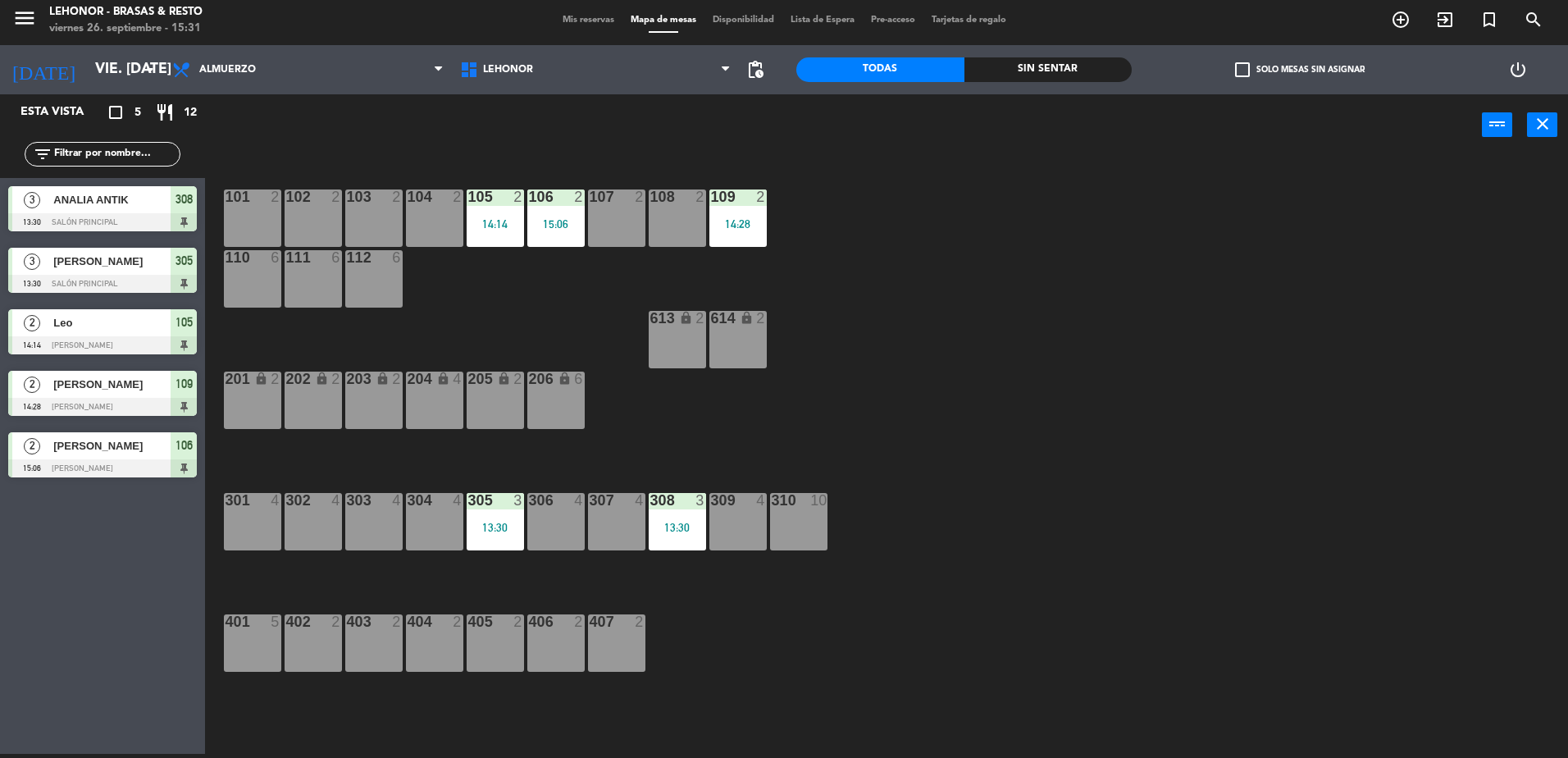
click at [148, 201] on span "ANALIA ANTIK" at bounding box center [111, 200] width 117 height 18
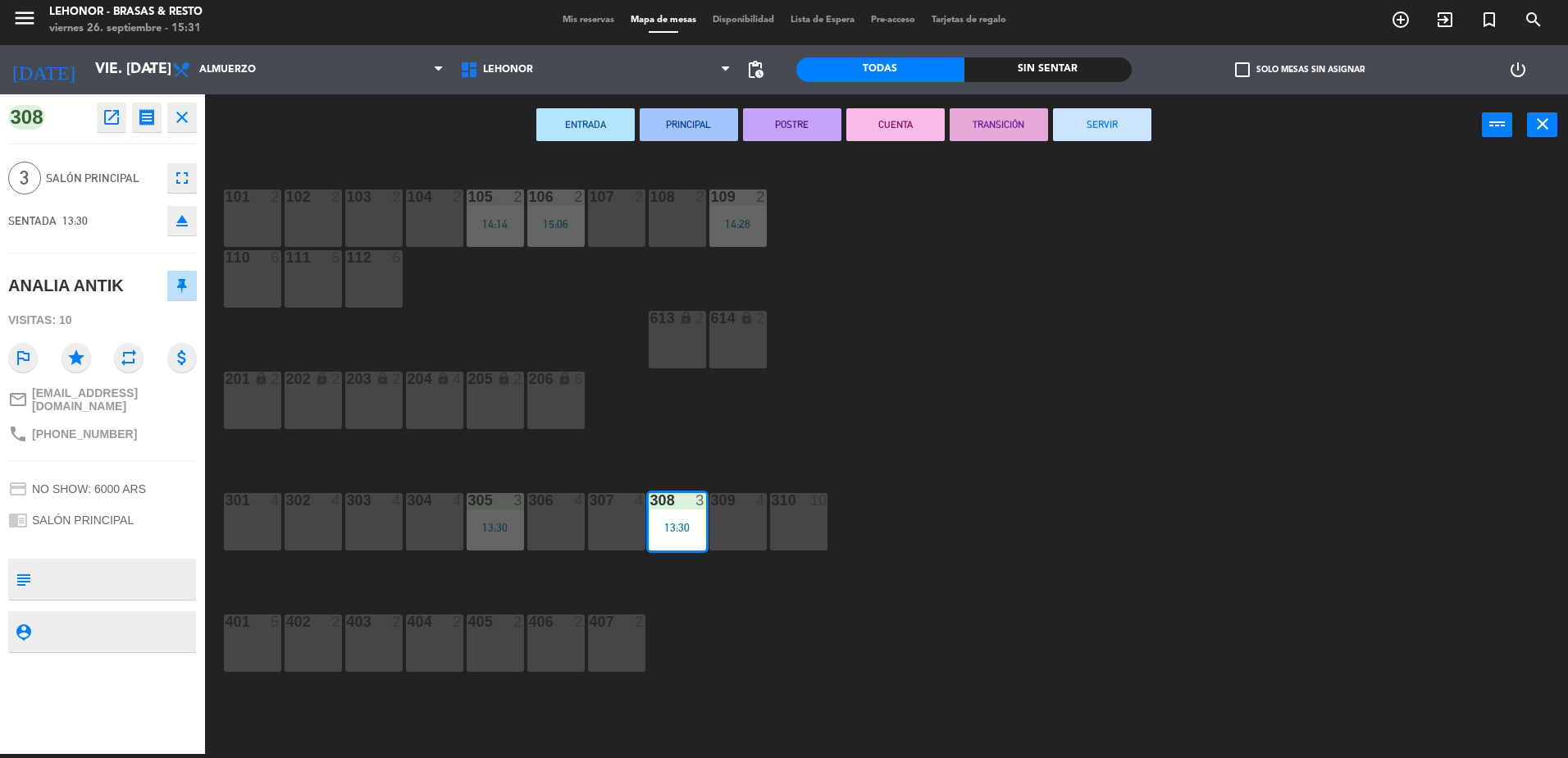
click at [989, 478] on div "101 2 102 2 103 2 104 2 105 2 14:14 106 2 15:06 107 2 108 2 109 2 14:28 110 6 1…" at bounding box center [894, 459] width 1348 height 598
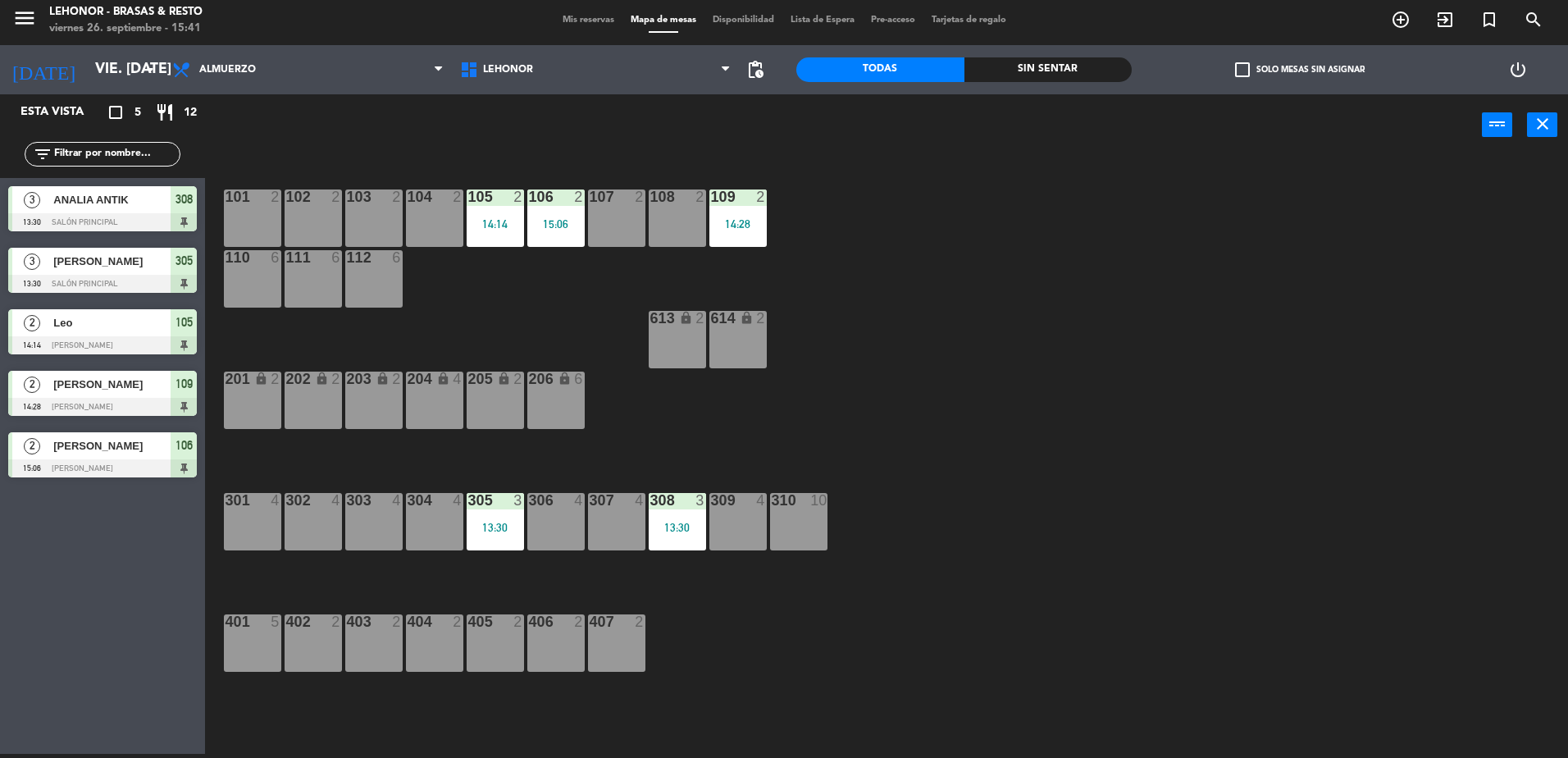
click at [770, 238] on div "101 2 102 2 103 2 104 2 105 2 14:14 106 2 15:06 107 2 108 2 109 2 14:28 110 6 1…" at bounding box center [894, 459] width 1348 height 598
click at [743, 221] on div "109 2 14:28" at bounding box center [737, 218] width 57 height 57
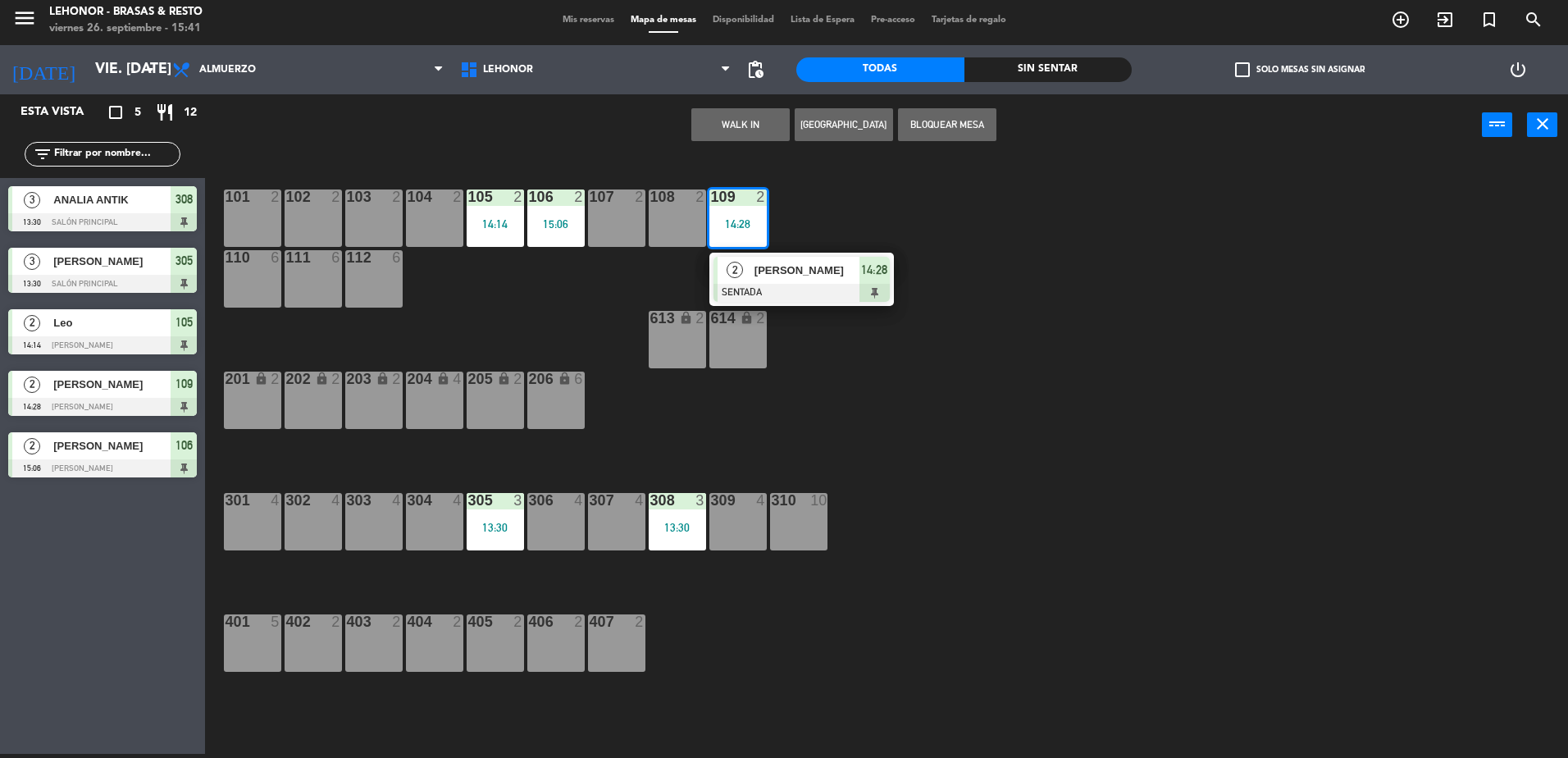
click at [786, 283] on div "[PERSON_NAME]" at bounding box center [806, 270] width 107 height 27
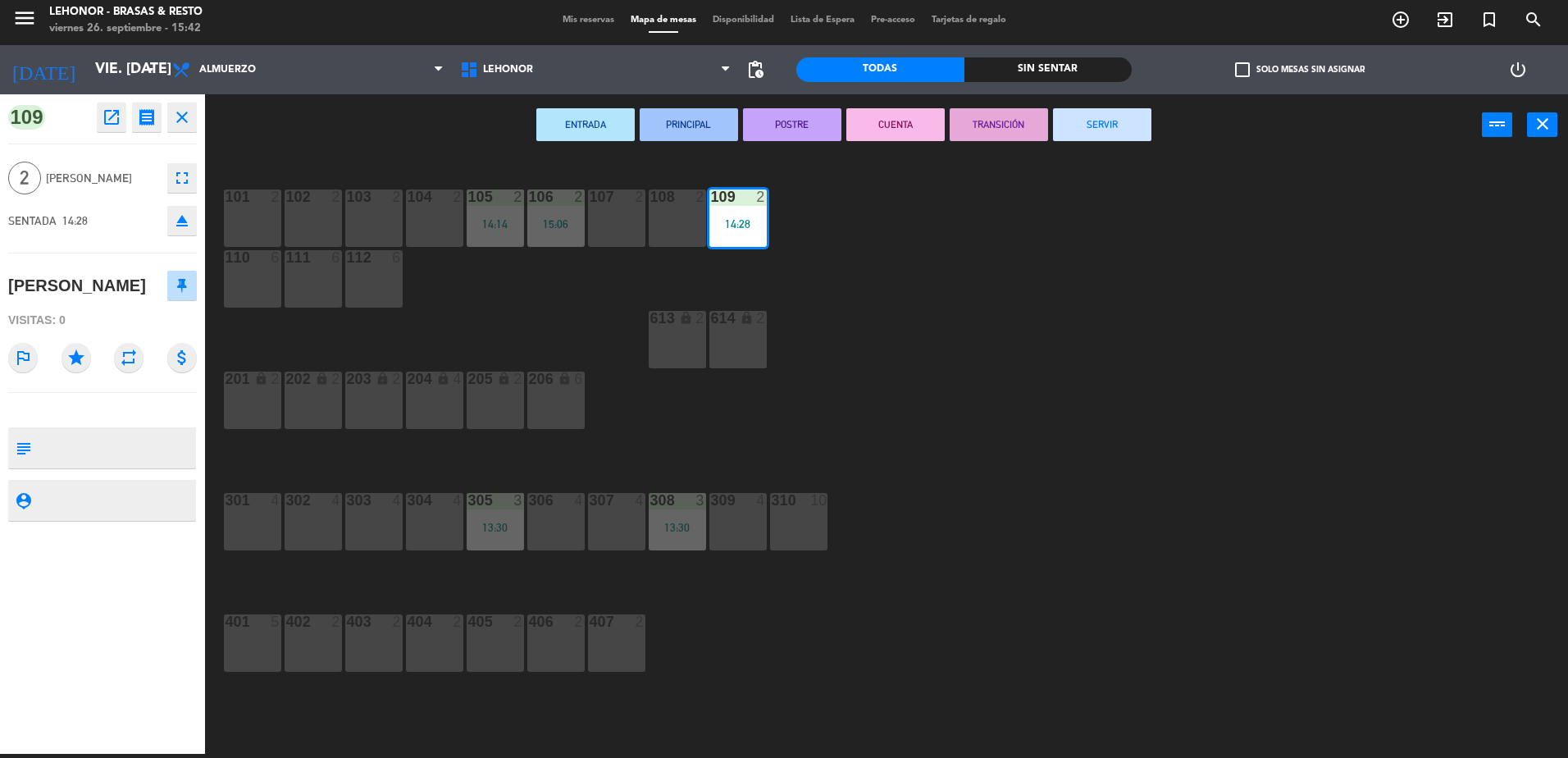
click at [1101, 132] on button "SERVIR" at bounding box center [1102, 124] width 99 height 33
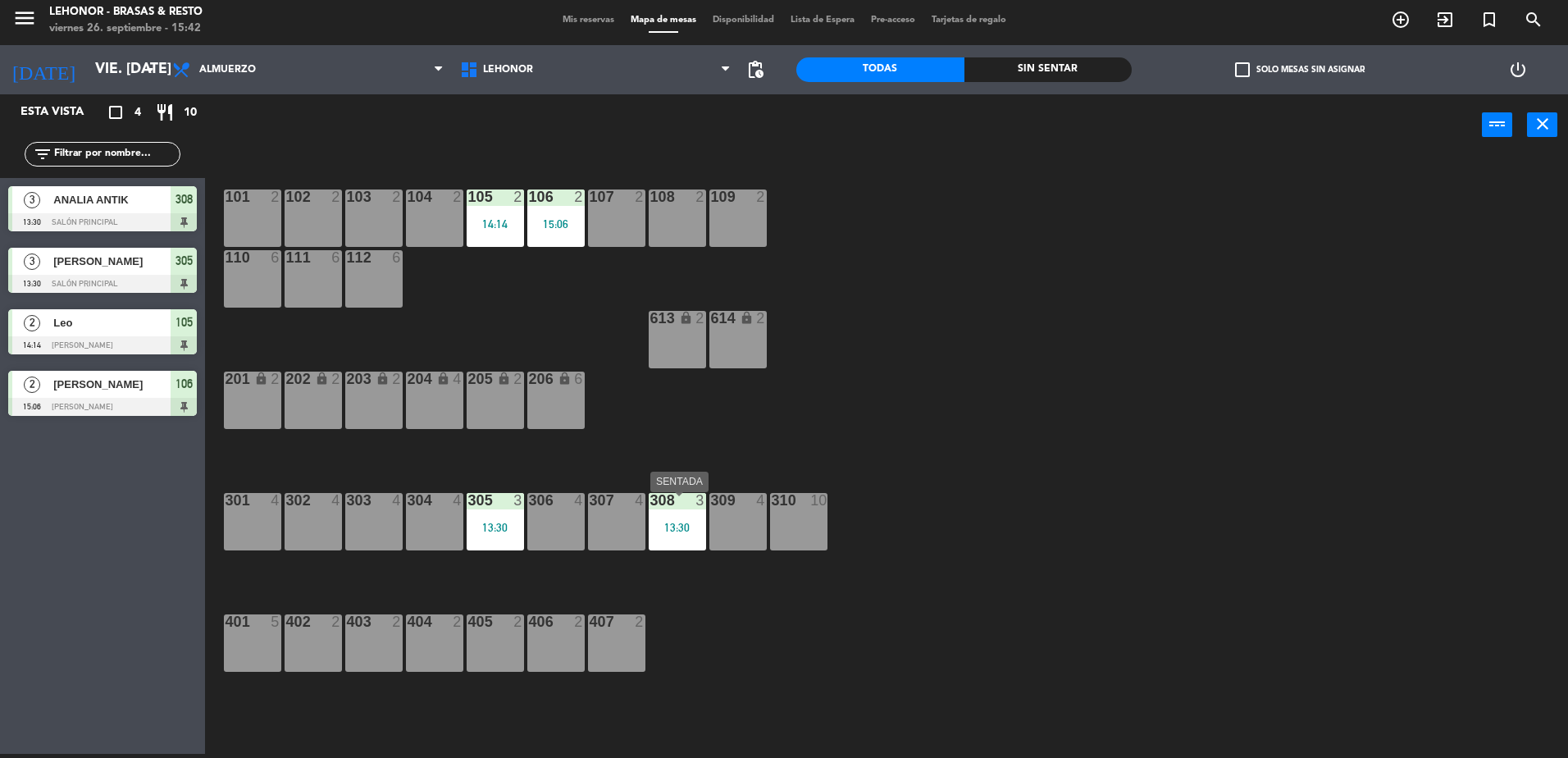
click at [681, 533] on div "13:30" at bounding box center [676, 527] width 57 height 11
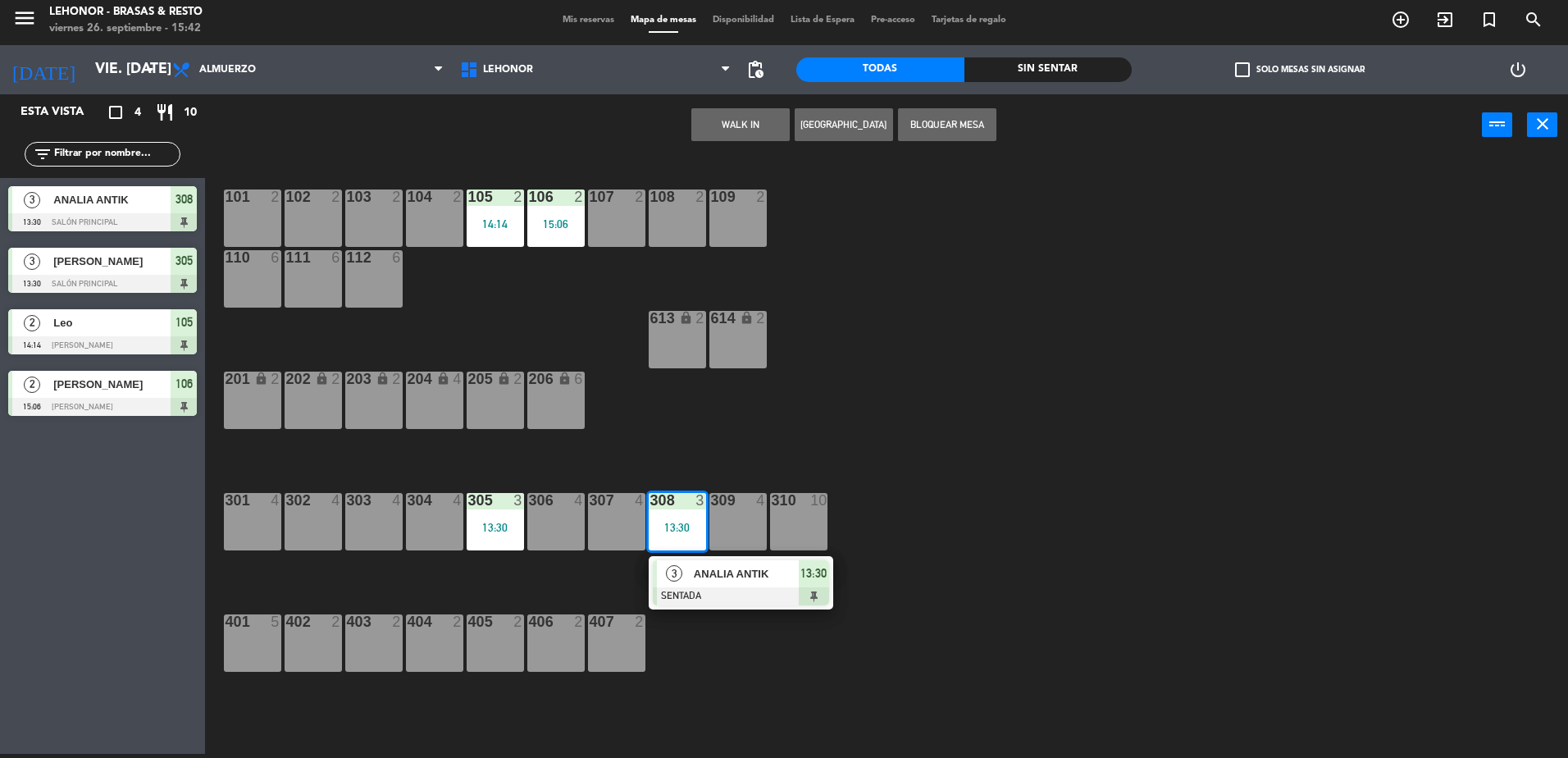
click at [712, 574] on span "ANALIA ANTIK" at bounding box center [746, 574] width 105 height 18
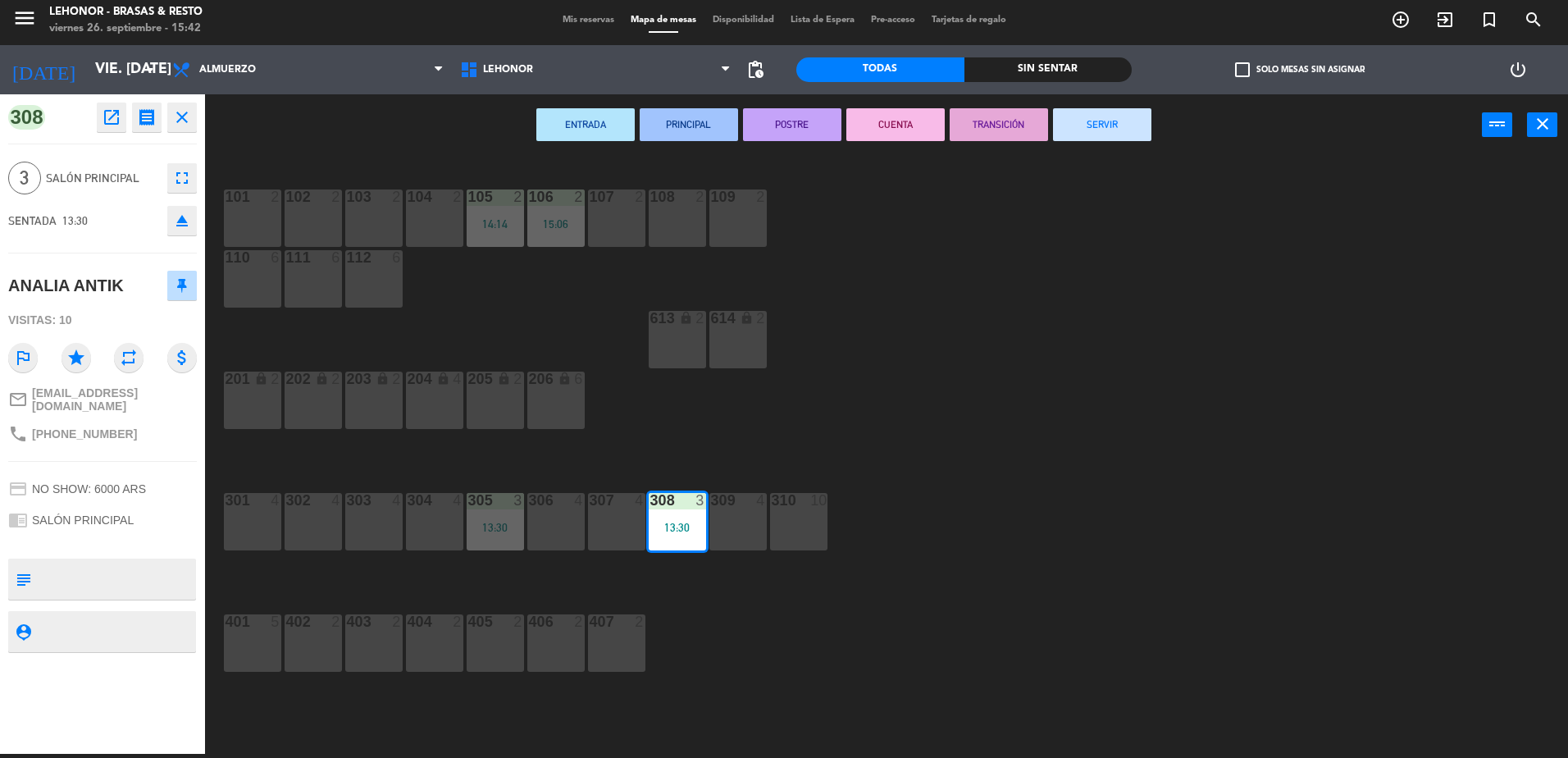
click at [915, 131] on button "CUENTA" at bounding box center [896, 124] width 99 height 33
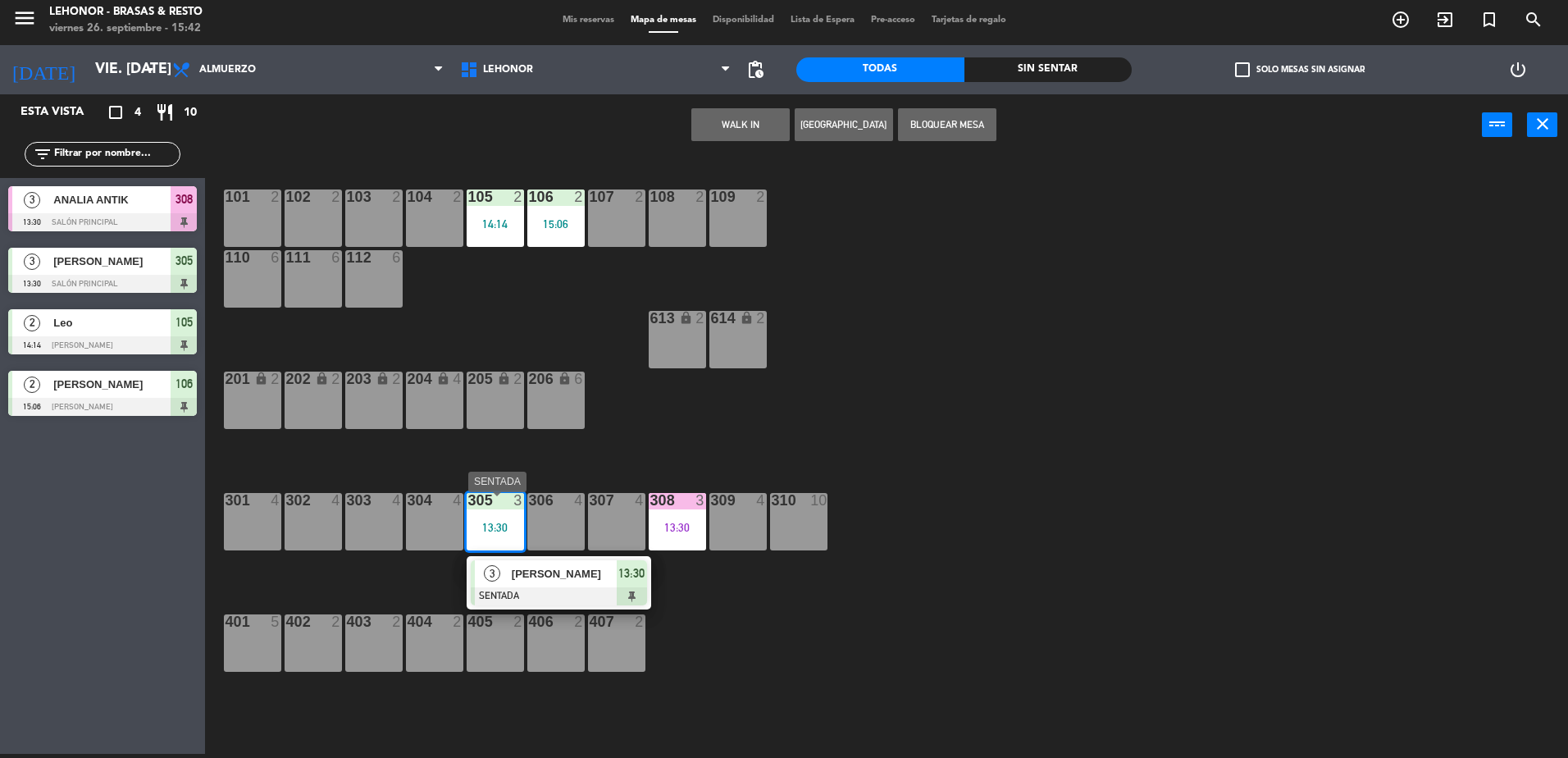
click at [553, 568] on span "[PERSON_NAME]" at bounding box center [564, 574] width 105 height 18
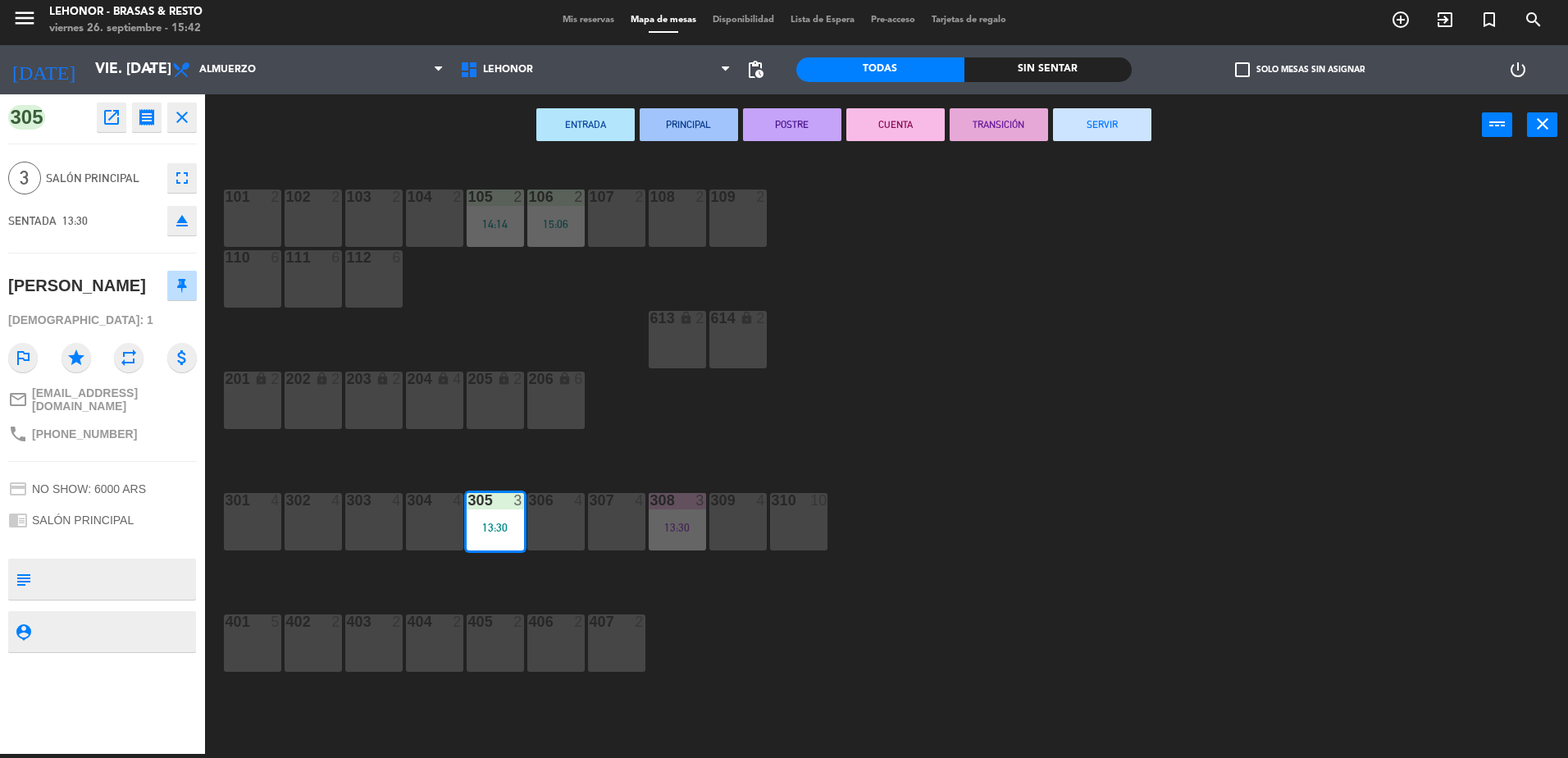
click at [887, 126] on button "CUENTA" at bounding box center [896, 124] width 99 height 33
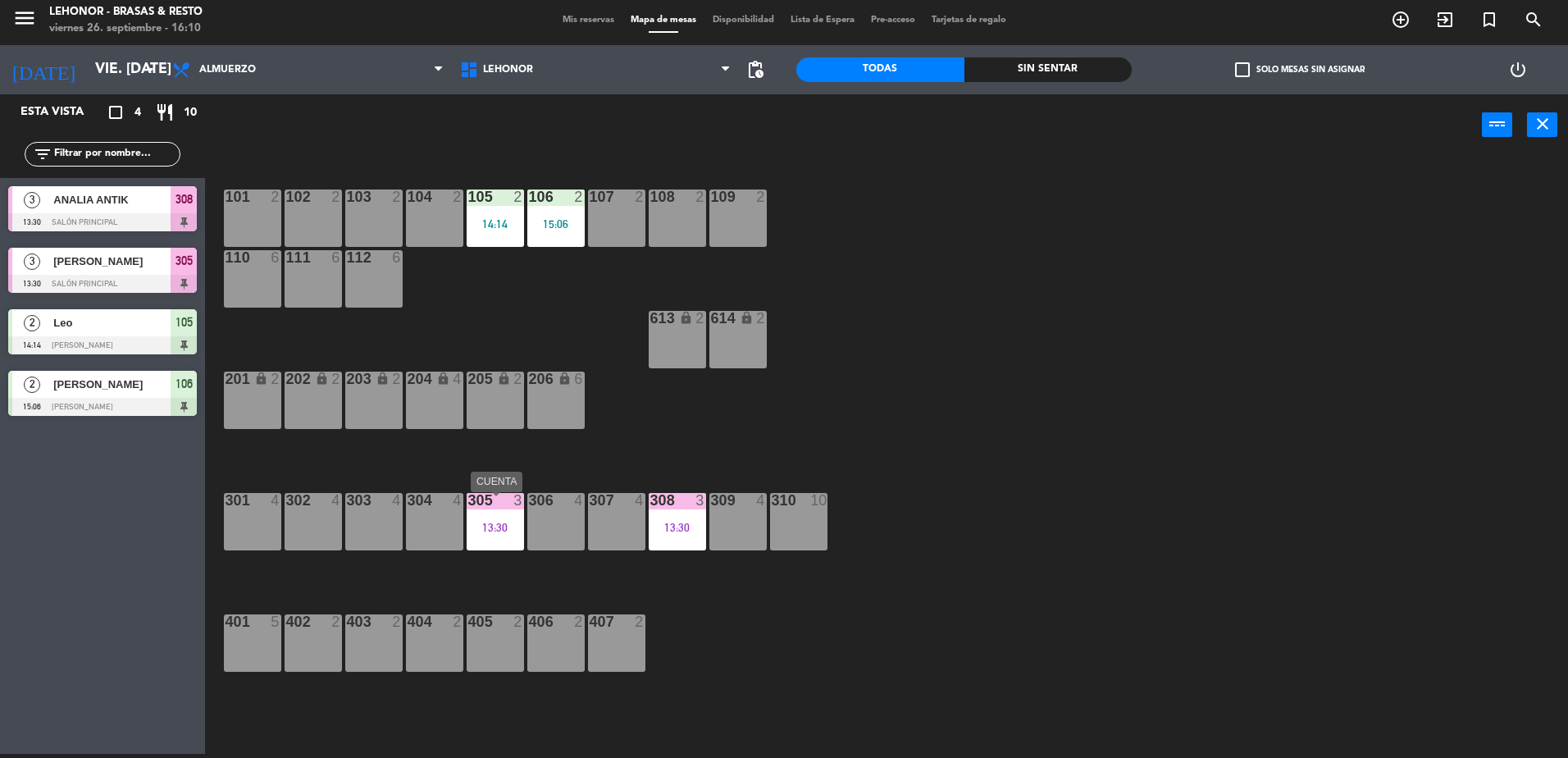
click at [508, 514] on div "305 3 13:30" at bounding box center [495, 522] width 57 height 57
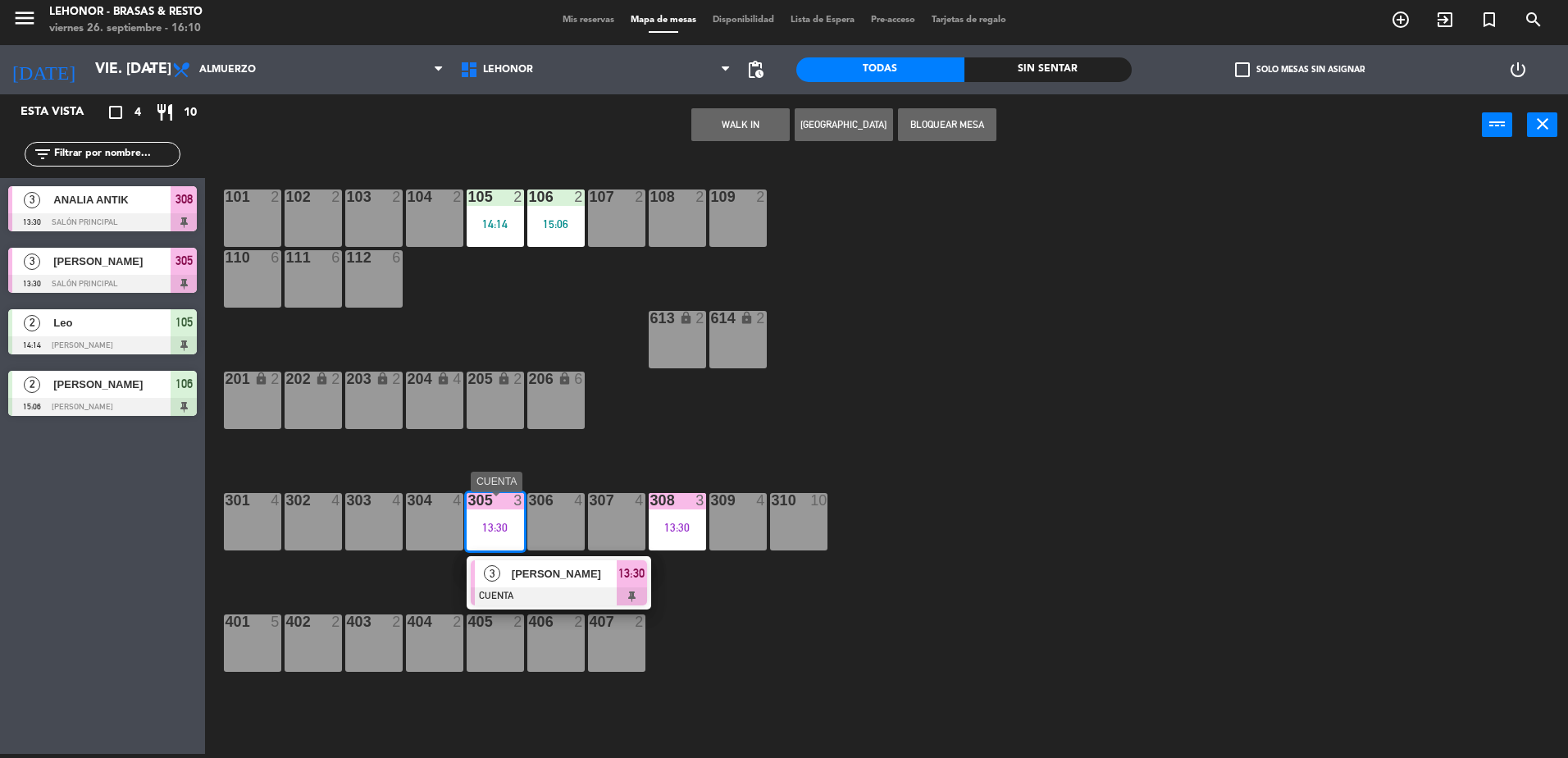
click at [556, 574] on span "[PERSON_NAME]" at bounding box center [564, 574] width 105 height 18
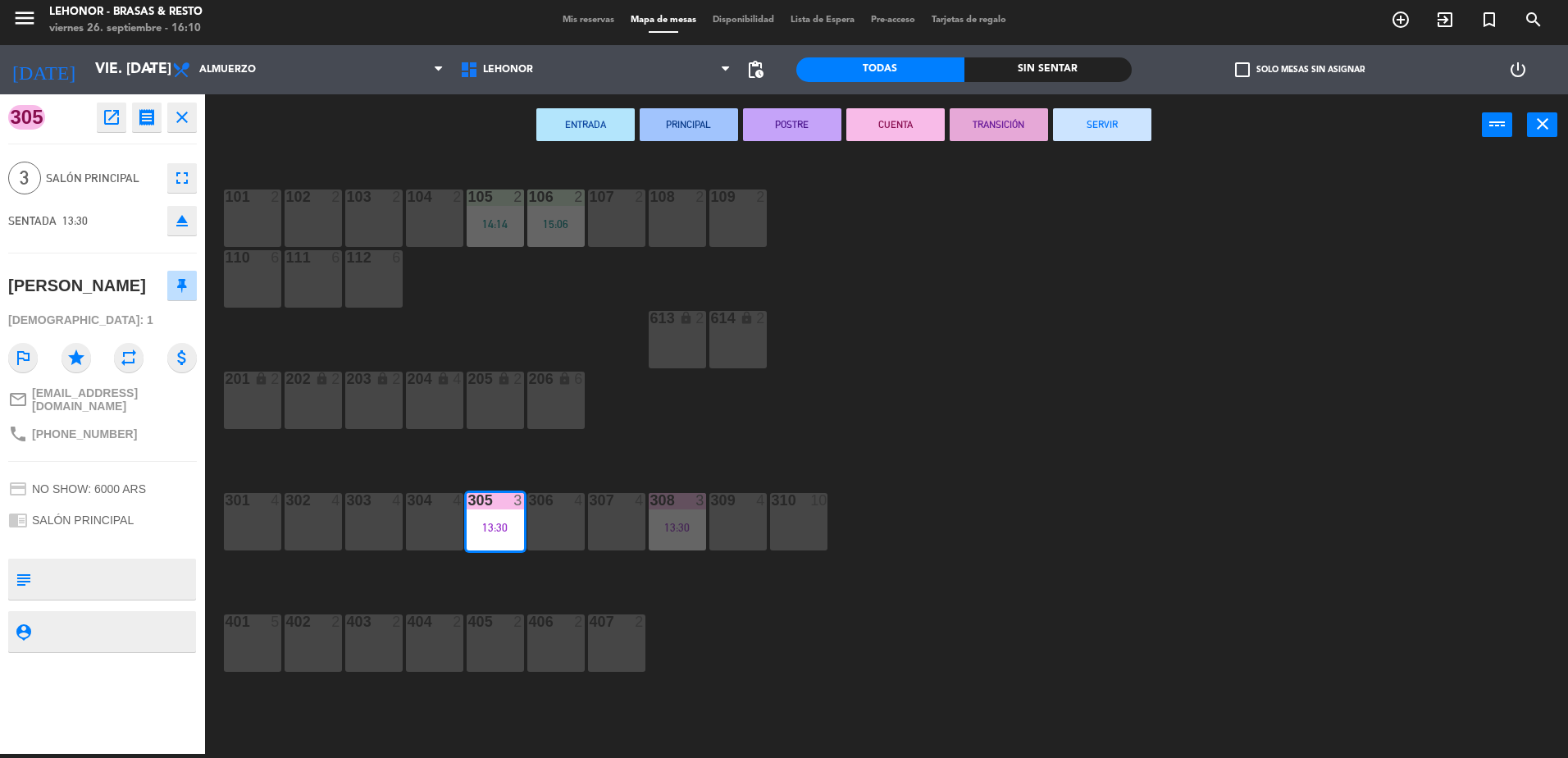
click at [1121, 134] on button "SERVIR" at bounding box center [1102, 124] width 99 height 33
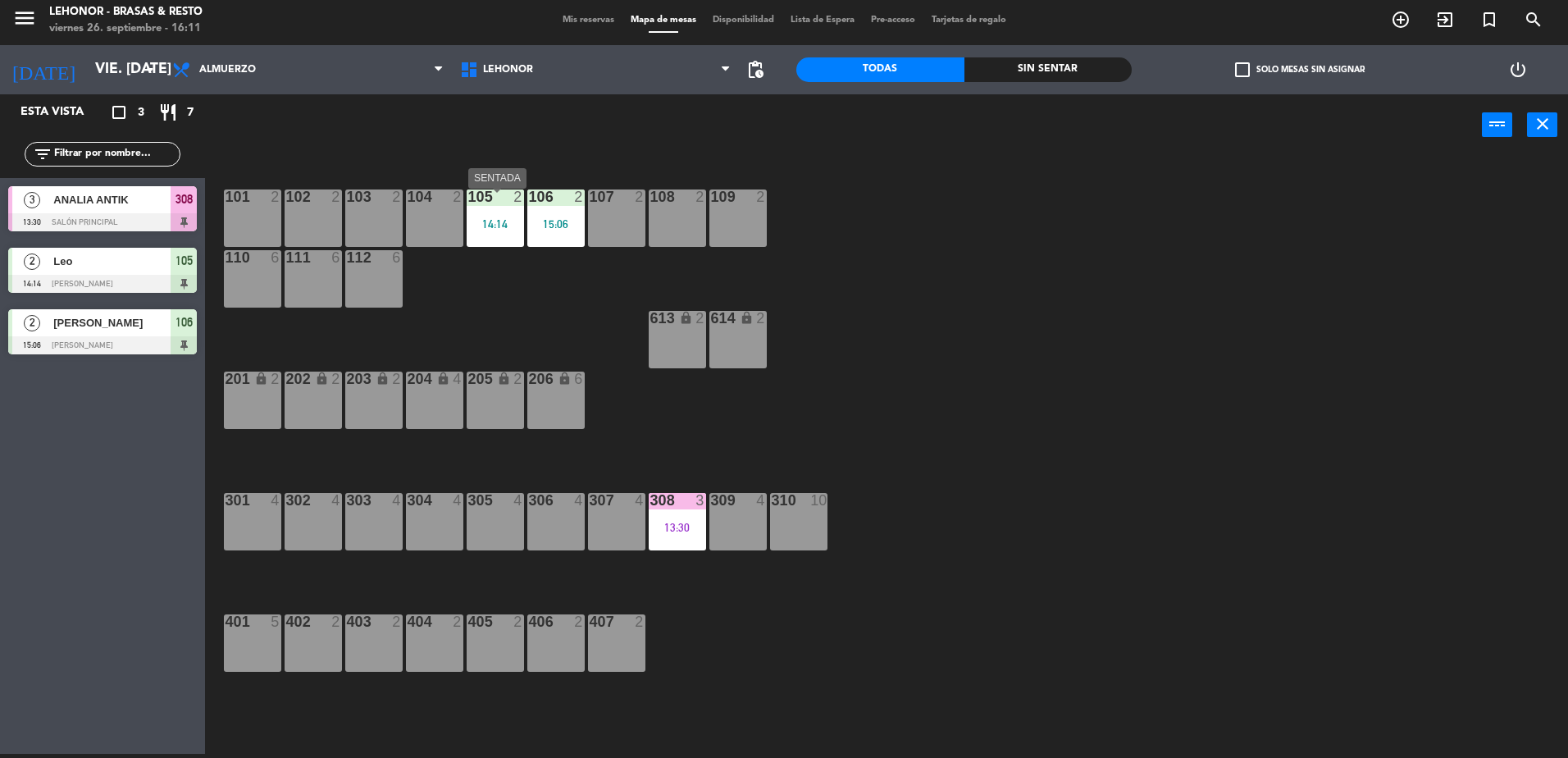
click at [473, 222] on div "14:14" at bounding box center [495, 223] width 57 height 11
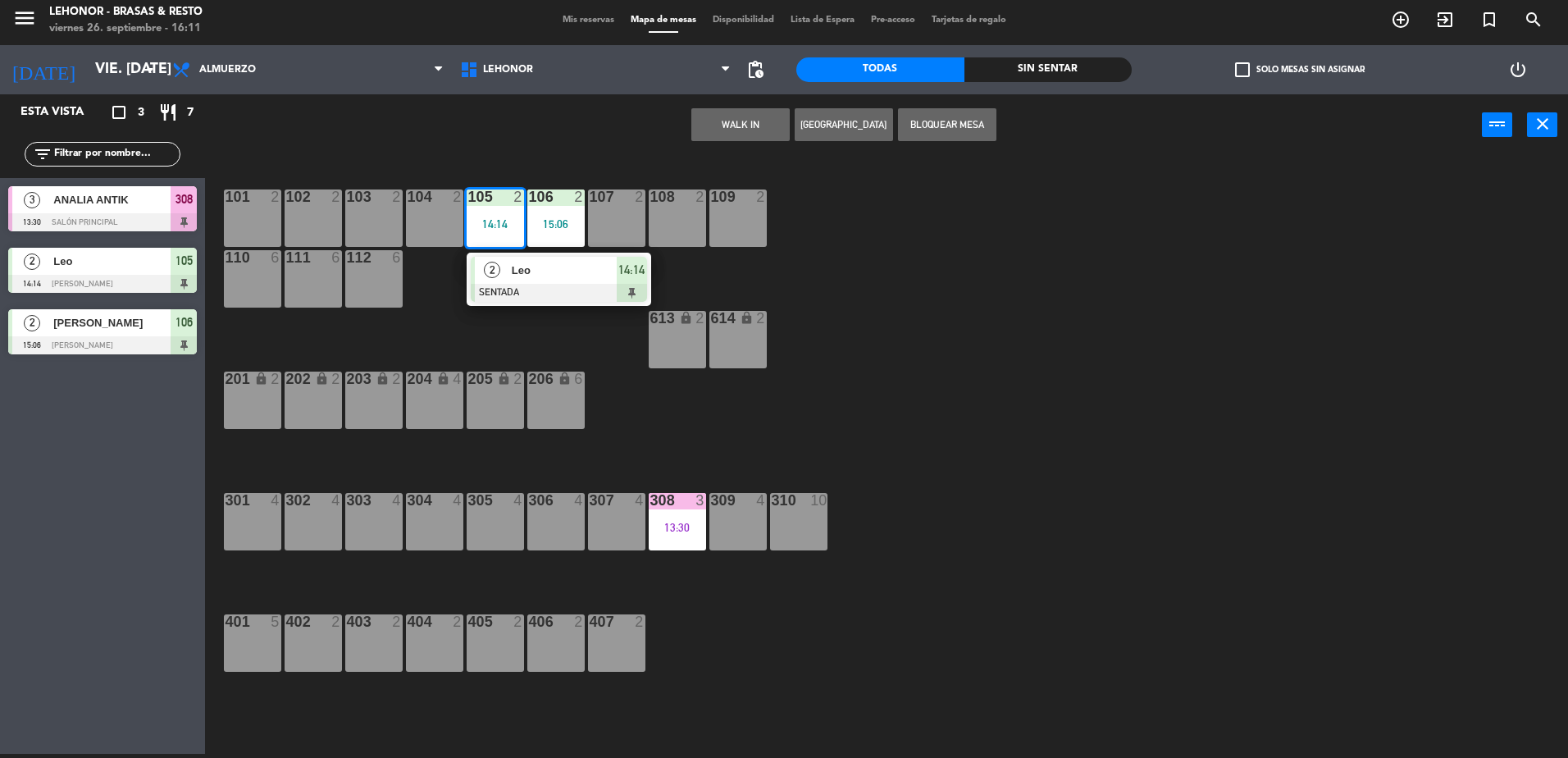
click at [551, 290] on div at bounding box center [559, 293] width 176 height 18
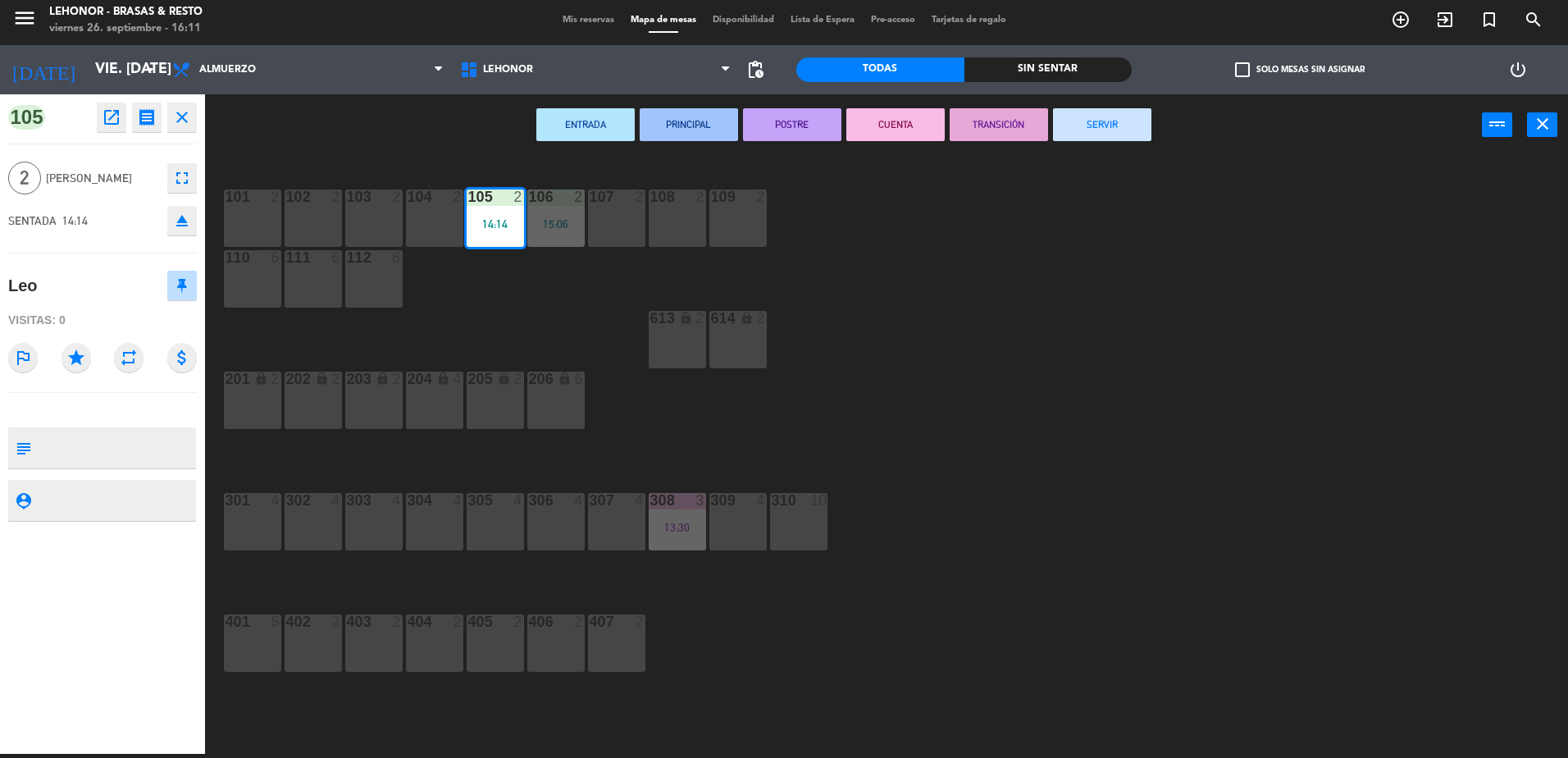
click at [1091, 130] on button "SERVIR" at bounding box center [1102, 124] width 99 height 33
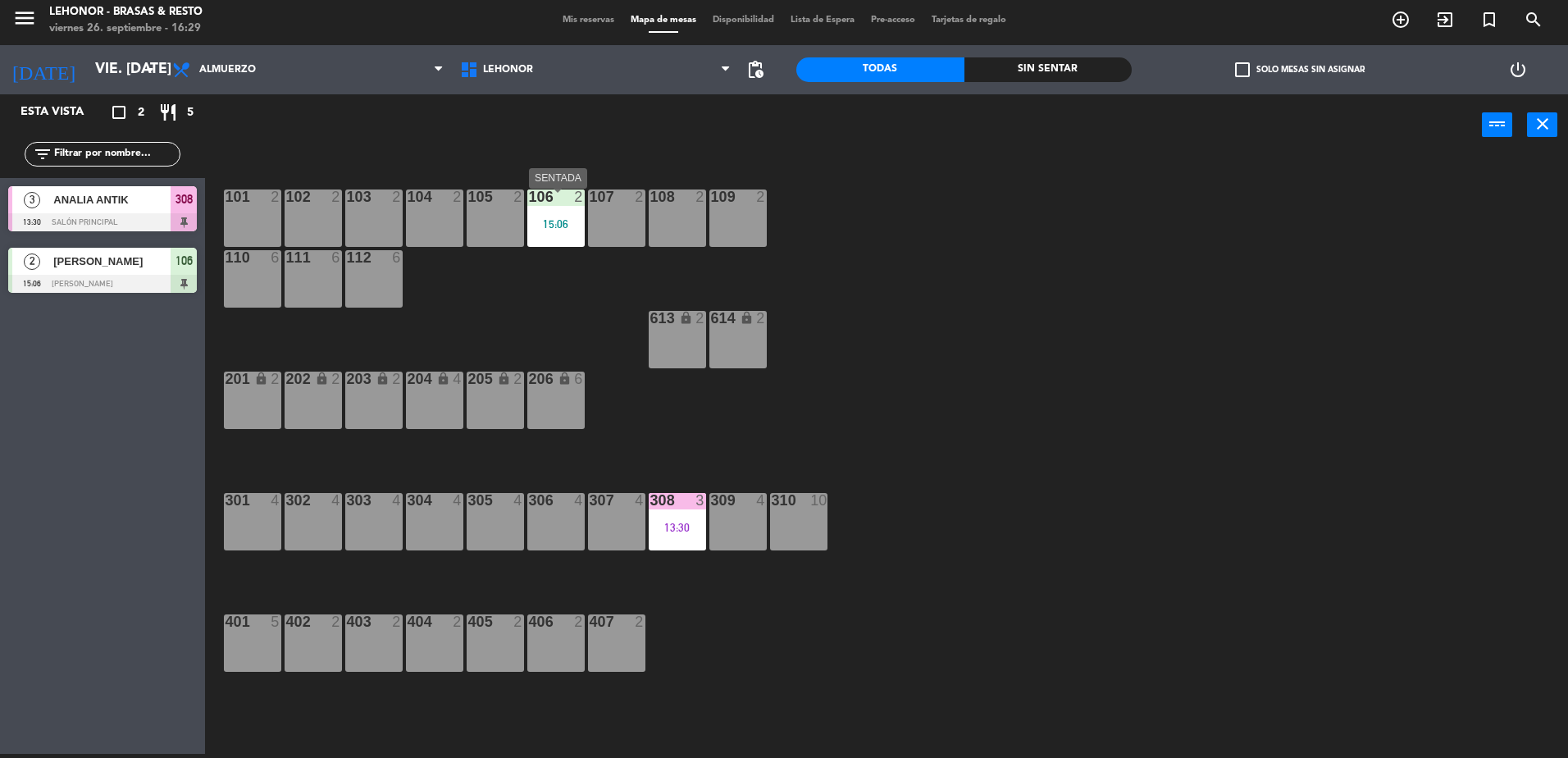
click at [566, 205] on div at bounding box center [556, 197] width 27 height 15
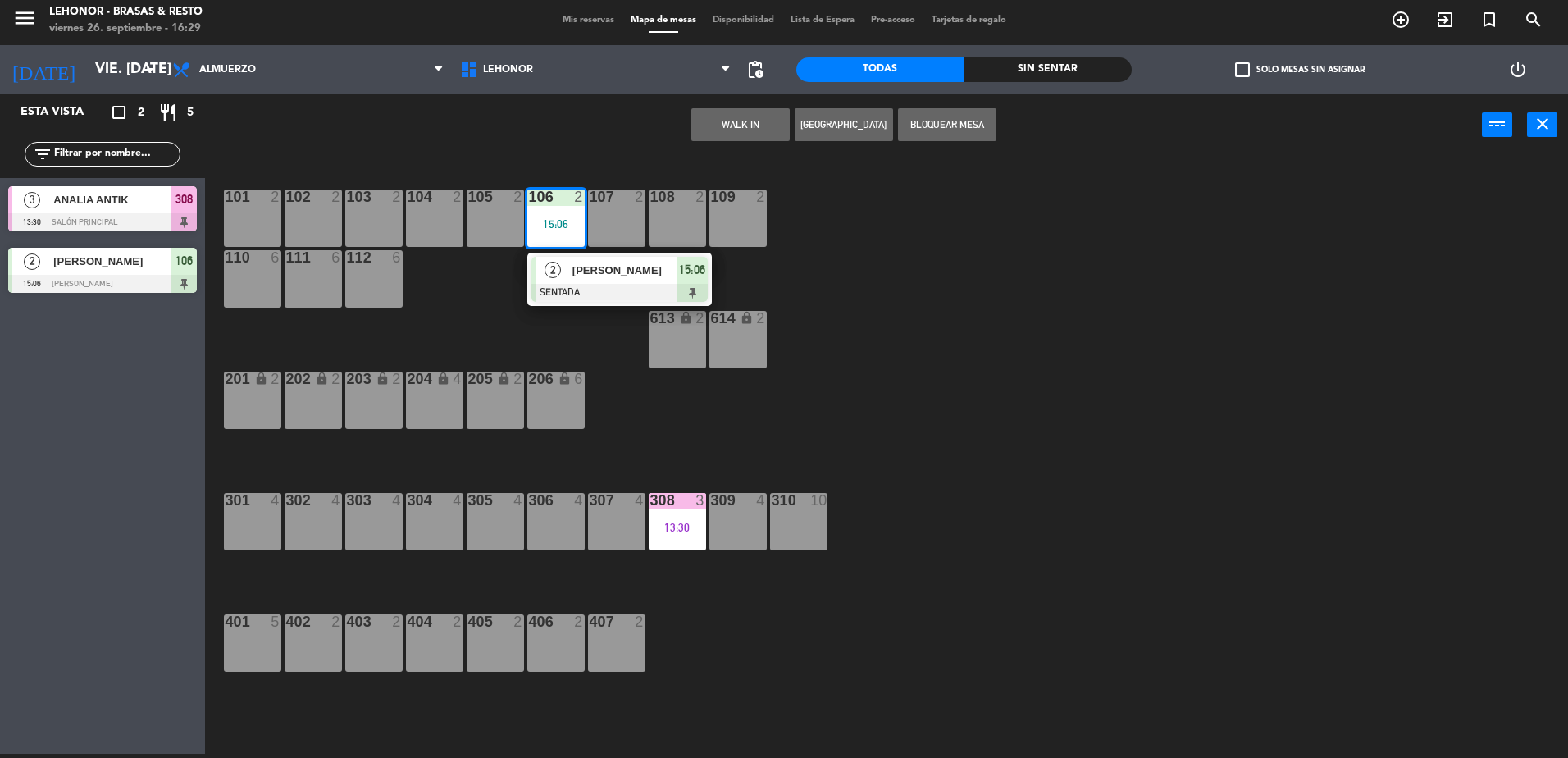
click at [591, 276] on span "[PERSON_NAME]" at bounding box center [624, 271] width 105 height 18
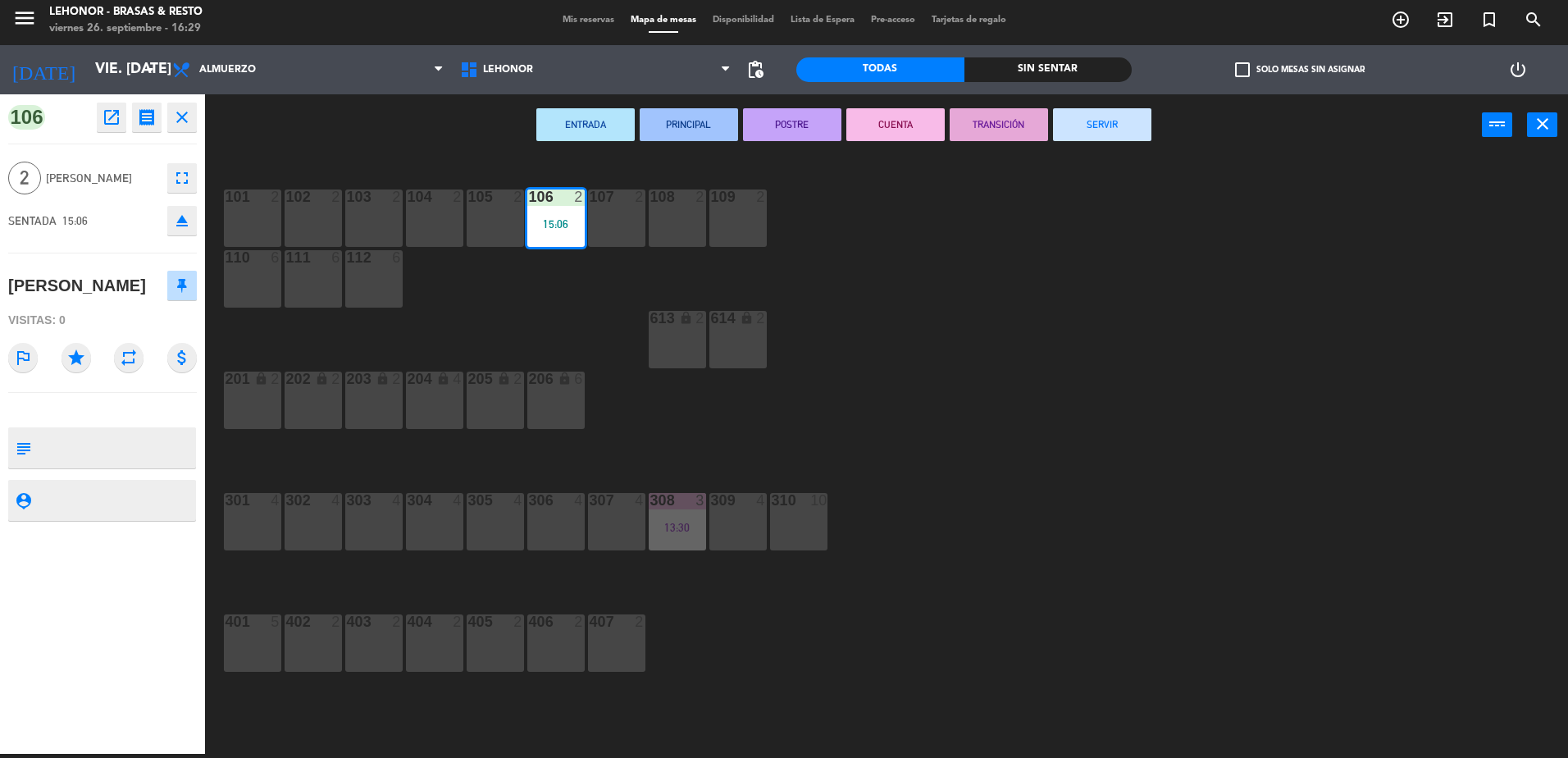
click at [1131, 139] on button "SERVIR" at bounding box center [1102, 124] width 99 height 33
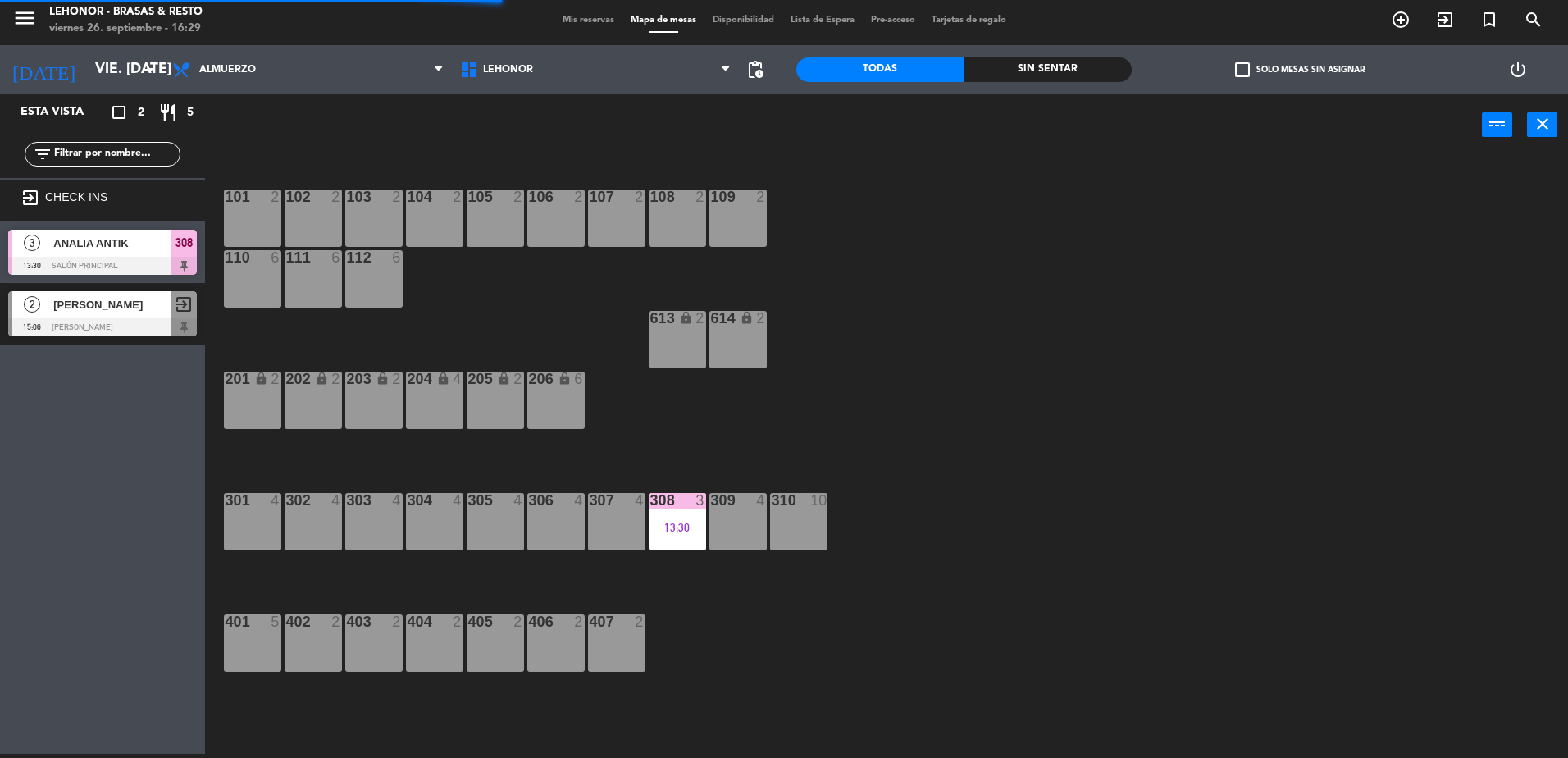
click at [677, 543] on div "308 3 13:30" at bounding box center [676, 522] width 57 height 57
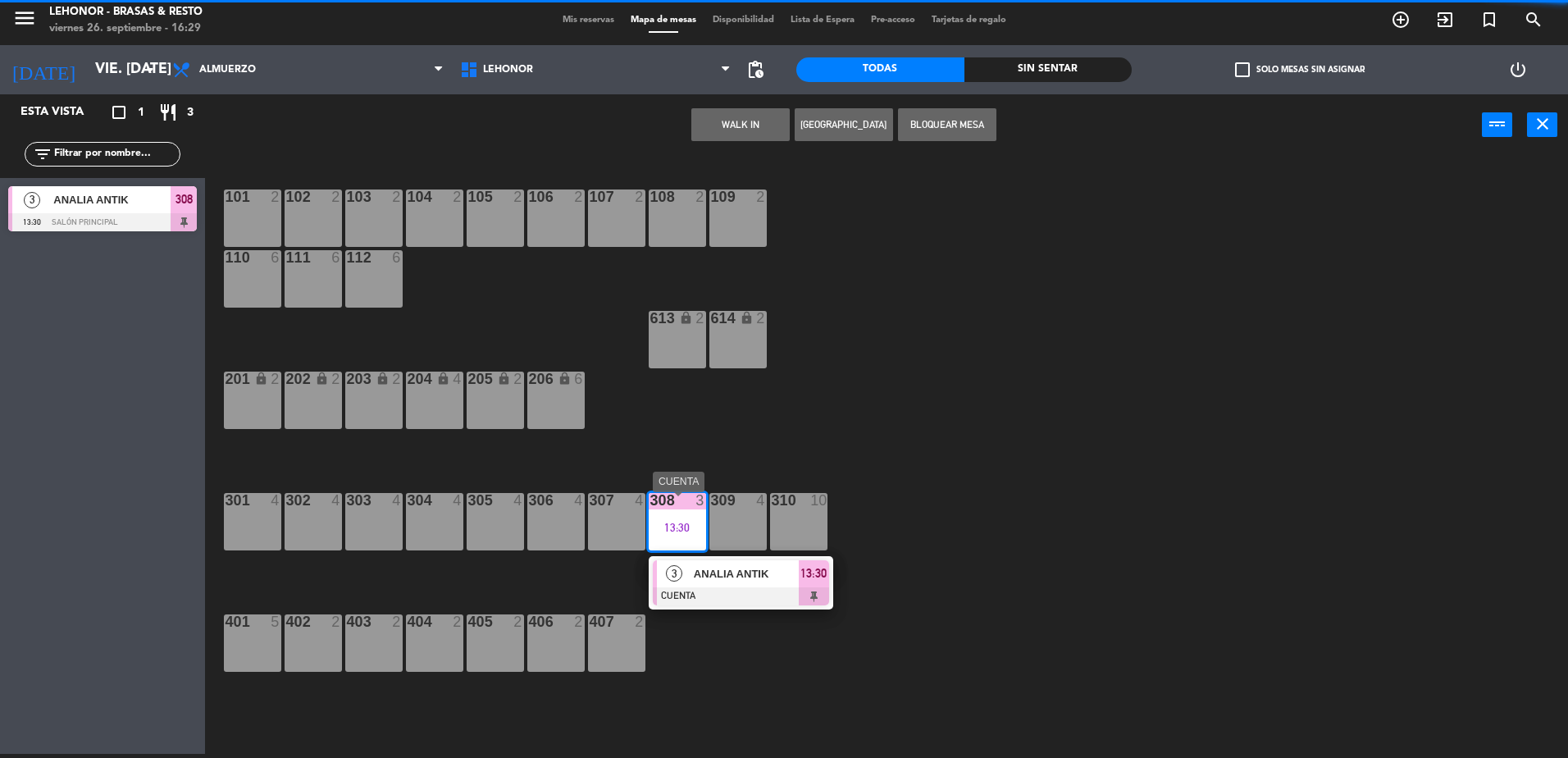
click at [758, 601] on div at bounding box center [741, 597] width 176 height 18
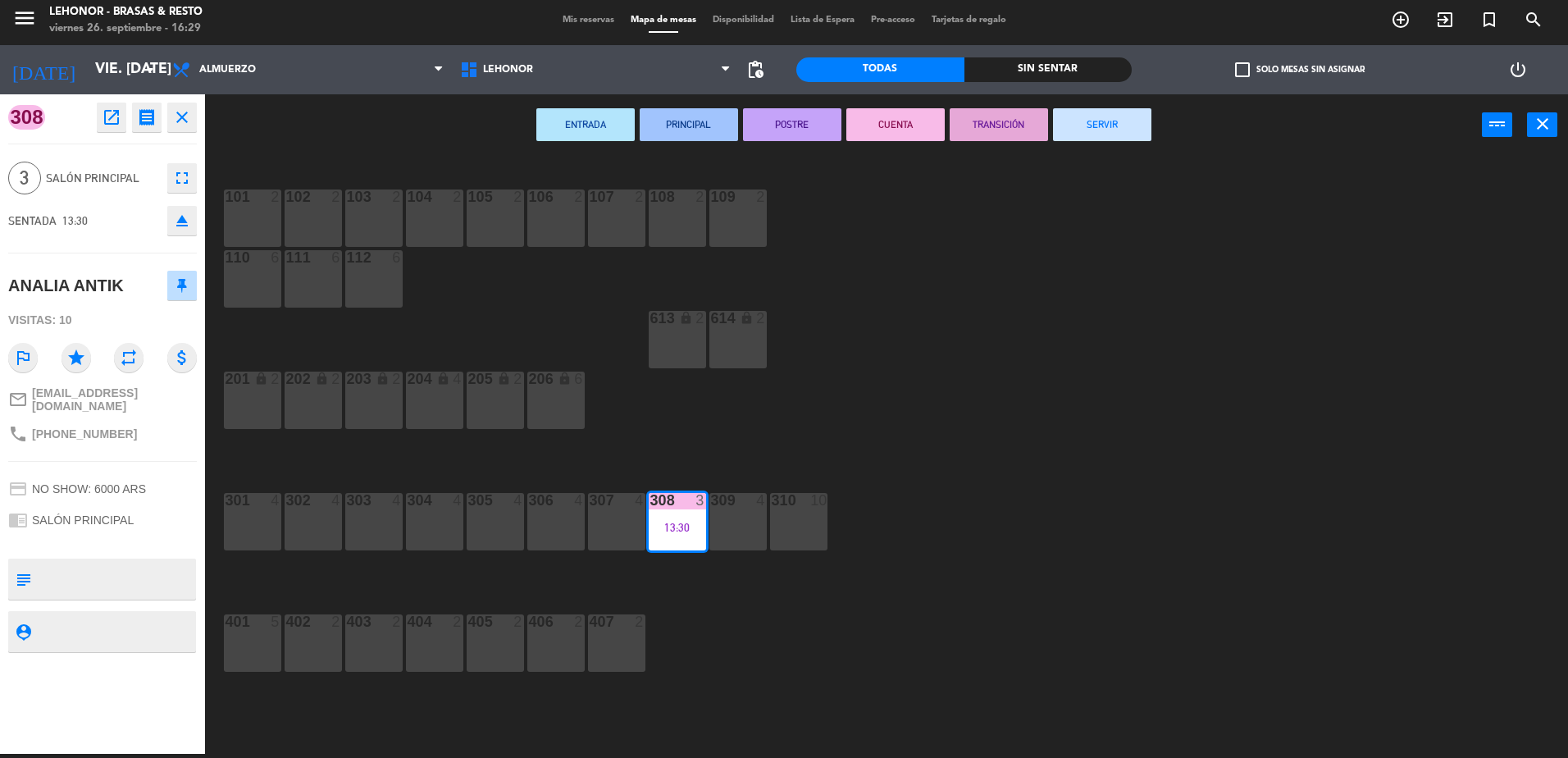
click at [1109, 141] on button "SERVIR" at bounding box center [1102, 124] width 99 height 33
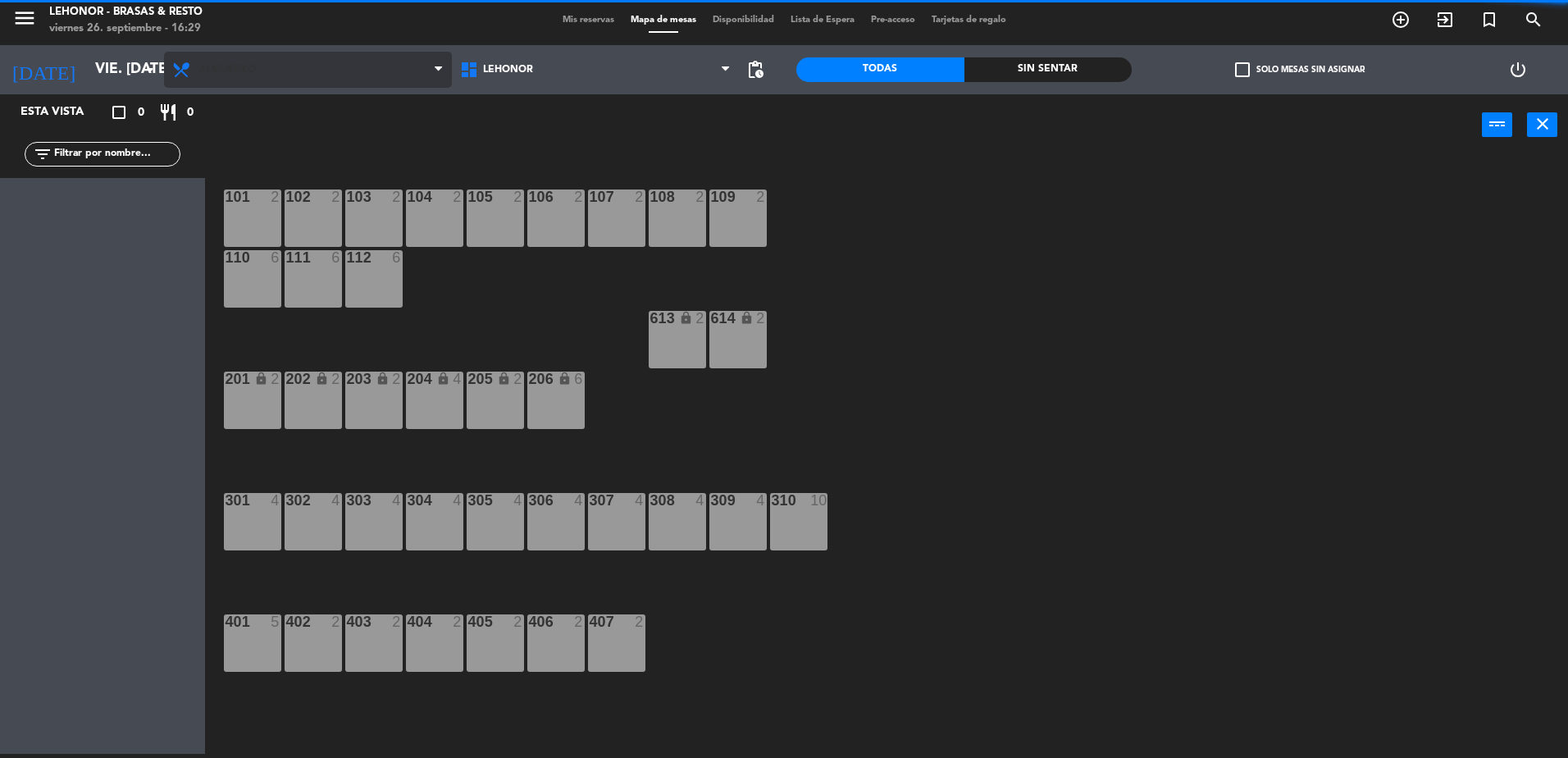
click at [322, 79] on span "Almuerzo" at bounding box center [308, 70] width 287 height 36
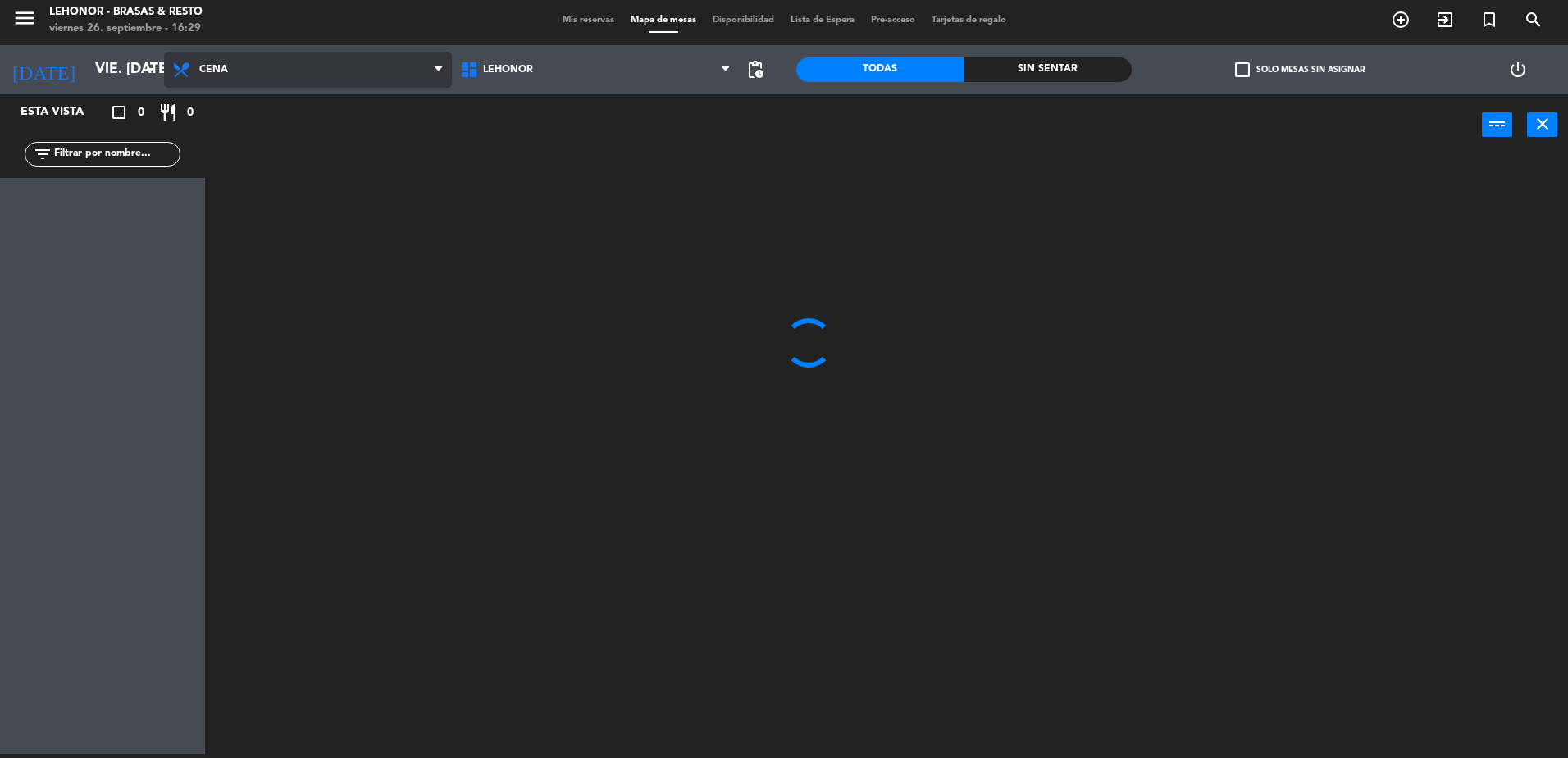
click at [293, 147] on ng-component "menu Lehonor - Brasas & Resto viernes 26. septiembre - 16:29 Mis reservas Mapa …" at bounding box center [784, 377] width 1568 height 762
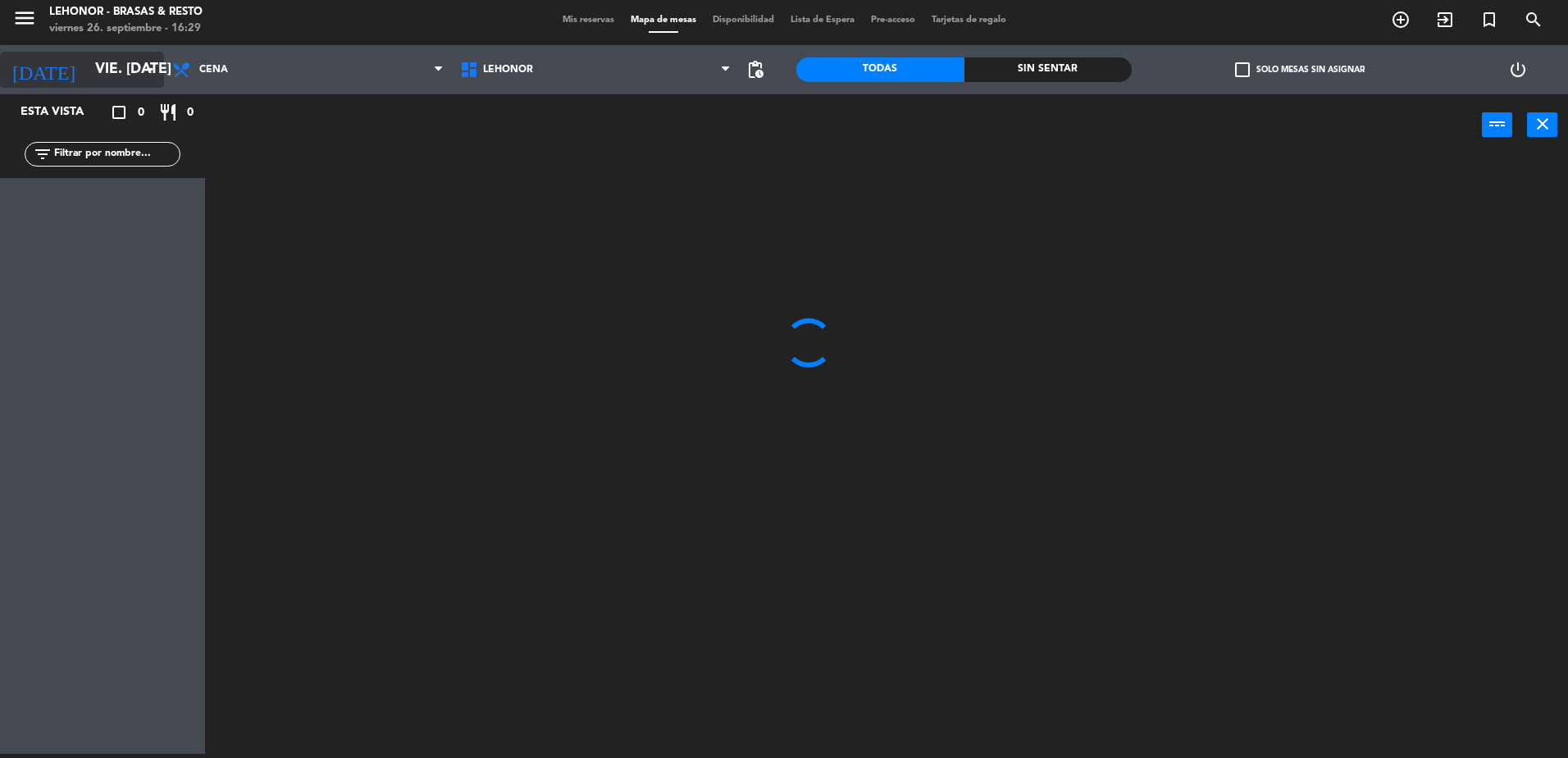
click at [141, 74] on icon "arrow_drop_down" at bounding box center [150, 70] width 19 height 19
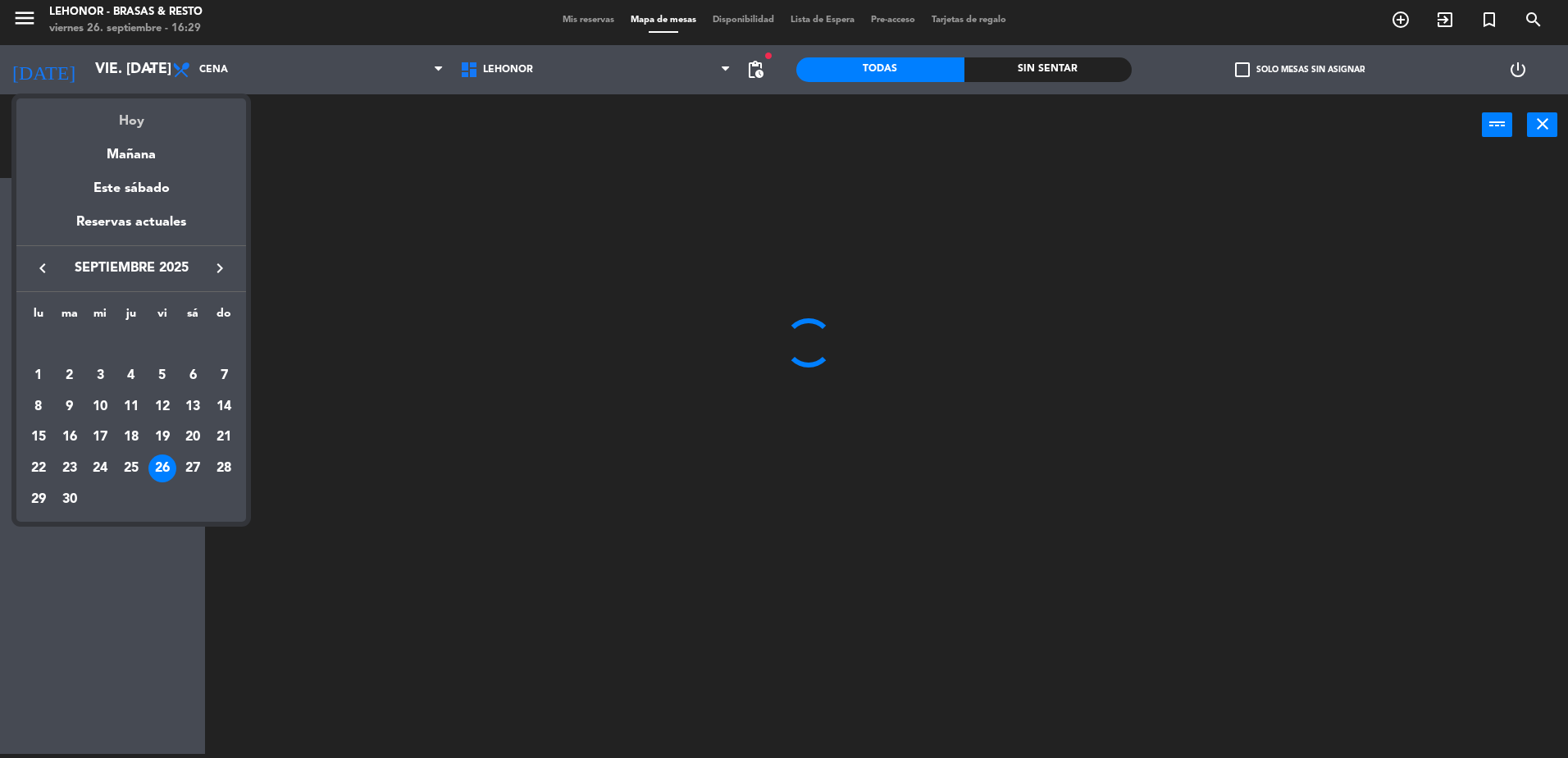
click at [146, 111] on div "Hoy" at bounding box center [131, 116] width 229 height 34
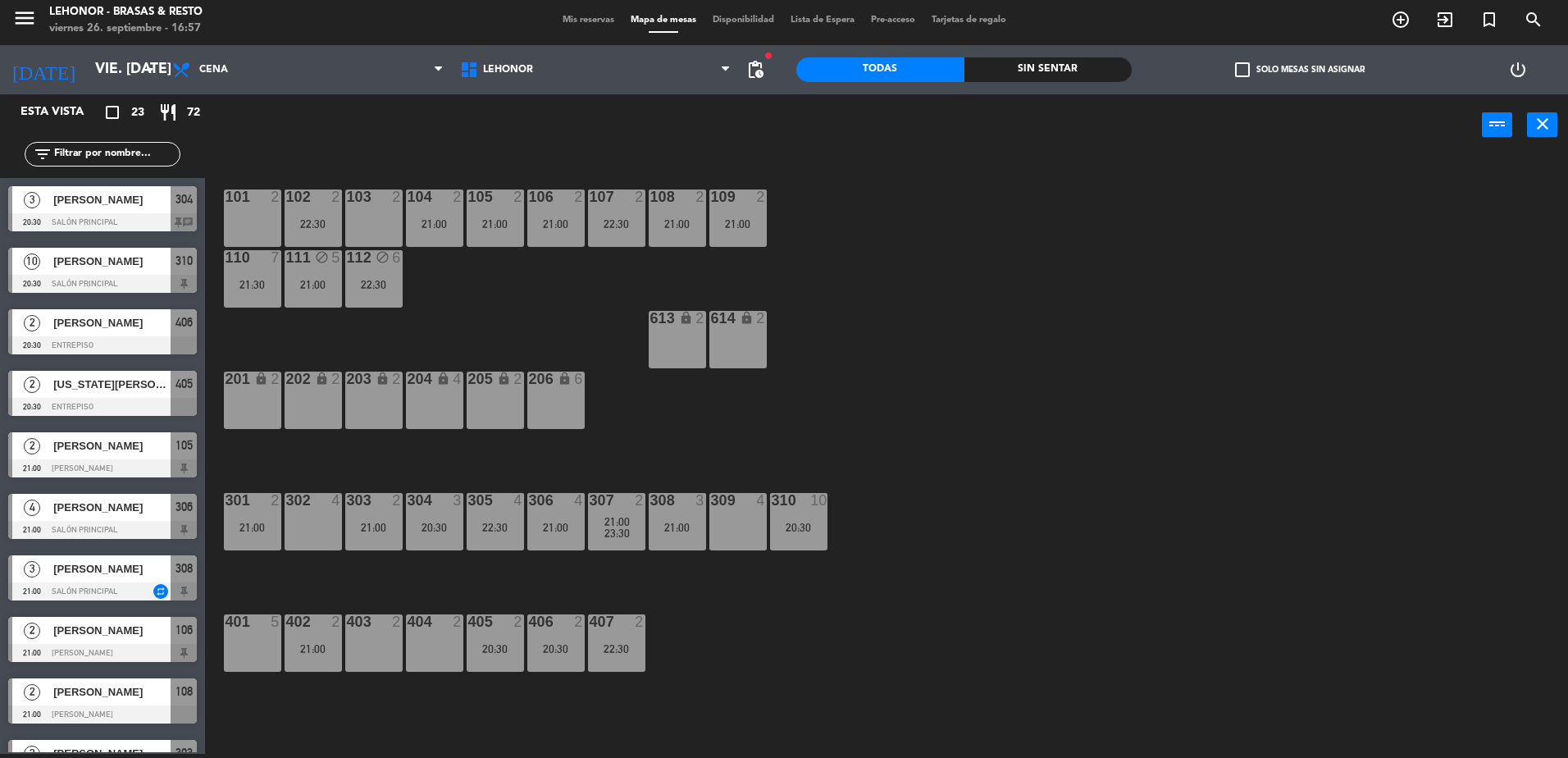
click at [138, 266] on span "[PERSON_NAME]" at bounding box center [111, 261] width 117 height 18
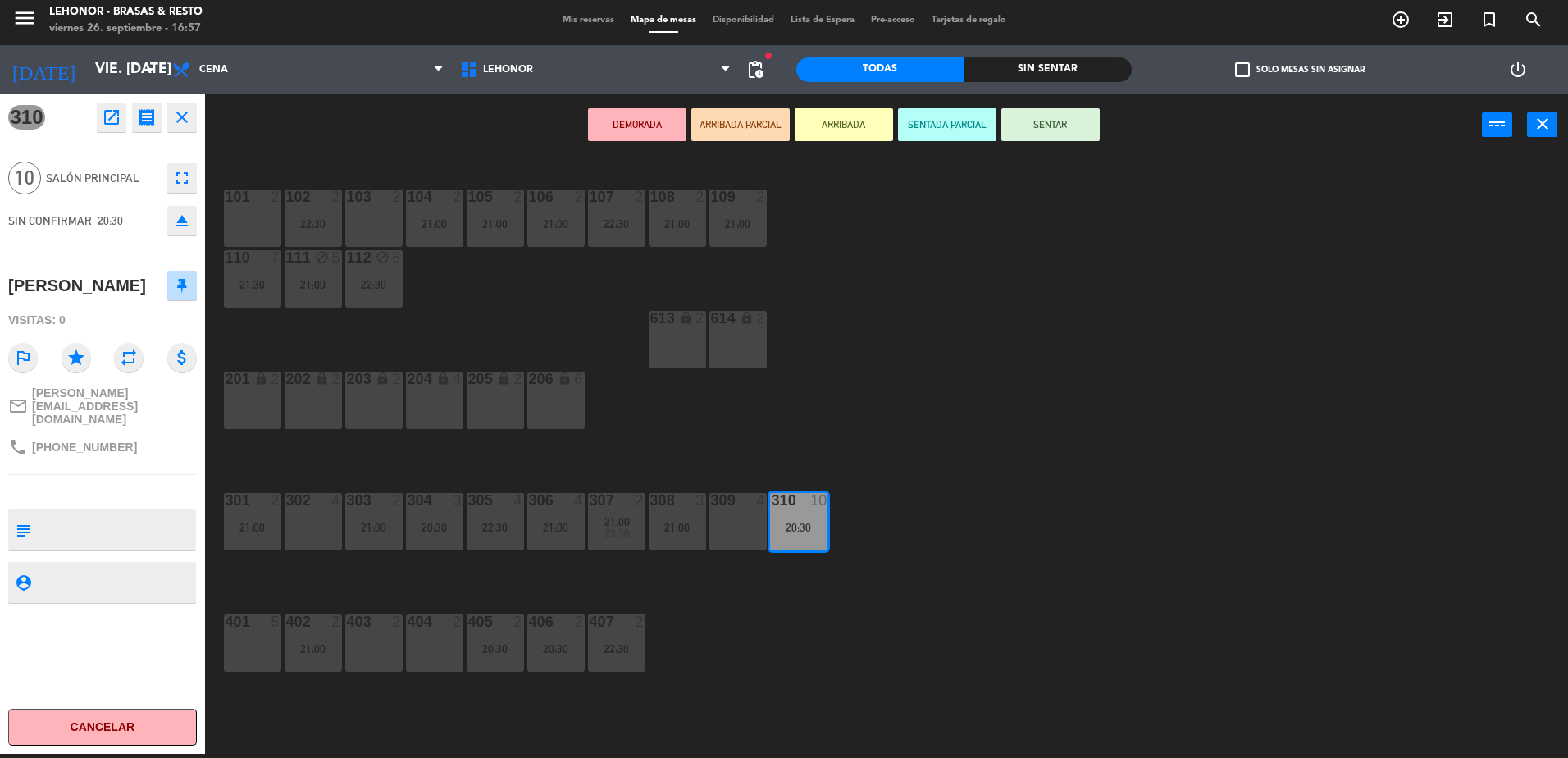
click at [1022, 485] on div "101 2 102 2 22:30 103 2 104 2 21:00 105 2 21:00 106 2 21:00 107 2 22:30 108 2 2…" at bounding box center [894, 459] width 1348 height 598
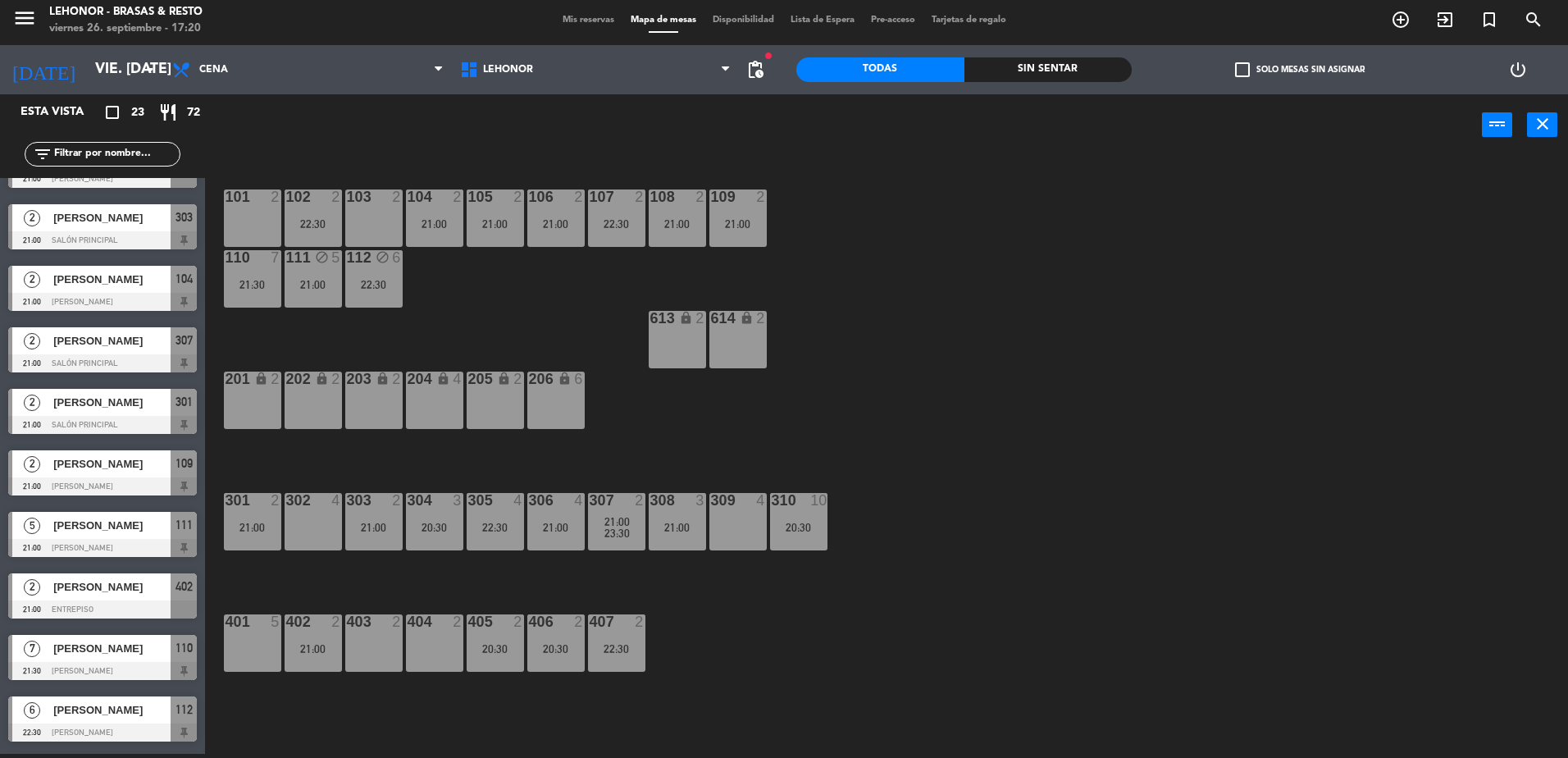
scroll to position [574, 0]
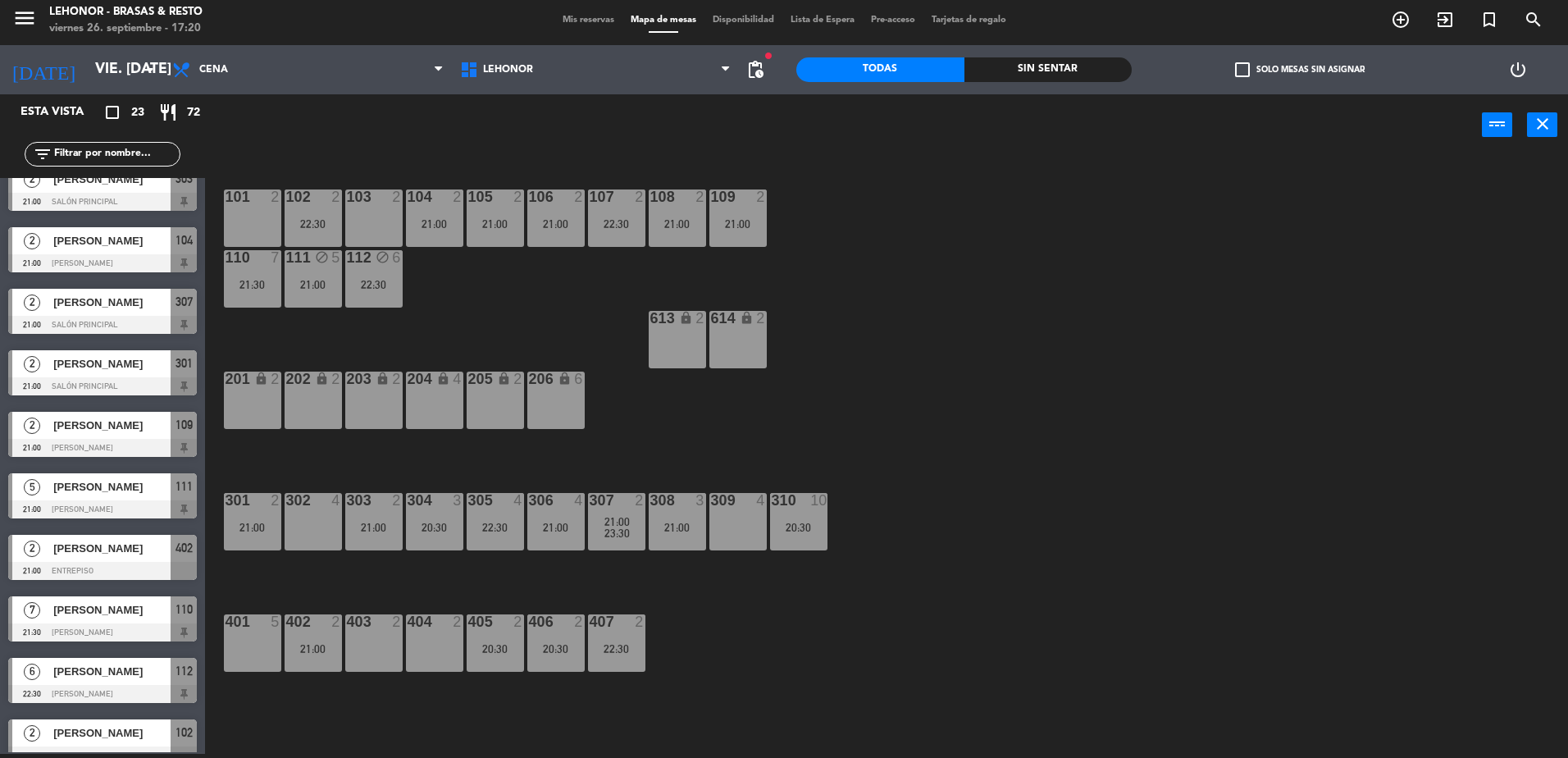
click at [144, 617] on span "[PERSON_NAME]" at bounding box center [111, 611] width 117 height 18
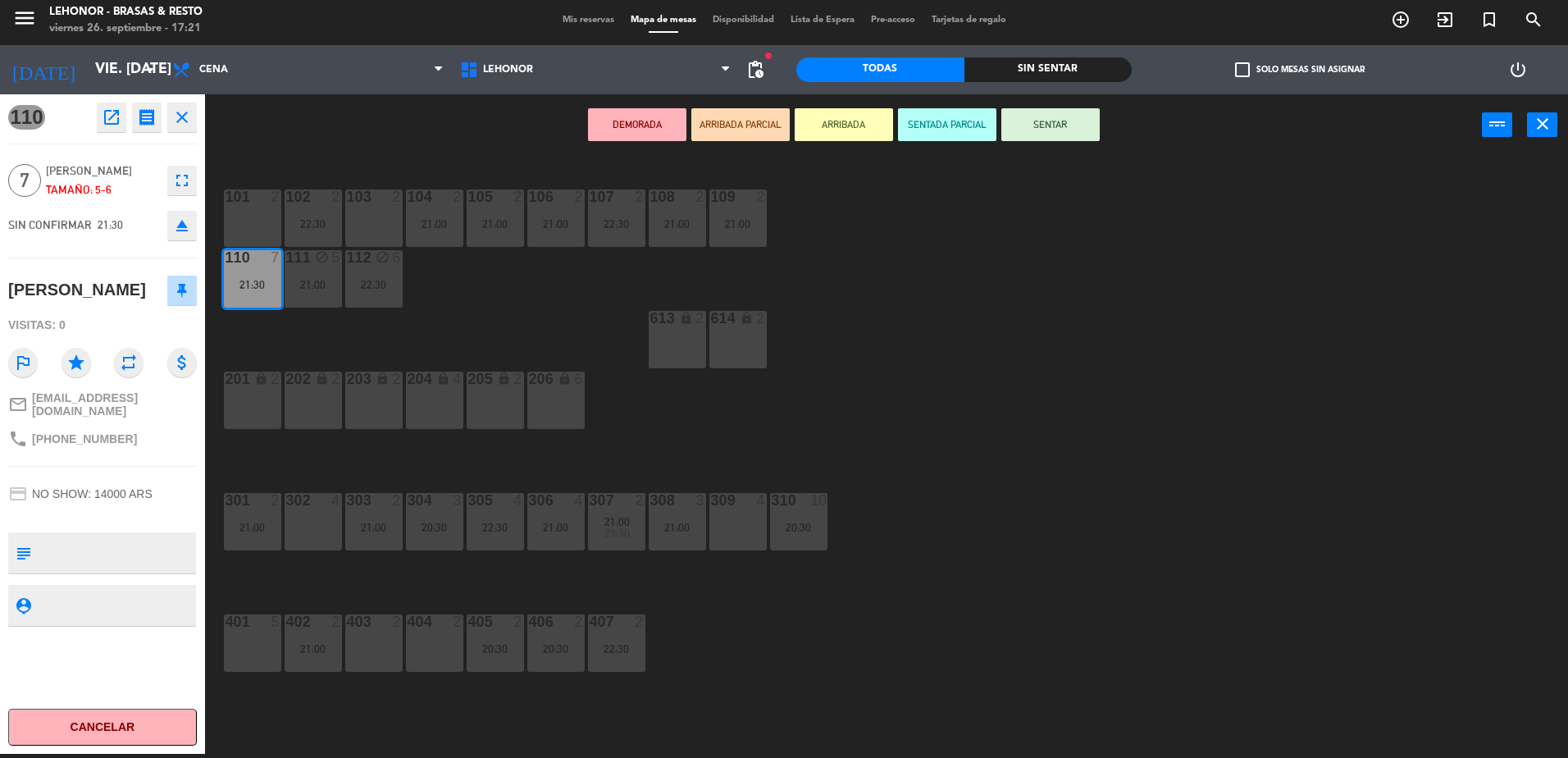
click at [937, 609] on div "101 2 102 2 22:30 103 2 104 2 21:00 105 2 21:00 106 2 21:00 107 2 22:30 108 2 2…" at bounding box center [894, 459] width 1348 height 598
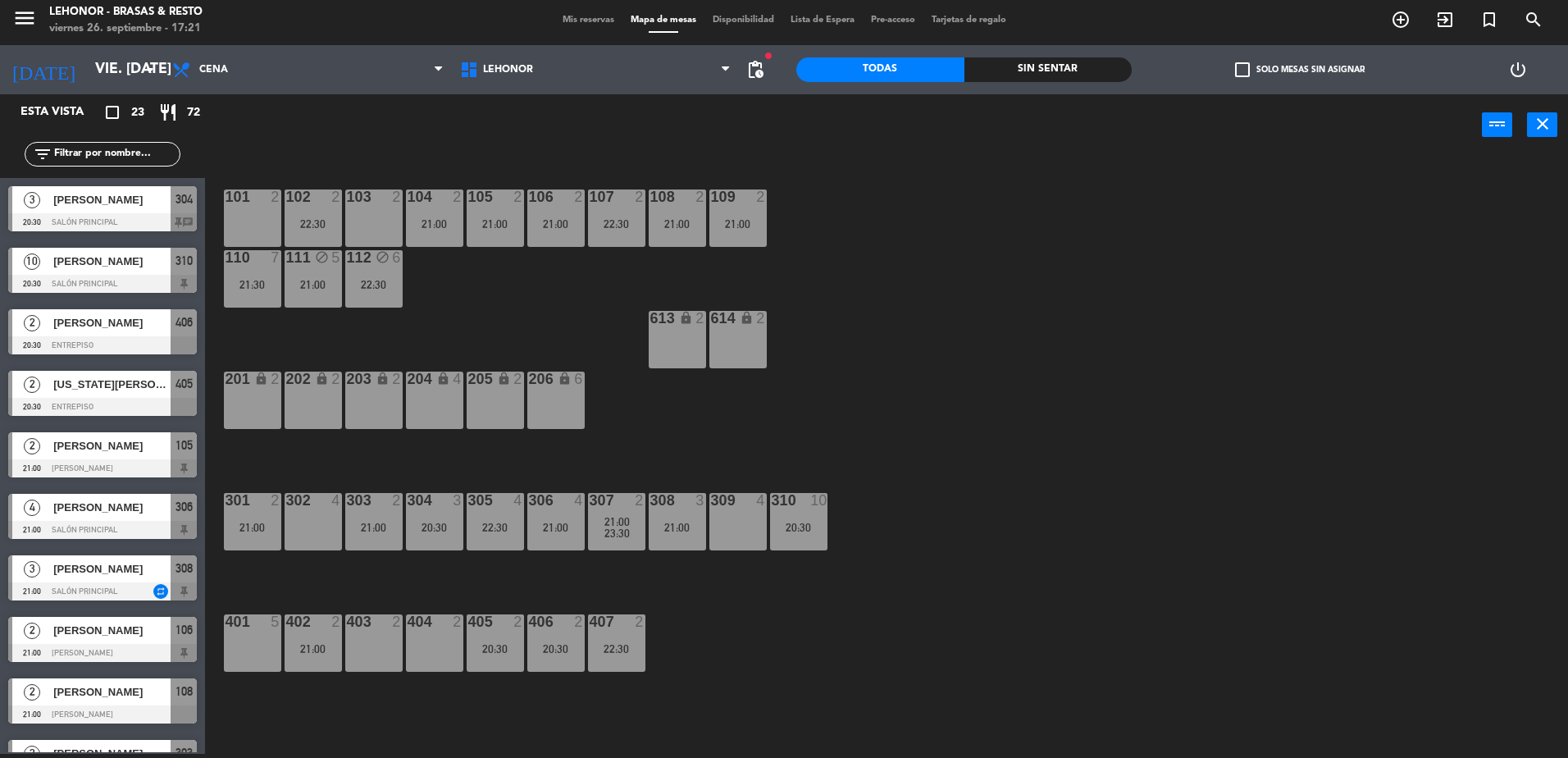
scroll to position [71, 0]
